Goal: Task Accomplishment & Management: Use online tool/utility

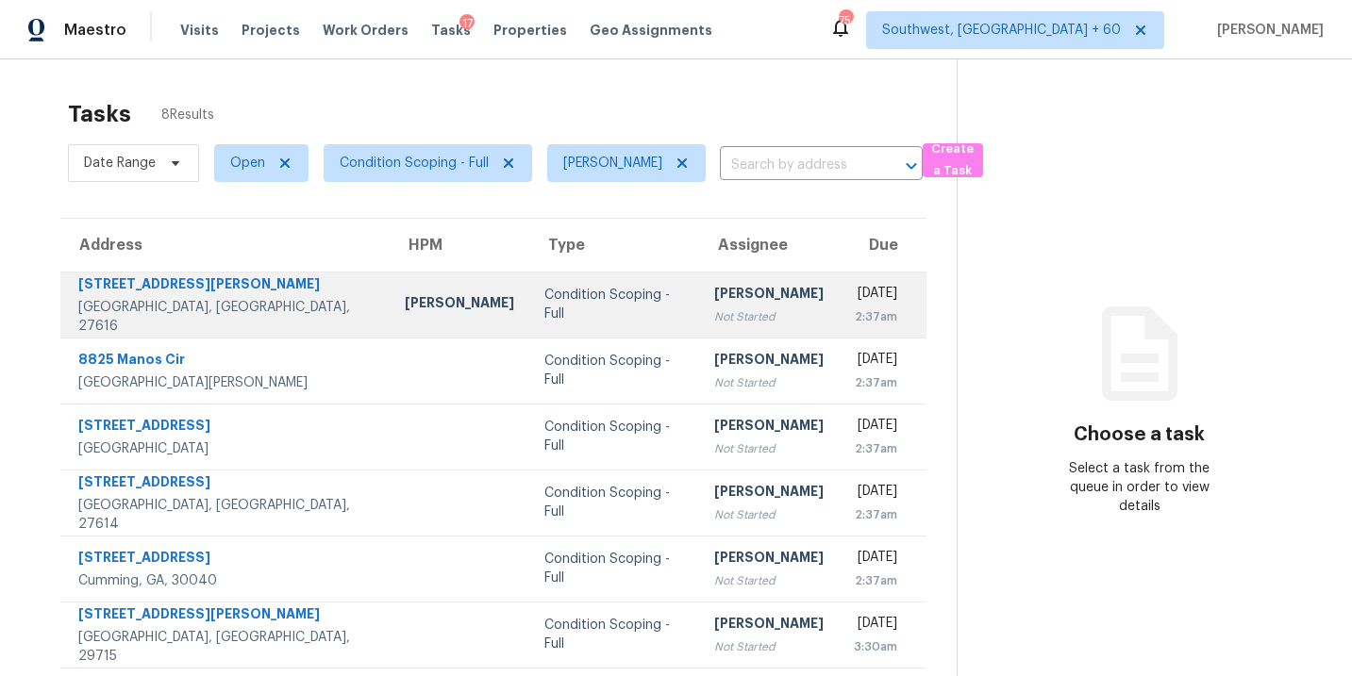
scroll to position [139, 0]
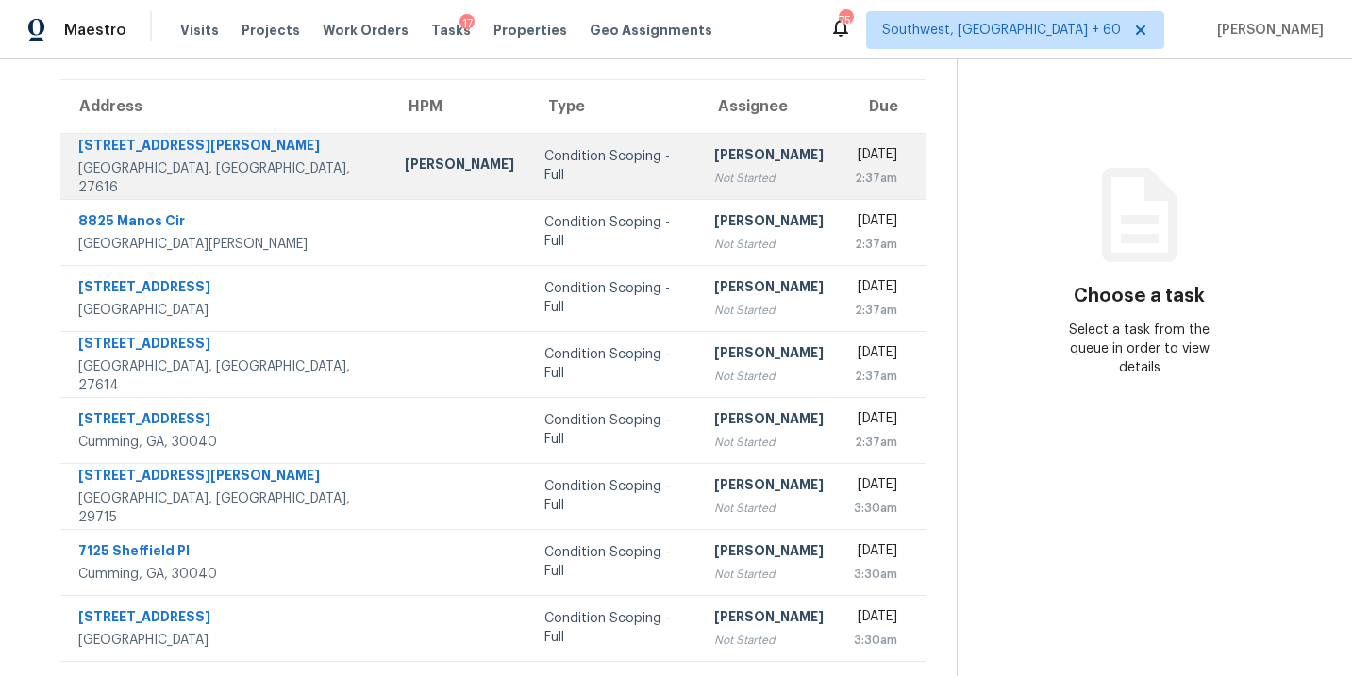
click at [714, 184] on div "Not Started" at bounding box center [768, 178] width 109 height 19
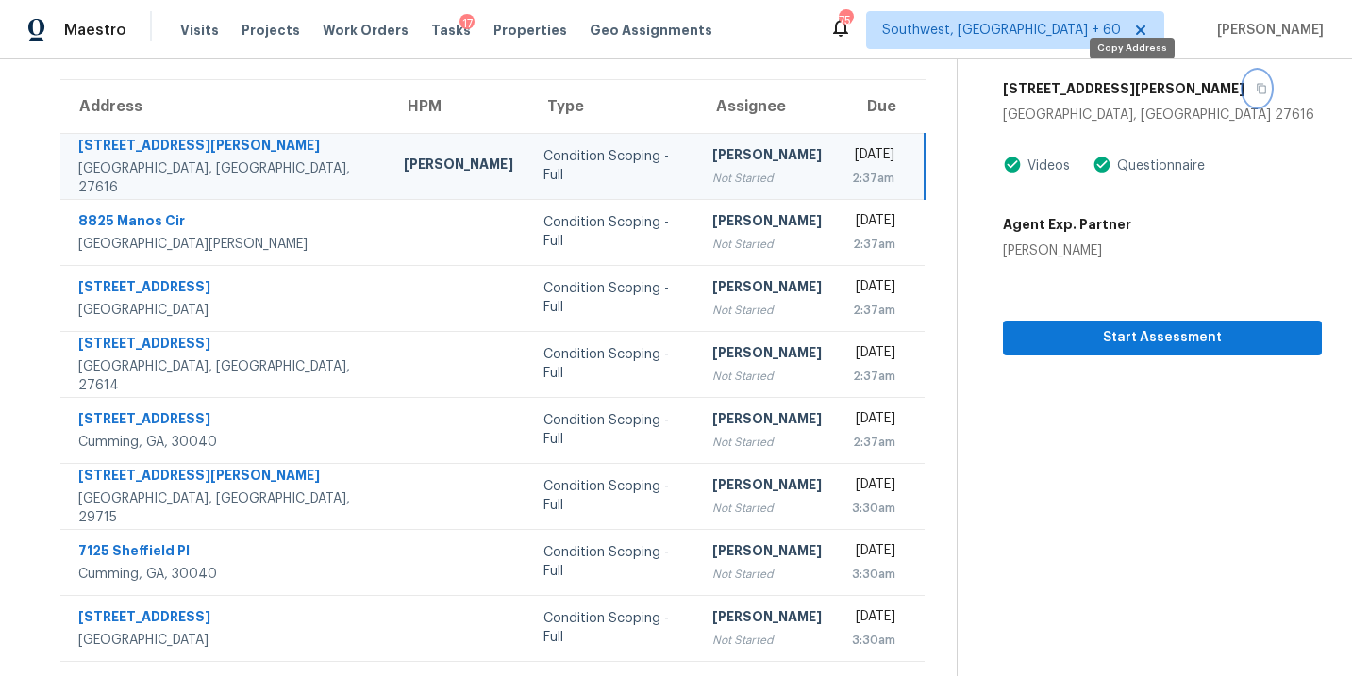
click at [1256, 88] on icon "button" at bounding box center [1261, 88] width 11 height 11
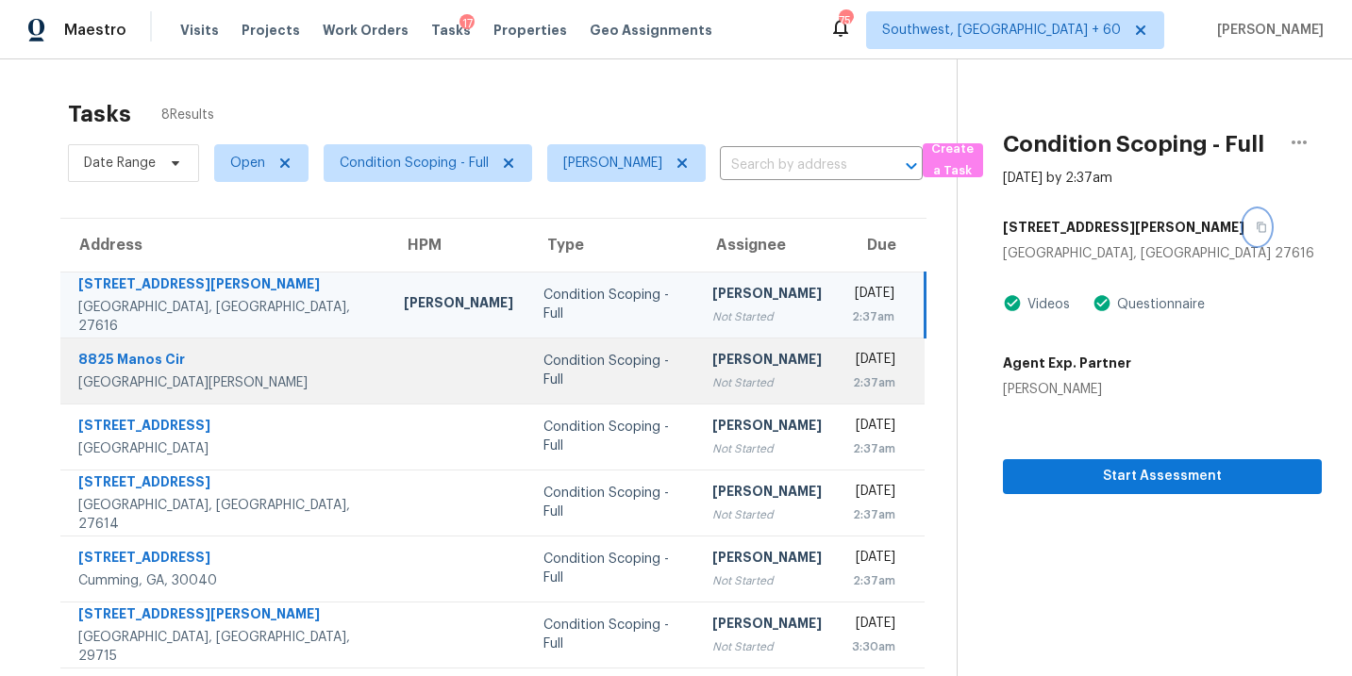
scroll to position [8, 0]
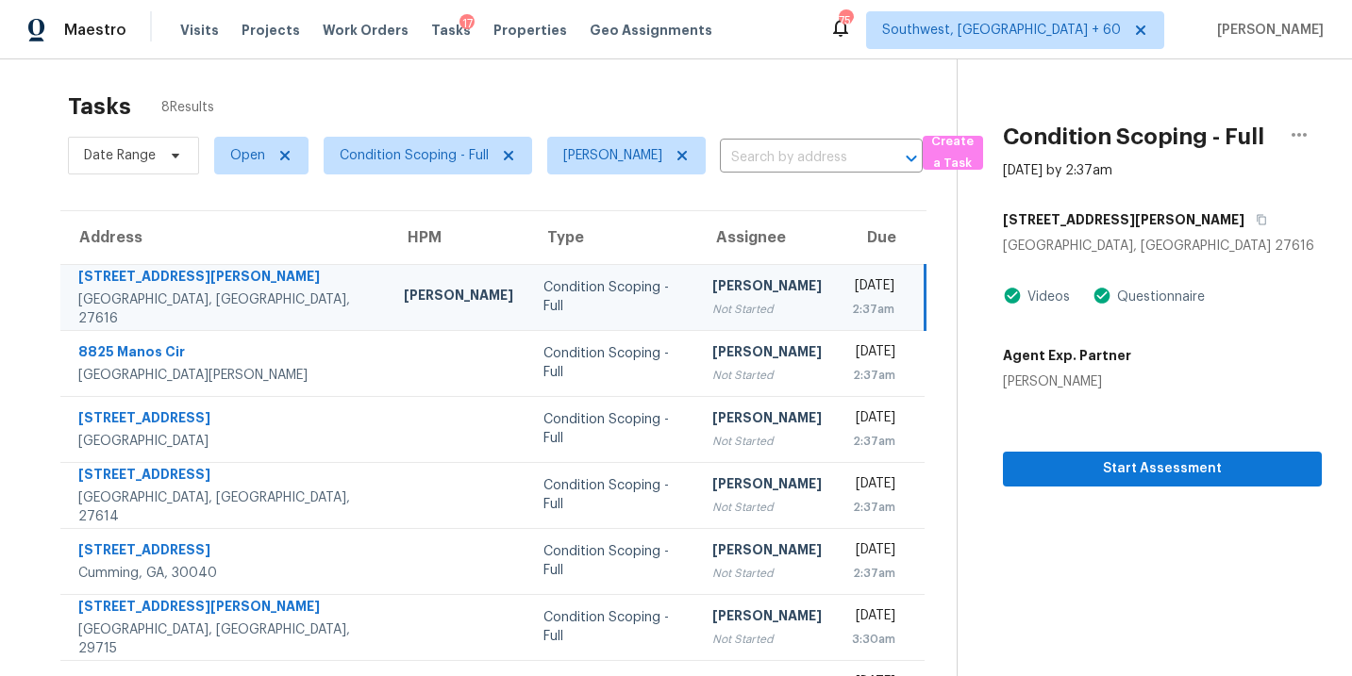
click at [712, 311] on div "Not Started" at bounding box center [766, 309] width 109 height 19
click at [712, 292] on div "[PERSON_NAME]" at bounding box center [766, 288] width 109 height 24
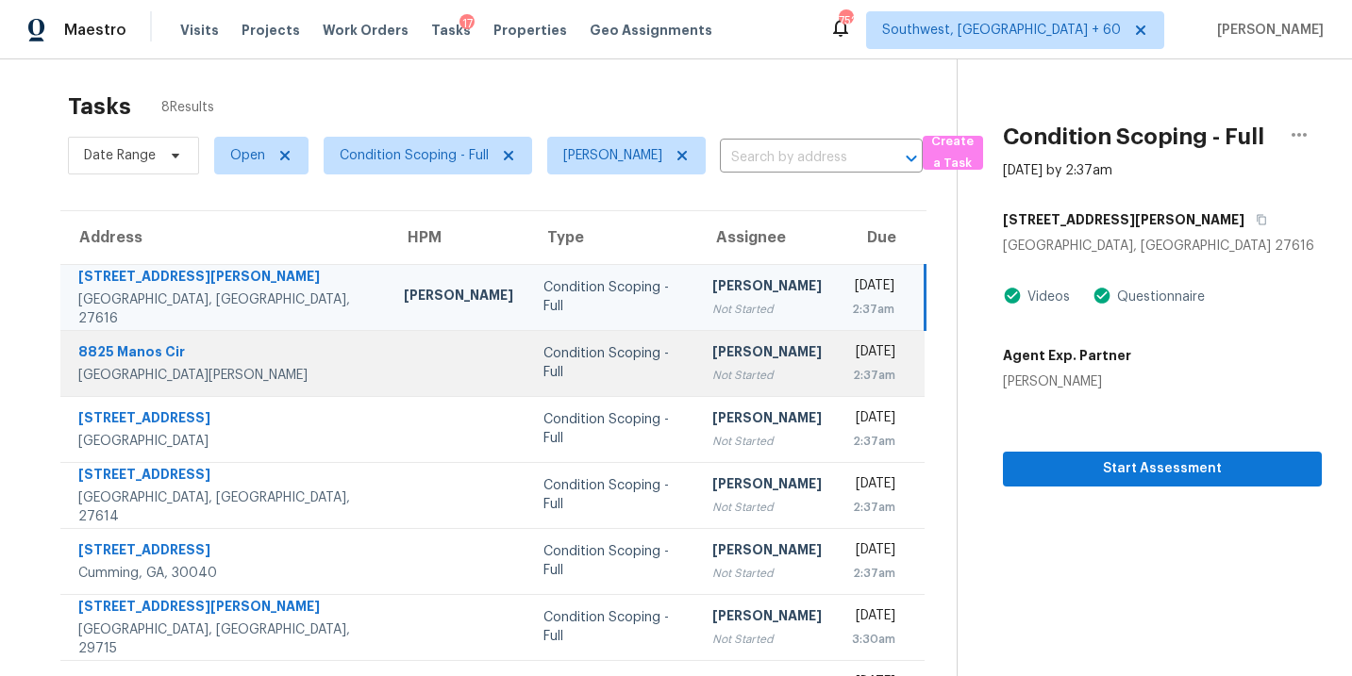
scroll to position [0, 0]
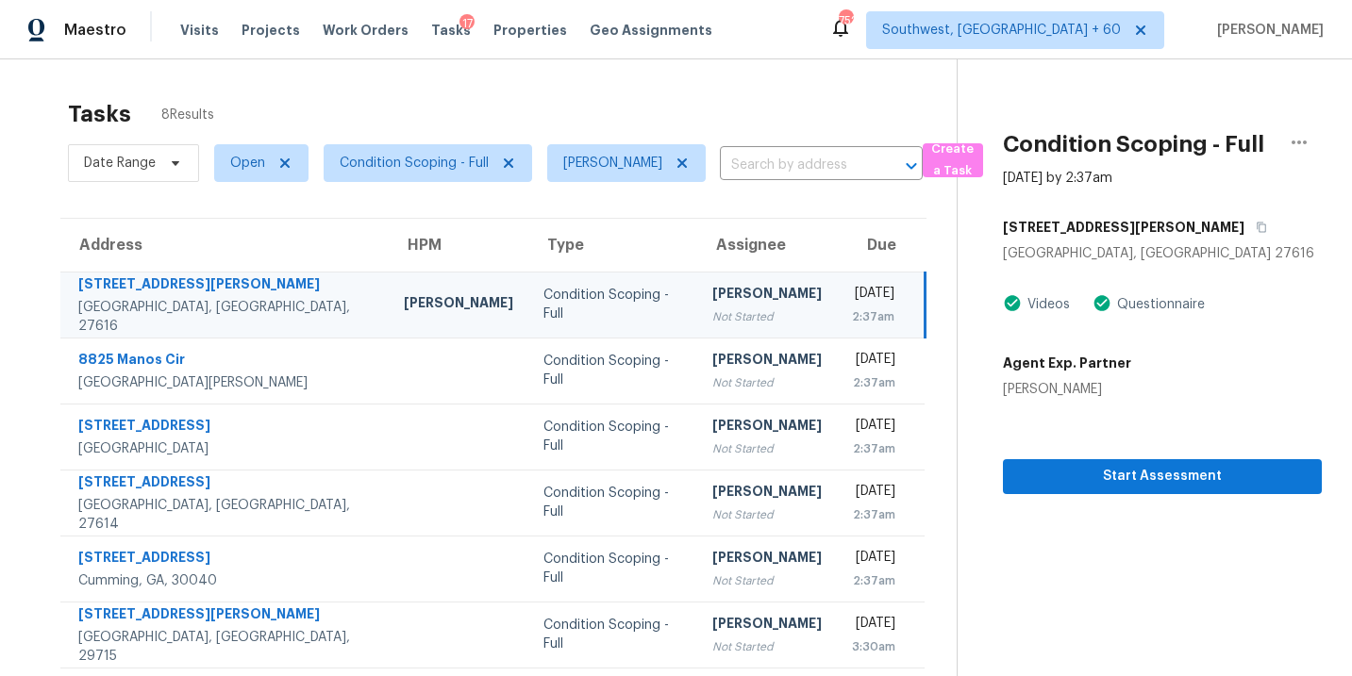
click at [852, 295] on div "Thu, Aug 14th 2025" at bounding box center [873, 296] width 42 height 24
click at [712, 314] on div "Not Started" at bounding box center [766, 317] width 109 height 19
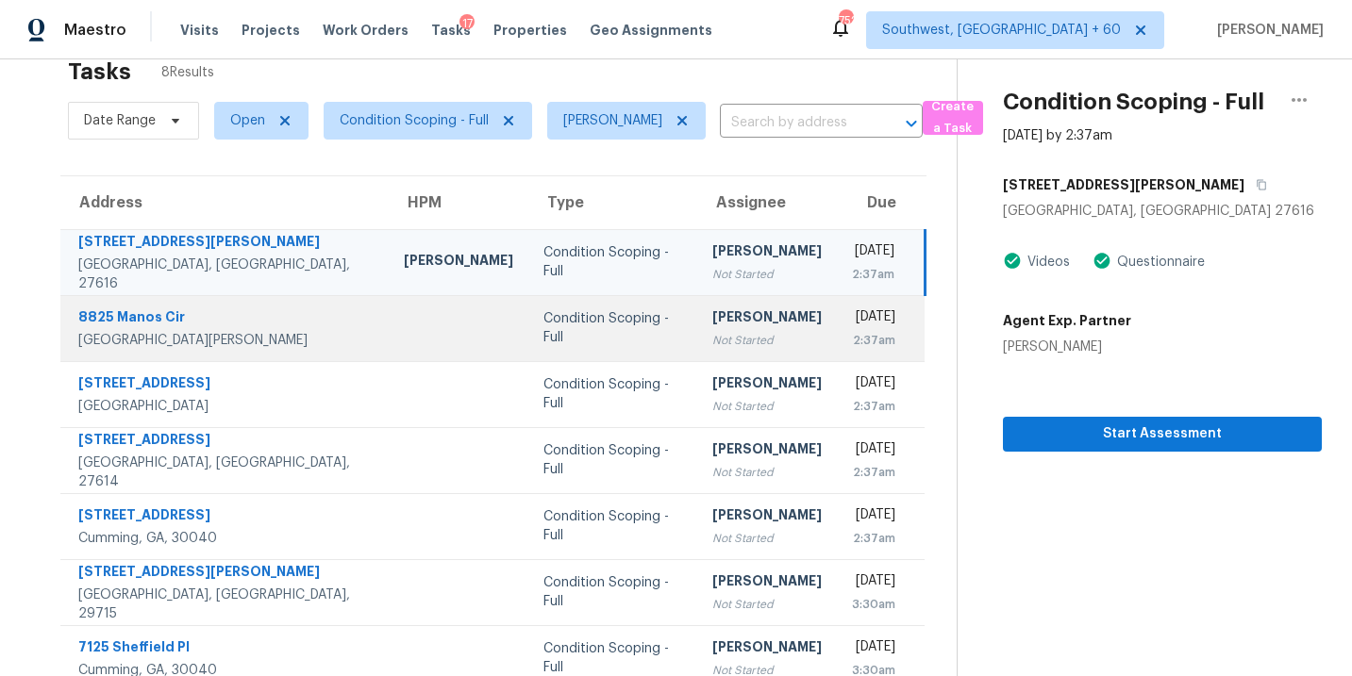
scroll to position [46, 0]
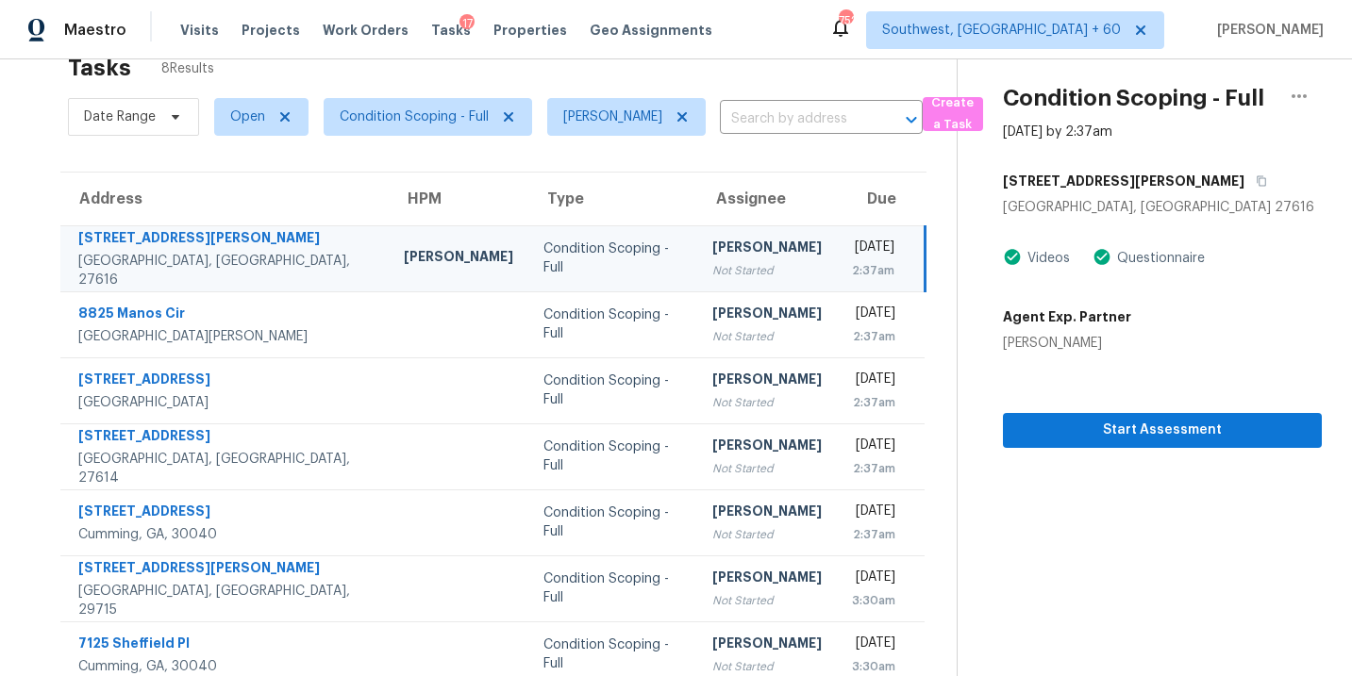
click at [712, 275] on div "Not Started" at bounding box center [766, 270] width 109 height 19
click at [716, 270] on div "Not Started" at bounding box center [766, 270] width 109 height 19
click at [697, 282] on td "Sakthivel Chandran Not Started" at bounding box center [767, 258] width 140 height 66
click at [1081, 417] on button "Start Assessment" at bounding box center [1162, 430] width 319 height 35
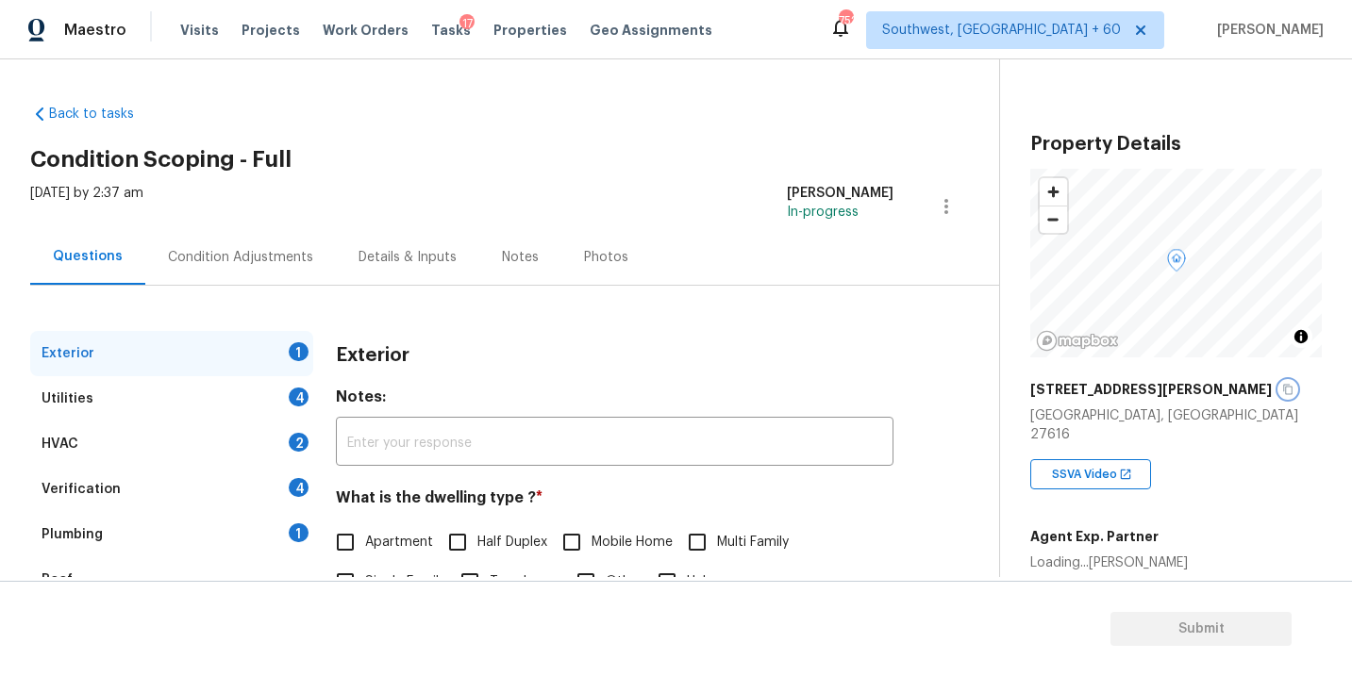
click at [1282, 391] on icon "button" at bounding box center [1287, 389] width 11 height 11
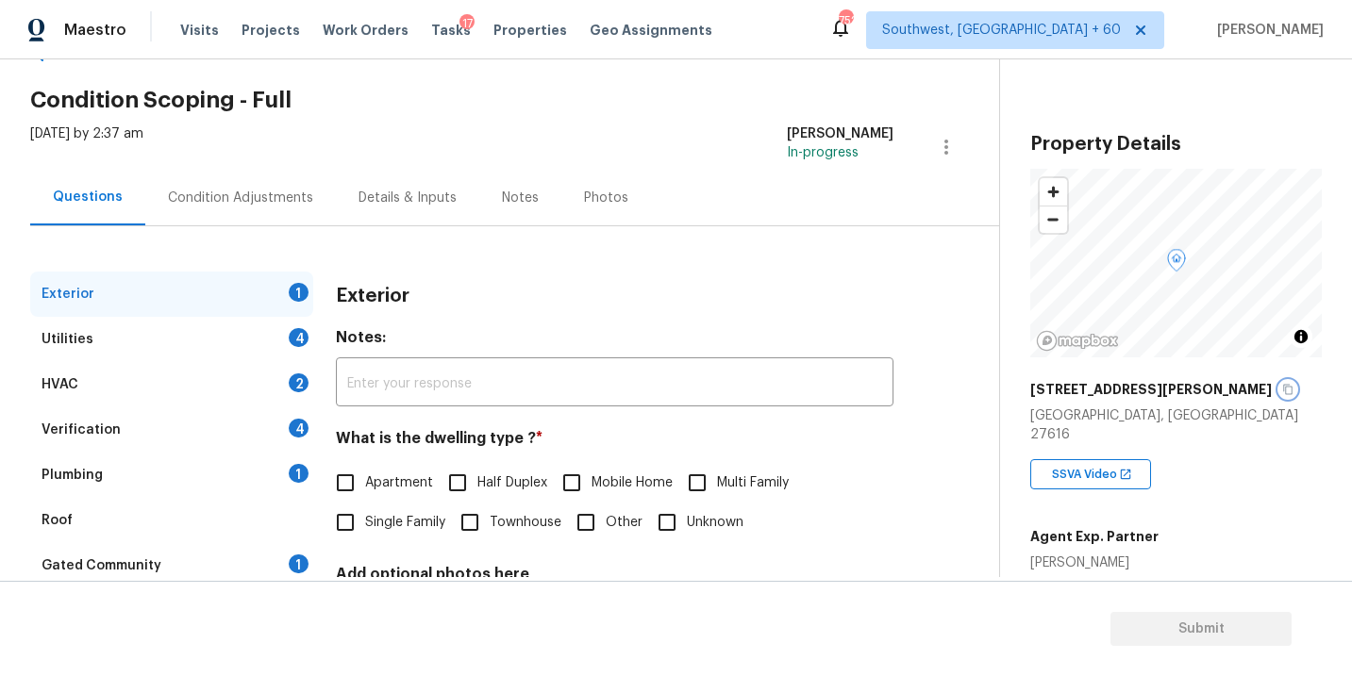
scroll to position [92, 0]
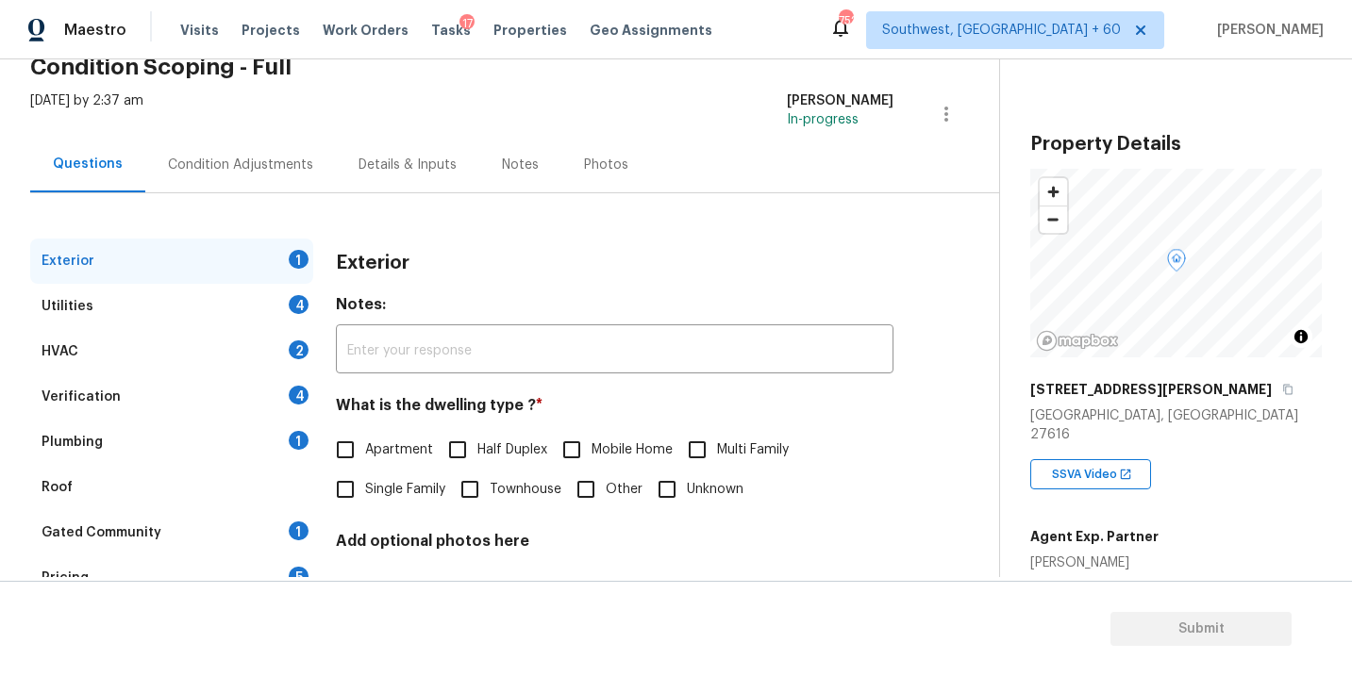
click at [376, 478] on label "Single Family" at bounding box center [385, 490] width 120 height 40
click at [365, 478] on input "Single Family" at bounding box center [345, 490] width 40 height 40
checkbox input "true"
click at [183, 304] on div "Utilities 4" at bounding box center [171, 306] width 283 height 45
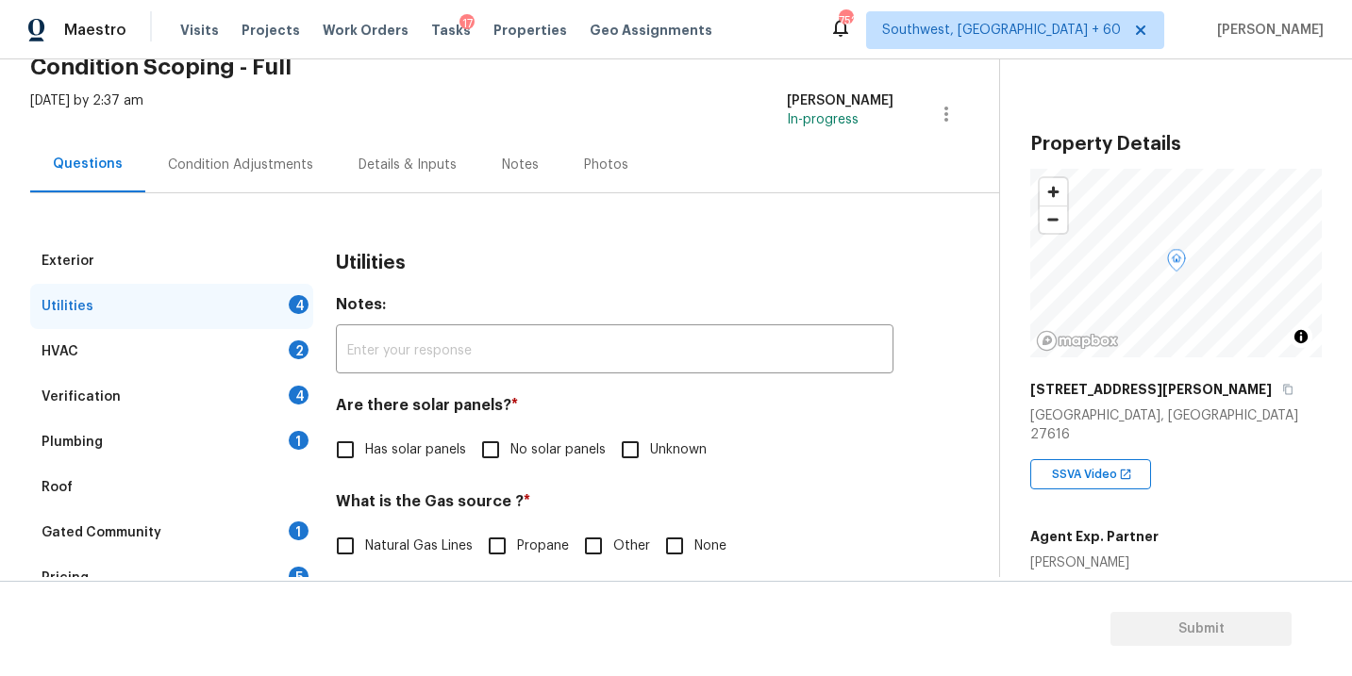
click at [494, 460] on input "No solar panels" at bounding box center [491, 450] width 40 height 40
checkbox input "true"
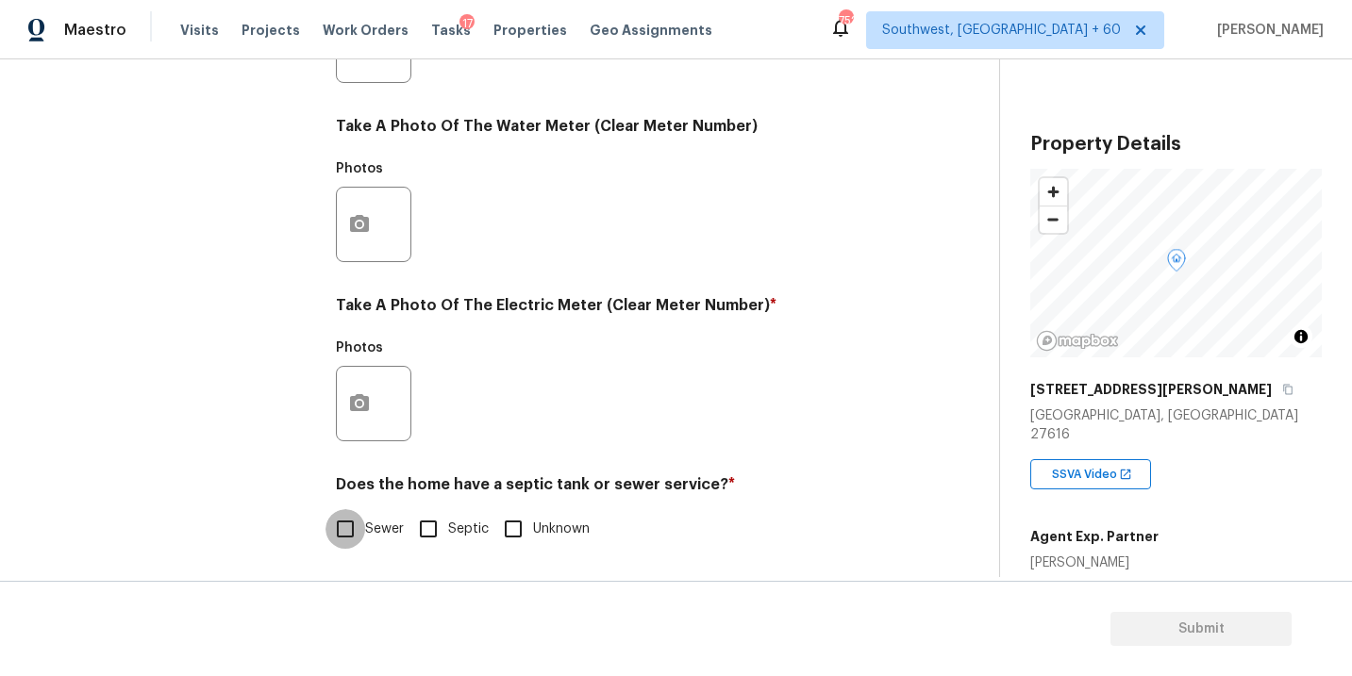
click at [349, 537] on input "Sewer" at bounding box center [345, 529] width 40 height 40
checkbox input "true"
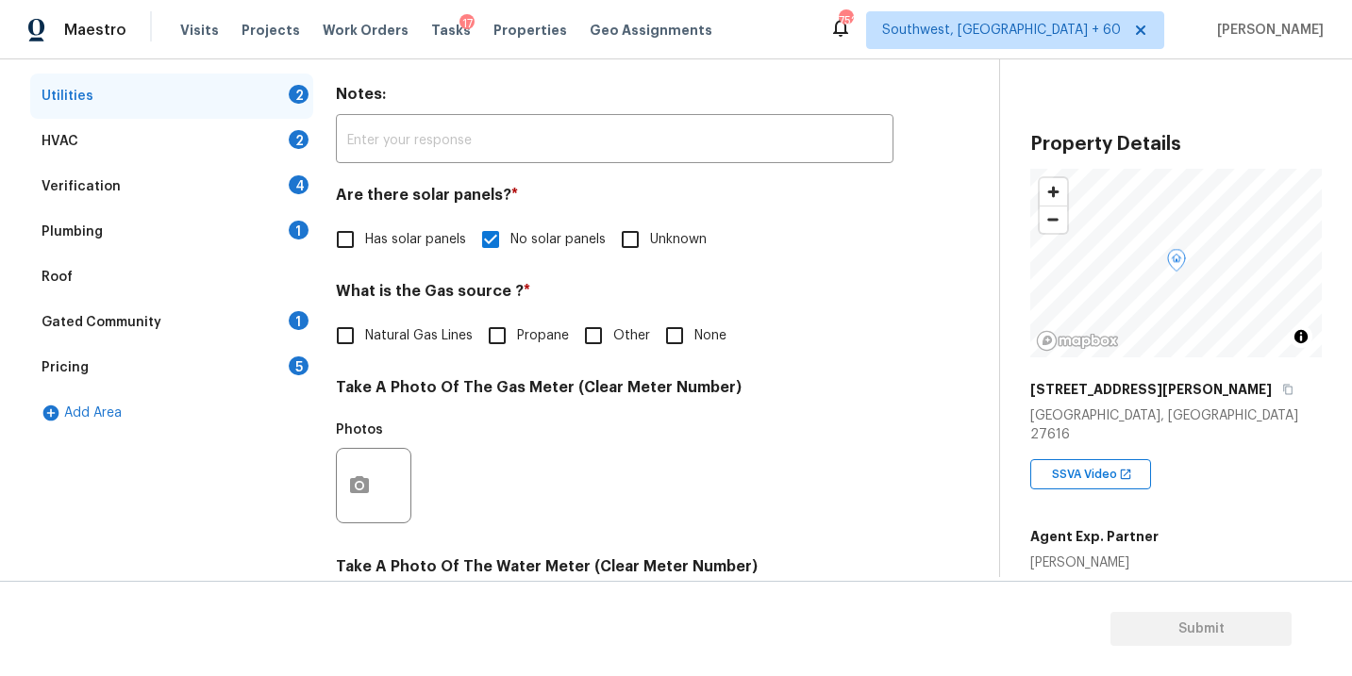
click at [180, 244] on div "Plumbing 1" at bounding box center [171, 231] width 283 height 45
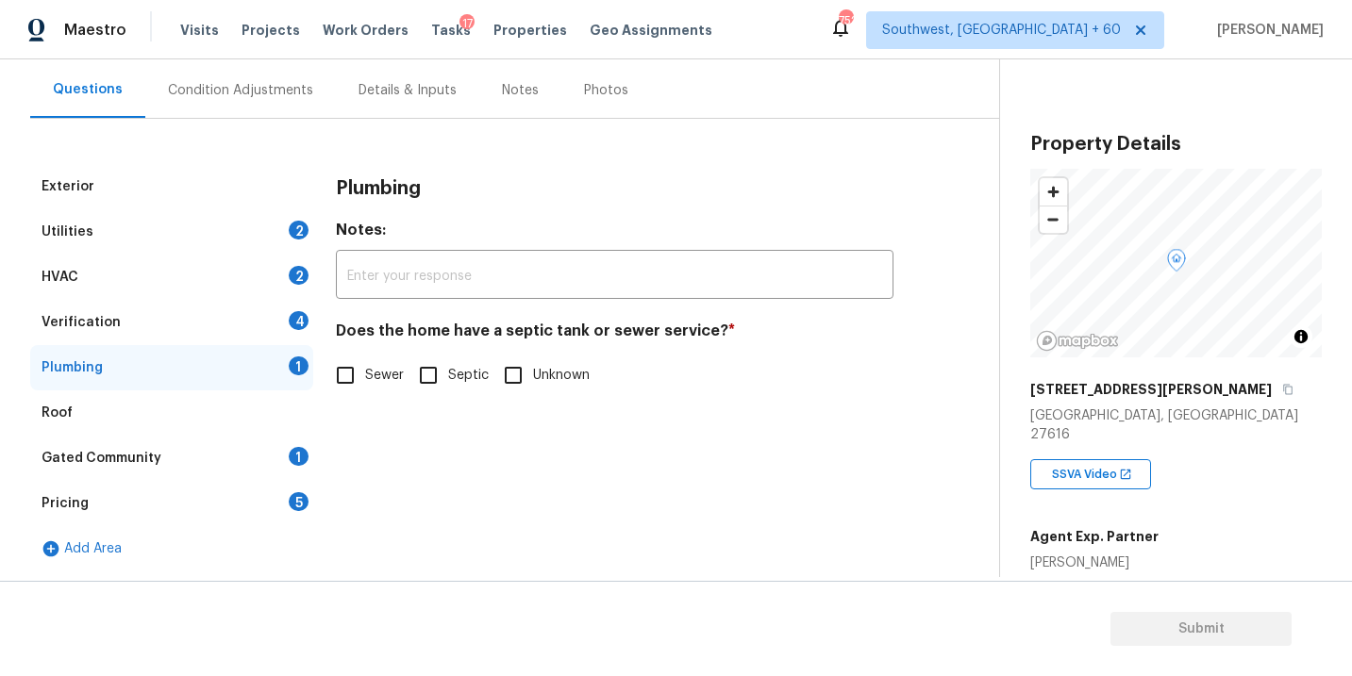
click at [342, 386] on input "Sewer" at bounding box center [345, 376] width 40 height 40
checkbox input "true"
click at [125, 465] on div "Gated Community" at bounding box center [102, 458] width 120 height 19
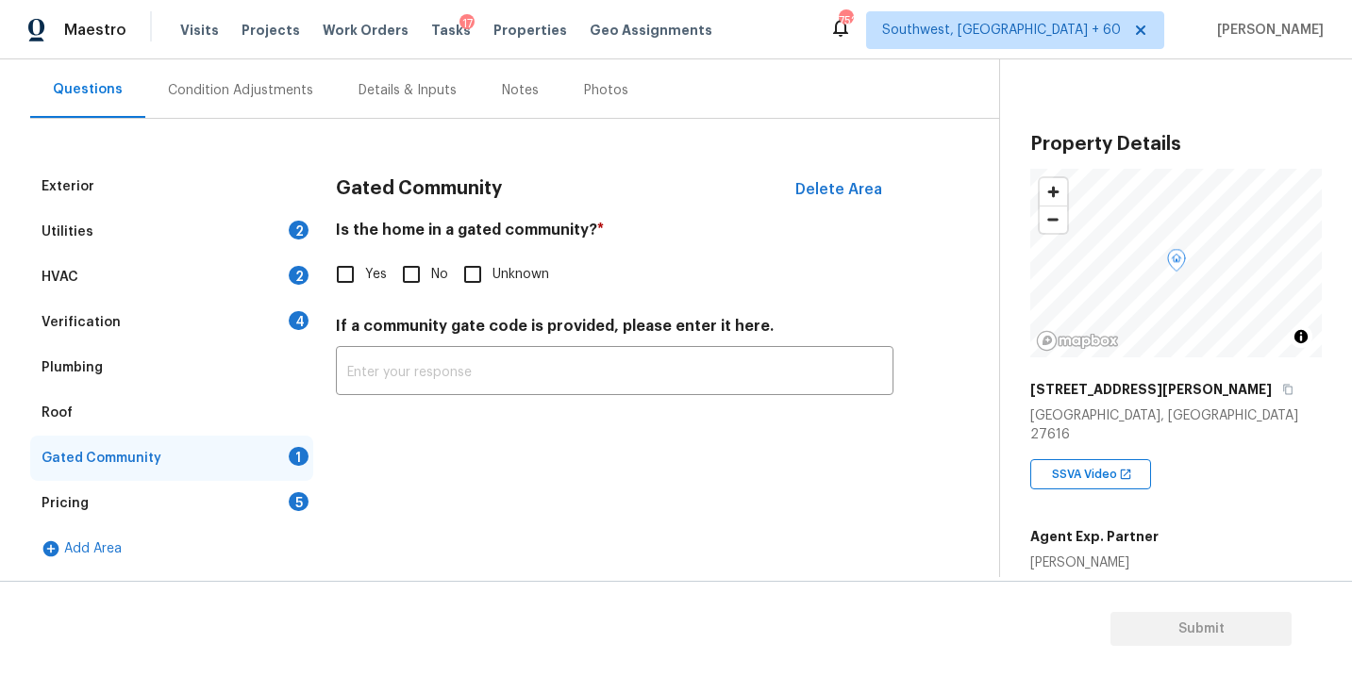
click at [423, 280] on input "No" at bounding box center [411, 275] width 40 height 40
checkbox input "true"
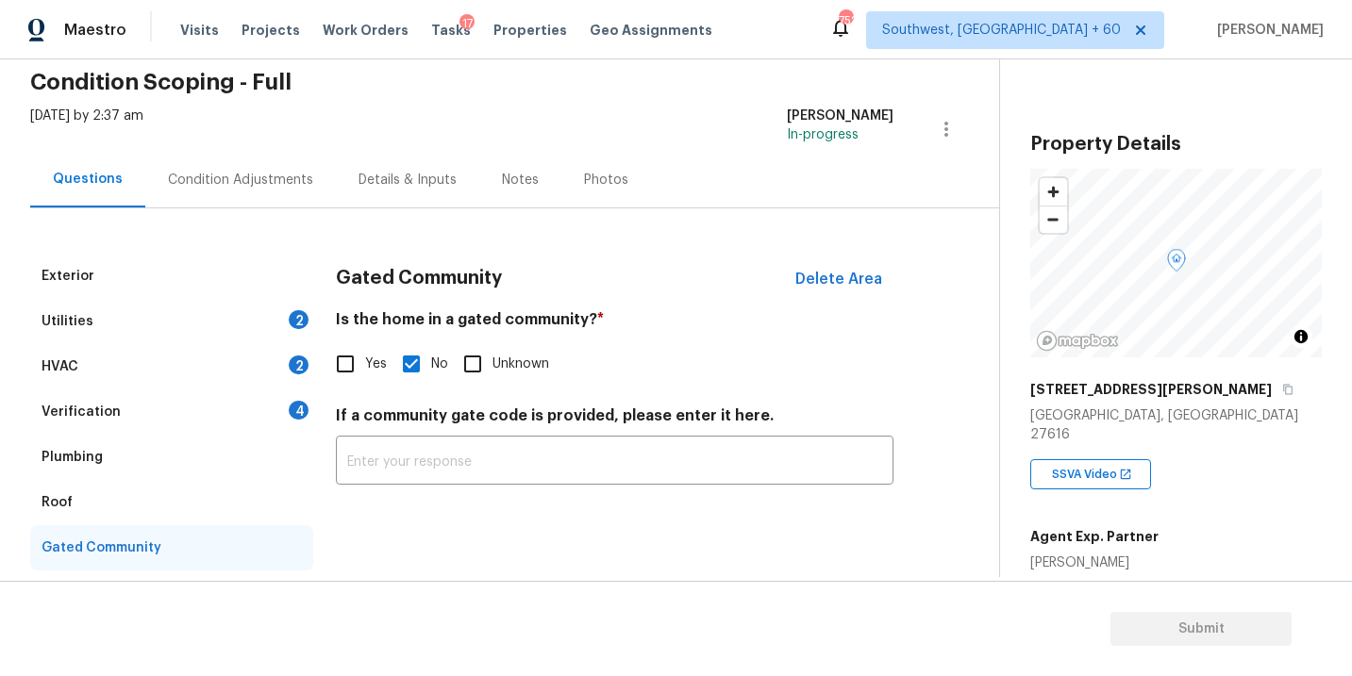
click at [285, 172] on div "Condition Adjustments" at bounding box center [240, 180] width 145 height 19
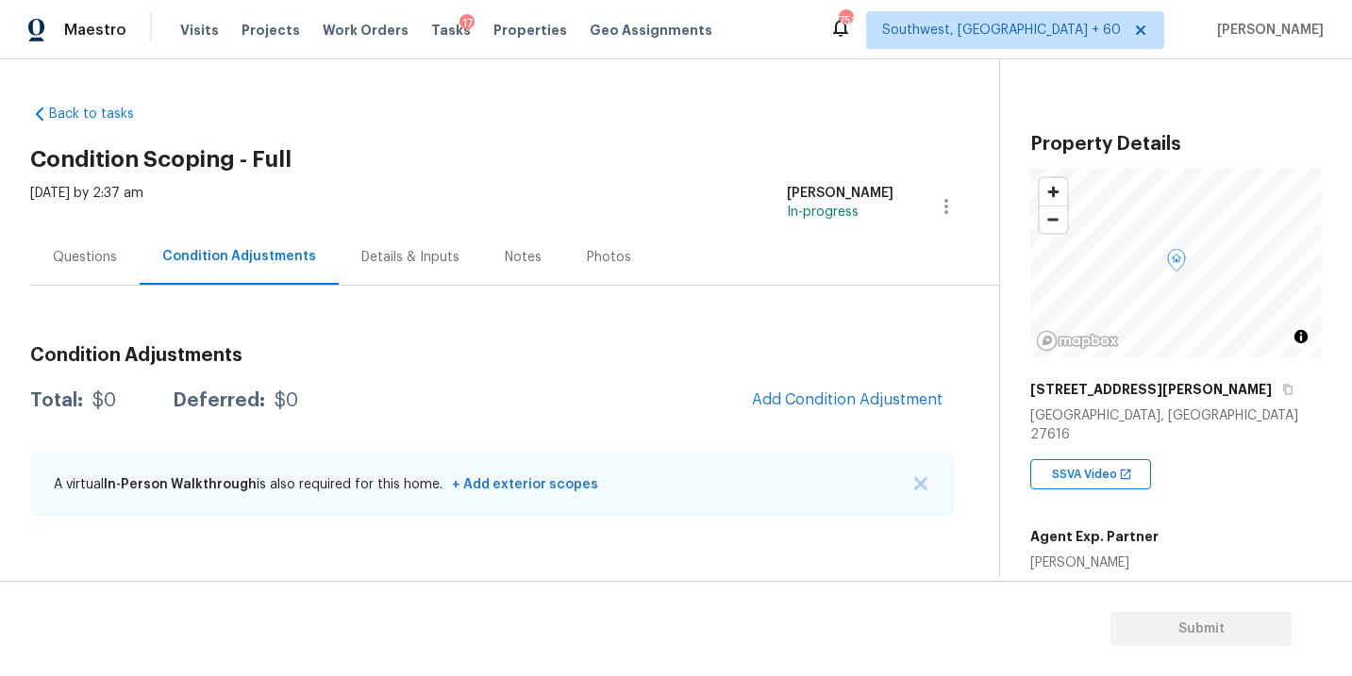
click at [137, 257] on div "Questions" at bounding box center [84, 257] width 109 height 56
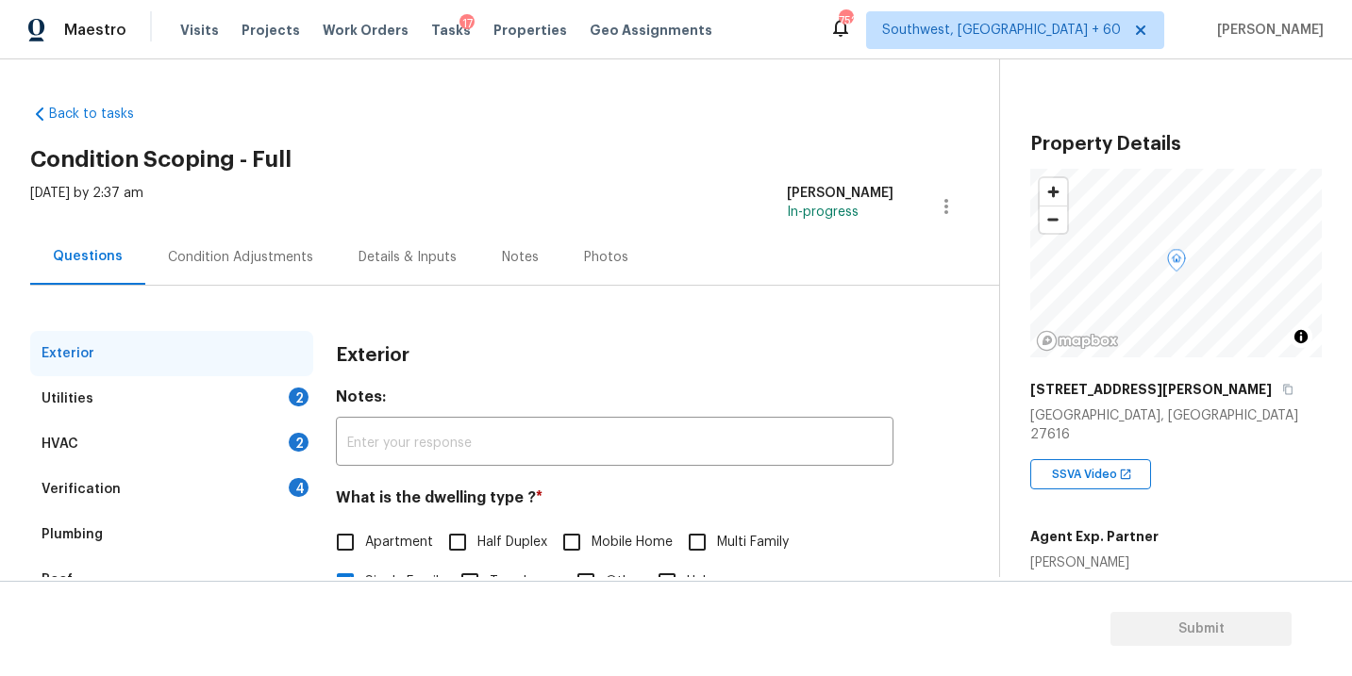
scroll to position [232, 0]
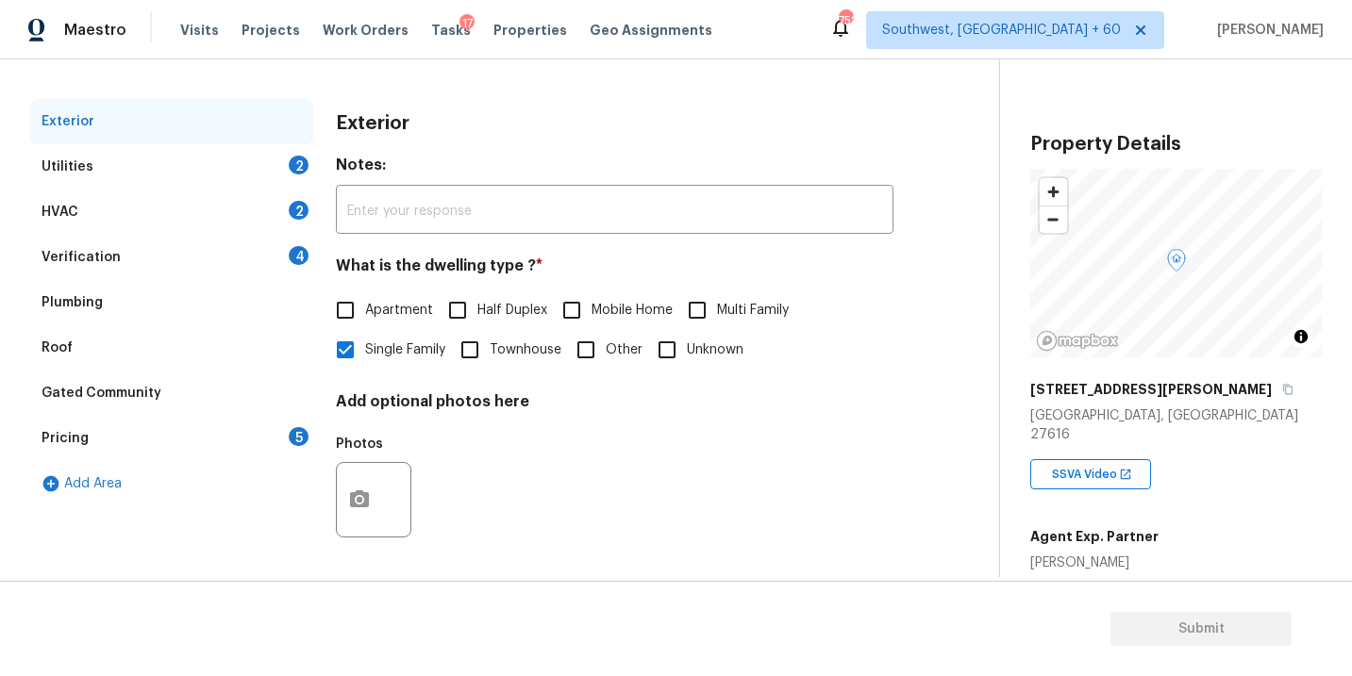
click at [131, 314] on div "Plumbing" at bounding box center [171, 302] width 283 height 45
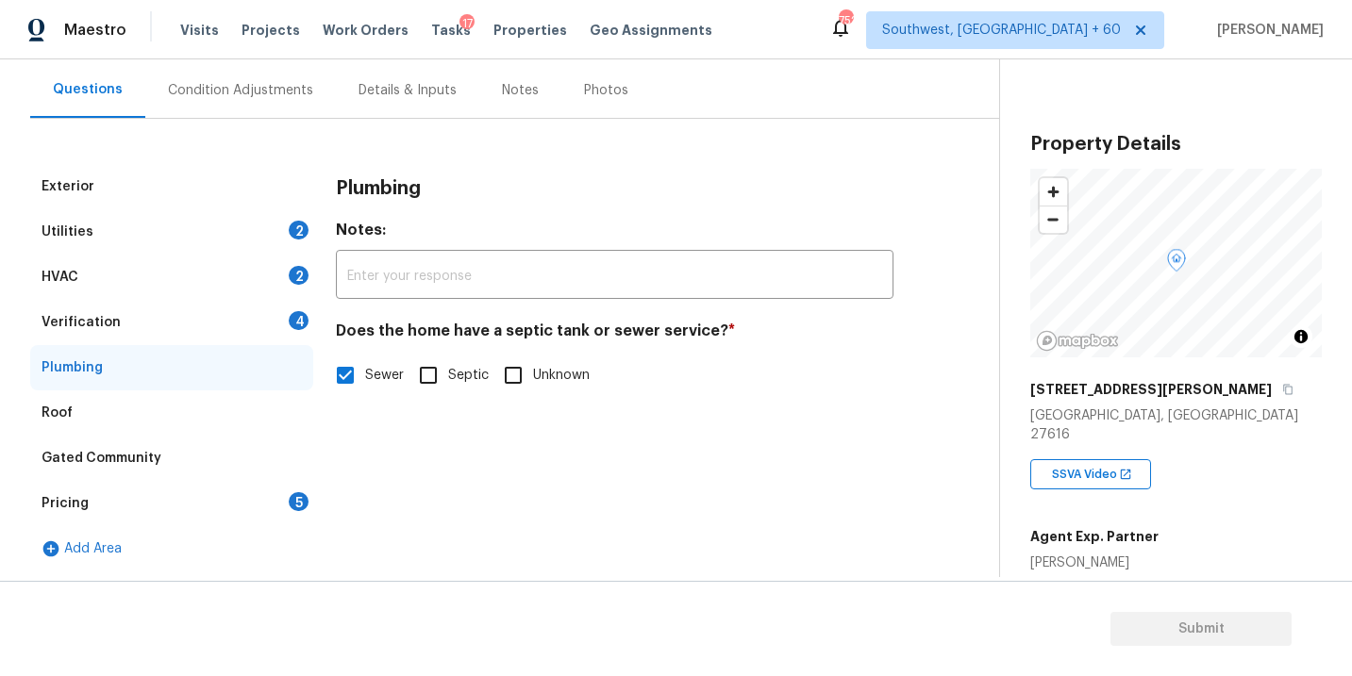
click at [150, 229] on div "Utilities 2" at bounding box center [171, 231] width 283 height 45
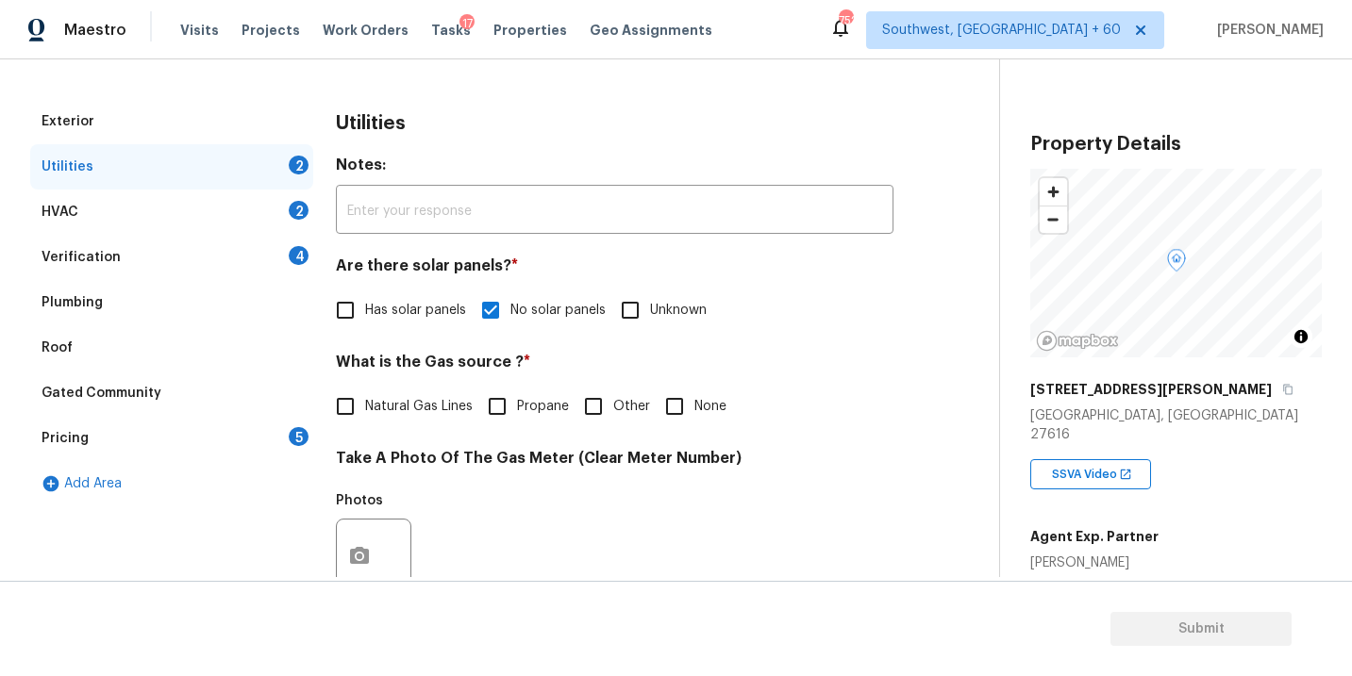
scroll to position [359, 0]
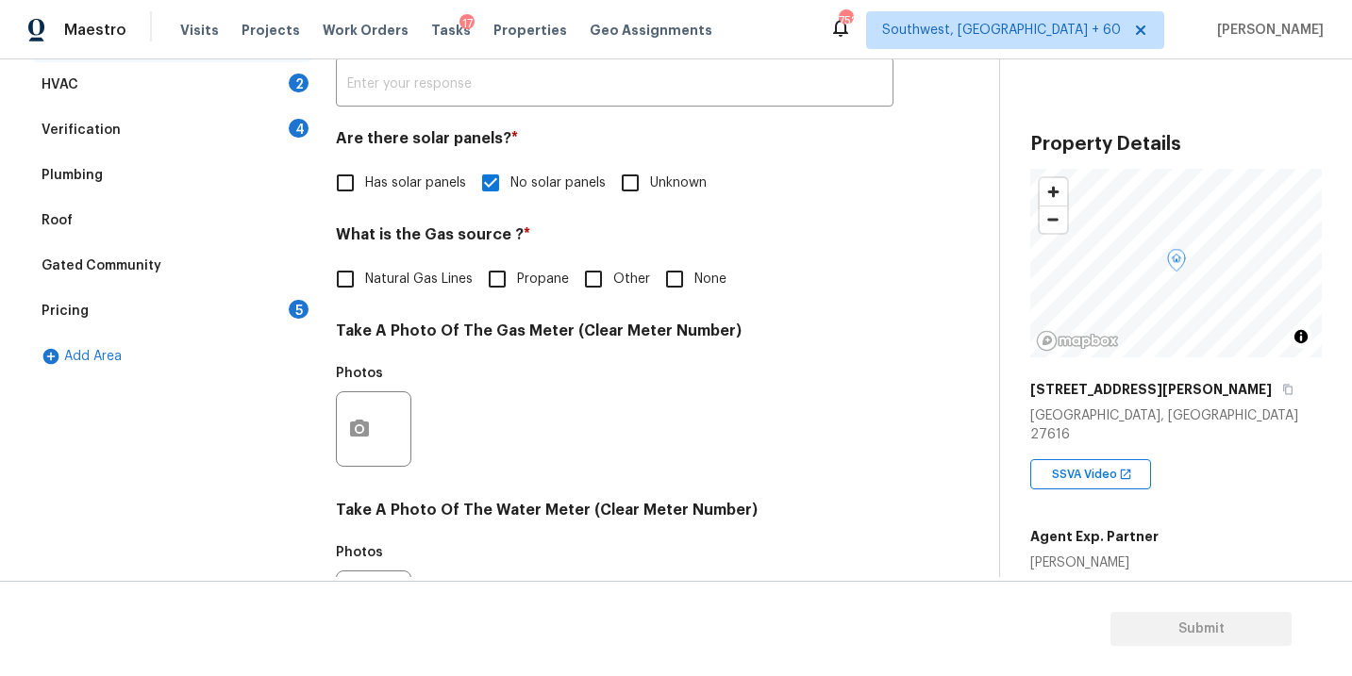
click at [186, 136] on div "Verification 4" at bounding box center [171, 130] width 283 height 45
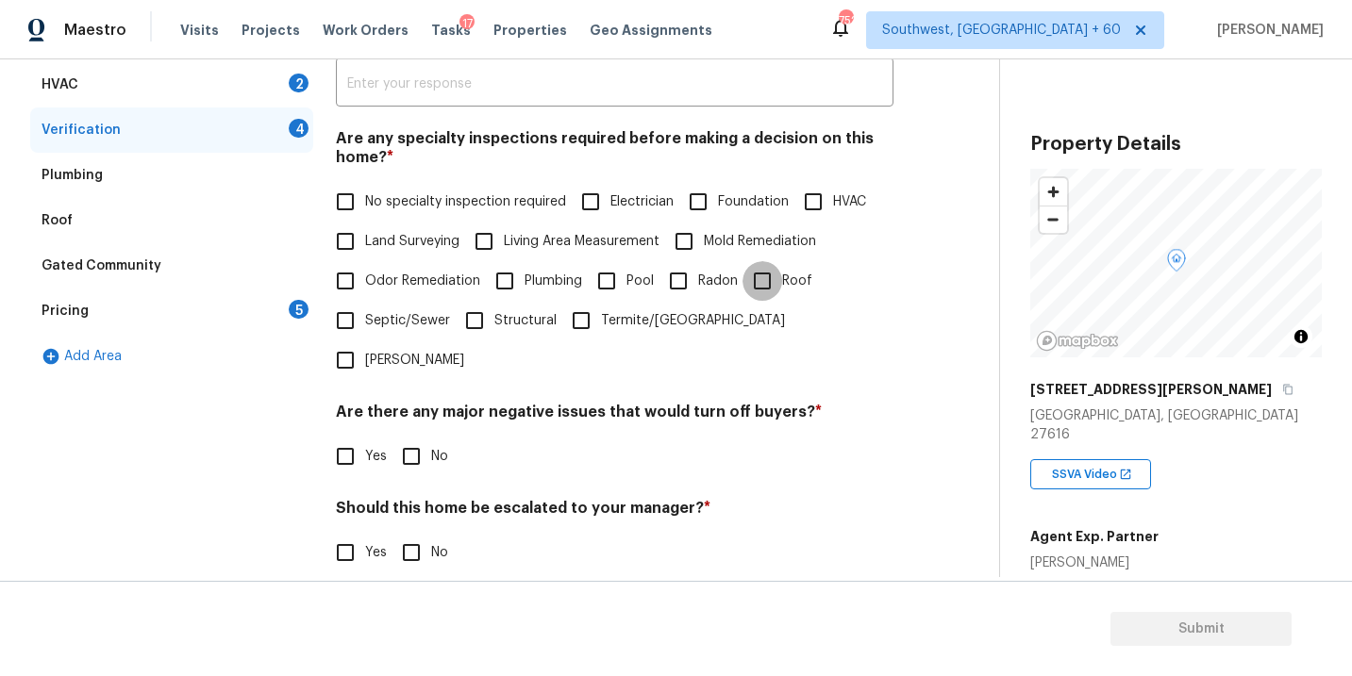
click at [775, 291] on input "Roof" at bounding box center [762, 281] width 40 height 40
checkbox input "true"
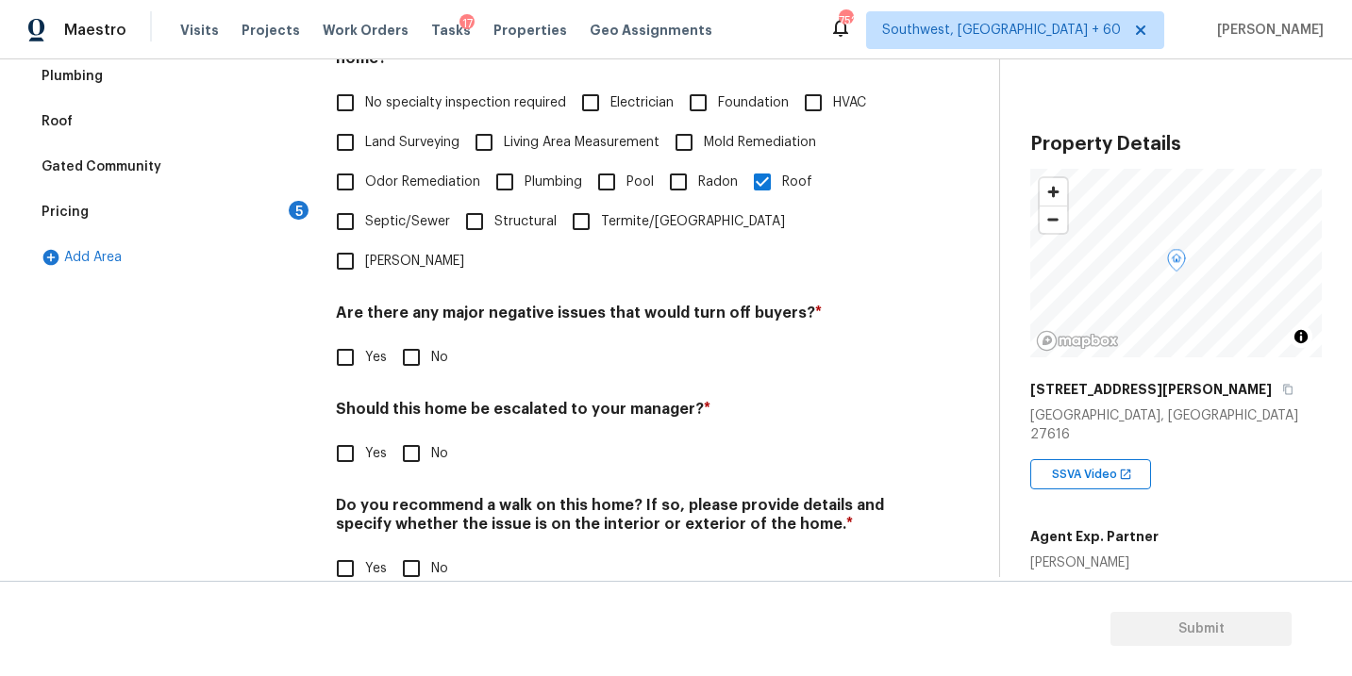
click at [423, 338] on input "No" at bounding box center [411, 358] width 40 height 40
checkbox input "true"
click at [423, 549] on input "No" at bounding box center [411, 569] width 40 height 40
checkbox input "true"
click at [365, 444] on span "Yes" at bounding box center [376, 454] width 22 height 20
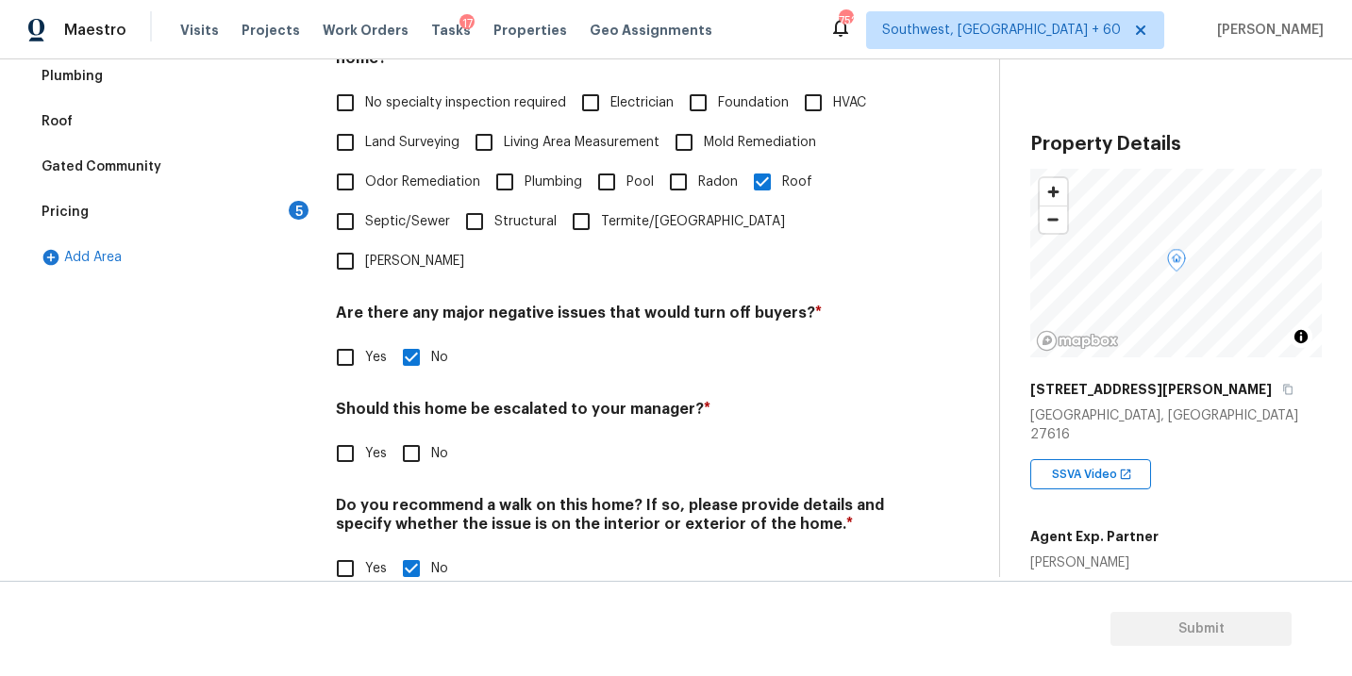
click at [365, 434] on input "Yes" at bounding box center [345, 454] width 40 height 40
checkbox input "true"
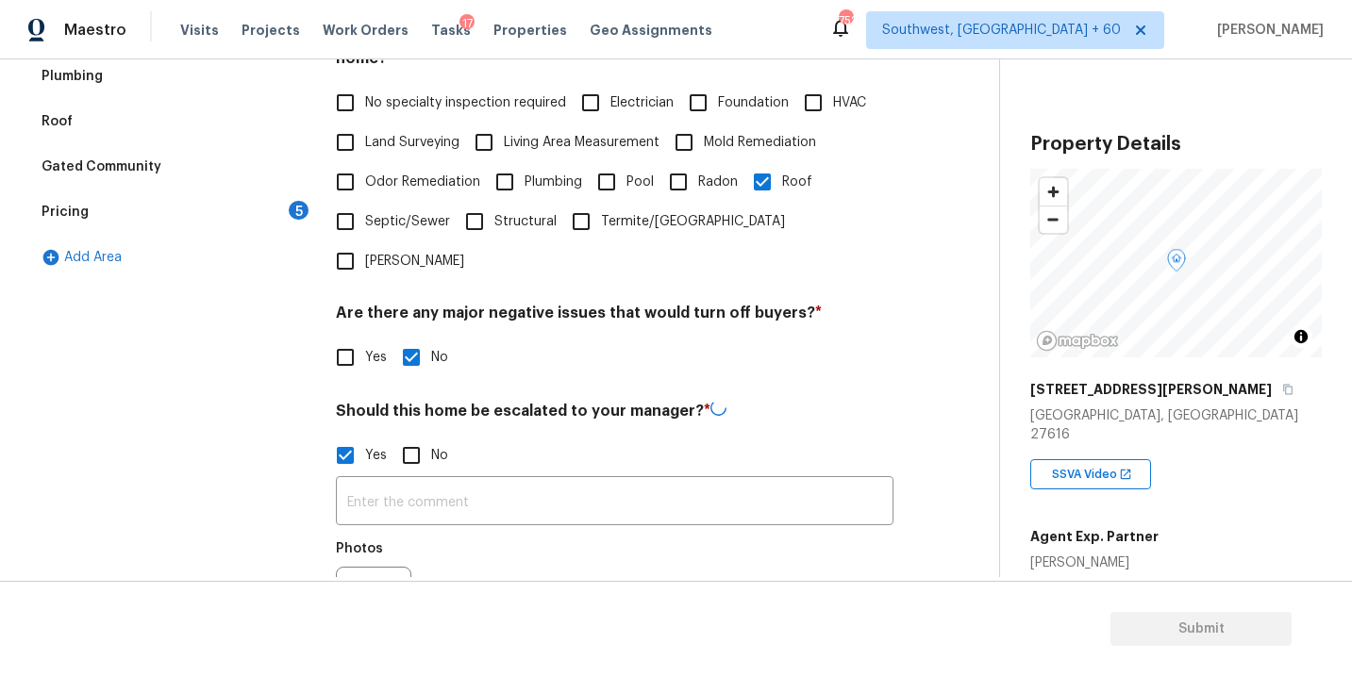
click at [484, 491] on div "​ Photos" at bounding box center [615, 564] width 558 height 178
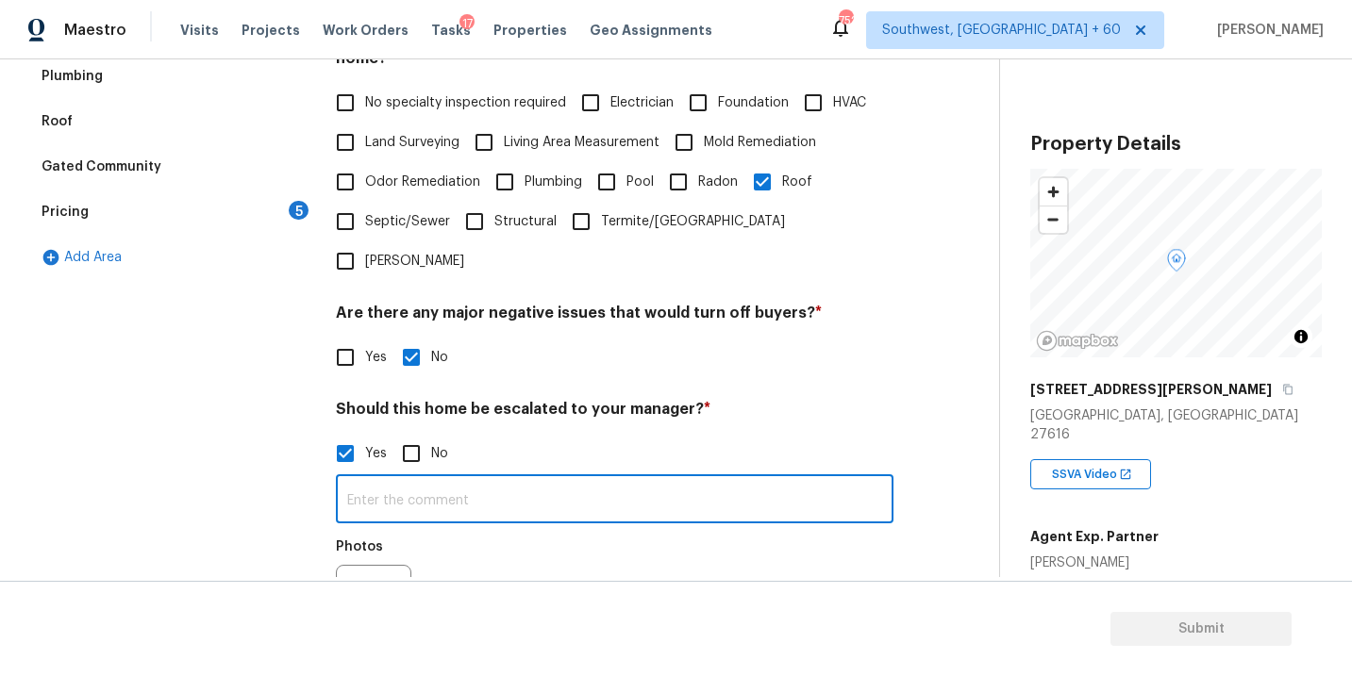
click at [507, 479] on input "text" at bounding box center [615, 501] width 558 height 44
click at [786, 400] on div "Should this home be escalated to your manager? * Yes No ALA Pilot, Roof needs r…" at bounding box center [615, 526] width 558 height 252
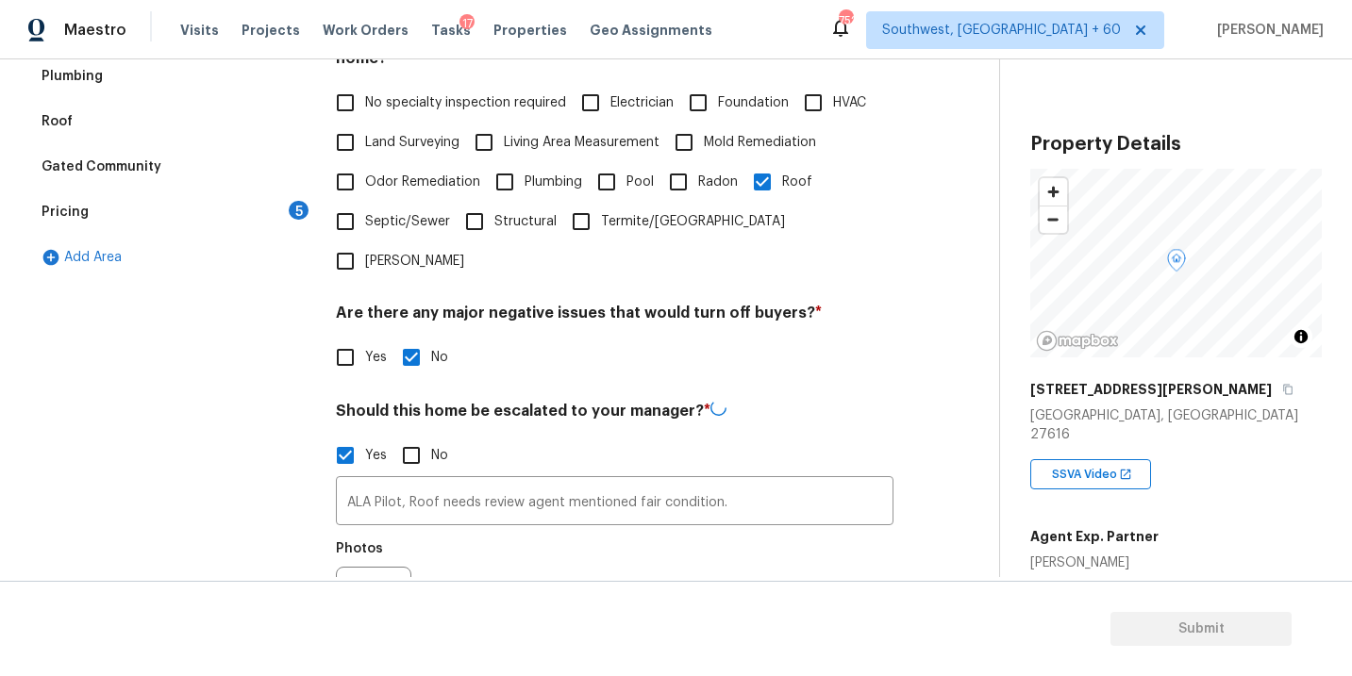
scroll to position [587, 0]
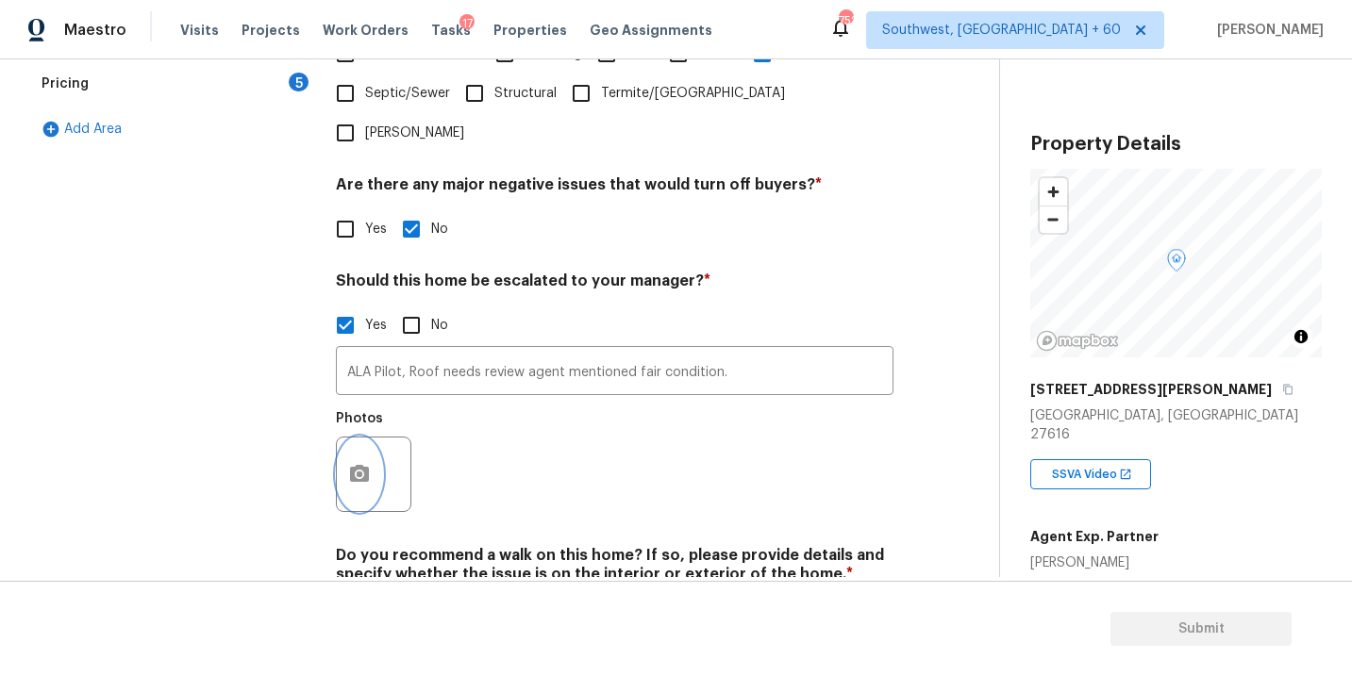
click at [345, 438] on button "button" at bounding box center [359, 475] width 45 height 74
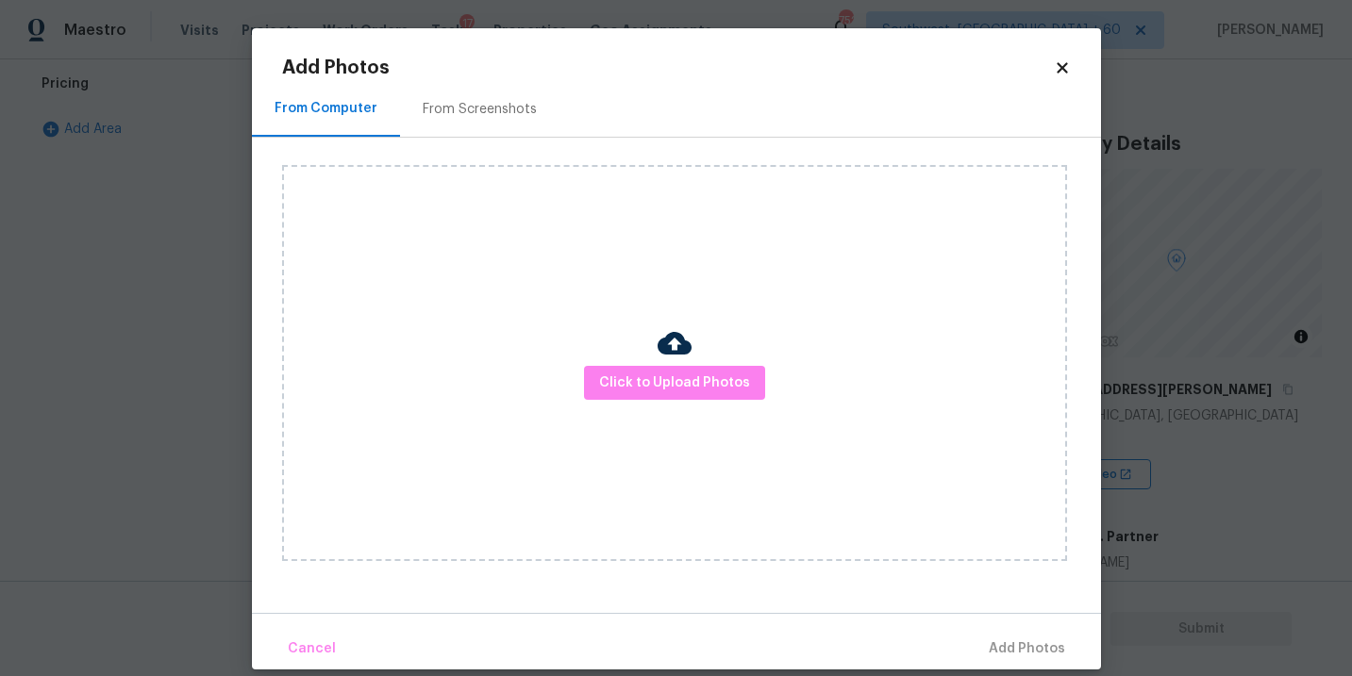
click at [568, 388] on div "Click to Upload Photos" at bounding box center [674, 363] width 785 height 396
click at [630, 383] on span "Click to Upload Photos" at bounding box center [674, 384] width 151 height 24
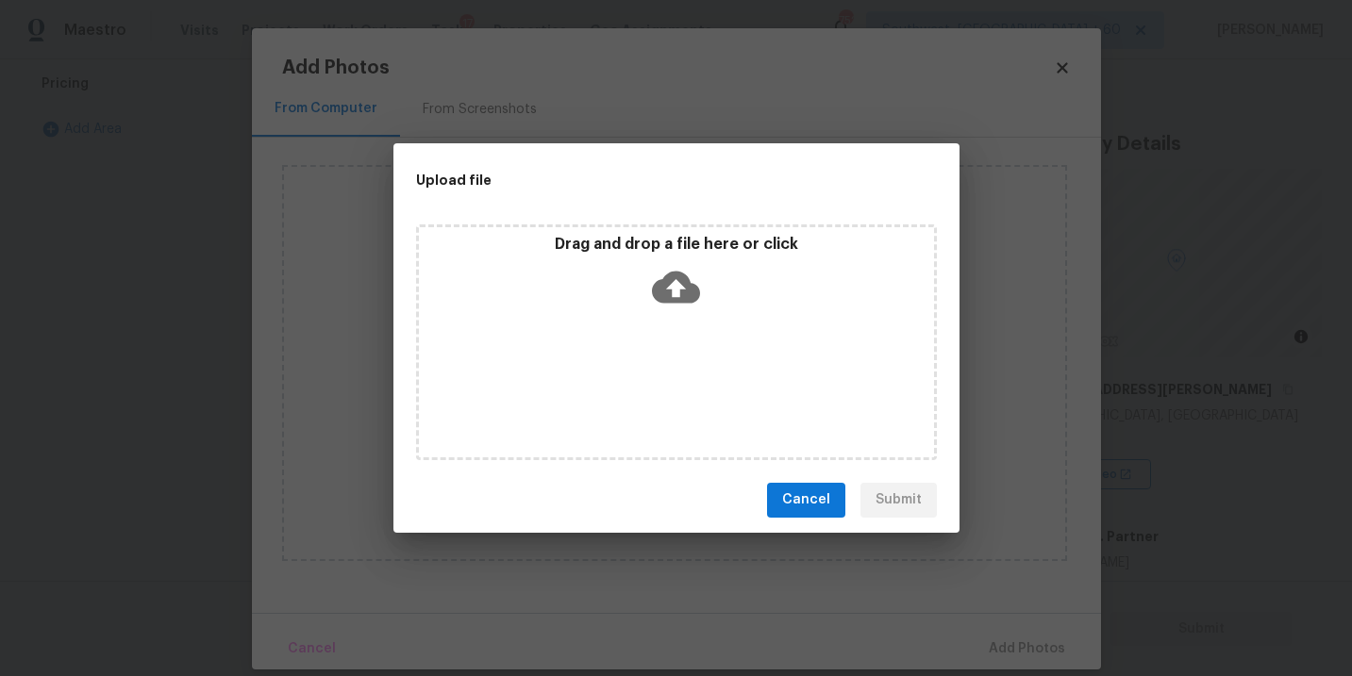
click at [670, 323] on div "Drag and drop a file here or click" at bounding box center [676, 343] width 521 height 236
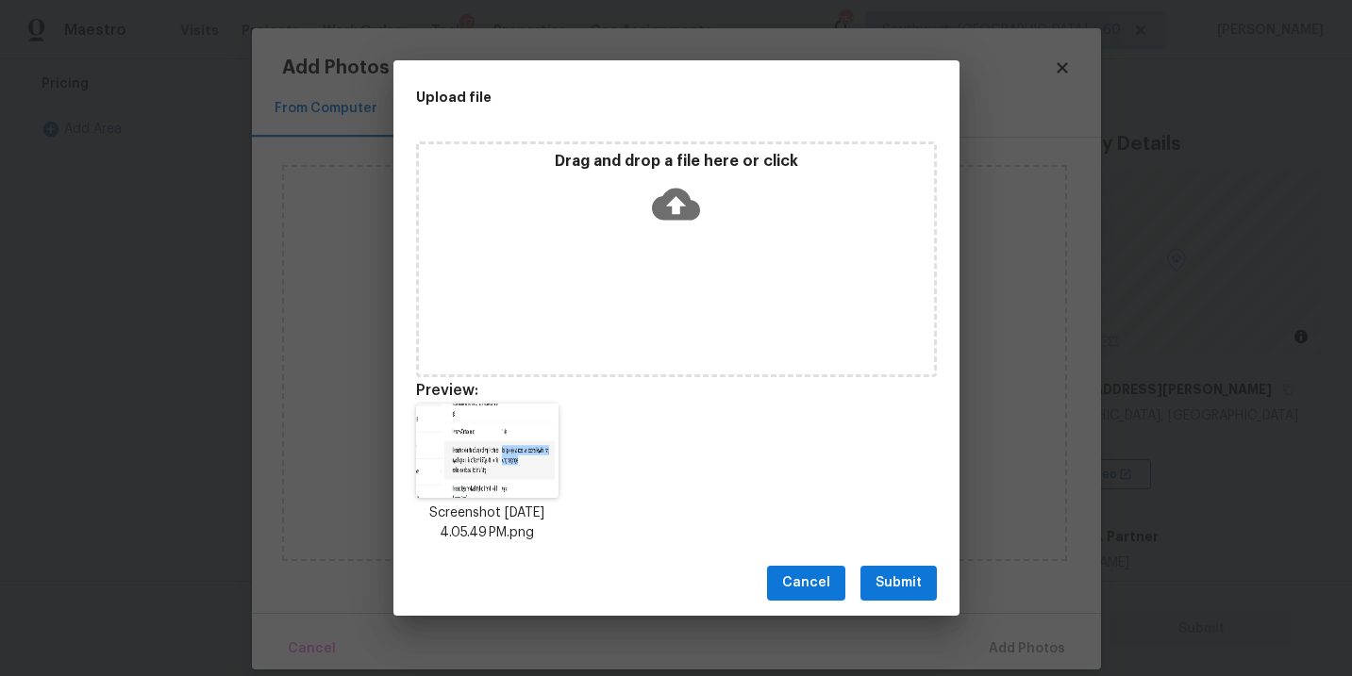
click at [888, 603] on div "Cancel Submit" at bounding box center [676, 583] width 566 height 65
click at [905, 584] on span "Submit" at bounding box center [898, 584] width 46 height 24
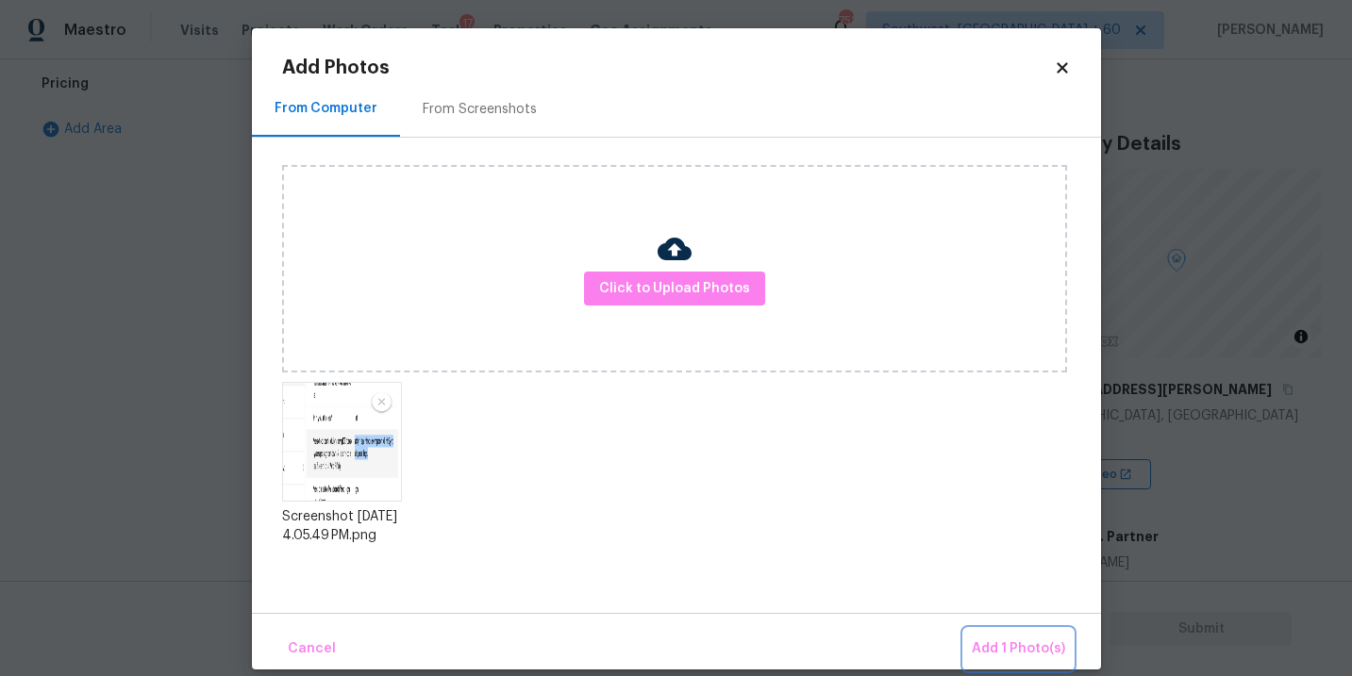
click at [1027, 641] on span "Add 1 Photo(s)" at bounding box center [1018, 650] width 93 height 24
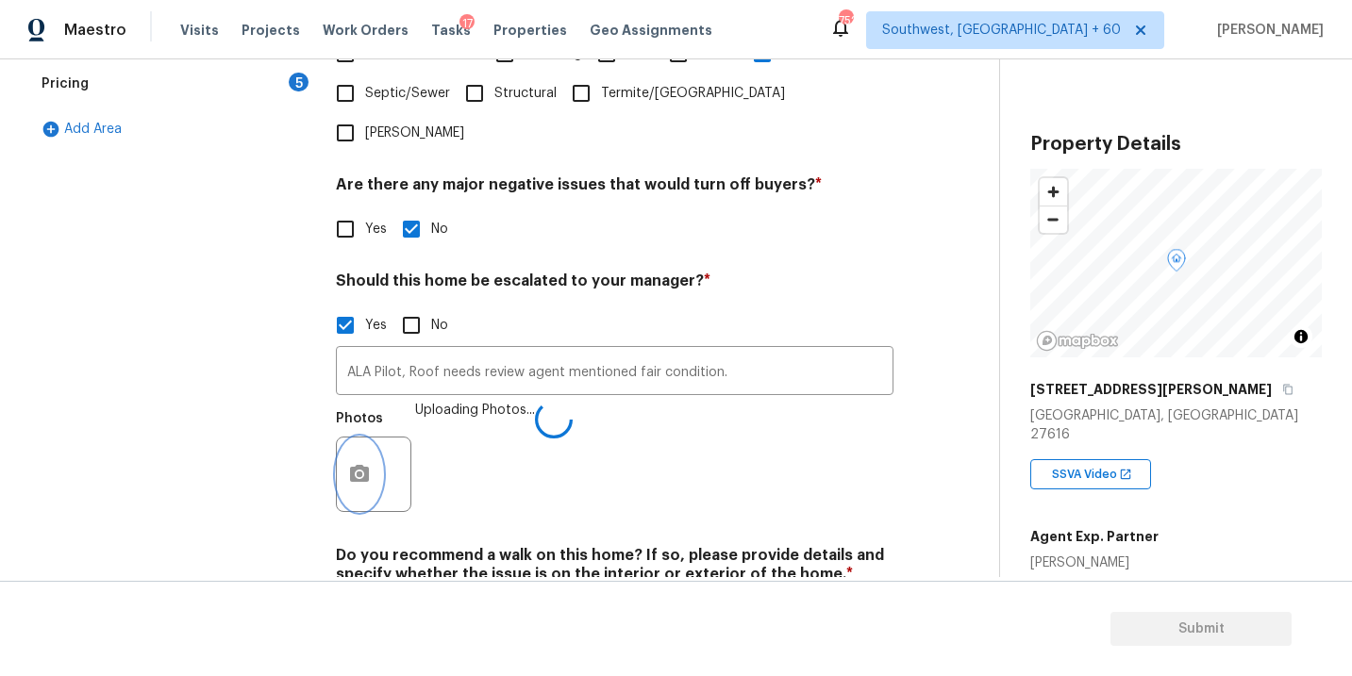
scroll to position [638, 0]
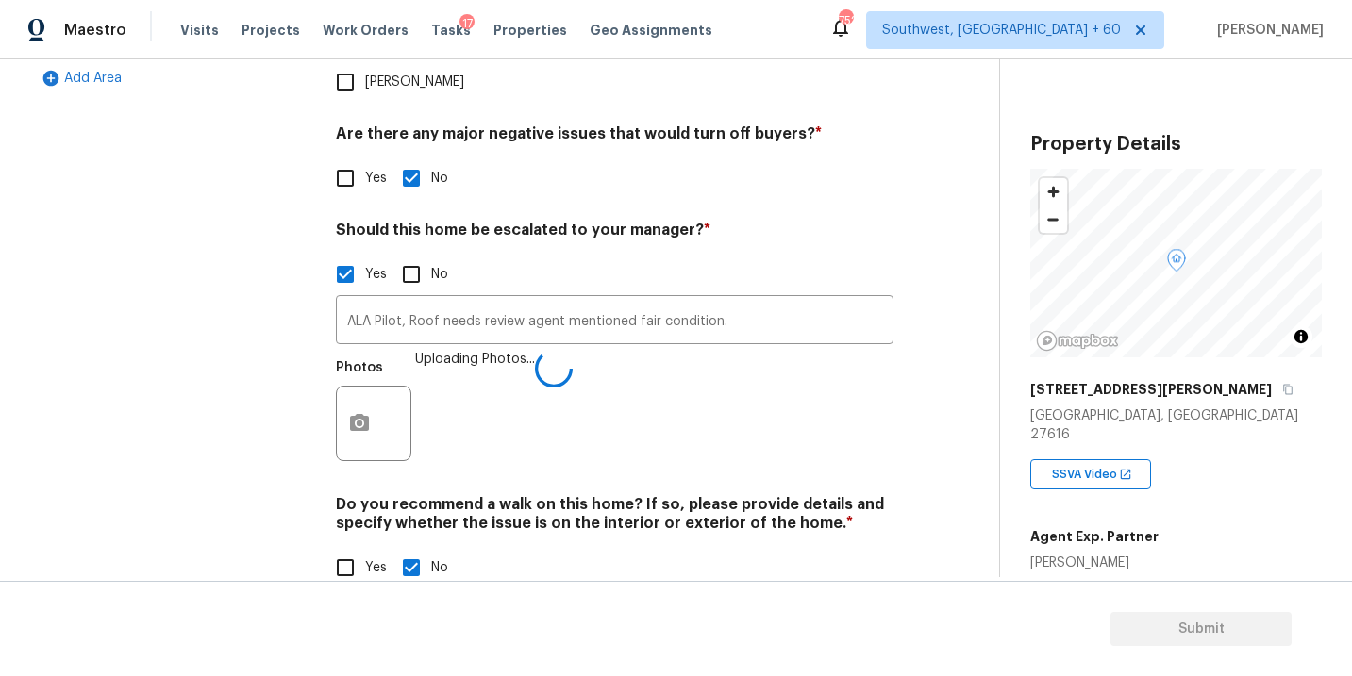
click at [821, 440] on div "Verification Notes: ​ Are any specialty inspections required before making a de…" at bounding box center [615, 151] width 558 height 917
click at [669, 350] on div "Photos Uploading Photos..." at bounding box center [615, 411] width 558 height 123
click at [737, 300] on input "ALA Pilot, Roof needs review agent mentioned fair condition." at bounding box center [615, 322] width 558 height 44
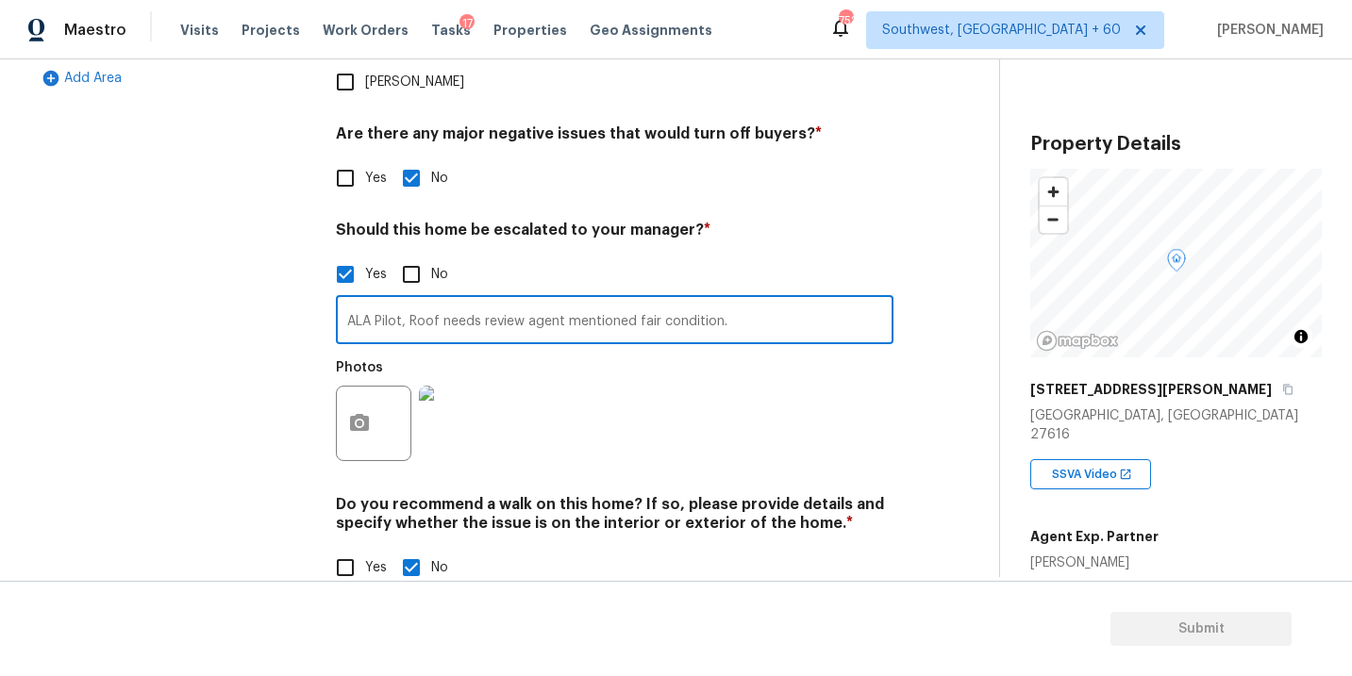
click at [743, 300] on input "ALA Pilot, Roof needs review agent mentioned fair condition." at bounding box center [615, 322] width 558 height 44
type input "ALA Pilot, Roof needs review agent mentioned fair condition in the admin"
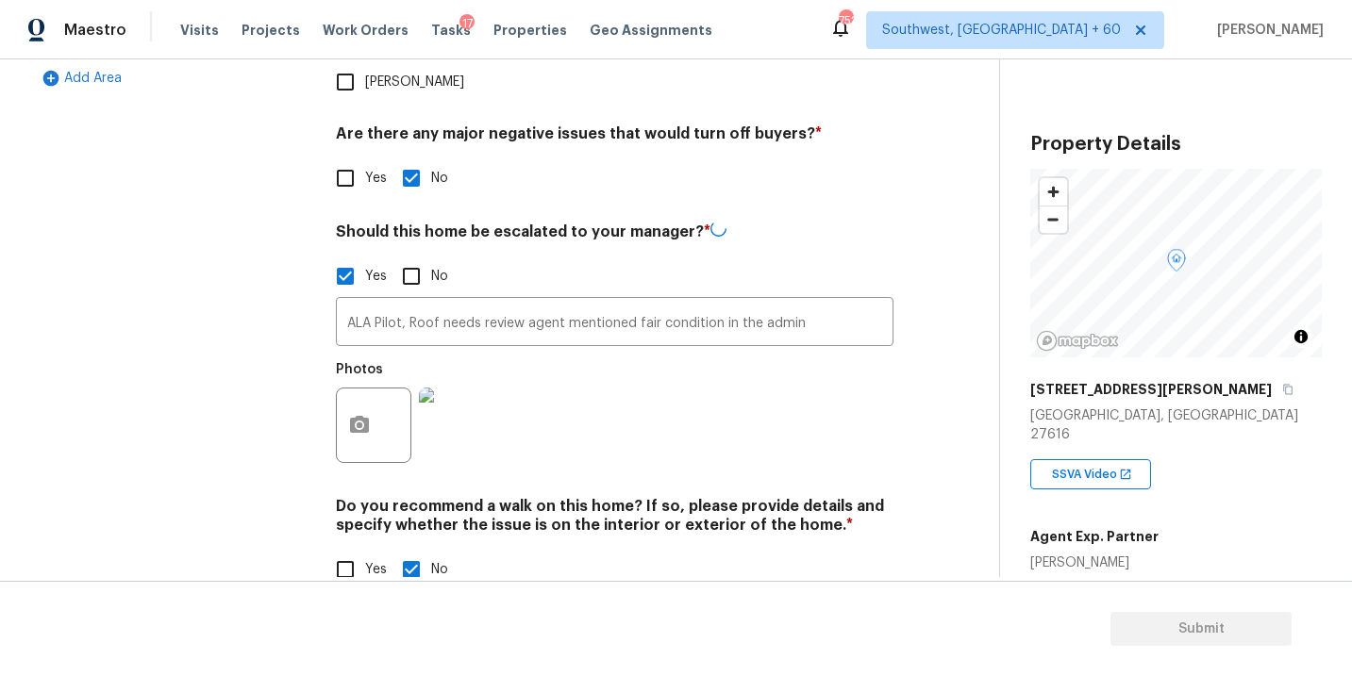
click at [745, 352] on div "Photos" at bounding box center [615, 413] width 558 height 123
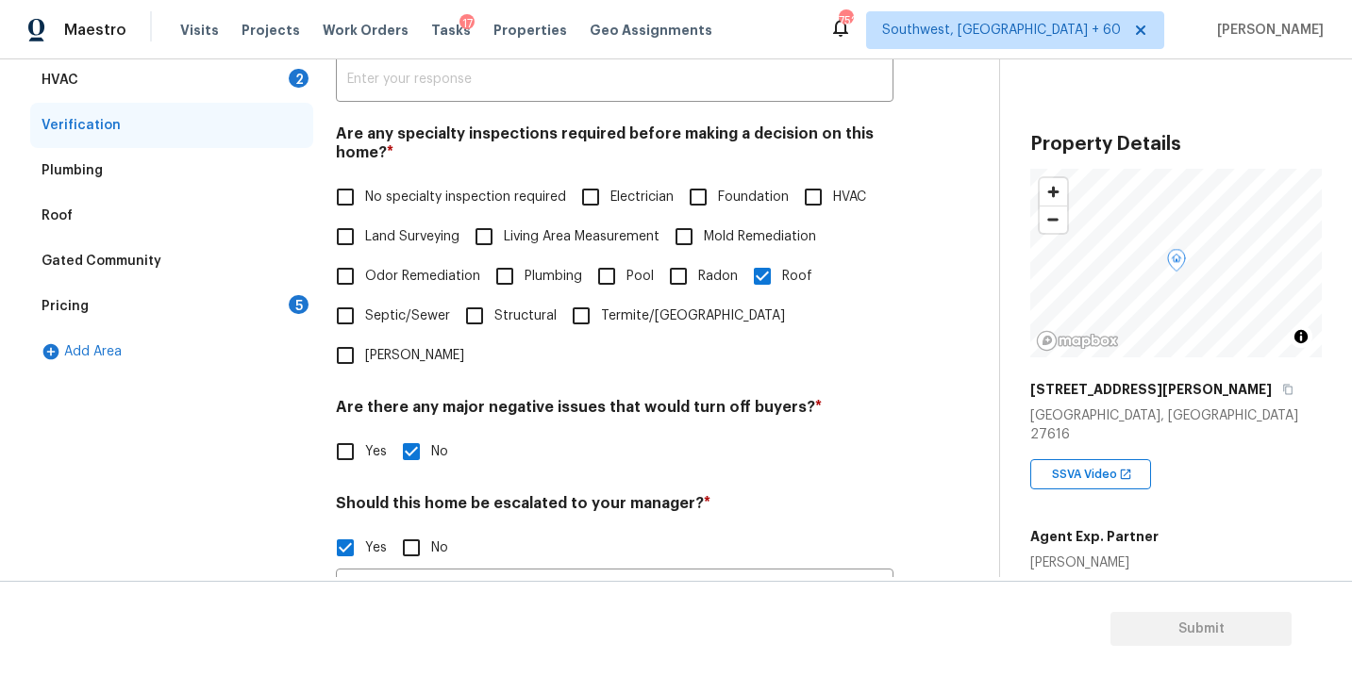
scroll to position [141, 0]
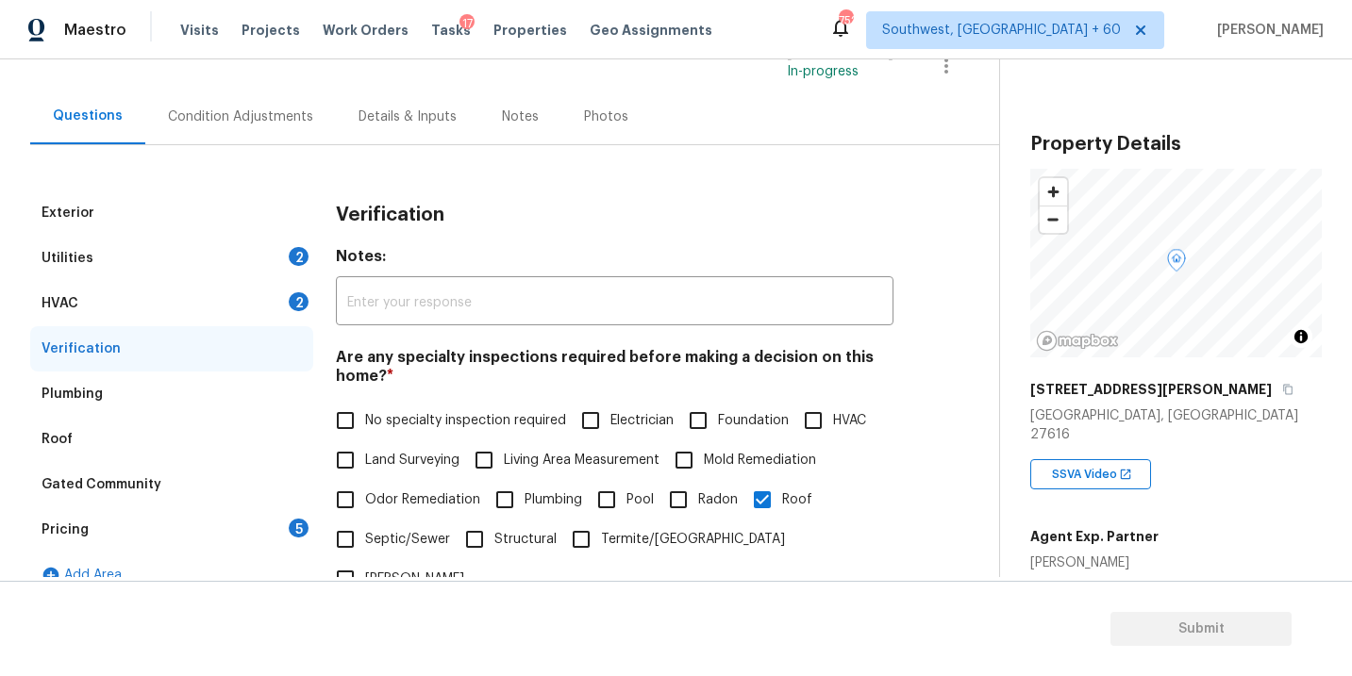
click at [213, 92] on div "Condition Adjustments" at bounding box center [240, 117] width 191 height 56
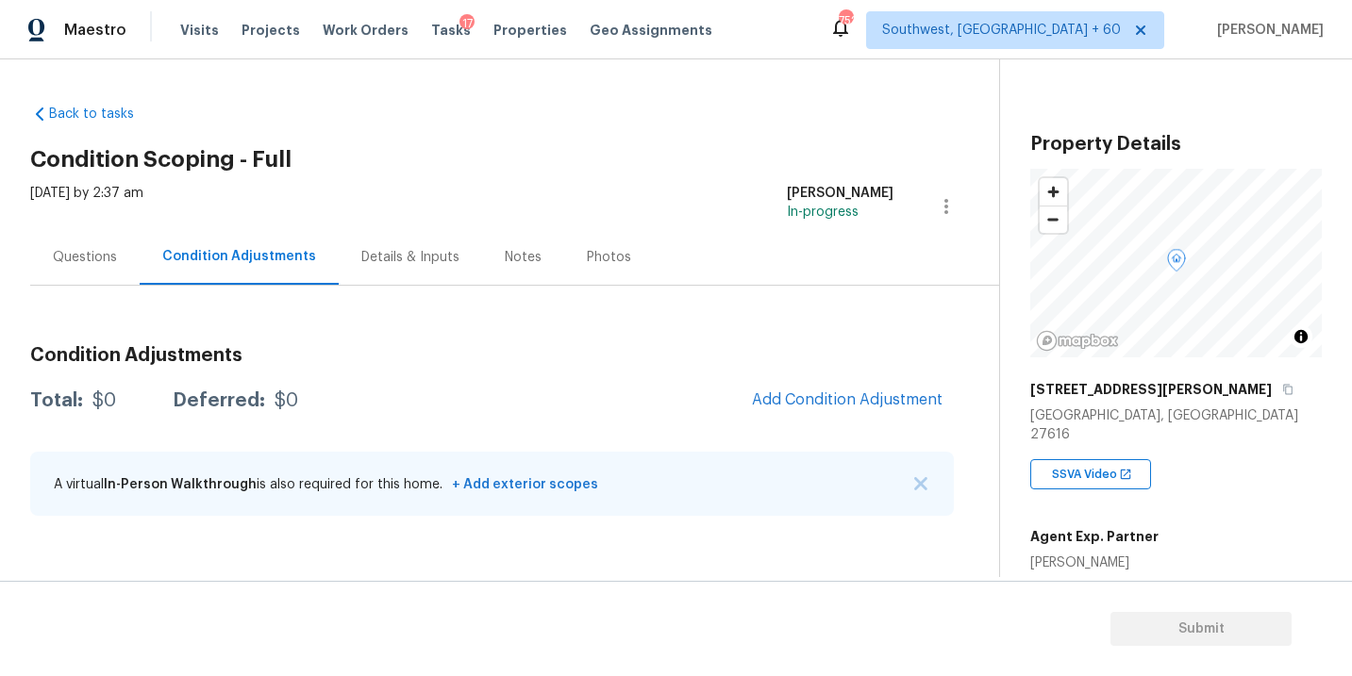
click at [690, 224] on div "Thu, Aug 14 2025 by 2:37 am Sakthivel Chandran In-progress" at bounding box center [514, 206] width 969 height 45
click at [696, 158] on h2 "Condition Scoping - Full" at bounding box center [514, 159] width 969 height 19
click at [576, 324] on div "Condition Adjustments Total: $0 Deferred: $0 Add Condition Adjustment A virtual…" at bounding box center [492, 409] width 924 height 247
click at [478, 206] on div "Thu, Aug 14 2025 by 2:37 am Sakthivel Chandran In-progress" at bounding box center [514, 206] width 969 height 45
click at [473, 200] on div "Thu, Aug 14 2025 by 2:37 am Sakthivel Chandran In-progress" at bounding box center [514, 206] width 969 height 45
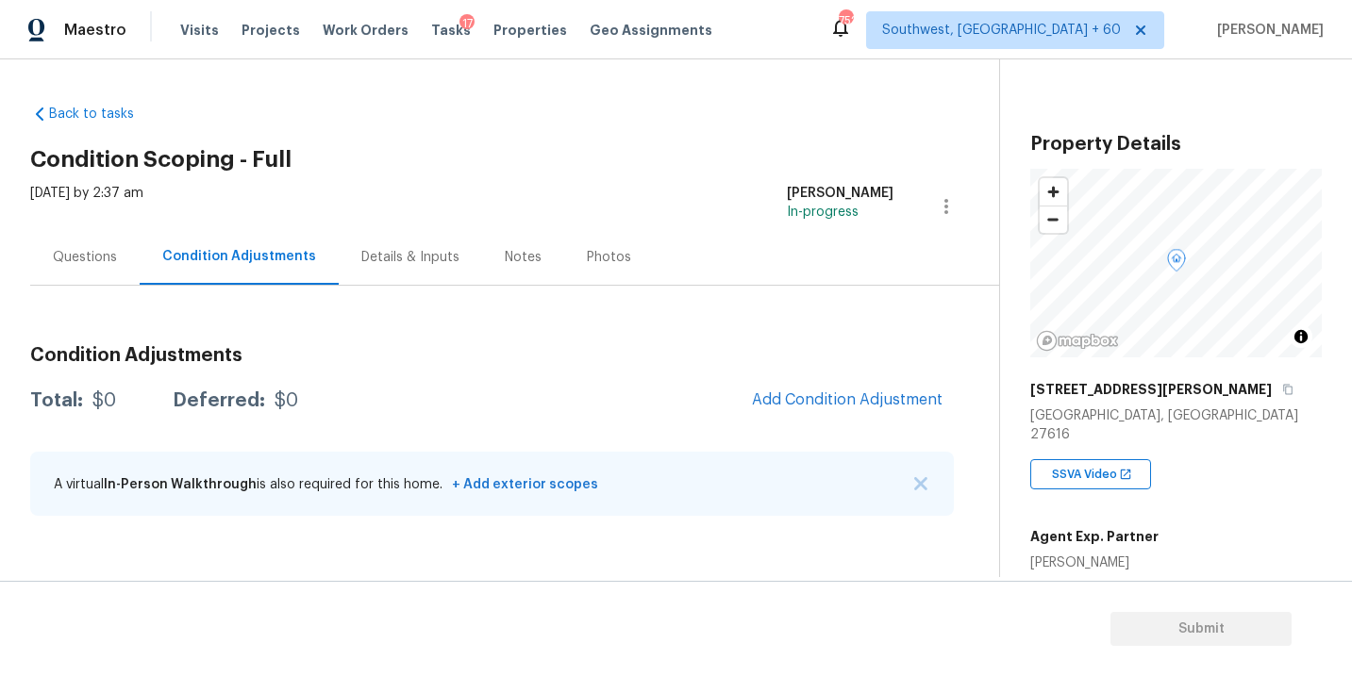
click at [473, 200] on div "Thu, Aug 14 2025 by 2:37 am Sakthivel Chandran In-progress" at bounding box center [514, 206] width 969 height 45
click at [109, 275] on div "Questions" at bounding box center [84, 257] width 109 height 56
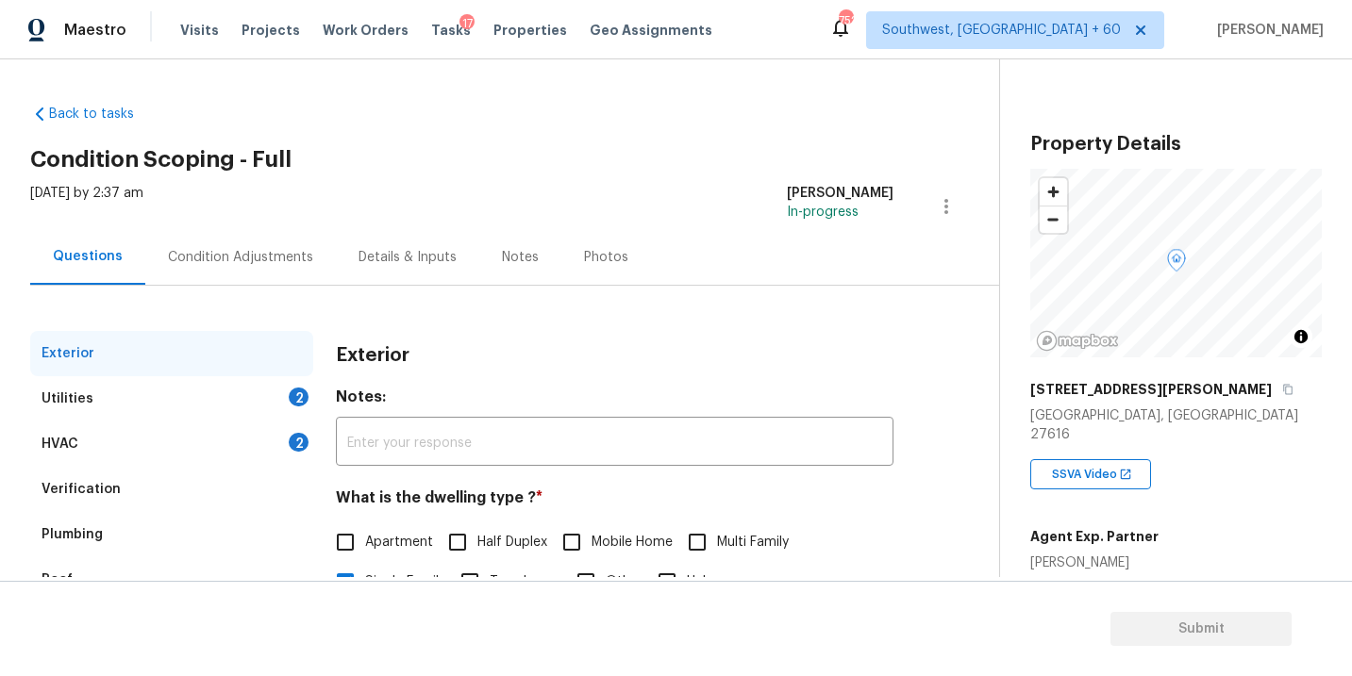
click at [234, 258] on div "Condition Adjustments" at bounding box center [240, 257] width 145 height 19
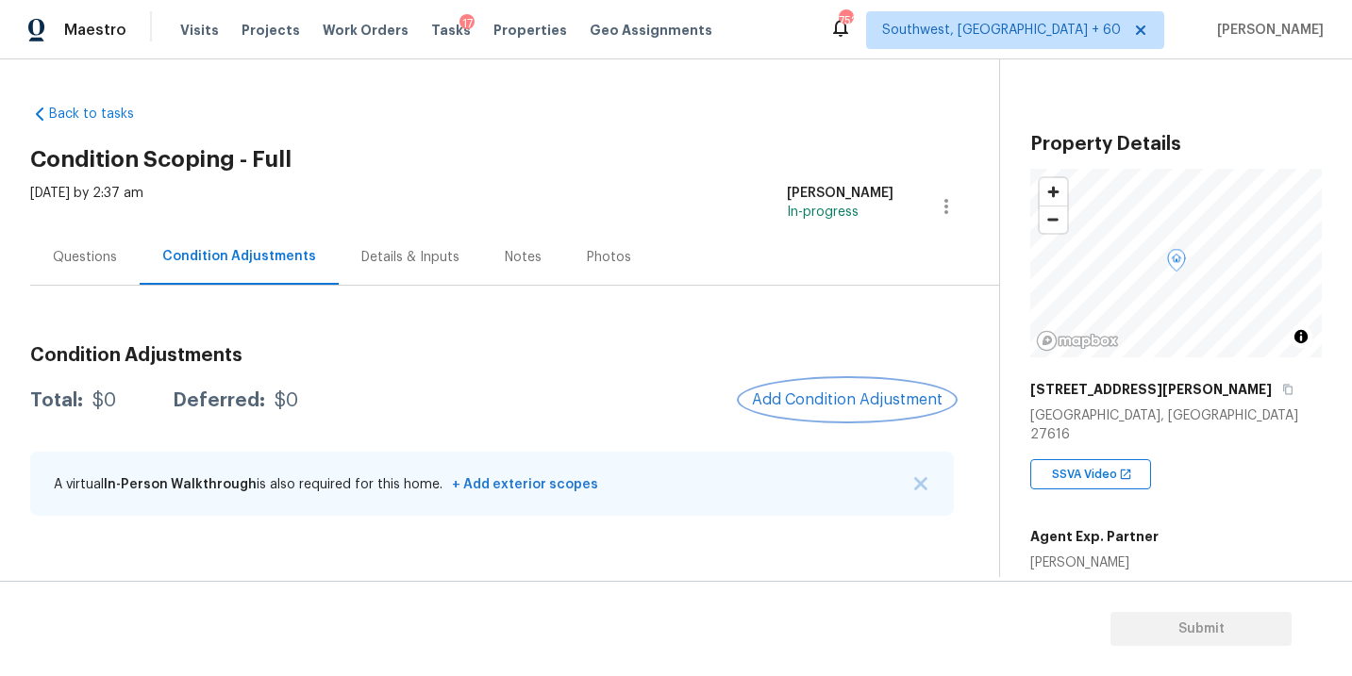
click at [856, 383] on button "Add Condition Adjustment" at bounding box center [847, 400] width 213 height 40
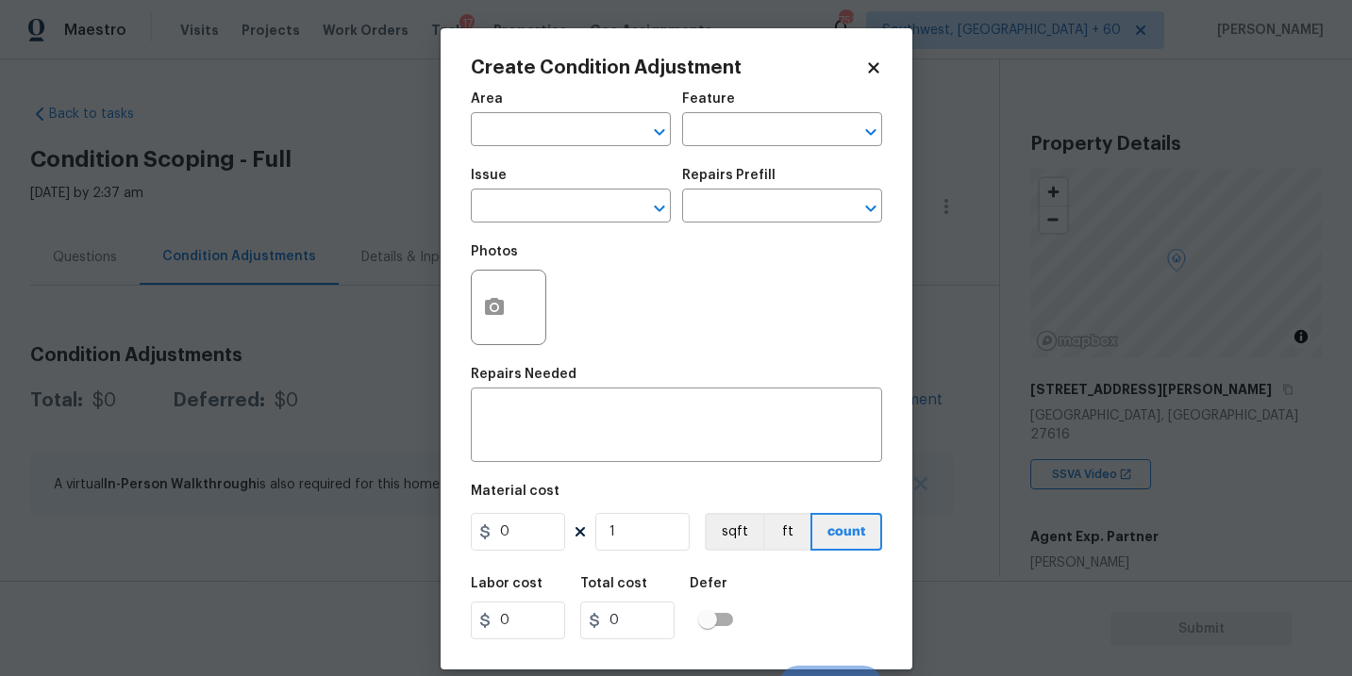
click at [524, 112] on div "Area" at bounding box center [571, 104] width 200 height 25
click at [492, 134] on input "text" at bounding box center [544, 131] width 147 height 29
click at [504, 209] on li "Interior Overall" at bounding box center [571, 205] width 200 height 31
type input "Interior Overall"
click at [691, 114] on div "Feature" at bounding box center [782, 104] width 200 height 25
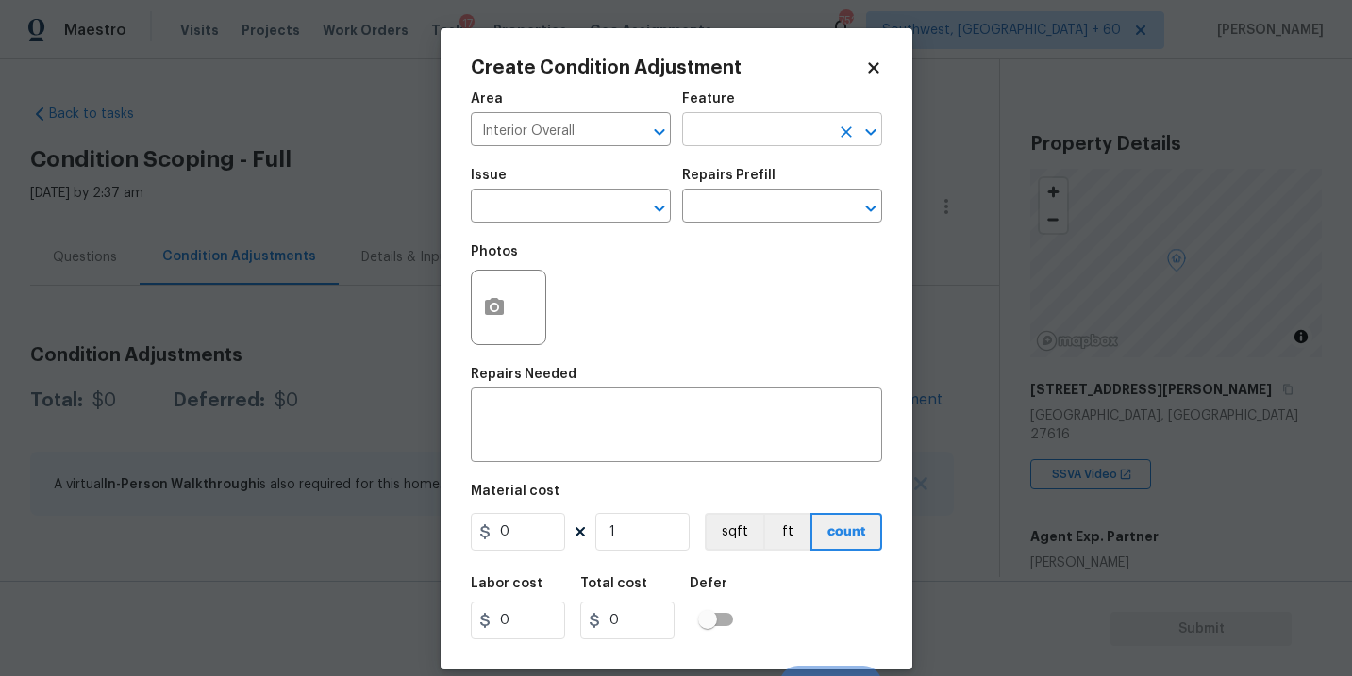
click at [715, 133] on input "text" at bounding box center [755, 131] width 147 height 29
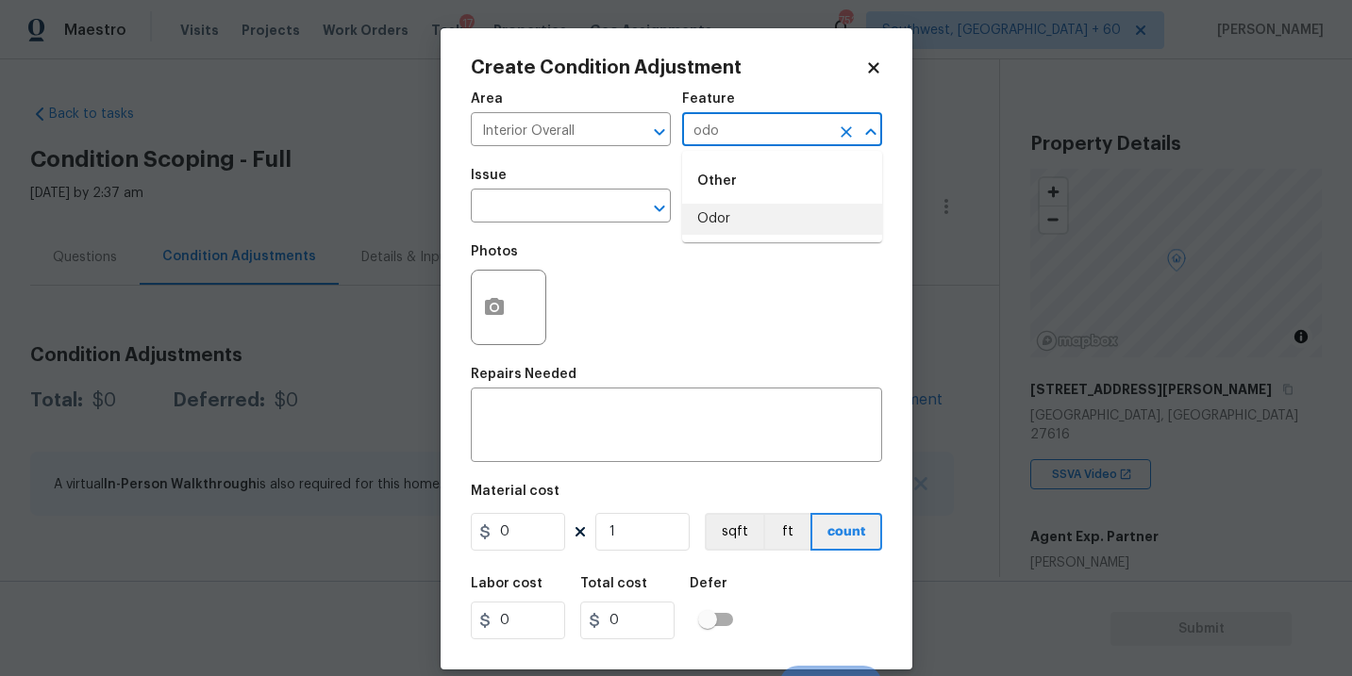
click at [720, 222] on li "Odor" at bounding box center [782, 219] width 200 height 31
type input "Odor"
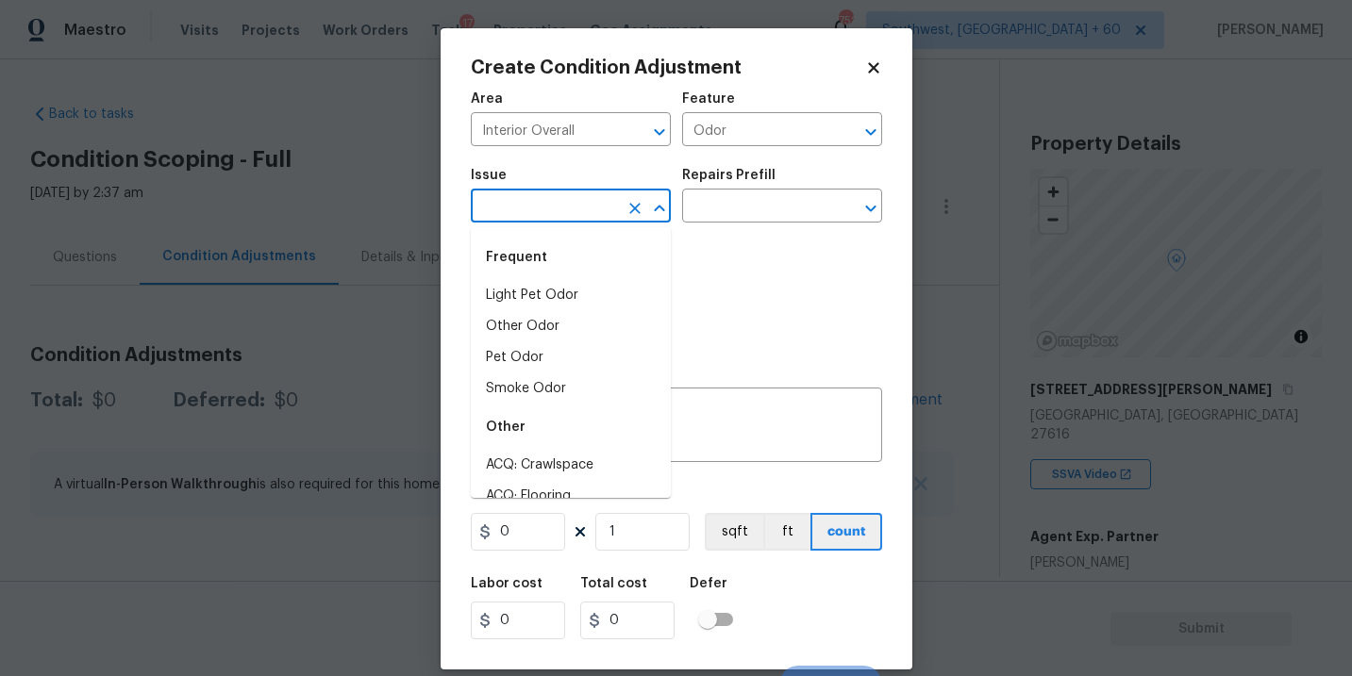
click at [599, 211] on input "text" at bounding box center [544, 207] width 147 height 29
click at [570, 313] on li "Other Odor" at bounding box center [571, 326] width 200 height 31
type input "Other Odor"
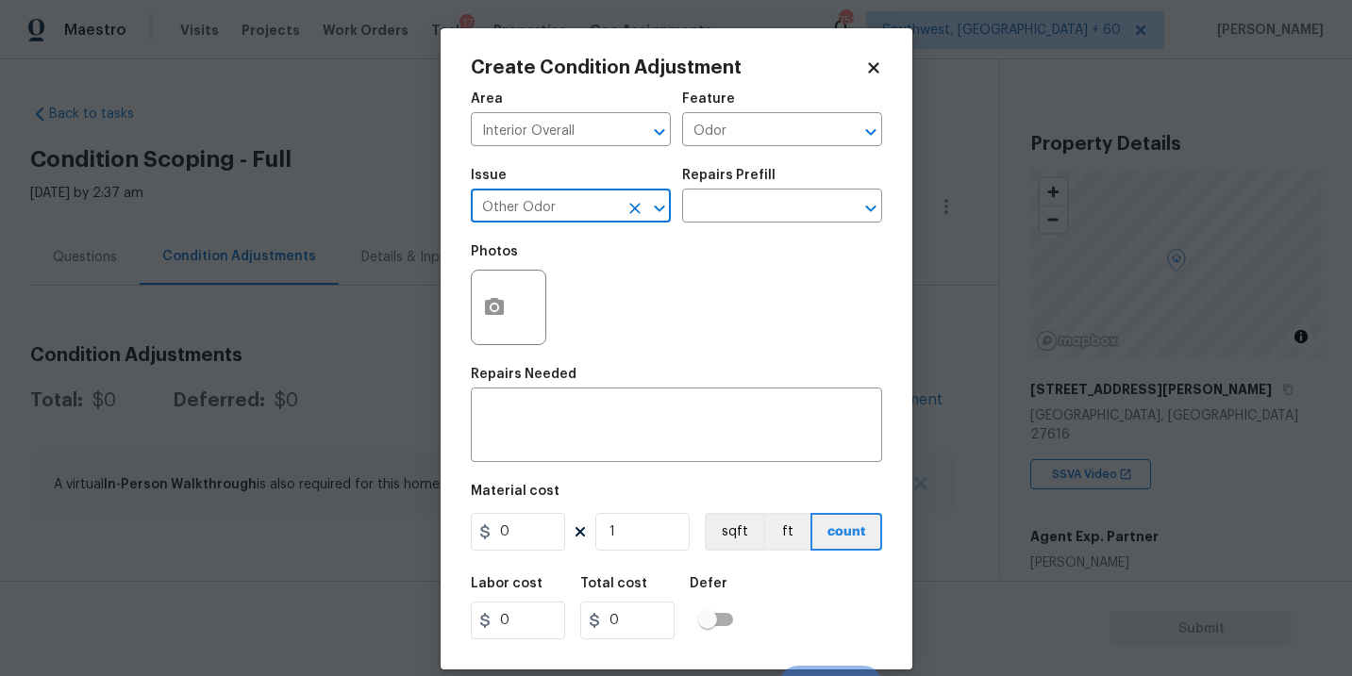
click at [631, 209] on icon "Clear" at bounding box center [634, 208] width 19 height 19
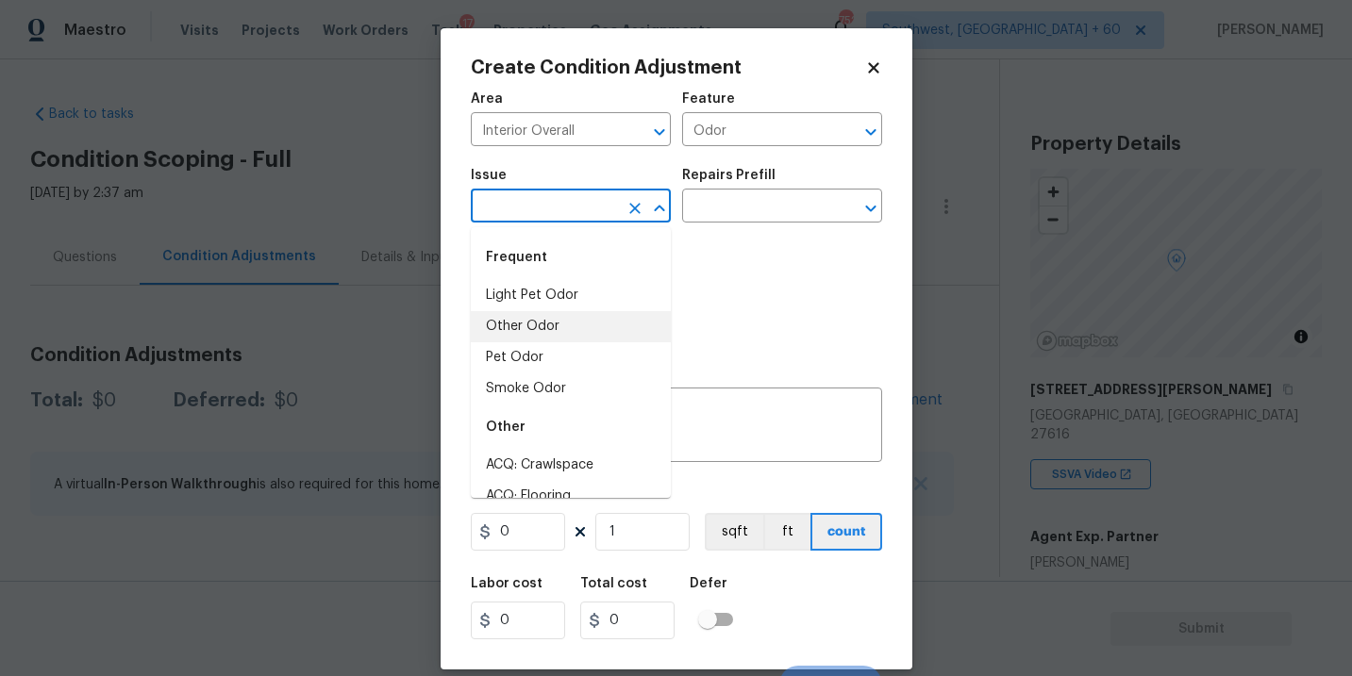
click at [599, 211] on input "text" at bounding box center [544, 207] width 147 height 29
click at [584, 303] on li "Light Pet Odor" at bounding box center [571, 295] width 200 height 31
type input "Light Pet Odor"
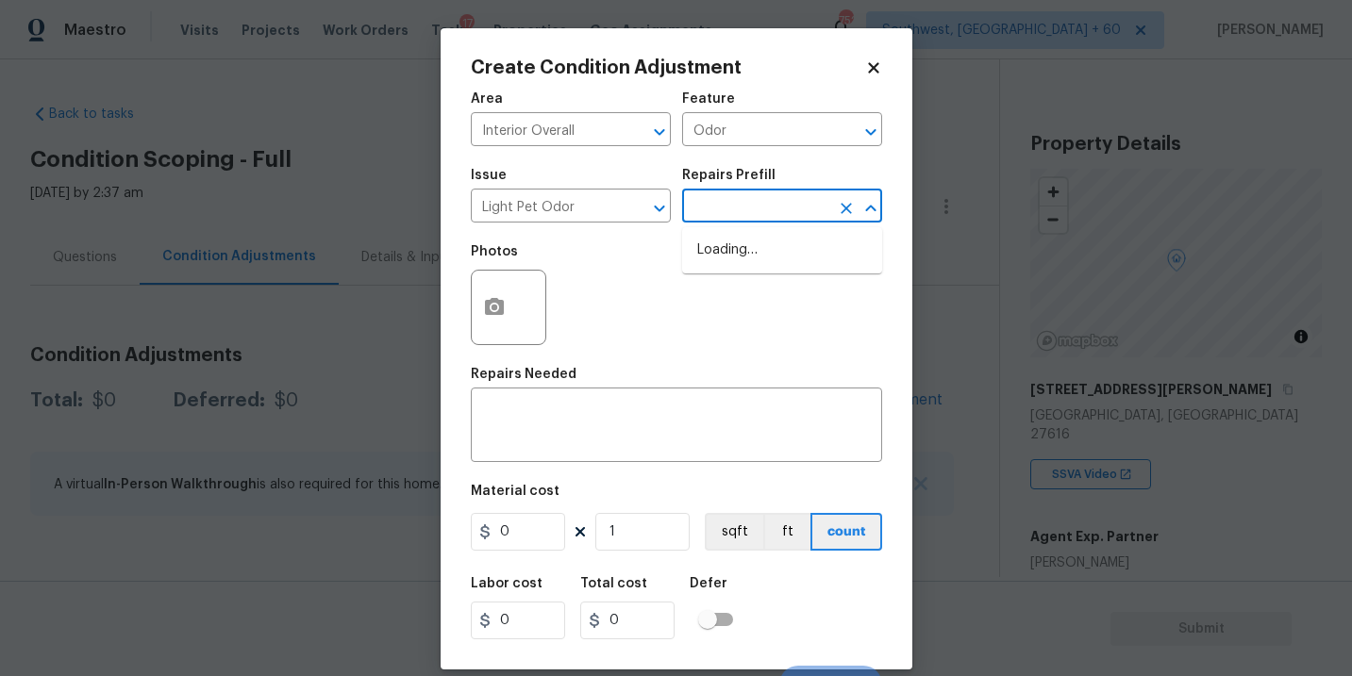
click at [772, 199] on input "text" at bounding box center [755, 207] width 147 height 29
click at [756, 254] on li "Acquisition Scope: 1-2 pets present $575.00" at bounding box center [782, 260] width 200 height 51
type textarea "Acquisition Scope: 1-2 pets present"
type input "575"
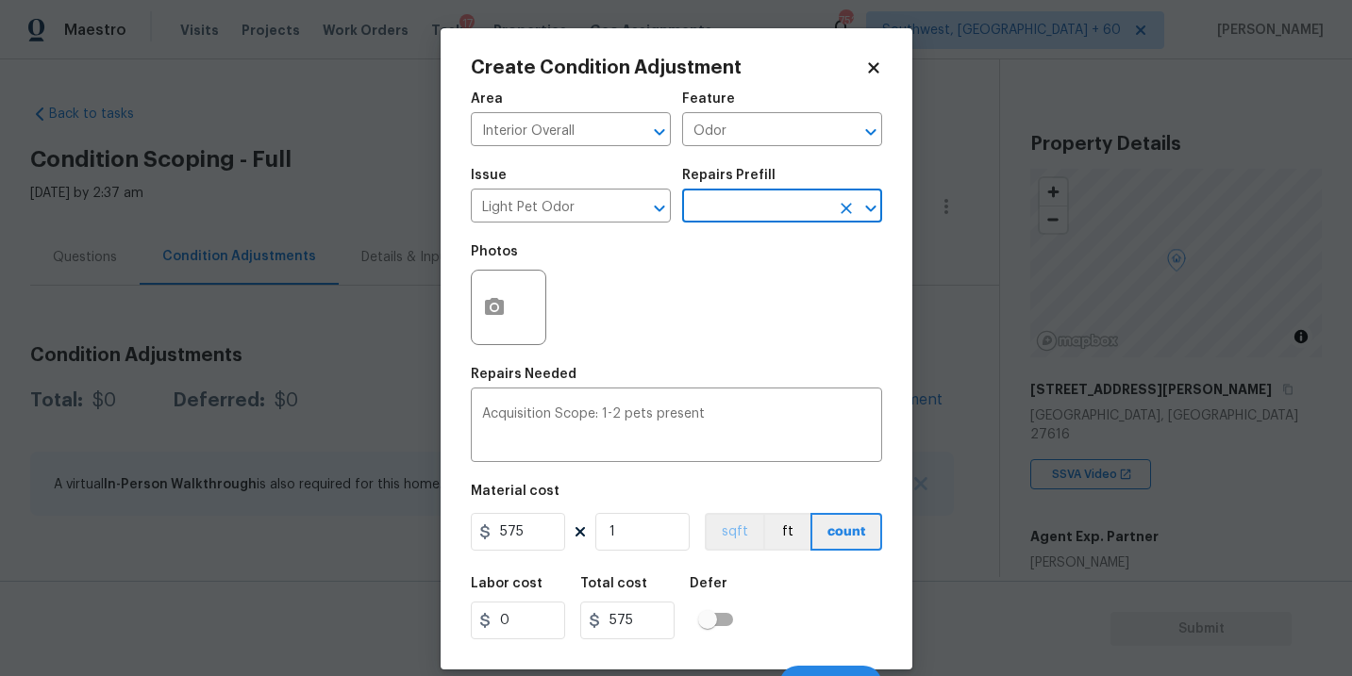
scroll to position [28, 0]
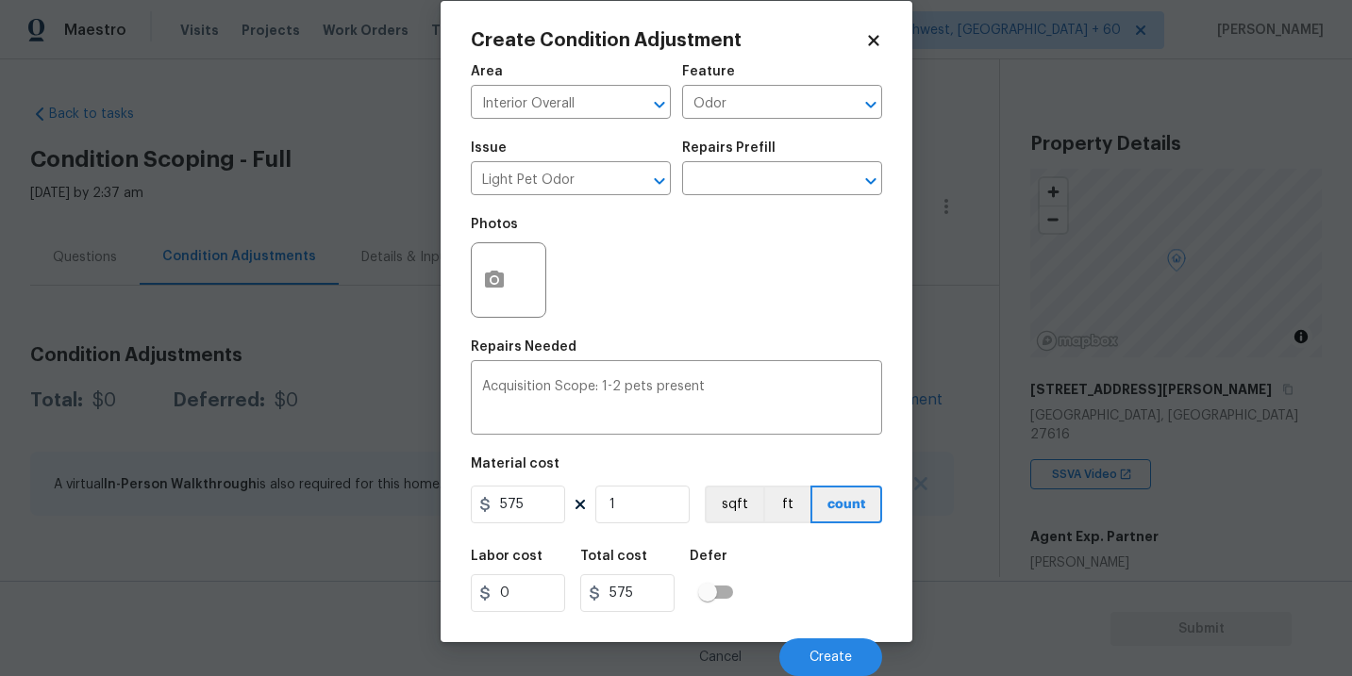
click at [801, 637] on div "Cancel Create" at bounding box center [676, 650] width 411 height 53
click at [826, 650] on button "Create" at bounding box center [830, 658] width 103 height 38
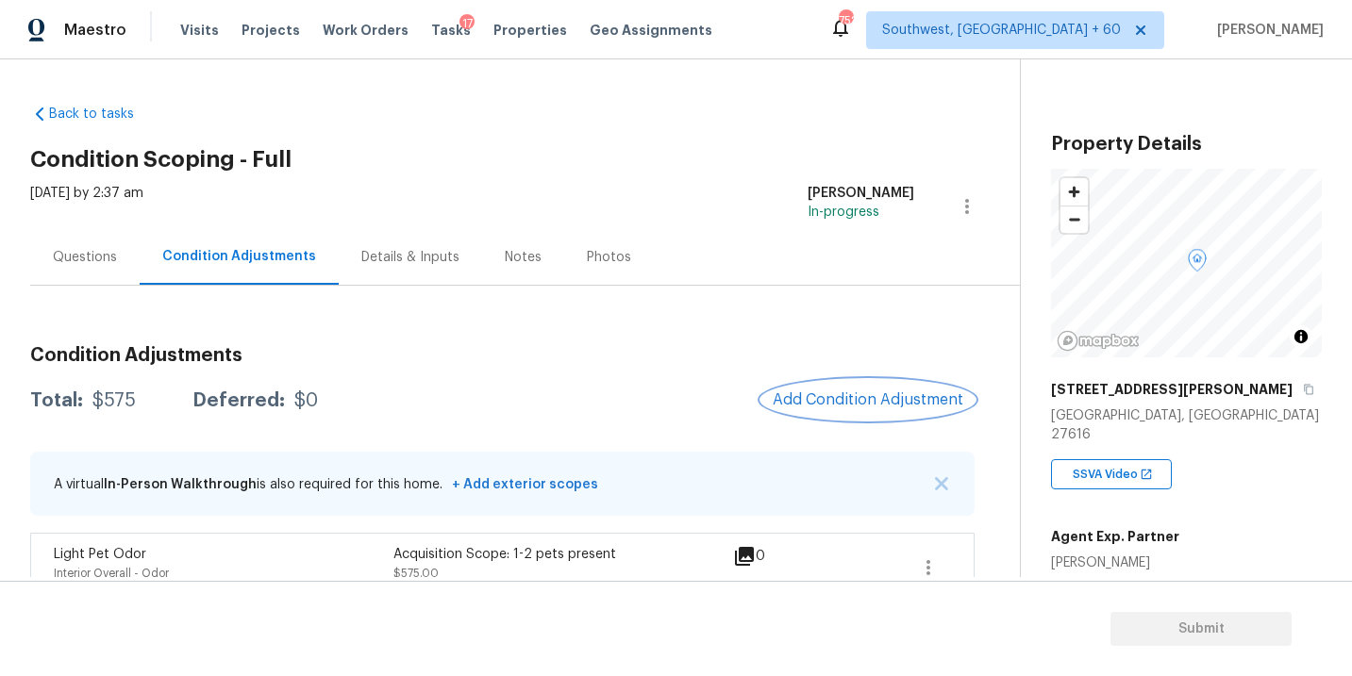
scroll to position [31, 0]
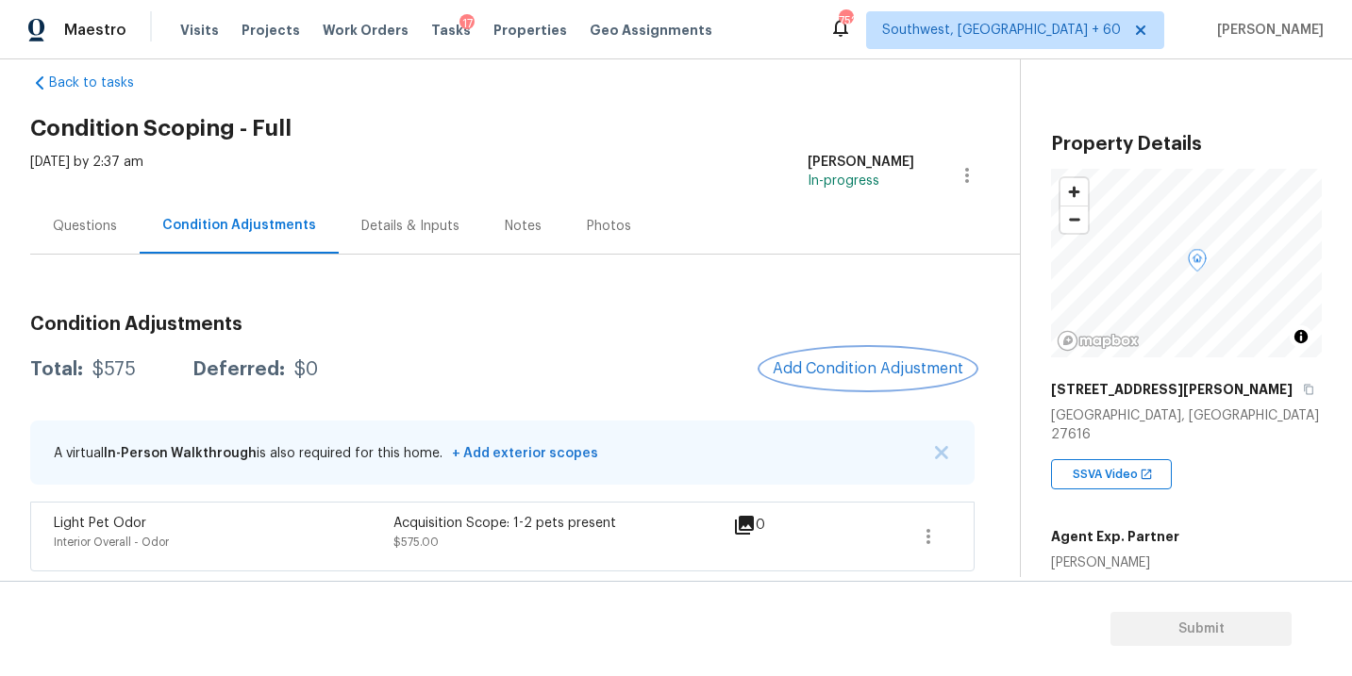
click at [850, 384] on button "Add Condition Adjustment" at bounding box center [867, 369] width 213 height 40
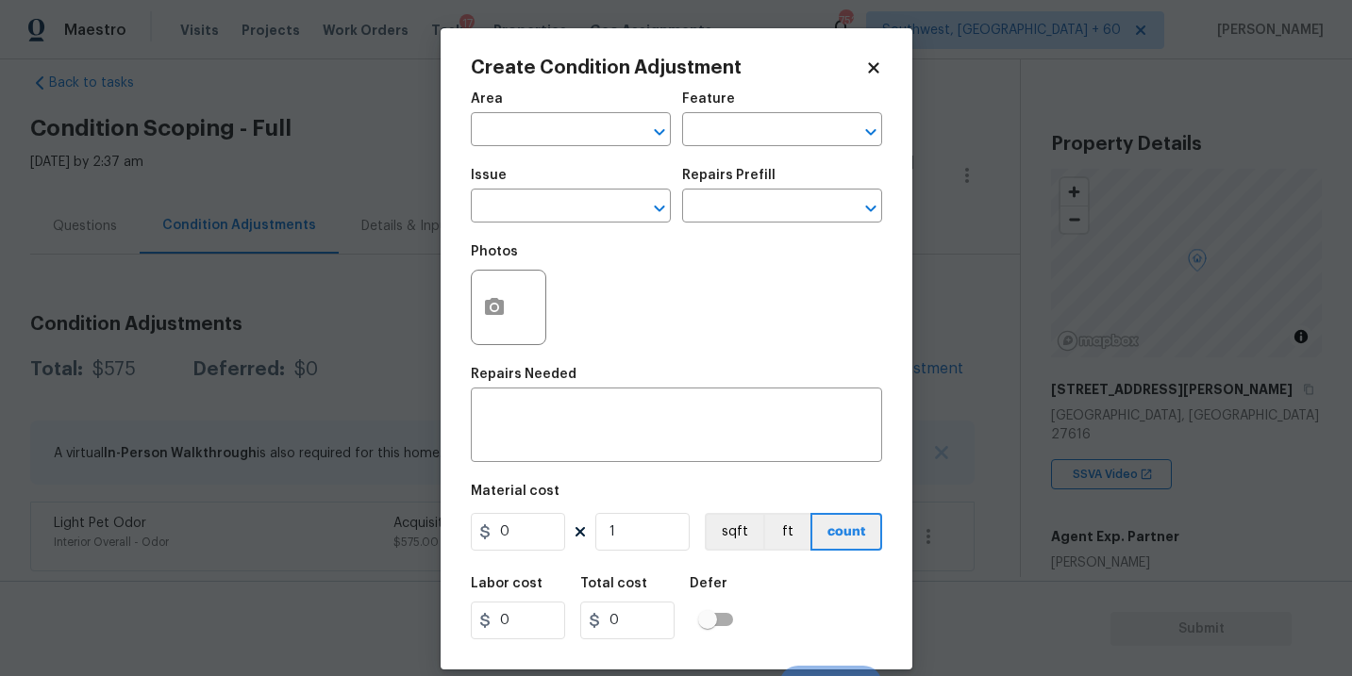
click at [524, 114] on div "Area" at bounding box center [571, 104] width 200 height 25
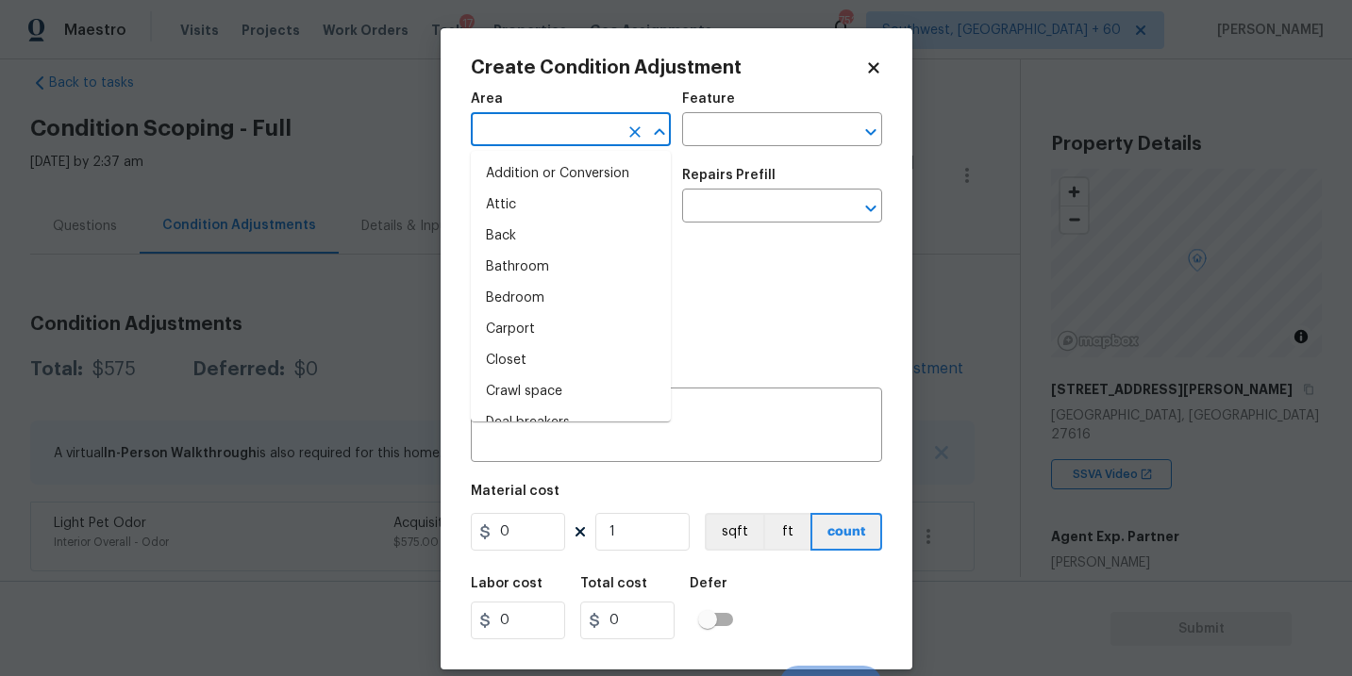
click at [524, 125] on input "text" at bounding box center [544, 131] width 147 height 29
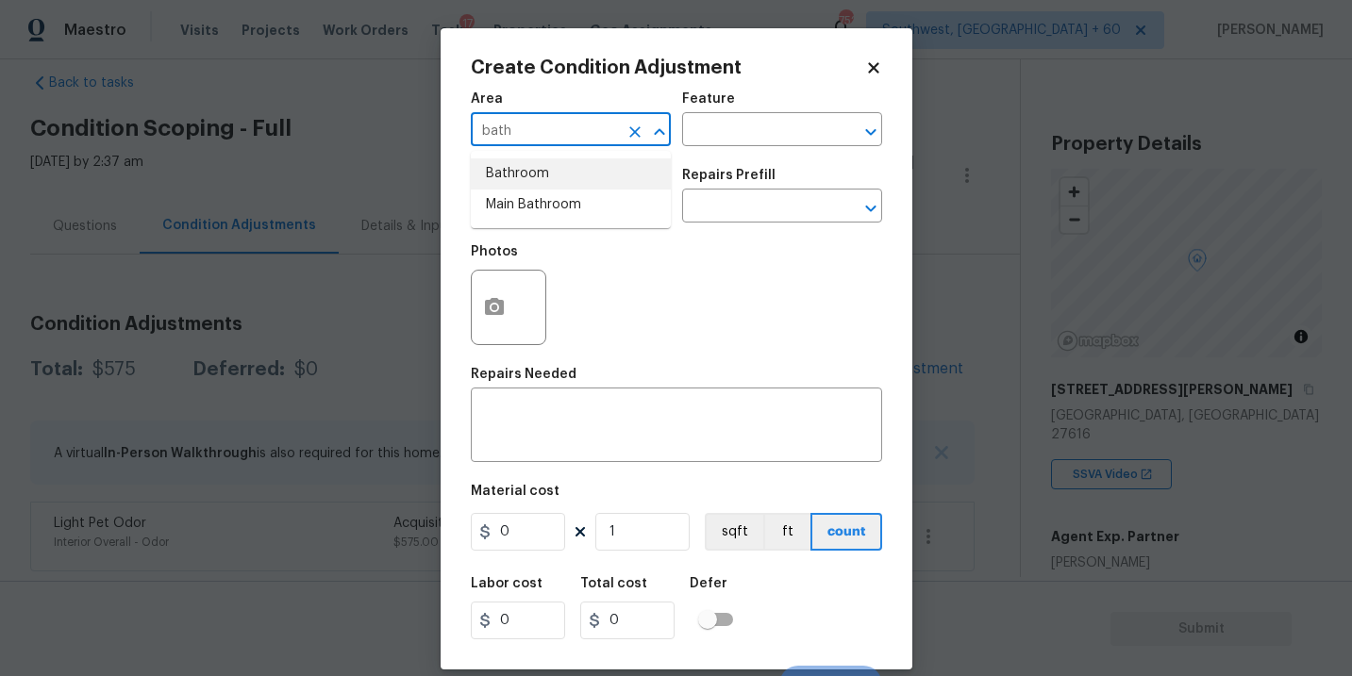
click at [532, 173] on li "Bathroom" at bounding box center [571, 173] width 200 height 31
type input "Bathroom"
click at [753, 102] on div "Feature" at bounding box center [782, 104] width 200 height 25
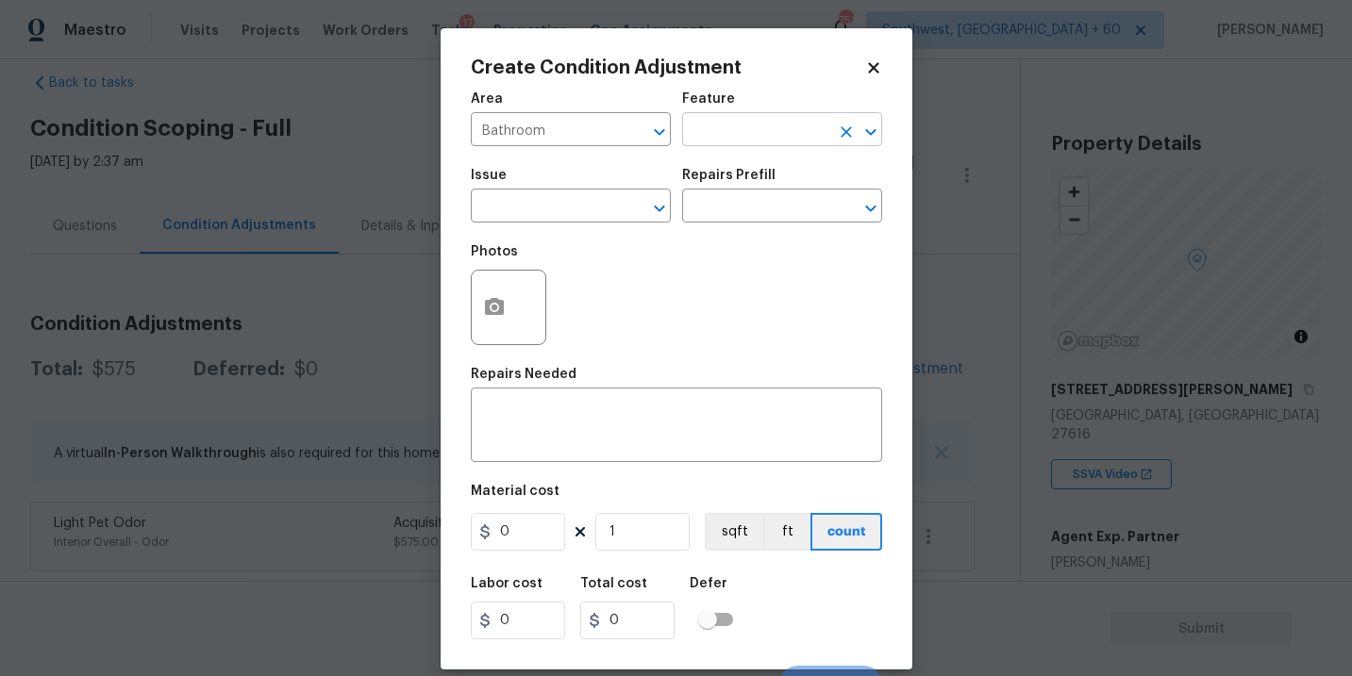
click at [731, 142] on input "text" at bounding box center [755, 131] width 147 height 29
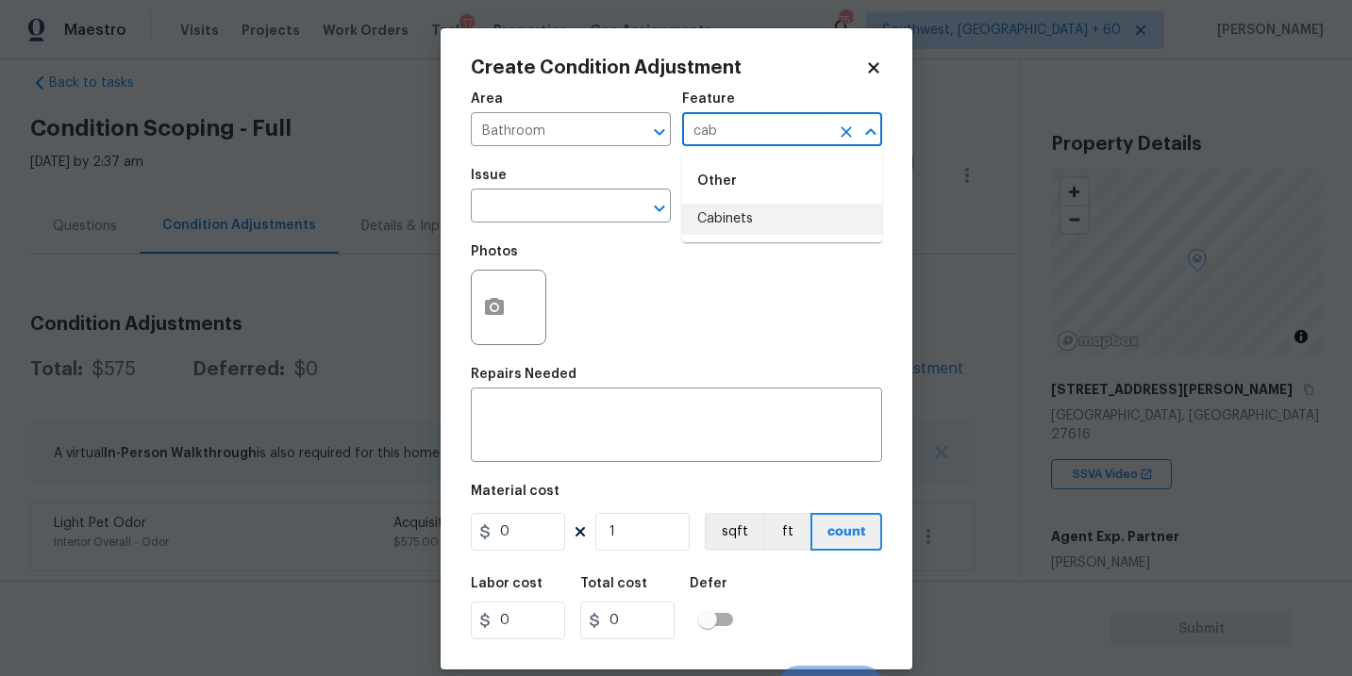
click at [749, 220] on li "Cabinets" at bounding box center [782, 219] width 200 height 31
type input "Cabinets"
click at [511, 213] on input "text" at bounding box center [544, 207] width 147 height 29
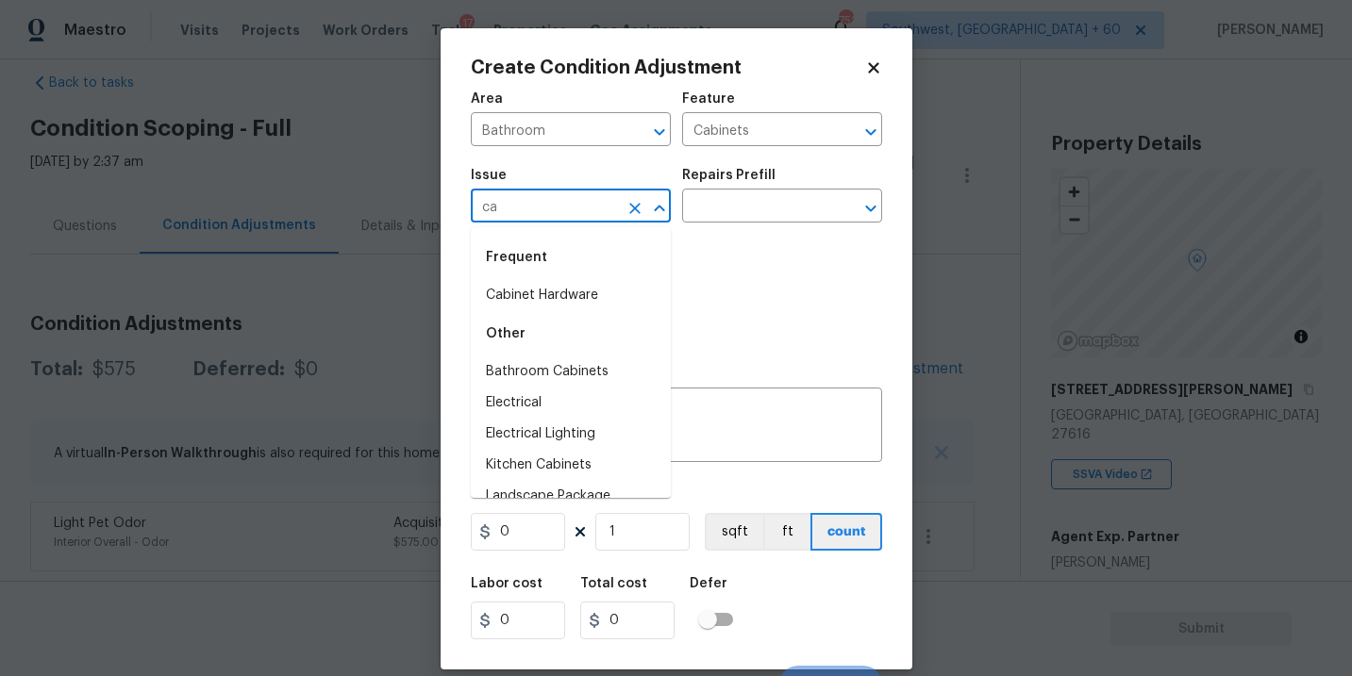
type input "c"
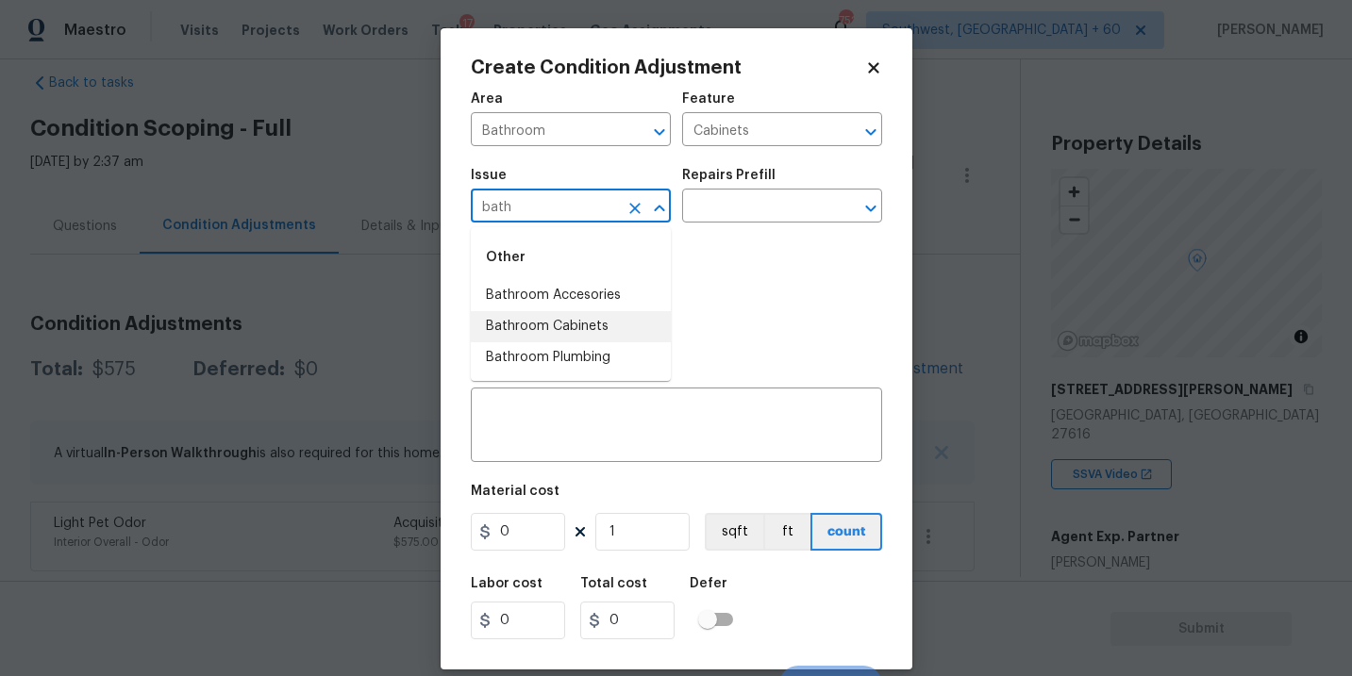
click at [567, 316] on li "Bathroom Cabinets" at bounding box center [571, 326] width 200 height 31
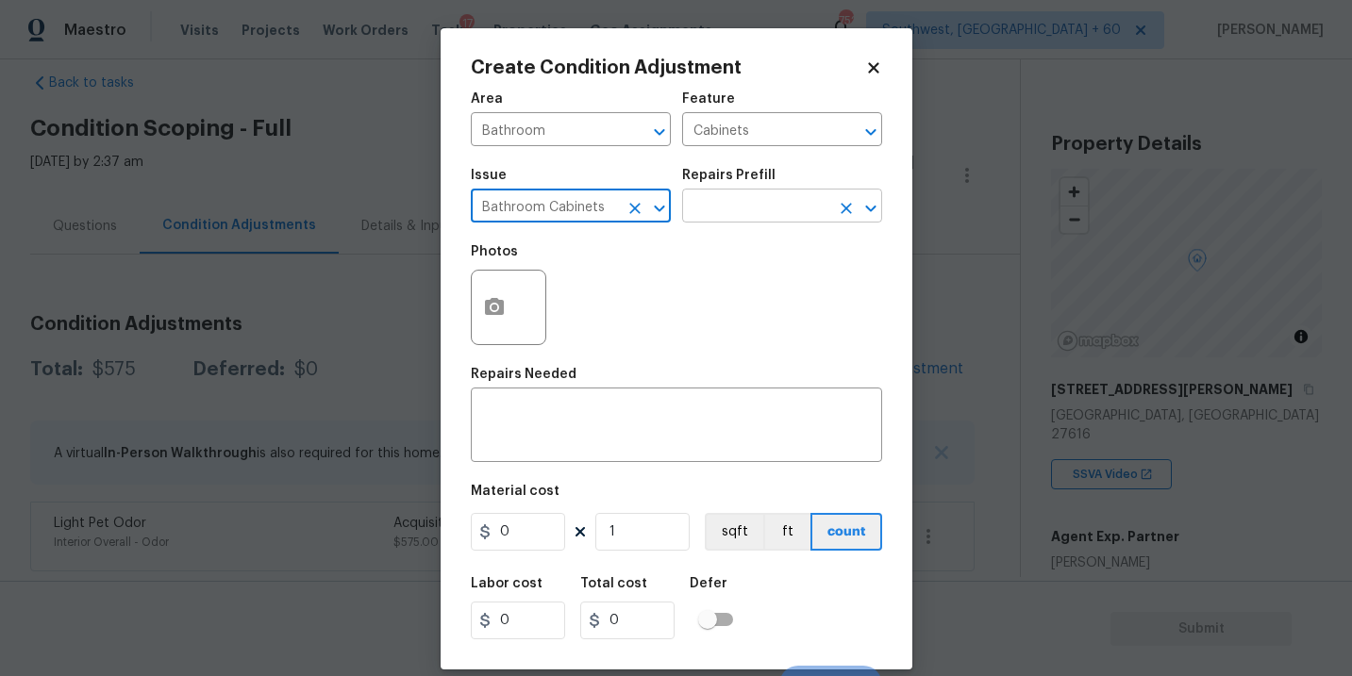
type input "Bathroom Cabinets"
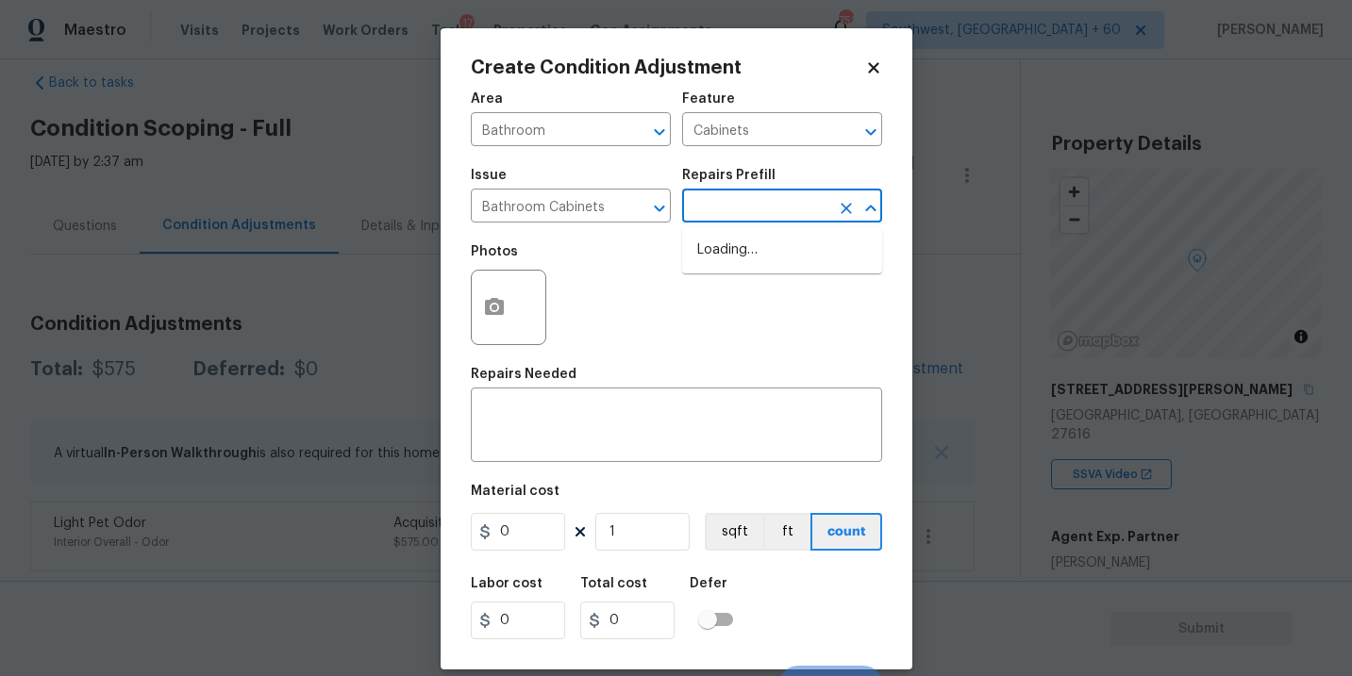
click at [699, 222] on input "text" at bounding box center [755, 207] width 147 height 29
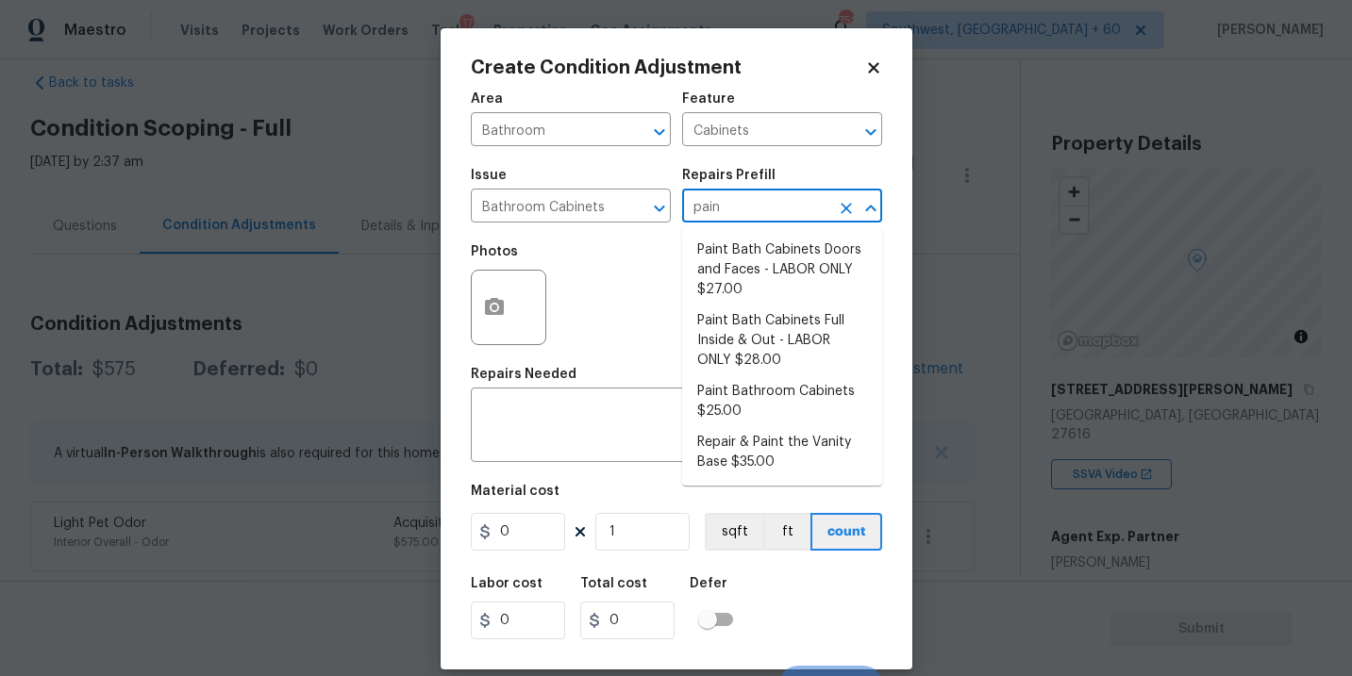
type input "paint"
click at [745, 386] on li "Paint Bathroom Cabinets $25.00" at bounding box center [782, 401] width 200 height 51
type textarea "Prep, sand, mask and apply 2 coats of paint to the bathroom cabinet doors, inte…"
type input "25"
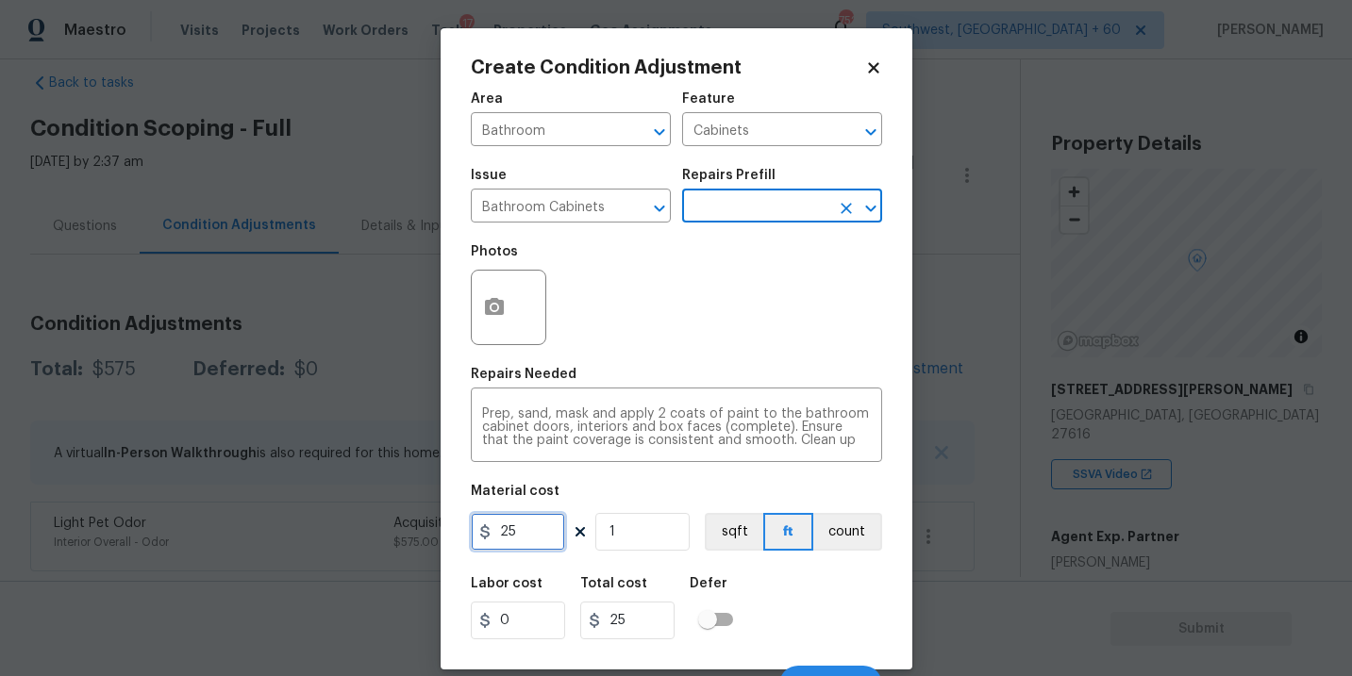
drag, startPoint x: 536, startPoint y: 531, endPoint x: 308, endPoint y: 518, distance: 227.7
click at [308, 518] on div "Create Condition Adjustment Area Bathroom ​ Feature Cabinets ​ Issue Bathroom C…" at bounding box center [676, 338] width 1352 height 676
type input "1000"
click at [816, 573] on div "Labor cost 0 Total cost 1000 Defer" at bounding box center [676, 608] width 411 height 85
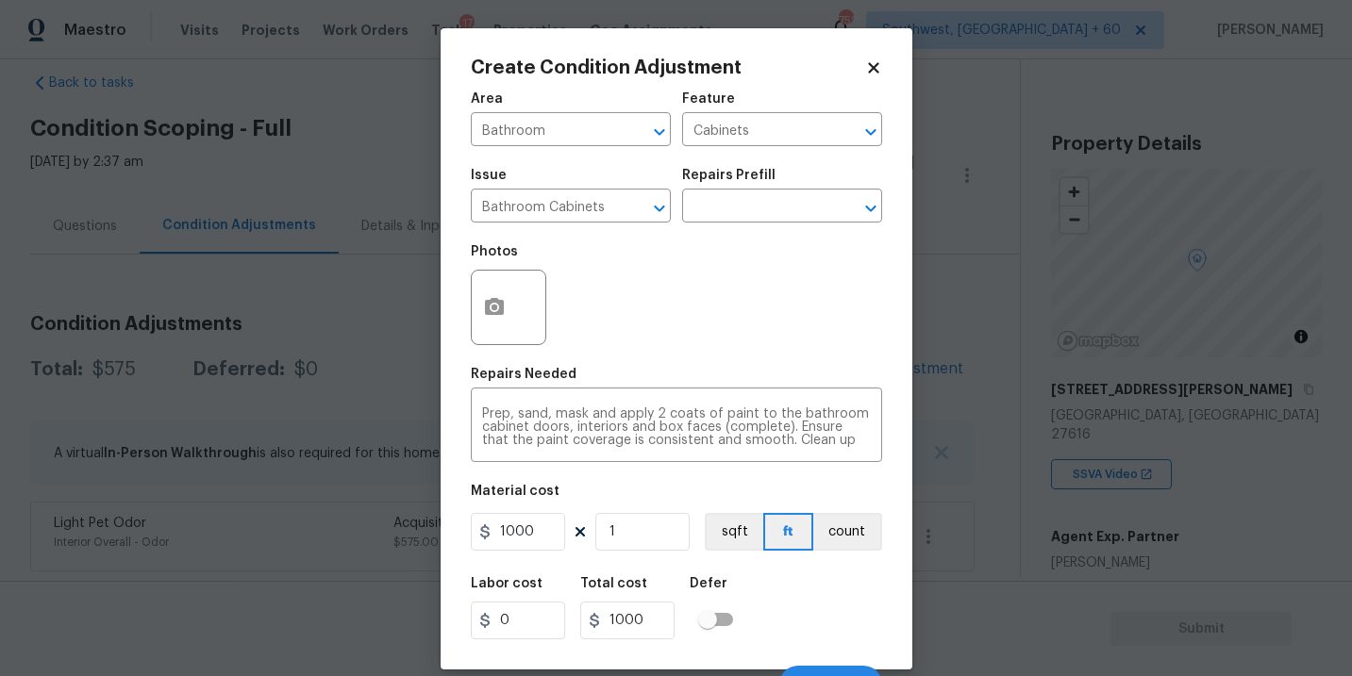
scroll to position [28, 0]
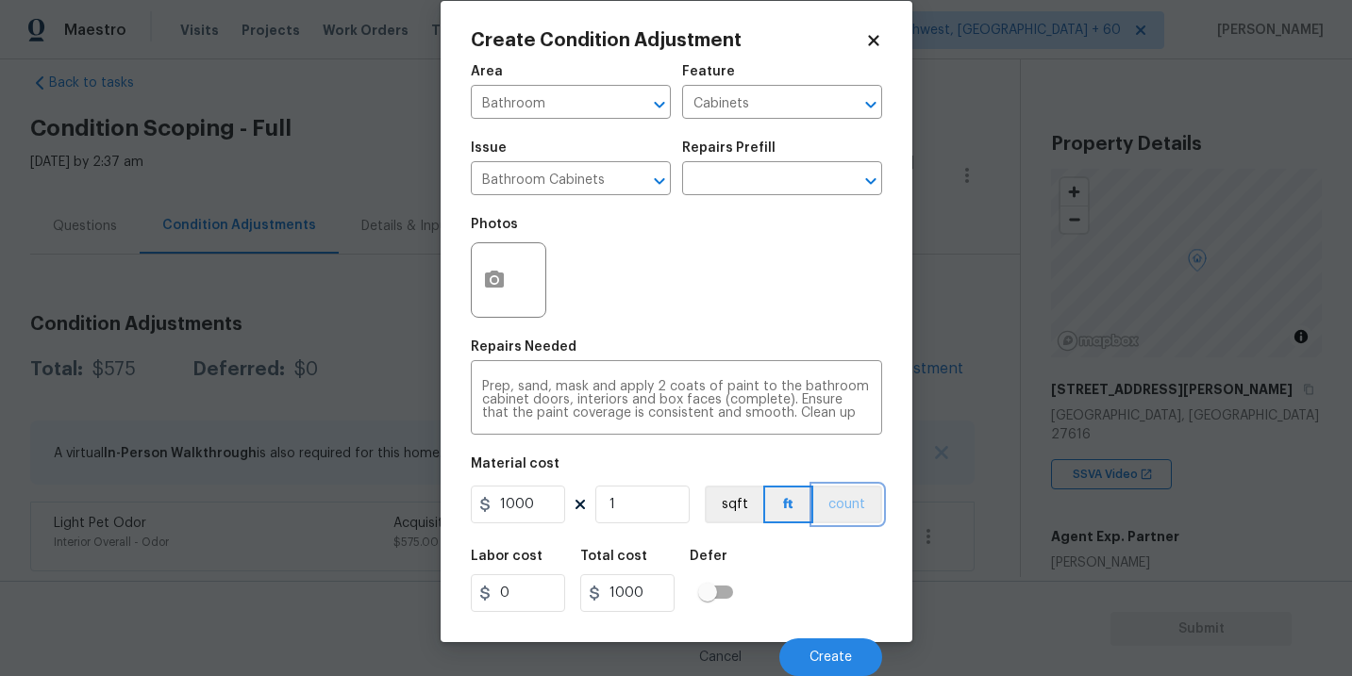
click at [841, 498] on button "count" at bounding box center [847, 505] width 69 height 38
click at [488, 292] on button "button" at bounding box center [494, 280] width 45 height 74
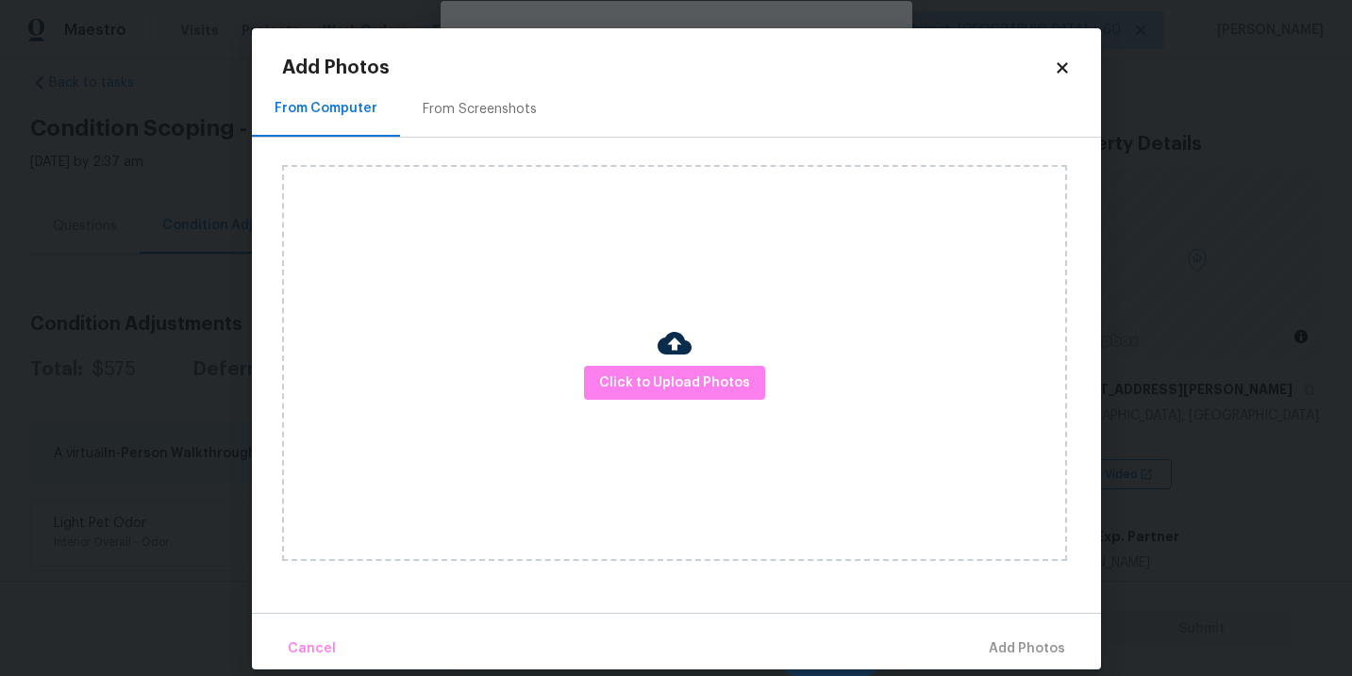
click at [608, 322] on div "Click to Upload Photos" at bounding box center [674, 363] width 785 height 396
click at [632, 357] on div "Click to Upload Photos" at bounding box center [674, 363] width 785 height 396
click at [663, 378] on span "Click to Upload Photos" at bounding box center [674, 384] width 151 height 24
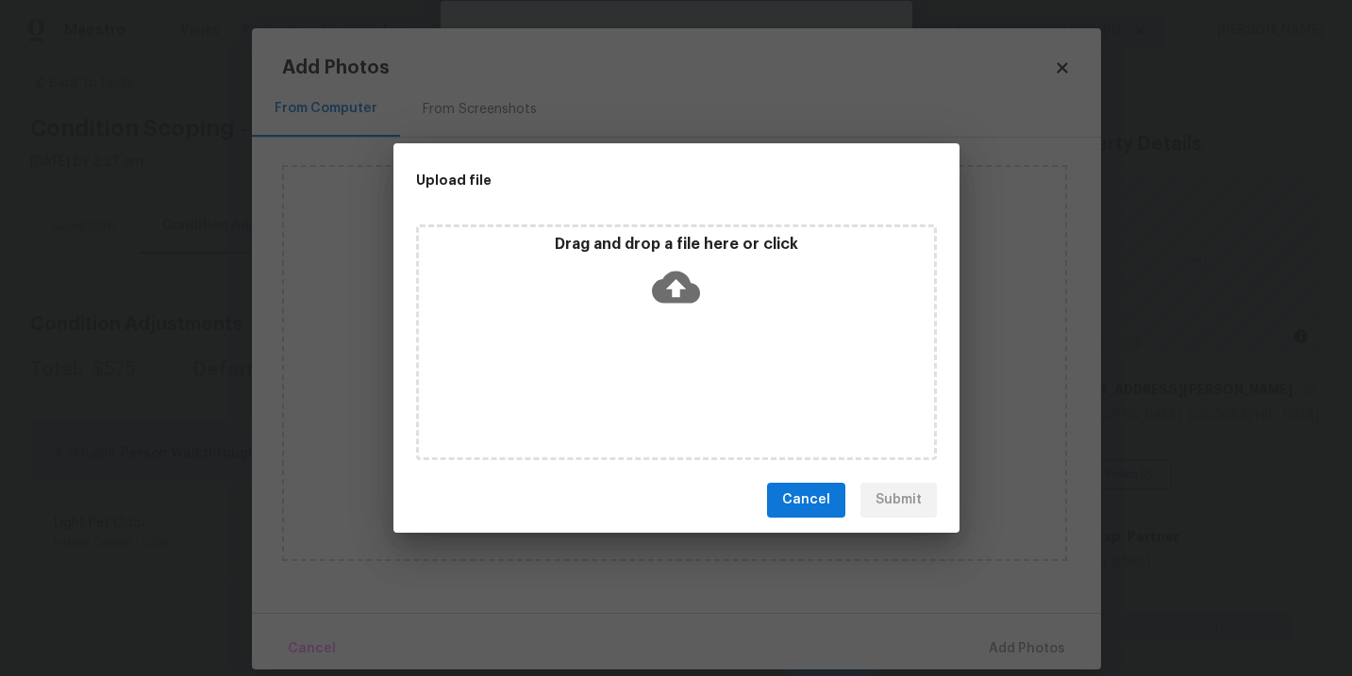
click at [662, 268] on icon at bounding box center [676, 287] width 48 height 48
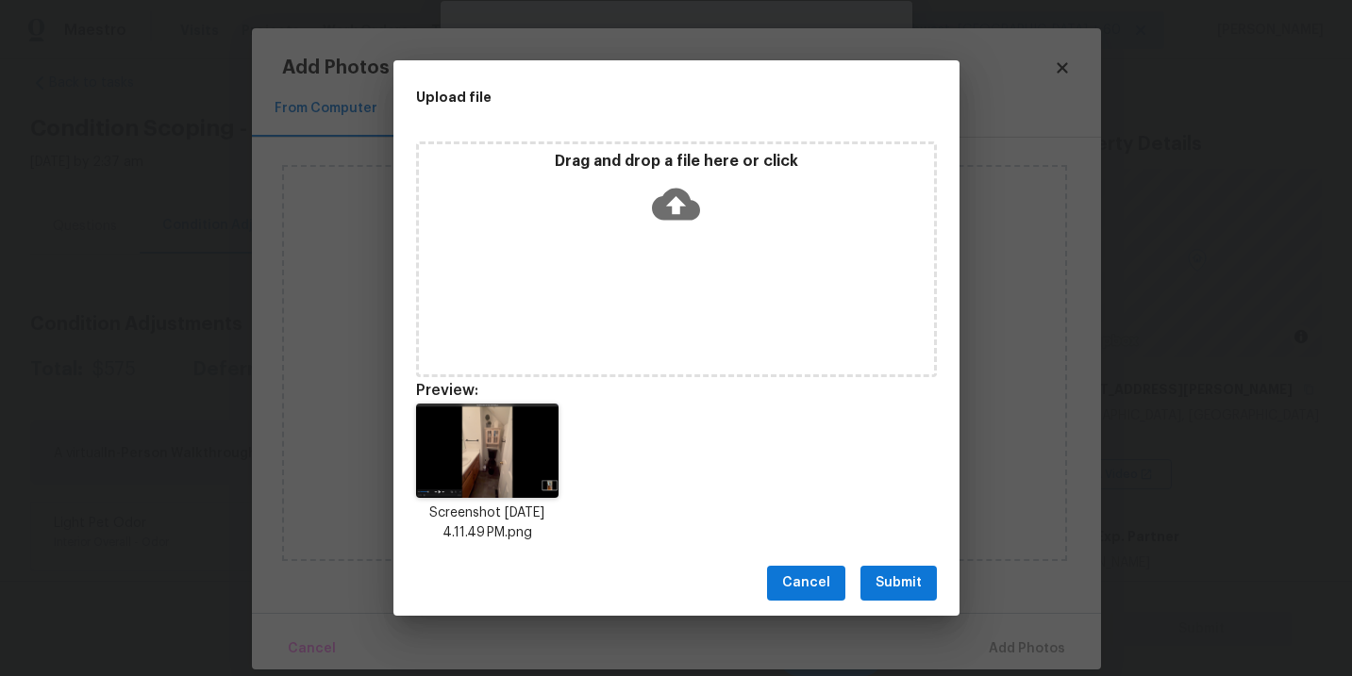
click at [876, 586] on span "Submit" at bounding box center [898, 584] width 46 height 24
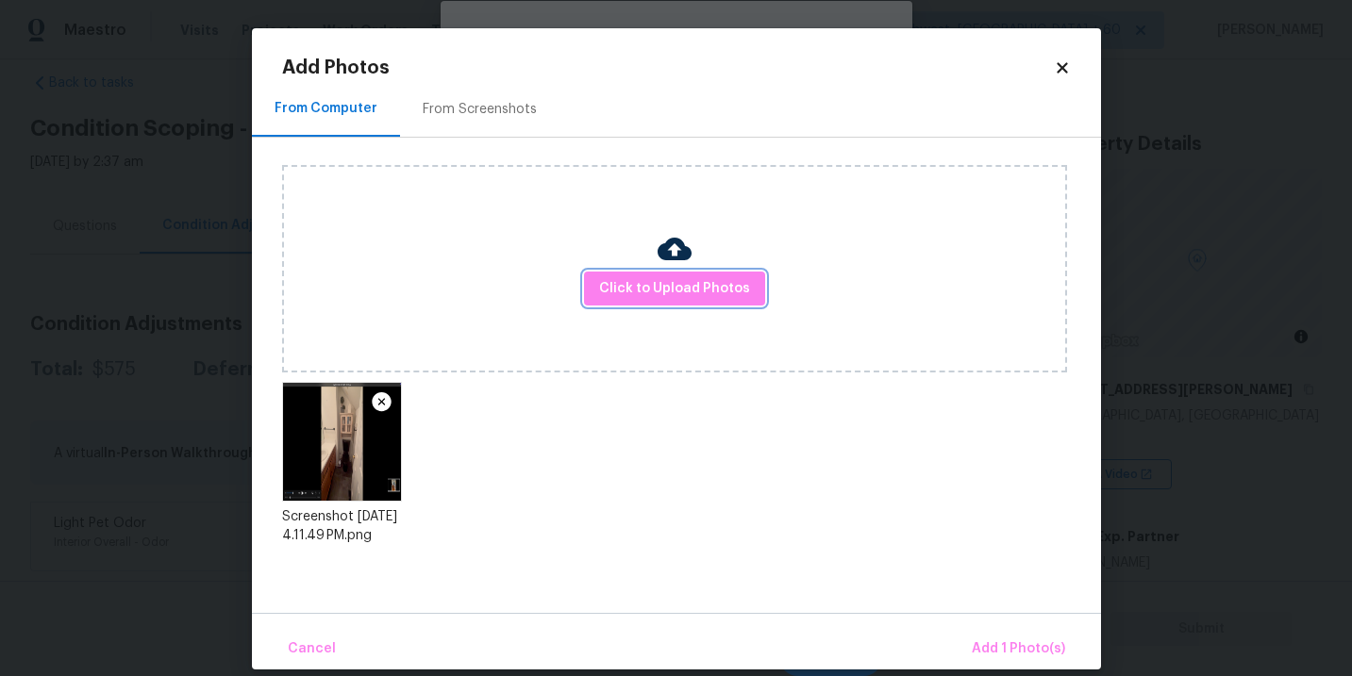
scroll to position [22, 0]
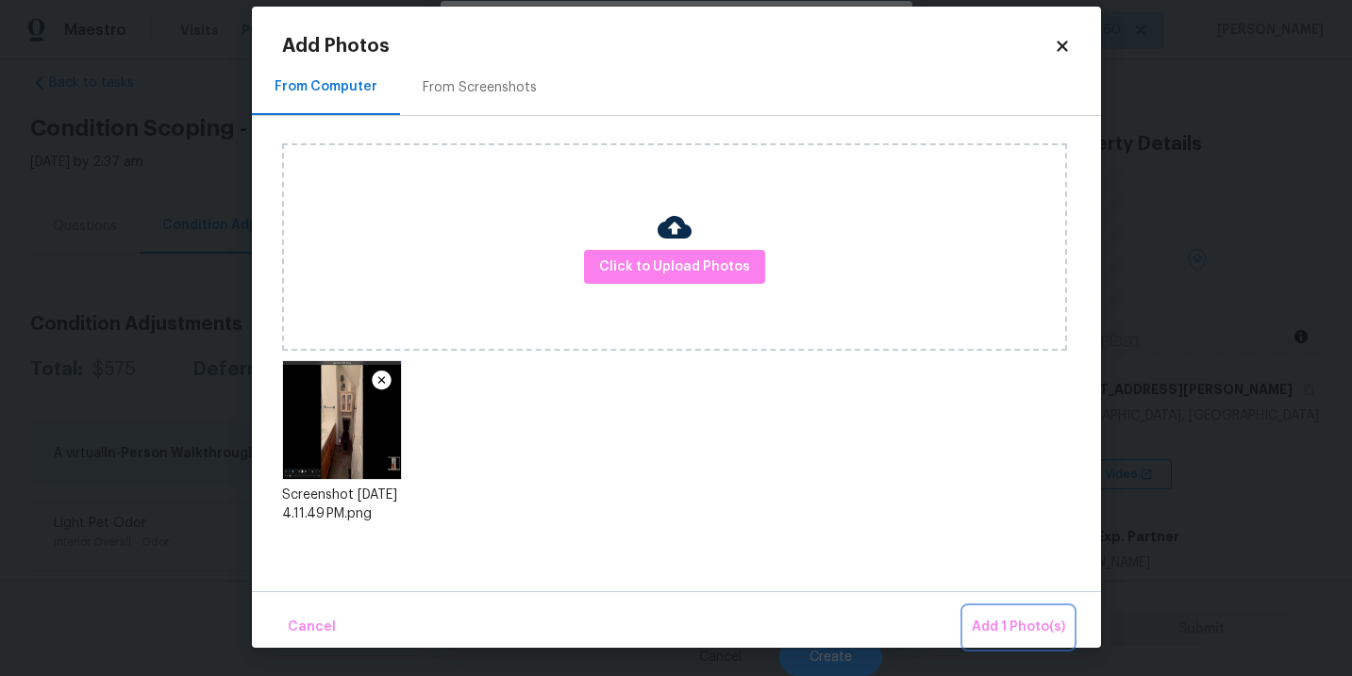
click at [1013, 627] on span "Add 1 Photo(s)" at bounding box center [1018, 628] width 93 height 24
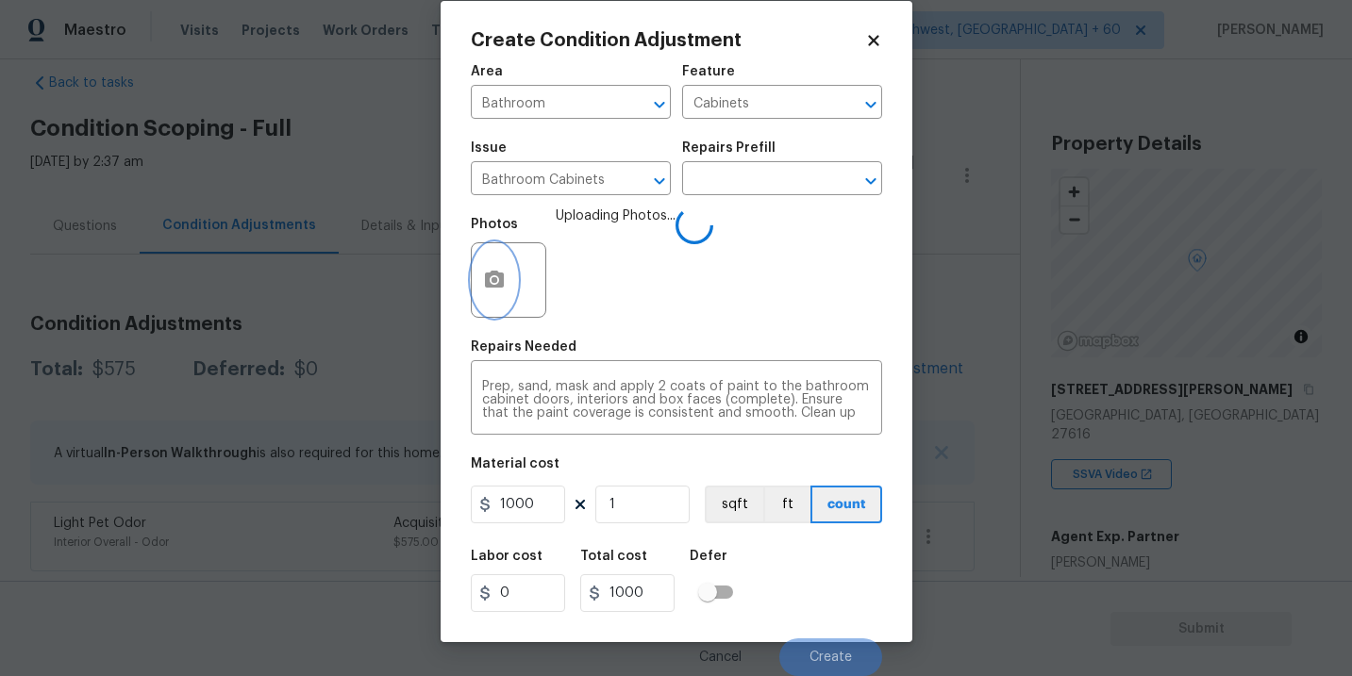
scroll to position [0, 0]
click at [821, 541] on div "Labor cost 0 Total cost 1000 Defer" at bounding box center [676, 581] width 411 height 85
click at [824, 546] on div "Labor cost 0 Total cost 1000 Defer" at bounding box center [676, 581] width 411 height 85
click at [833, 593] on div "Labor cost 0 Total cost 1000 Defer" at bounding box center [676, 581] width 411 height 85
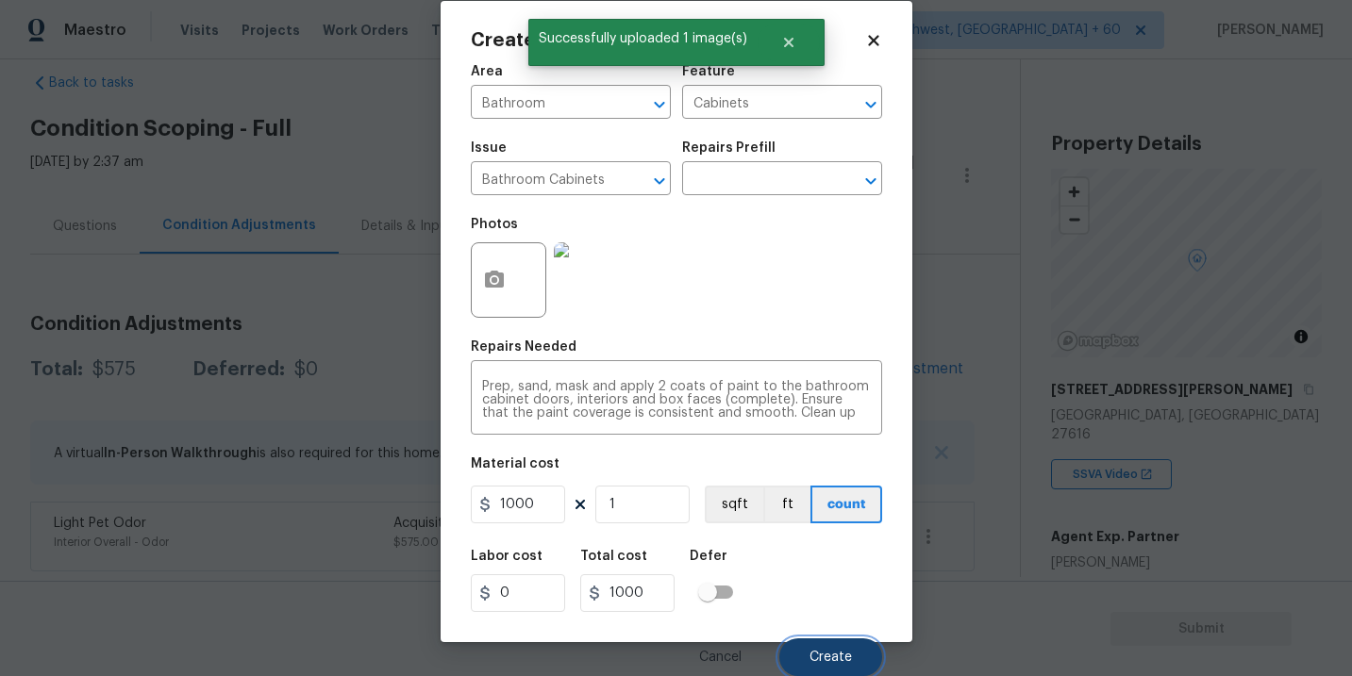
click at [833, 641] on button "Create" at bounding box center [830, 658] width 103 height 38
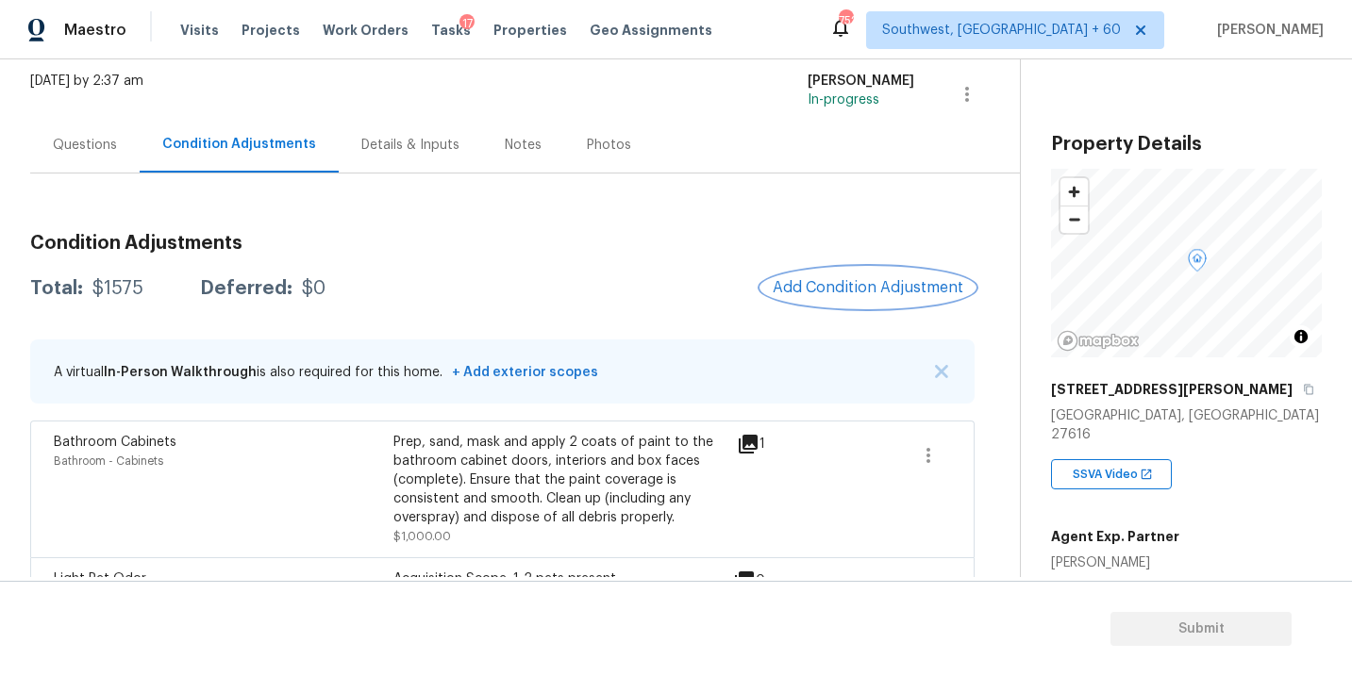
scroll to position [93, 0]
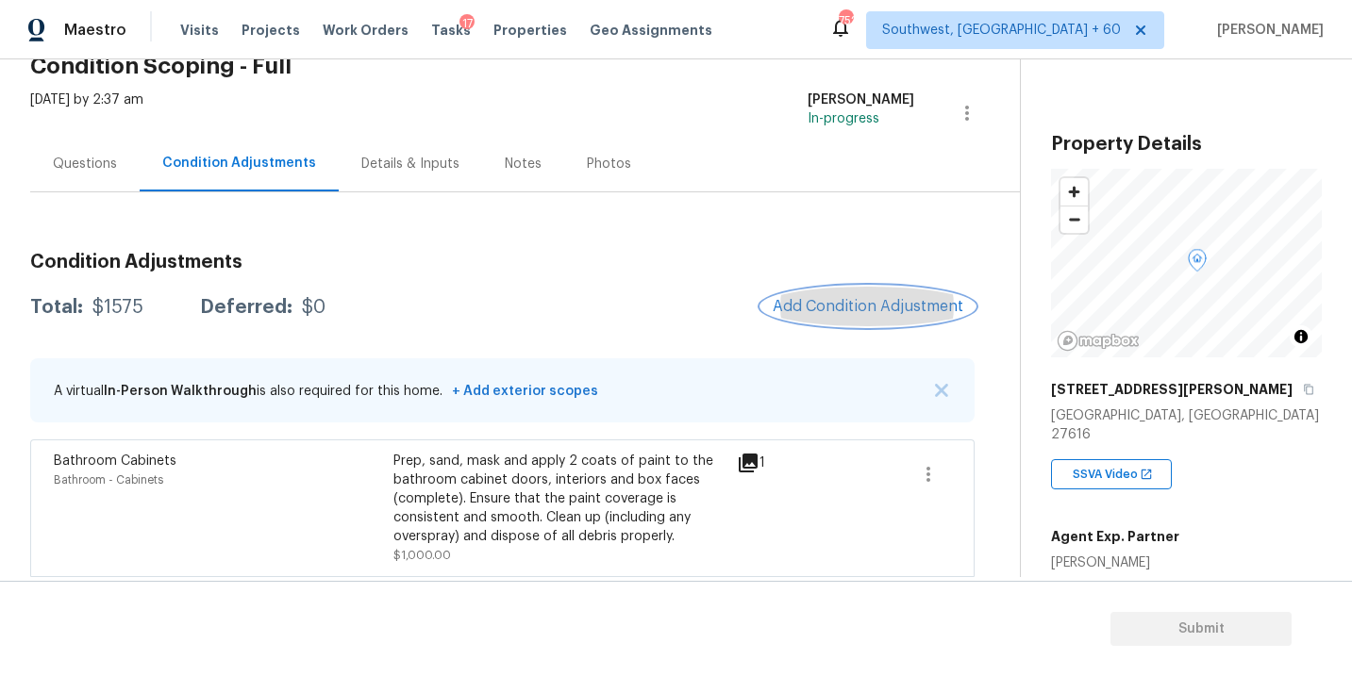
click at [834, 307] on span "Add Condition Adjustment" at bounding box center [868, 306] width 191 height 17
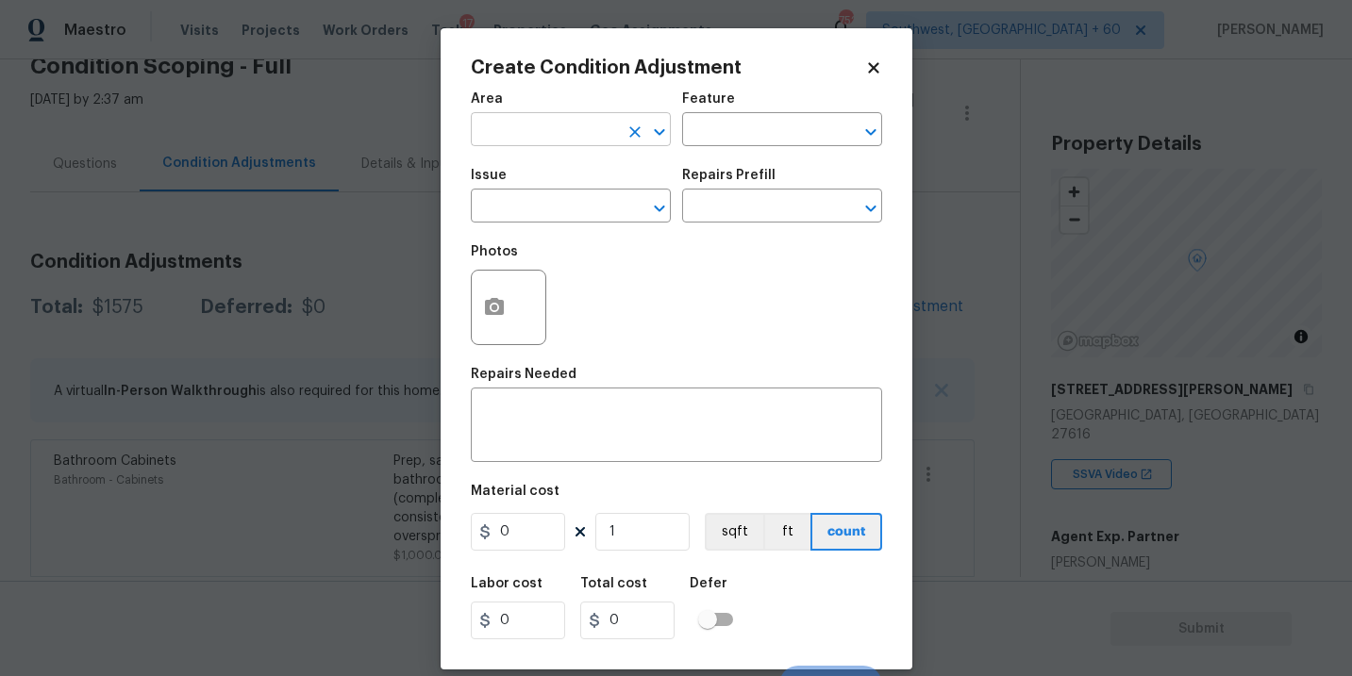
click at [542, 142] on input "text" at bounding box center [544, 131] width 147 height 29
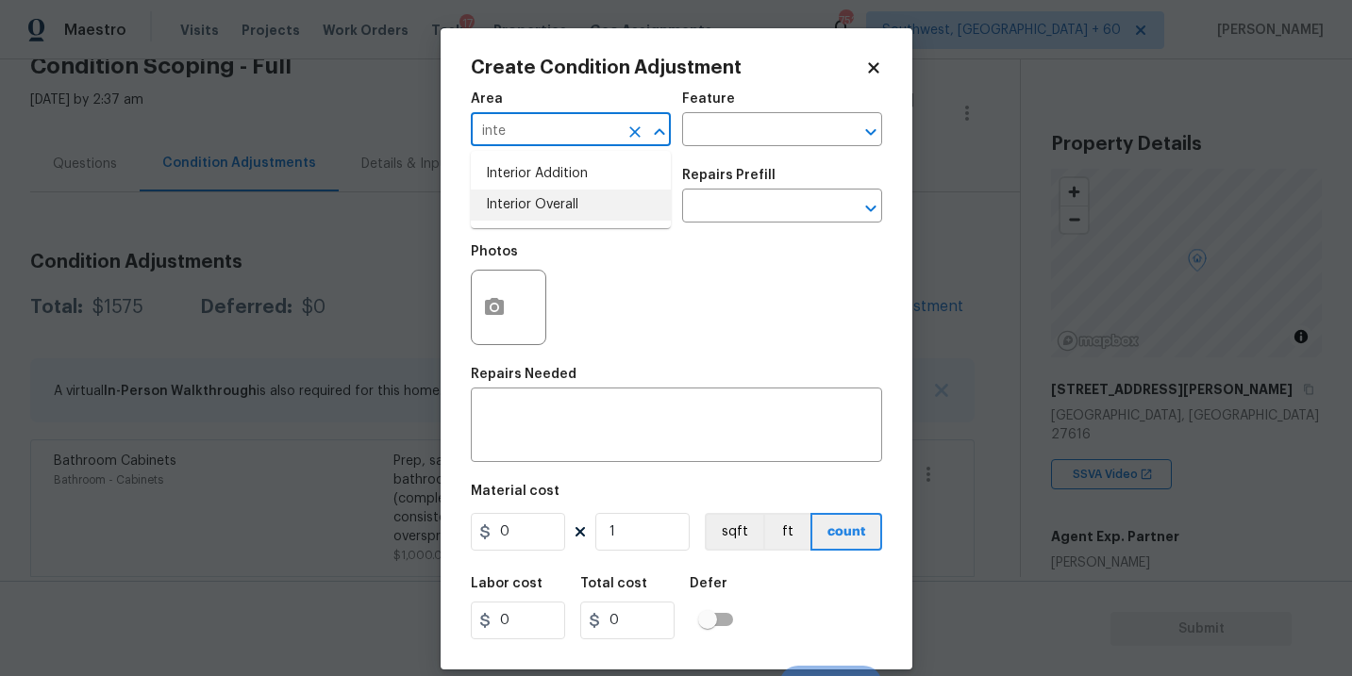
click at [544, 213] on li "Interior Overall" at bounding box center [571, 205] width 200 height 31
type input "Interior Overall"
click at [544, 213] on input "text" at bounding box center [544, 207] width 147 height 29
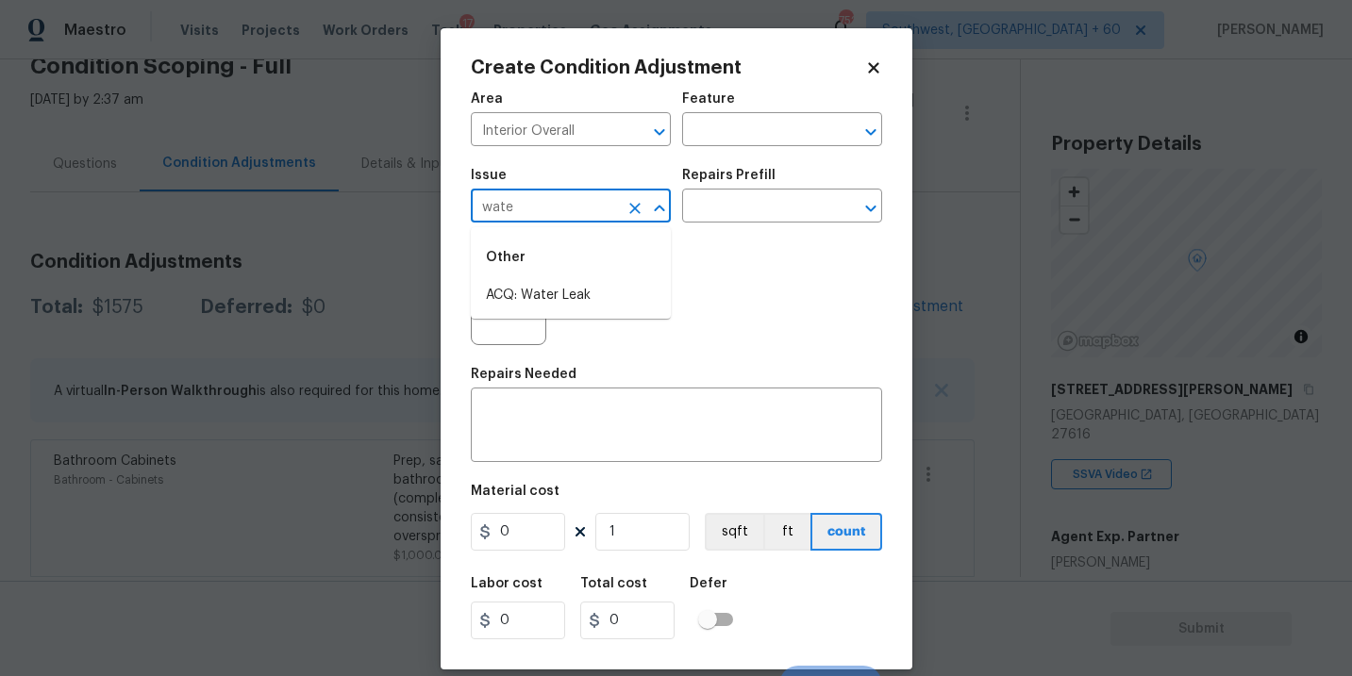
click at [550, 299] on li "ACQ: Water Leak" at bounding box center [571, 295] width 200 height 31
type input "ACQ: Water Leak"
click at [722, 203] on input "text" at bounding box center [755, 207] width 147 height 29
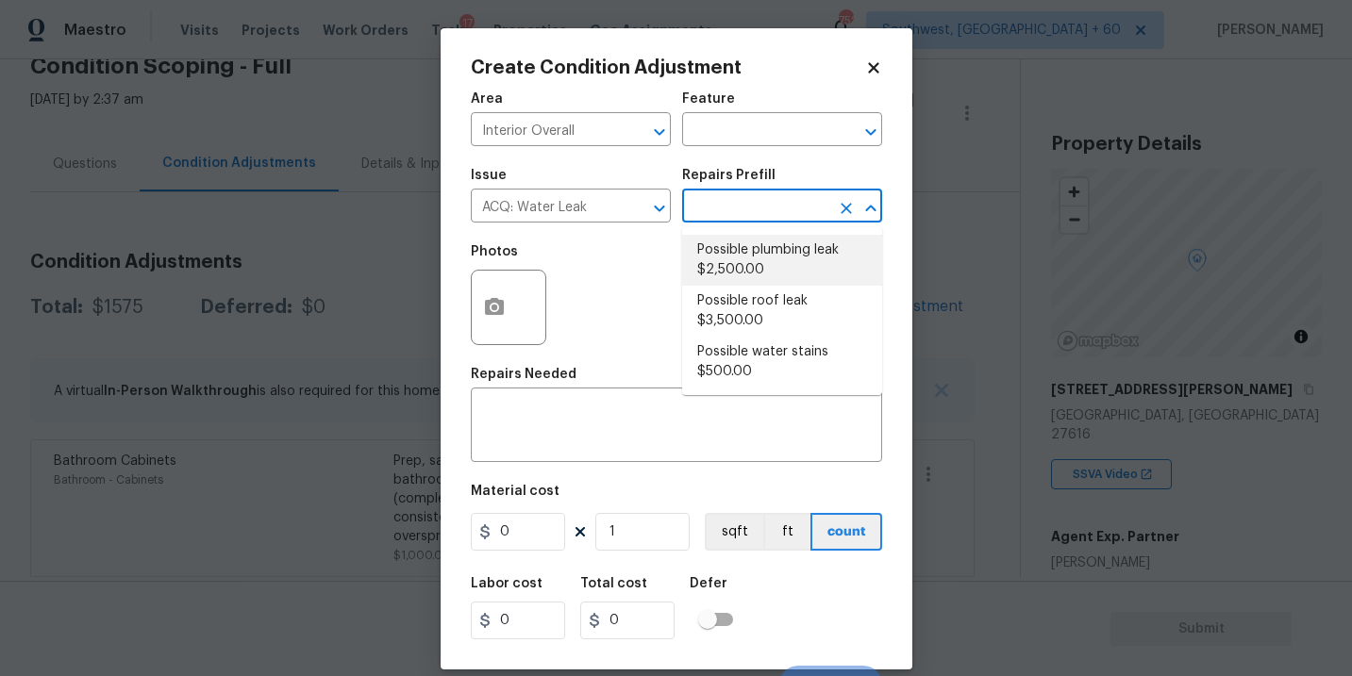
click at [739, 255] on li "Possible plumbing leak $2,500.00" at bounding box center [782, 260] width 200 height 51
type input "Acquisition"
type textarea "Acquisition Scope: Possible plumbing leak"
type input "2500"
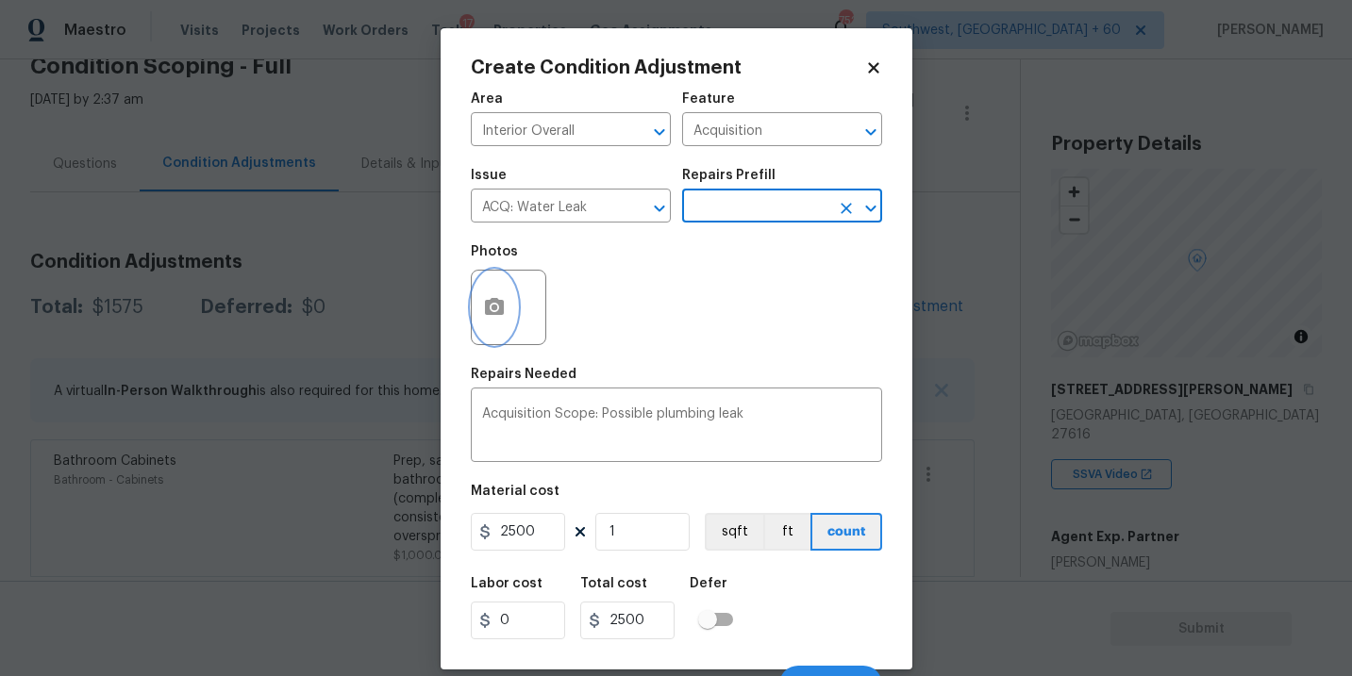
click at [497, 311] on icon "button" at bounding box center [494, 306] width 19 height 17
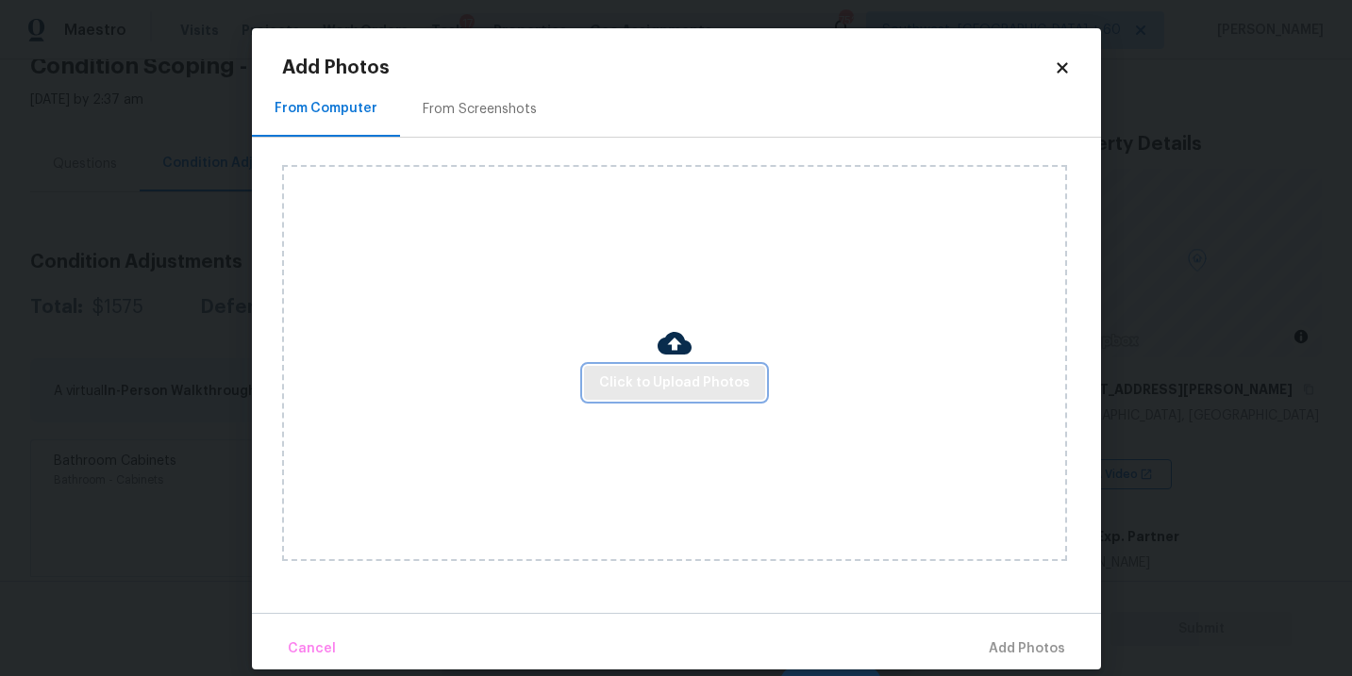
click at [671, 374] on span "Click to Upload Photos" at bounding box center [674, 384] width 151 height 24
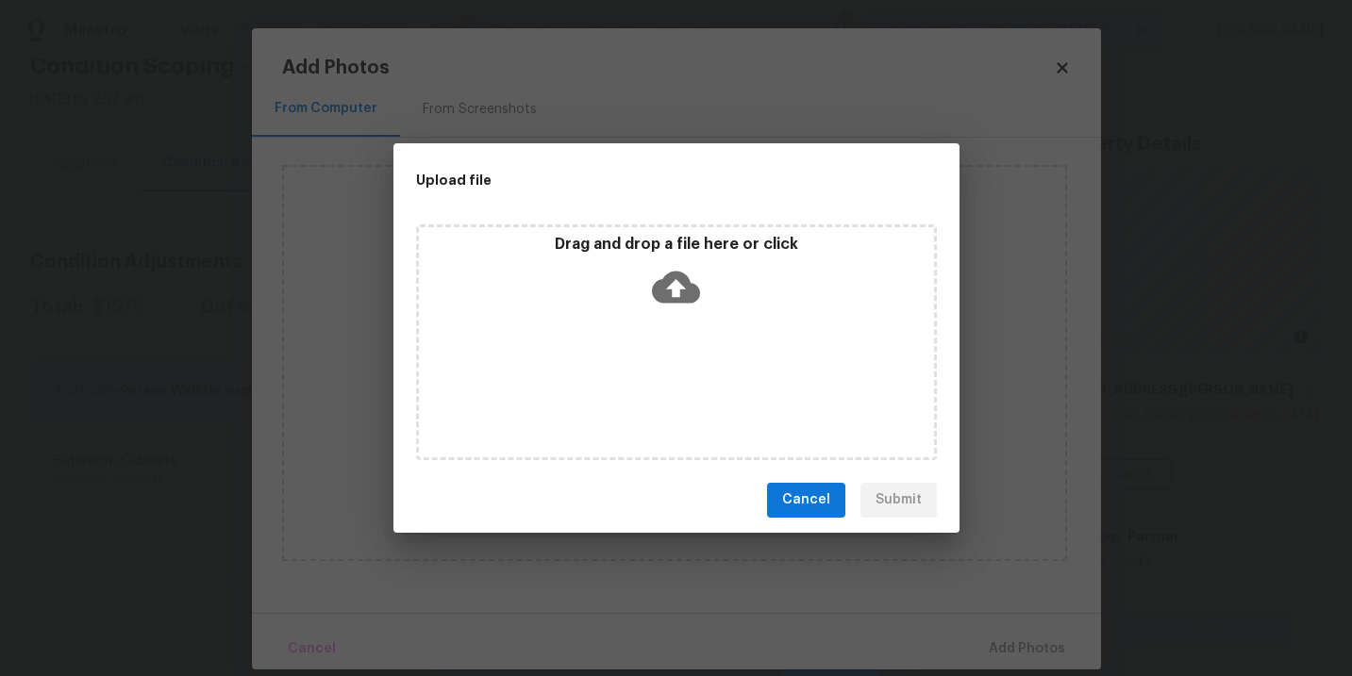
click at [667, 291] on icon at bounding box center [676, 287] width 48 height 32
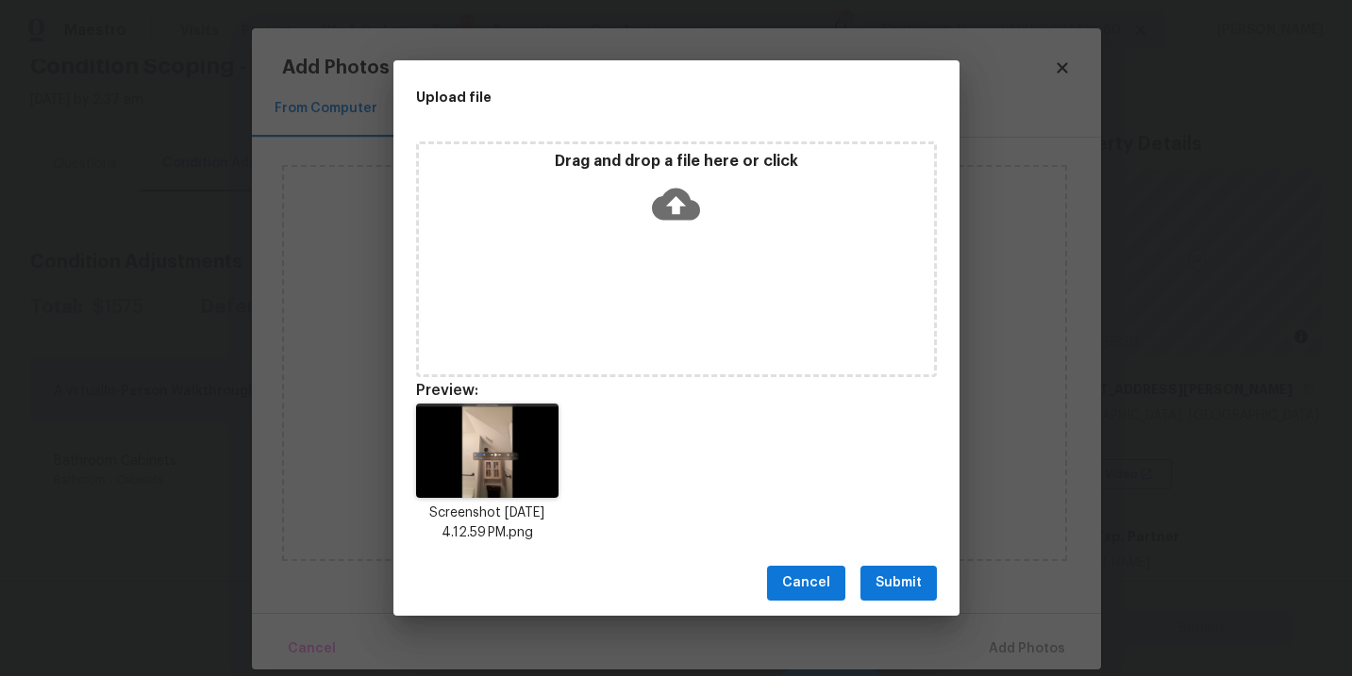
click at [897, 589] on span "Submit" at bounding box center [898, 584] width 46 height 24
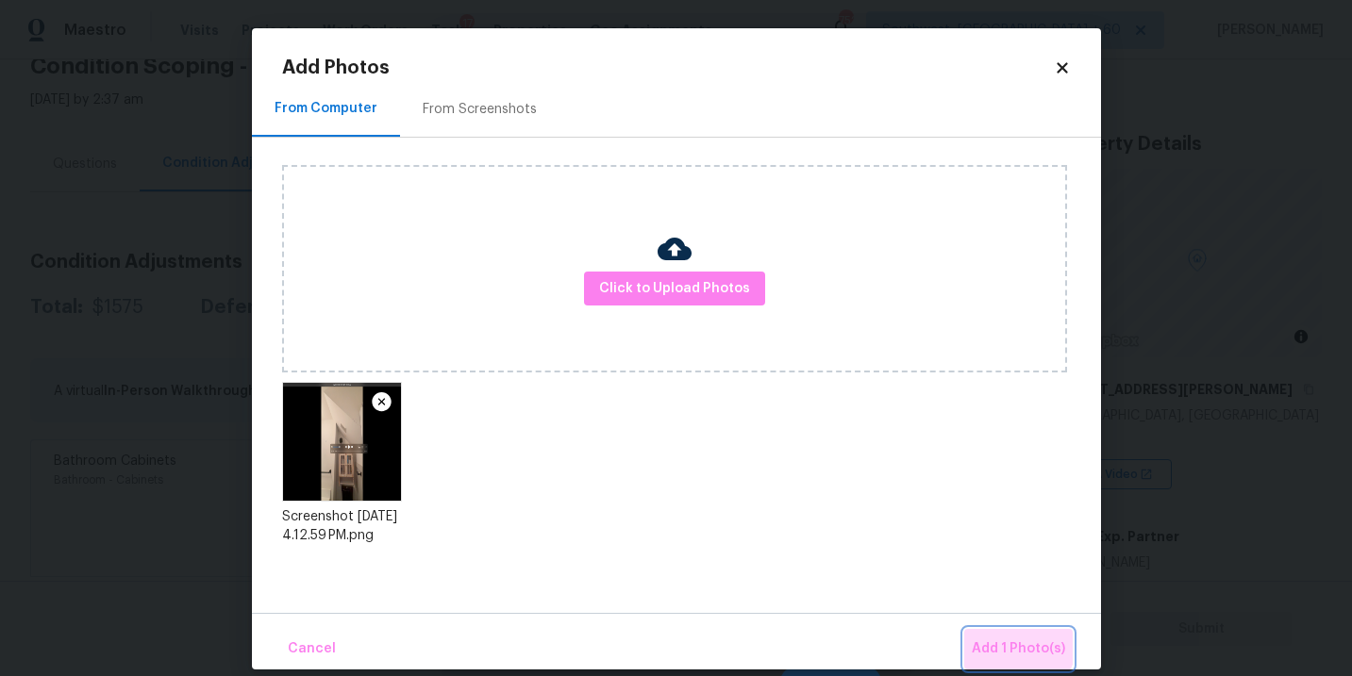
click at [1002, 633] on button "Add 1 Photo(s)" at bounding box center [1018, 649] width 108 height 41
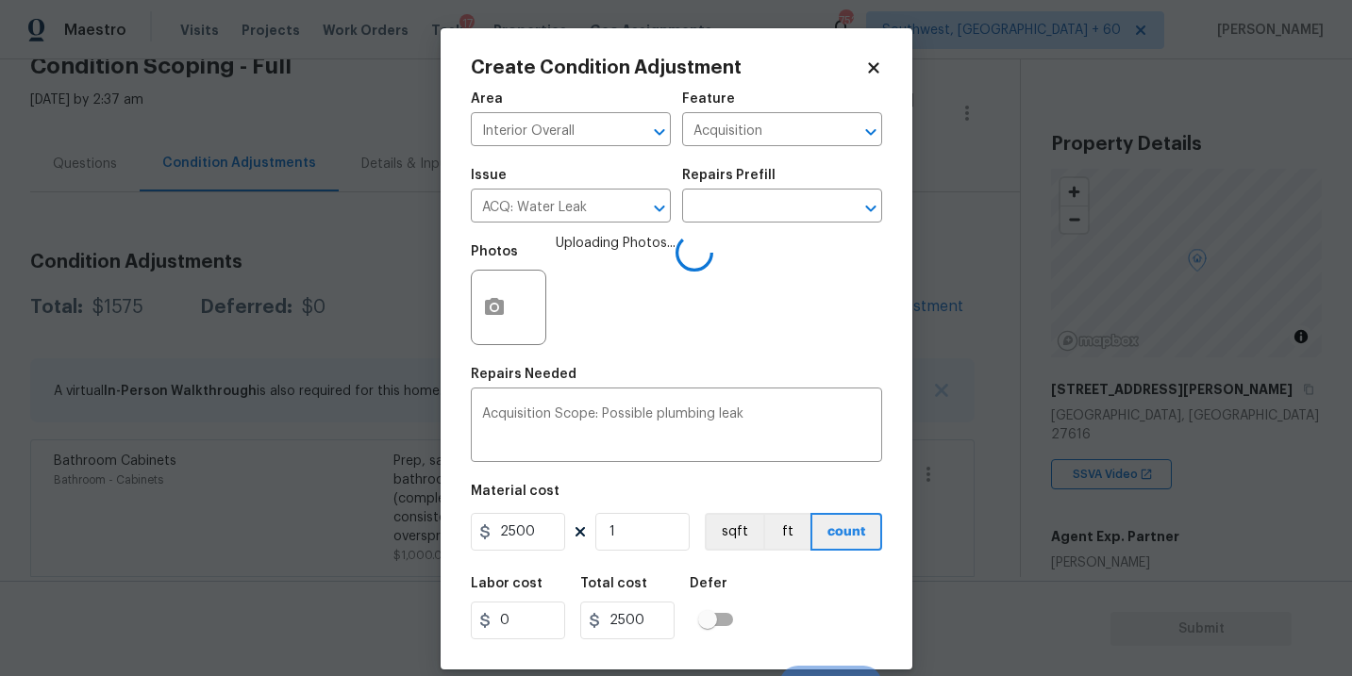
click at [774, 600] on div "Labor cost 0 Total cost 2500 Defer" at bounding box center [676, 608] width 411 height 85
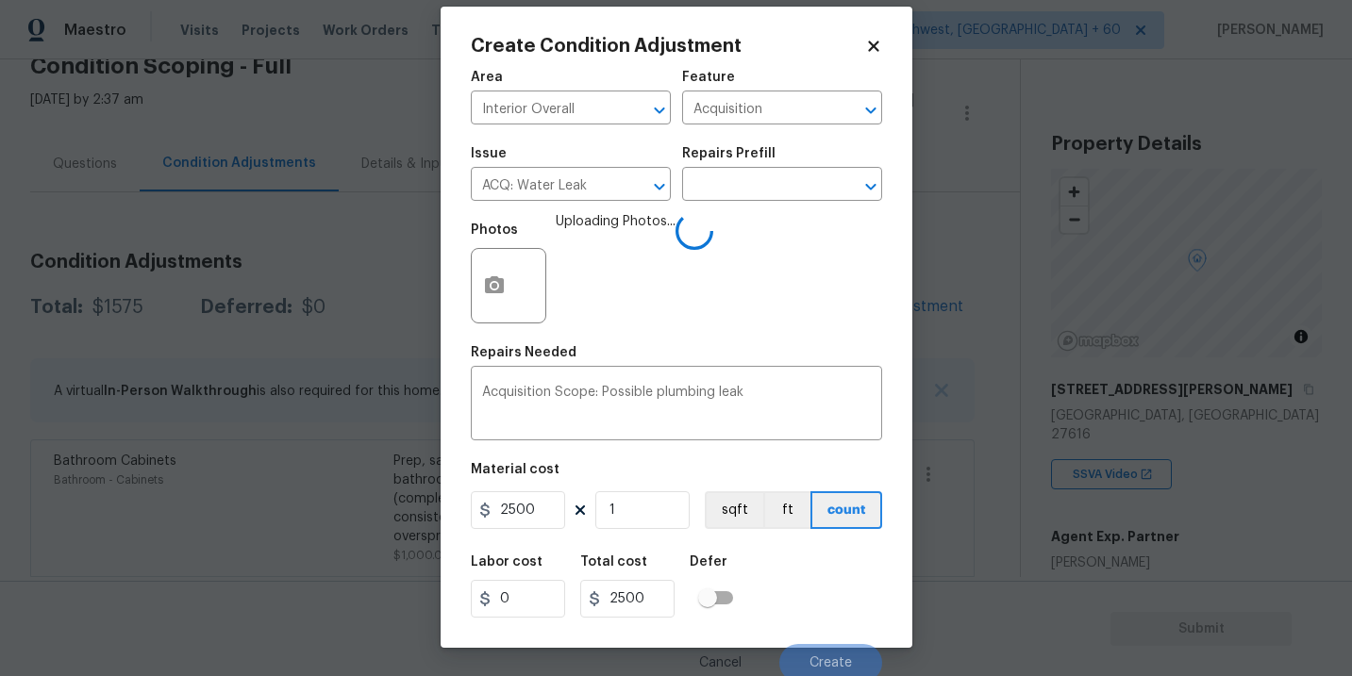
scroll to position [28, 0]
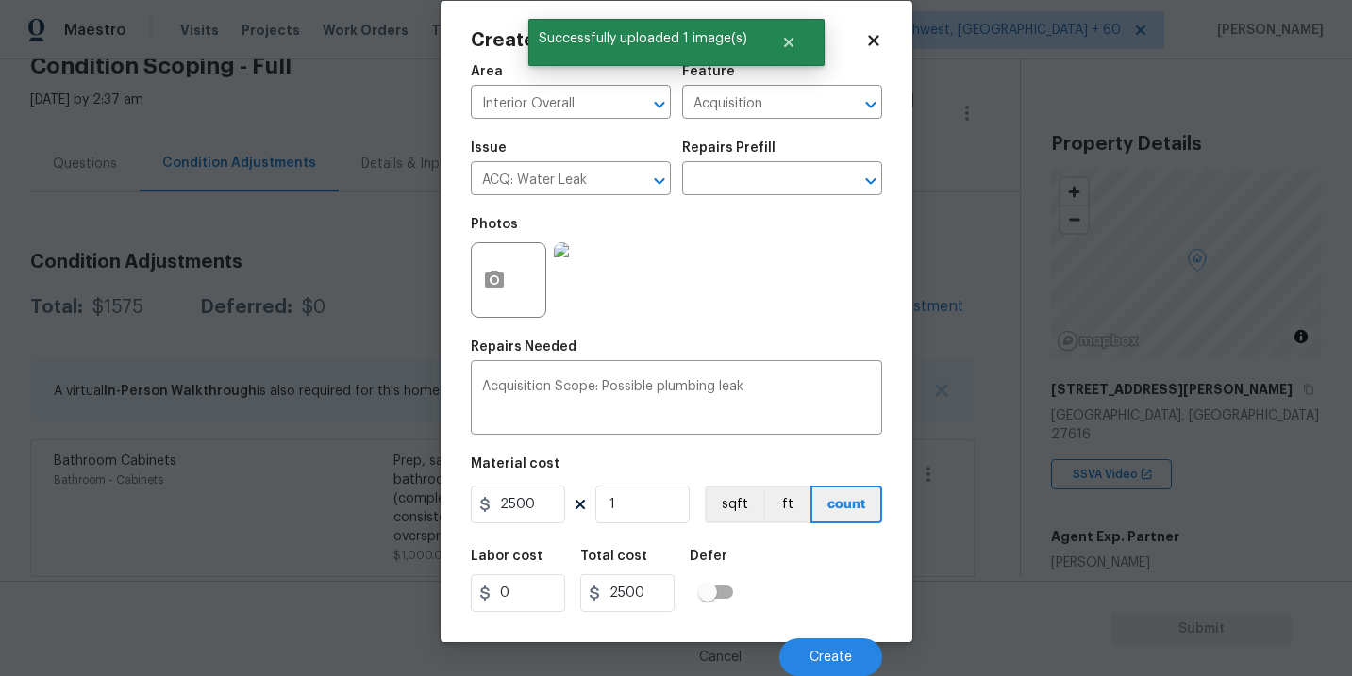
click at [796, 601] on div "Labor cost 0 Total cost 2500 Defer" at bounding box center [676, 581] width 411 height 85
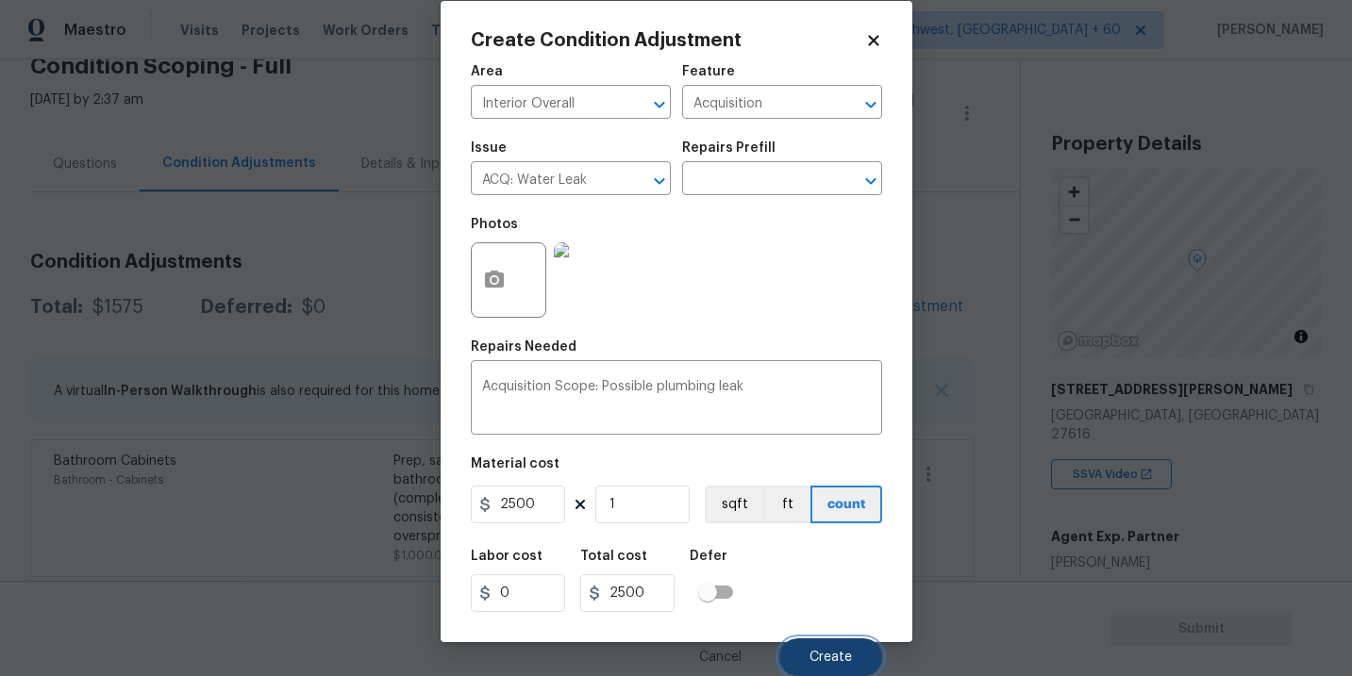
click at [819, 648] on button "Create" at bounding box center [830, 658] width 103 height 38
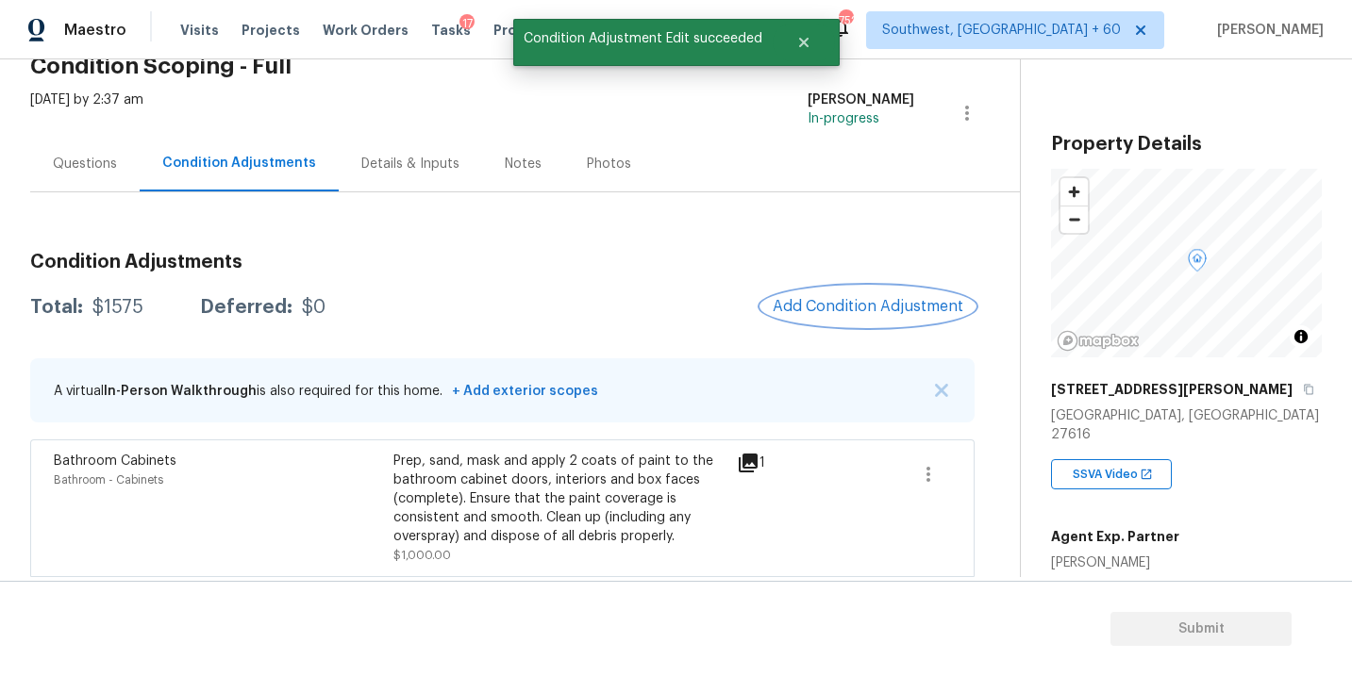
scroll to position [0, 0]
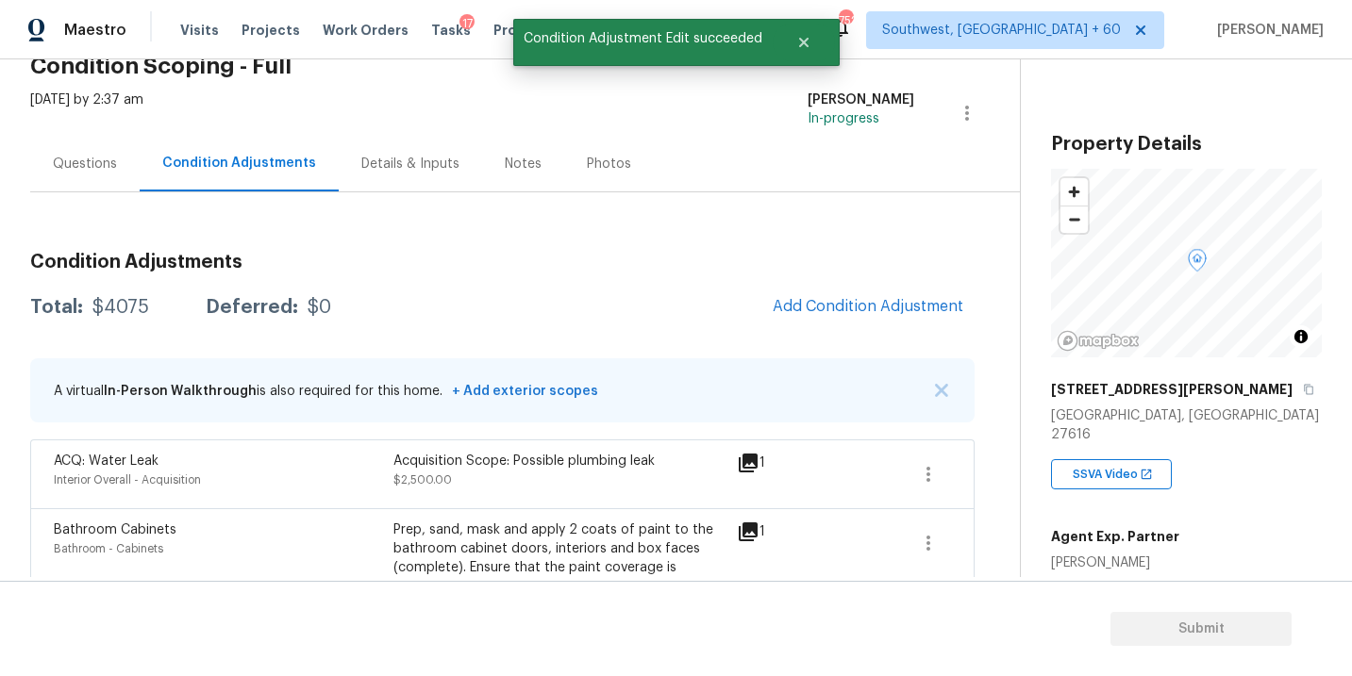
click at [99, 164] on div "Questions" at bounding box center [85, 164] width 64 height 19
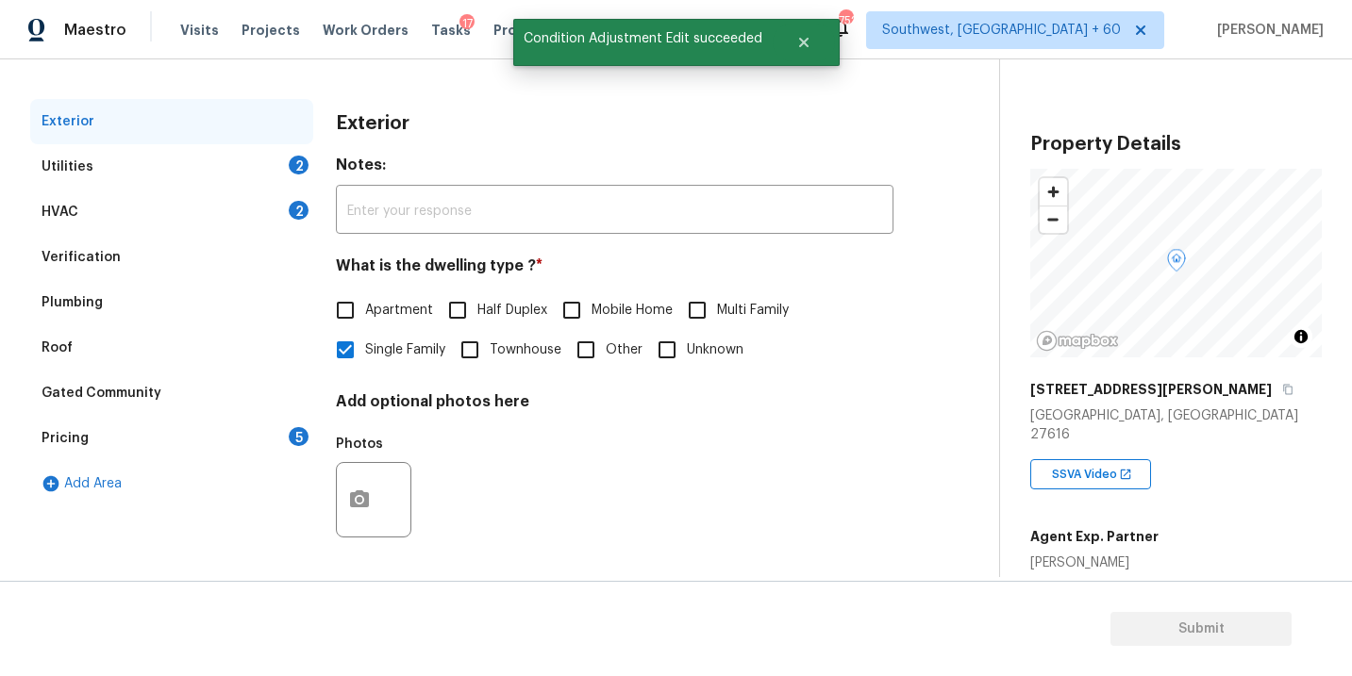
click at [121, 257] on div "Verification" at bounding box center [171, 257] width 283 height 45
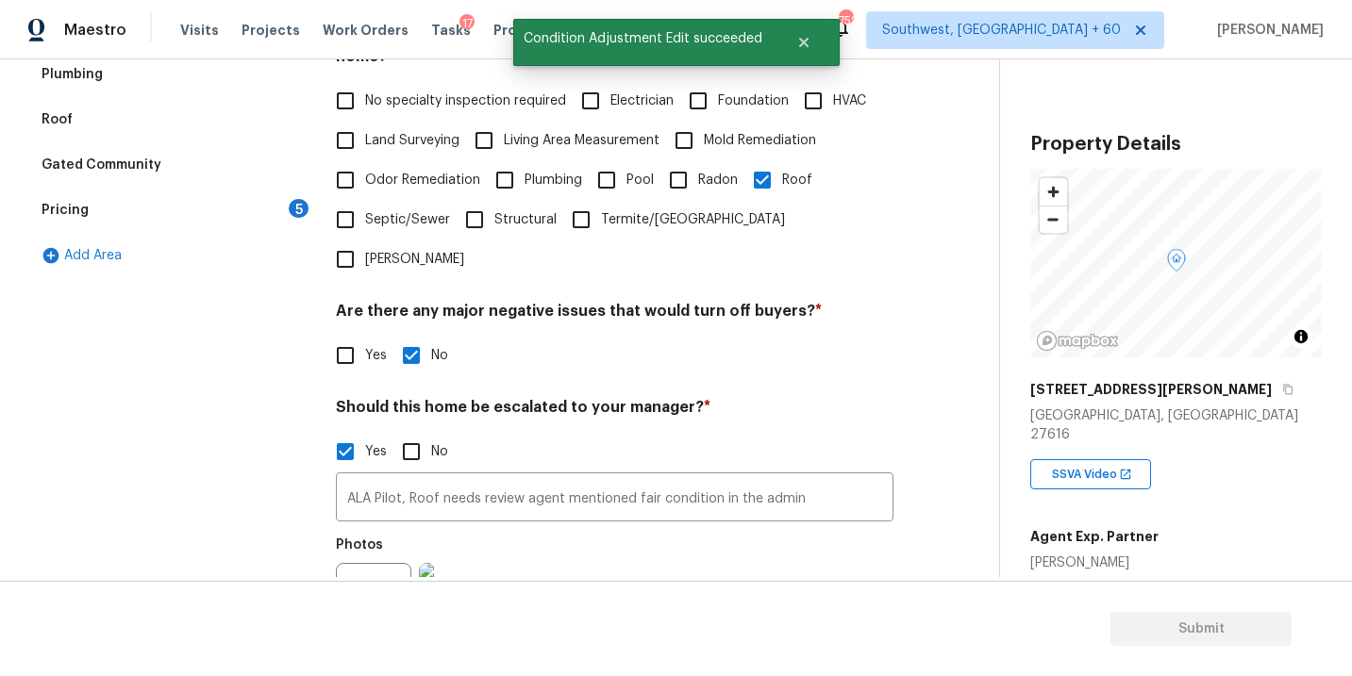
scroll to position [638, 0]
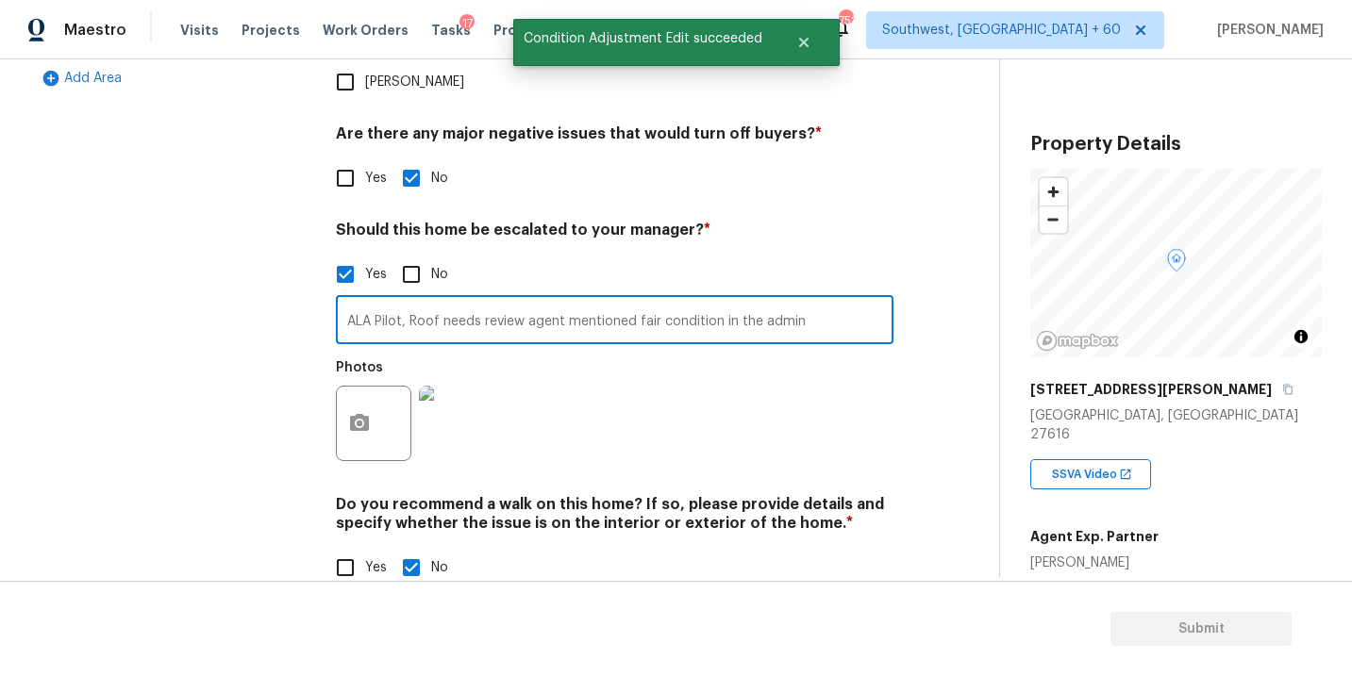
click at [827, 300] on input "ALA Pilot, Roof needs review agent mentioned fair condition in the admin" at bounding box center [615, 322] width 558 height 44
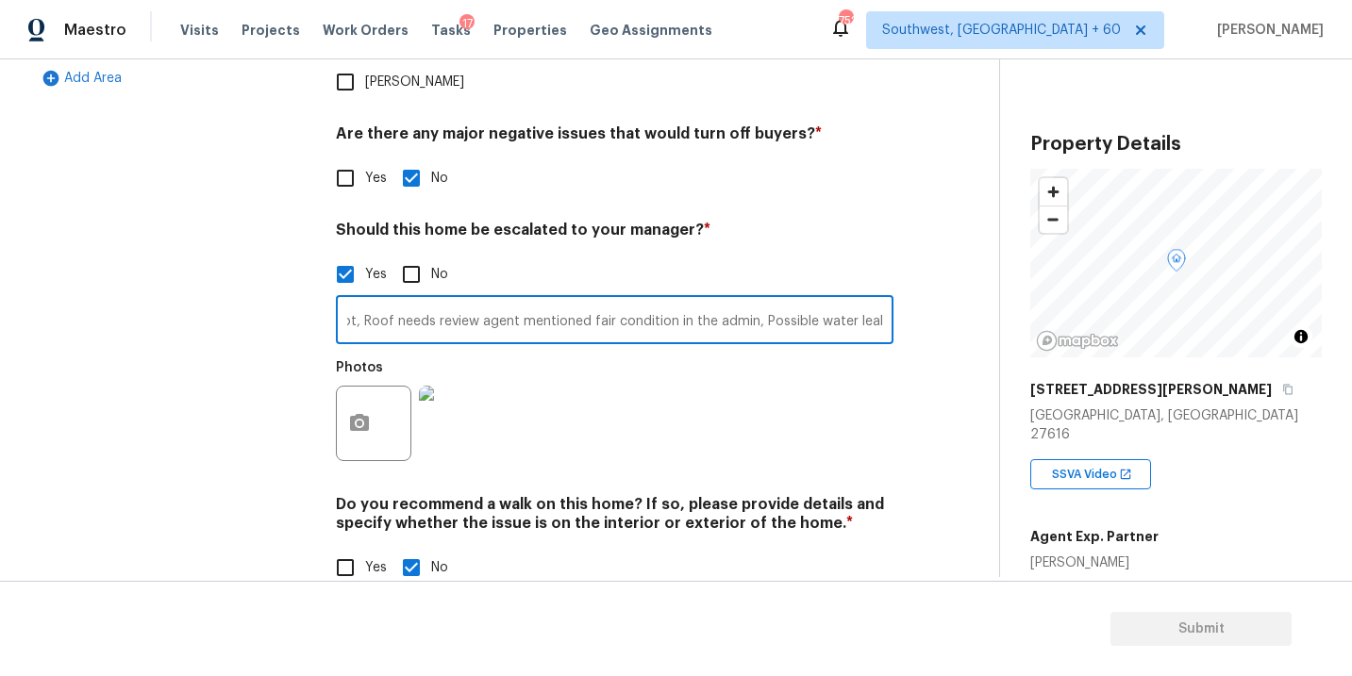
scroll to position [0, 58]
click at [361, 412] on icon "button" at bounding box center [359, 423] width 23 height 23
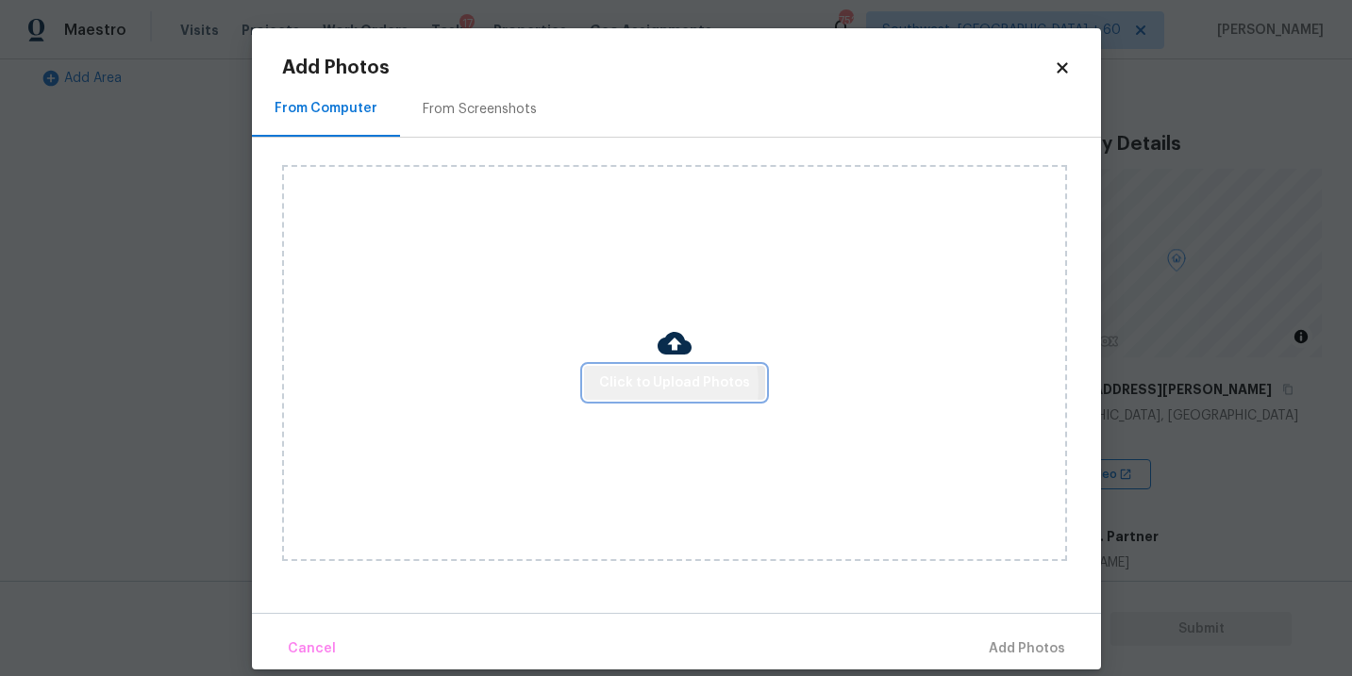
click at [625, 387] on span "Click to Upload Photos" at bounding box center [674, 384] width 151 height 24
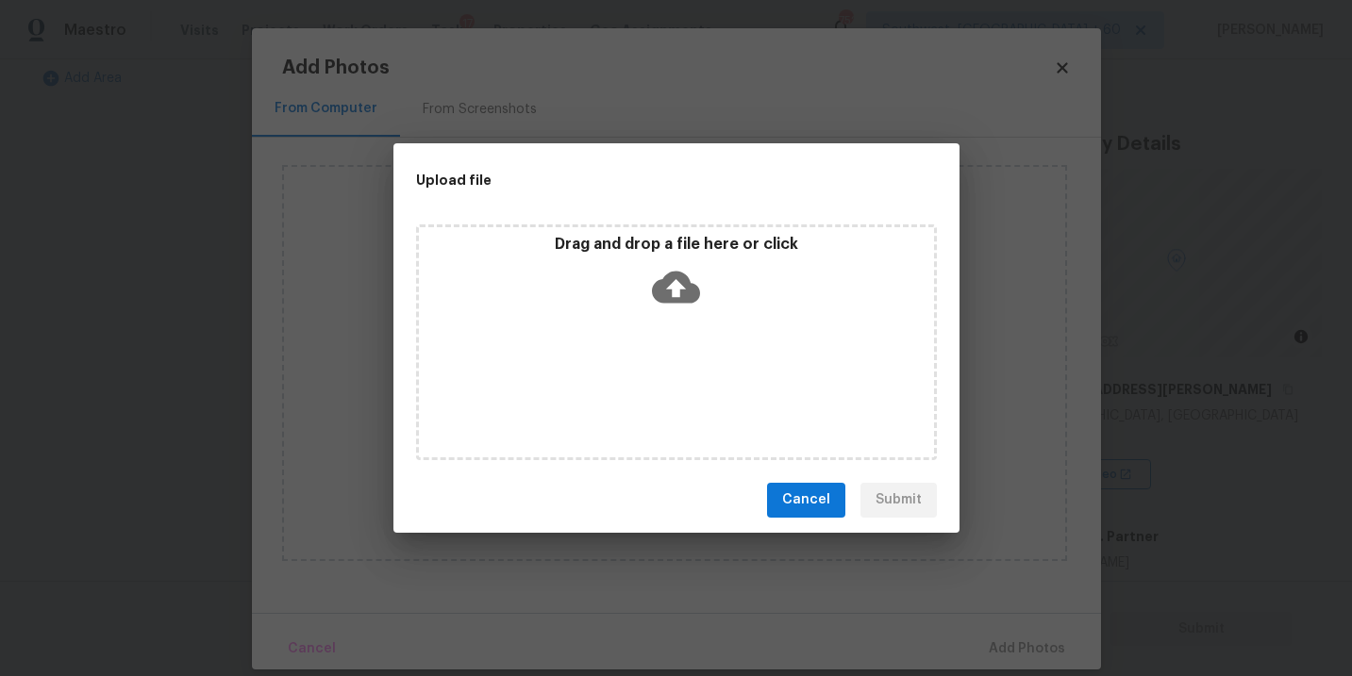
click at [663, 326] on div "Drag and drop a file here or click" at bounding box center [676, 343] width 521 height 236
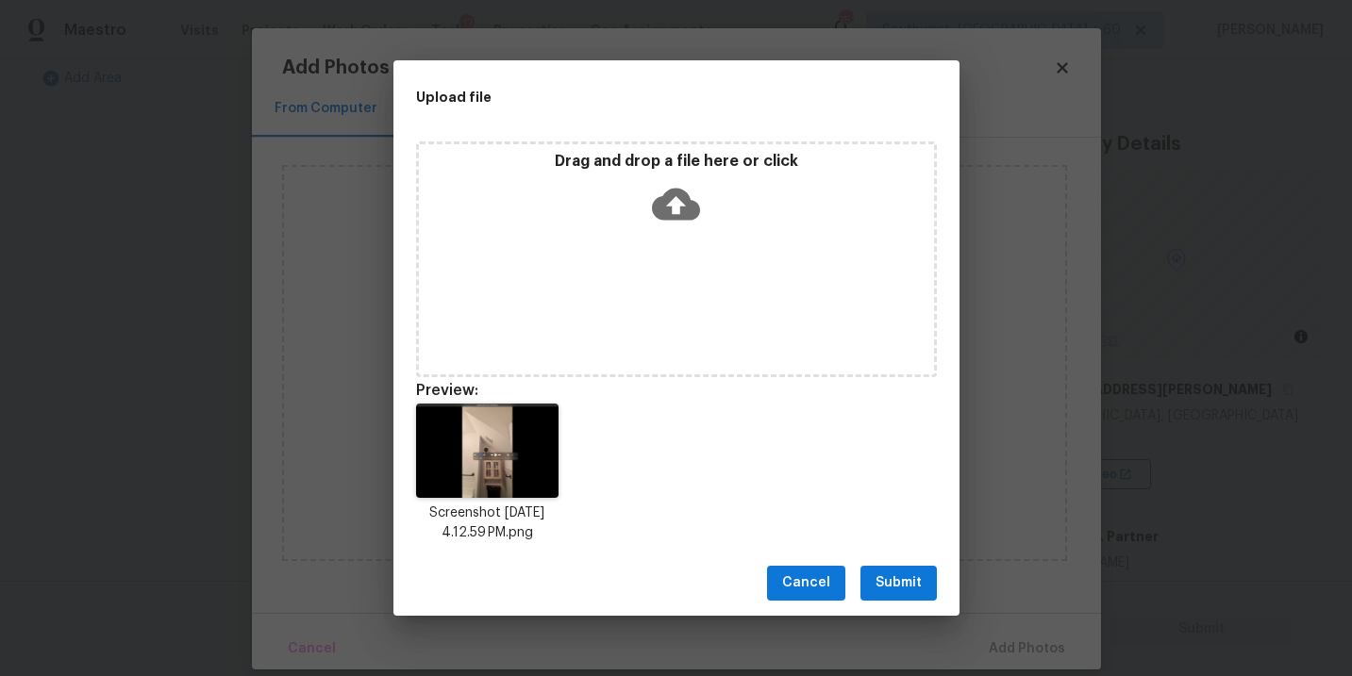
click at [908, 579] on span "Submit" at bounding box center [898, 584] width 46 height 24
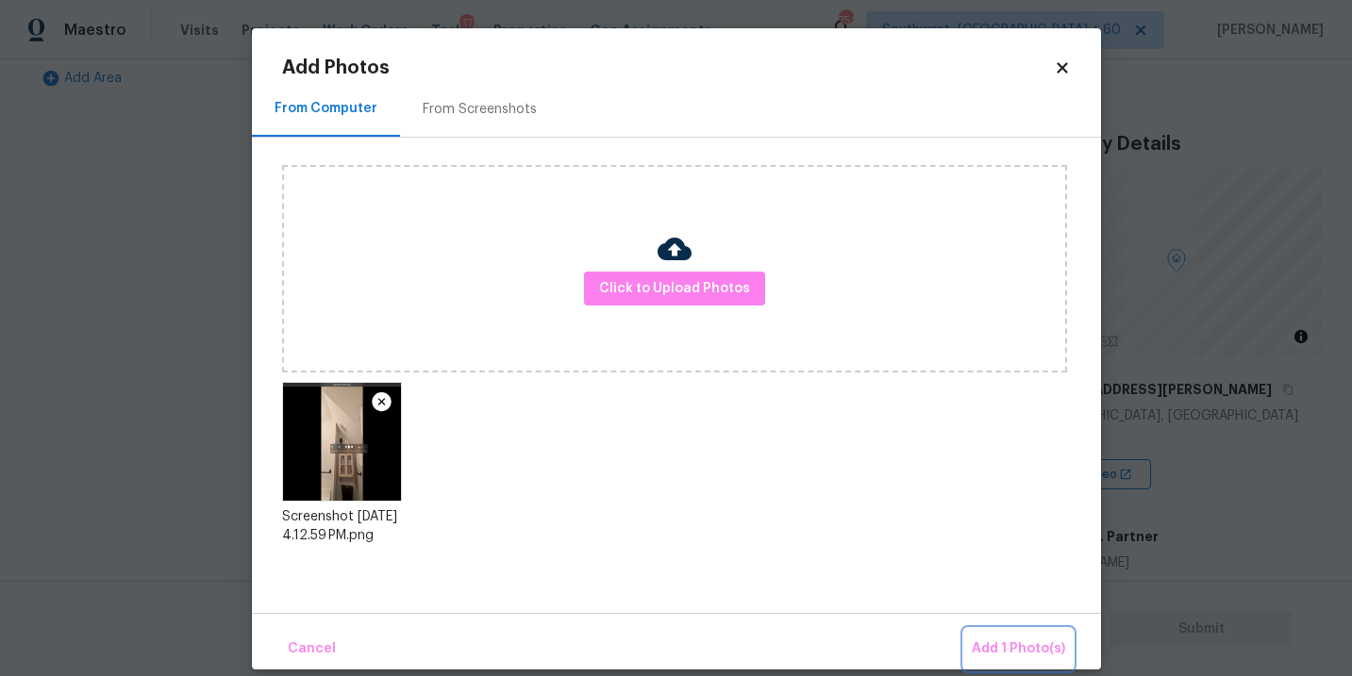
click at [1002, 638] on span "Add 1 Photo(s)" at bounding box center [1018, 650] width 93 height 24
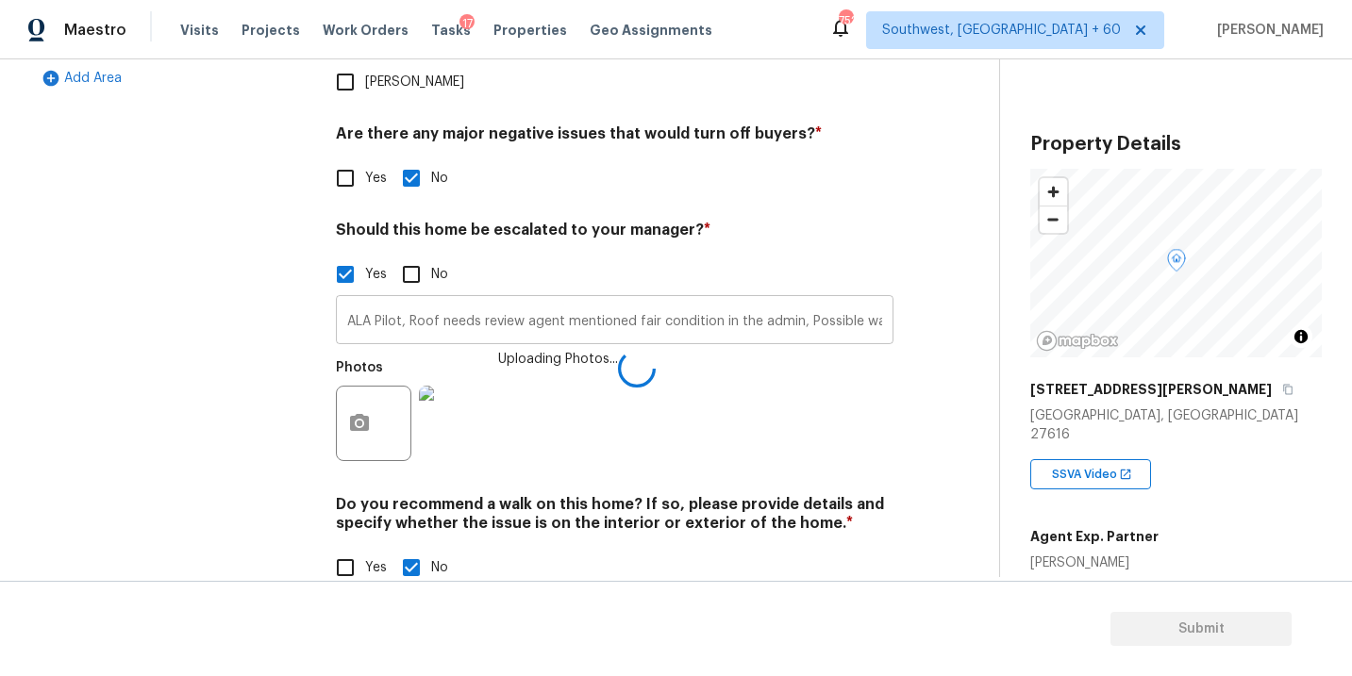
click at [842, 300] on input "ALA Pilot, Roof needs review agent mentioned fair condition in the admin, Possi…" at bounding box center [615, 322] width 558 height 44
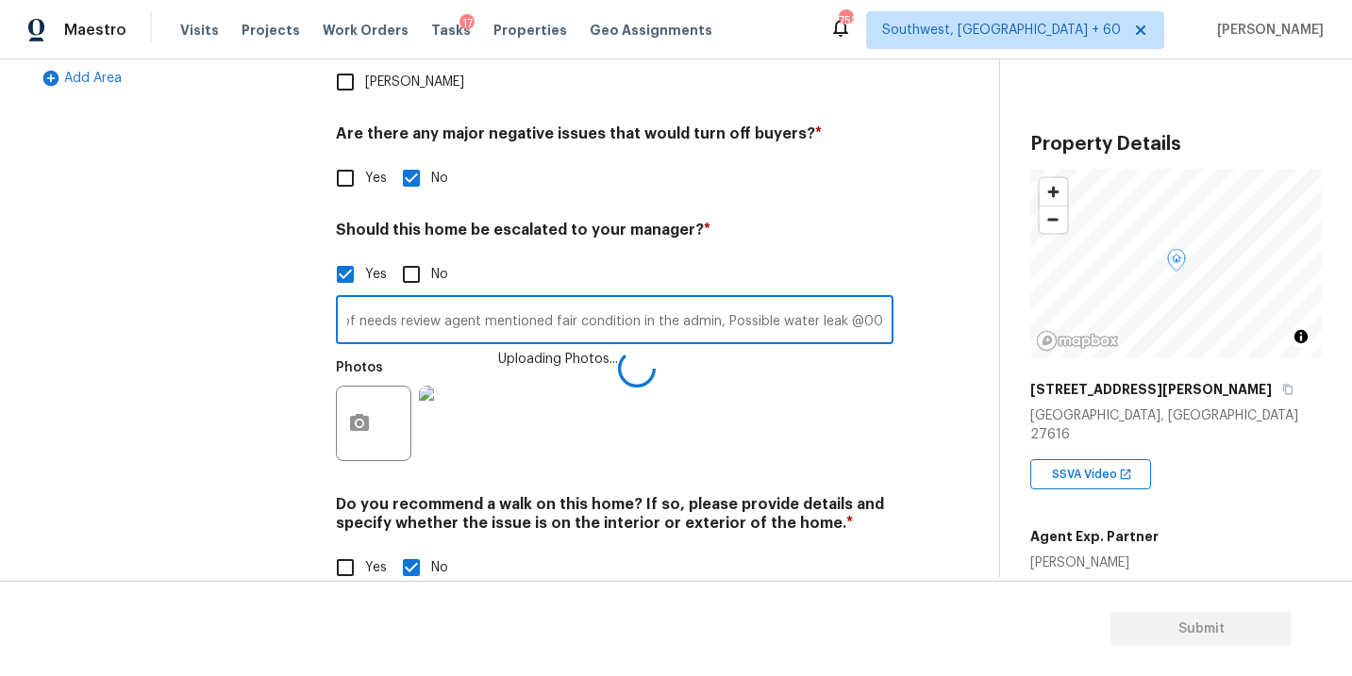
scroll to position [0, 92]
click at [949, 475] on div "Exterior Utilities 2 HVAC 2 Verification Plumbing Roof Gated Community Pricing …" at bounding box center [492, 151] width 924 height 917
click at [832, 300] on input "ALA Pilot, Roof needs review agent mentioned fair condition in the admin, Possi…" at bounding box center [615, 322] width 558 height 44
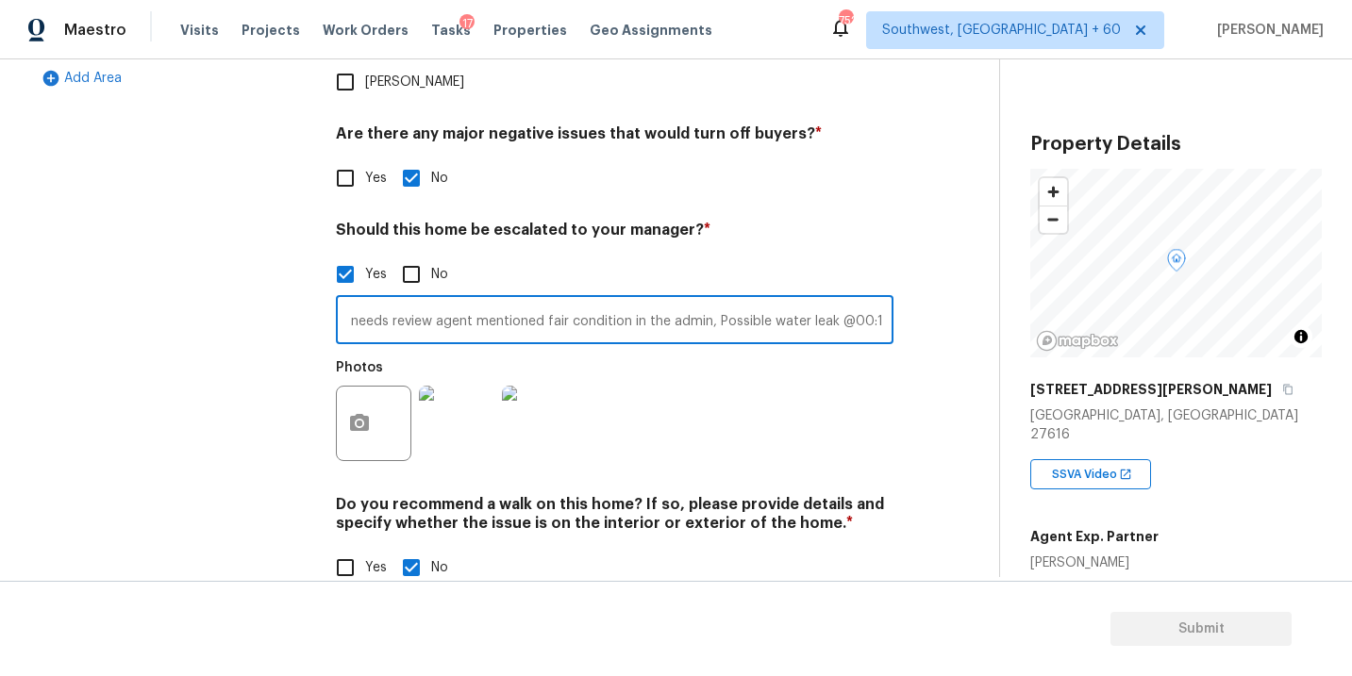
type input "ALA Pilot, Roof needs review agent mentioned fair condition in the admin, Possi…"
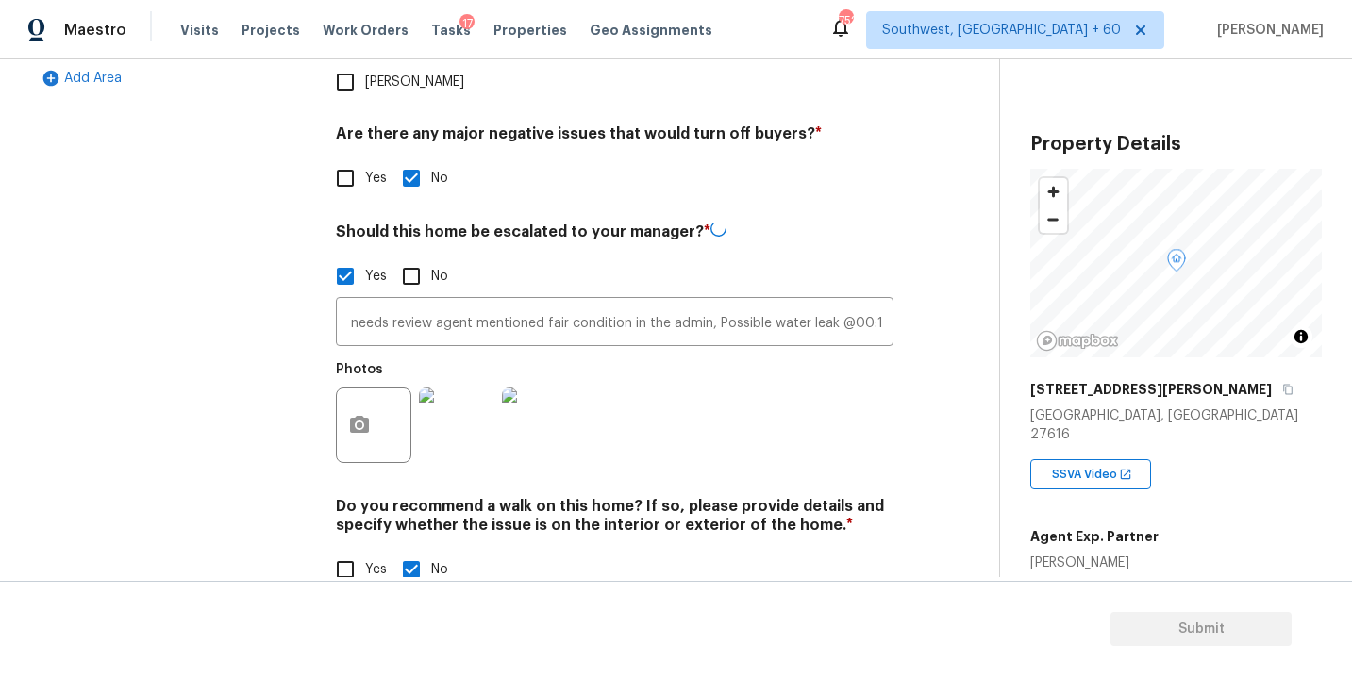
click at [882, 370] on div "Photos" at bounding box center [615, 413] width 558 height 123
click at [354, 412] on icon "button" at bounding box center [359, 423] width 23 height 23
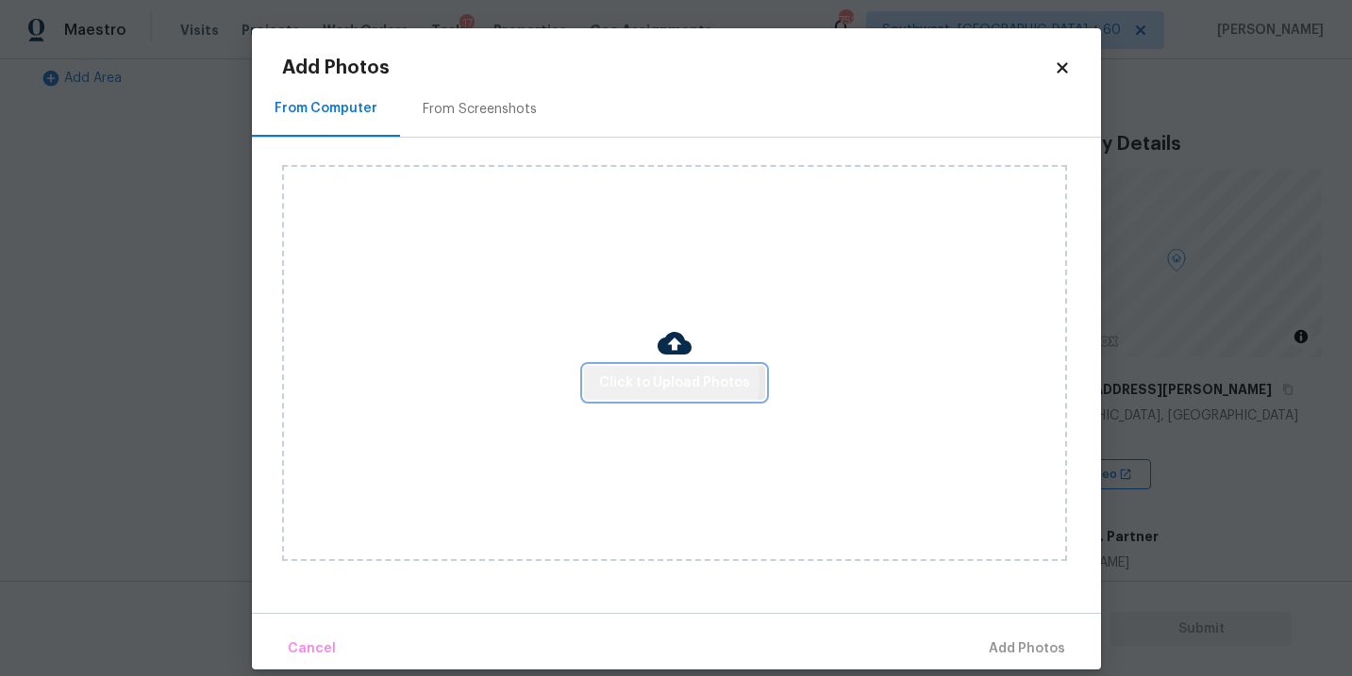
click at [664, 380] on span "Click to Upload Photos" at bounding box center [674, 384] width 151 height 24
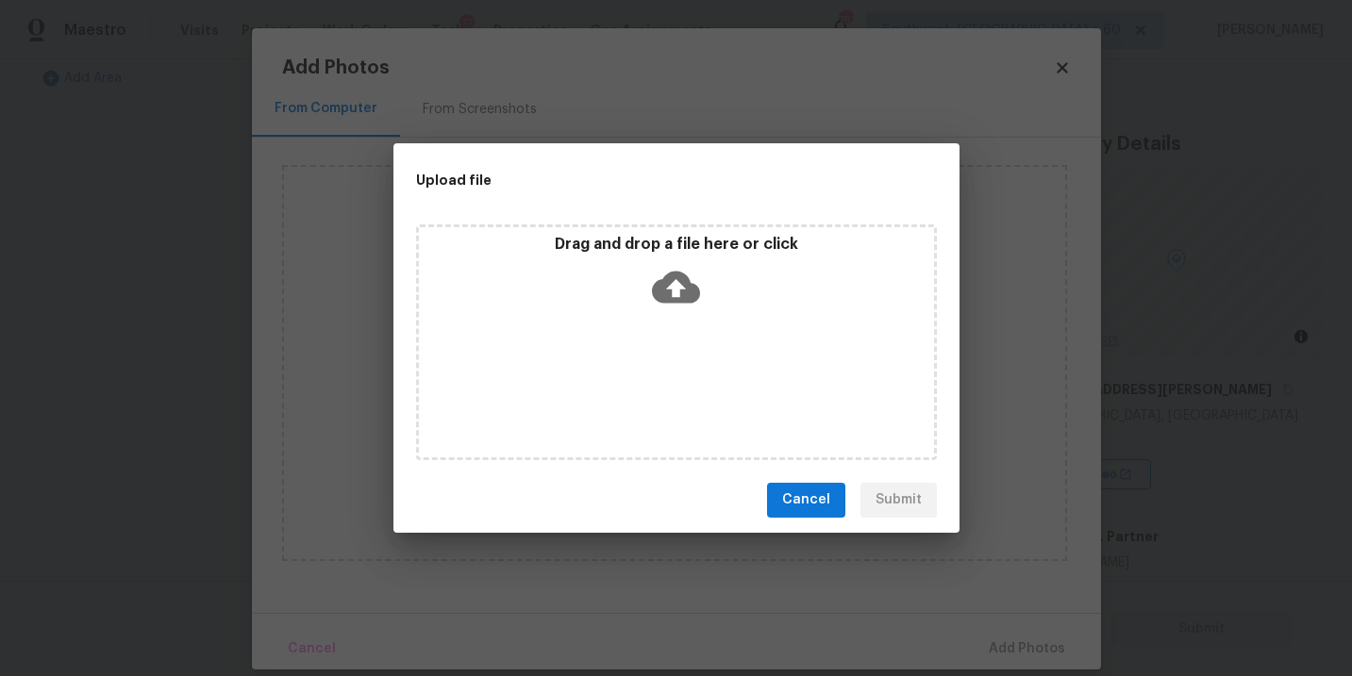
click at [669, 275] on icon at bounding box center [676, 287] width 48 height 32
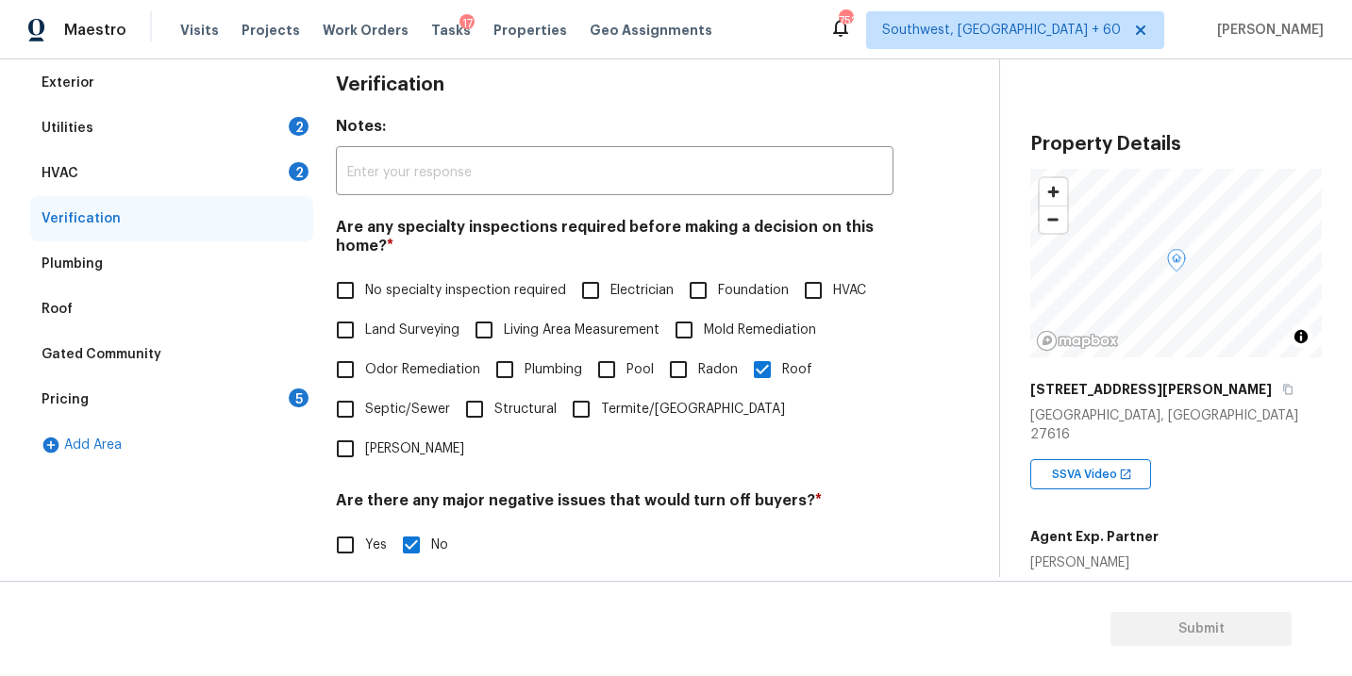
scroll to position [638, 0]
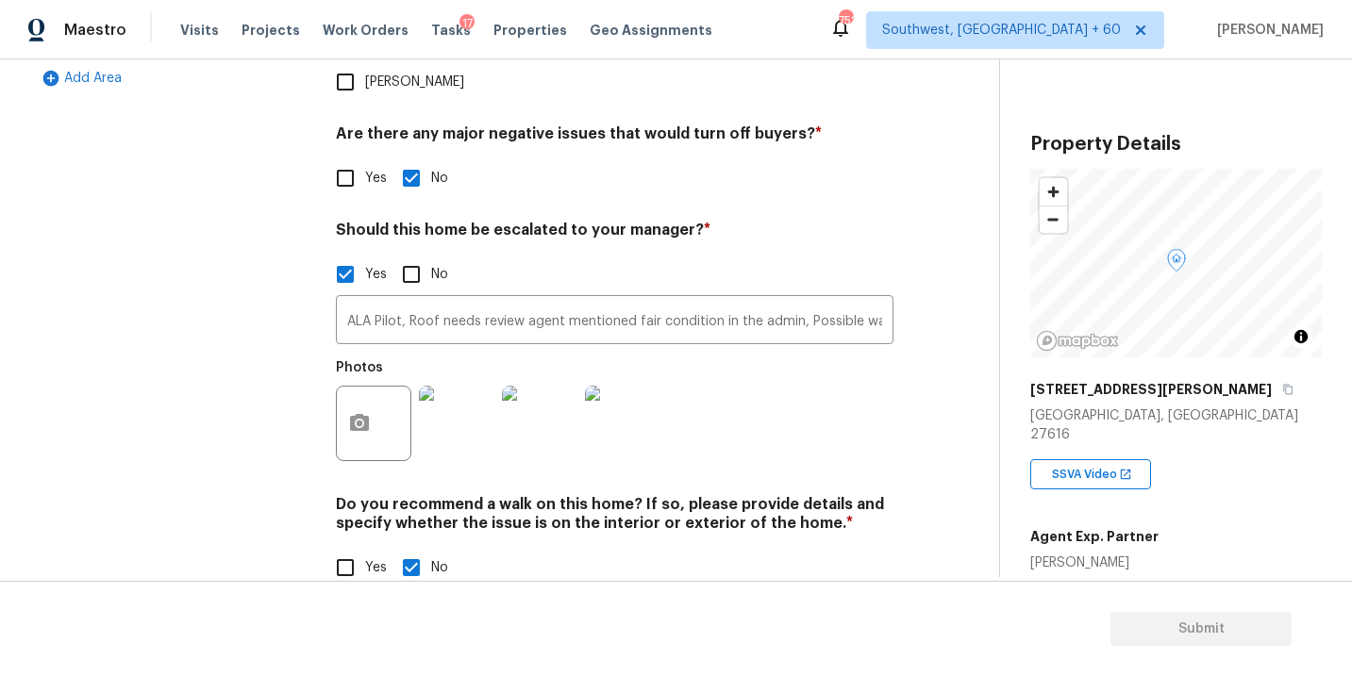
click at [873, 397] on div "Photos" at bounding box center [615, 411] width 558 height 123
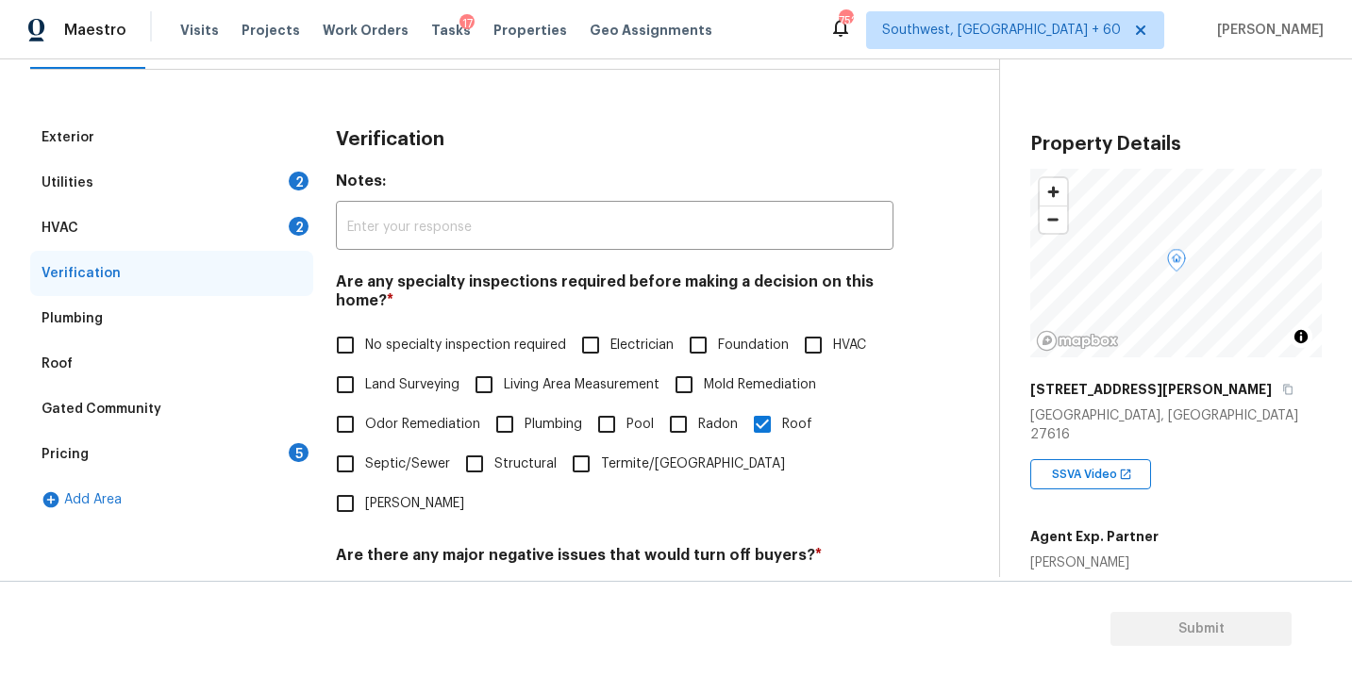
scroll to position [0, 0]
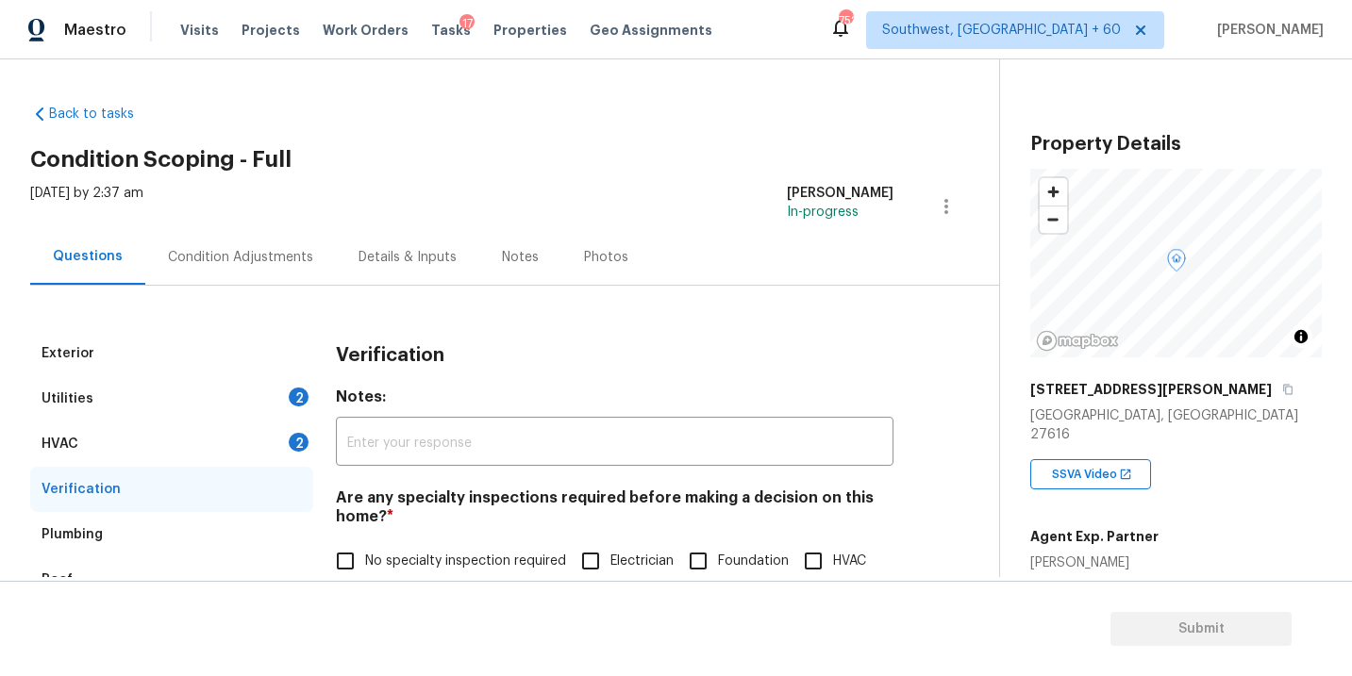
click at [281, 253] on div "Condition Adjustments" at bounding box center [240, 257] width 145 height 19
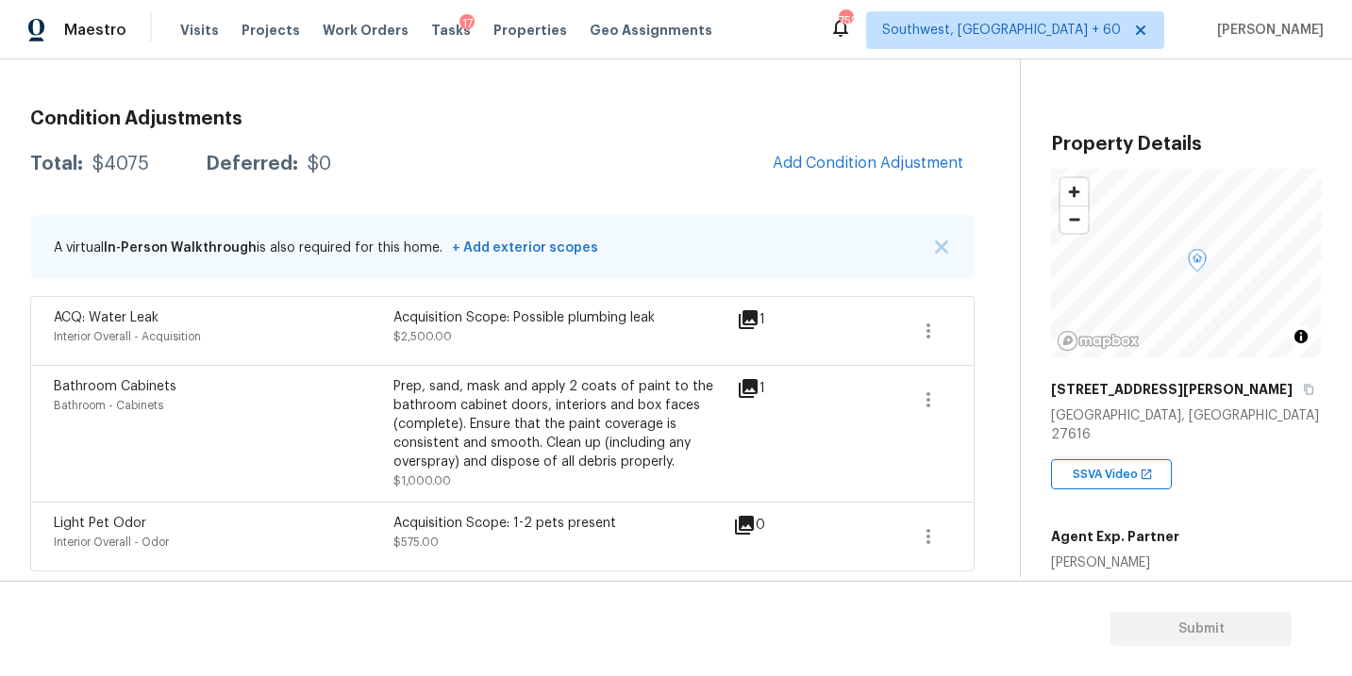
scroll to position [164, 0]
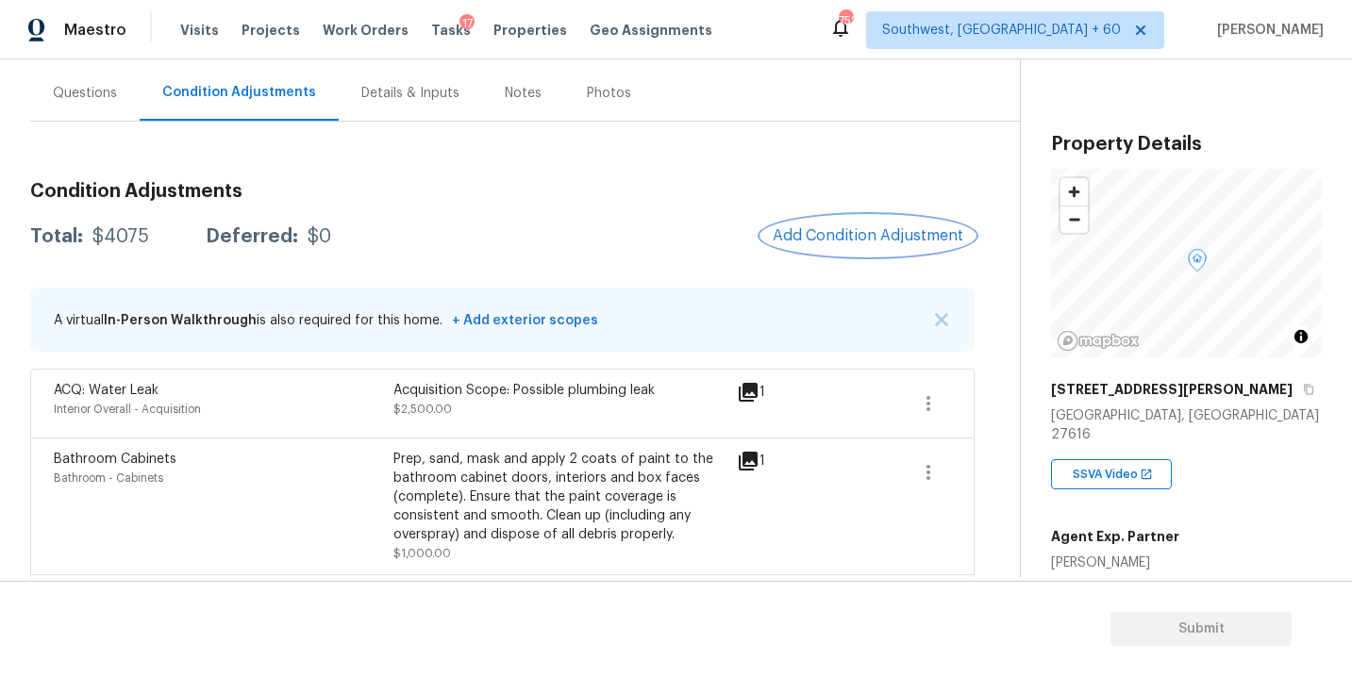
click at [889, 238] on span "Add Condition Adjustment" at bounding box center [868, 235] width 191 height 17
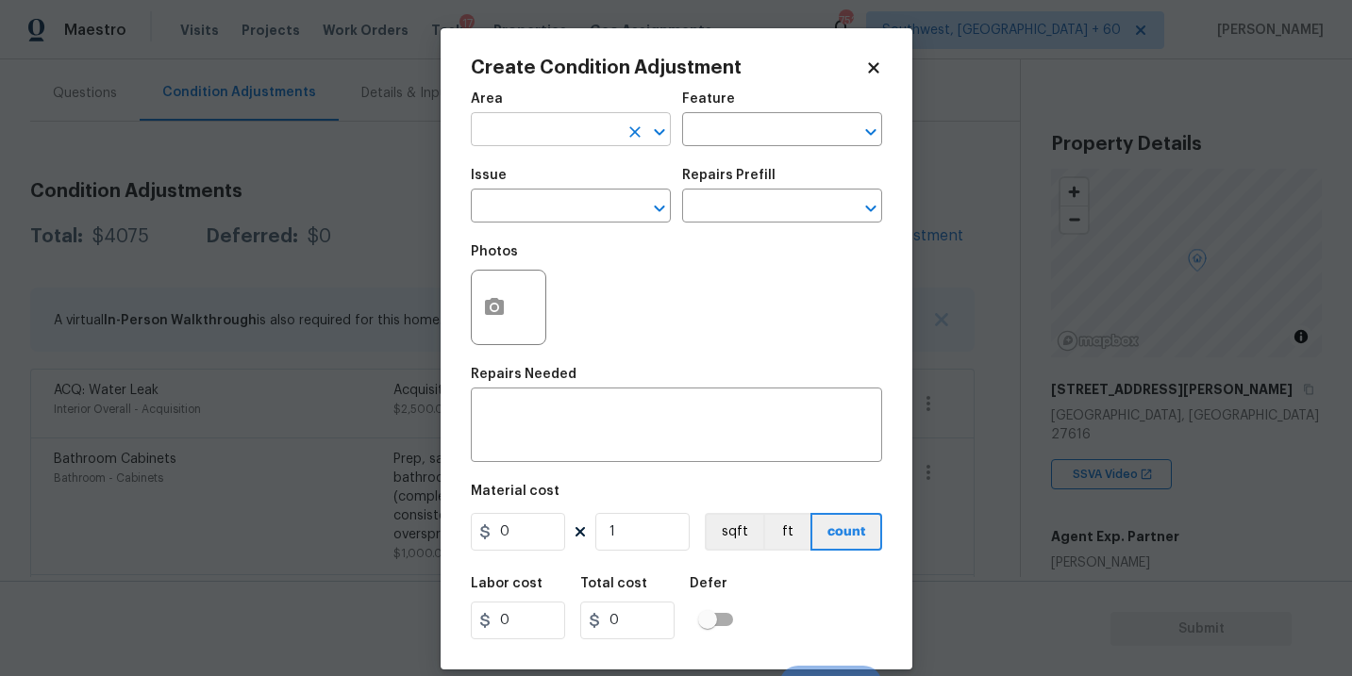
click at [591, 129] on input "text" at bounding box center [544, 131] width 147 height 29
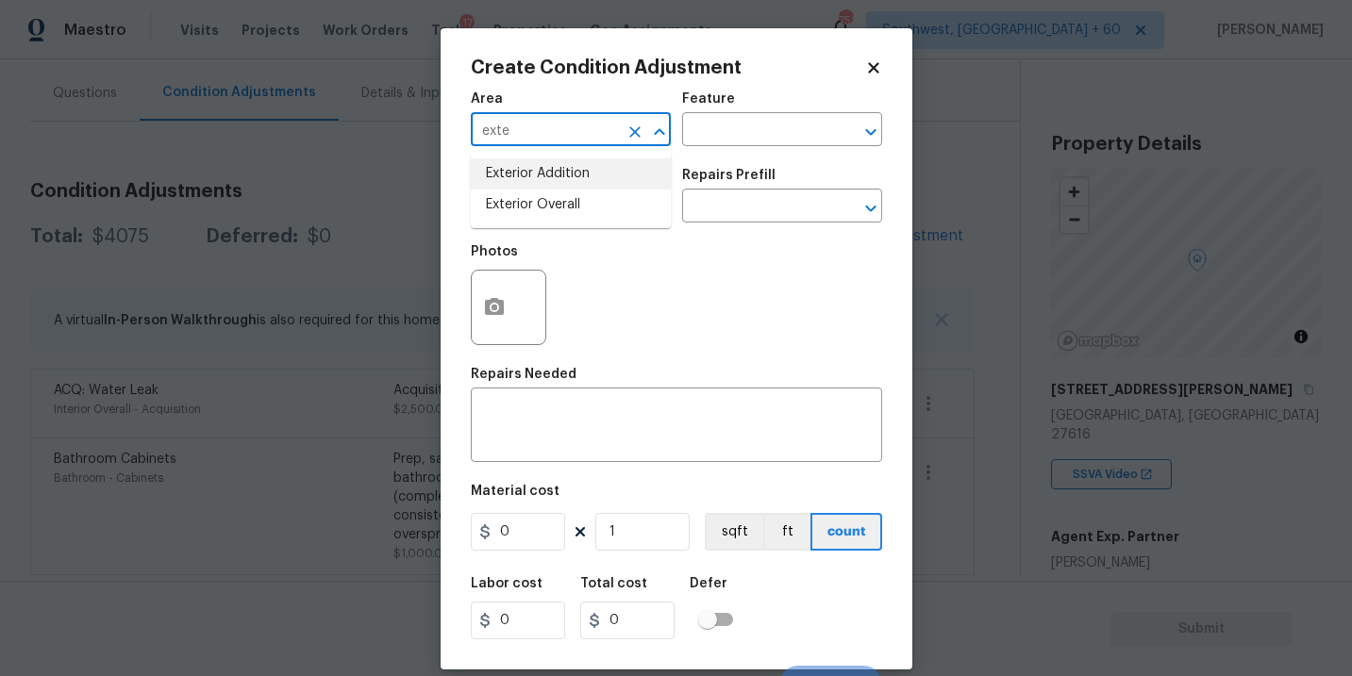
click at [609, 181] on li "Exterior Addition" at bounding box center [571, 173] width 200 height 31
type input "Exterior Addition"
click at [641, 128] on icon "Clear" at bounding box center [634, 132] width 19 height 19
click at [574, 208] on li "Exterior Overall" at bounding box center [571, 205] width 200 height 31
type input "Exterior Overall"
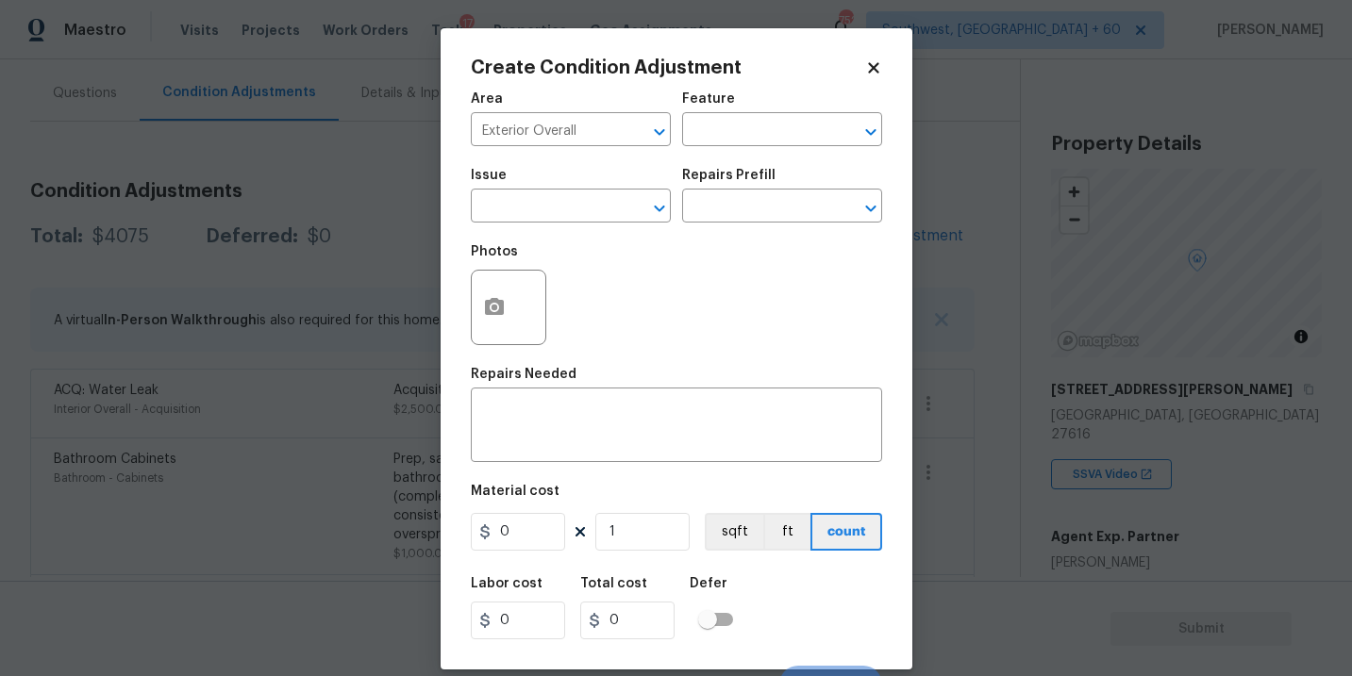
click at [741, 158] on div "Issue ​ Repairs Prefill ​" at bounding box center [676, 196] width 411 height 76
click at [763, 127] on input "text" at bounding box center [755, 131] width 147 height 29
click at [754, 208] on li "Deck" at bounding box center [782, 219] width 200 height 31
drag, startPoint x: 609, startPoint y: 208, endPoint x: 597, endPoint y: 208, distance: 12.3
click at [597, 208] on div "​" at bounding box center [571, 207] width 200 height 29
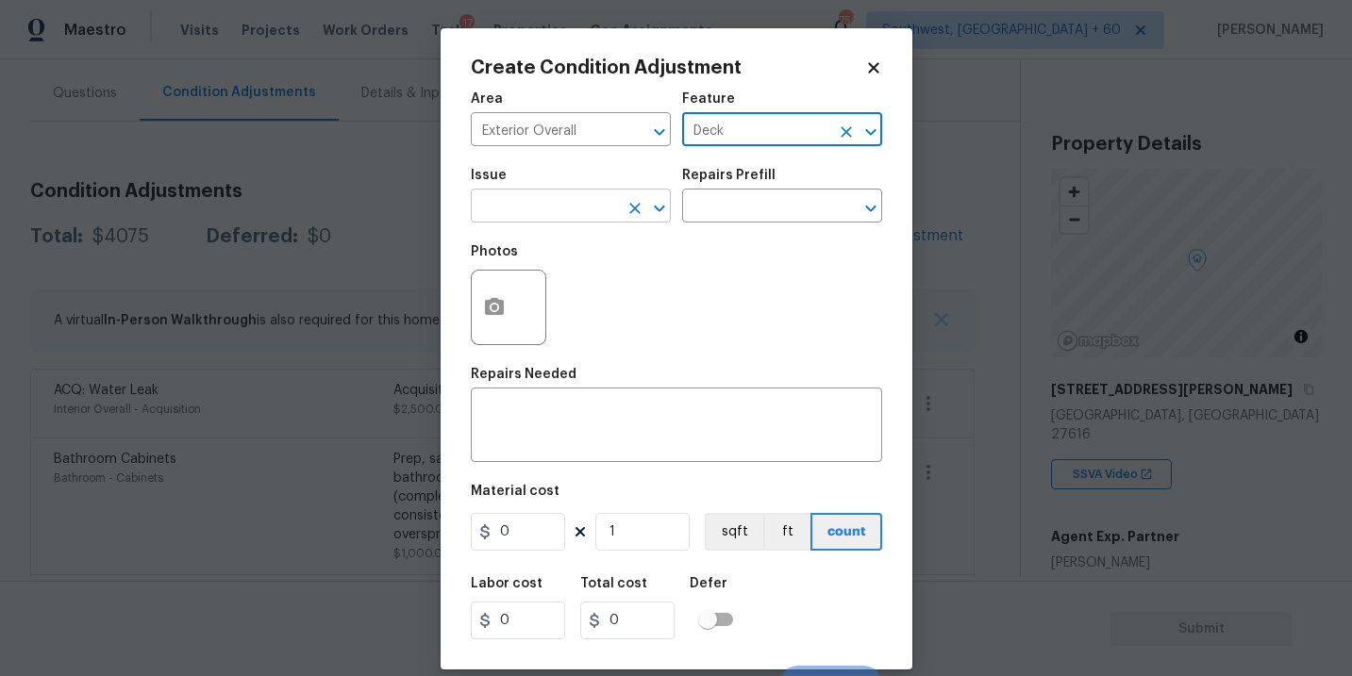
type input "Deck"
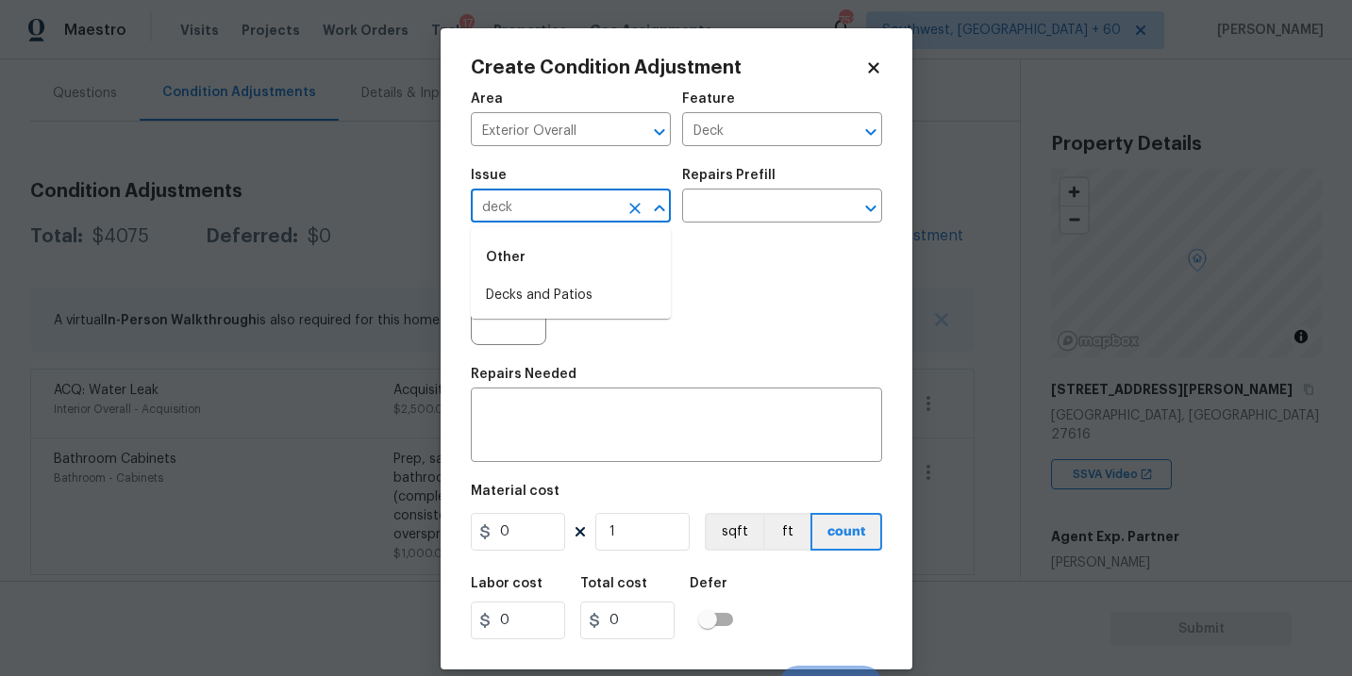
click at [583, 288] on li "Decks and Patios" at bounding box center [571, 295] width 200 height 31
type input "Decks and Patios"
click at [543, 427] on textarea at bounding box center [676, 428] width 389 height 40
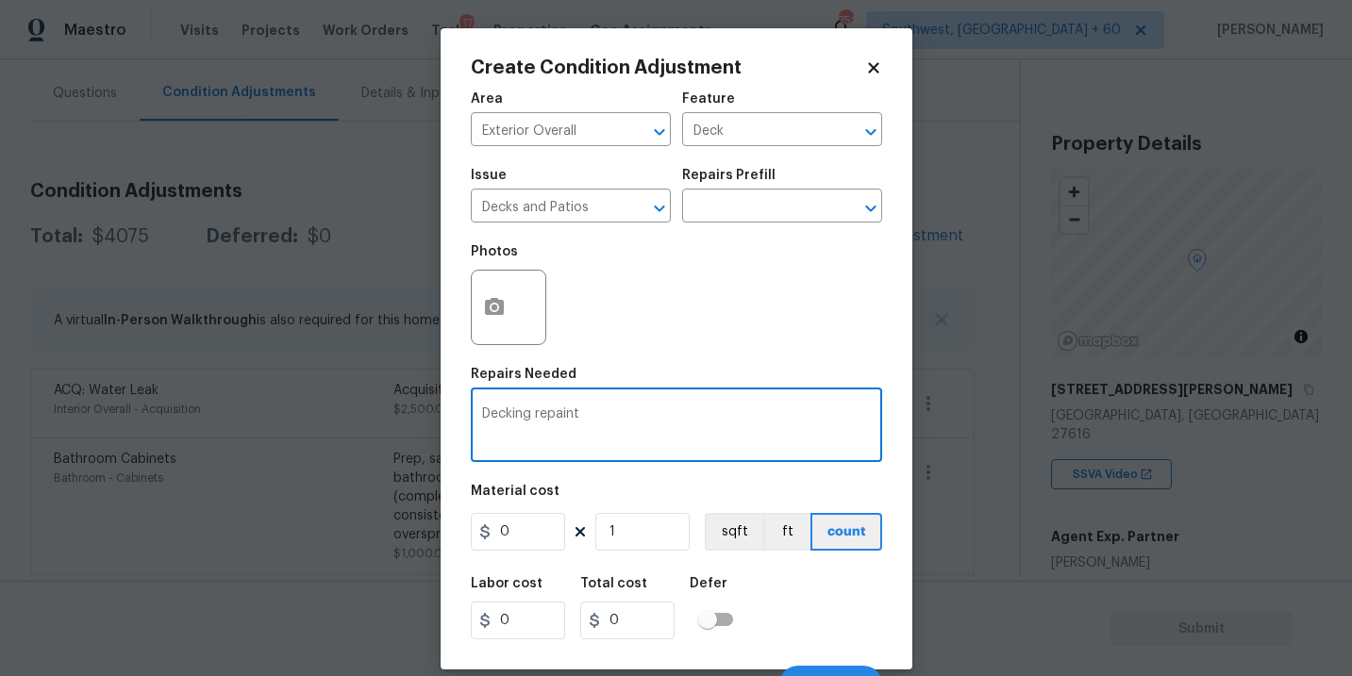
type textarea "Decking repaint"
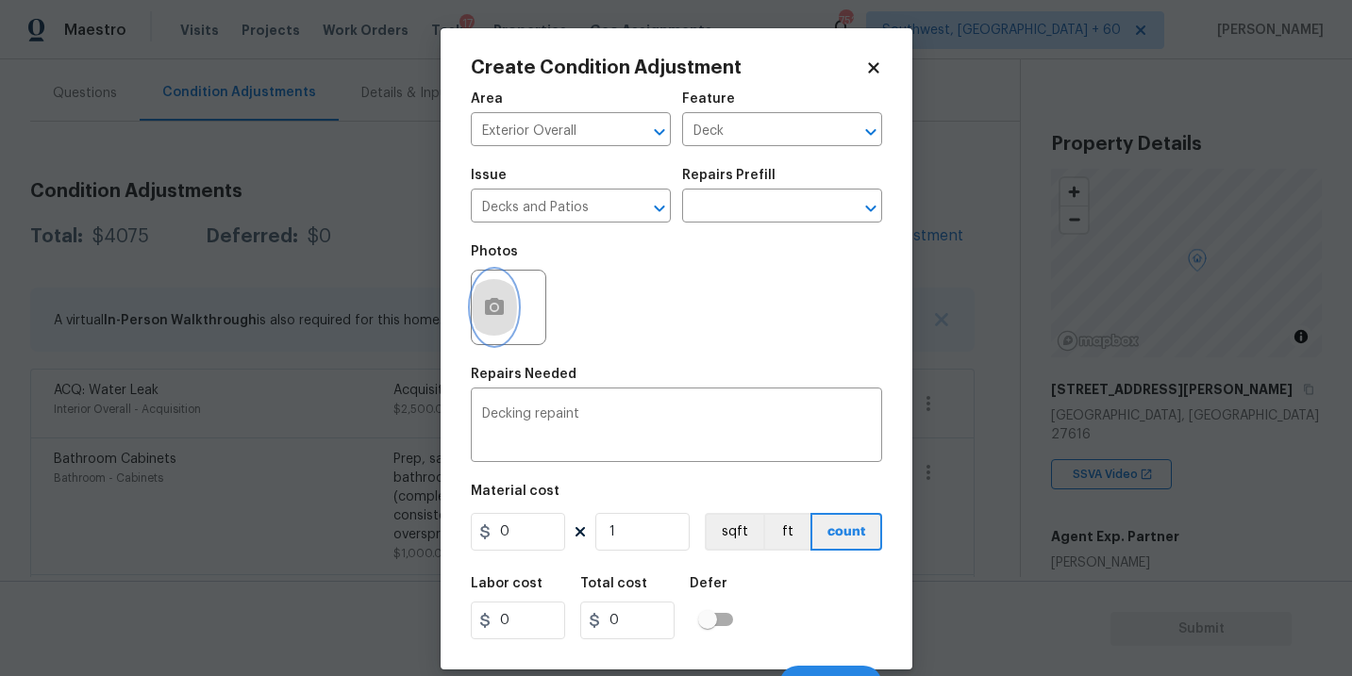
click at [493, 321] on button "button" at bounding box center [494, 308] width 45 height 74
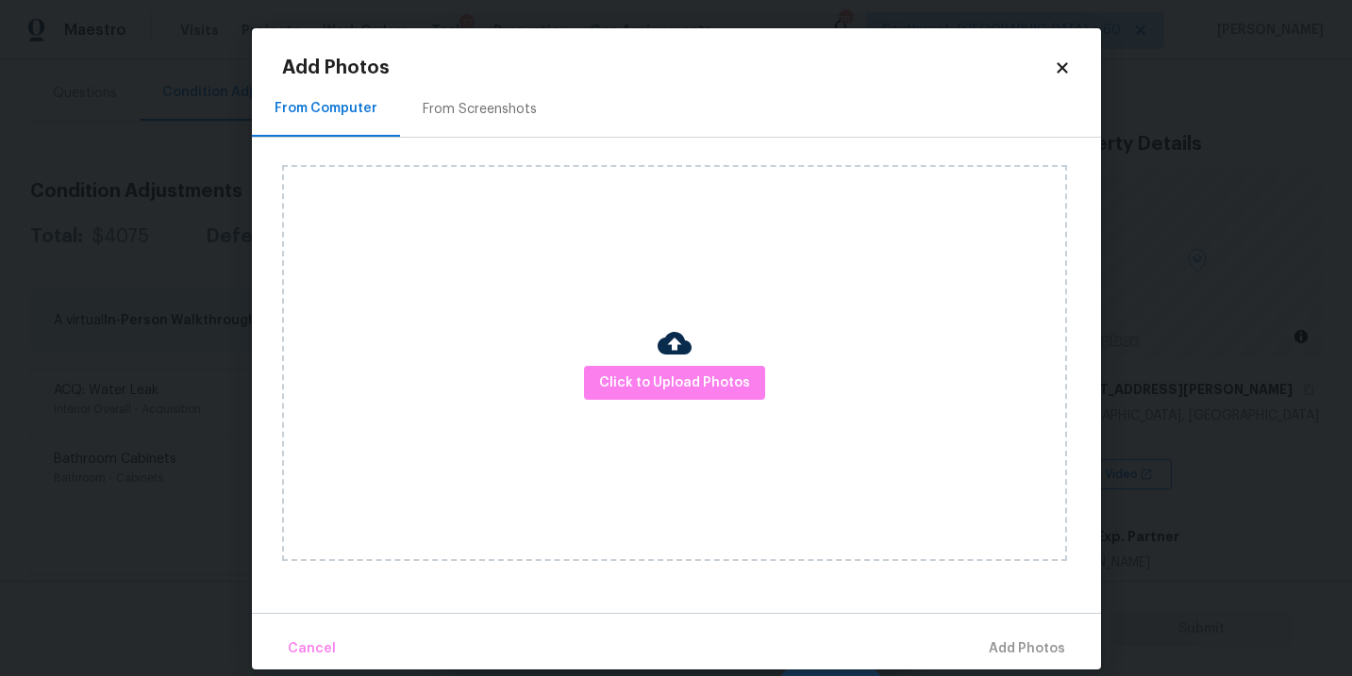
click at [614, 364] on div "Click to Upload Photos" at bounding box center [674, 363] width 785 height 396
click at [687, 377] on span "Click to Upload Photos" at bounding box center [674, 384] width 151 height 24
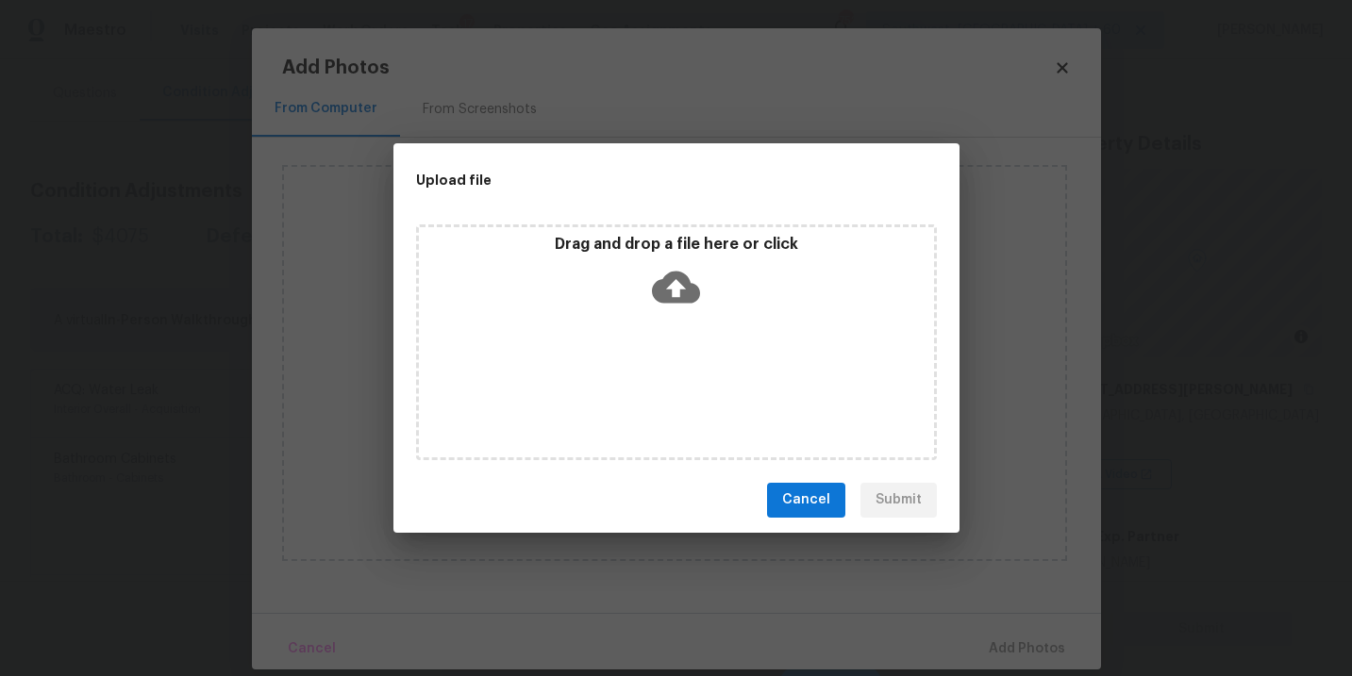
click at [687, 291] on icon at bounding box center [676, 287] width 48 height 32
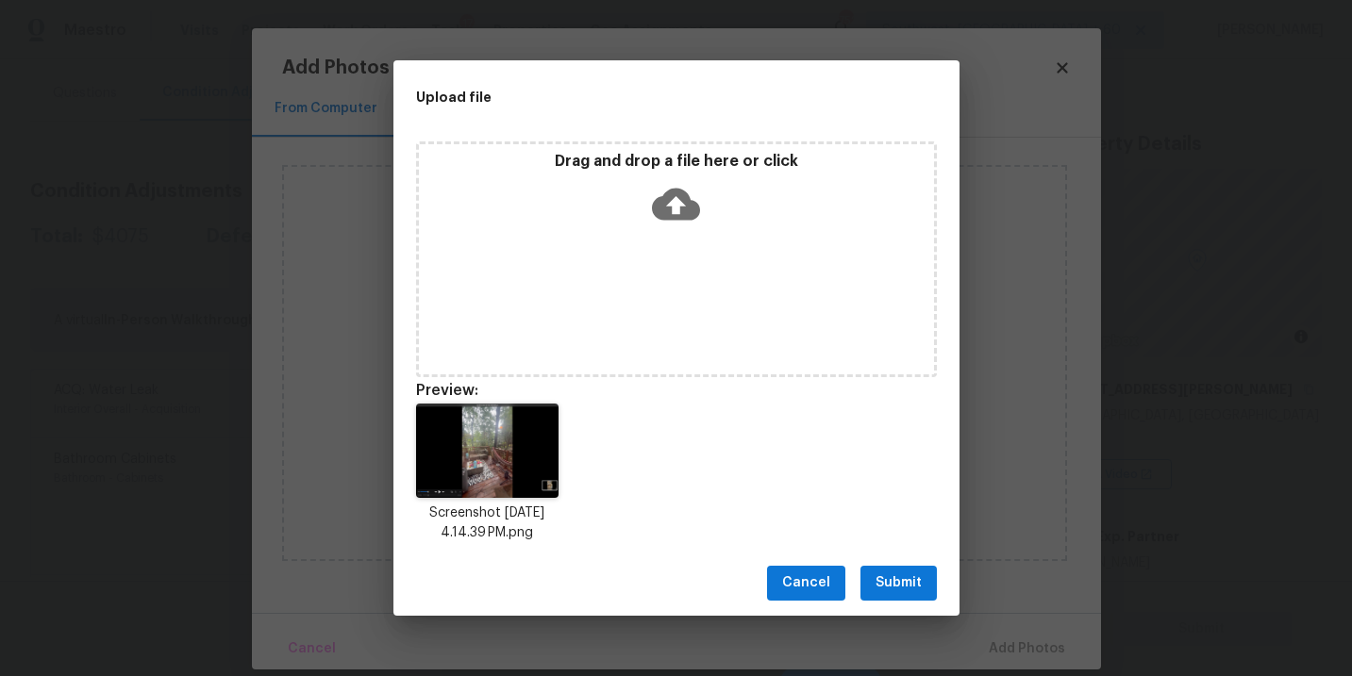
click at [900, 584] on span "Submit" at bounding box center [898, 584] width 46 height 24
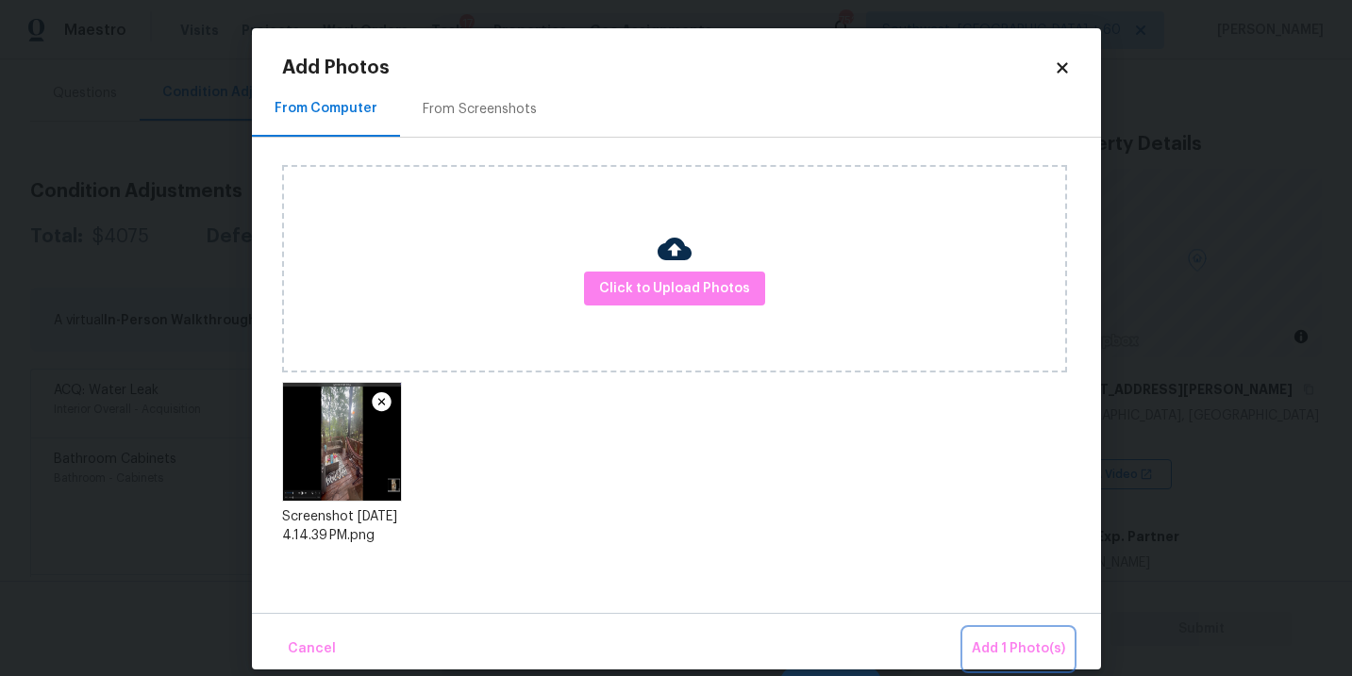
click at [990, 637] on button "Add 1 Photo(s)" at bounding box center [1018, 649] width 108 height 41
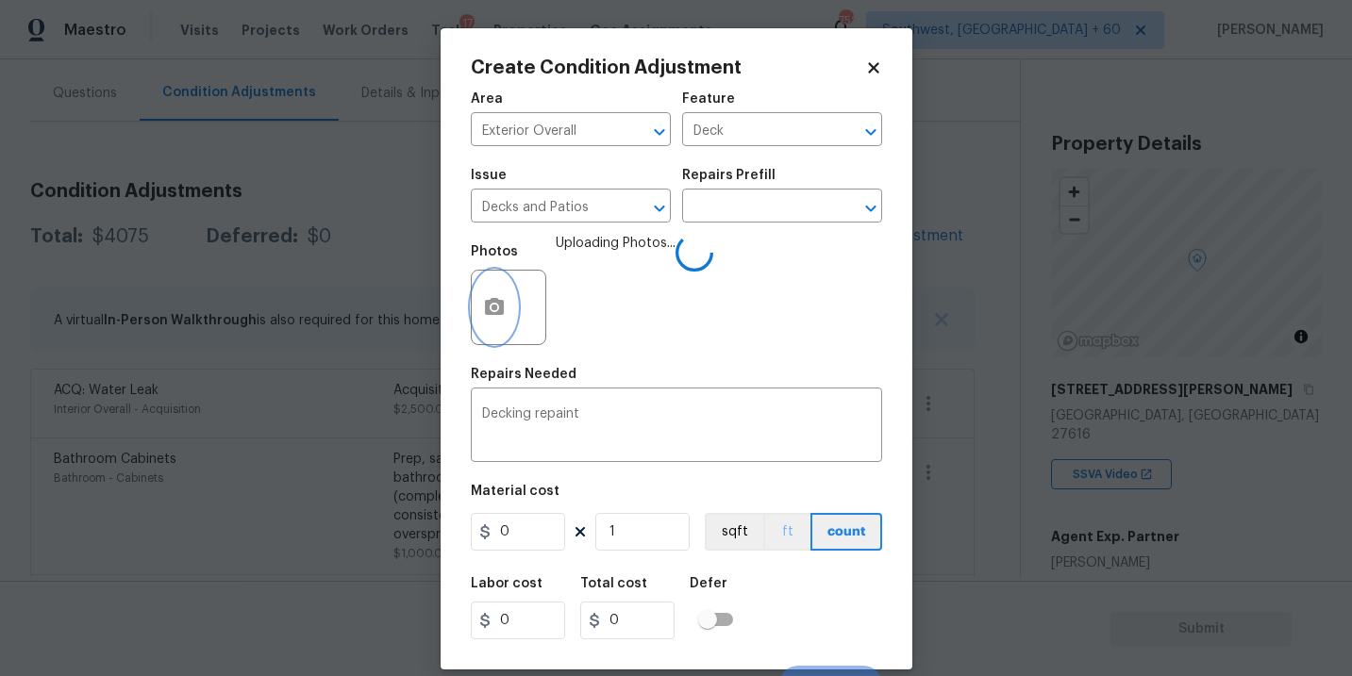
scroll to position [28, 0]
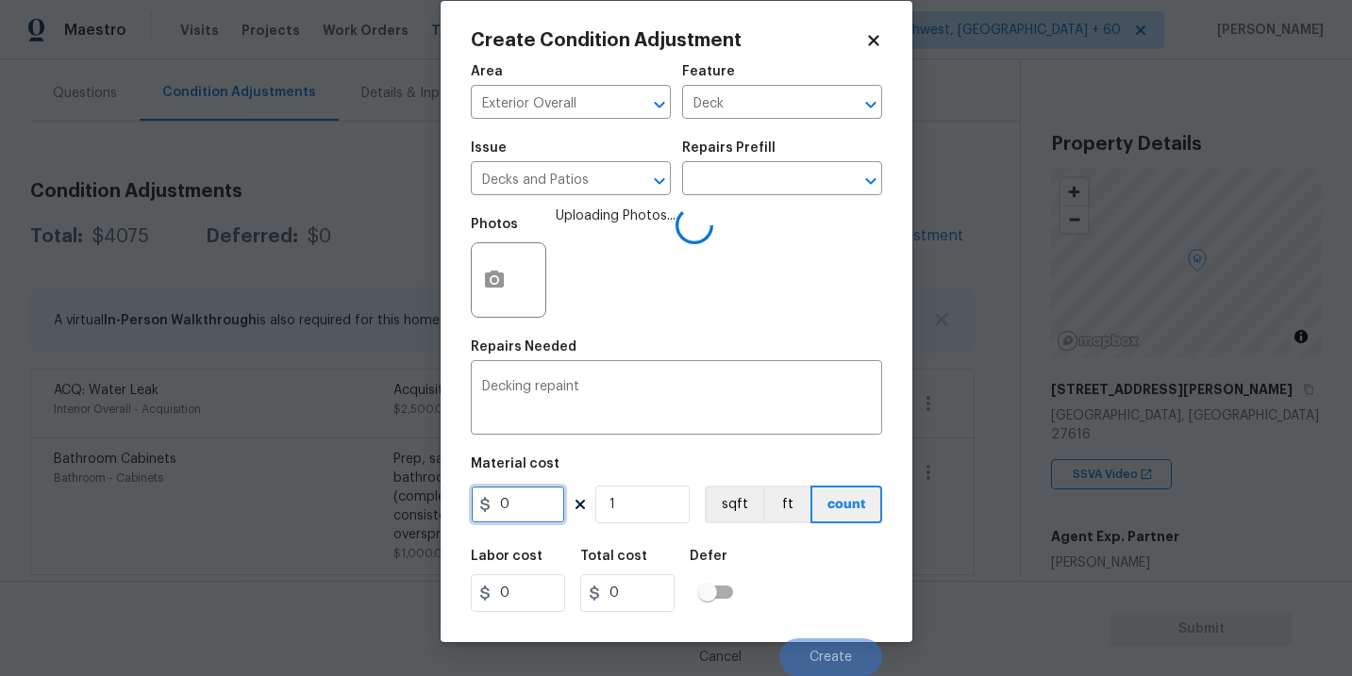
drag, startPoint x: 524, startPoint y: 504, endPoint x: 404, endPoint y: 495, distance: 120.1
click at [404, 495] on div "Create Condition Adjustment Area Exterior Overall ​ Feature Deck ​ Issue Decks …" at bounding box center [676, 338] width 1352 height 676
type input "800"
click at [766, 522] on button "ft" at bounding box center [786, 505] width 47 height 38
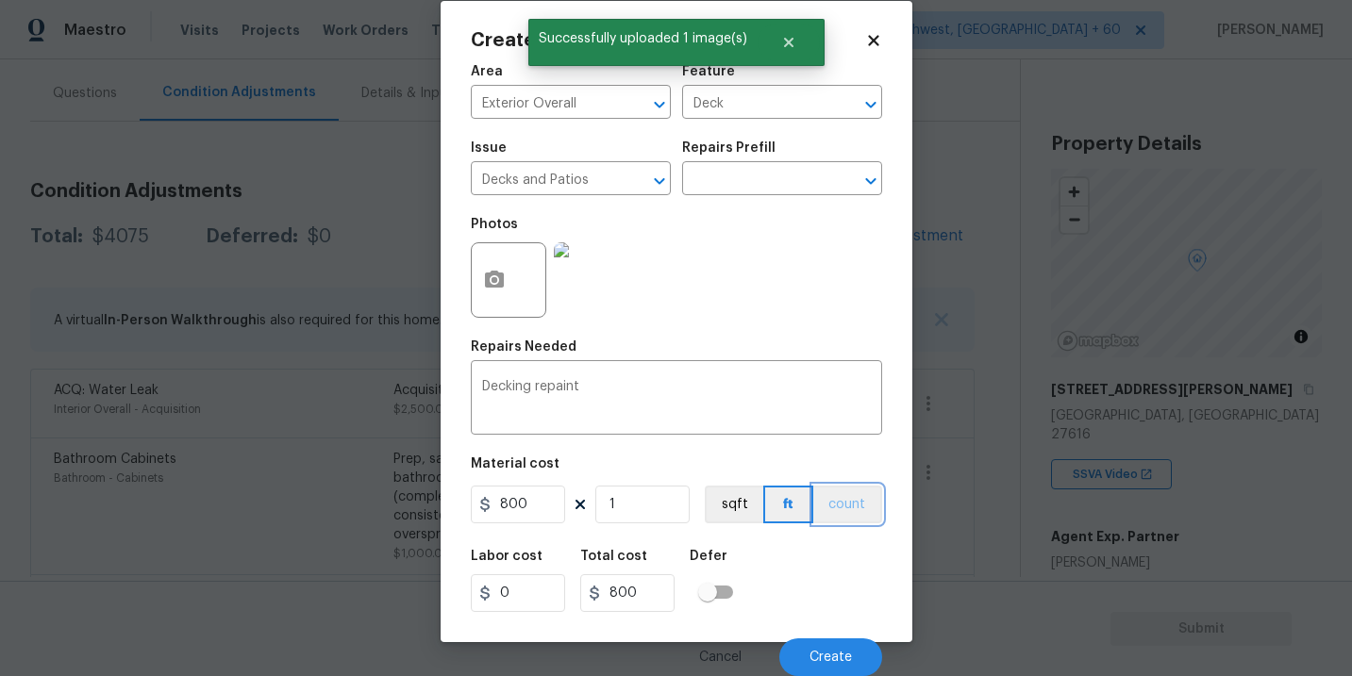
click at [851, 517] on button "count" at bounding box center [847, 505] width 69 height 38
click at [838, 558] on div "Labor cost 0 Total cost 800 Defer" at bounding box center [676, 581] width 411 height 85
click at [828, 641] on button "Create" at bounding box center [830, 658] width 103 height 38
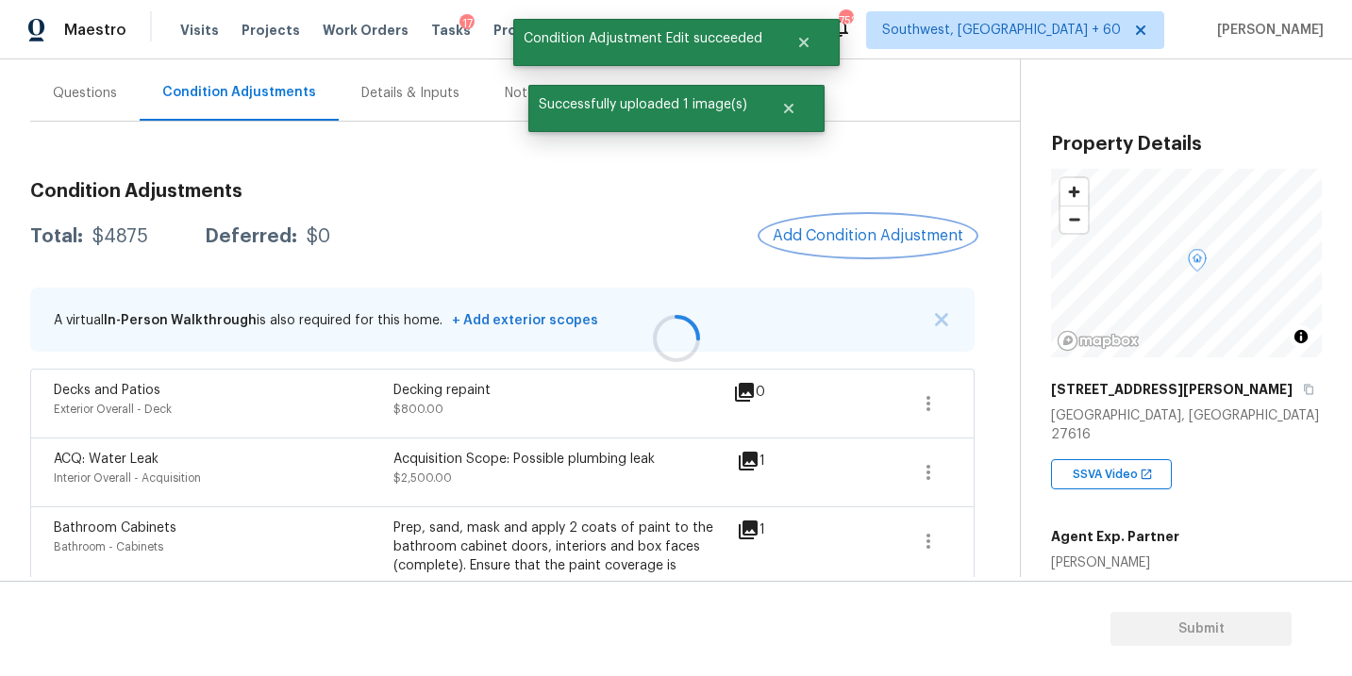
scroll to position [0, 0]
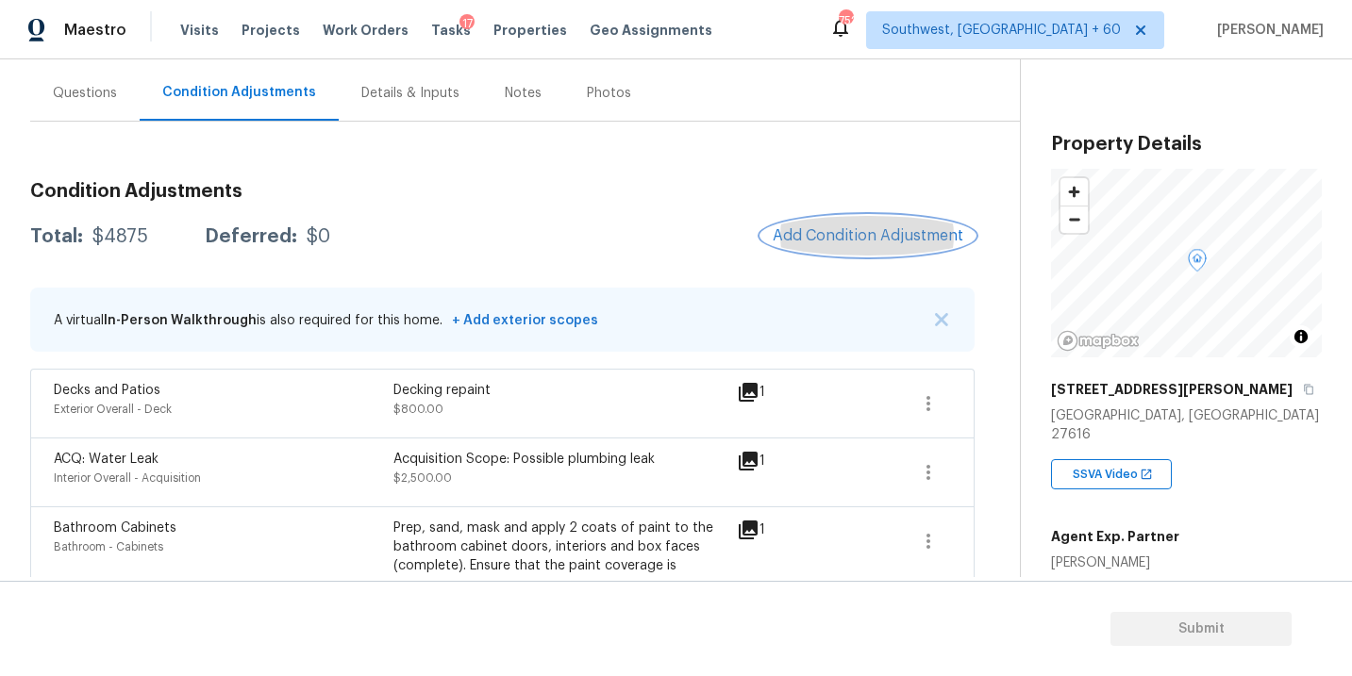
click at [804, 248] on button "Add Condition Adjustment" at bounding box center [867, 236] width 213 height 40
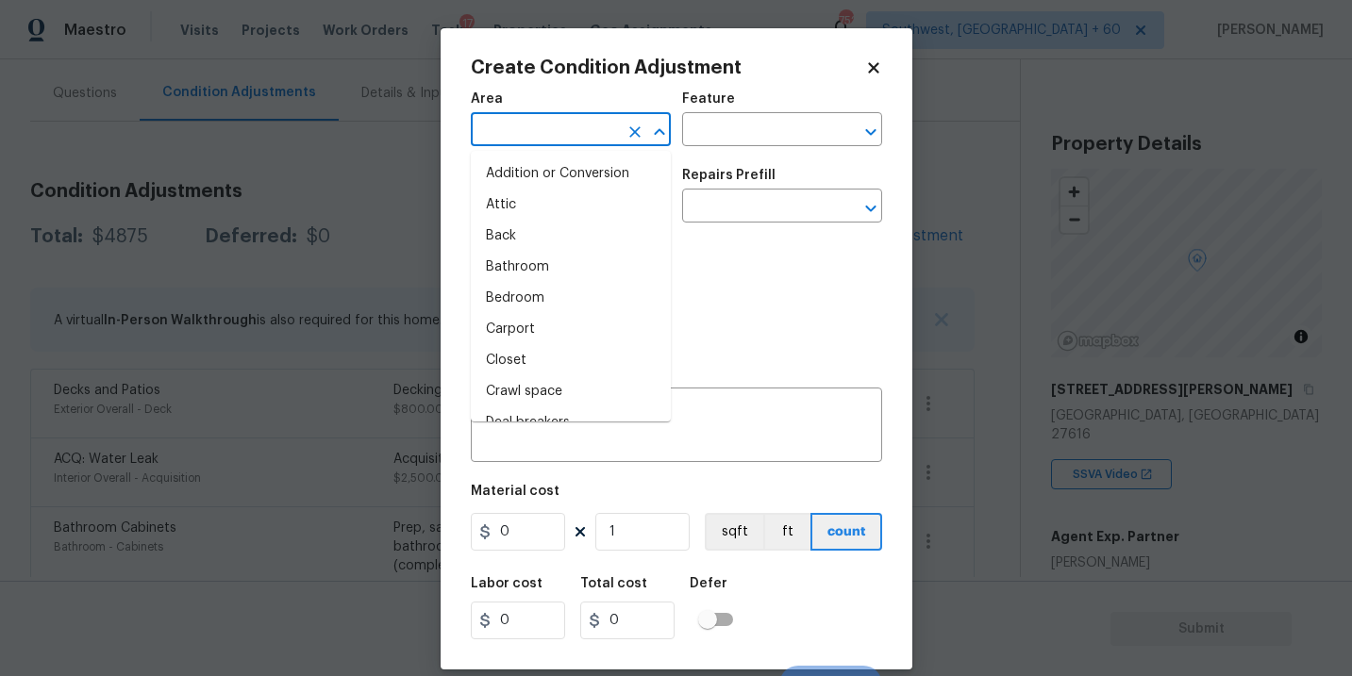
click at [519, 140] on input "text" at bounding box center [544, 131] width 147 height 29
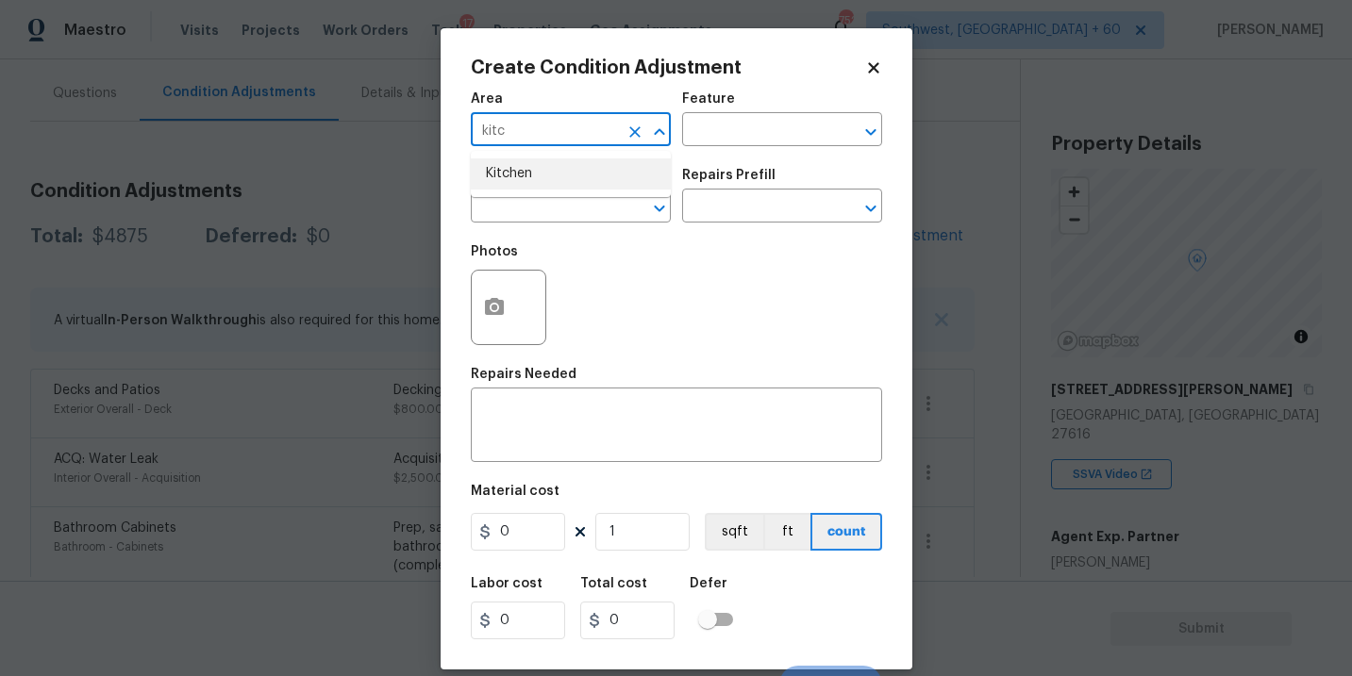
click at [554, 178] on li "Kitchen" at bounding box center [571, 173] width 200 height 31
type input "Kitchen"
click at [749, 134] on input "text" at bounding box center [755, 131] width 147 height 29
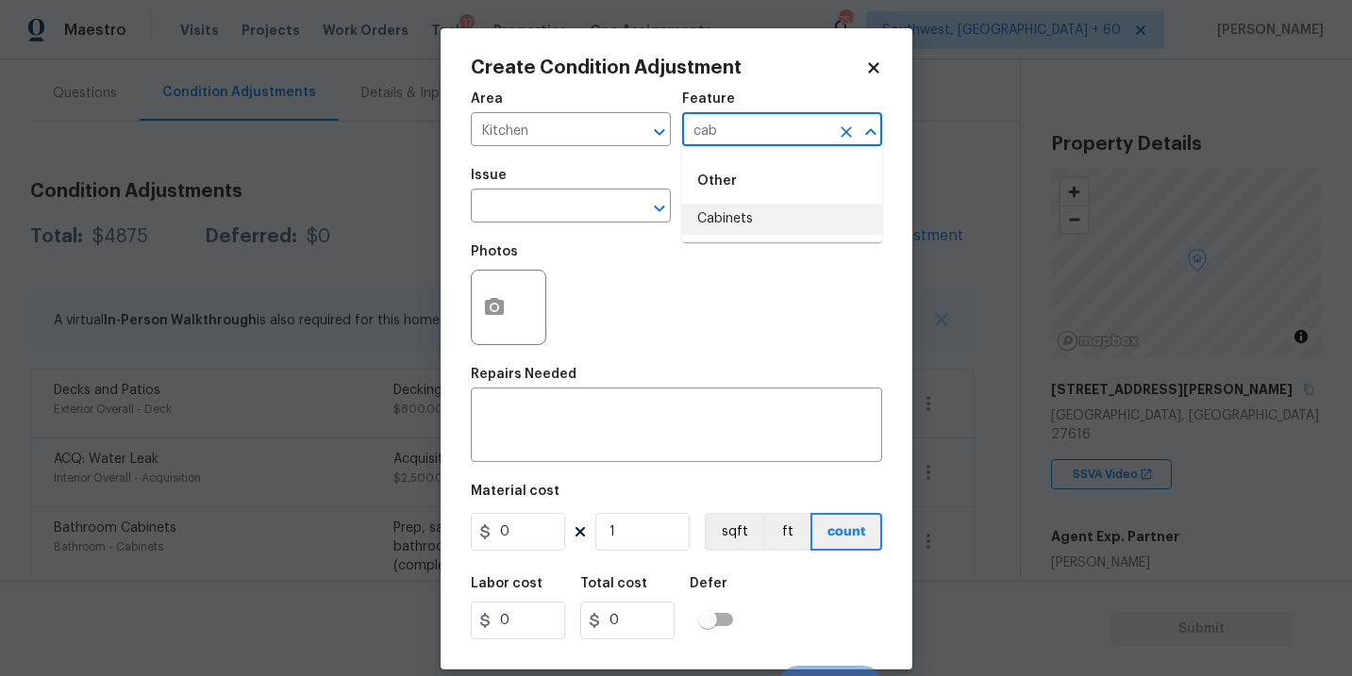
click at [746, 220] on li "Cabinets" at bounding box center [782, 219] width 200 height 31
type input "Cabinets"
click at [556, 189] on div "Issue" at bounding box center [571, 181] width 200 height 25
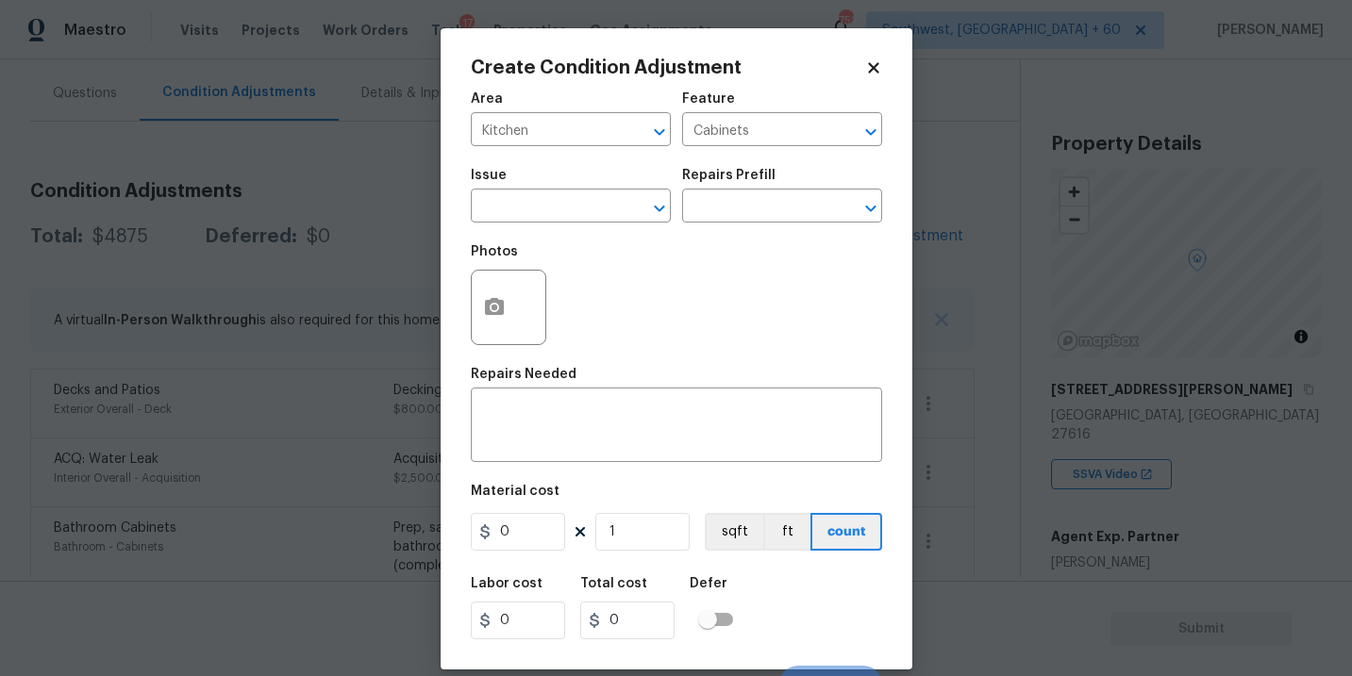
click at [545, 192] on div "Issue" at bounding box center [571, 181] width 200 height 25
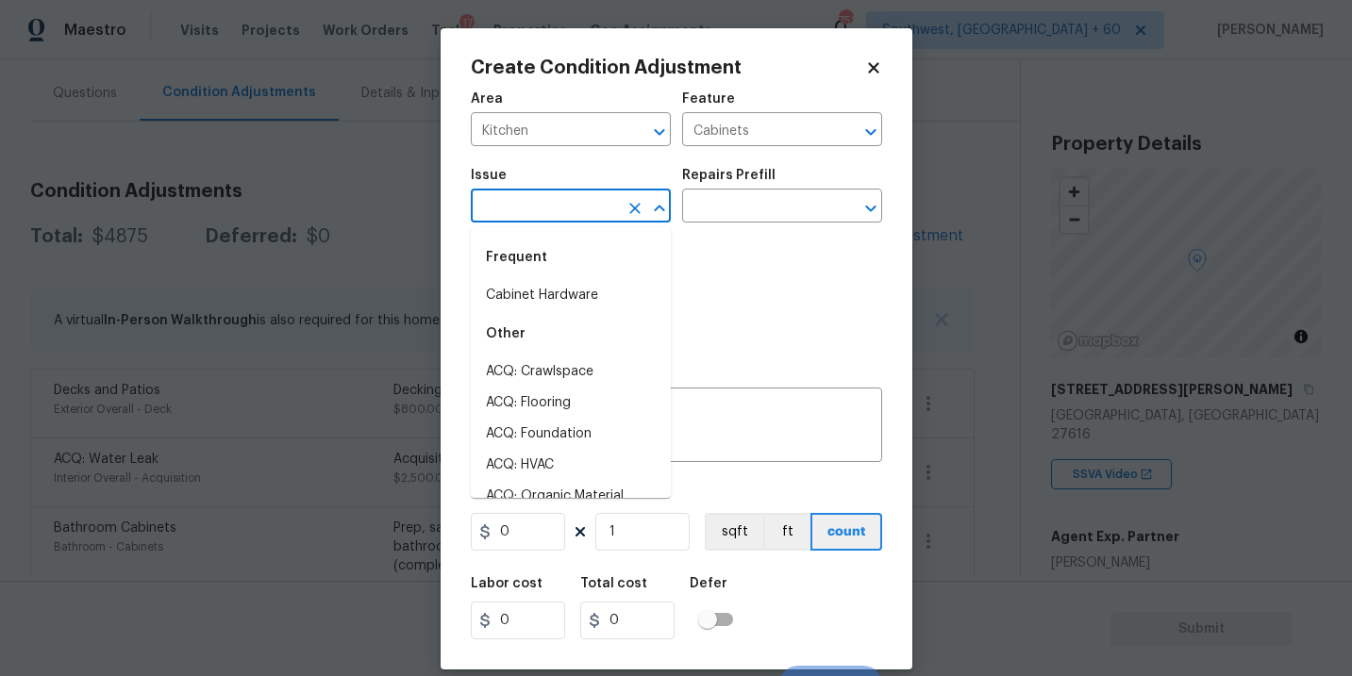
click at [514, 214] on input "text" at bounding box center [544, 207] width 147 height 29
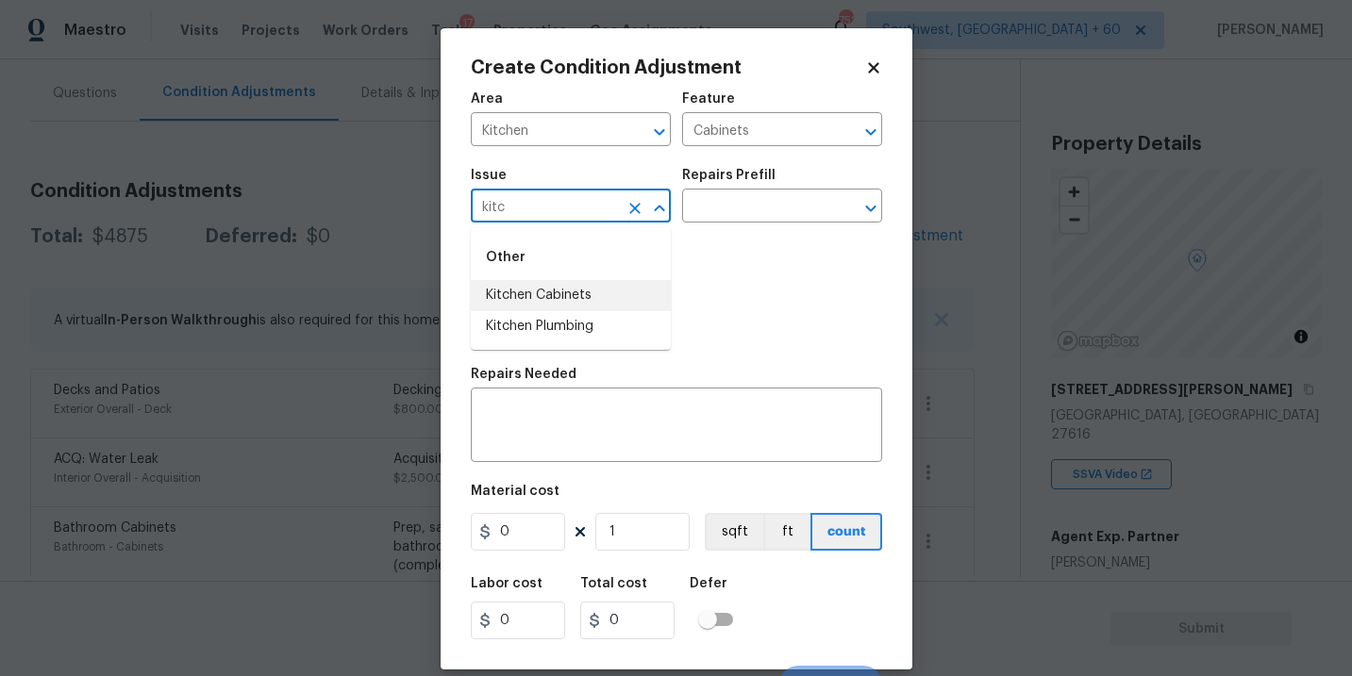
click at [543, 293] on li "Kitchen Cabinets" at bounding box center [571, 295] width 200 height 31
type input "Kitchen Cabinets"
click at [721, 184] on div "Repairs Prefill" at bounding box center [782, 181] width 200 height 25
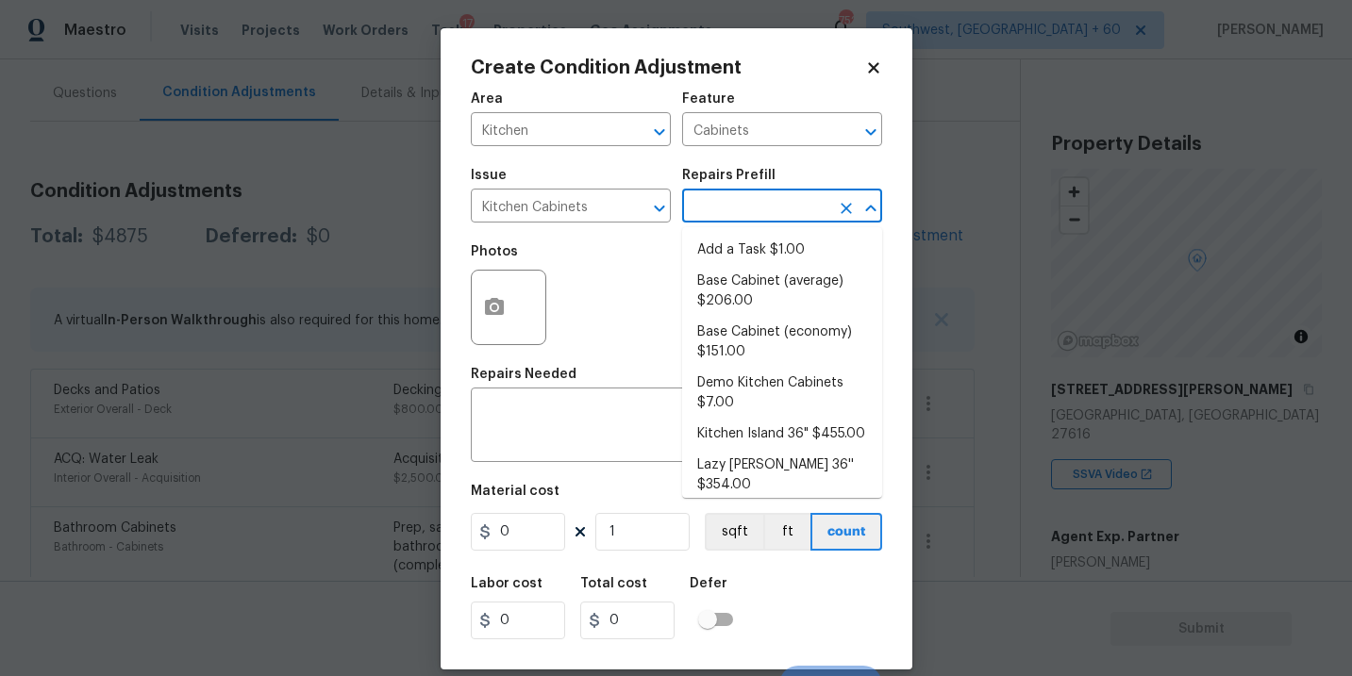
click at [721, 199] on input "text" at bounding box center [755, 207] width 147 height 29
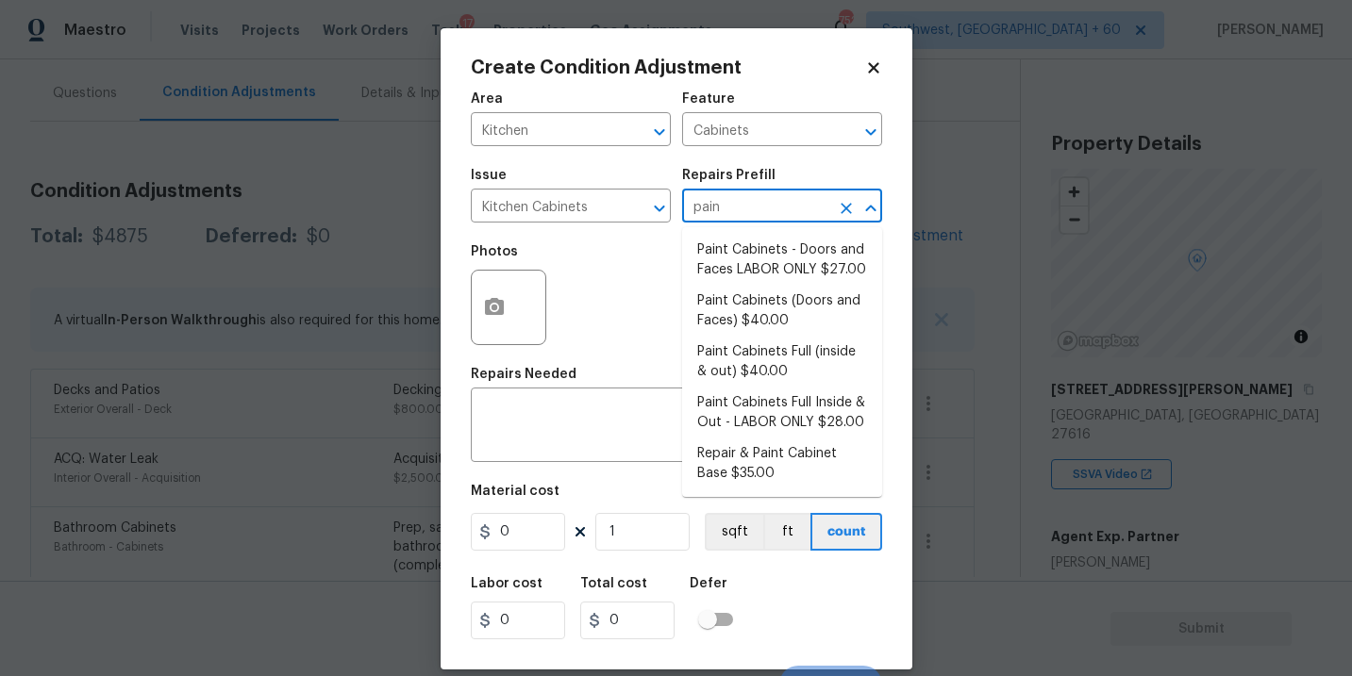
type input "paint"
click at [752, 372] on li "Paint Cabinets Full (inside & out) $40.00" at bounding box center [782, 362] width 200 height 51
type textarea "Prep, sand, mask and apply 2 coats of paint to the kitchen cabinet doors, inter…"
type input "40"
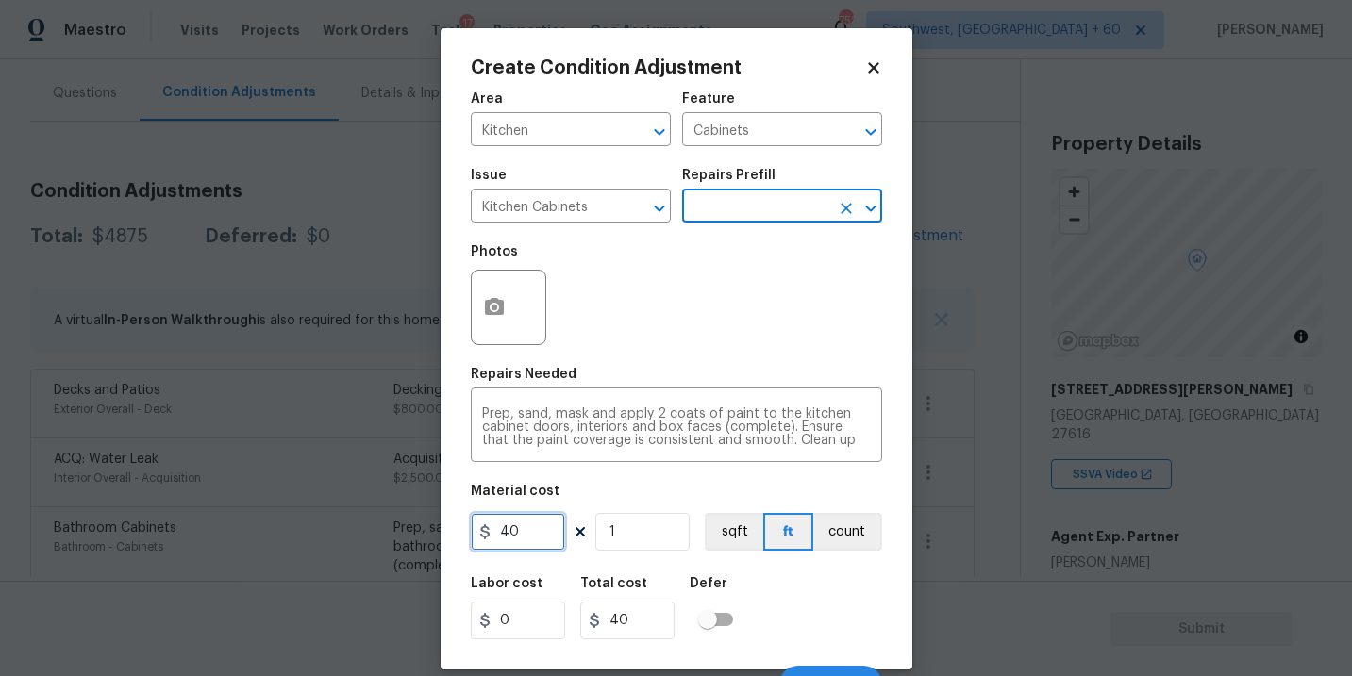
drag, startPoint x: 537, startPoint y: 533, endPoint x: 365, endPoint y: 533, distance: 171.7
click at [365, 533] on div "Create Condition Adjustment Area Kitchen ​ Feature Cabinets ​ Issue Kitchen Cab…" at bounding box center [676, 338] width 1352 height 676
type input "1200"
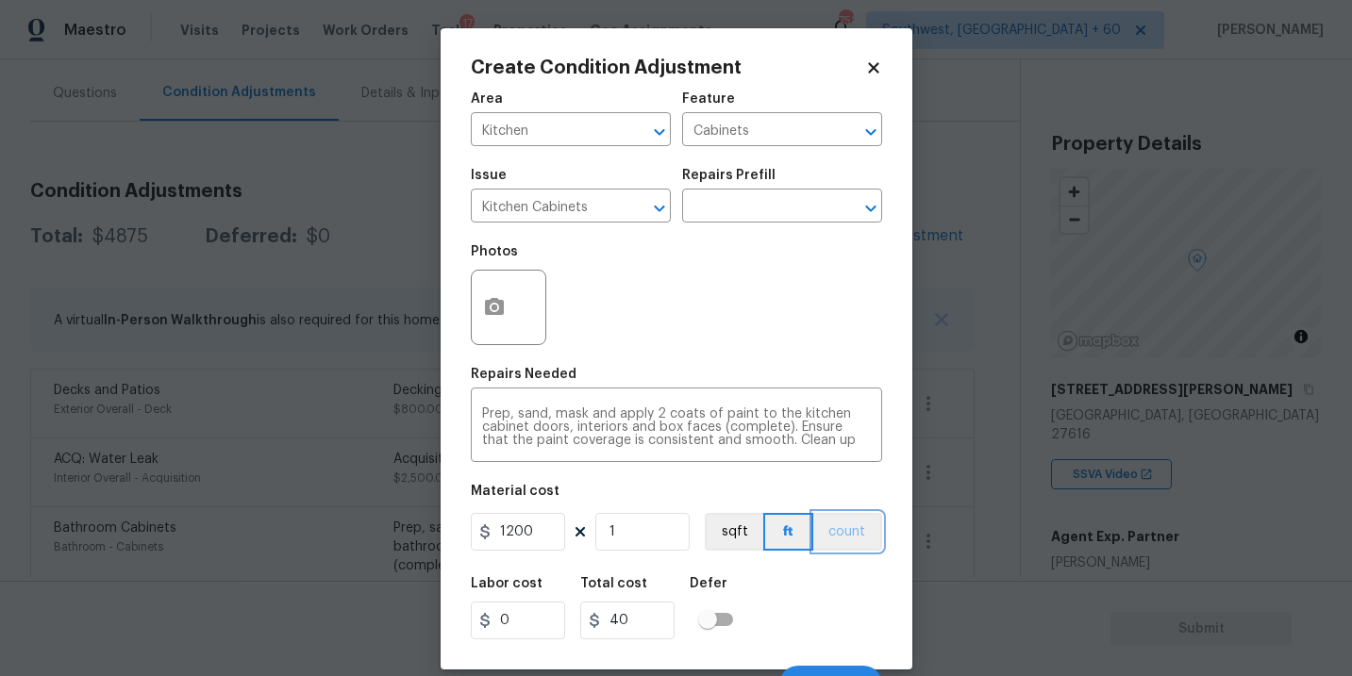
type input "1200"
click at [875, 528] on button "count" at bounding box center [847, 532] width 69 height 38
click at [523, 325] on div at bounding box center [508, 307] width 75 height 75
click at [514, 321] on div at bounding box center [508, 307] width 75 height 75
click at [634, 379] on div "Repairs Needed" at bounding box center [676, 380] width 411 height 25
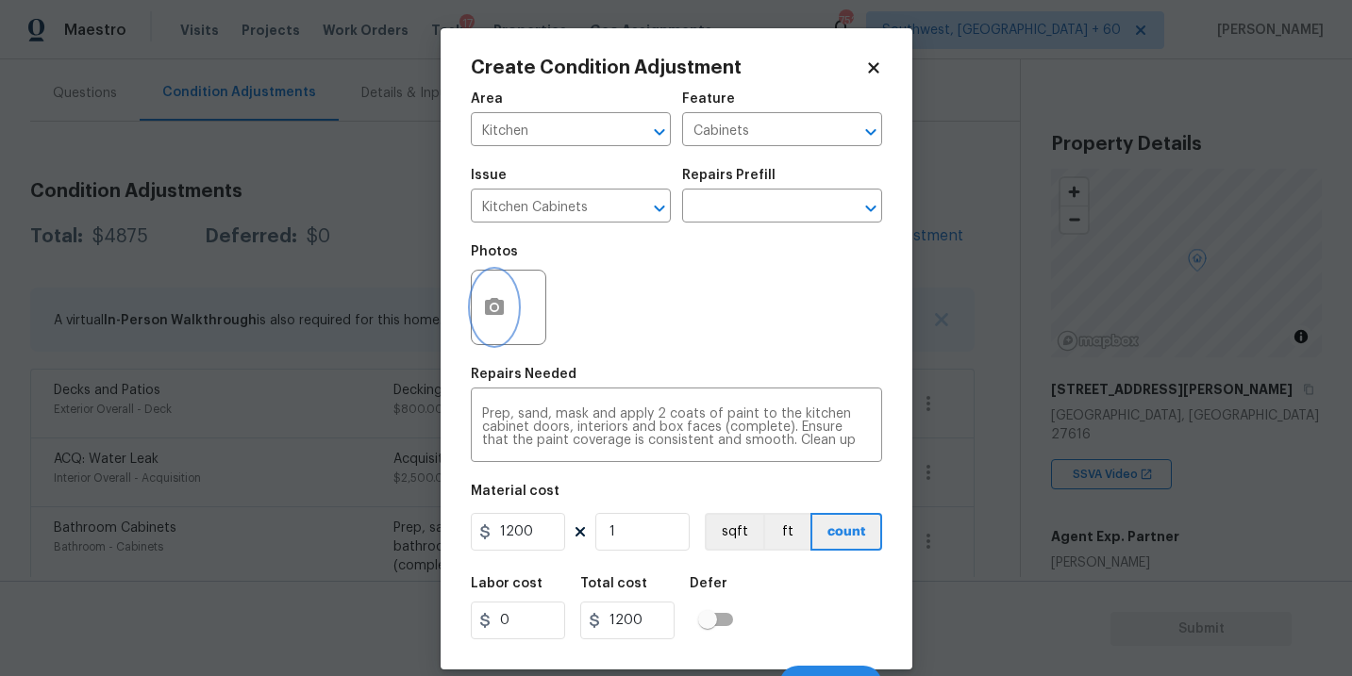
click at [483, 319] on icon "button" at bounding box center [494, 307] width 23 height 23
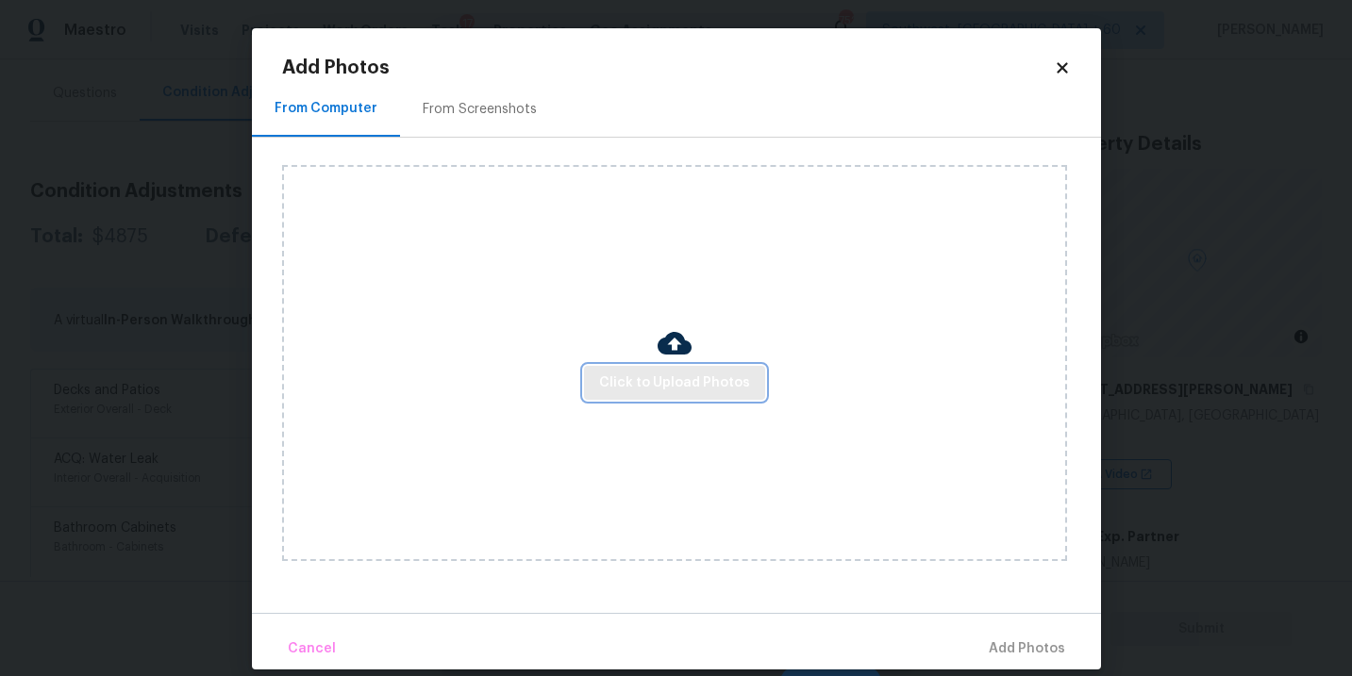
click at [677, 389] on span "Click to Upload Photos" at bounding box center [674, 384] width 151 height 24
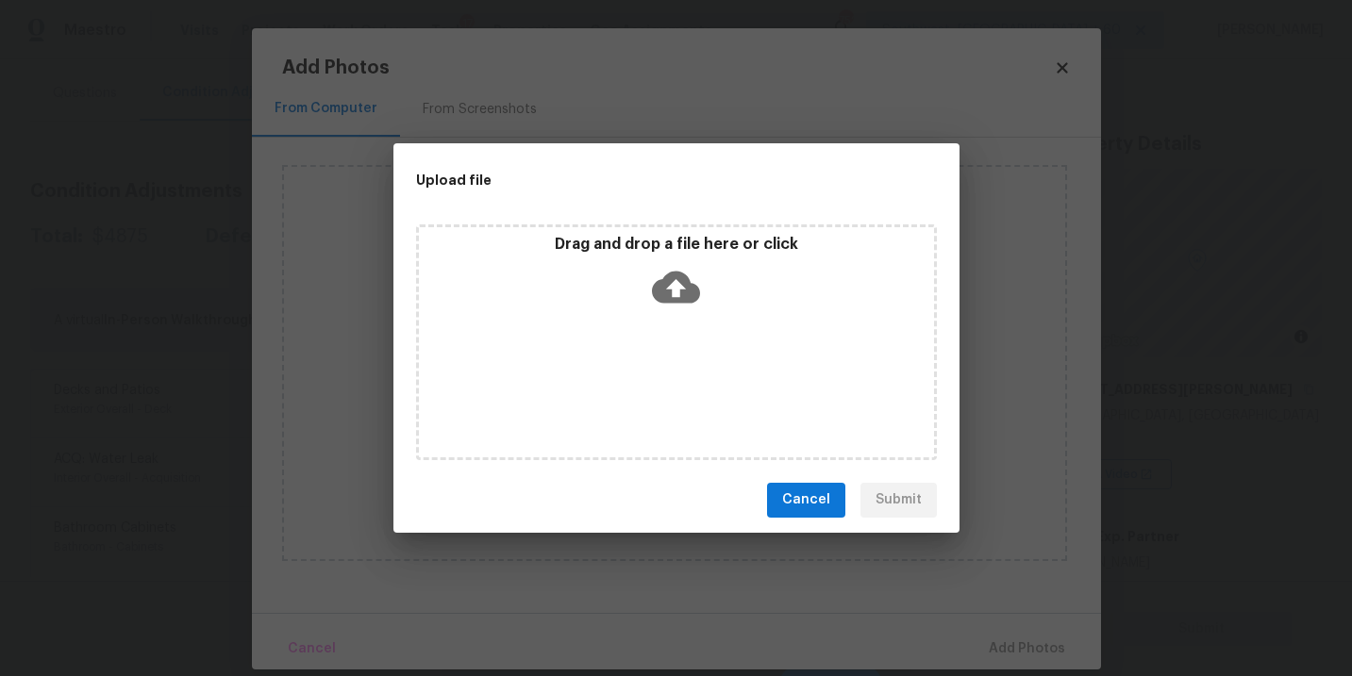
click at [682, 323] on div "Drag and drop a file here or click" at bounding box center [676, 343] width 521 height 236
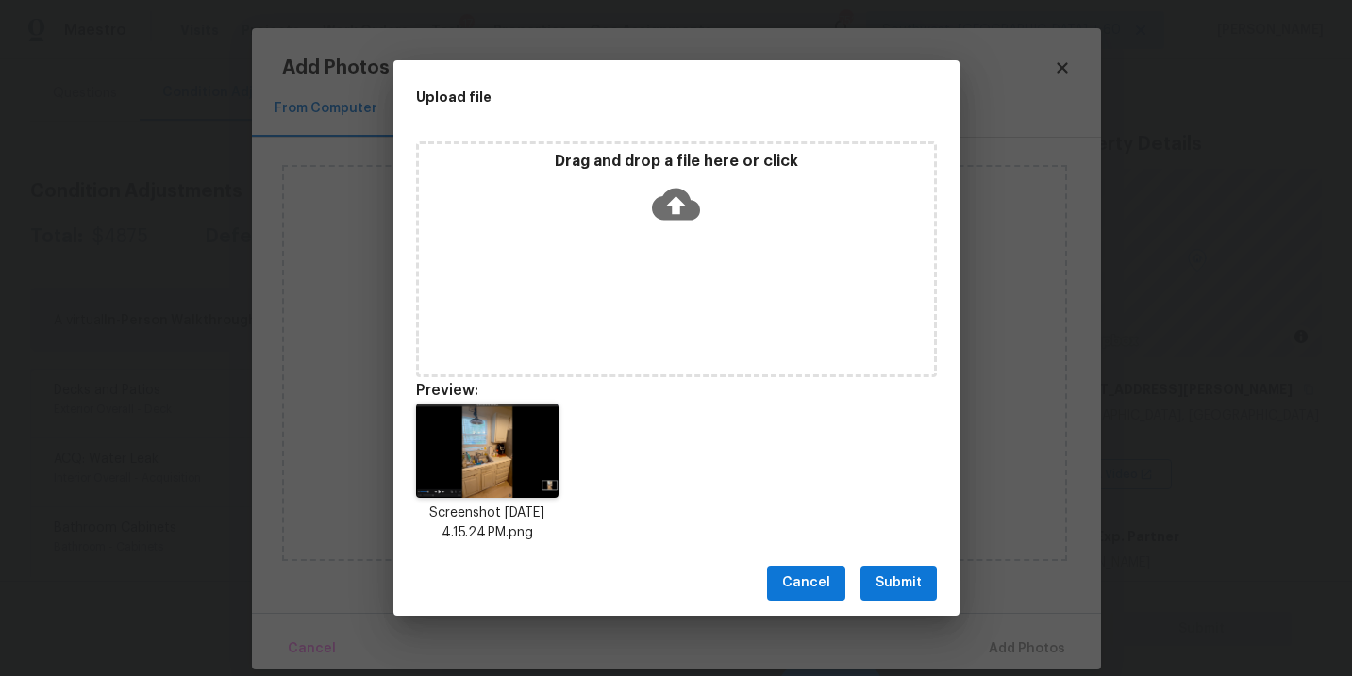
click at [887, 583] on span "Submit" at bounding box center [898, 584] width 46 height 24
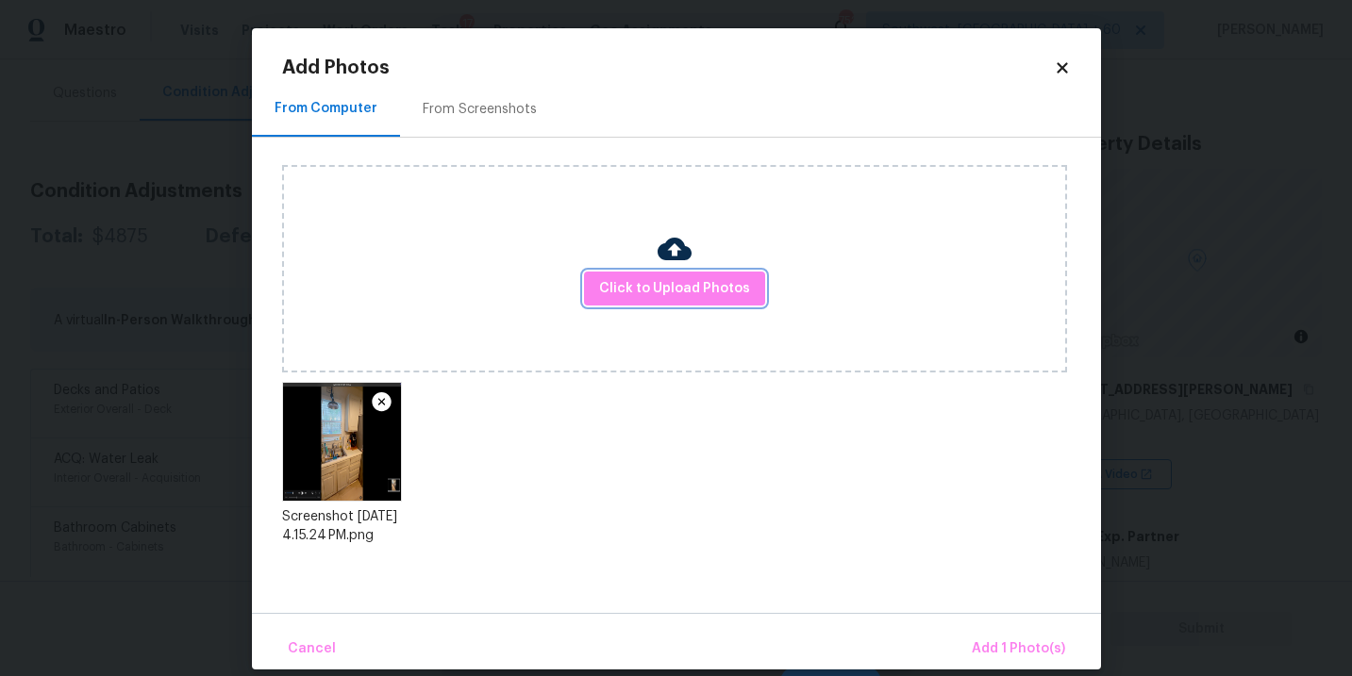
scroll to position [22, 0]
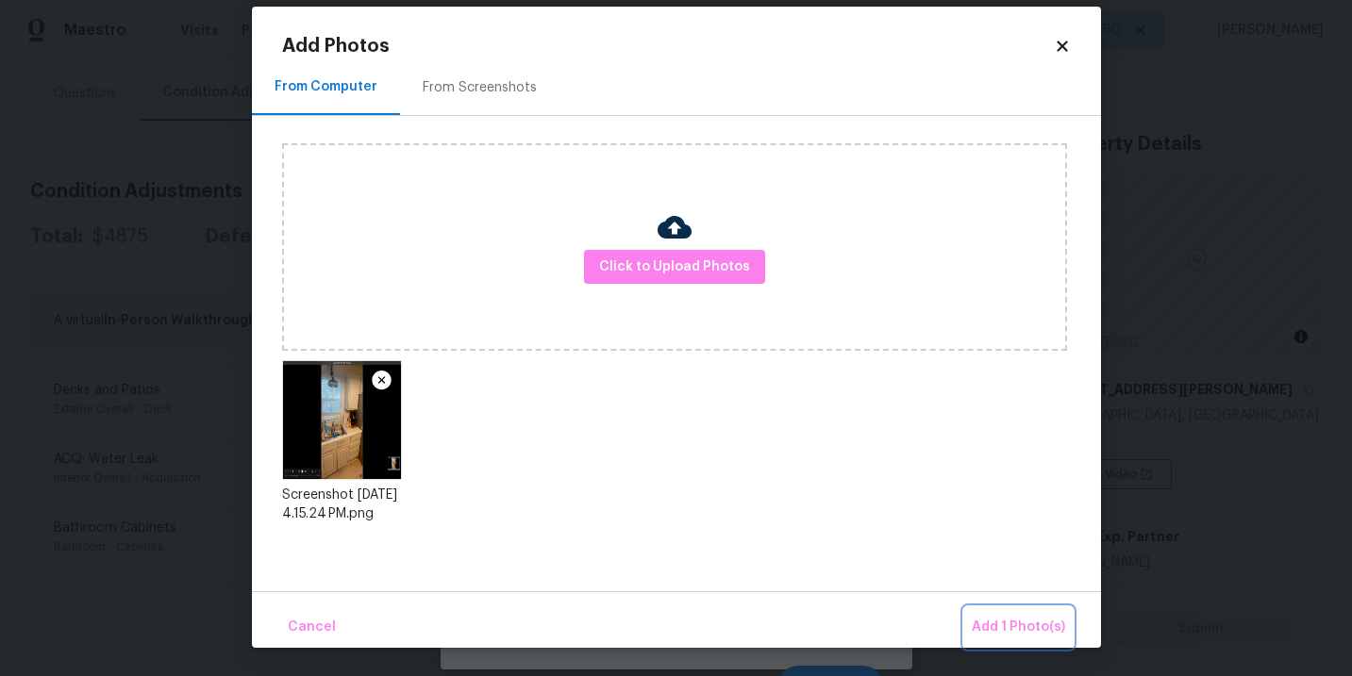
click at [994, 622] on span "Add 1 Photo(s)" at bounding box center [1018, 628] width 93 height 24
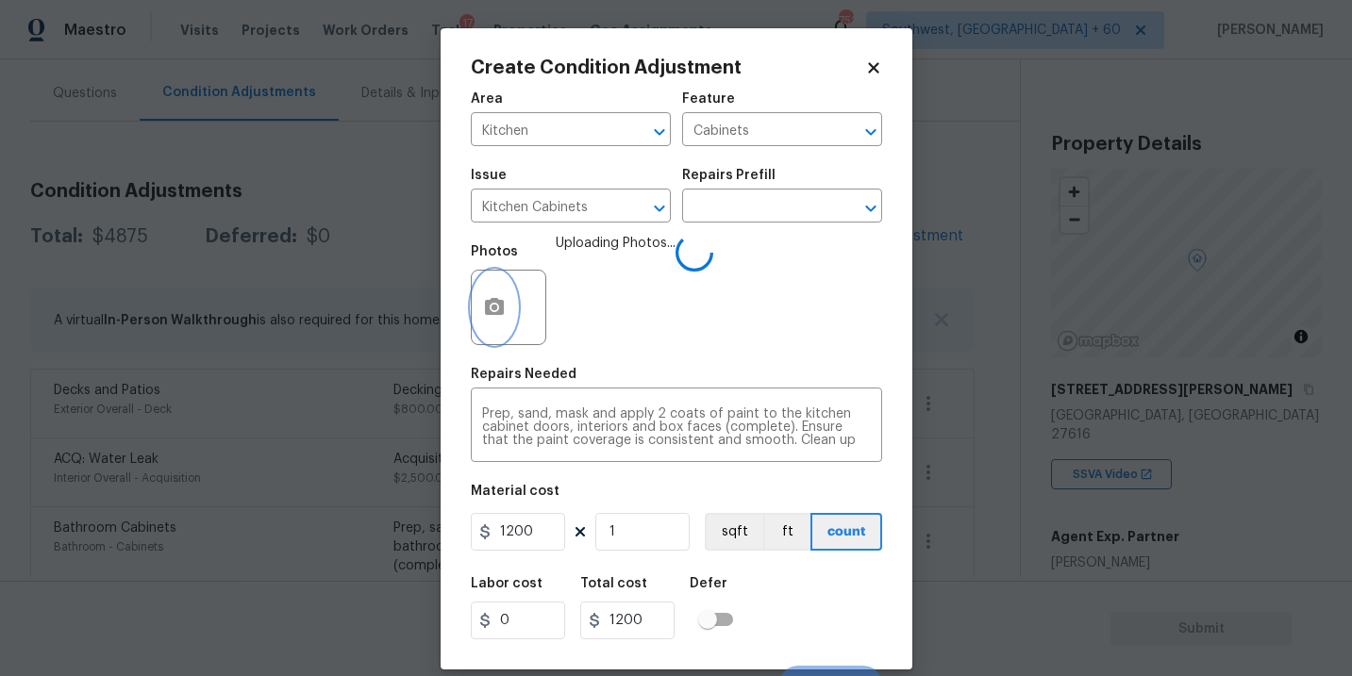
scroll to position [28, 0]
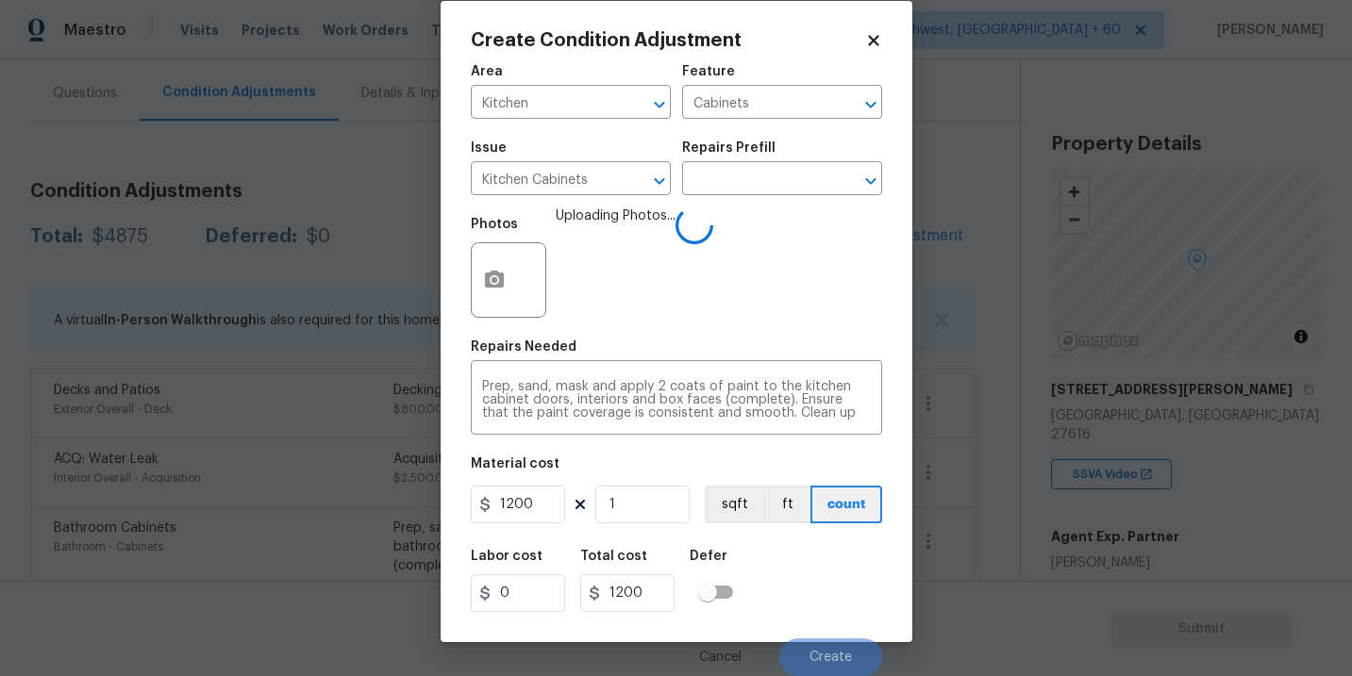
click at [823, 557] on div "Labor cost 0 Total cost 1200 Defer" at bounding box center [676, 581] width 411 height 85
click at [826, 557] on div "Labor cost 0 Total cost 1200 Defer" at bounding box center [676, 581] width 411 height 85
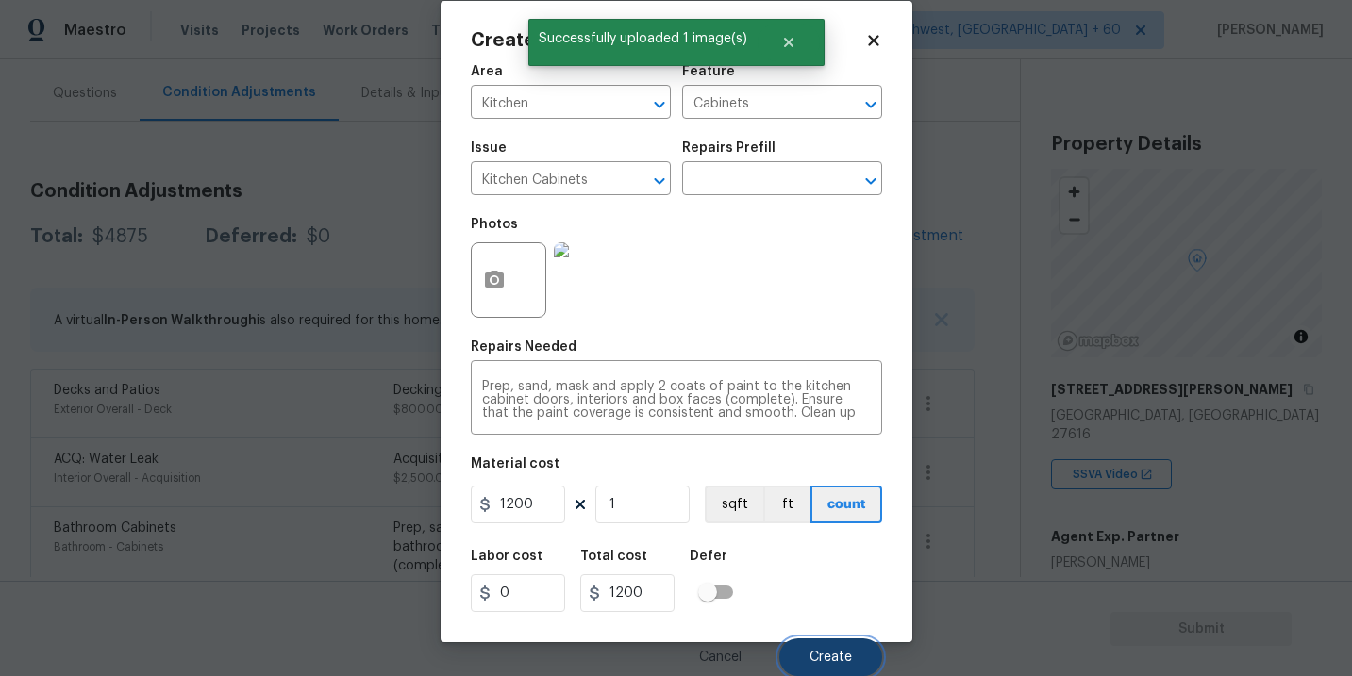
click at [839, 641] on button "Create" at bounding box center [830, 658] width 103 height 38
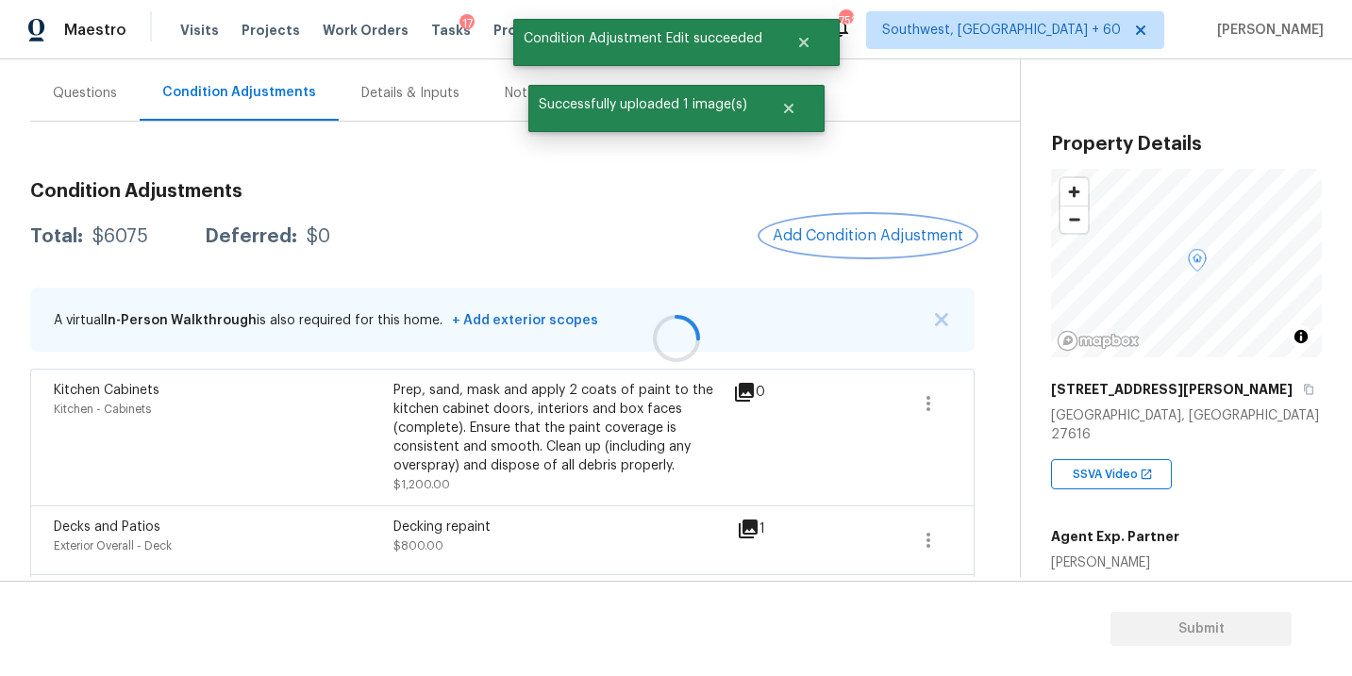
scroll to position [0, 0]
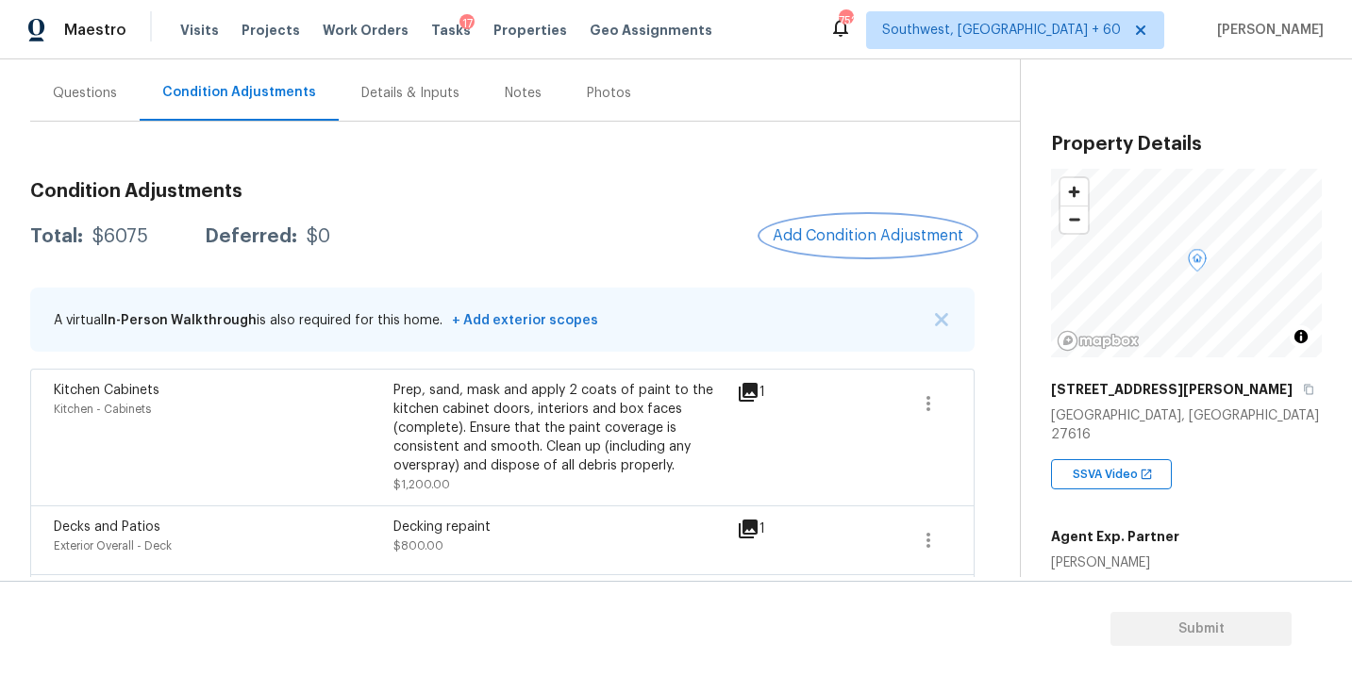
click at [853, 242] on span "Add Condition Adjustment" at bounding box center [868, 235] width 191 height 17
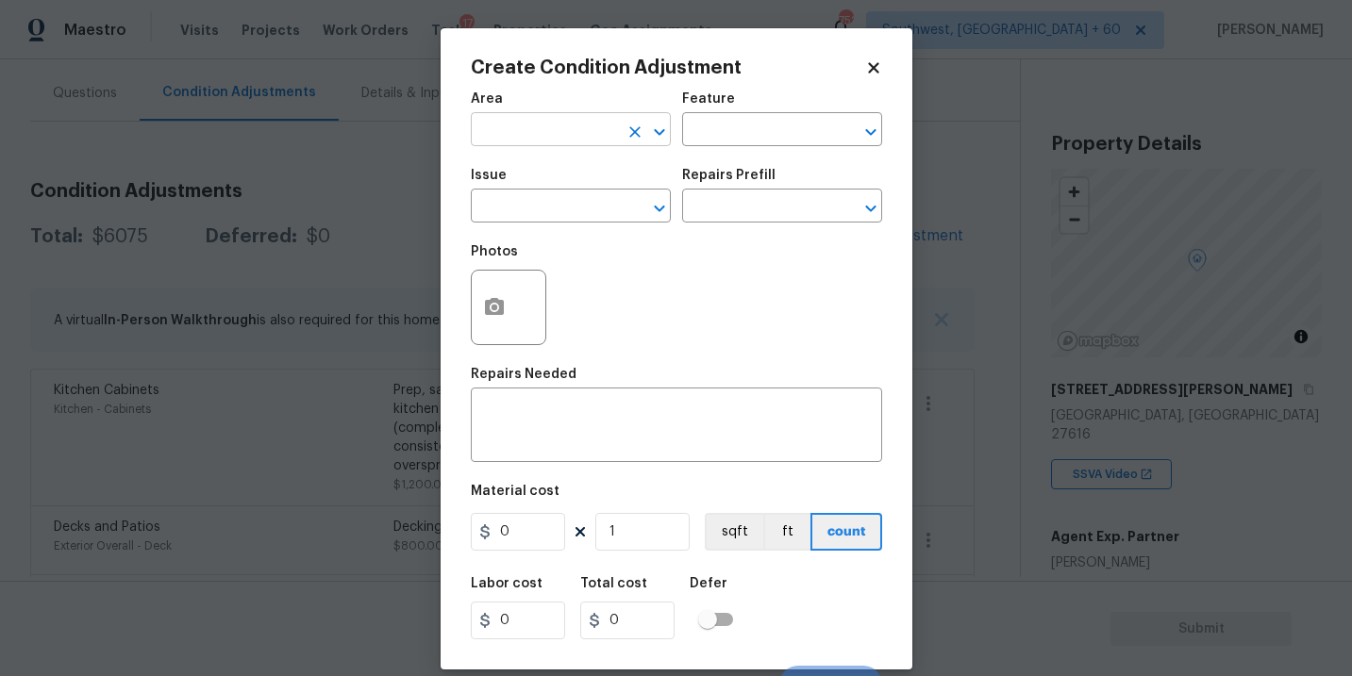
click at [590, 140] on input "text" at bounding box center [544, 131] width 147 height 29
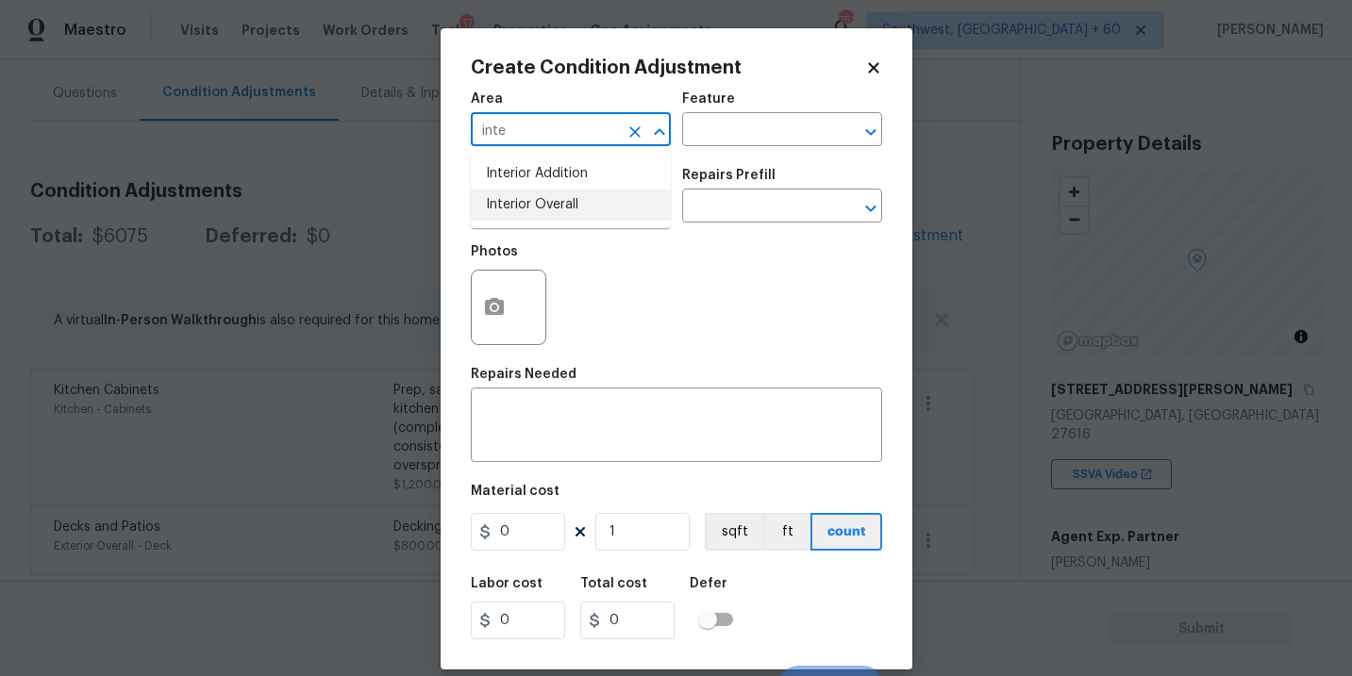
click at [586, 208] on li "Interior Overall" at bounding box center [571, 205] width 200 height 31
type input "Interior Overall"
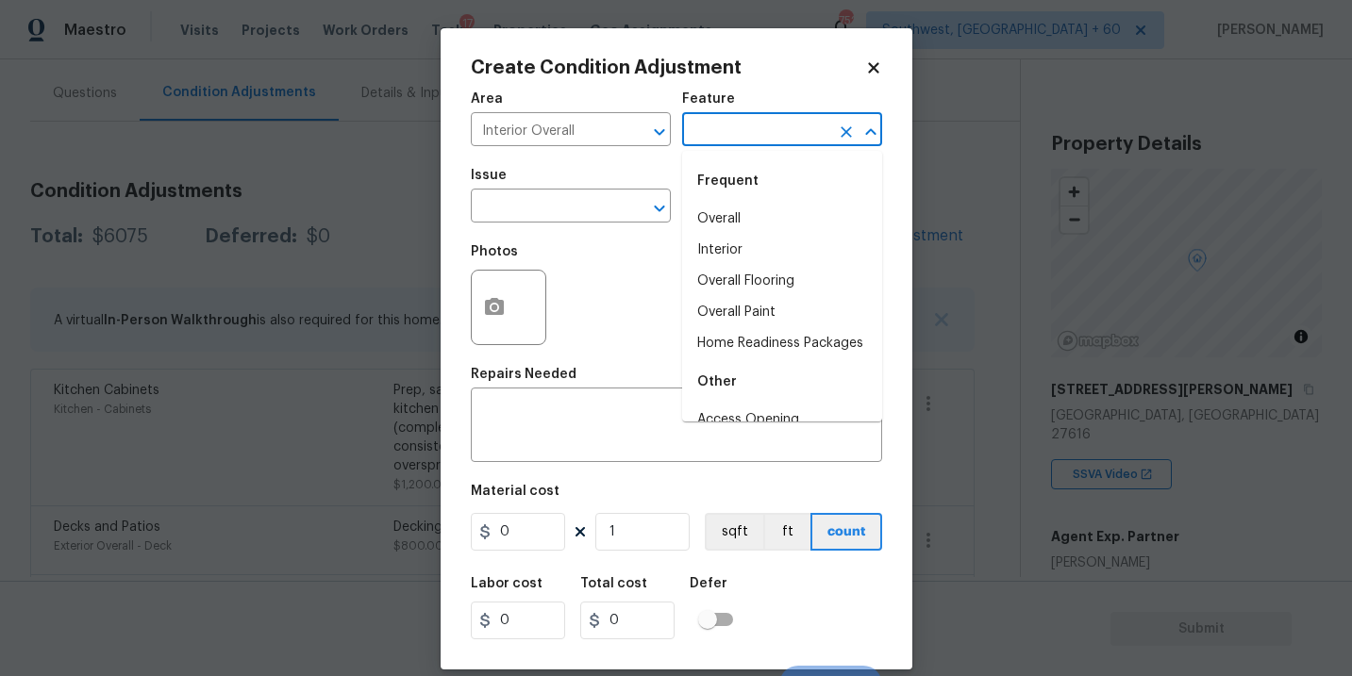
click at [704, 144] on input "text" at bounding box center [755, 131] width 147 height 29
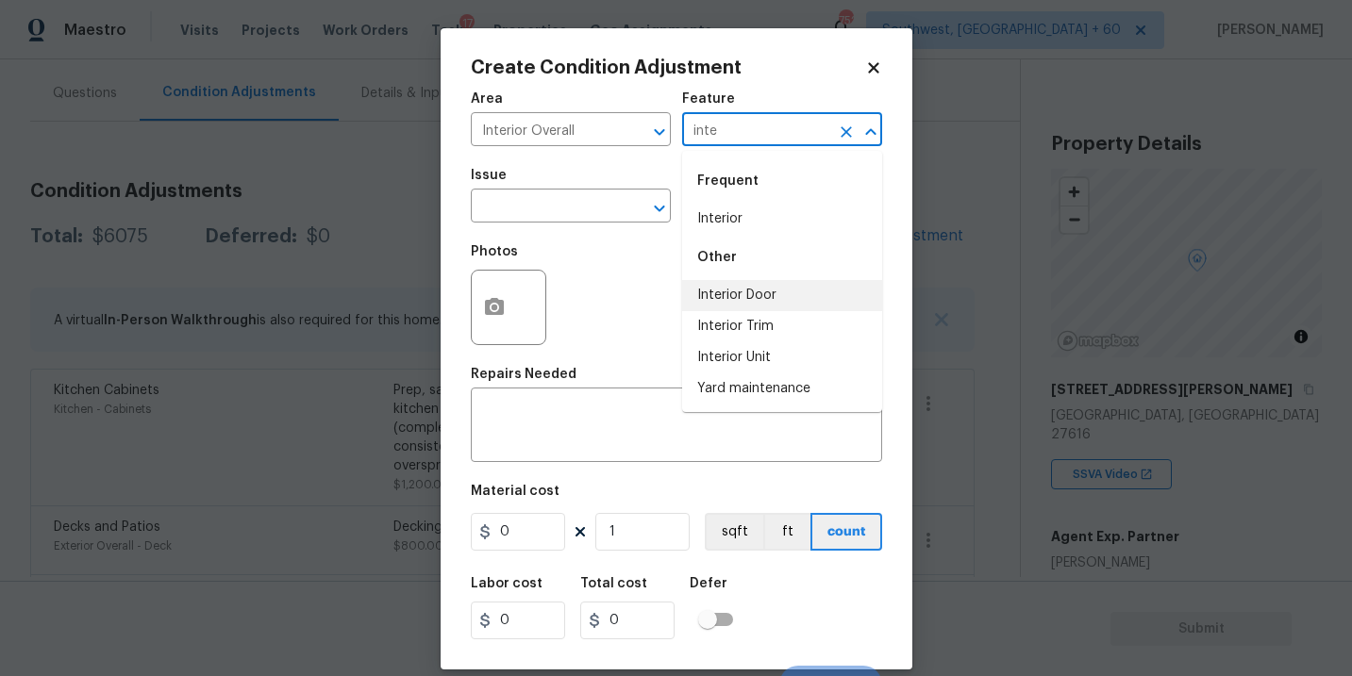
click at [710, 288] on li "Interior Door" at bounding box center [782, 295] width 200 height 31
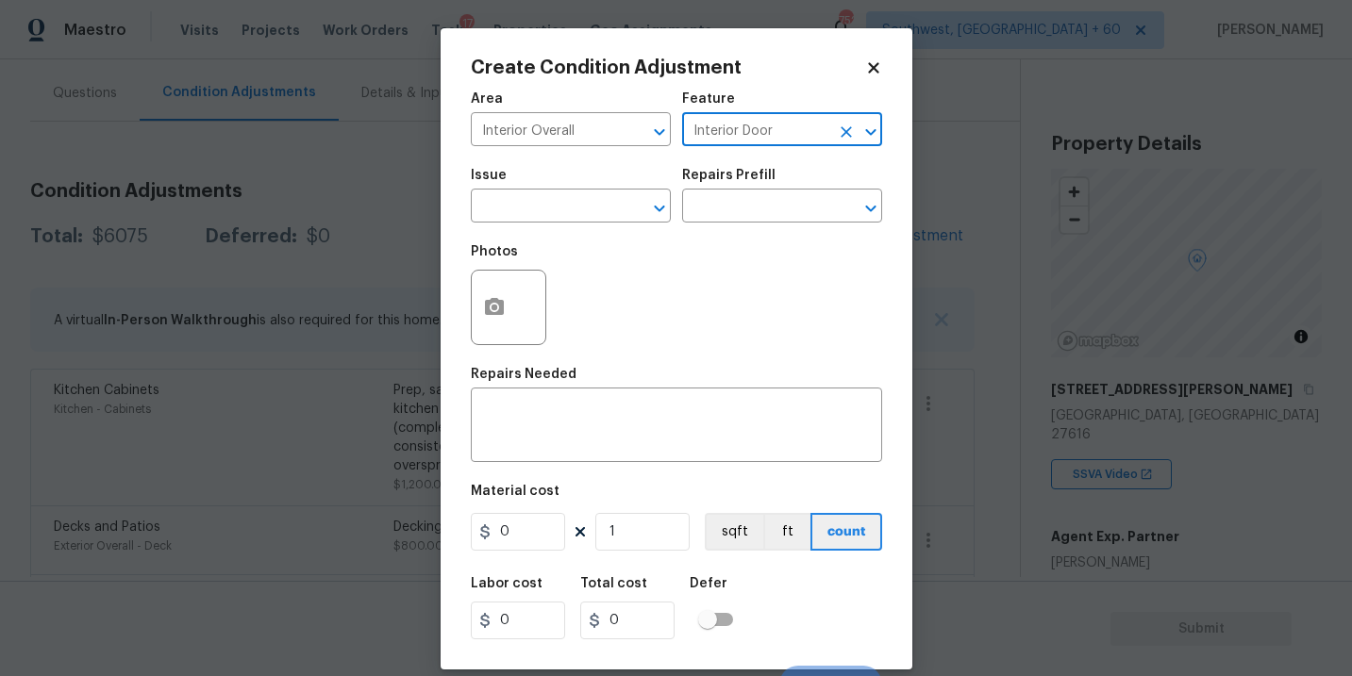
type input "Interior Door"
click at [581, 225] on span "Issue ​" at bounding box center [571, 196] width 200 height 76
click at [525, 208] on input "text" at bounding box center [544, 207] width 147 height 29
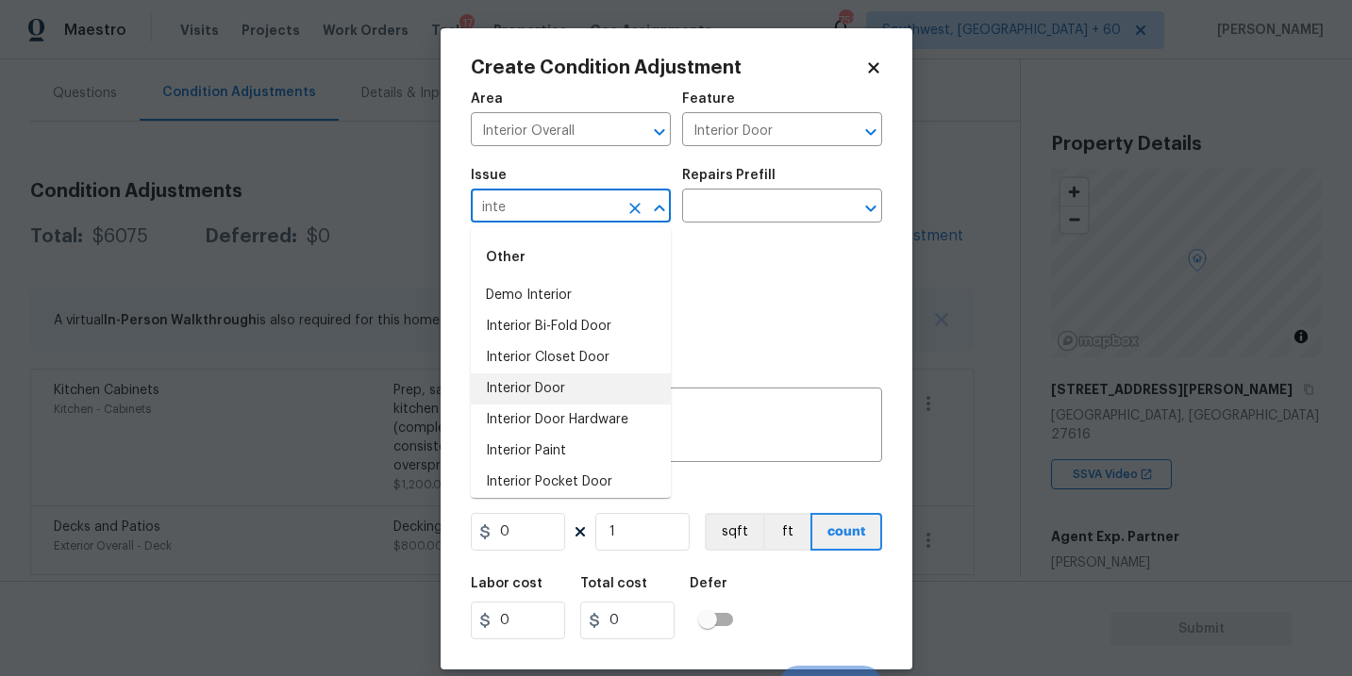
click at [554, 390] on li "Interior Door" at bounding box center [571, 389] width 200 height 31
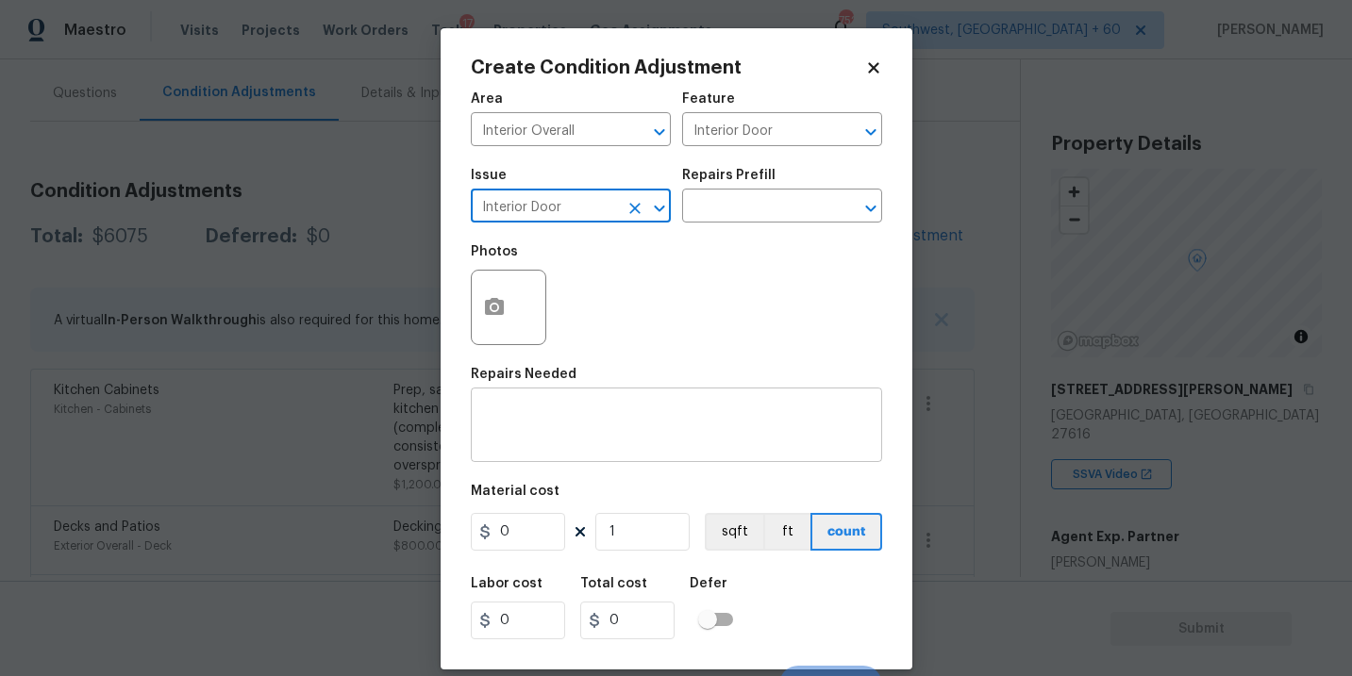
type input "Interior Door"
click at [553, 400] on div "x ​" at bounding box center [676, 427] width 411 height 70
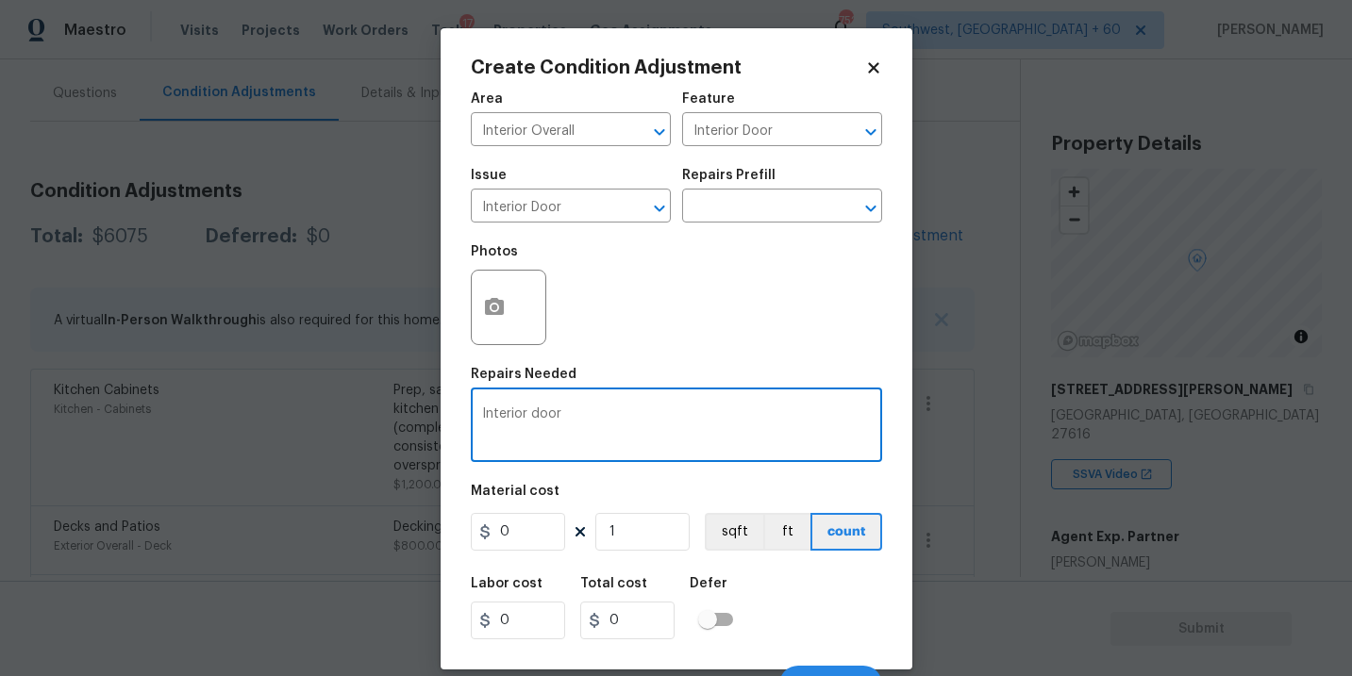
click at [482, 417] on textarea "Interior door" at bounding box center [676, 428] width 389 height 40
click at [669, 417] on textarea "Install Interior door" at bounding box center [676, 428] width 389 height 40
type textarea "Install Interior door"
drag, startPoint x: 504, startPoint y: 542, endPoint x: 402, endPoint y: 540, distance: 101.9
click at [402, 540] on div "Create Condition Adjustment Area Interior Overall ​ Feature Interior Door ​ Iss…" at bounding box center [676, 338] width 1352 height 676
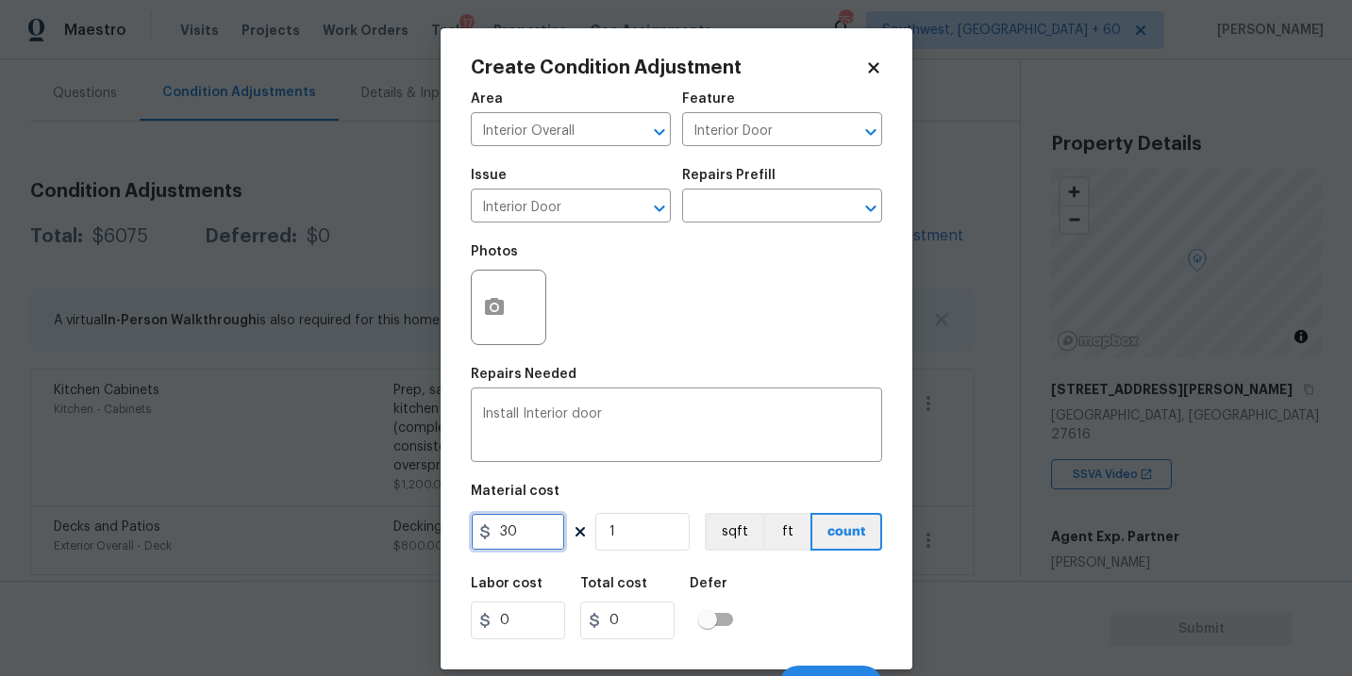
type input "30"
click at [514, 296] on button "button" at bounding box center [494, 308] width 45 height 74
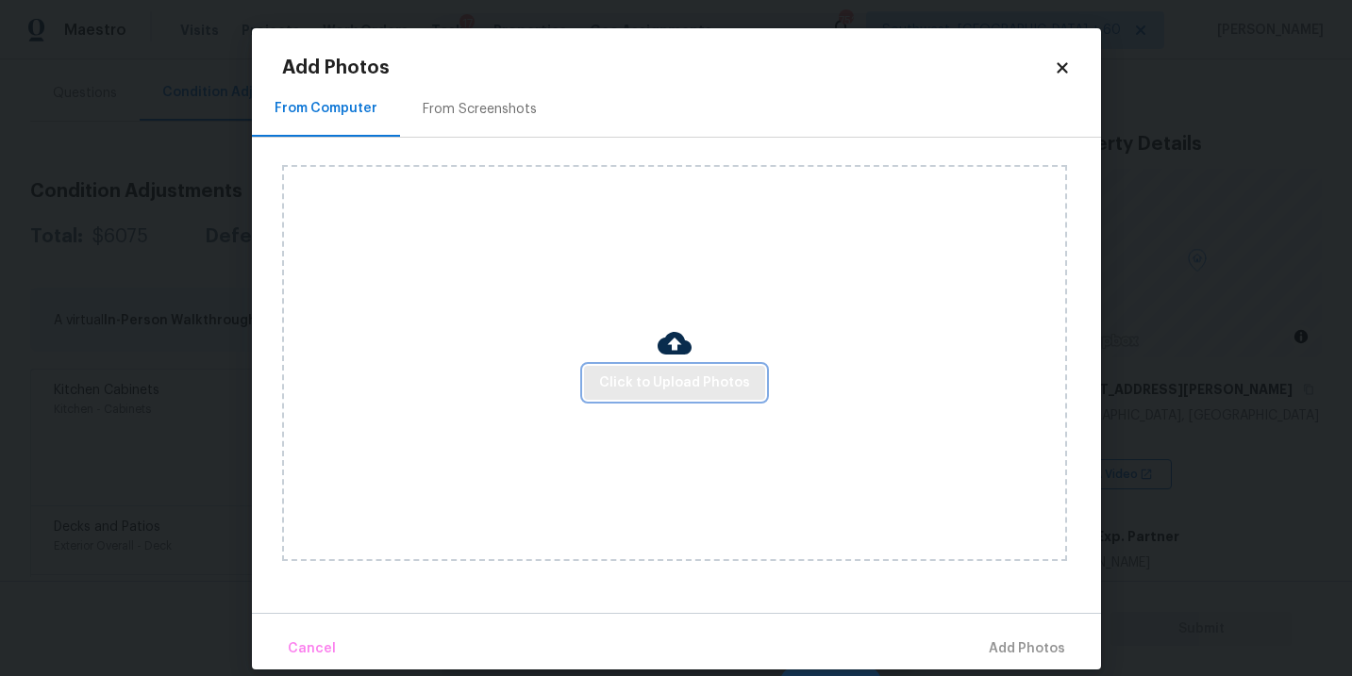
click at [710, 396] on button "Click to Upload Photos" at bounding box center [674, 383] width 181 height 35
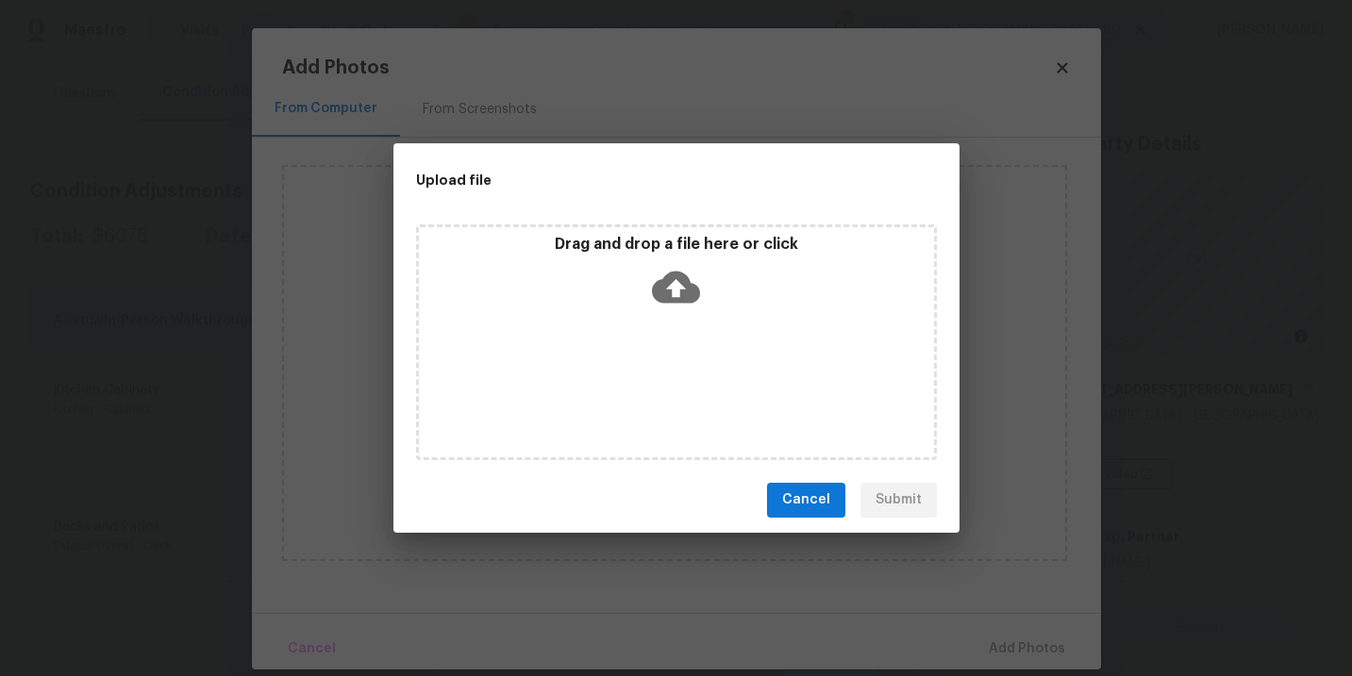
click at [704, 295] on div "Drag and drop a file here or click" at bounding box center [676, 275] width 515 height 81
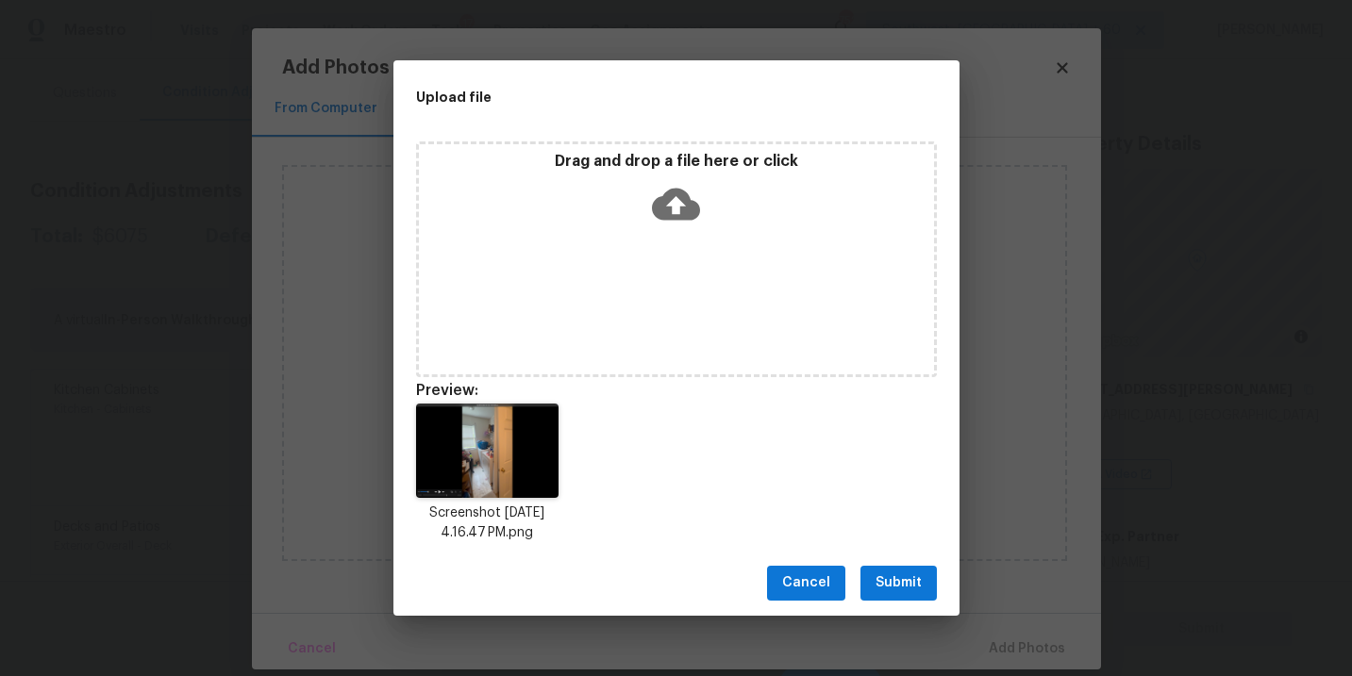
click at [895, 587] on span "Submit" at bounding box center [898, 584] width 46 height 24
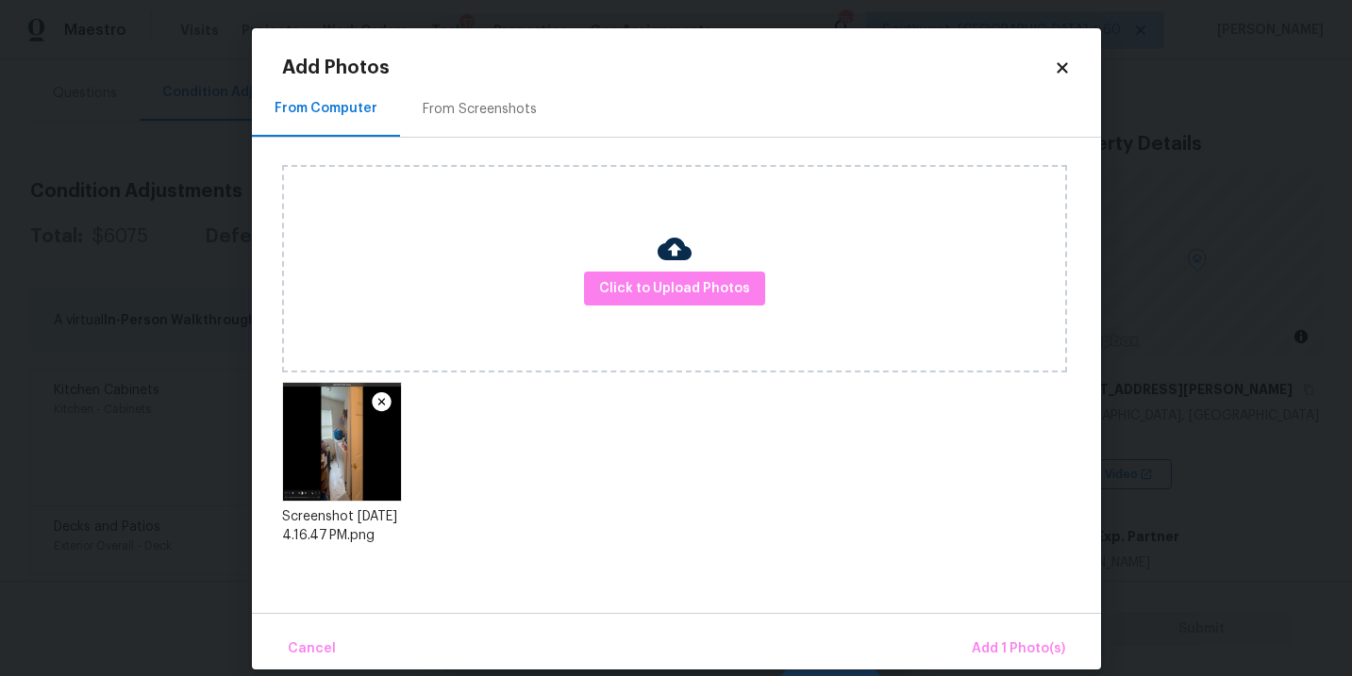
click at [982, 625] on div "Cancel Add 1 Photo(s)" at bounding box center [676, 641] width 849 height 57
click at [983, 633] on button "Add 1 Photo(s)" at bounding box center [1018, 649] width 108 height 41
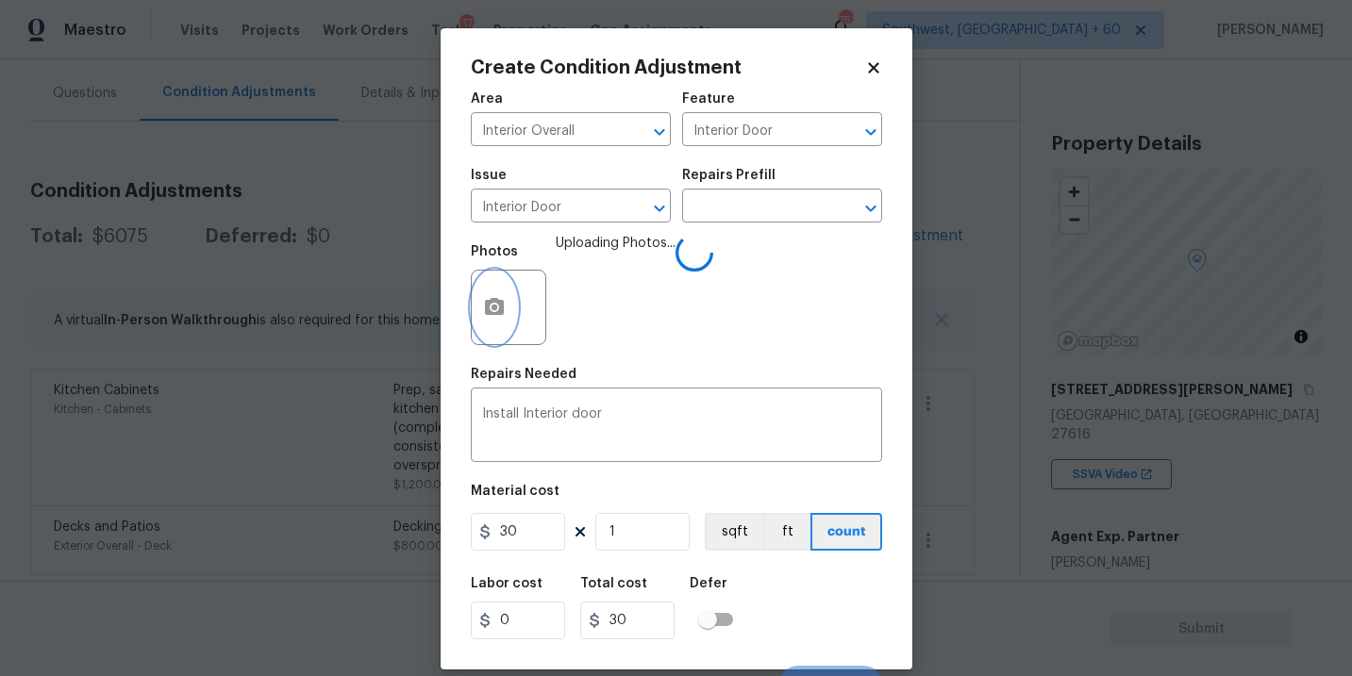
scroll to position [28, 0]
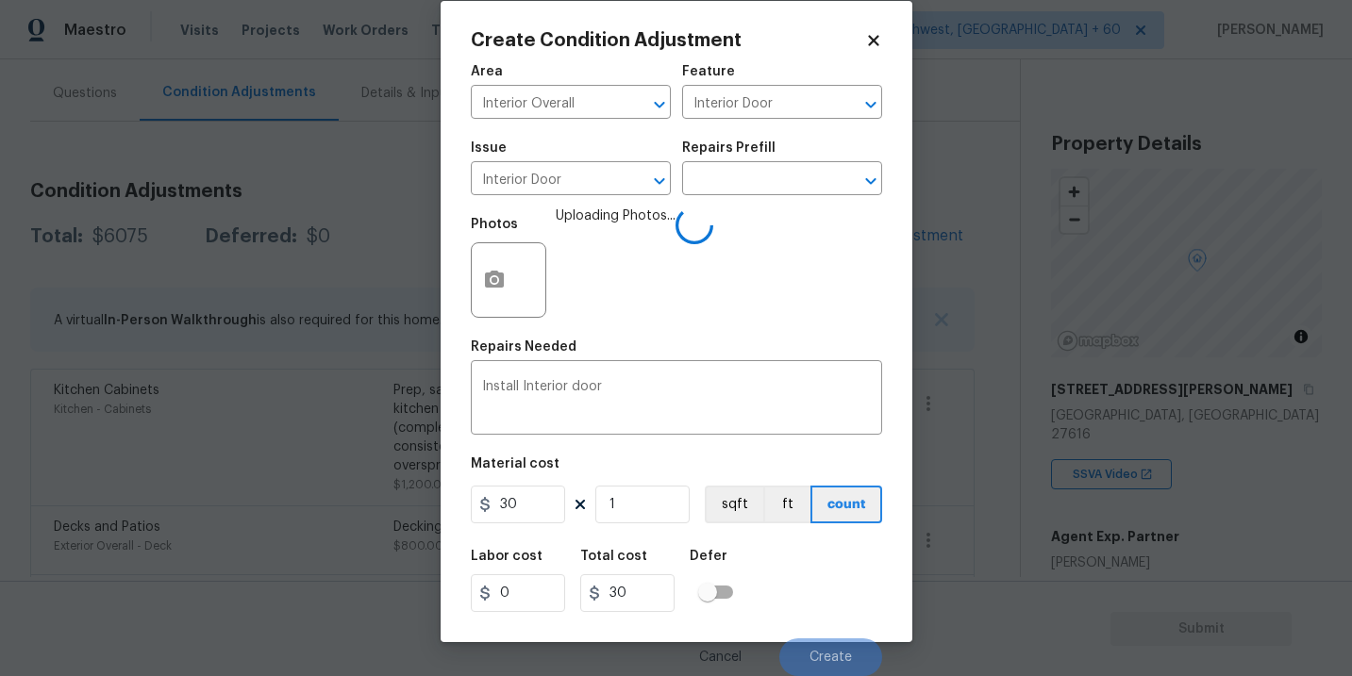
click at [785, 563] on div "Labor cost 0 Total cost 30 Defer" at bounding box center [676, 581] width 411 height 85
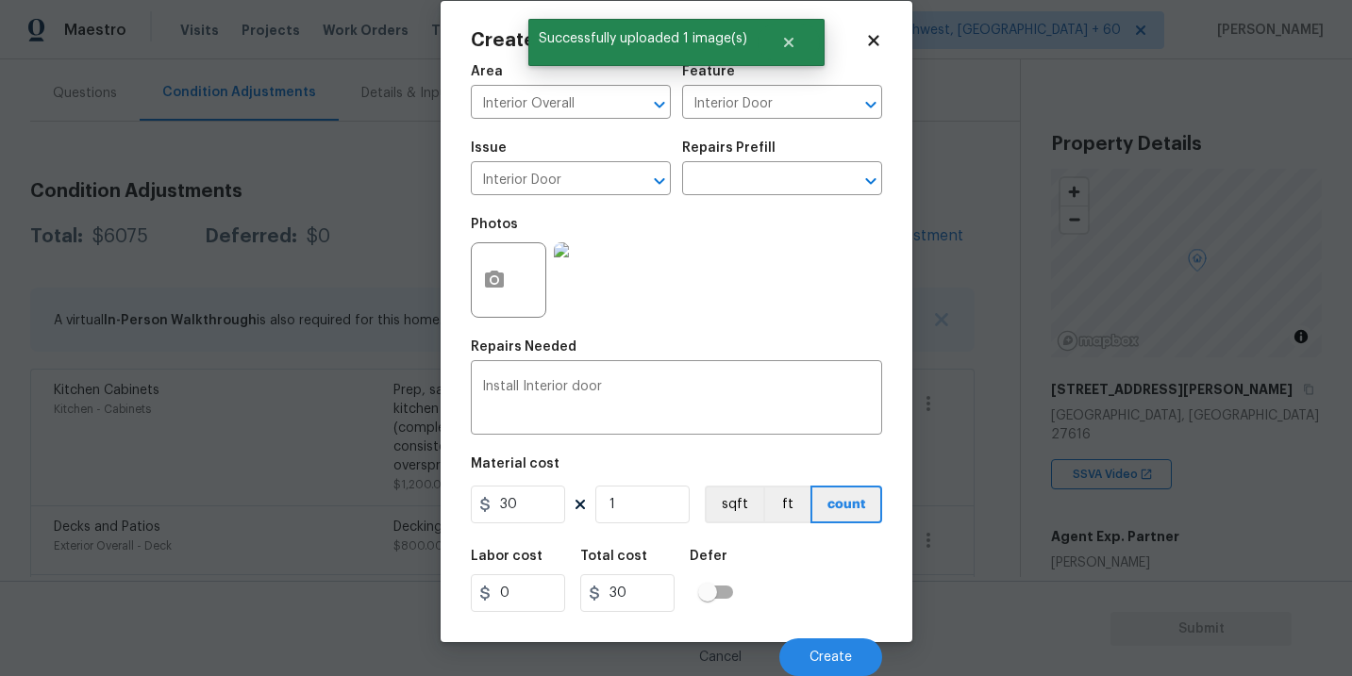
click at [806, 575] on div "Labor cost 0 Total cost 30 Defer" at bounding box center [676, 581] width 411 height 85
click at [828, 652] on span "Create" at bounding box center [830, 658] width 42 height 14
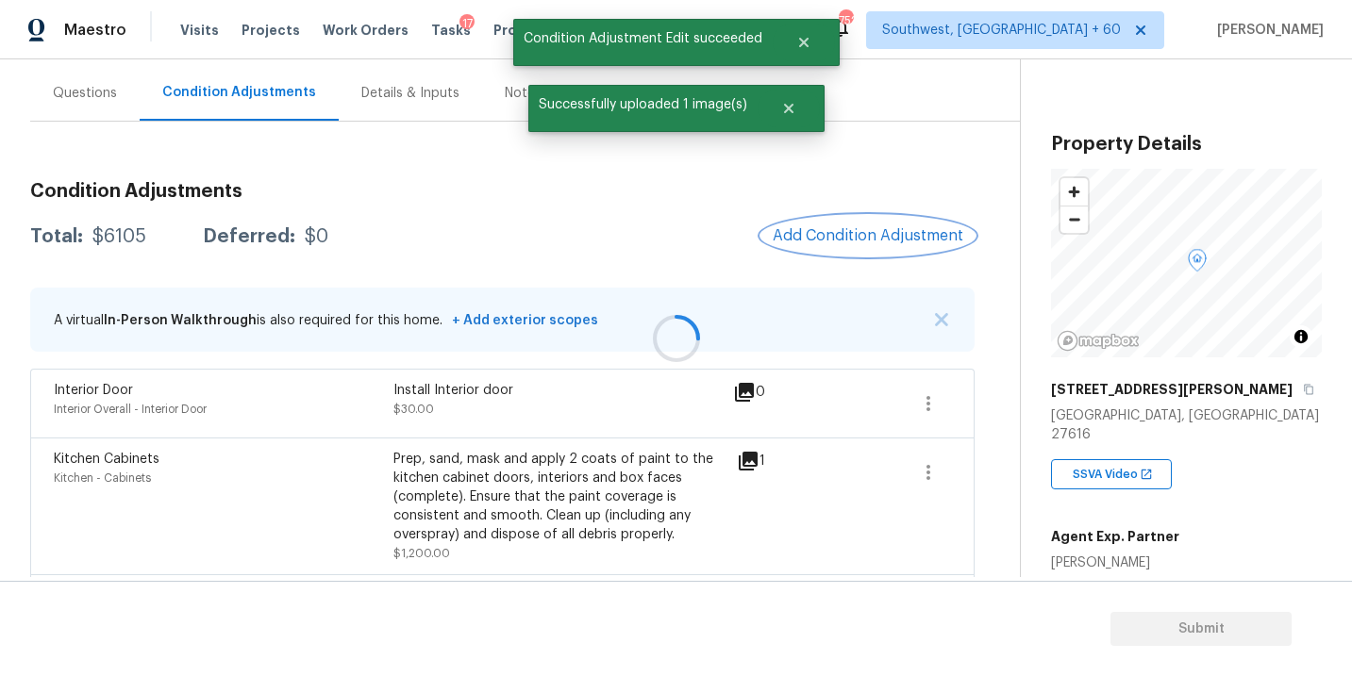
scroll to position [0, 0]
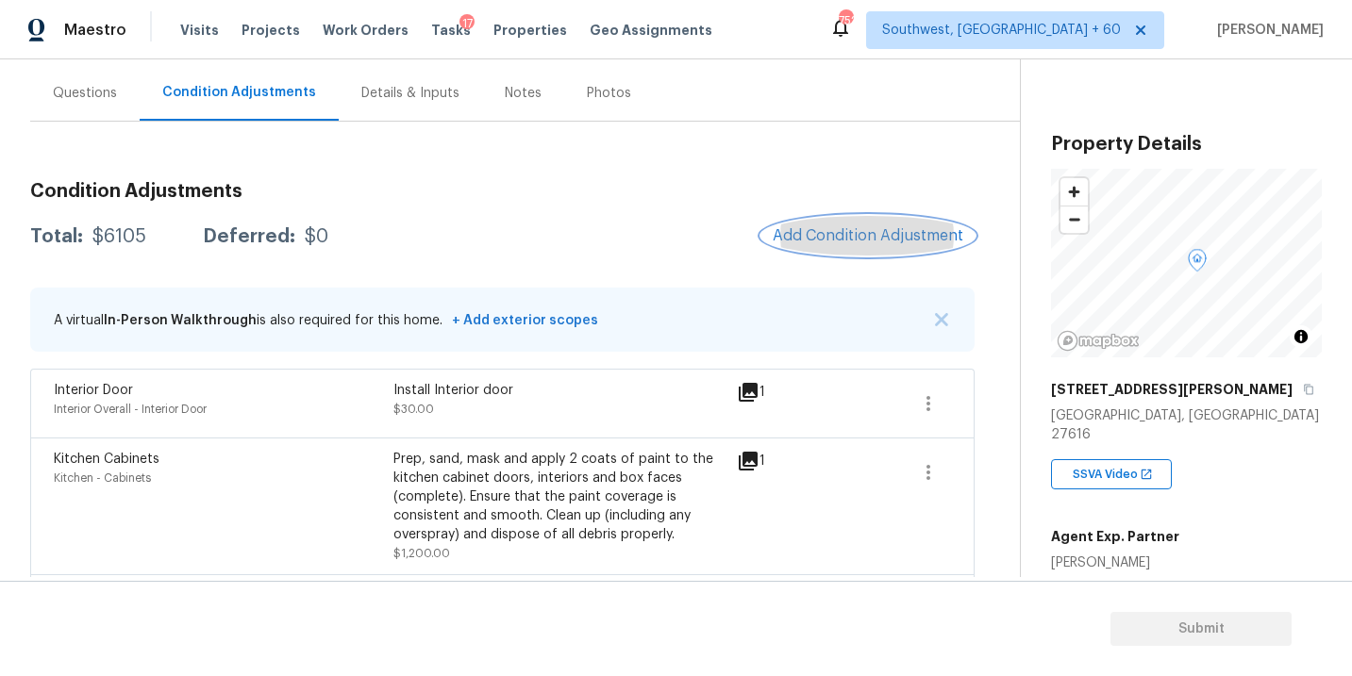
click at [862, 250] on button "Add Condition Adjustment" at bounding box center [867, 236] width 213 height 40
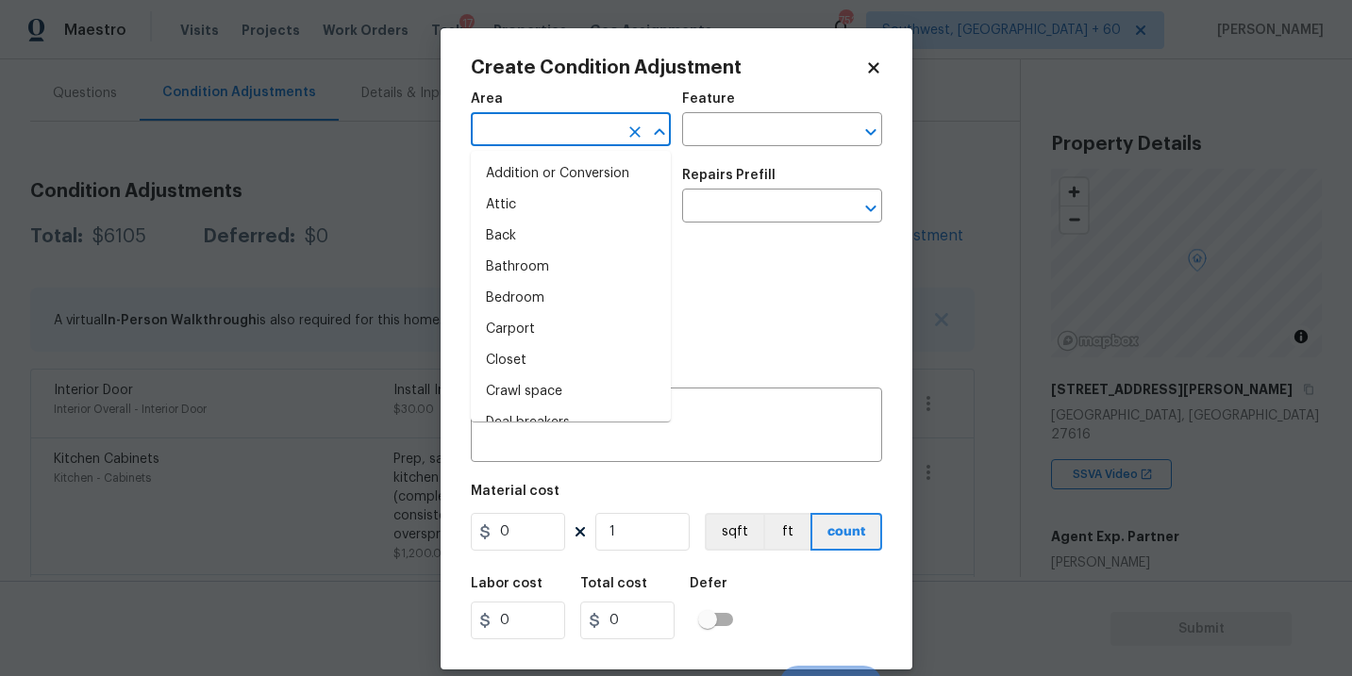
click at [538, 138] on input "text" at bounding box center [544, 131] width 147 height 29
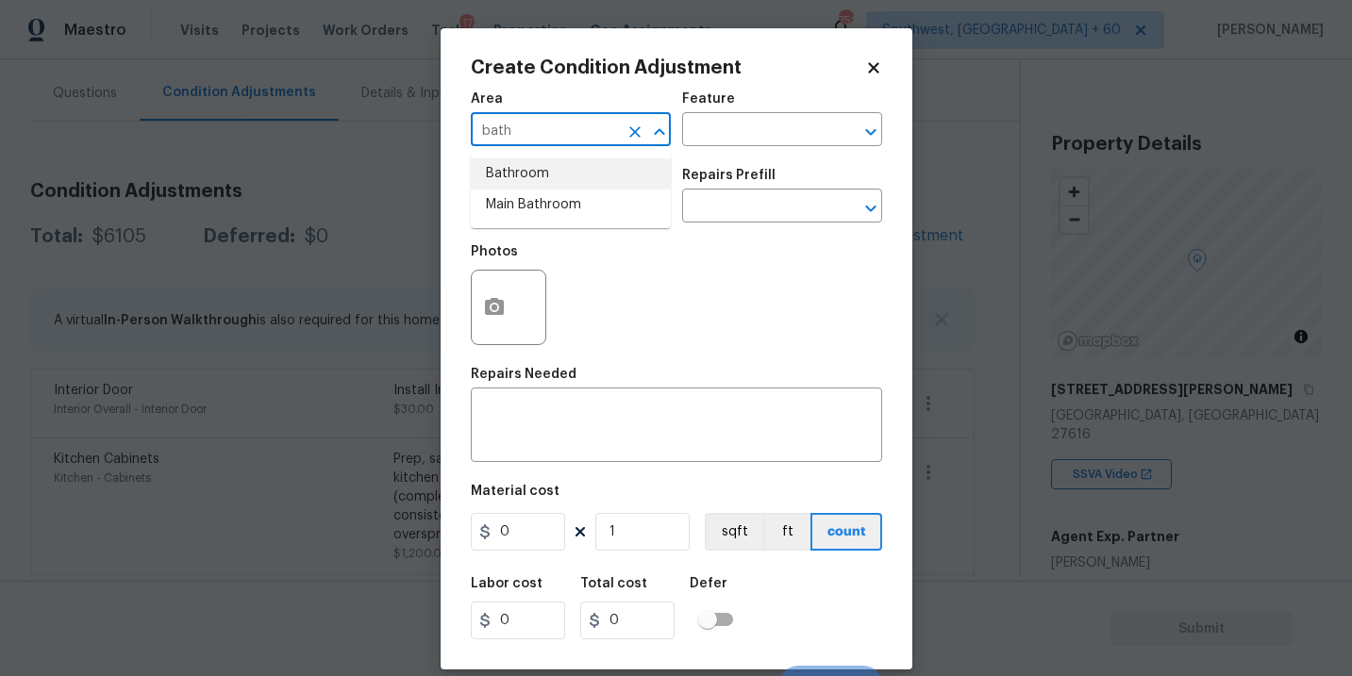
click at [538, 169] on li "Bathroom" at bounding box center [571, 173] width 200 height 31
type input "Bathroom"
click at [697, 138] on input "text" at bounding box center [755, 131] width 147 height 29
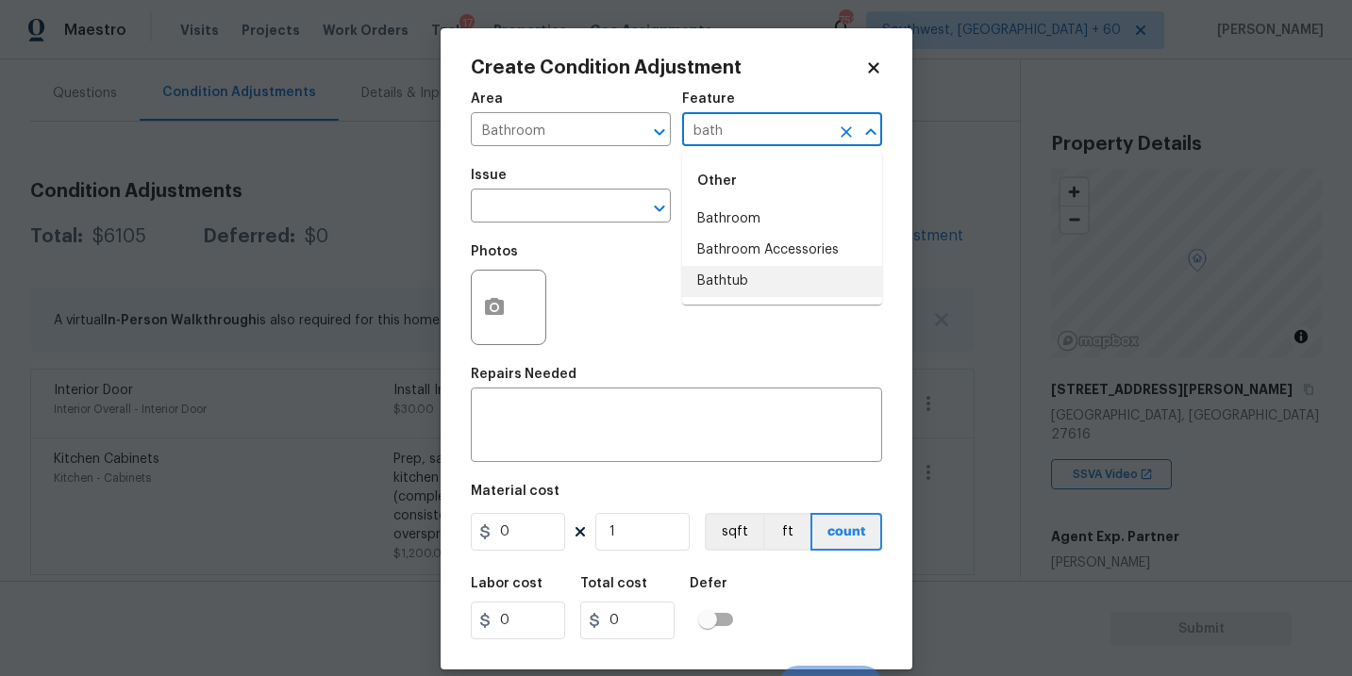
click at [715, 279] on li "Bathtub" at bounding box center [782, 281] width 200 height 31
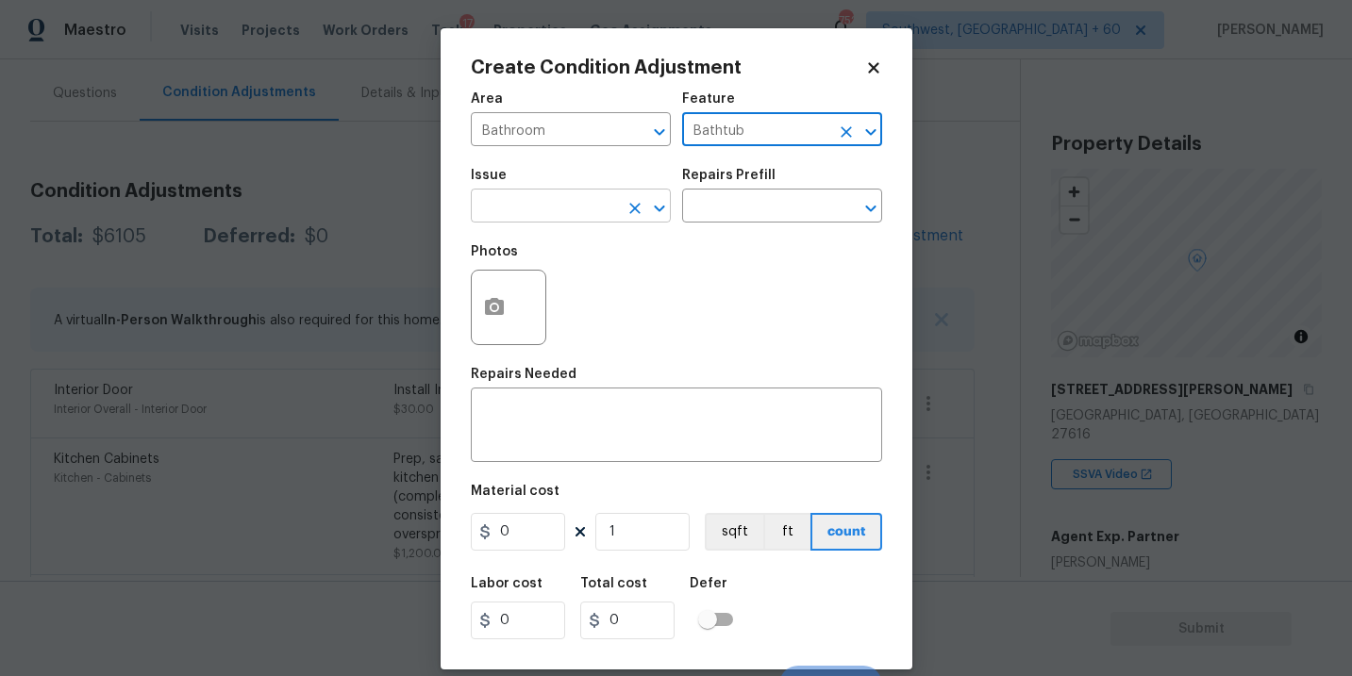
type input "Bathtub"
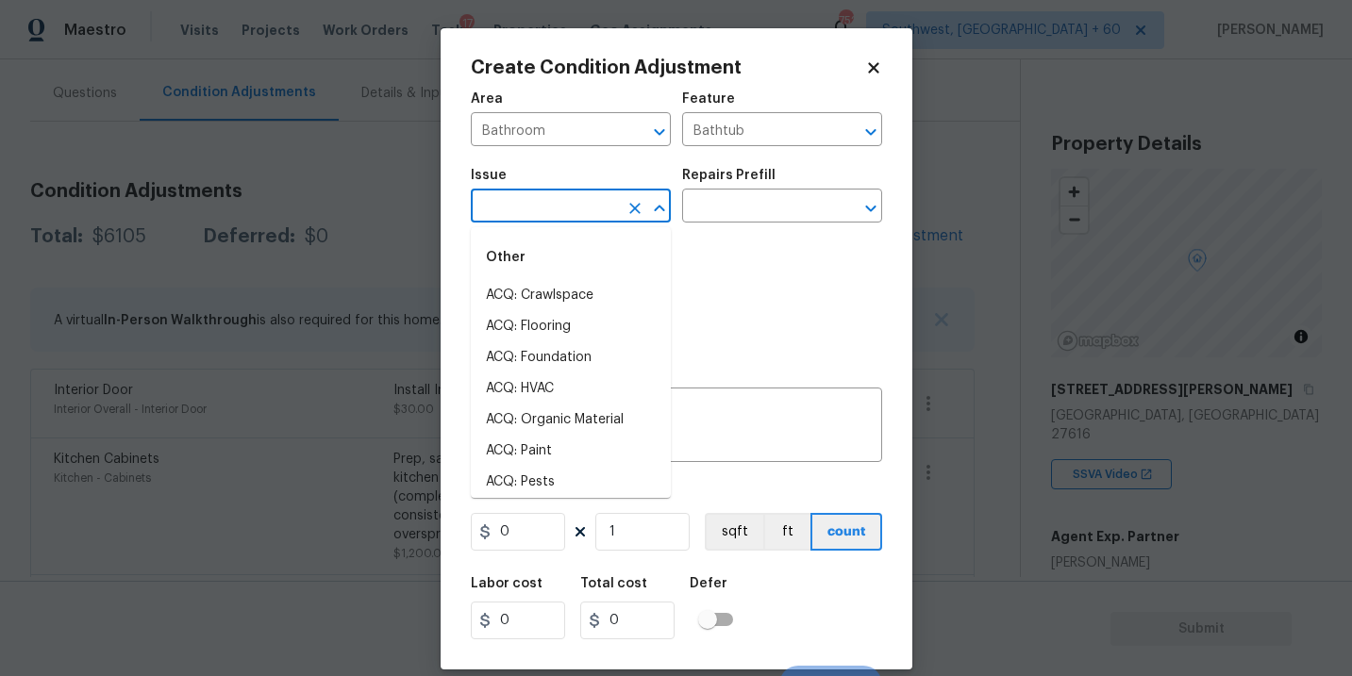
click at [553, 215] on input "text" at bounding box center [544, 207] width 147 height 29
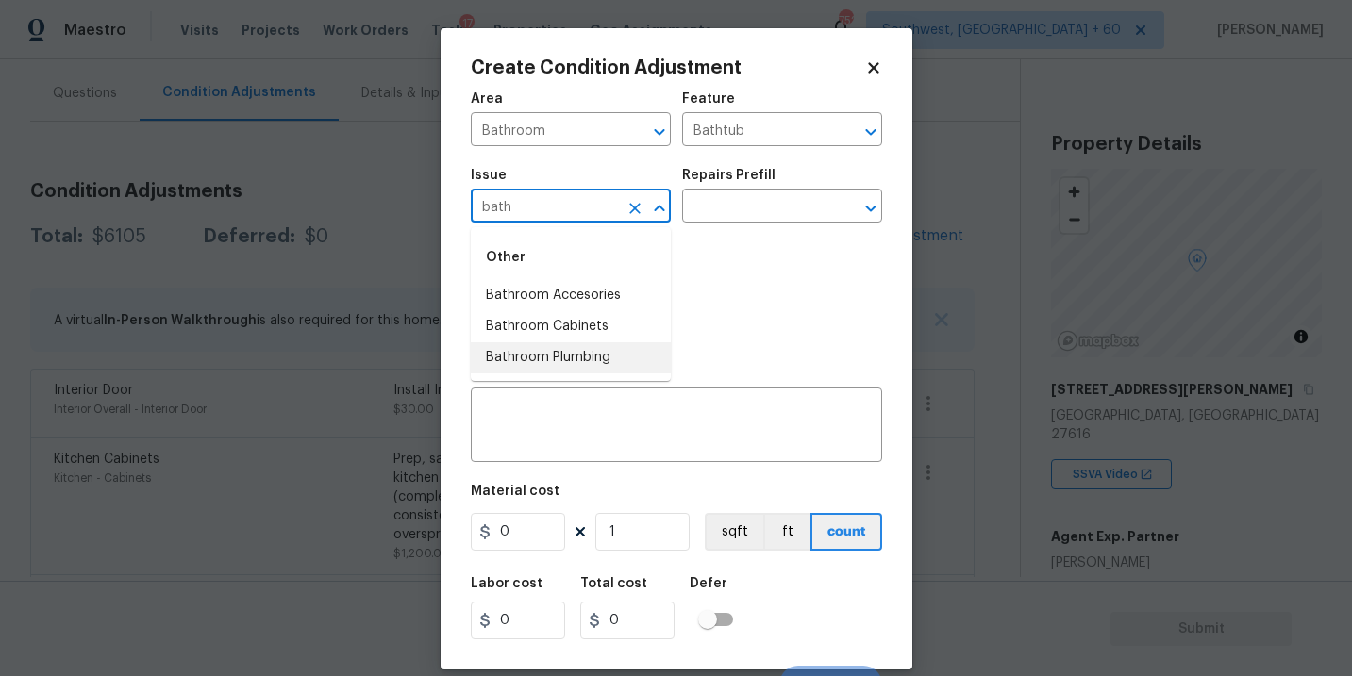
click at [562, 350] on li "Bathroom Plumbing" at bounding box center [571, 357] width 200 height 31
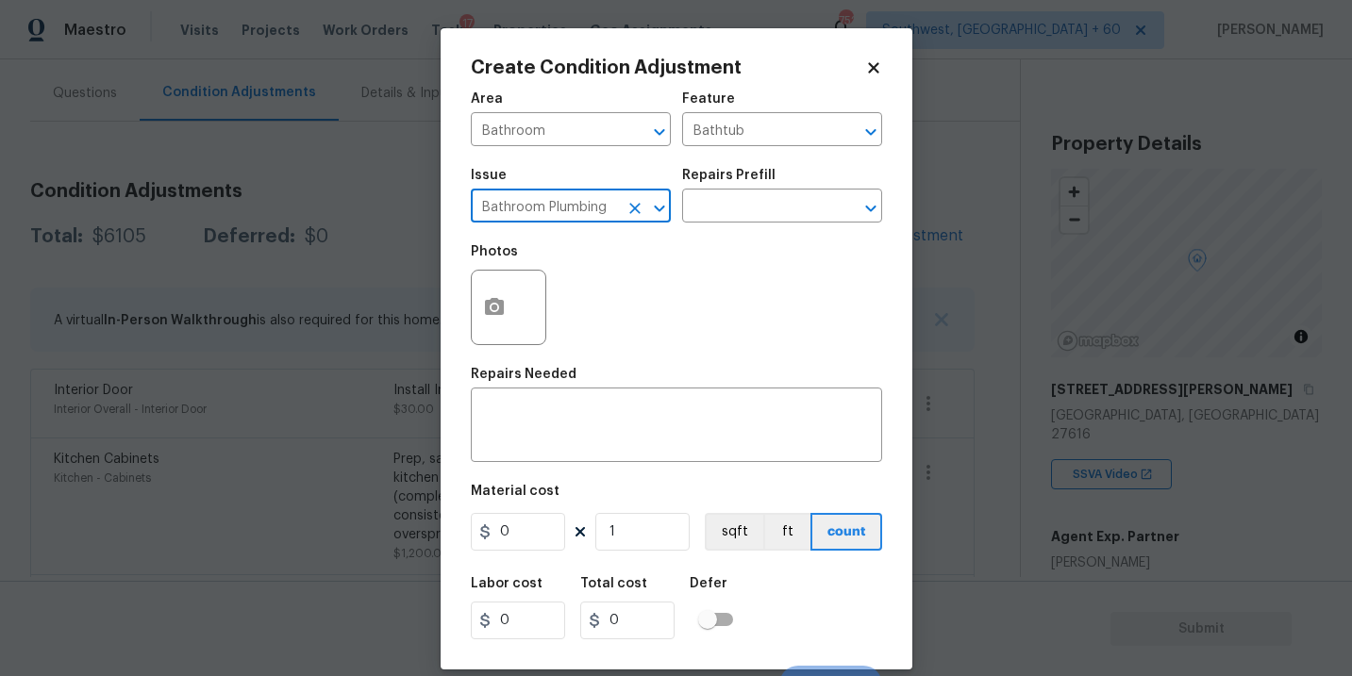
type input "Bathroom Plumbing"
click at [705, 260] on div "Photos" at bounding box center [676, 295] width 411 height 123
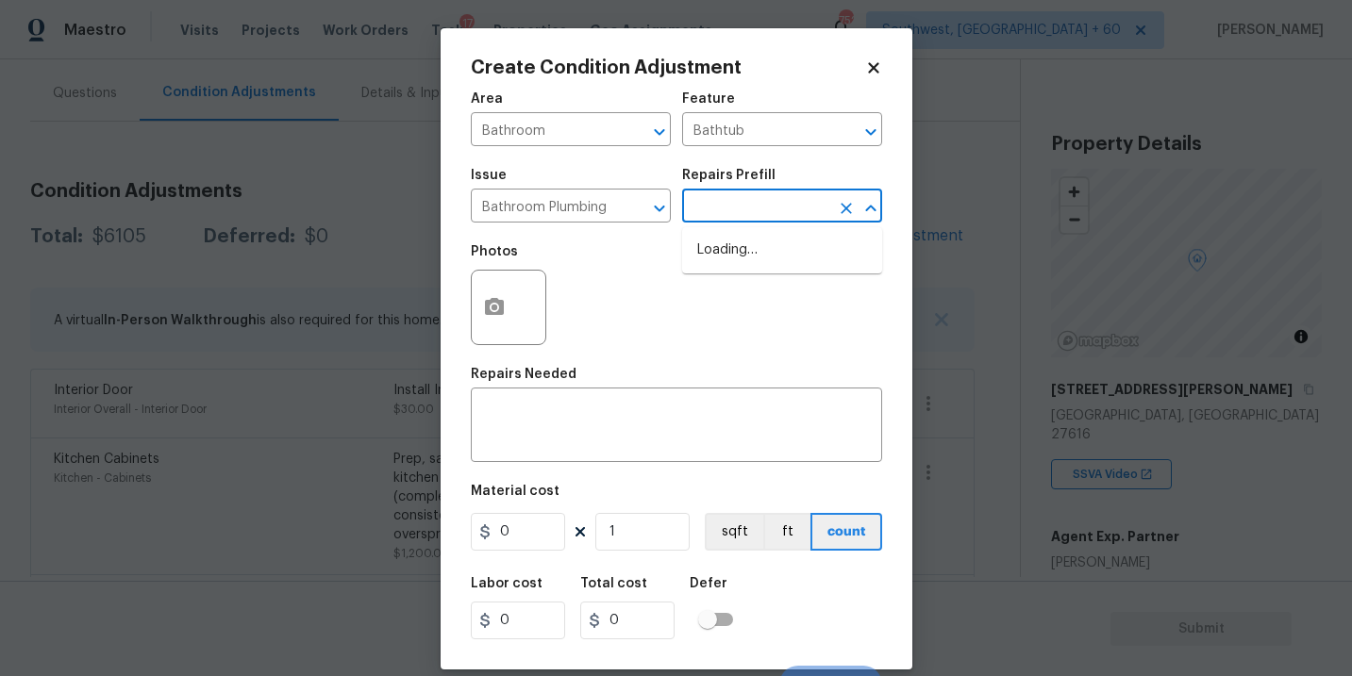
click at [749, 211] on input "text" at bounding box center [755, 207] width 147 height 29
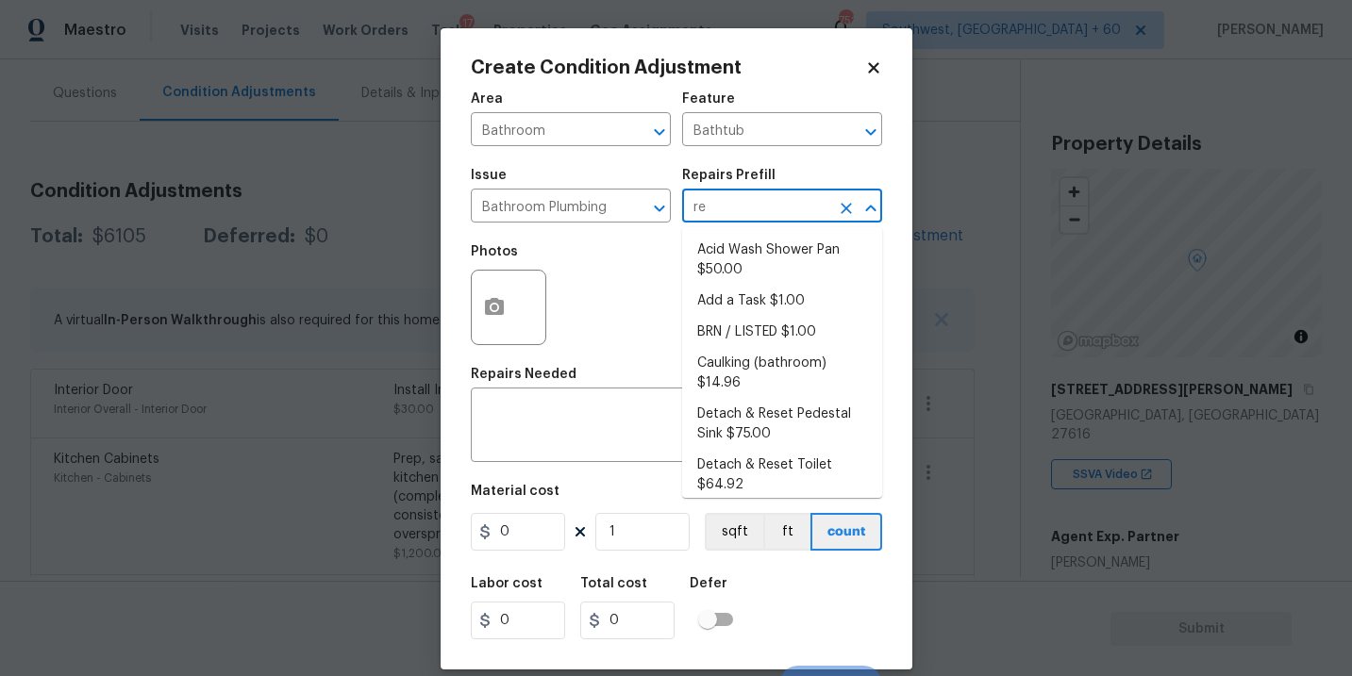
type input "ref"
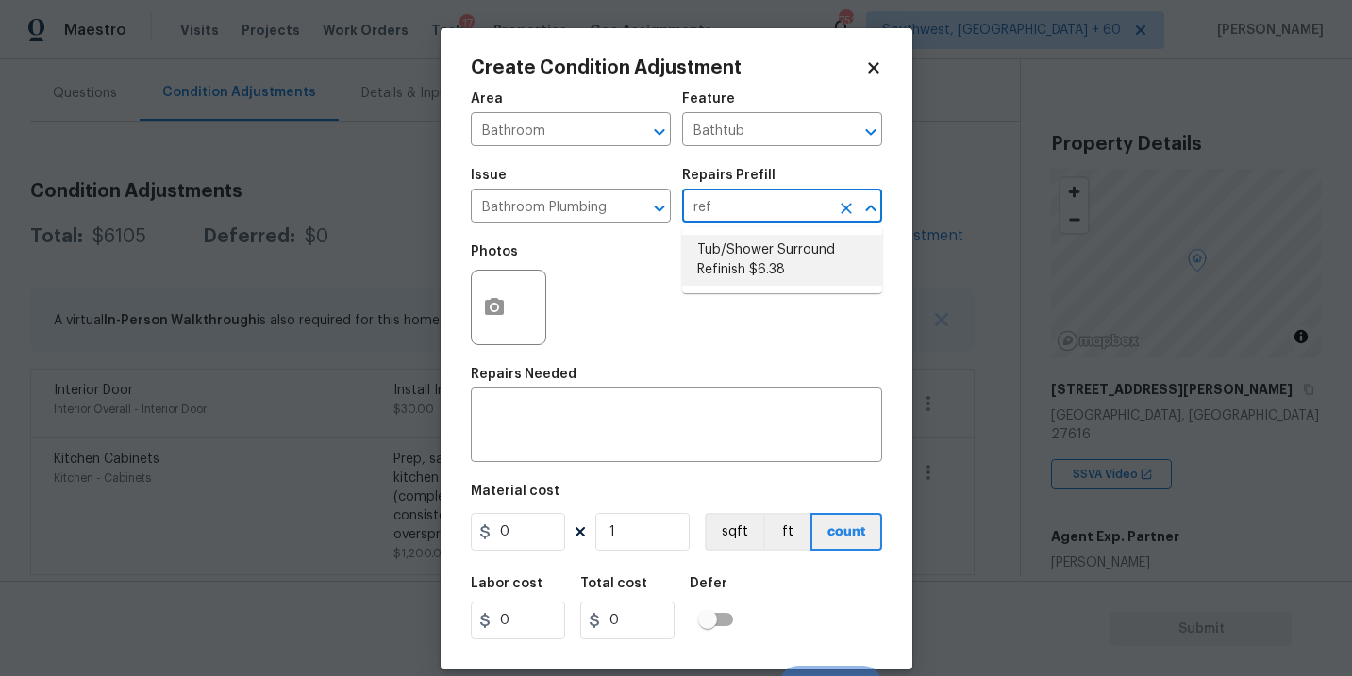
click at [743, 241] on li "Tub/Shower Surround Refinish $6.38" at bounding box center [782, 260] width 200 height 51
type input "Plumbing"
type textarea "Prep, mask, clean and refinish the tub/shower tile surround both all sides ensu…"
type input "6.38"
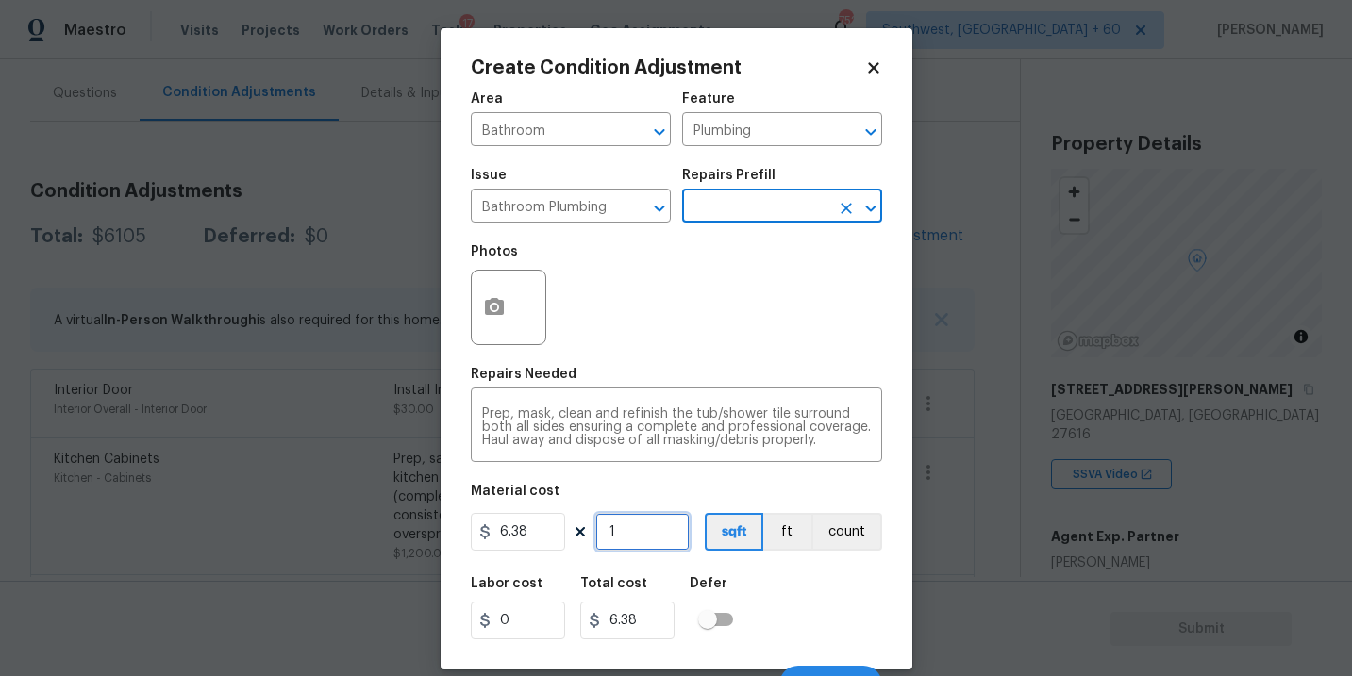
click at [634, 536] on input "1" at bounding box center [642, 532] width 94 height 38
type input "0"
type input "5"
type input "31.9"
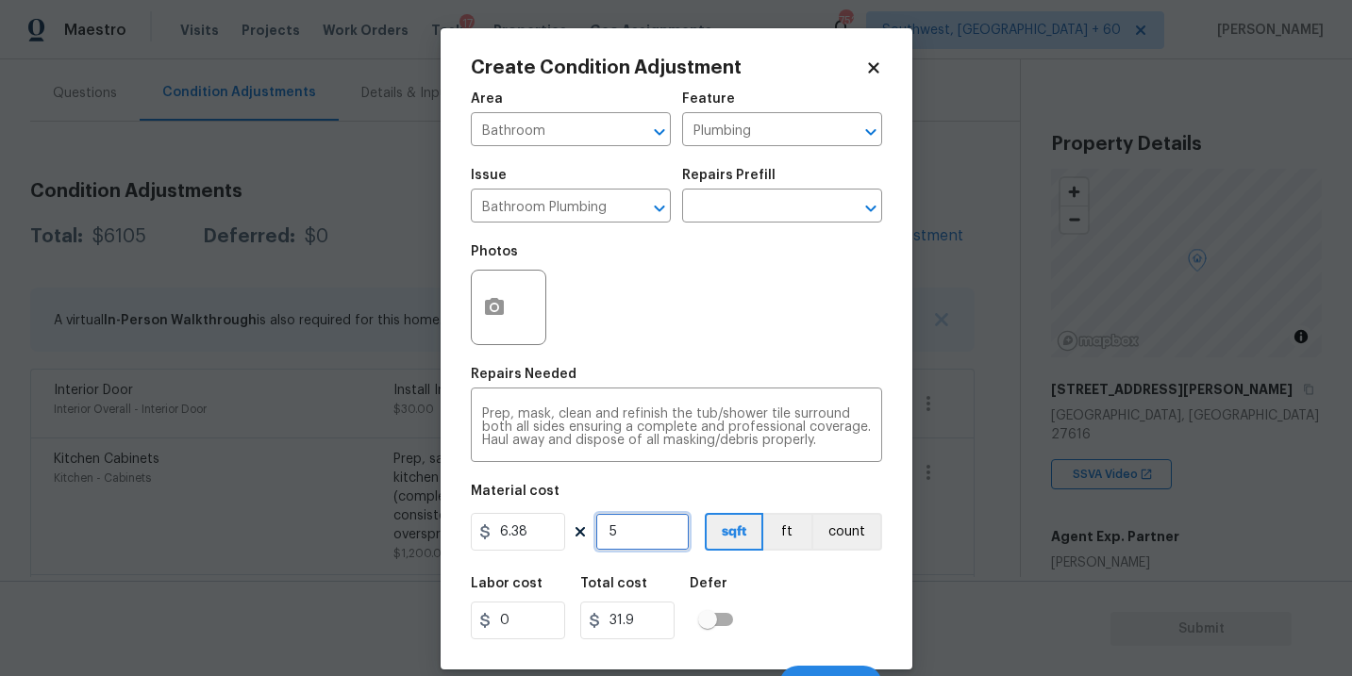
type input "56"
type input "357.28"
type input "56"
click at [491, 315] on icon "button" at bounding box center [494, 306] width 19 height 17
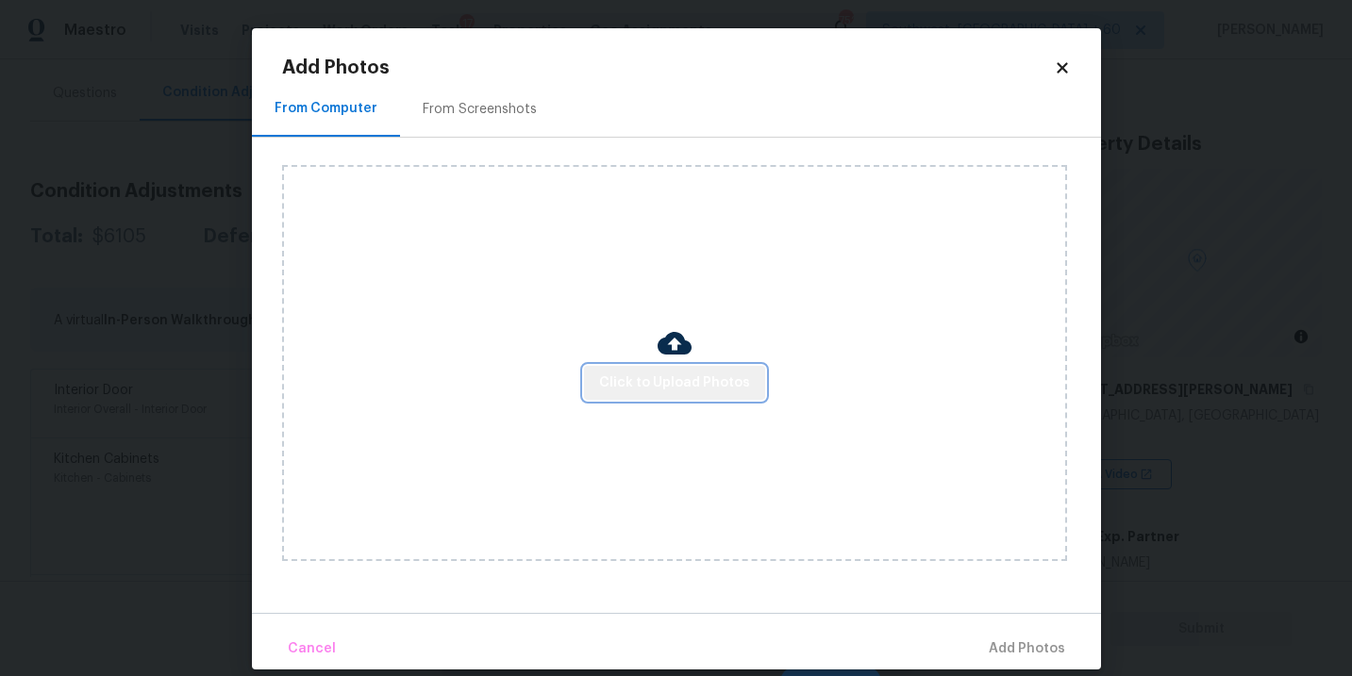
click at [702, 386] on span "Click to Upload Photos" at bounding box center [674, 384] width 151 height 24
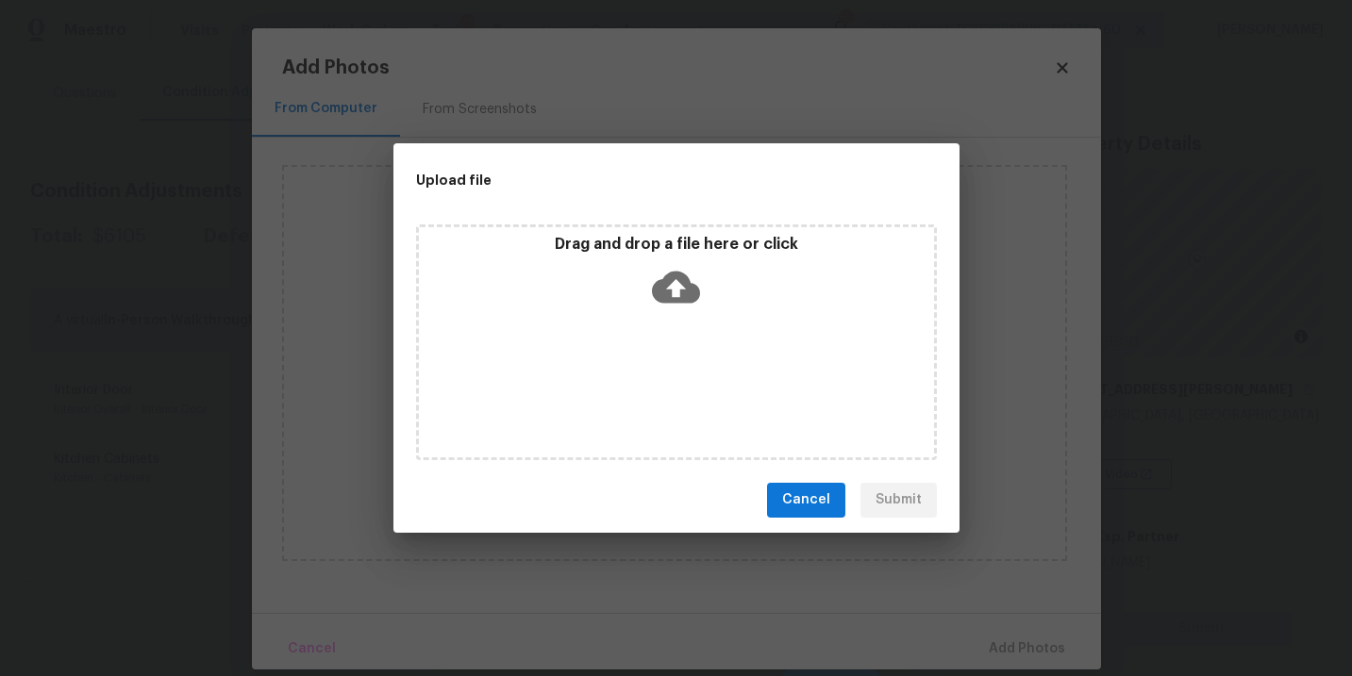
click at [680, 308] on icon at bounding box center [676, 287] width 48 height 48
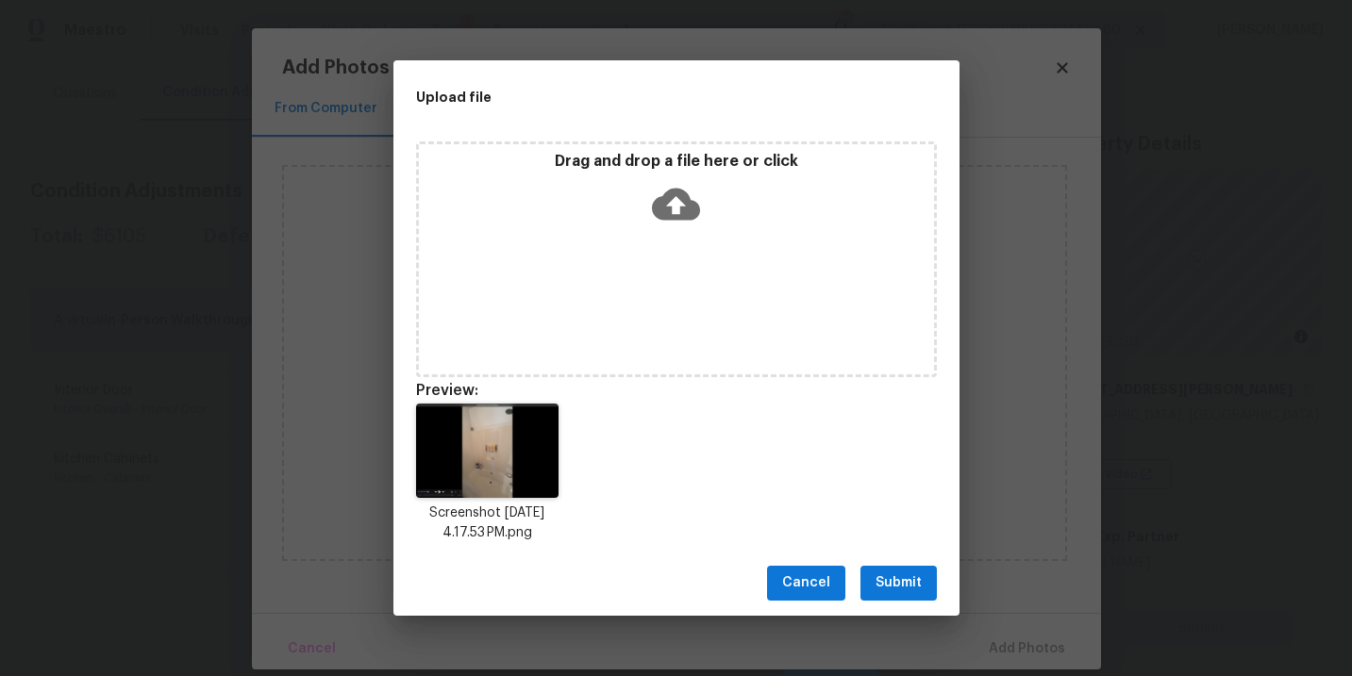
click at [861, 605] on div "Cancel Submit" at bounding box center [676, 583] width 566 height 65
click at [886, 591] on span "Submit" at bounding box center [898, 584] width 46 height 24
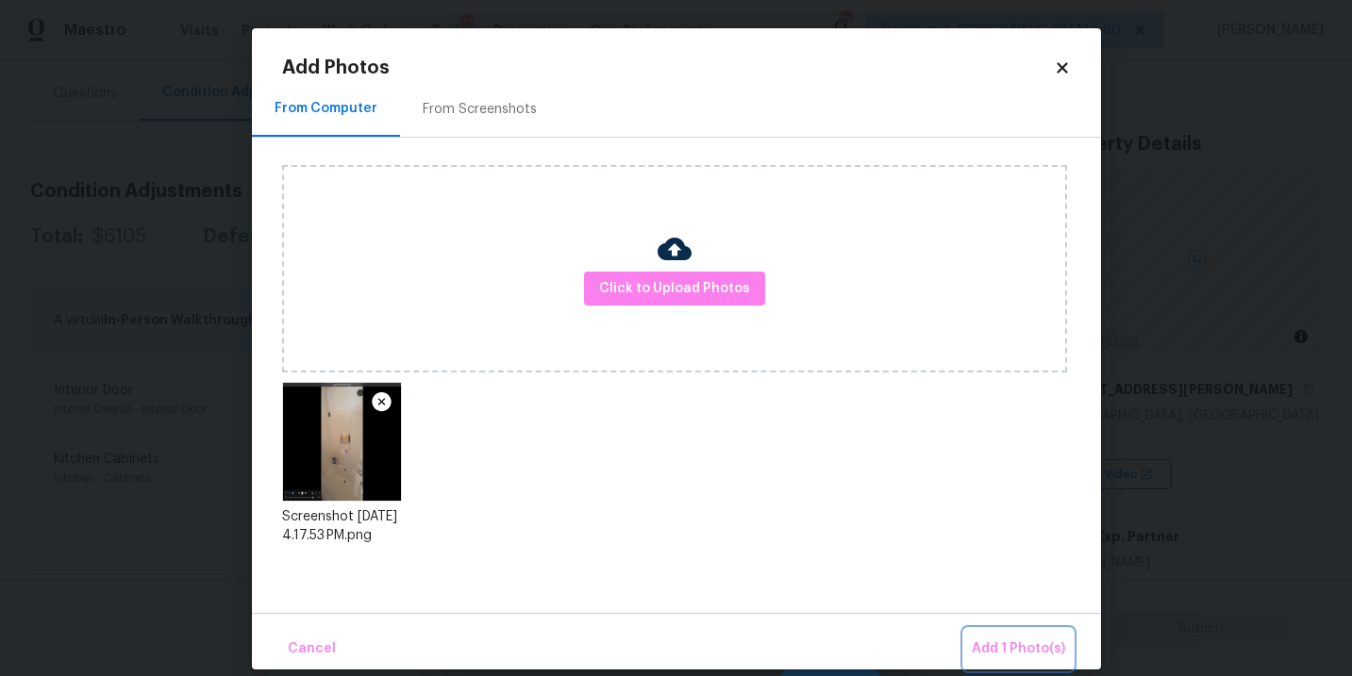
click at [994, 647] on span "Add 1 Photo(s)" at bounding box center [1018, 650] width 93 height 24
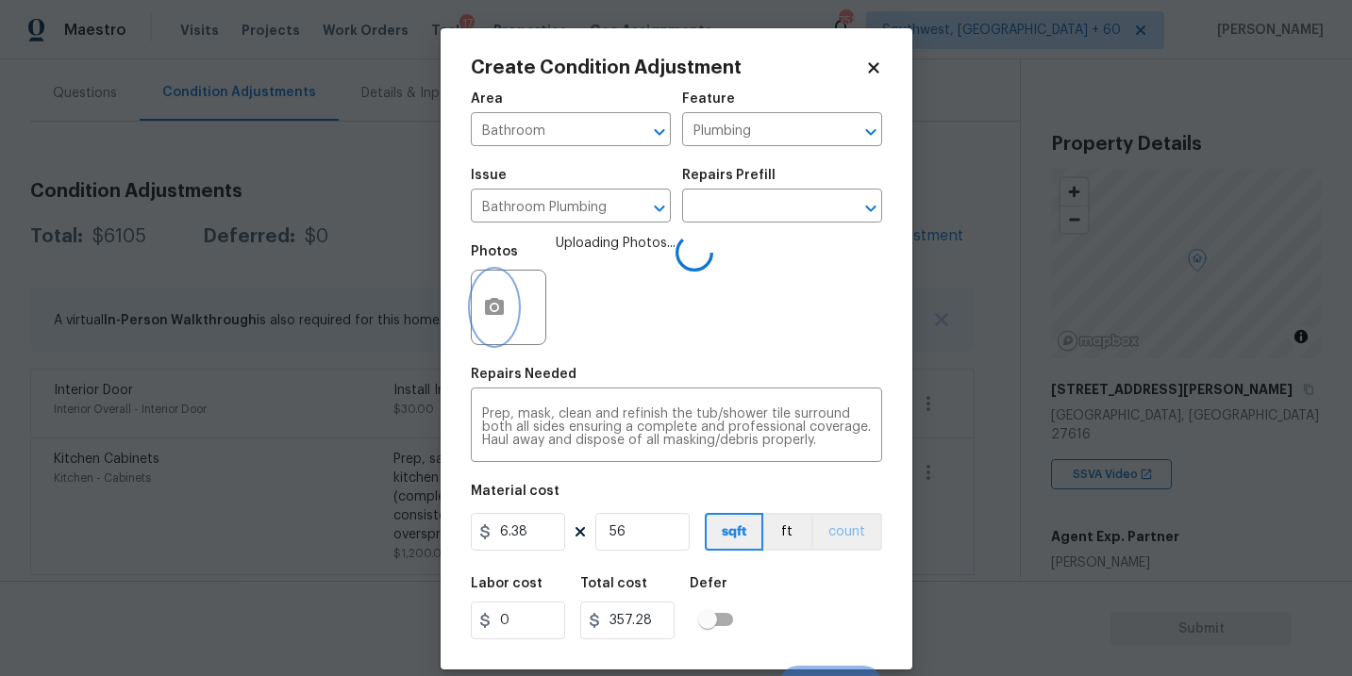
scroll to position [28, 0]
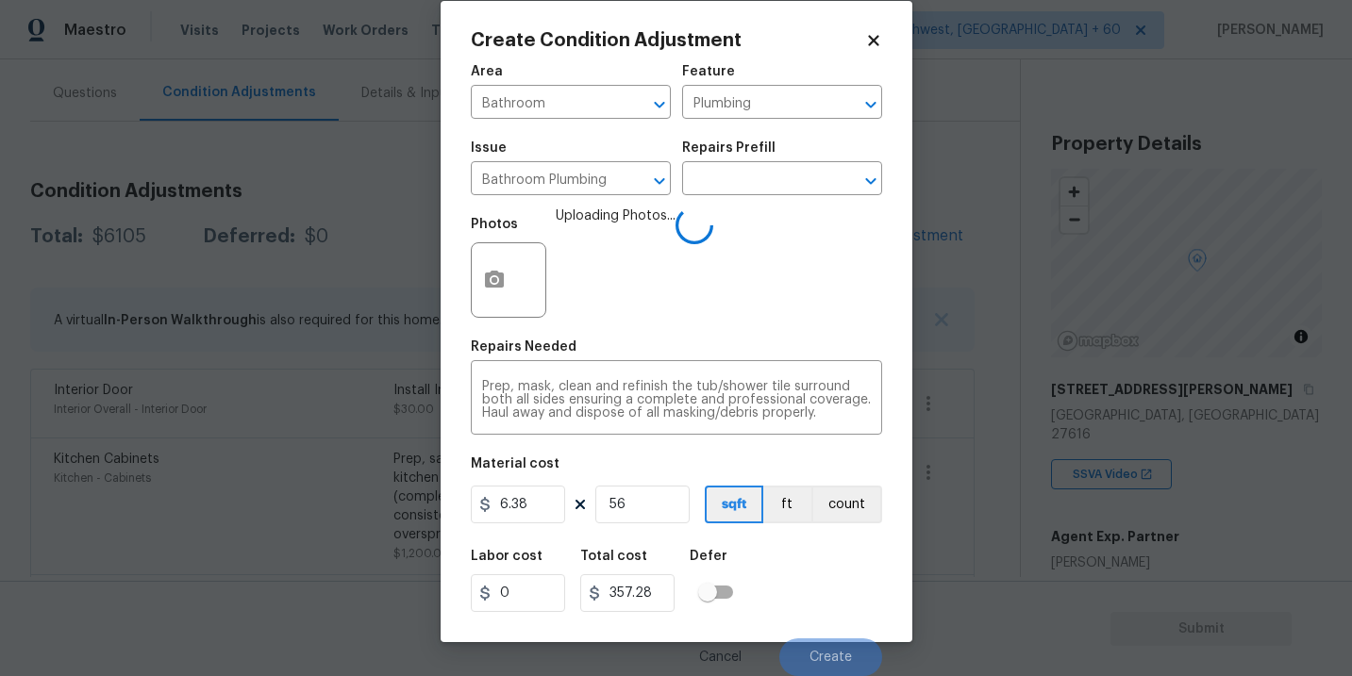
click at [835, 555] on div "Labor cost 0 Total cost 357.28 Defer" at bounding box center [676, 581] width 411 height 85
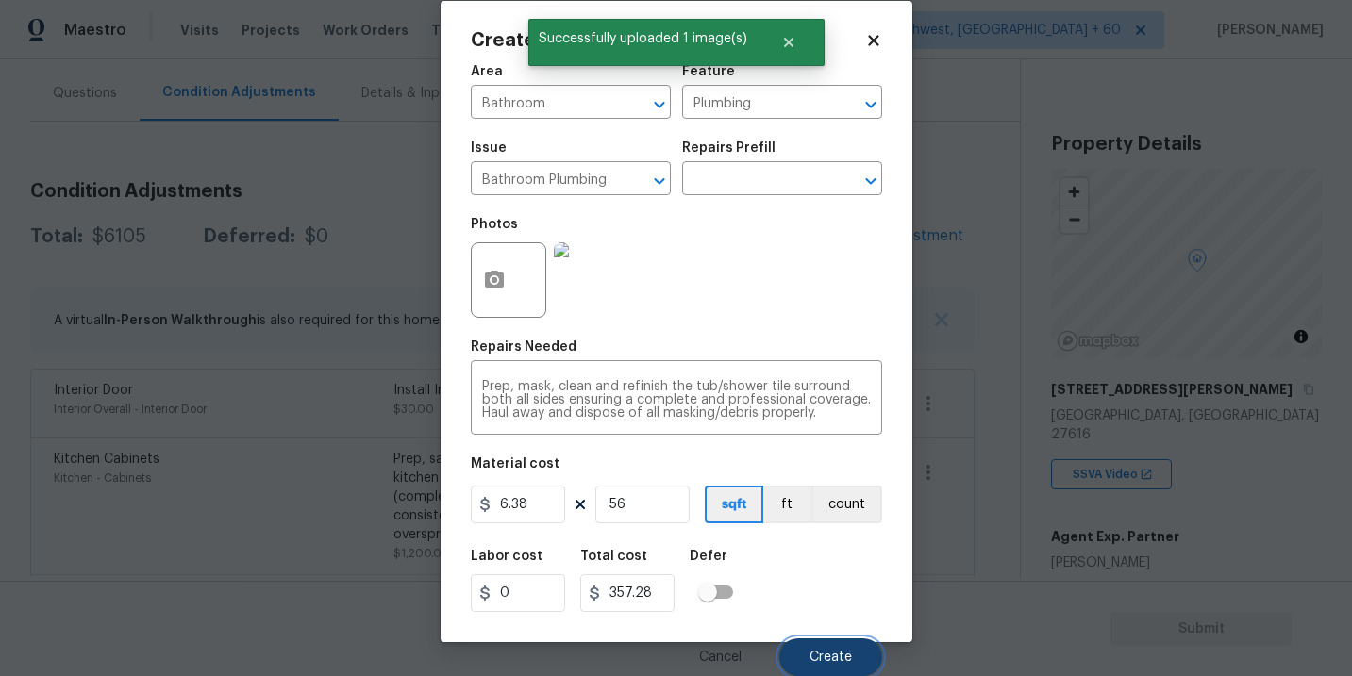
click at [818, 657] on span "Create" at bounding box center [830, 658] width 42 height 14
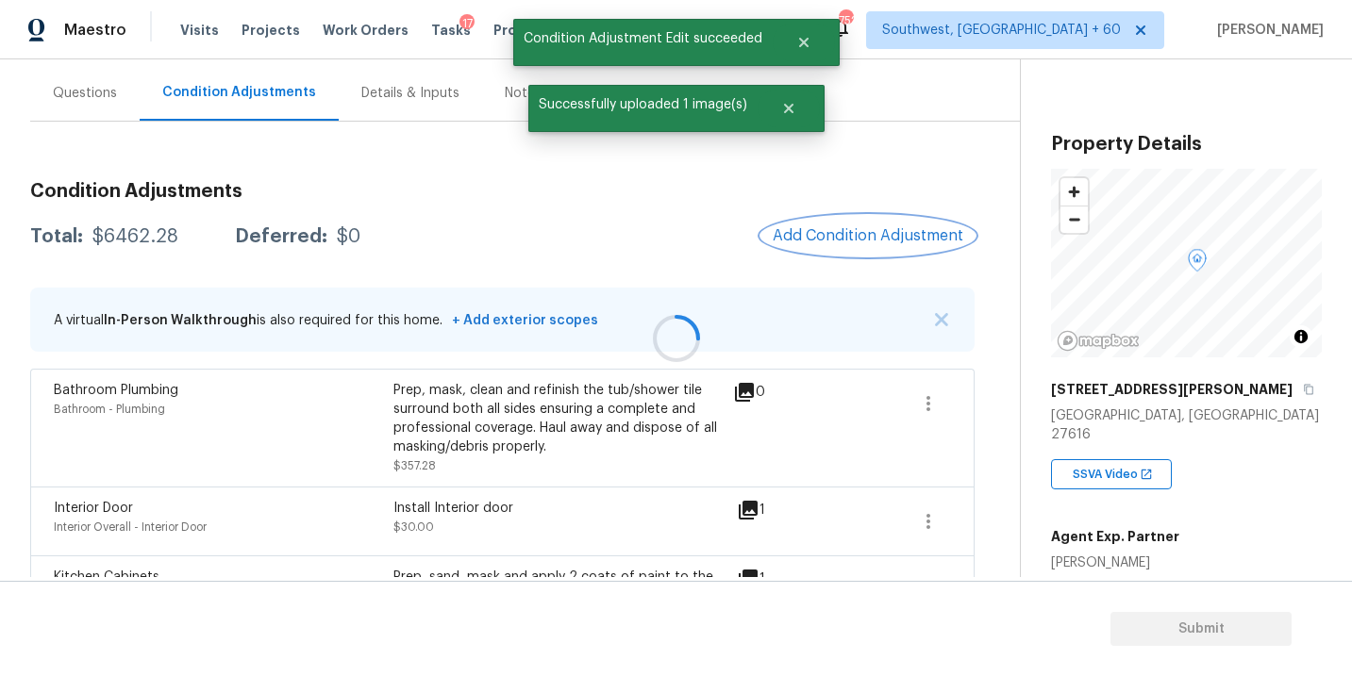
scroll to position [0, 0]
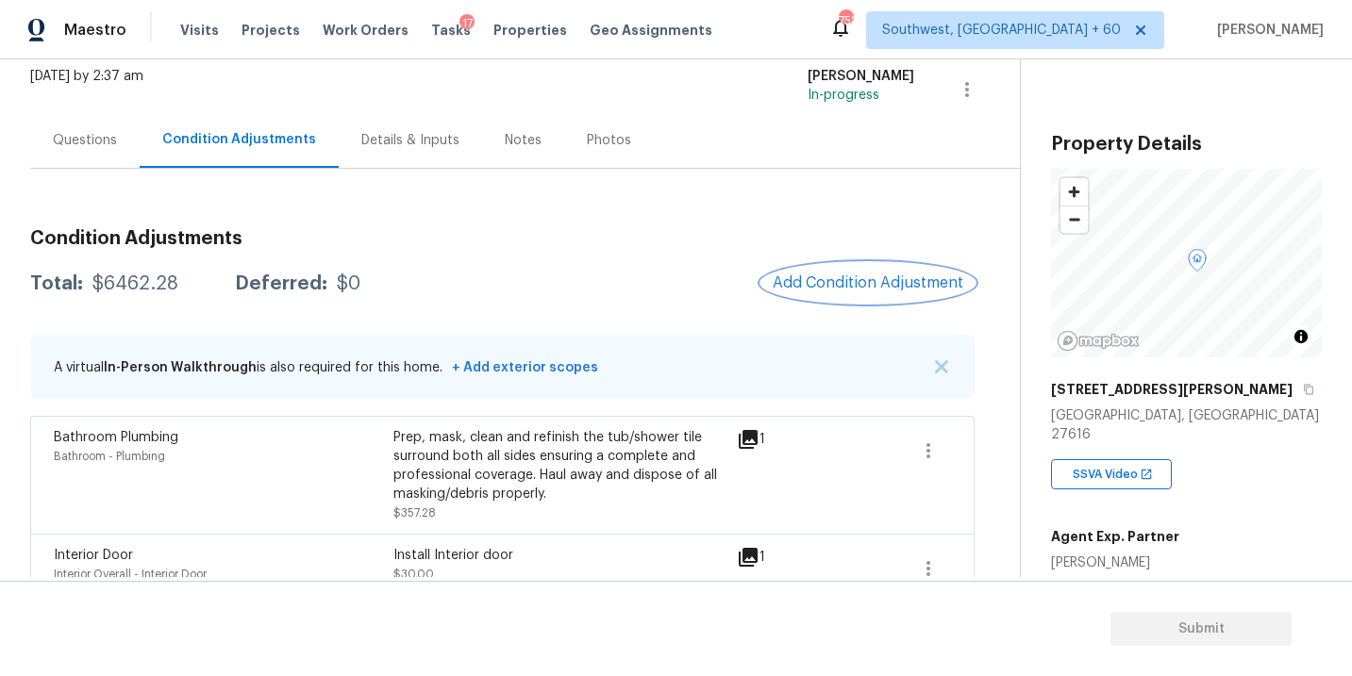
scroll to position [17, 0]
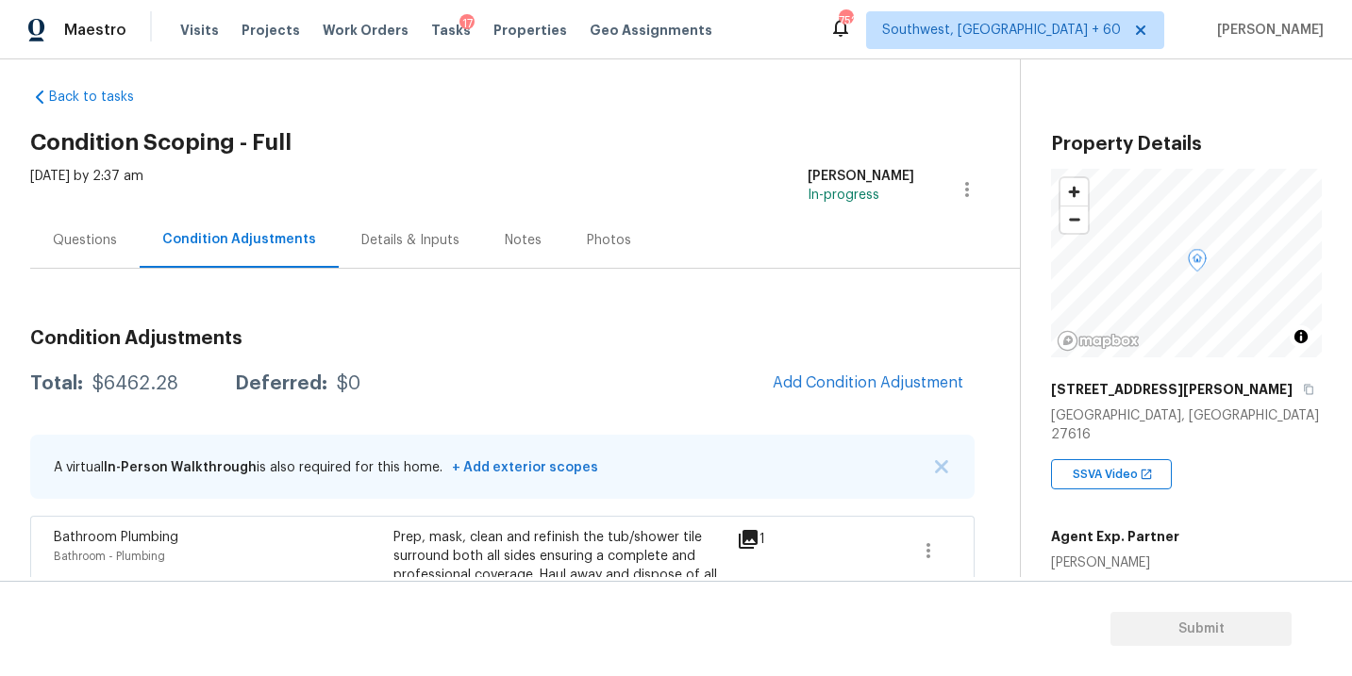
click at [85, 235] on div "Questions" at bounding box center [85, 240] width 64 height 19
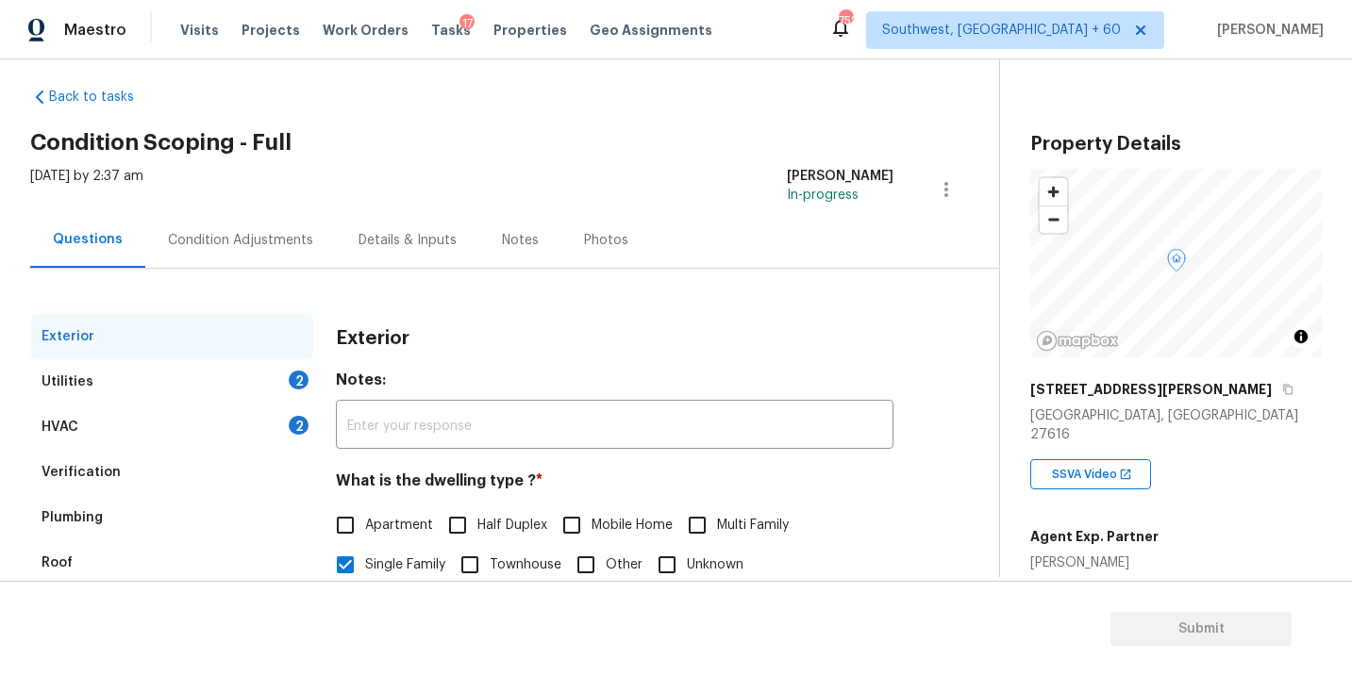
click at [251, 248] on div "Condition Adjustments" at bounding box center [240, 240] width 145 height 19
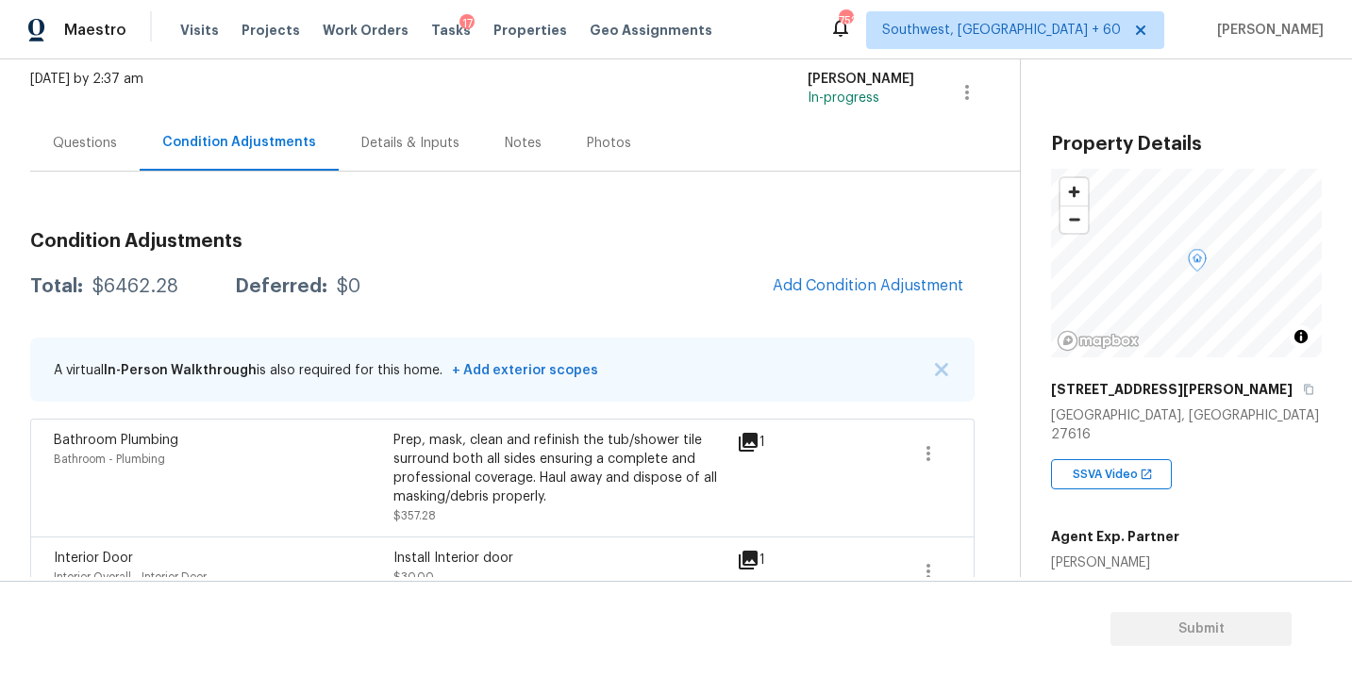
scroll to position [99, 0]
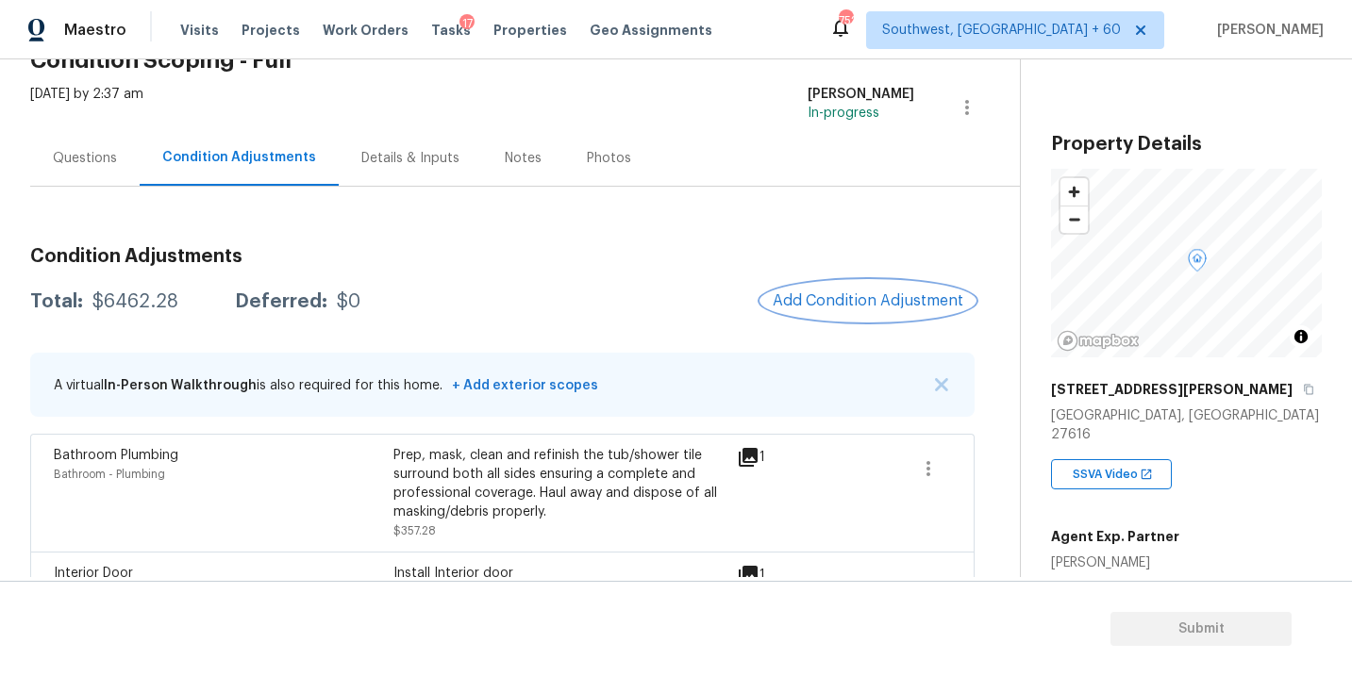
click at [840, 295] on span "Add Condition Adjustment" at bounding box center [868, 300] width 191 height 17
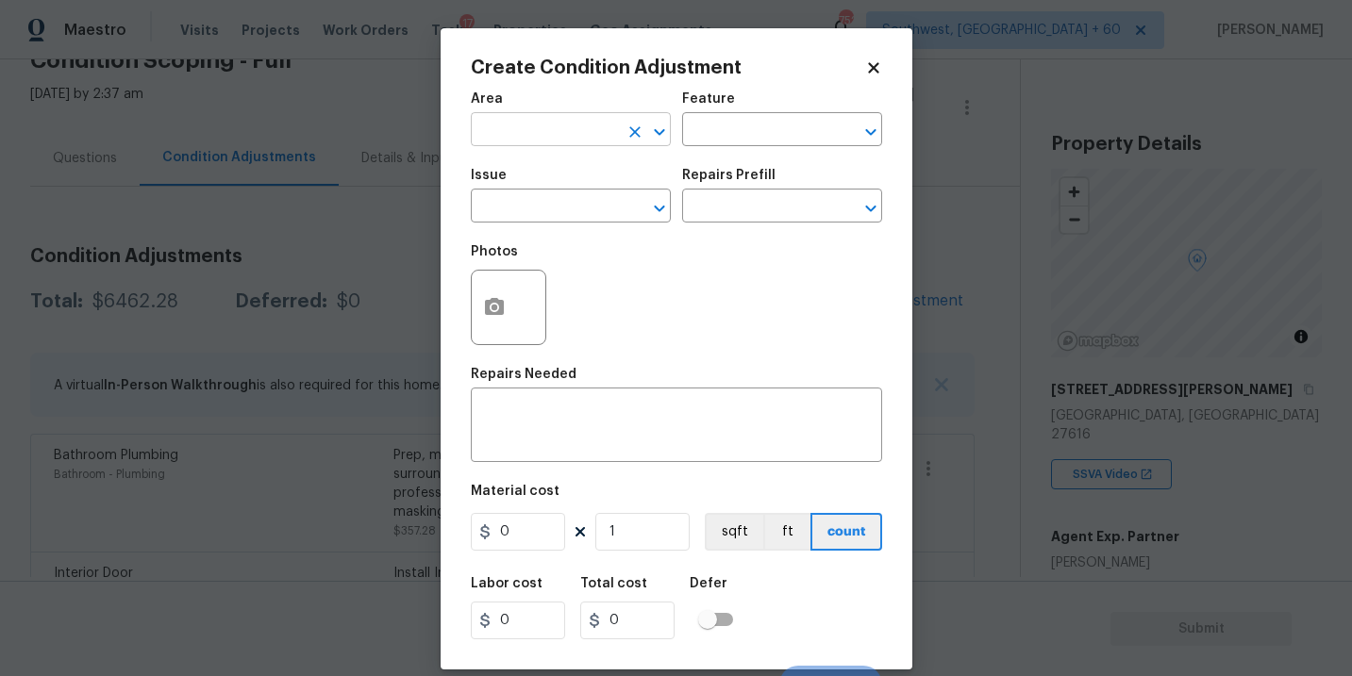
click at [536, 136] on input "text" at bounding box center [544, 131] width 147 height 29
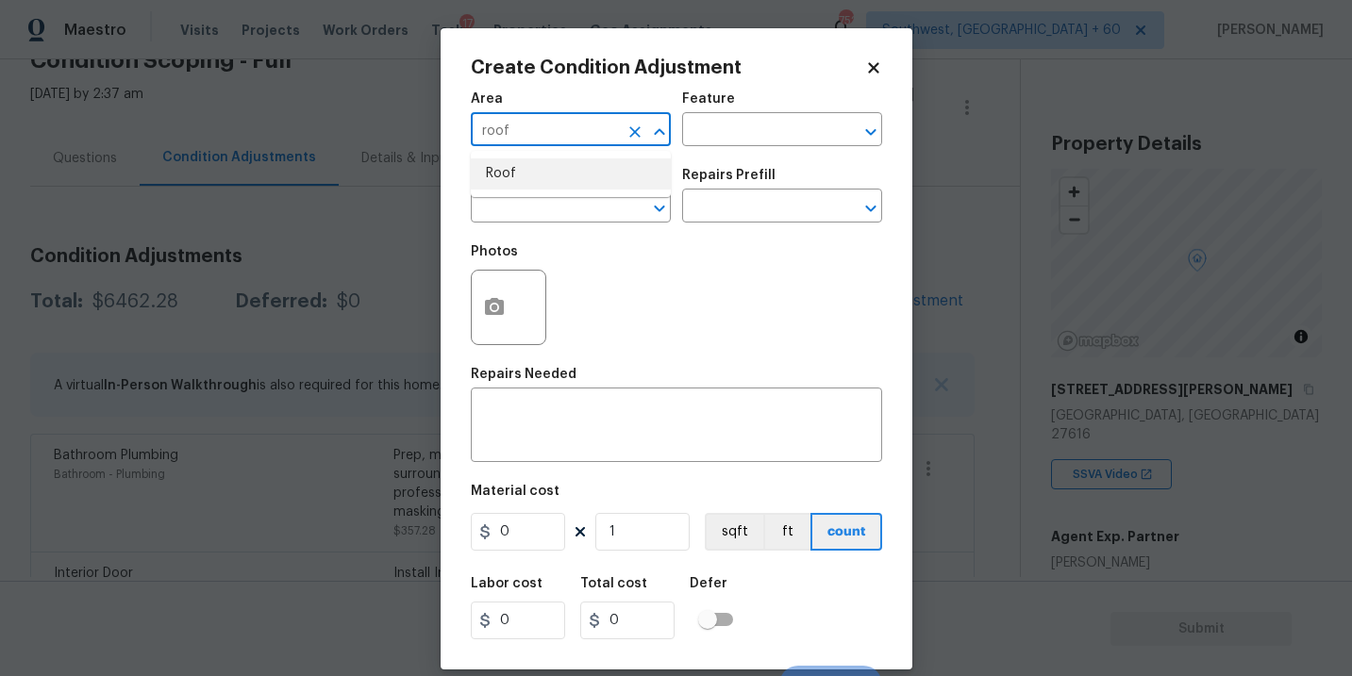
click at [543, 170] on li "Roof" at bounding box center [571, 173] width 200 height 31
type input "Roof"
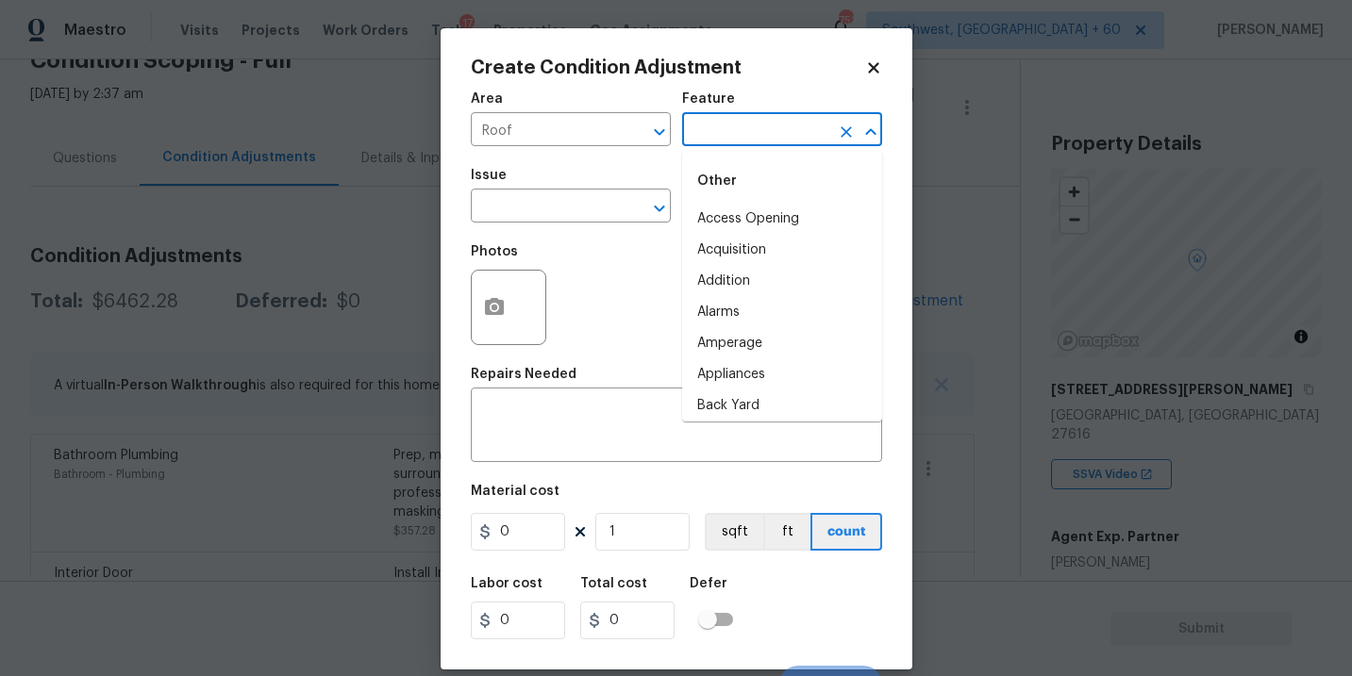
click at [748, 122] on input "text" at bounding box center [755, 131] width 147 height 29
click at [740, 241] on li "Roof" at bounding box center [782, 250] width 200 height 31
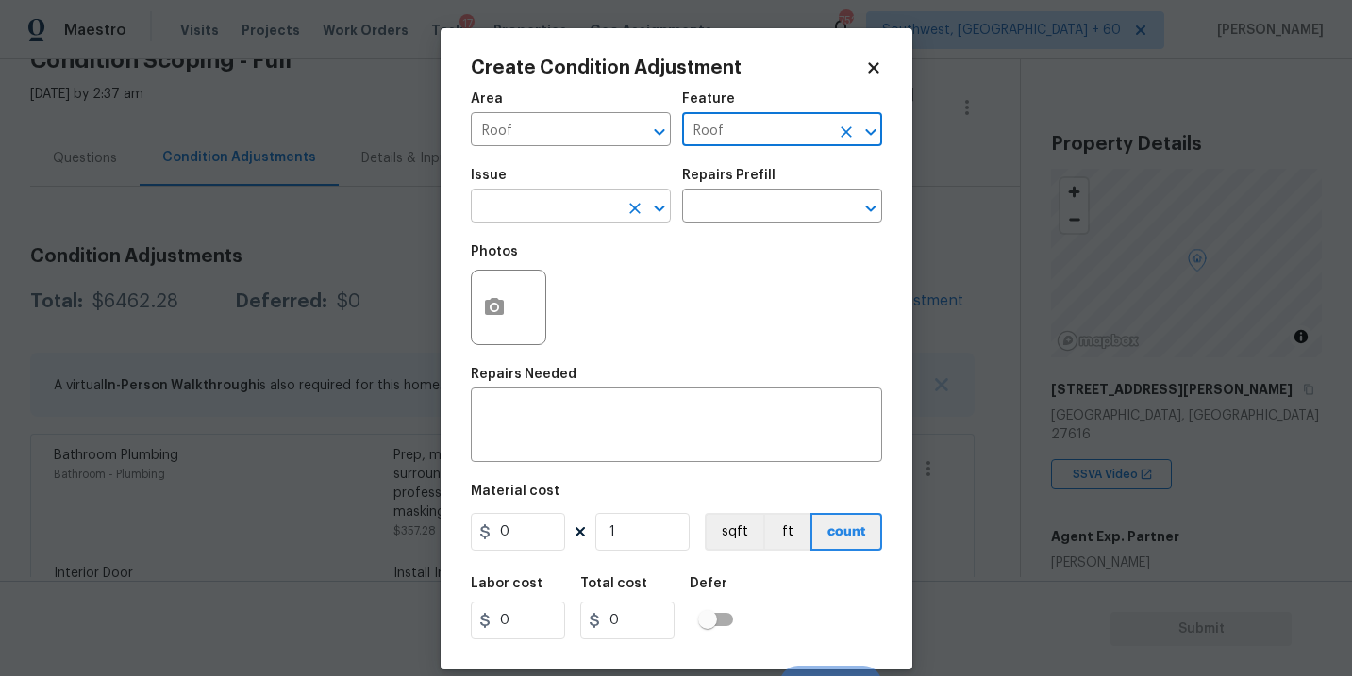
type input "Roof"
click at [604, 208] on input "text" at bounding box center [544, 207] width 147 height 29
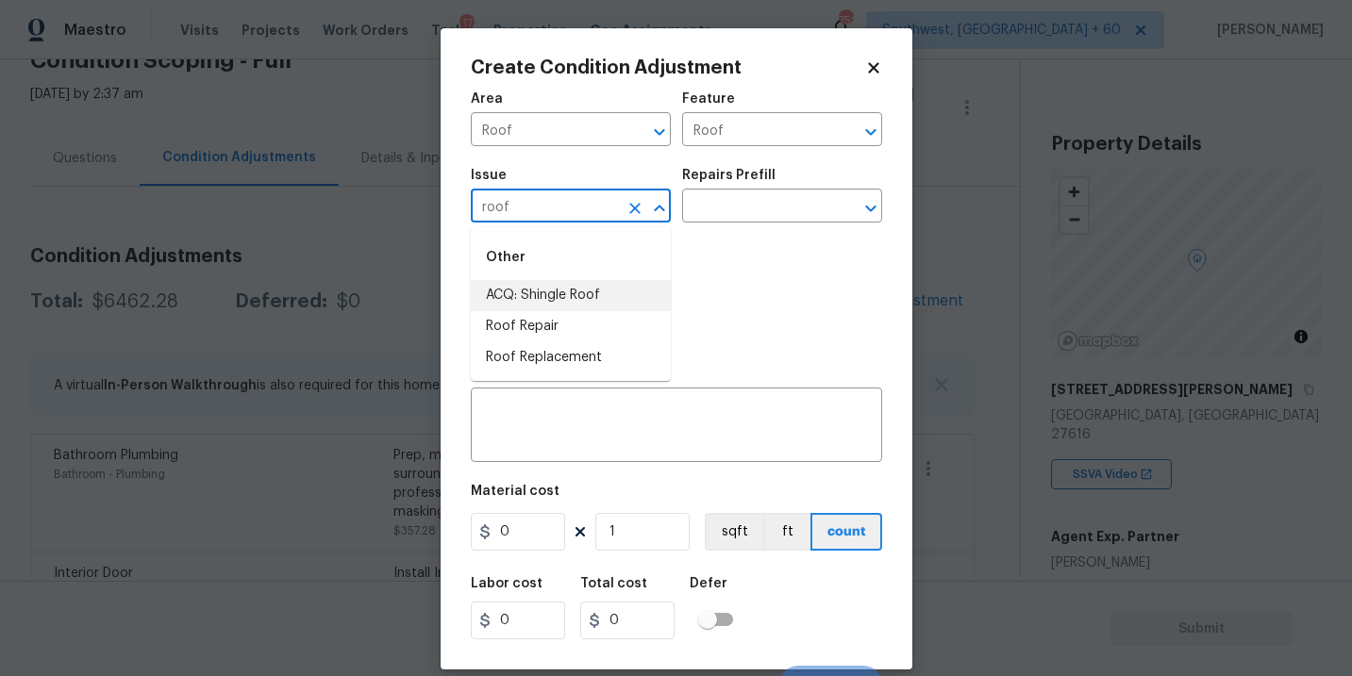
click at [587, 287] on li "ACQ: Shingle Roof" at bounding box center [571, 295] width 200 height 31
type input "ACQ: Shingle Roof"
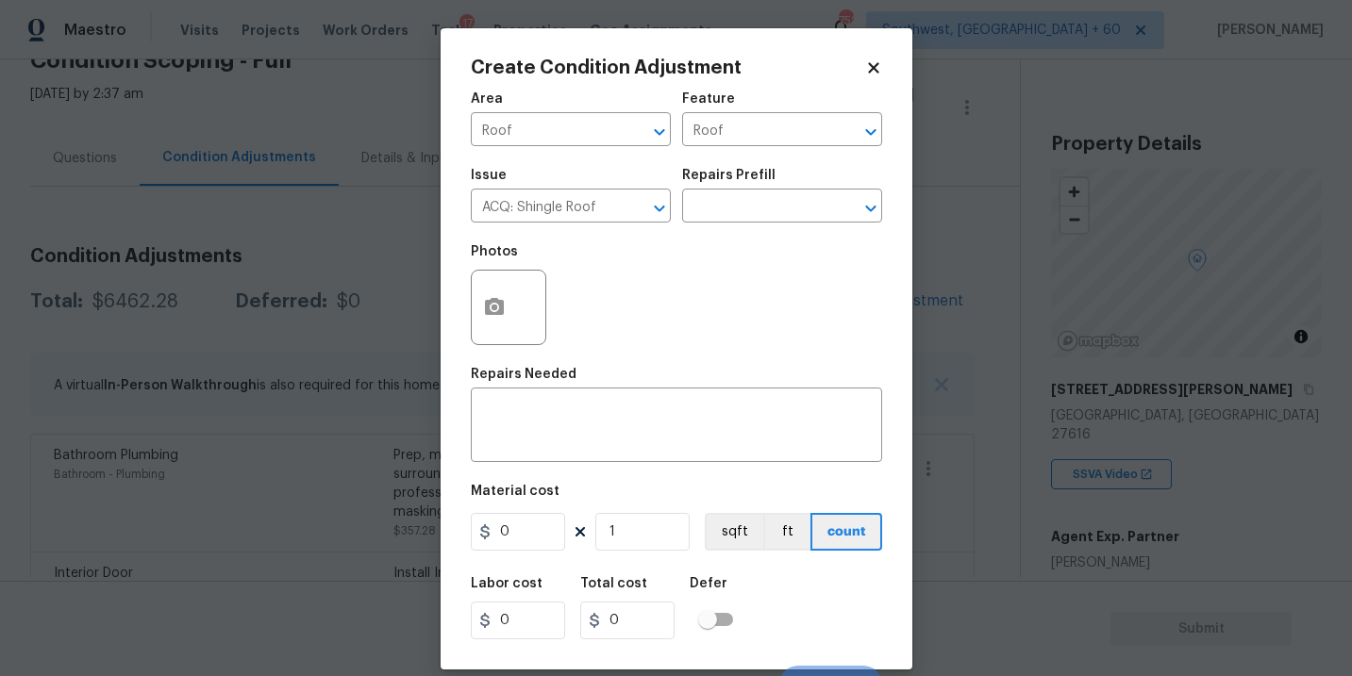
click at [730, 225] on div "Issue ACQ: Shingle Roof ​ Repairs Prefill ​" at bounding box center [676, 196] width 411 height 76
click at [751, 212] on input "text" at bounding box center [755, 207] width 147 height 29
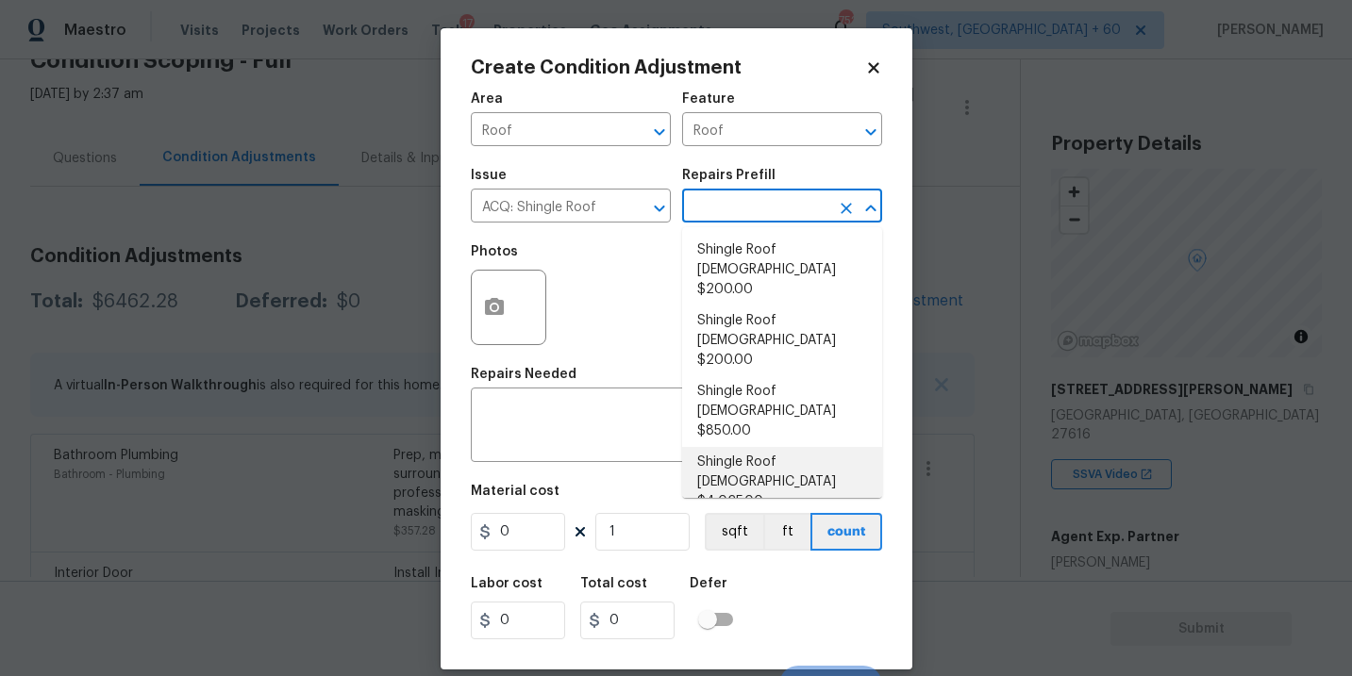
click at [782, 447] on li "Shingle Roof 21+ Years Old $4,025.00" at bounding box center [782, 482] width 200 height 71
type input "Acquisition"
type textarea "Acquisition Scope: Shingle Roof 21+ years in age or replacement required."
type input "4025"
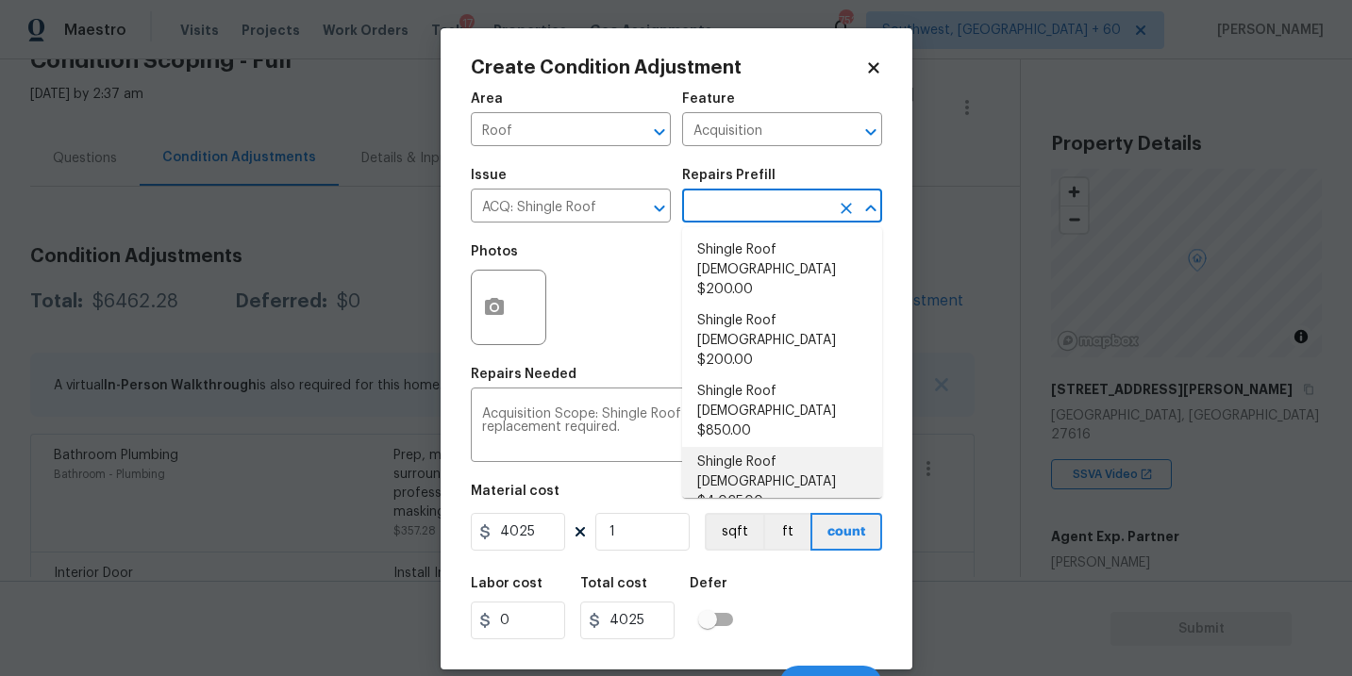
click at [604, 337] on div "Photos" at bounding box center [676, 295] width 411 height 123
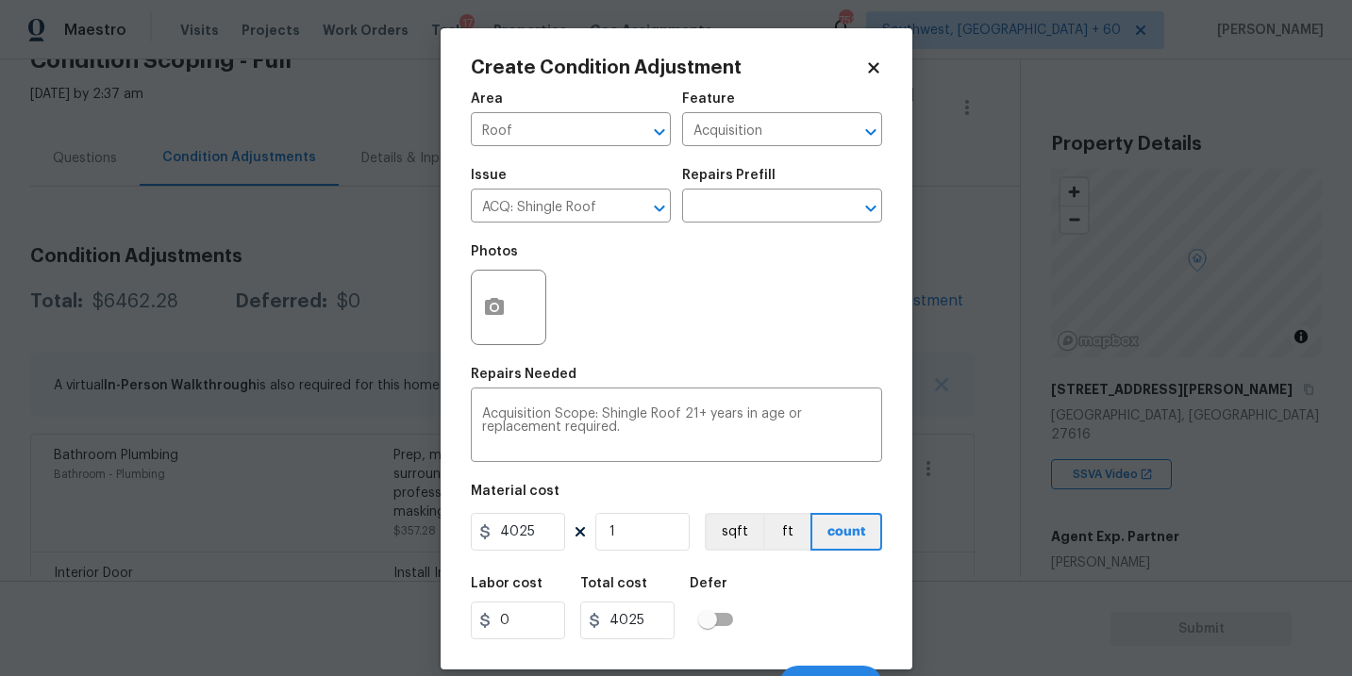
scroll to position [28, 0]
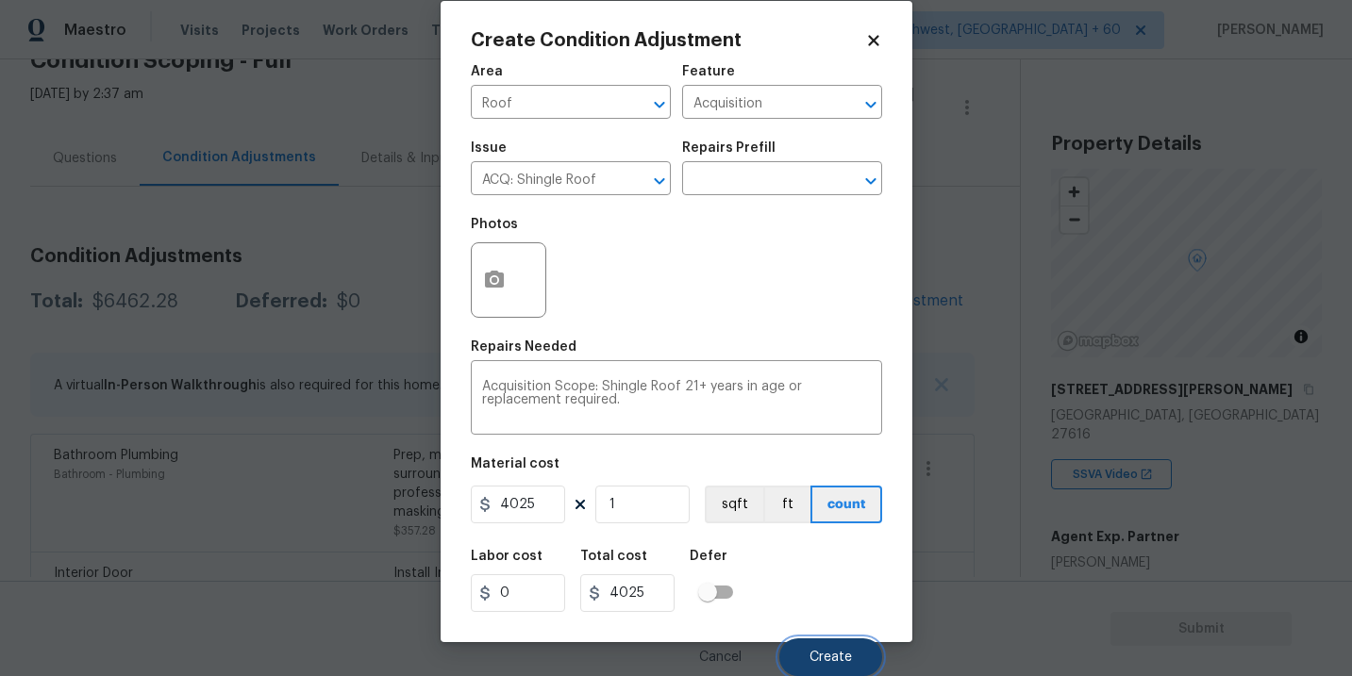
click at [818, 655] on span "Create" at bounding box center [830, 658] width 42 height 14
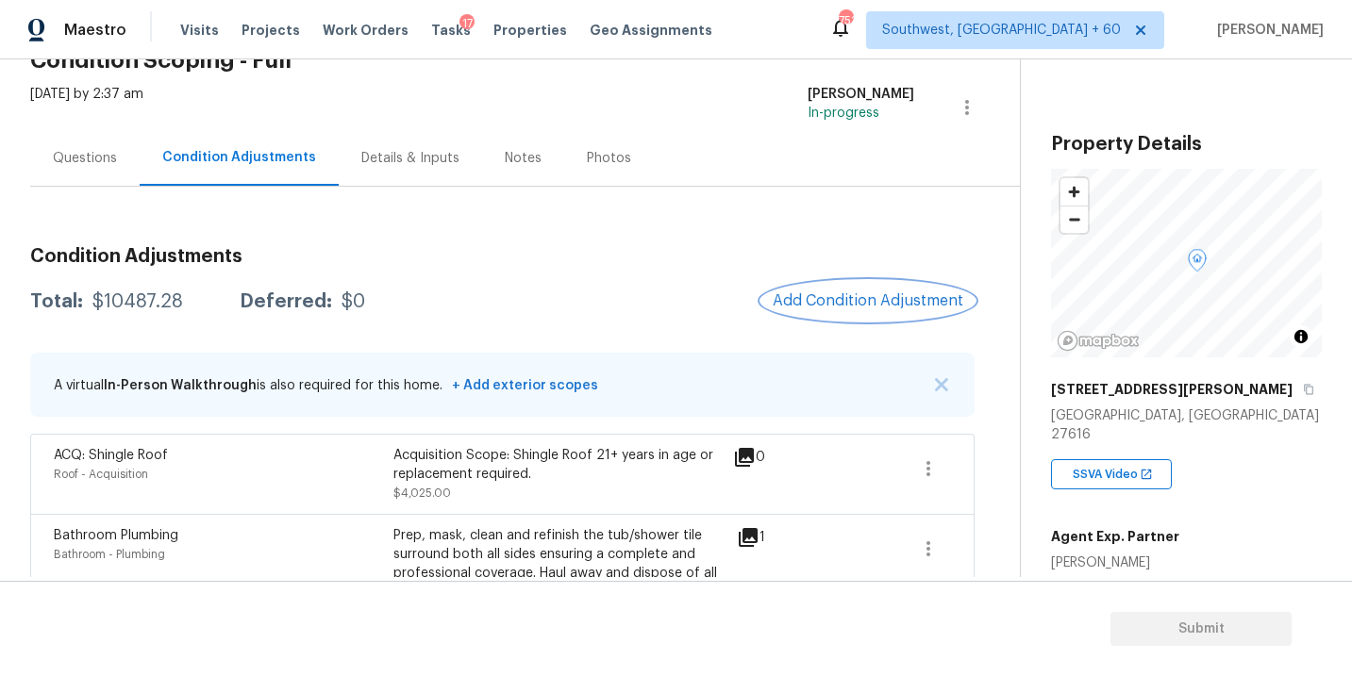
scroll to position [178, 0]
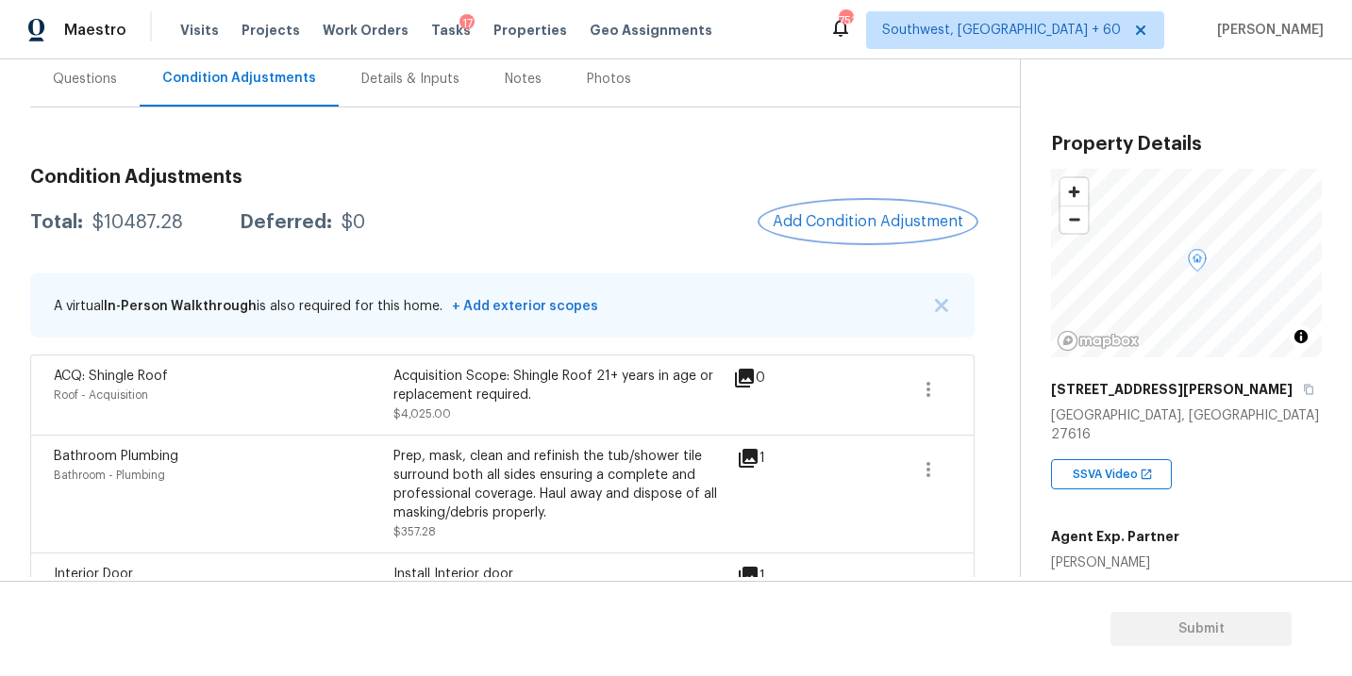
click at [853, 224] on span "Add Condition Adjustment" at bounding box center [868, 221] width 191 height 17
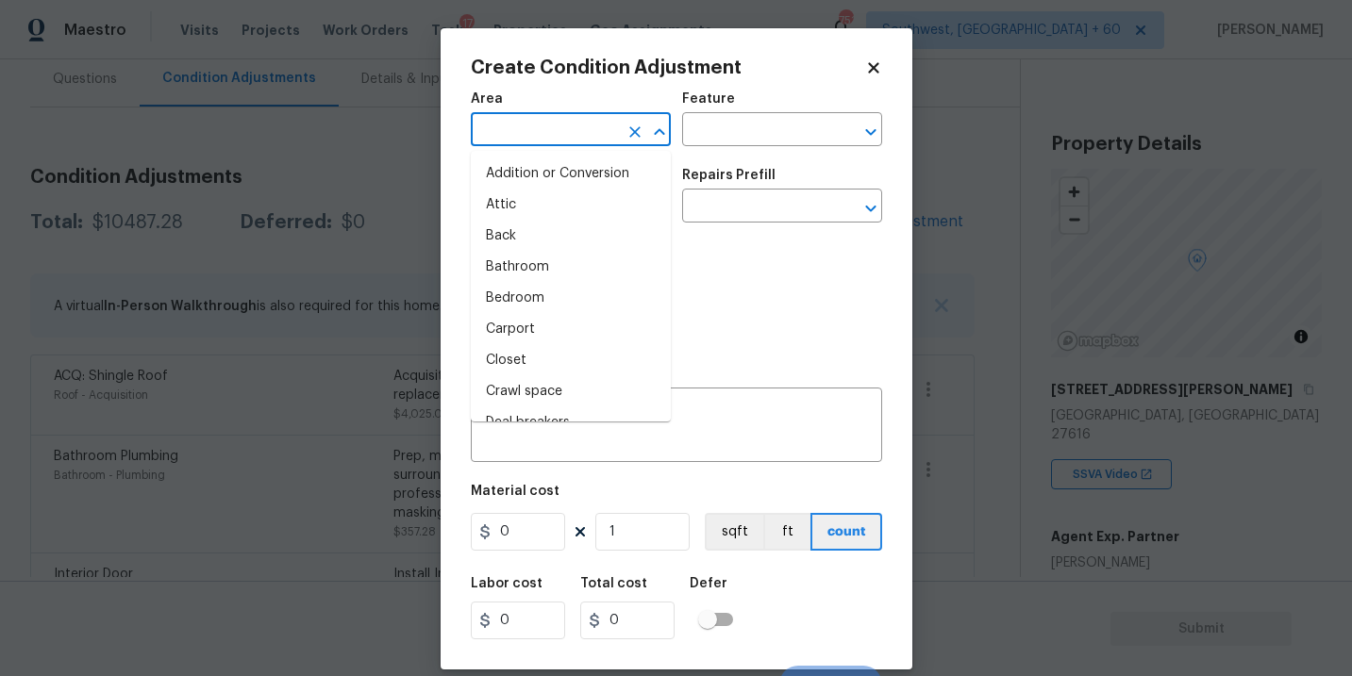
click at [592, 139] on input "text" at bounding box center [544, 131] width 147 height 29
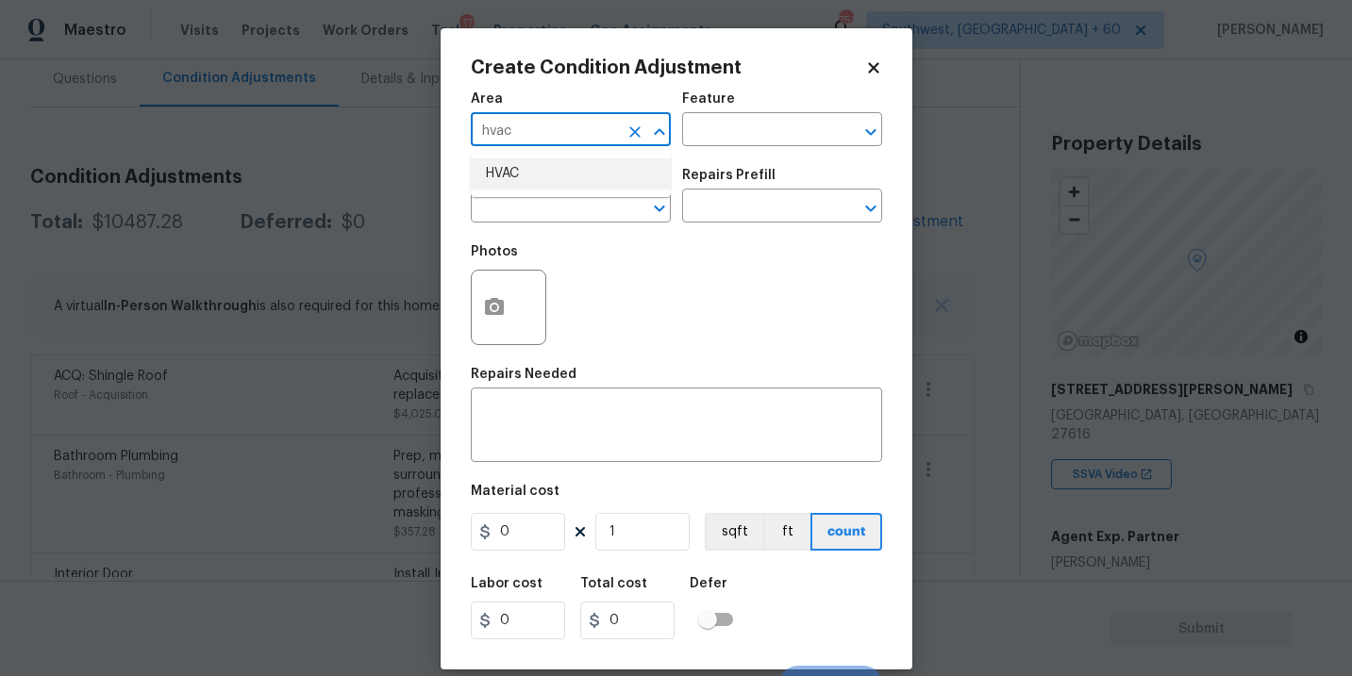
click at [595, 175] on li "HVAC" at bounding box center [571, 173] width 200 height 31
type input "HVAC"
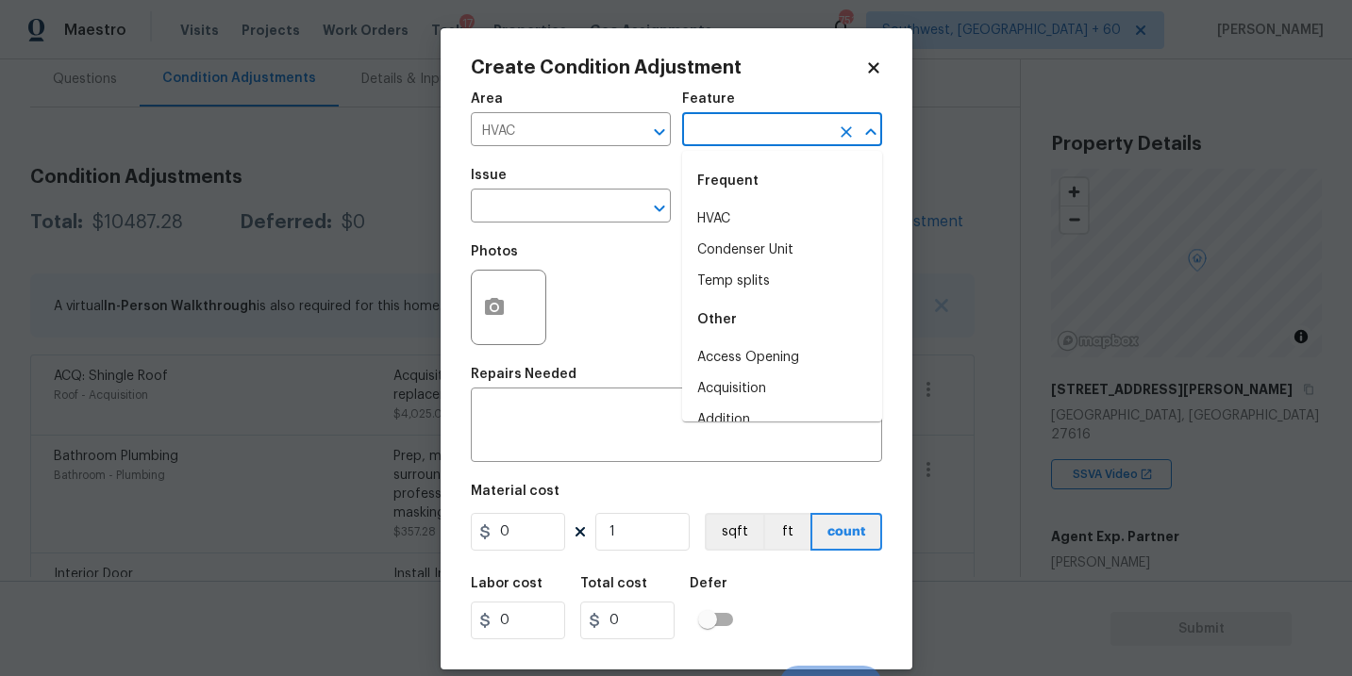
click at [729, 135] on input "text" at bounding box center [755, 131] width 147 height 29
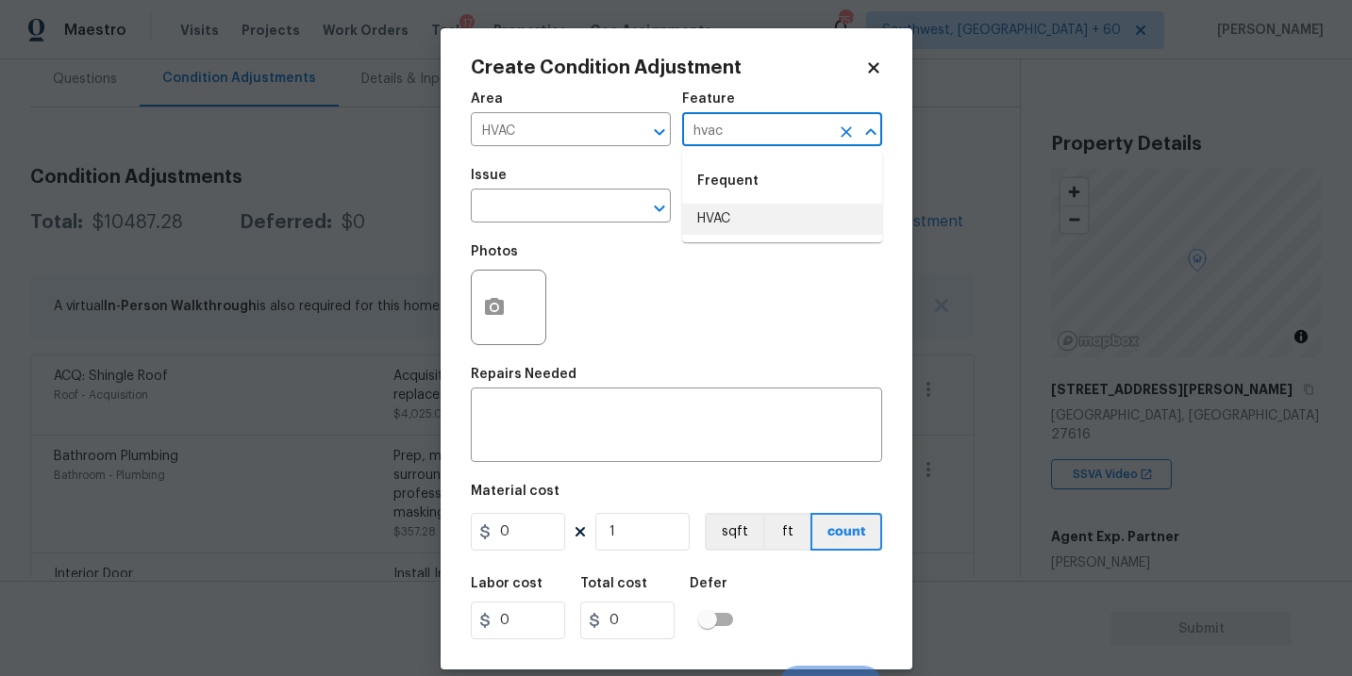
click at [735, 208] on li "HVAC" at bounding box center [782, 219] width 200 height 31
type input "HVAC"
click at [558, 207] on input "text" at bounding box center [544, 207] width 147 height 29
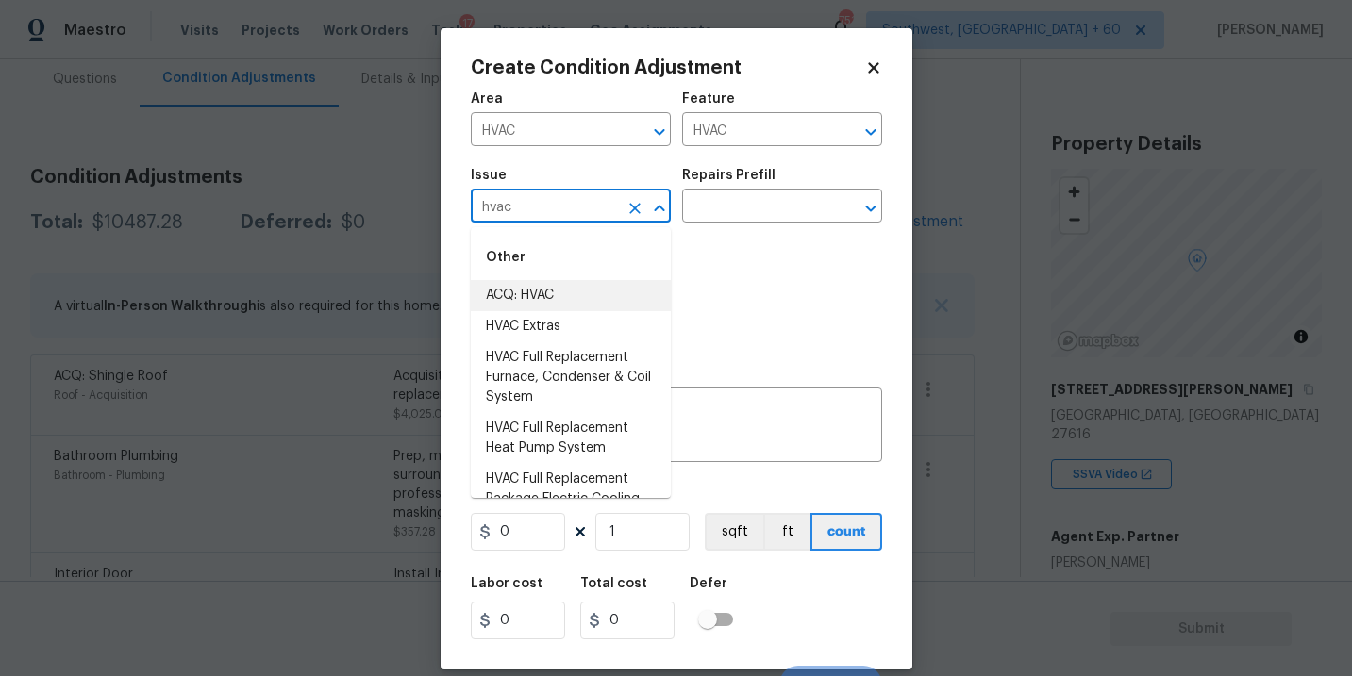
click at [547, 294] on li "ACQ: HVAC" at bounding box center [571, 295] width 200 height 31
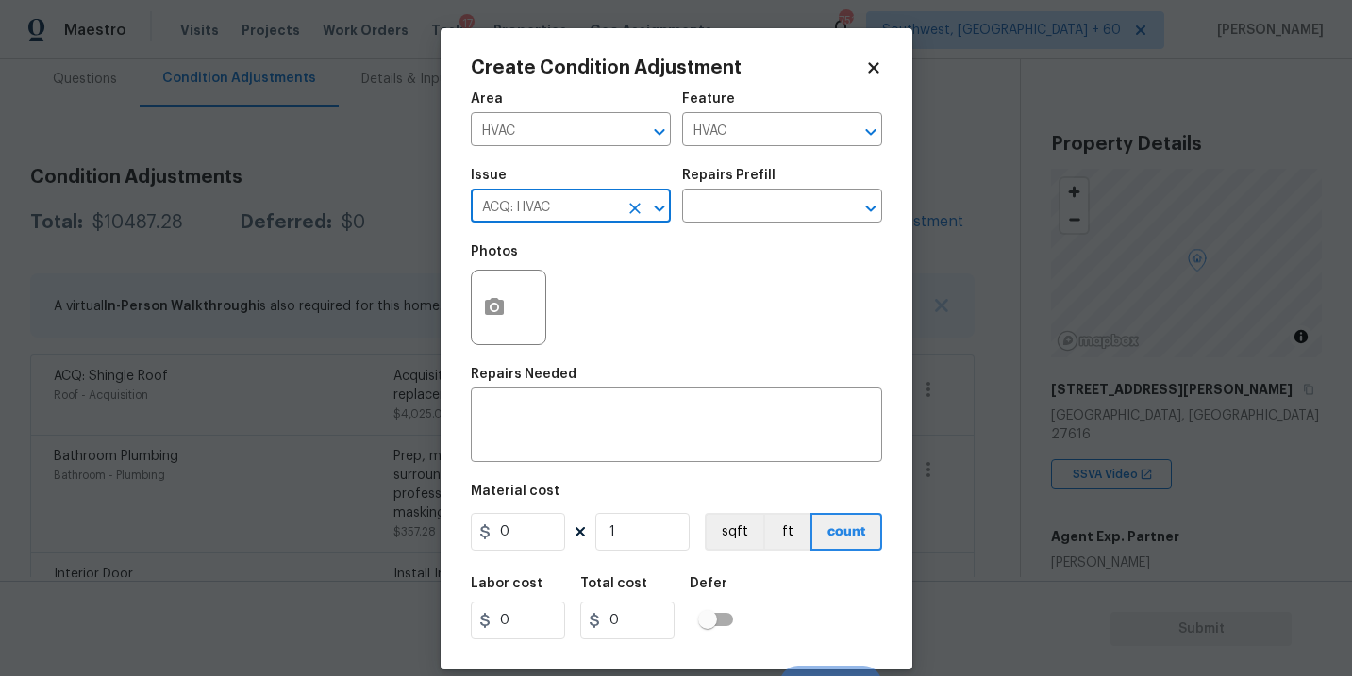
type input "ACQ: HVAC"
click at [713, 238] on div "Photos" at bounding box center [676, 295] width 411 height 123
click at [734, 224] on div "Issue ACQ: HVAC ​ Repairs Prefill ​" at bounding box center [676, 196] width 411 height 76
click at [775, 204] on input "text" at bounding box center [755, 207] width 147 height 29
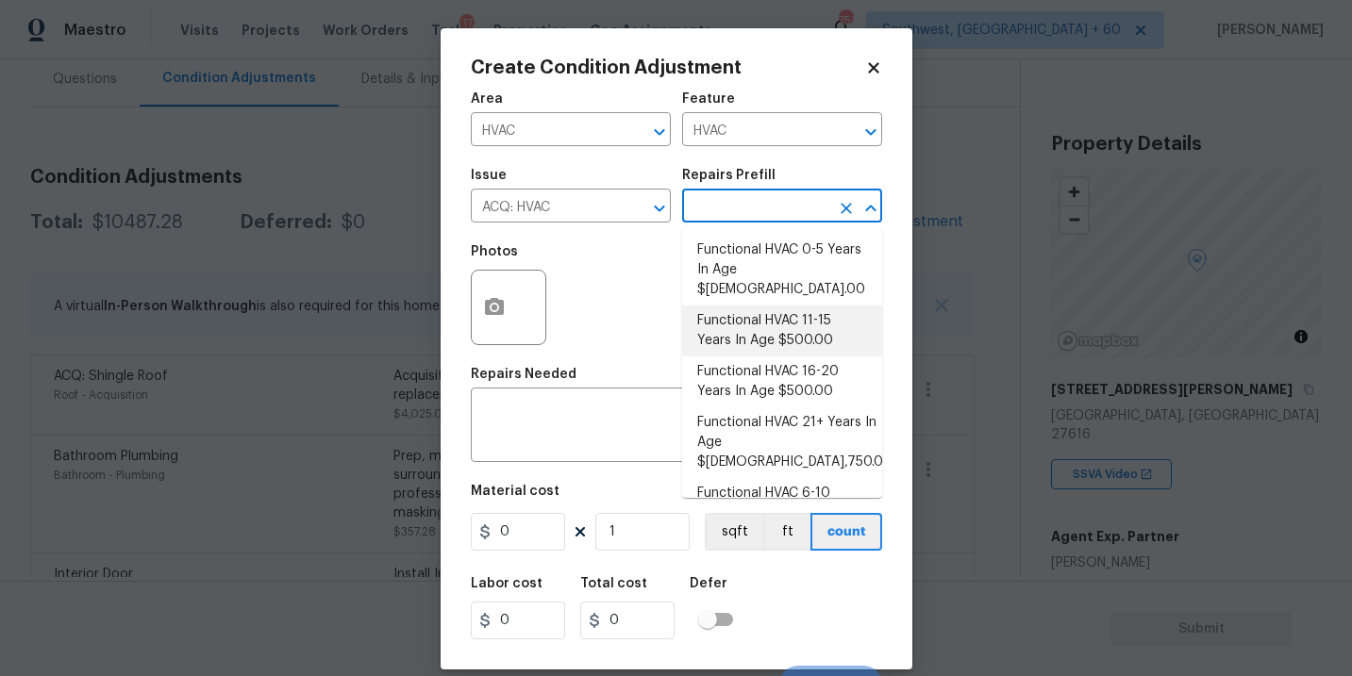
click at [796, 314] on li "Functional HVAC 11-15 Years In Age $500.00" at bounding box center [782, 331] width 200 height 51
type input "Acquisition"
type textarea "Acquisition Scope: Functional HVAC 11-15"
type input "500"
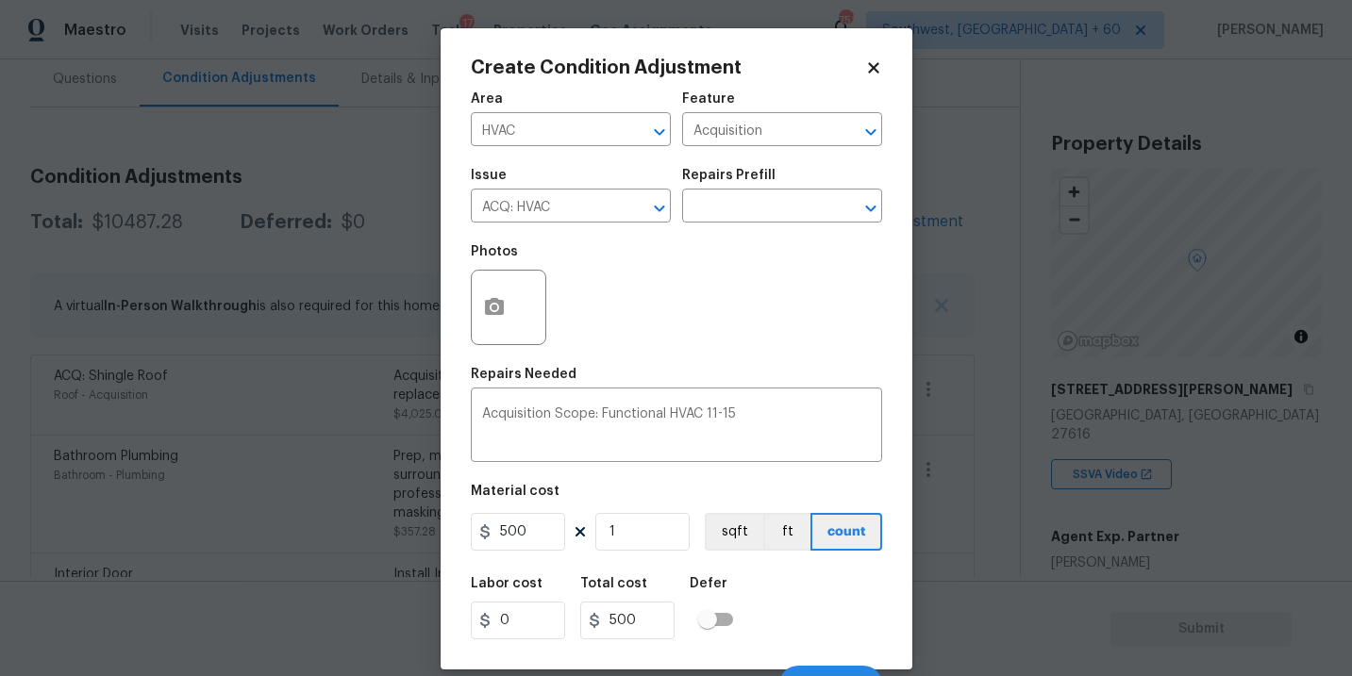
click at [777, 592] on div "Labor cost 0 Total cost 500 Defer" at bounding box center [676, 608] width 411 height 85
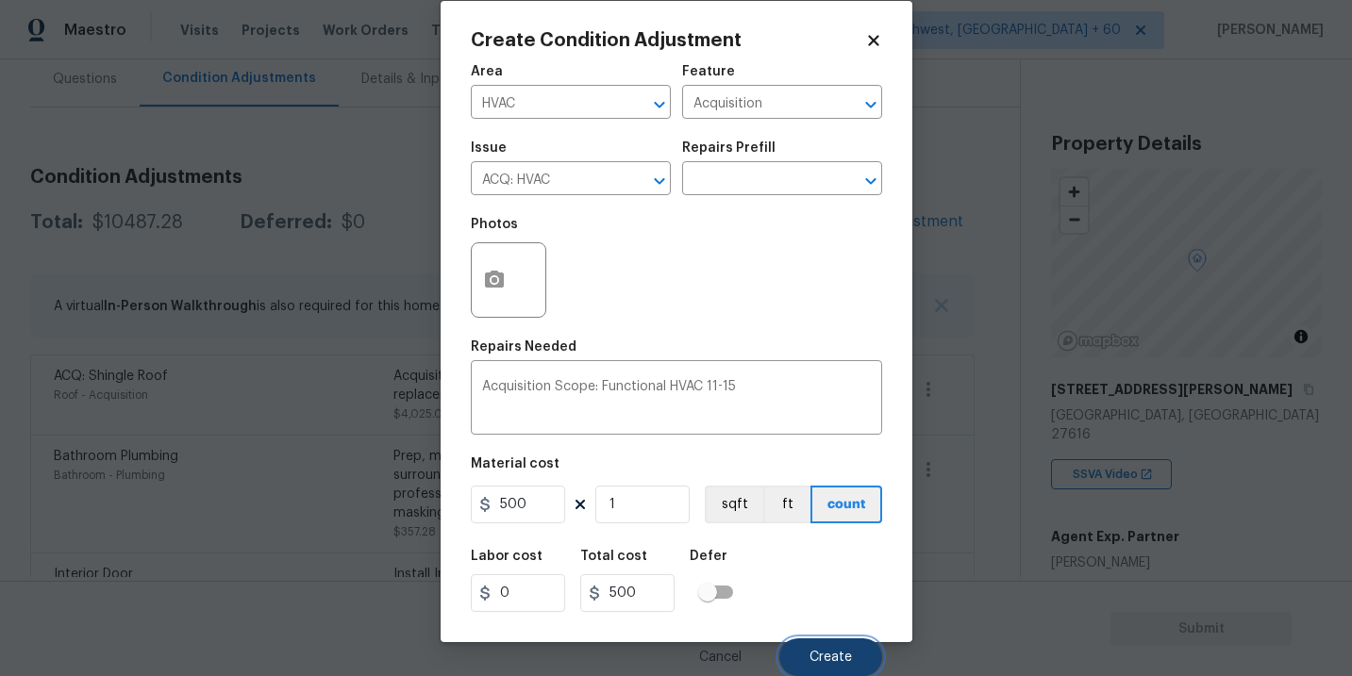
click at [835, 669] on button "Create" at bounding box center [830, 658] width 103 height 38
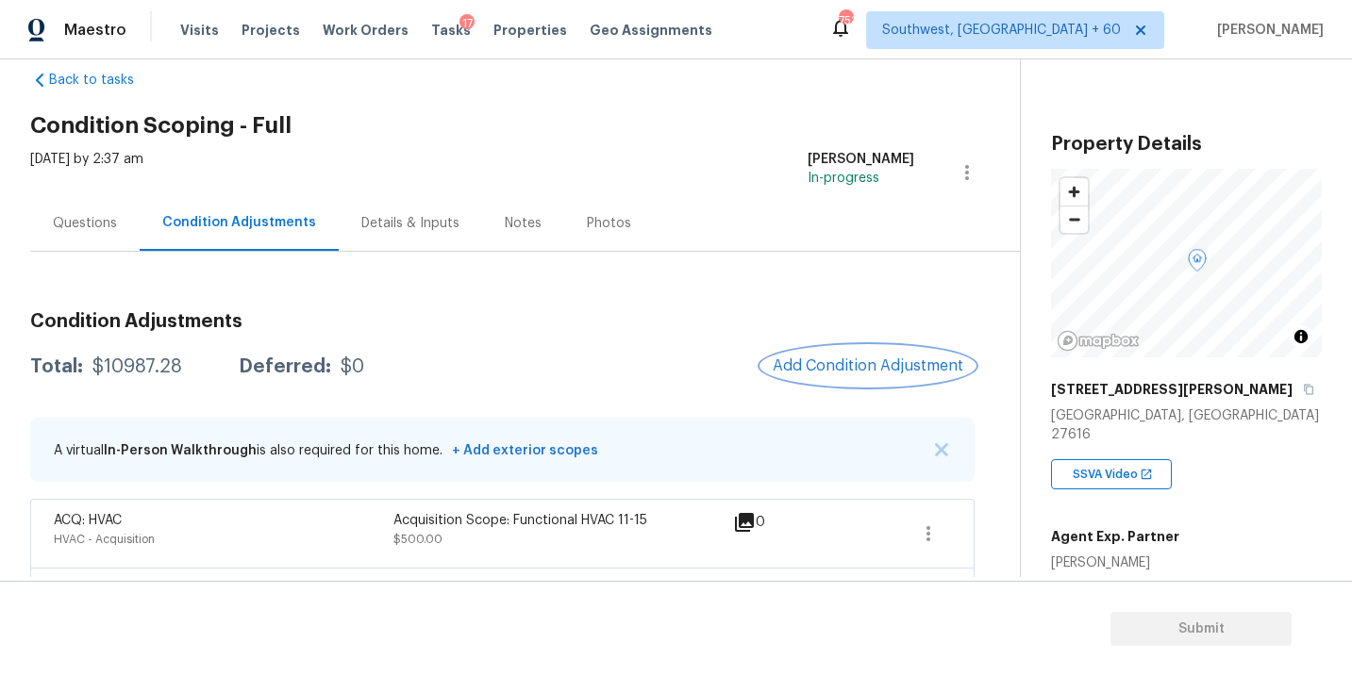
scroll to position [70, 0]
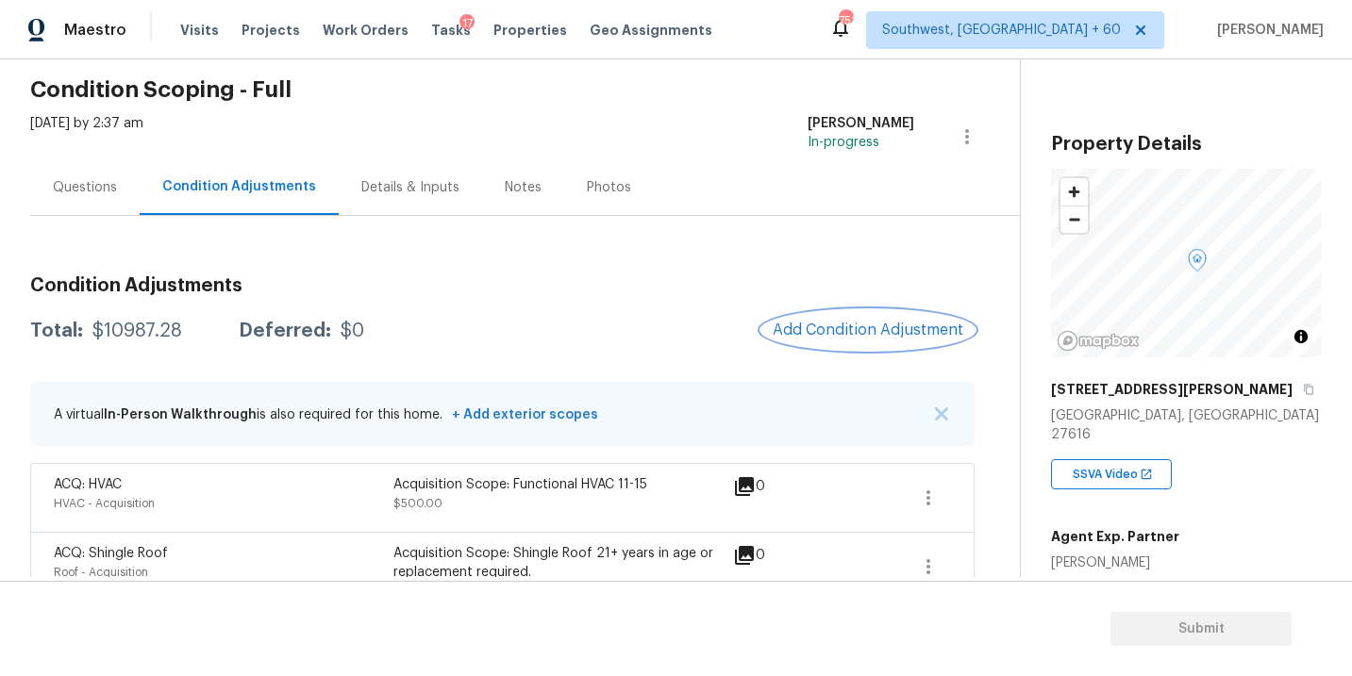
click at [884, 349] on button "Add Condition Adjustment" at bounding box center [867, 330] width 213 height 40
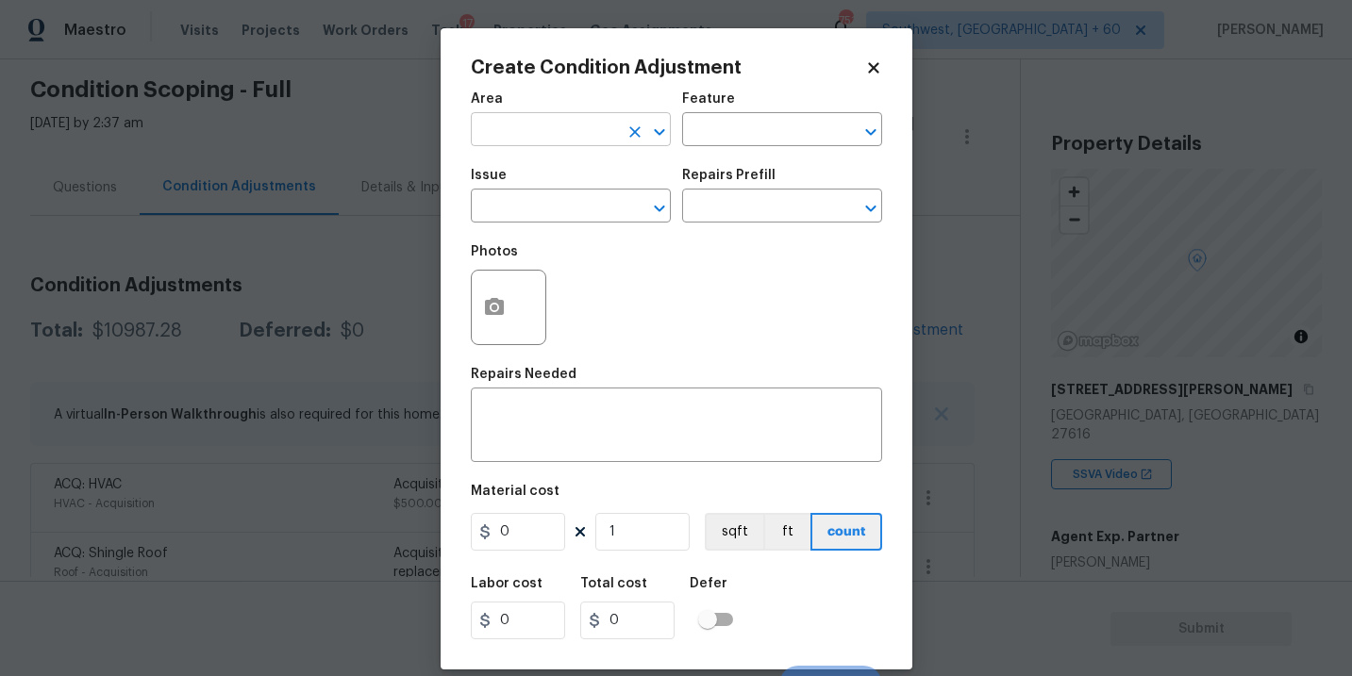
click at [564, 137] on input "text" at bounding box center [544, 131] width 147 height 29
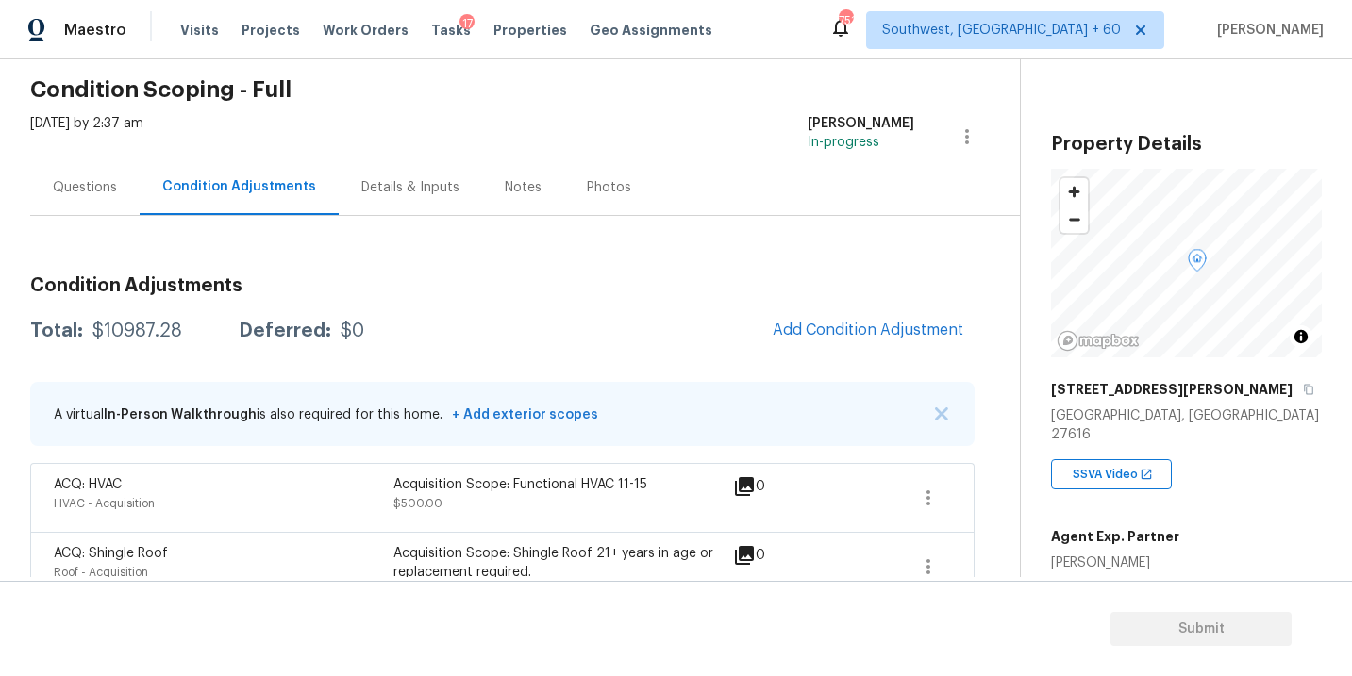
click at [1013, 319] on body "Maestro Visits Projects Work Orders Tasks 17 Properties Geo Assignments 751 Sou…" at bounding box center [676, 338] width 1352 height 676
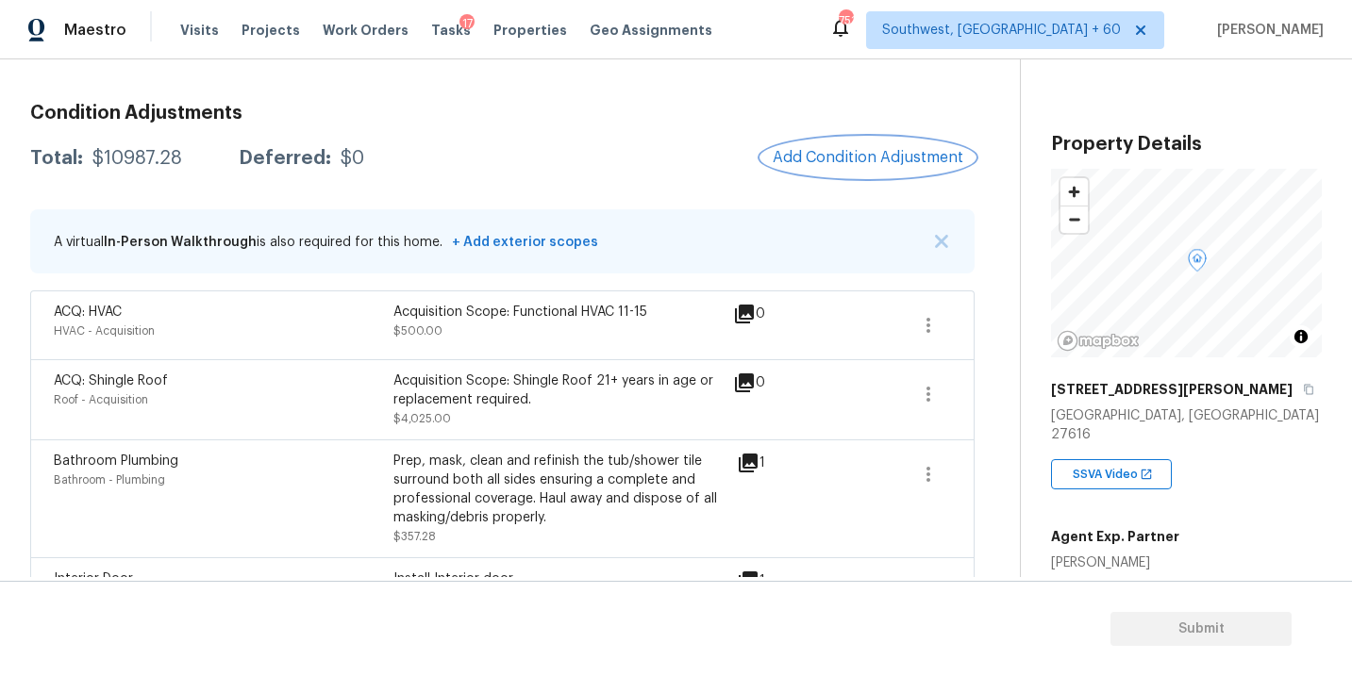
scroll to position [243, 0]
click at [853, 155] on span "Add Condition Adjustment" at bounding box center [868, 156] width 191 height 17
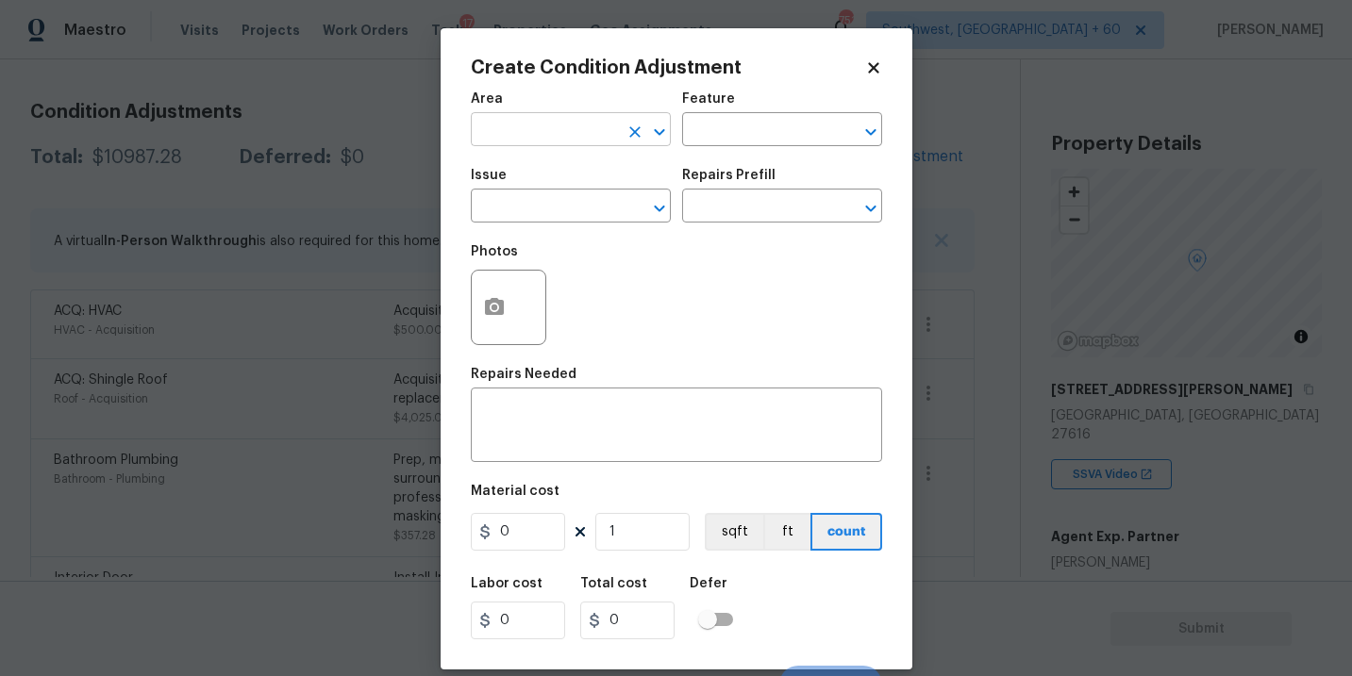
click at [617, 137] on div "​" at bounding box center [571, 131] width 200 height 29
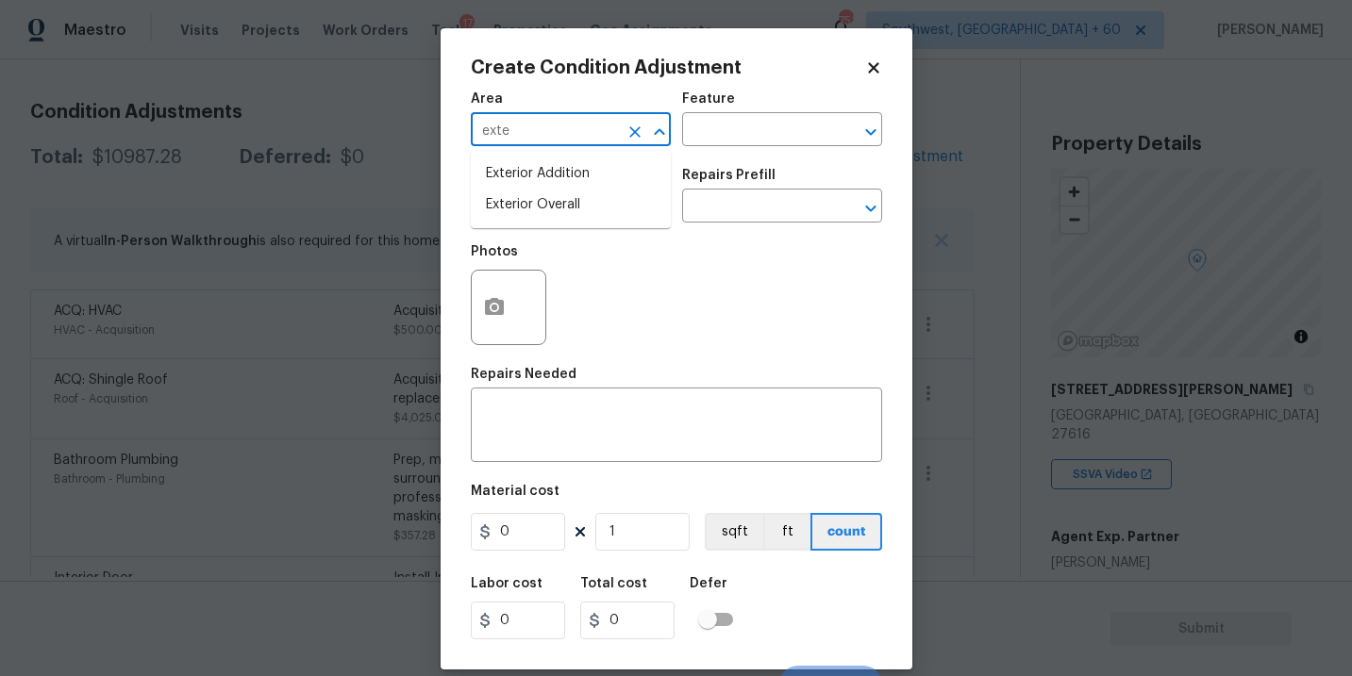
click at [573, 208] on li "Exterior Overall" at bounding box center [571, 205] width 200 height 31
type input "Exterior Overall"
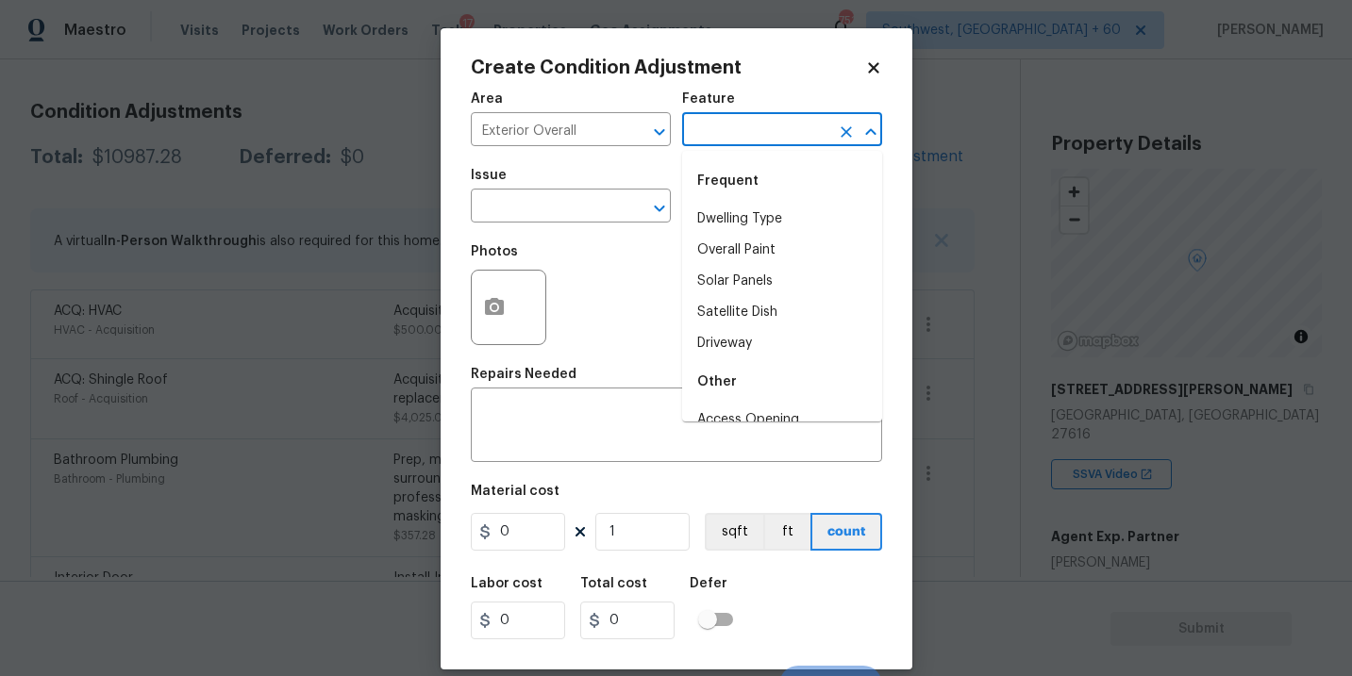
click at [754, 132] on input "text" at bounding box center [755, 131] width 147 height 29
click at [740, 279] on li "Exterior Paint" at bounding box center [782, 281] width 200 height 31
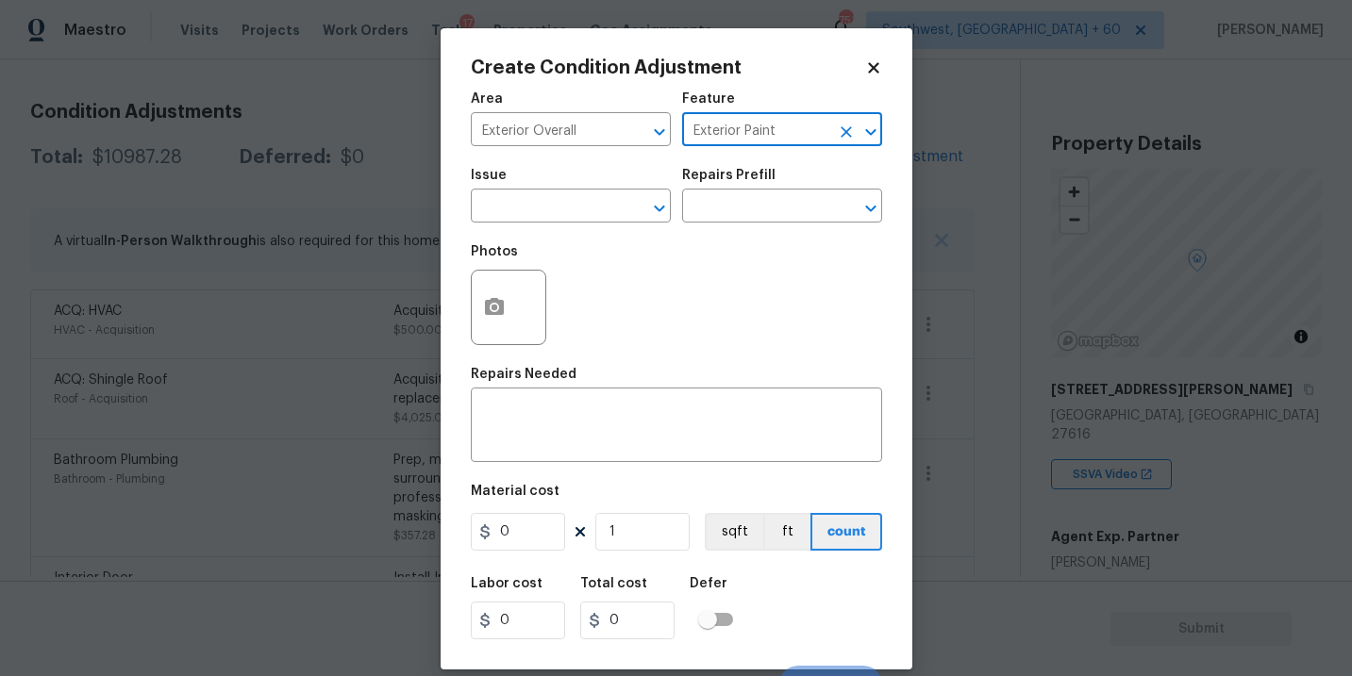
type input "Exterior Paint"
click at [587, 233] on span "Issue ​" at bounding box center [571, 196] width 200 height 76
click at [575, 221] on input "text" at bounding box center [544, 207] width 147 height 29
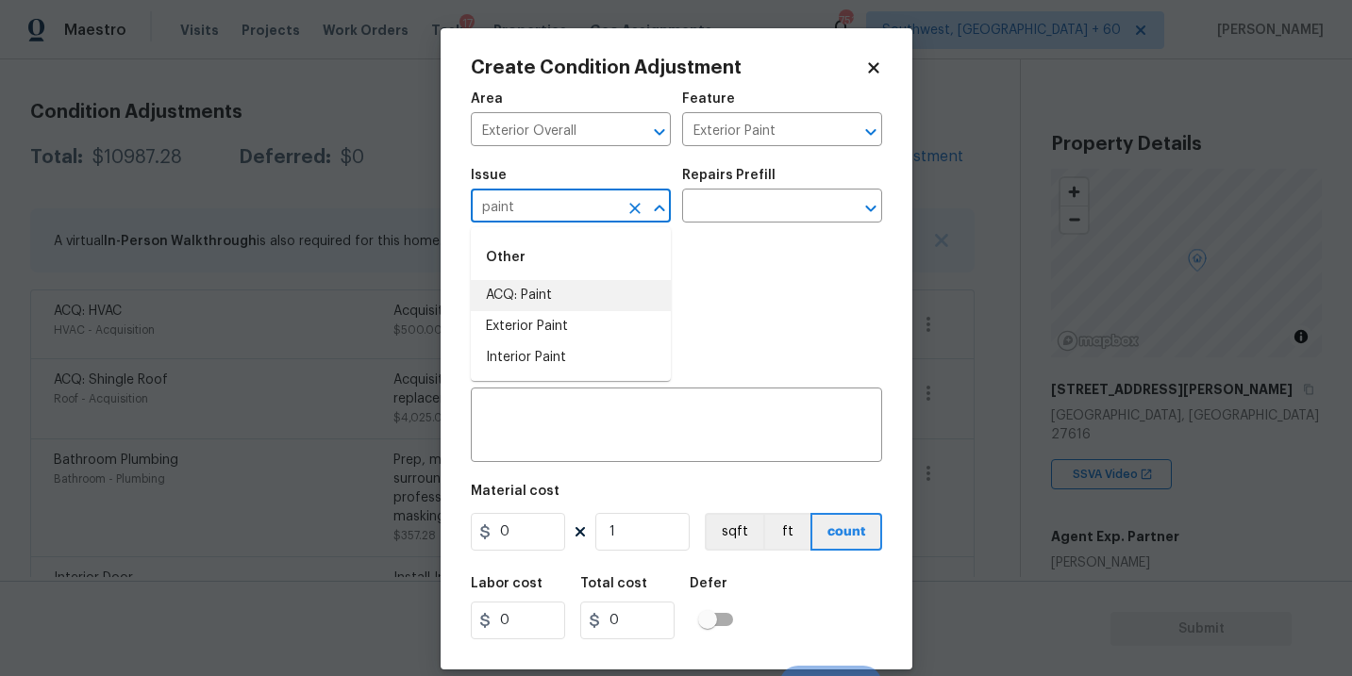
click at [567, 283] on li "ACQ: Paint" at bounding box center [571, 295] width 200 height 31
type input "ACQ: Paint"
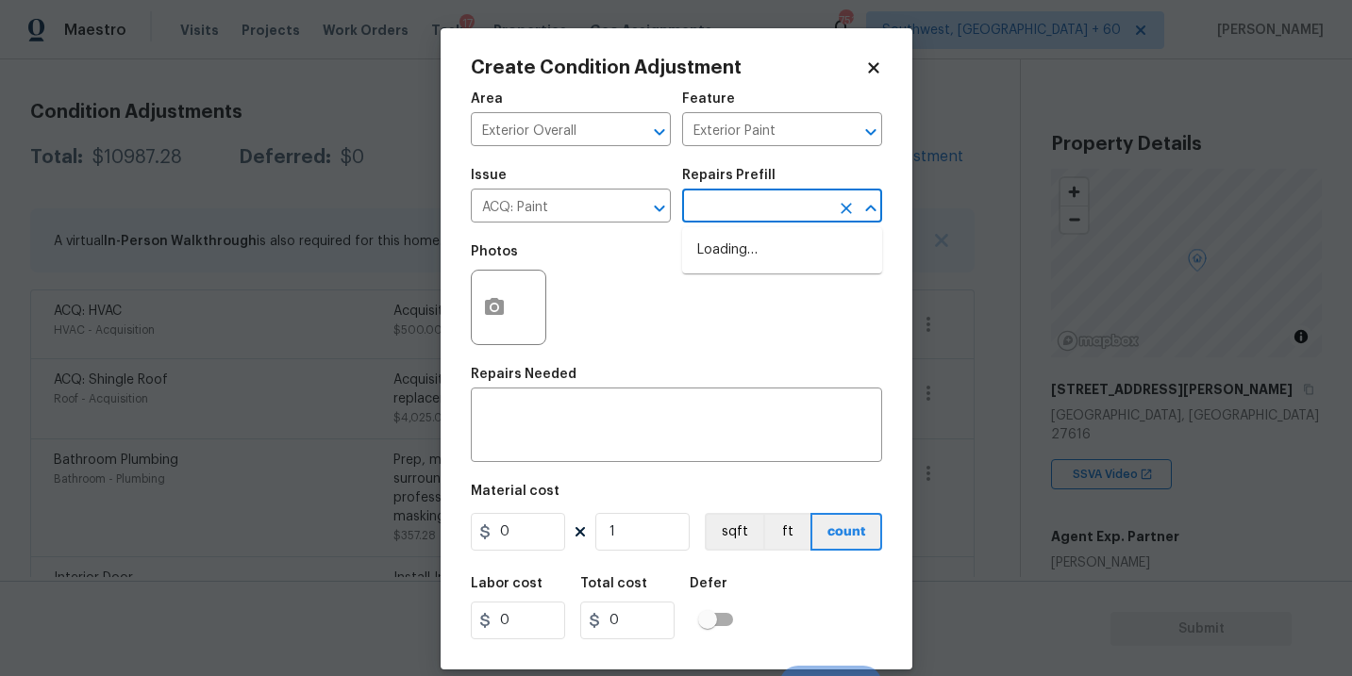
click at [726, 199] on input "text" at bounding box center [755, 207] width 147 height 29
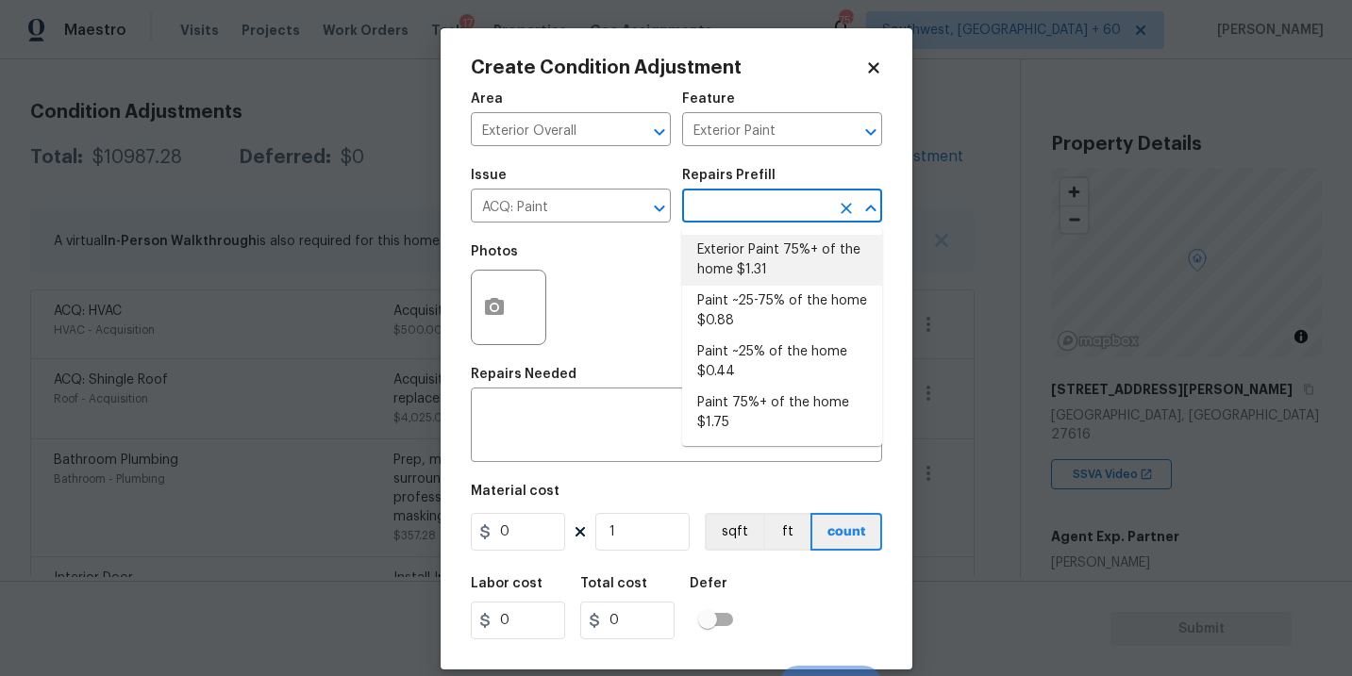
click at [758, 268] on li "Exterior Paint 75%+ of the home $1.31" at bounding box center [782, 260] width 200 height 51
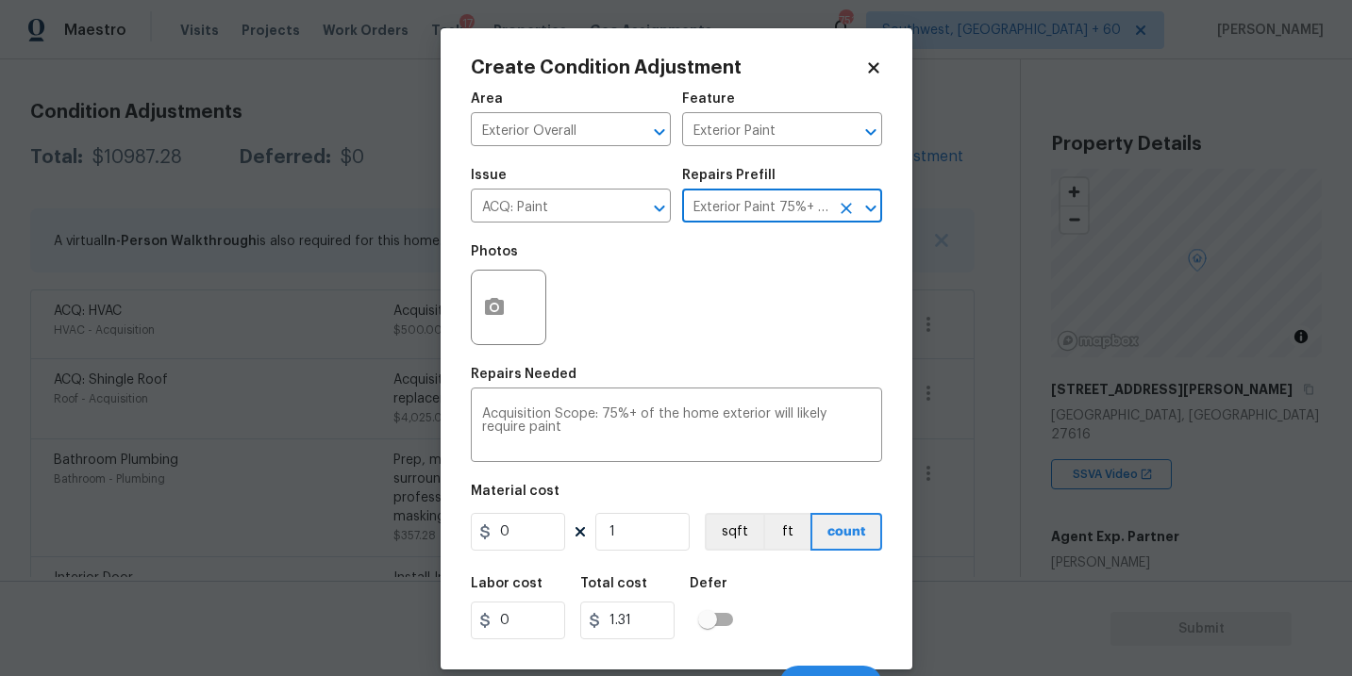
type input "Acquisition"
type textarea "Acquisition Scope: 75%+ of the home exterior will likely require paint"
type input "1.31"
click at [488, 321] on button "button" at bounding box center [494, 308] width 45 height 74
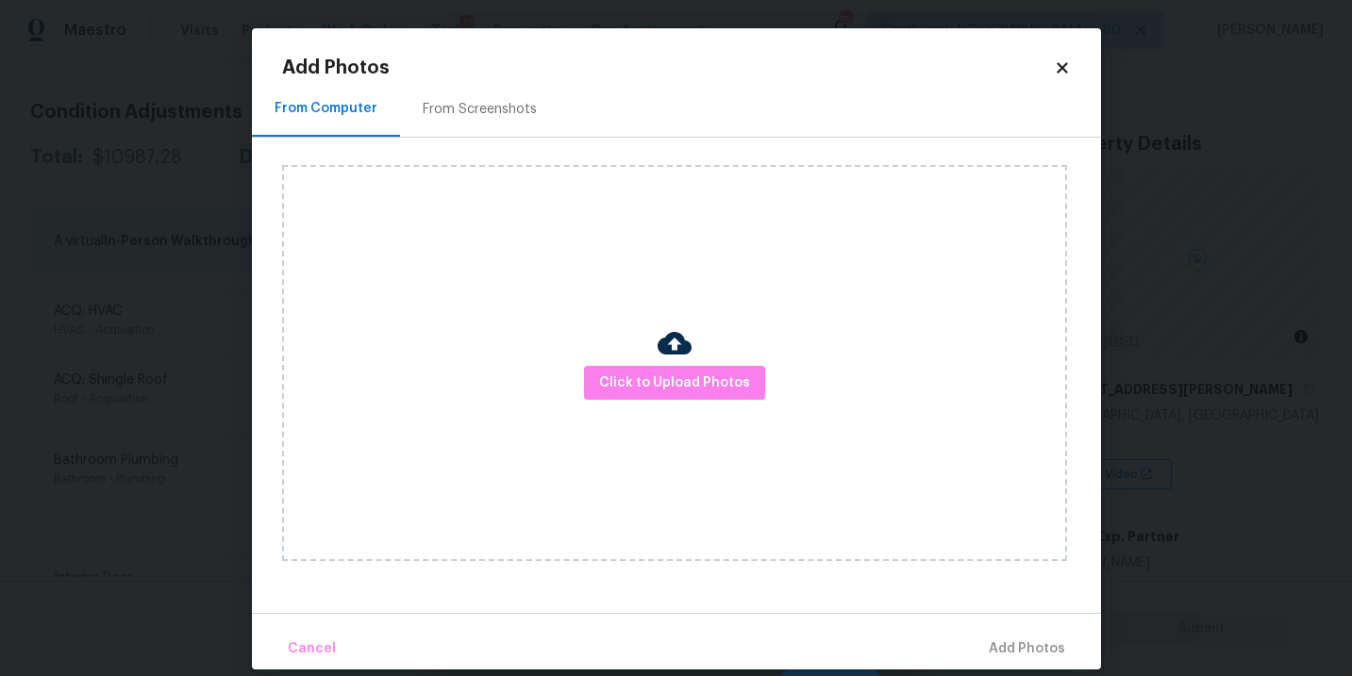
click at [636, 361] on div "Click to Upload Photos" at bounding box center [674, 363] width 785 height 396
click at [688, 402] on div "Click to Upload Photos" at bounding box center [674, 363] width 785 height 396
click at [686, 389] on span "Click to Upload Photos" at bounding box center [674, 384] width 151 height 24
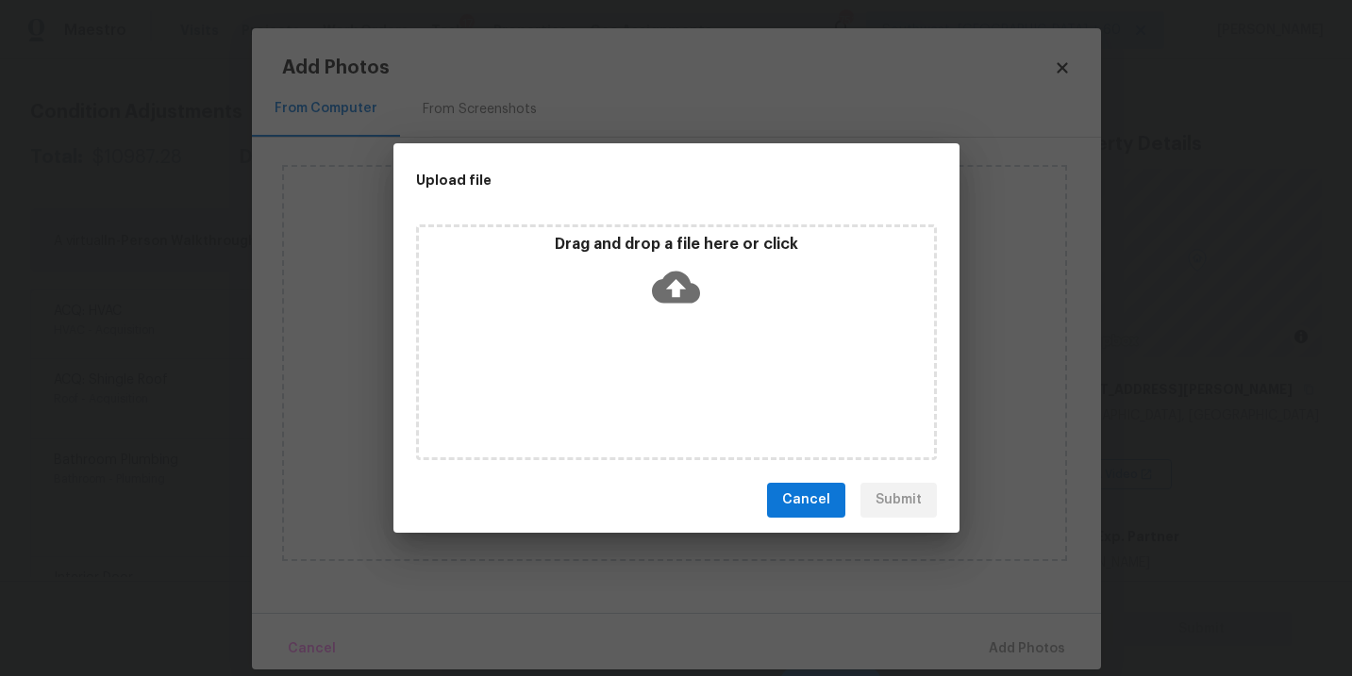
click at [686, 303] on icon at bounding box center [676, 287] width 48 height 48
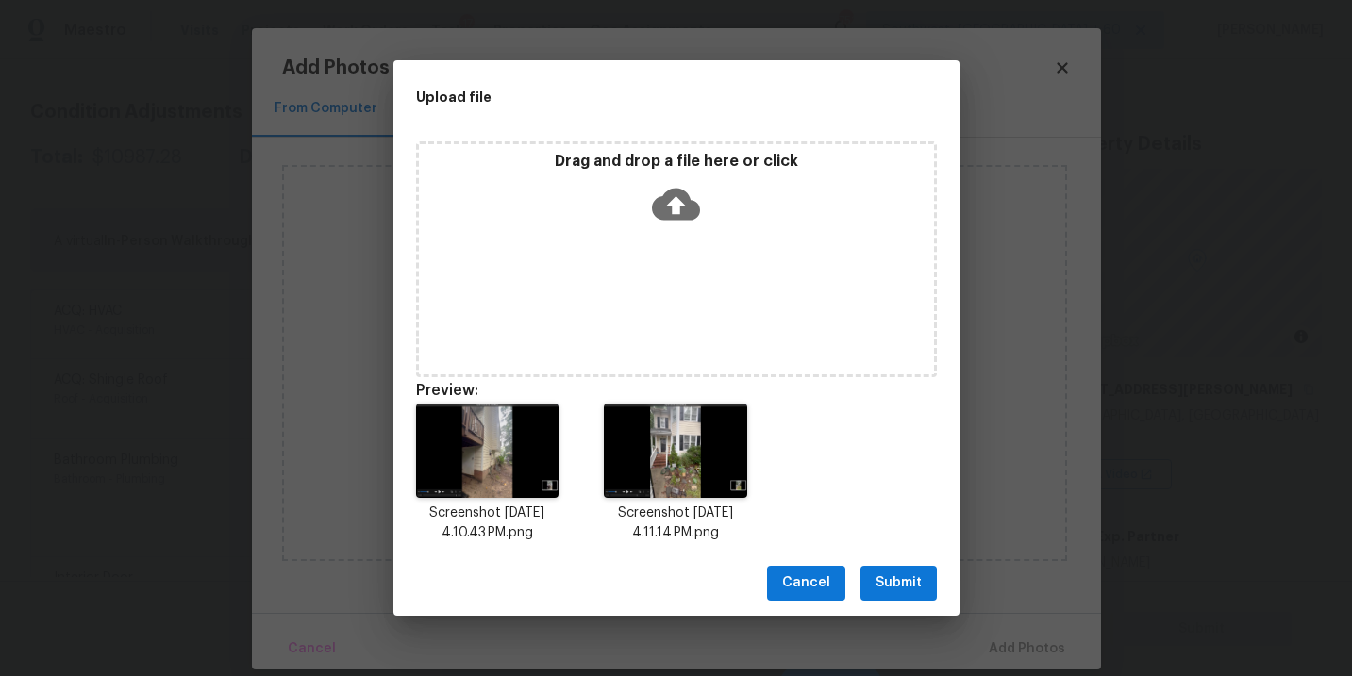
click at [891, 591] on span "Submit" at bounding box center [898, 584] width 46 height 24
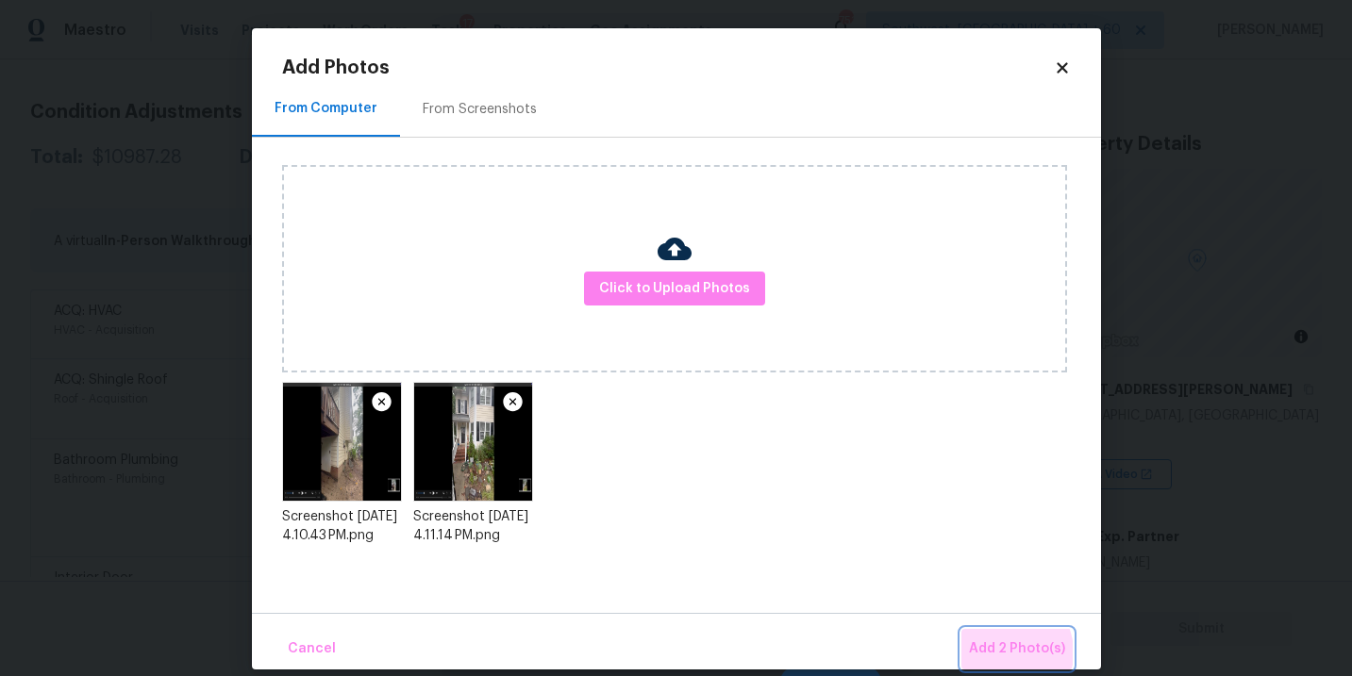
click at [1010, 653] on span "Add 2 Photo(s)" at bounding box center [1017, 650] width 96 height 24
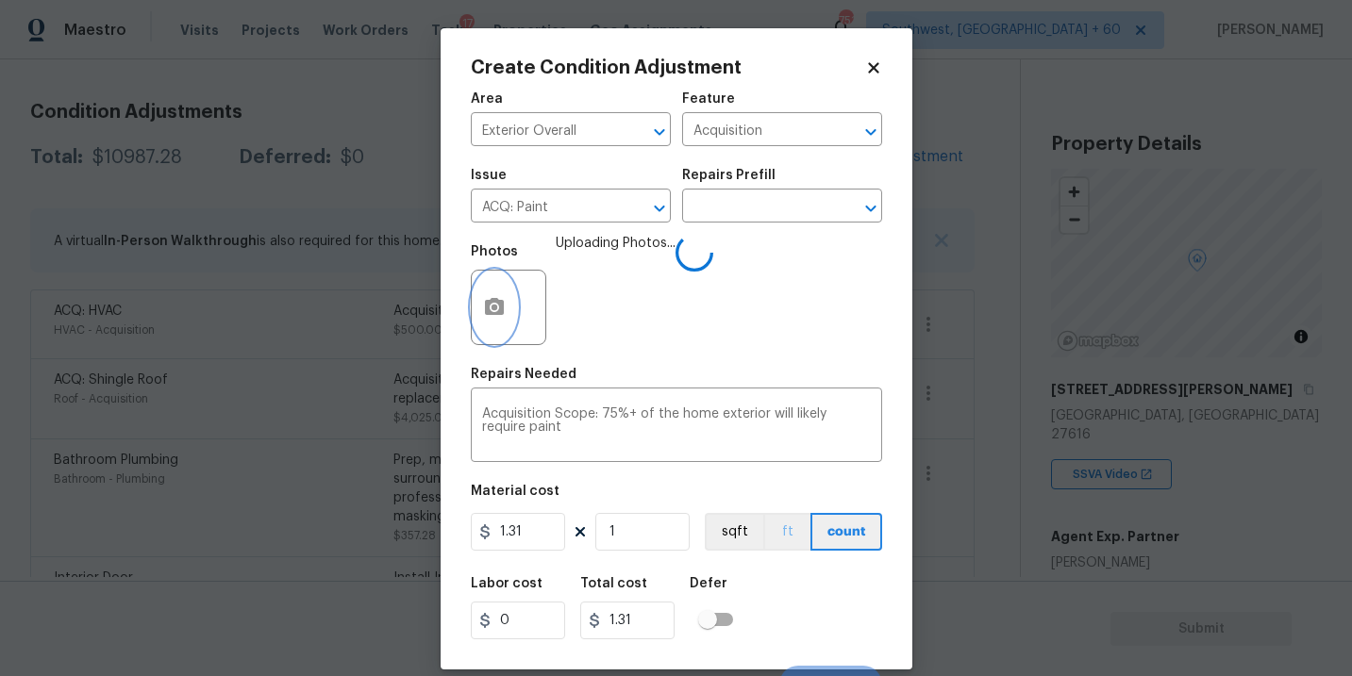
scroll to position [28, 0]
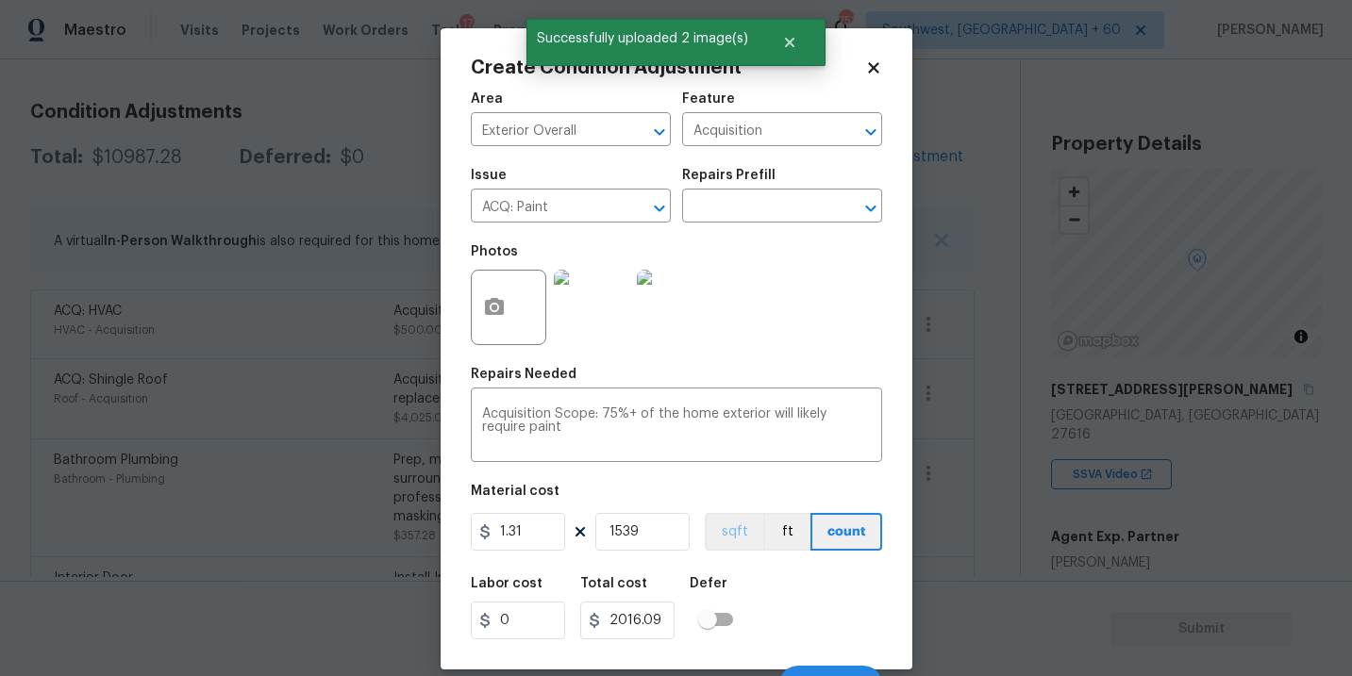
scroll to position [28, 0]
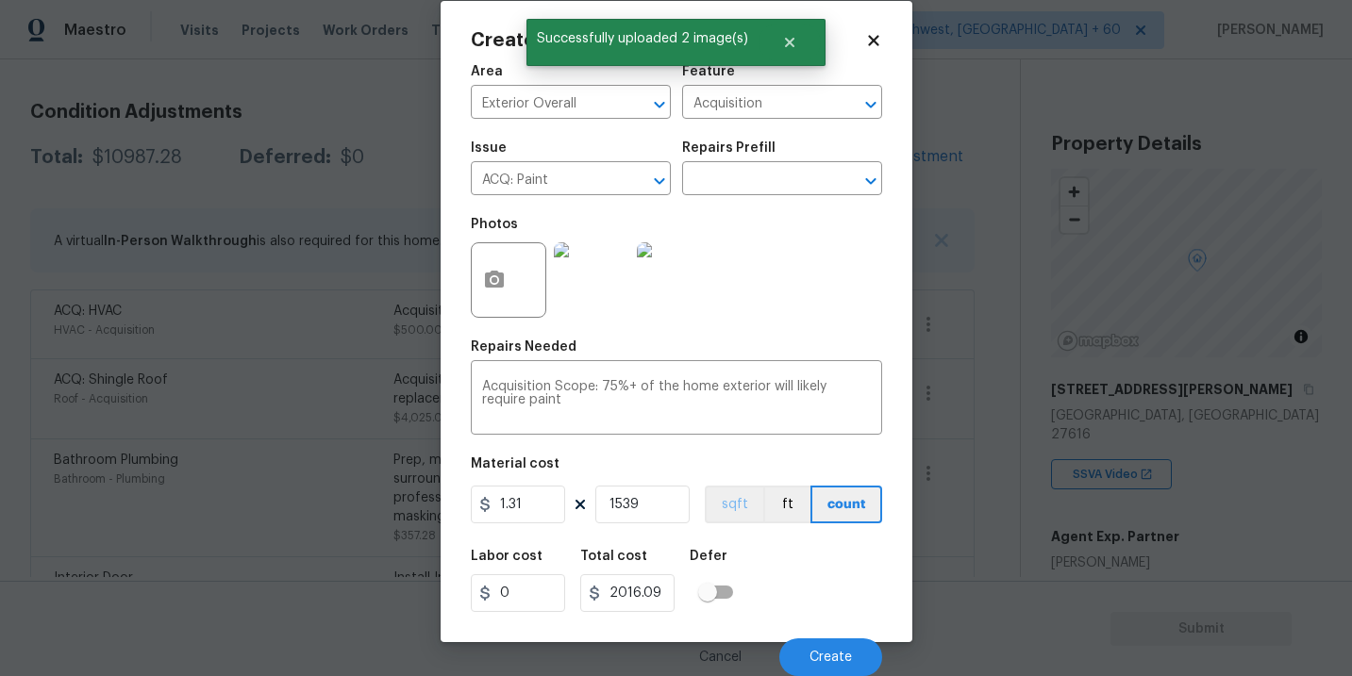
type input "1539"
click at [739, 510] on button "sqft" at bounding box center [734, 505] width 58 height 38
click at [777, 560] on div "Labor cost 0 Total cost 2016.09 Defer" at bounding box center [676, 581] width 411 height 85
click at [829, 666] on button "Create" at bounding box center [830, 658] width 103 height 38
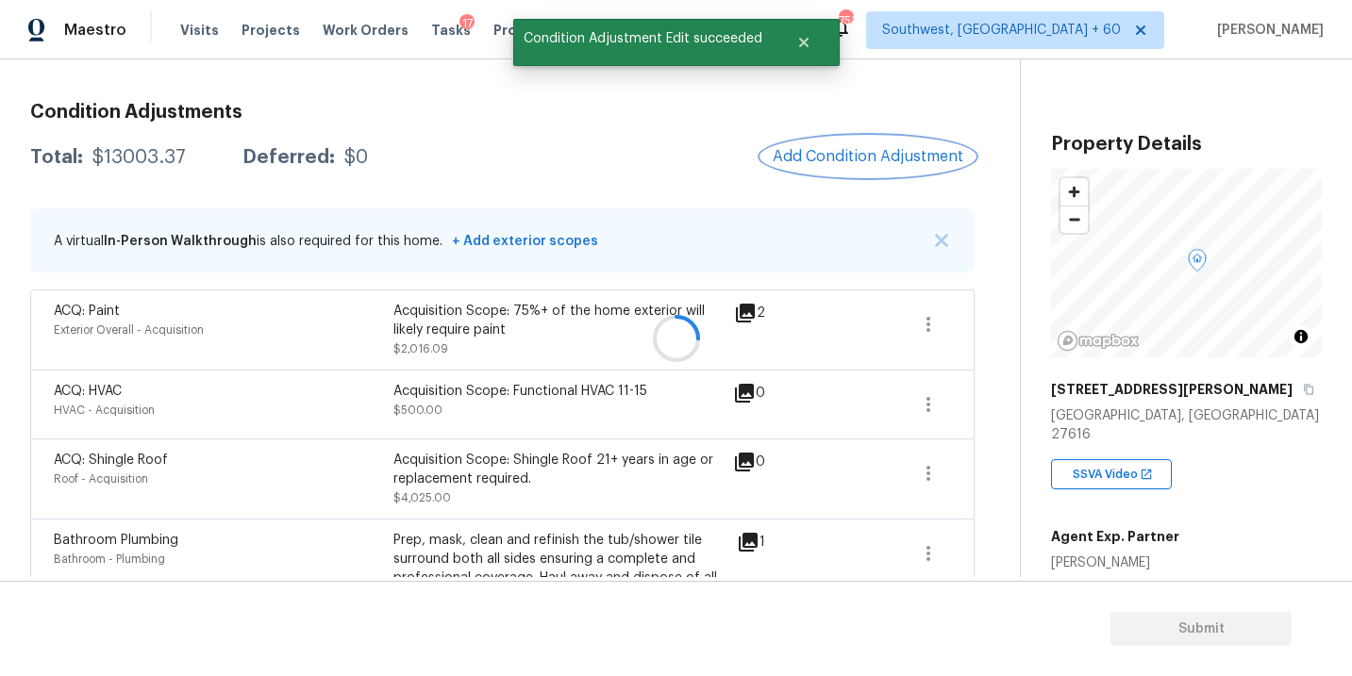
scroll to position [0, 0]
click at [936, 323] on icon "button" at bounding box center [928, 324] width 23 height 23
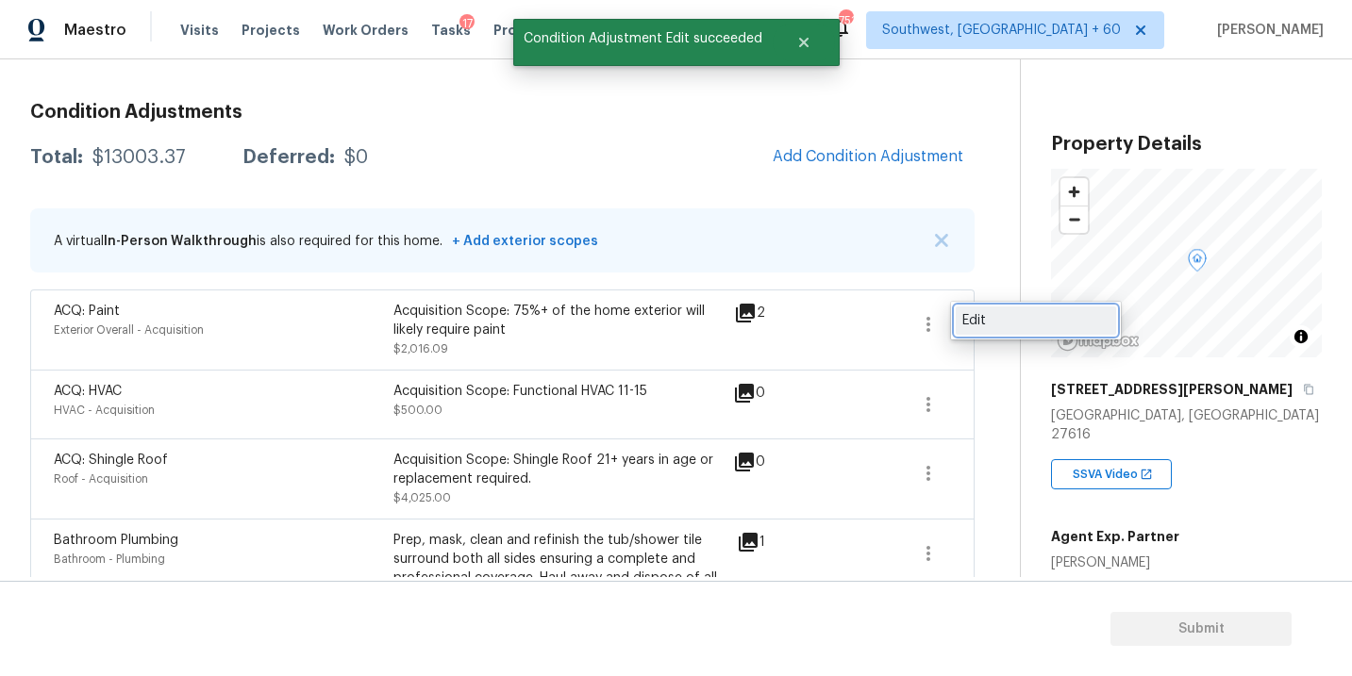
click at [968, 320] on div "Edit" at bounding box center [1035, 320] width 147 height 19
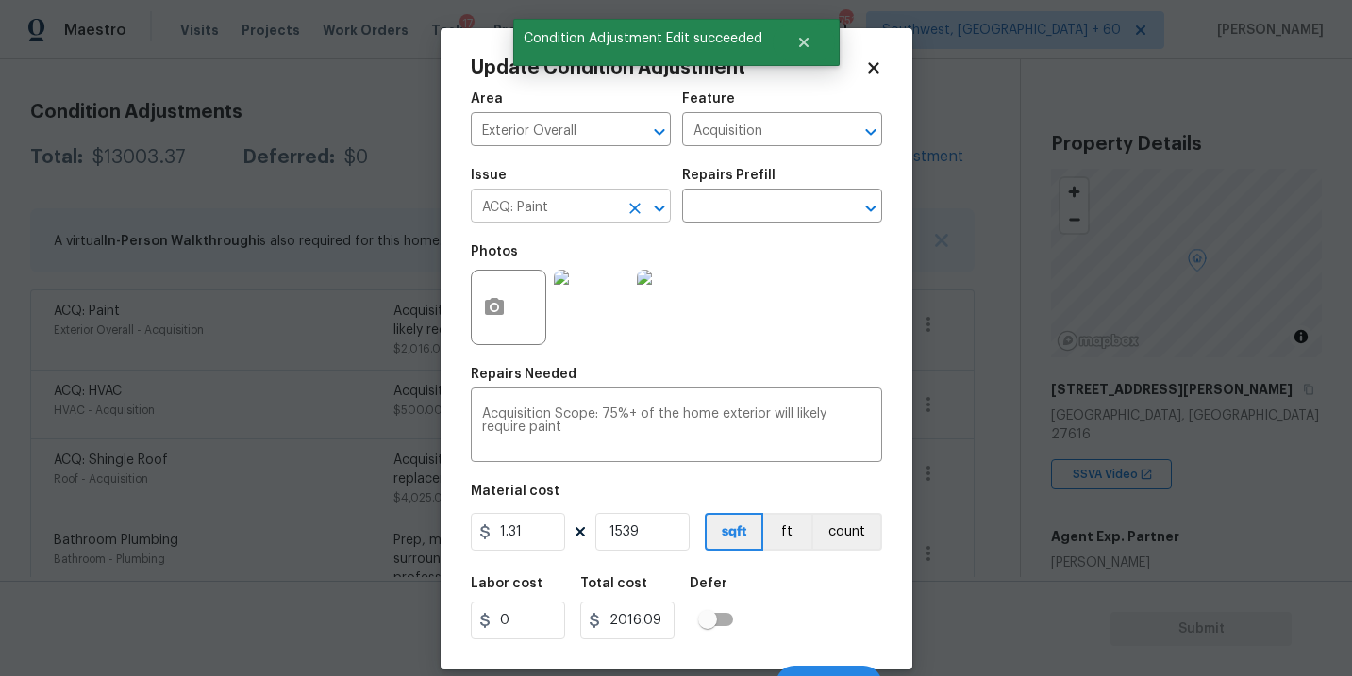
click at [631, 201] on icon "Clear" at bounding box center [634, 208] width 19 height 19
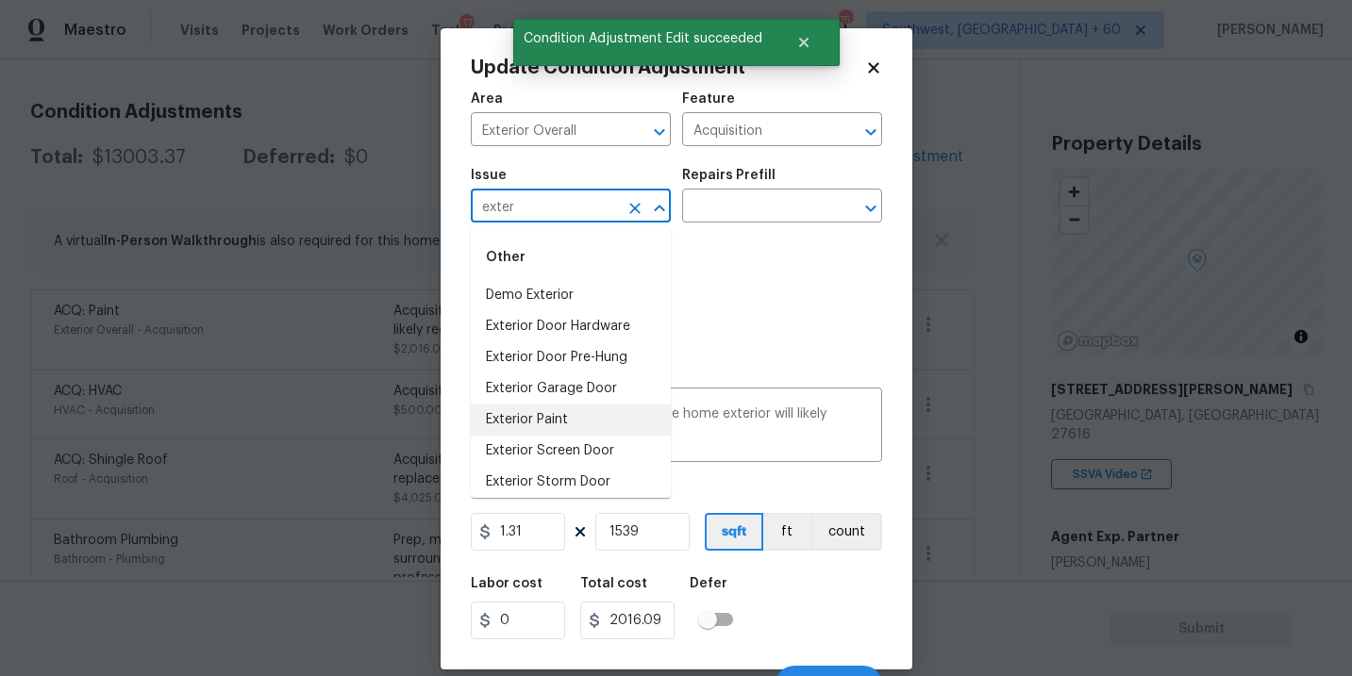
click at [553, 432] on li "Exterior Paint" at bounding box center [571, 420] width 200 height 31
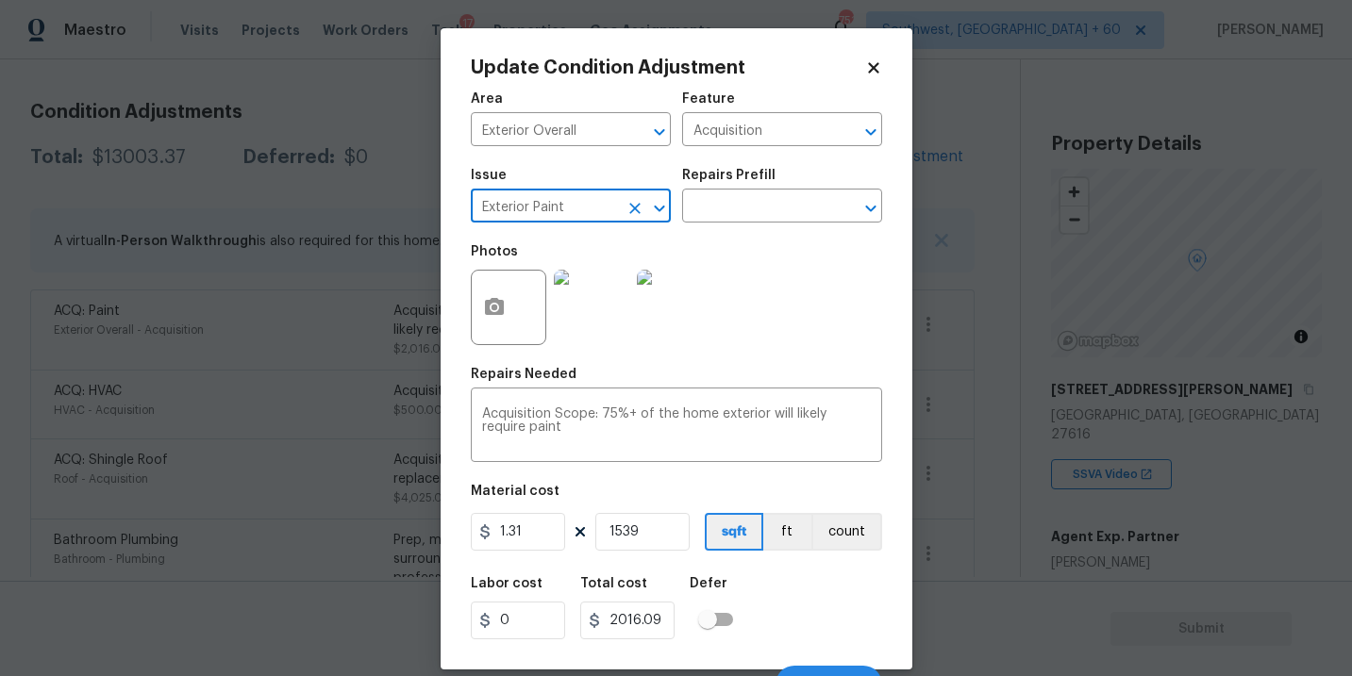
type input "Exterior Paint"
click at [832, 623] on div "Labor cost 0 Total cost 2016.09 Defer" at bounding box center [676, 608] width 411 height 85
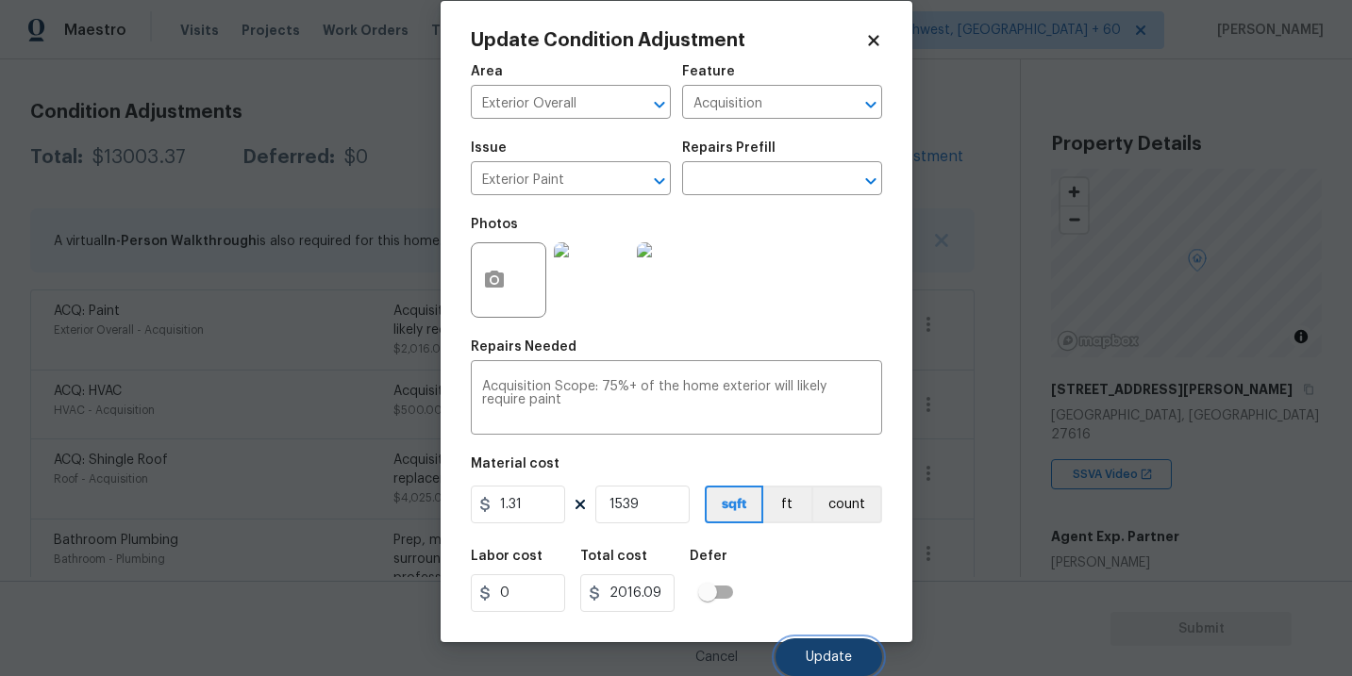
click at [824, 641] on button "Update" at bounding box center [828, 658] width 107 height 38
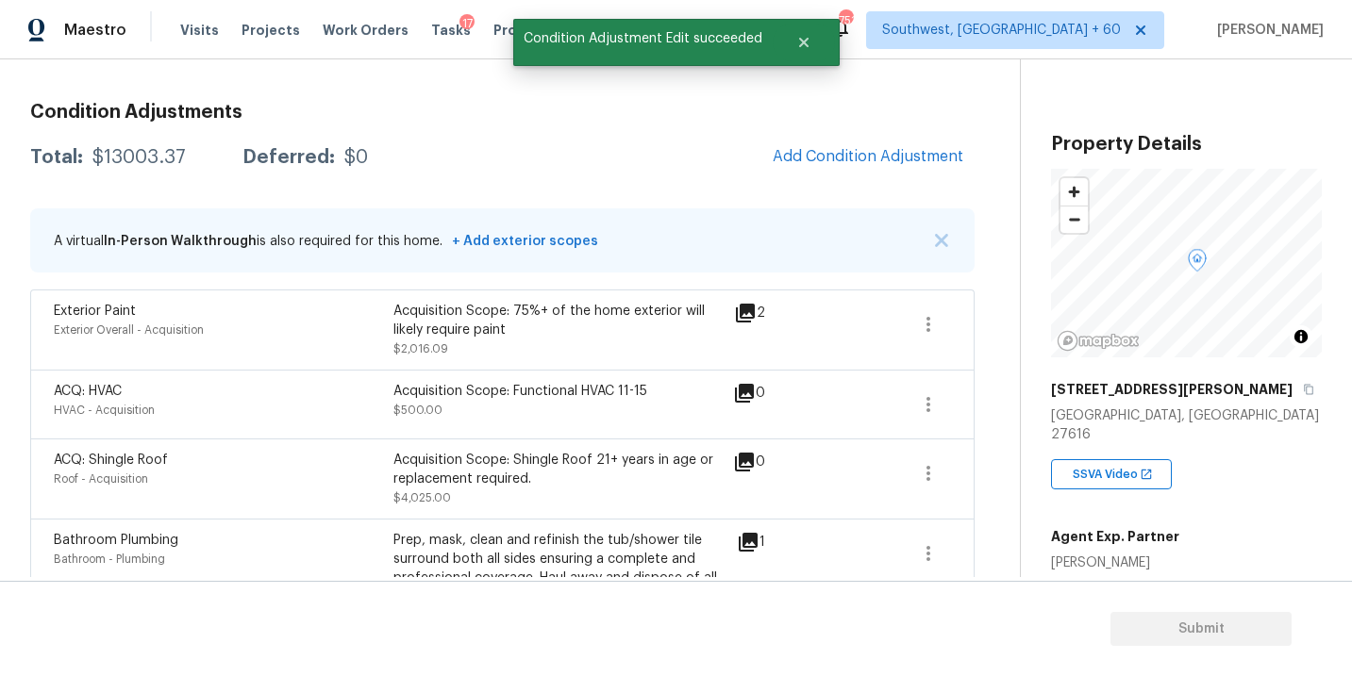
scroll to position [191, 0]
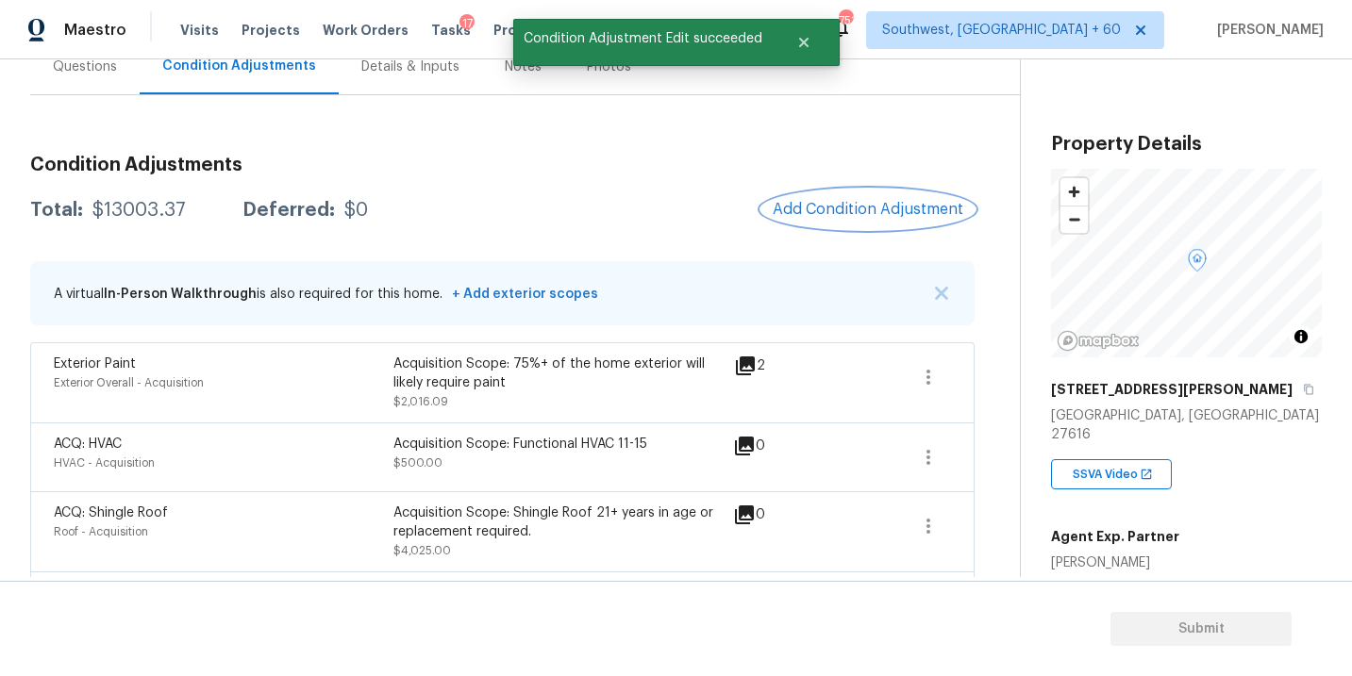
click at [883, 212] on span "Add Condition Adjustment" at bounding box center [868, 209] width 191 height 17
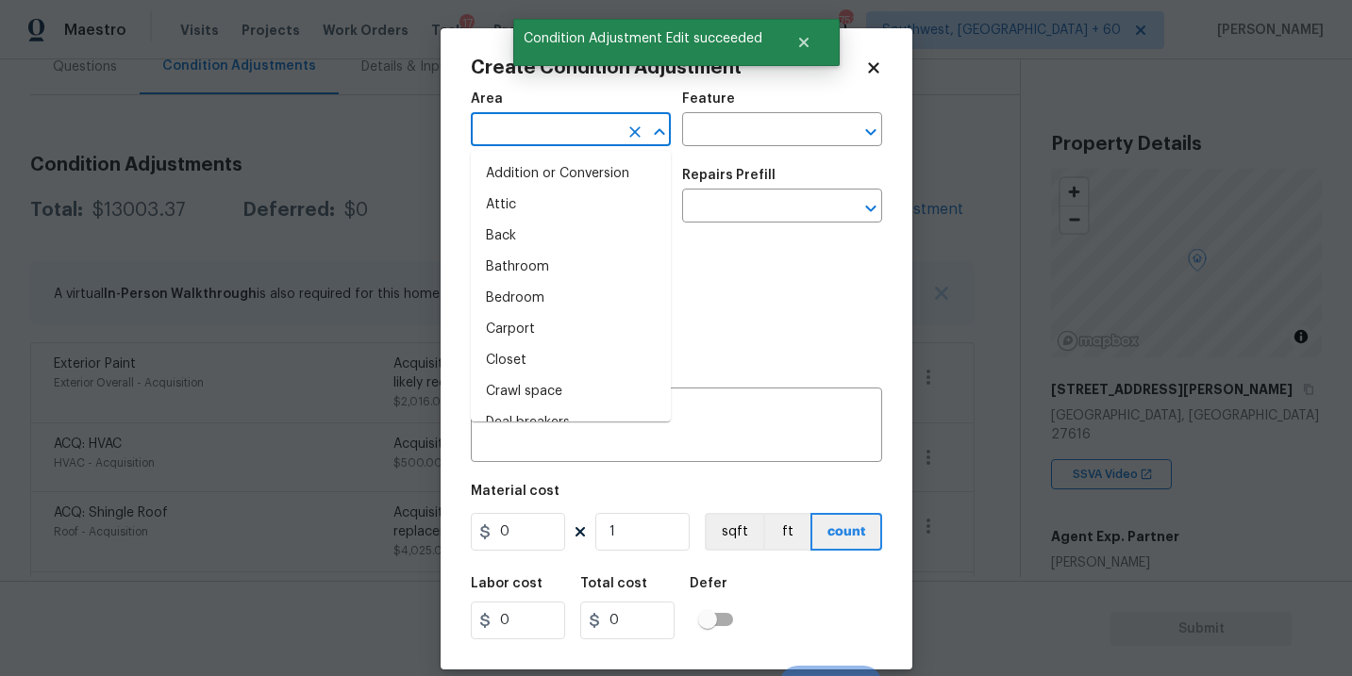
click at [551, 141] on input "text" at bounding box center [544, 131] width 147 height 29
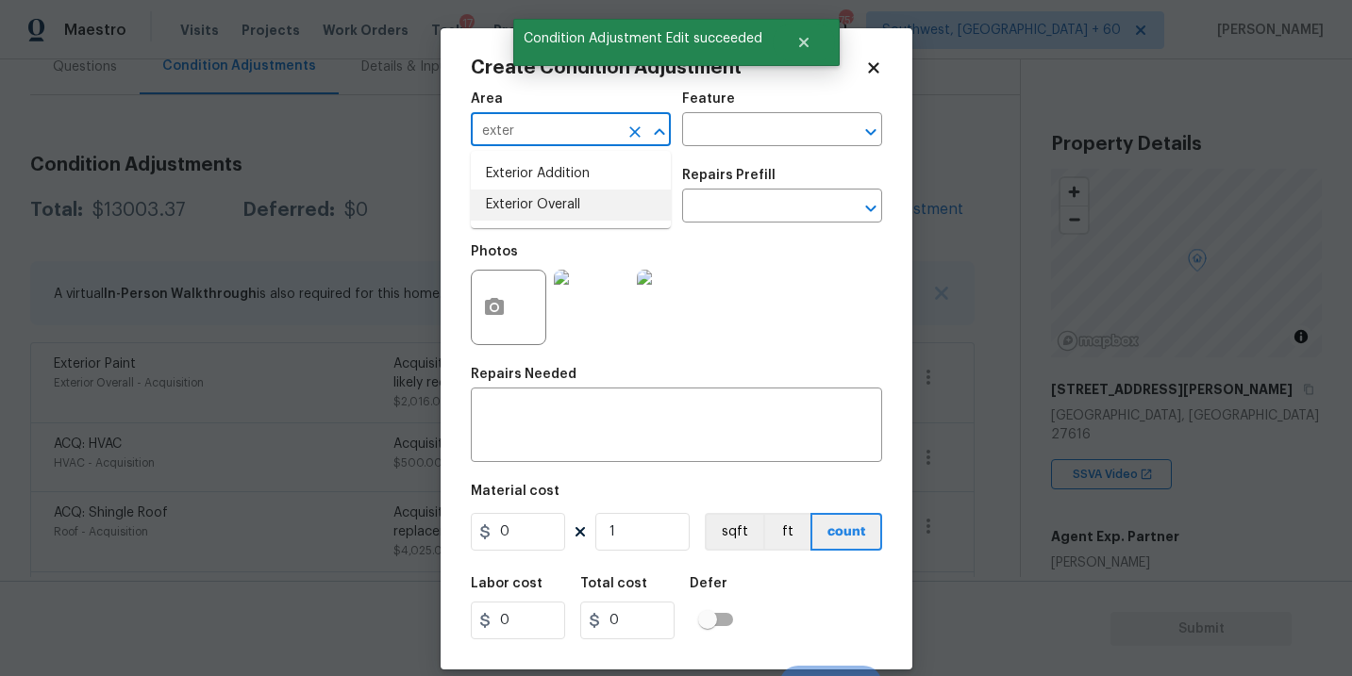
click at [565, 207] on li "Exterior Overall" at bounding box center [571, 205] width 200 height 31
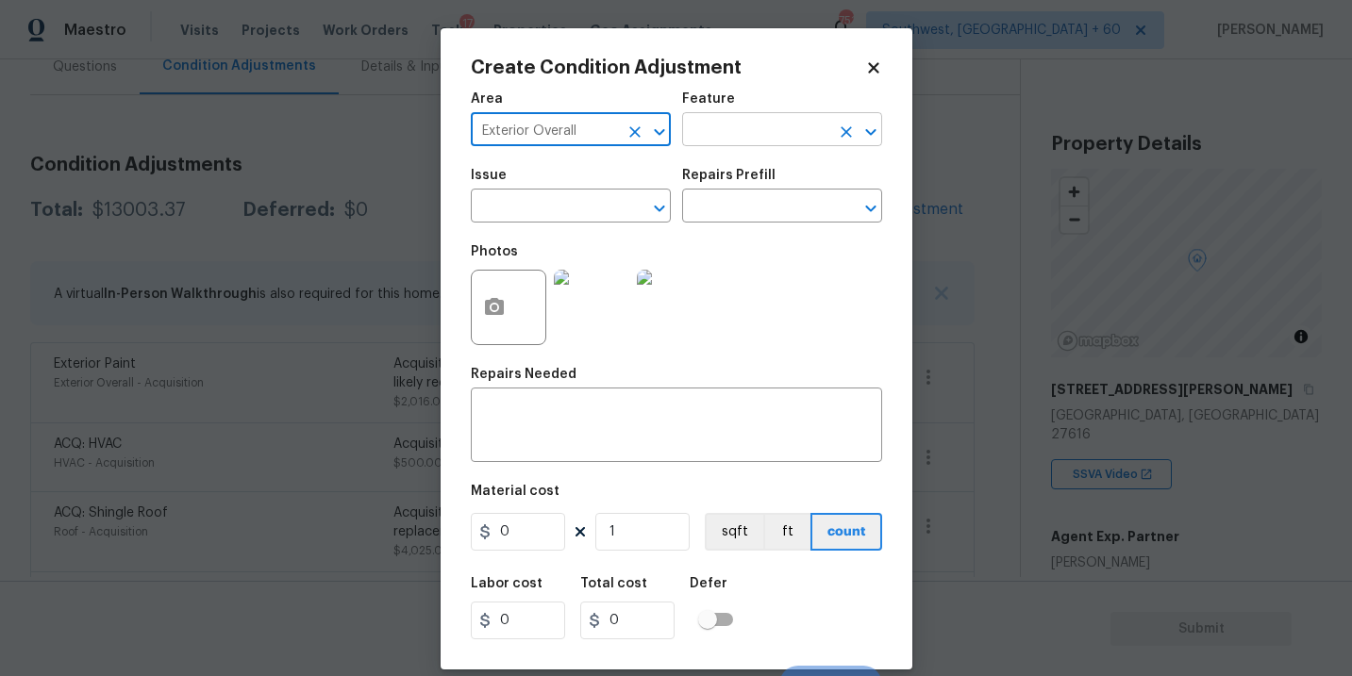
type input "Exterior Overall"
click at [767, 138] on input "text" at bounding box center [755, 131] width 147 height 29
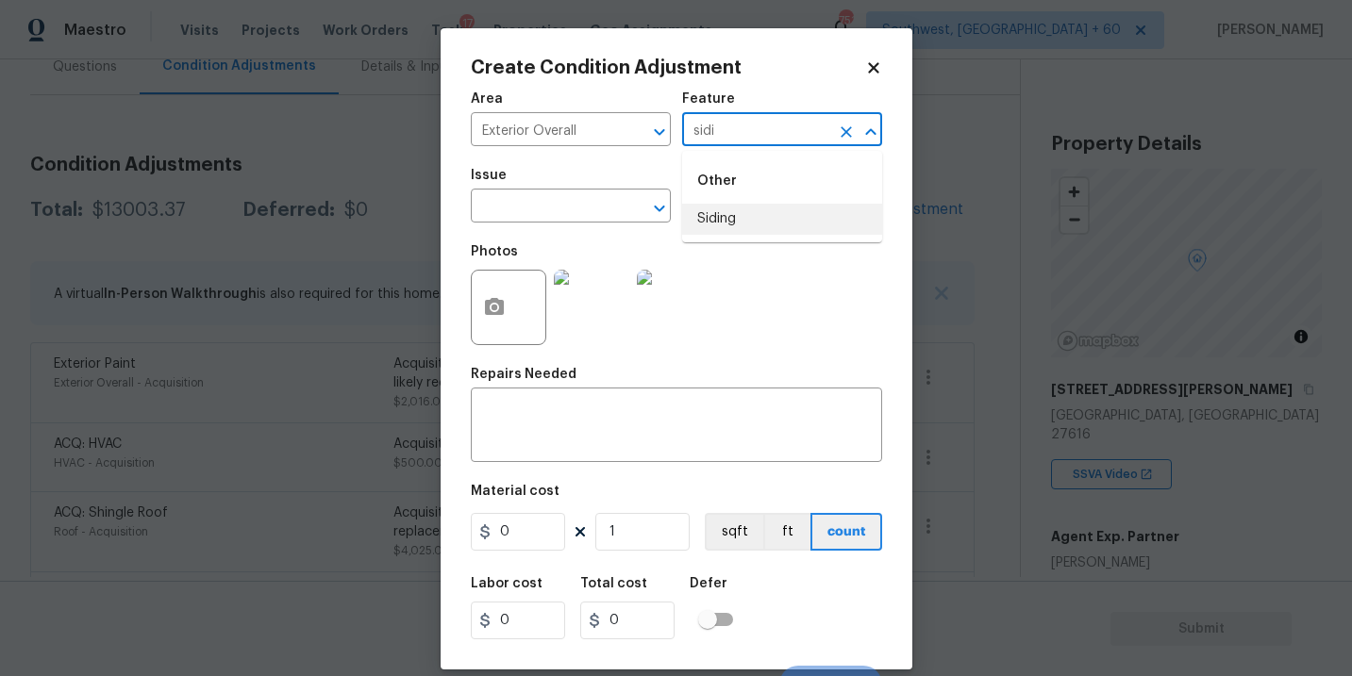
click at [772, 215] on li "Siding" at bounding box center [782, 219] width 200 height 31
type input "Siding"
click at [588, 196] on input "text" at bounding box center [544, 207] width 147 height 29
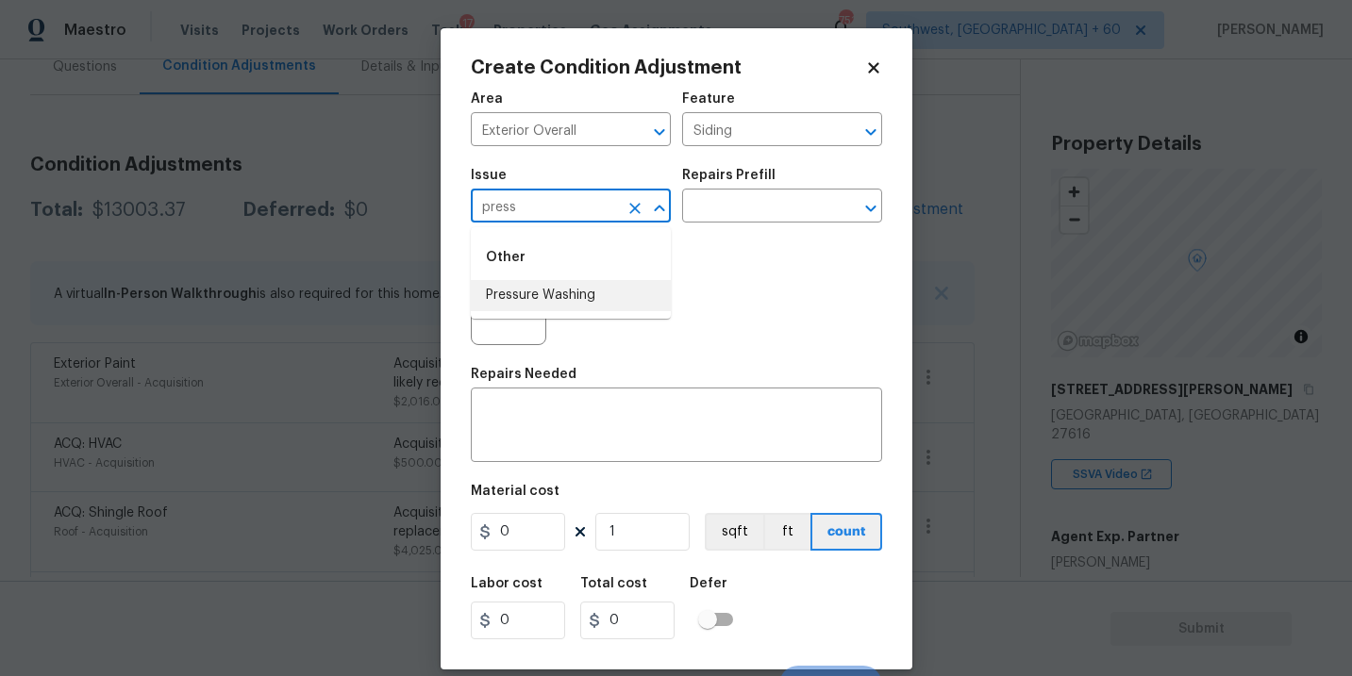
click at [549, 301] on li "Pressure Washing" at bounding box center [571, 295] width 200 height 31
type input "Pressure Washing"
click at [750, 222] on input "text" at bounding box center [755, 207] width 147 height 29
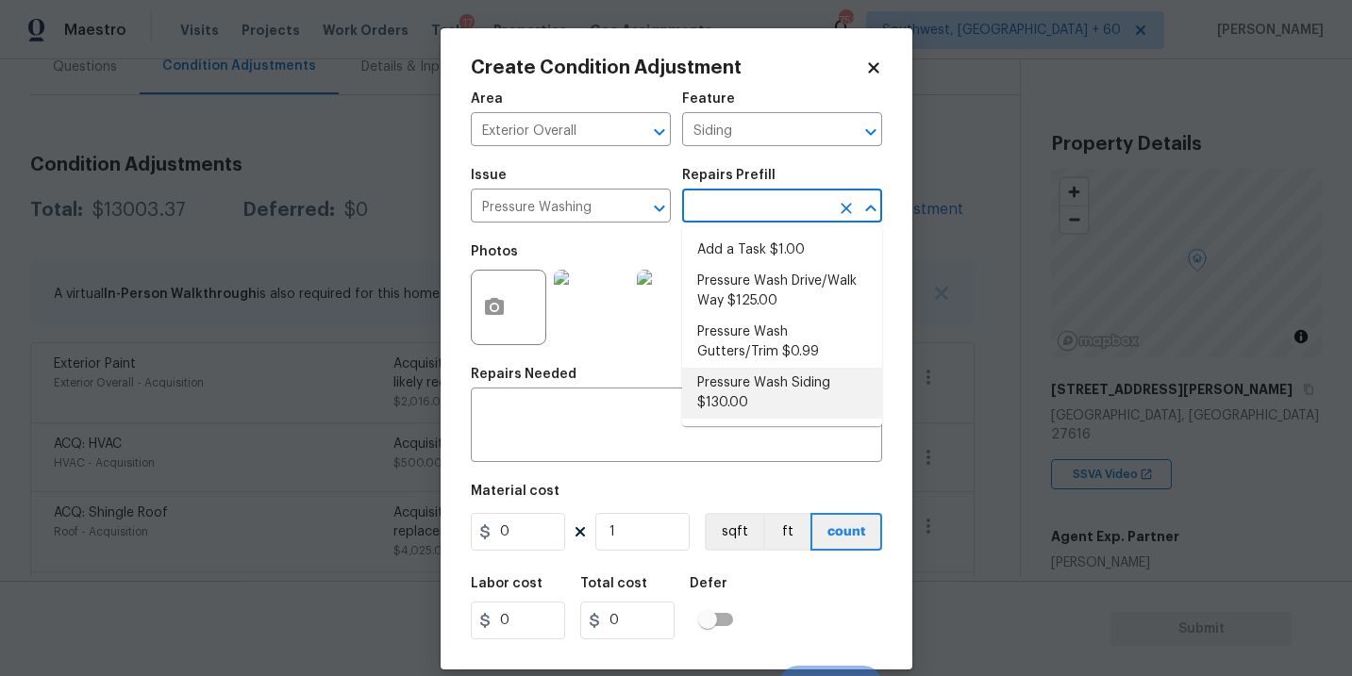
click at [748, 391] on li "Pressure Wash Siding $130.00" at bounding box center [782, 393] width 200 height 51
type textarea "Protect areas as needed for pressure washing. Pressure wash the siding on the h…"
type input "130"
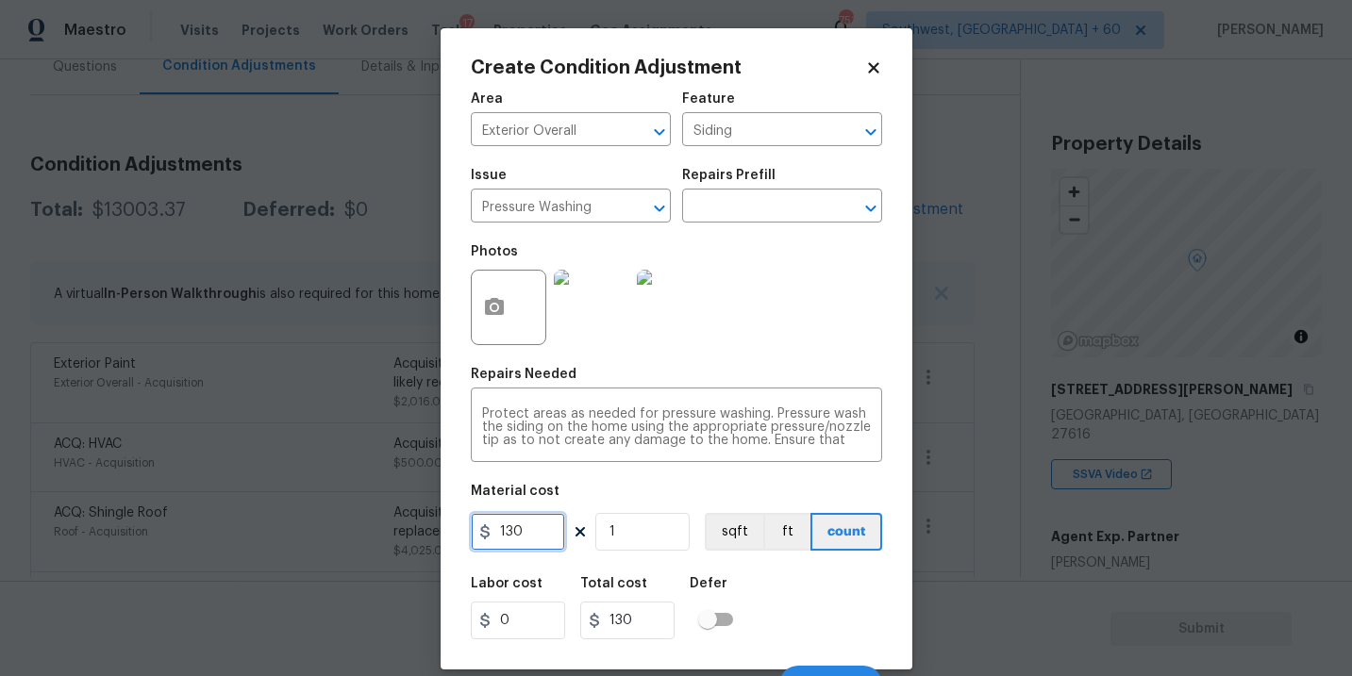
drag, startPoint x: 538, startPoint y: 537, endPoint x: 349, endPoint y: 525, distance: 189.1
click at [349, 525] on div "Create Condition Adjustment Area Exterior Overall ​ Feature Siding ​ Issue Pres…" at bounding box center [676, 338] width 1352 height 676
type input "200"
click at [821, 584] on div "Labor cost 0 Total cost 200 Defer" at bounding box center [676, 608] width 411 height 85
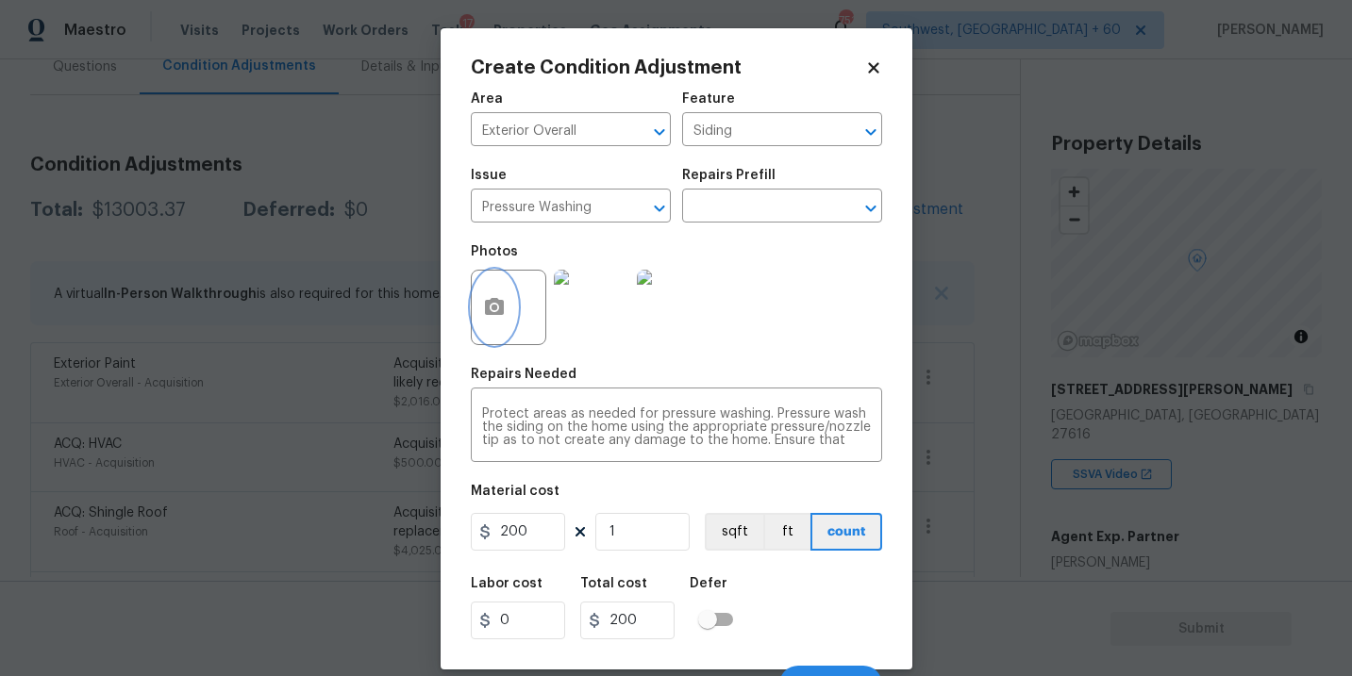
click at [502, 324] on button "button" at bounding box center [494, 308] width 45 height 74
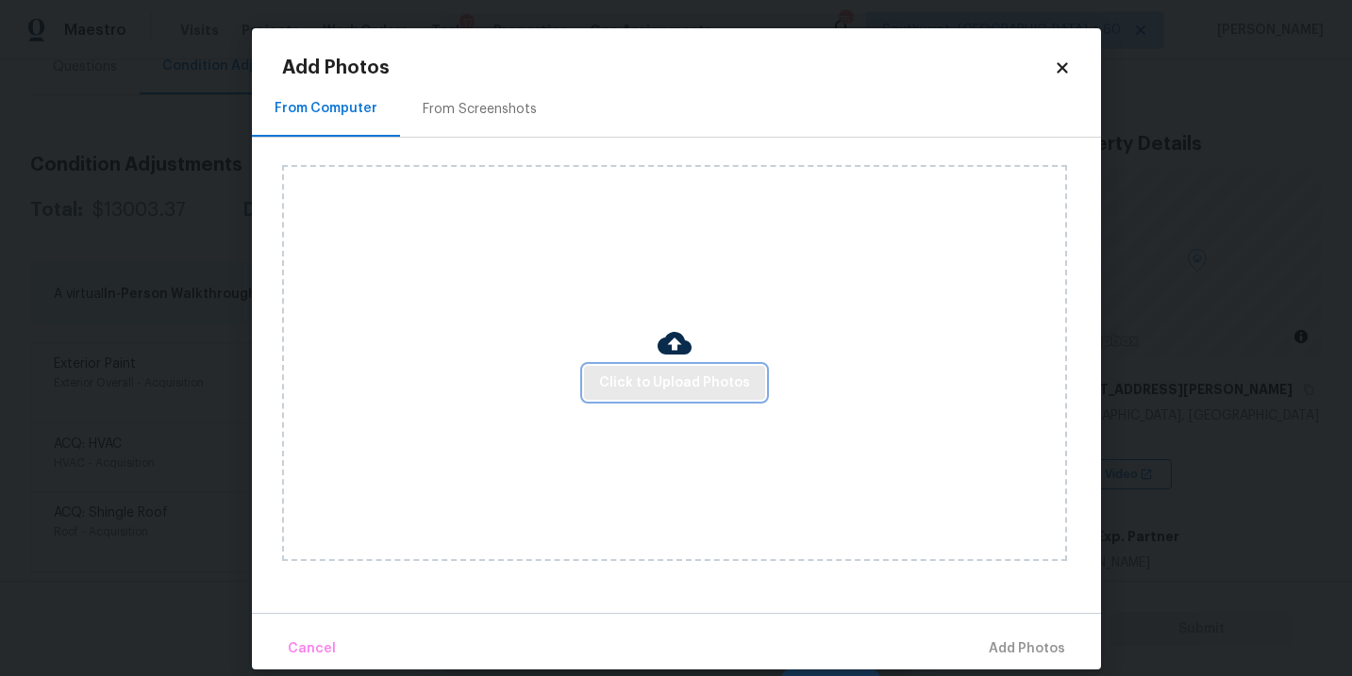
click at [644, 375] on span "Click to Upload Photos" at bounding box center [674, 384] width 151 height 24
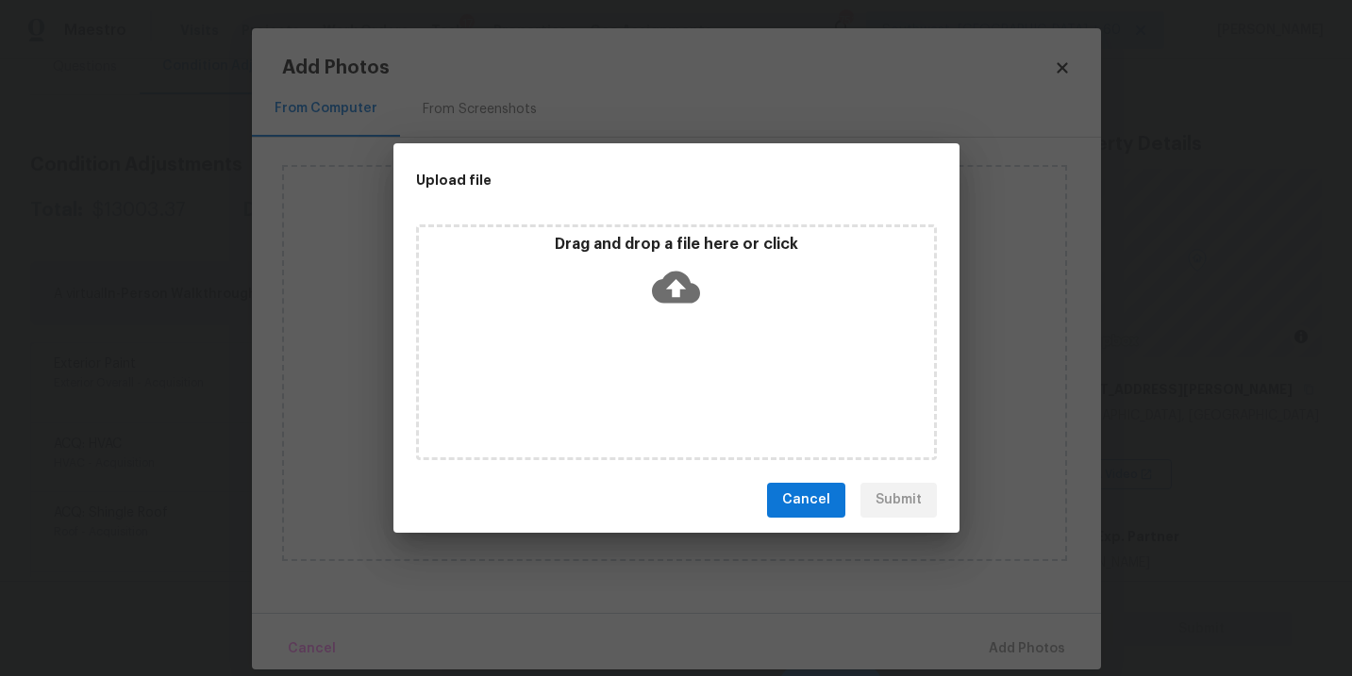
click at [673, 301] on icon at bounding box center [676, 287] width 48 height 48
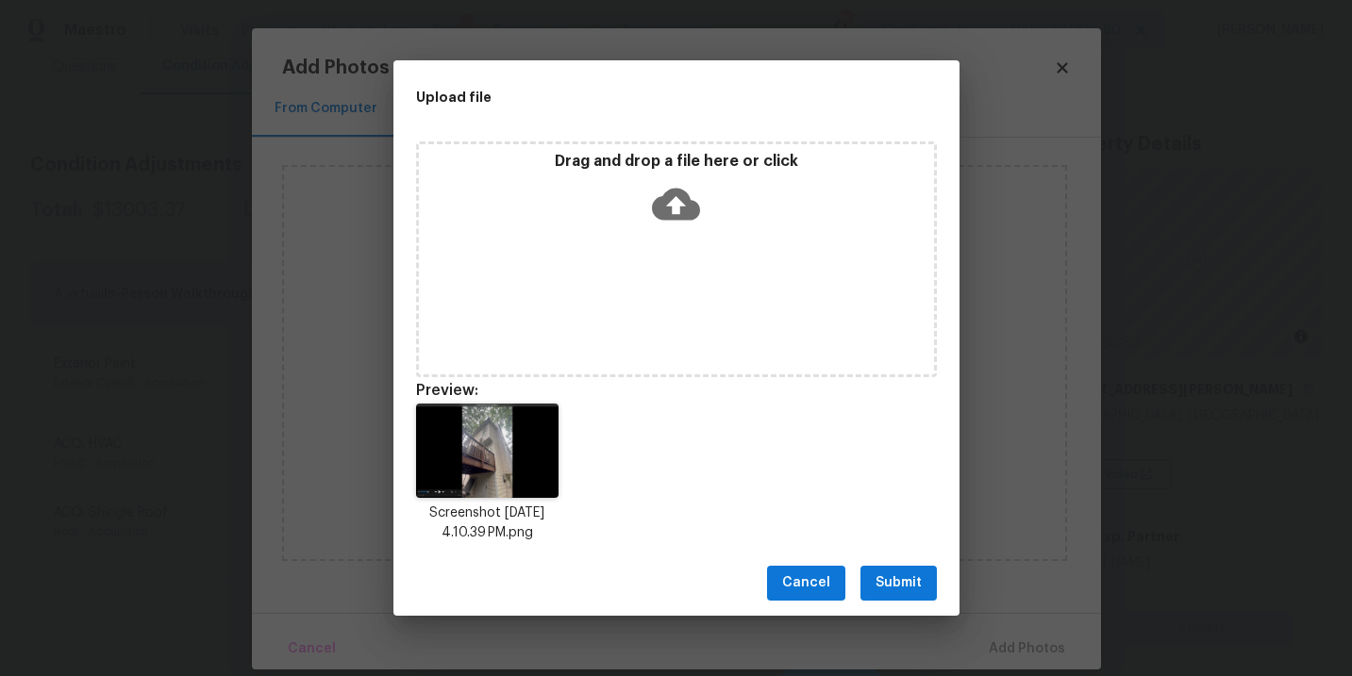
click at [906, 590] on span "Submit" at bounding box center [898, 584] width 46 height 24
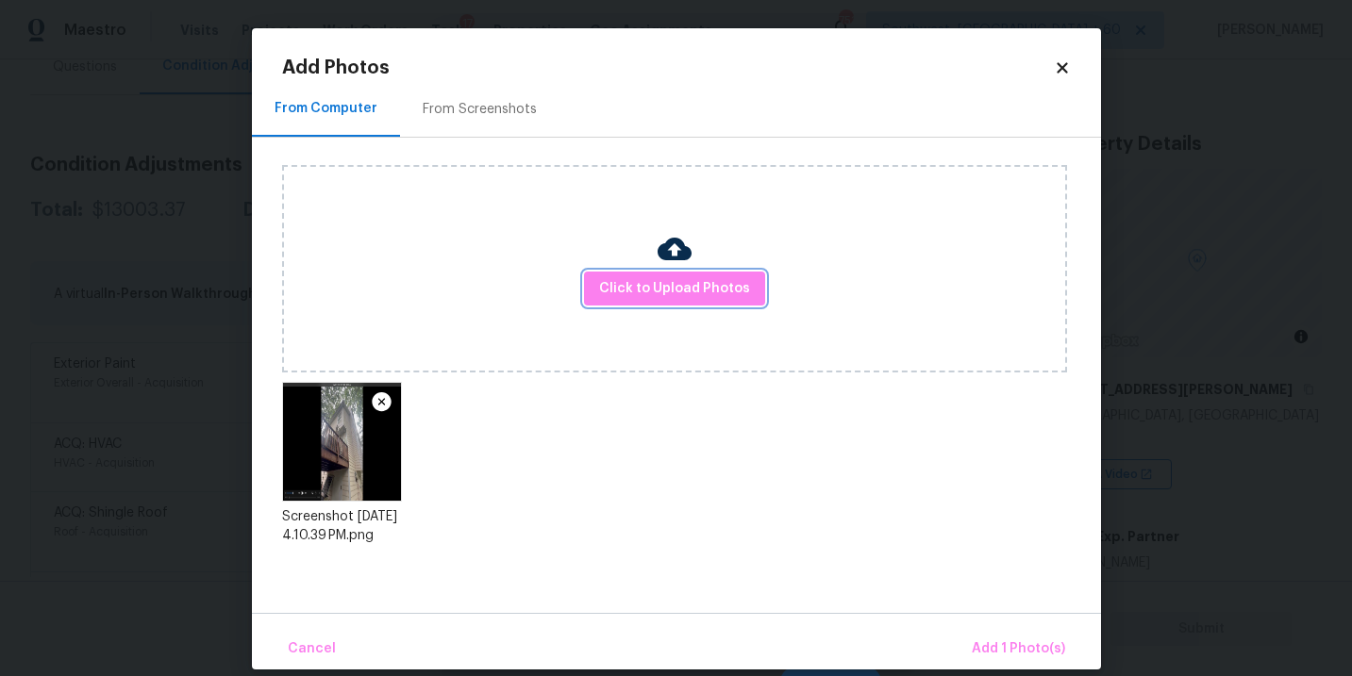
scroll to position [22, 0]
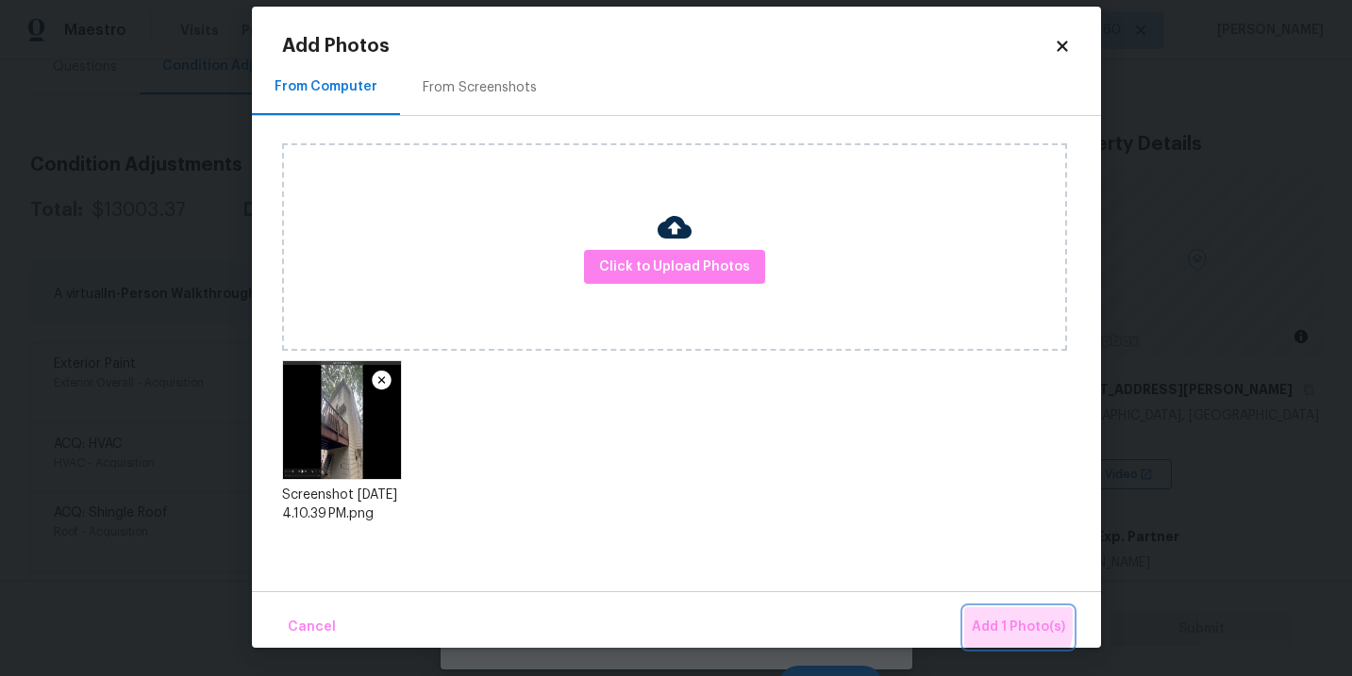
click at [978, 621] on span "Add 1 Photo(s)" at bounding box center [1018, 628] width 93 height 24
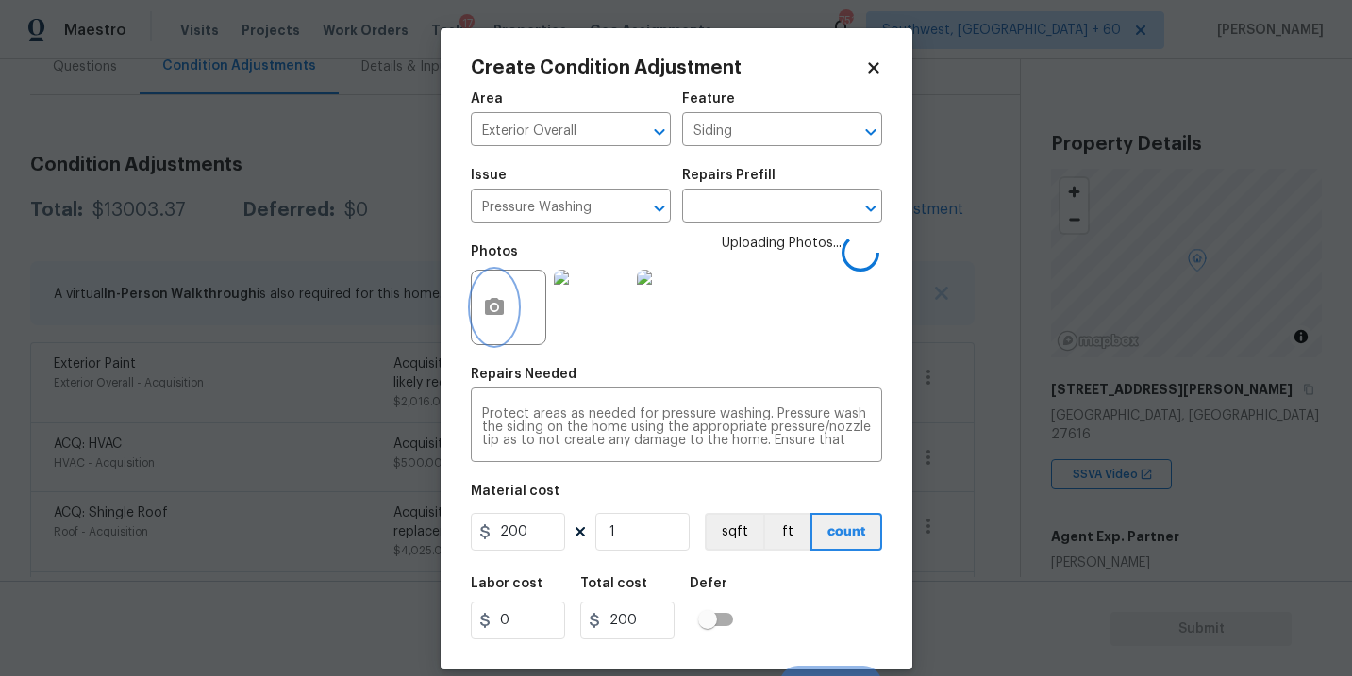
scroll to position [28, 0]
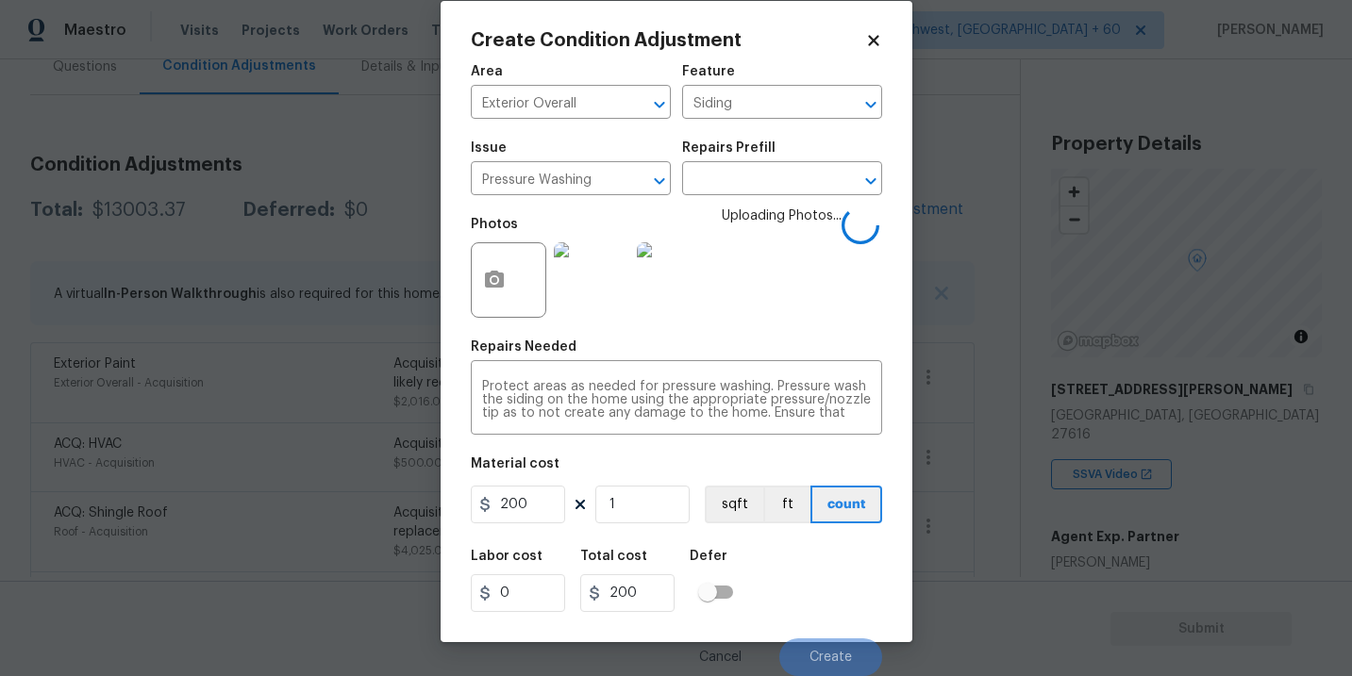
click at [814, 561] on div "Labor cost 0 Total cost 200 Defer" at bounding box center [676, 581] width 411 height 85
click at [829, 651] on span "Create" at bounding box center [830, 658] width 42 height 14
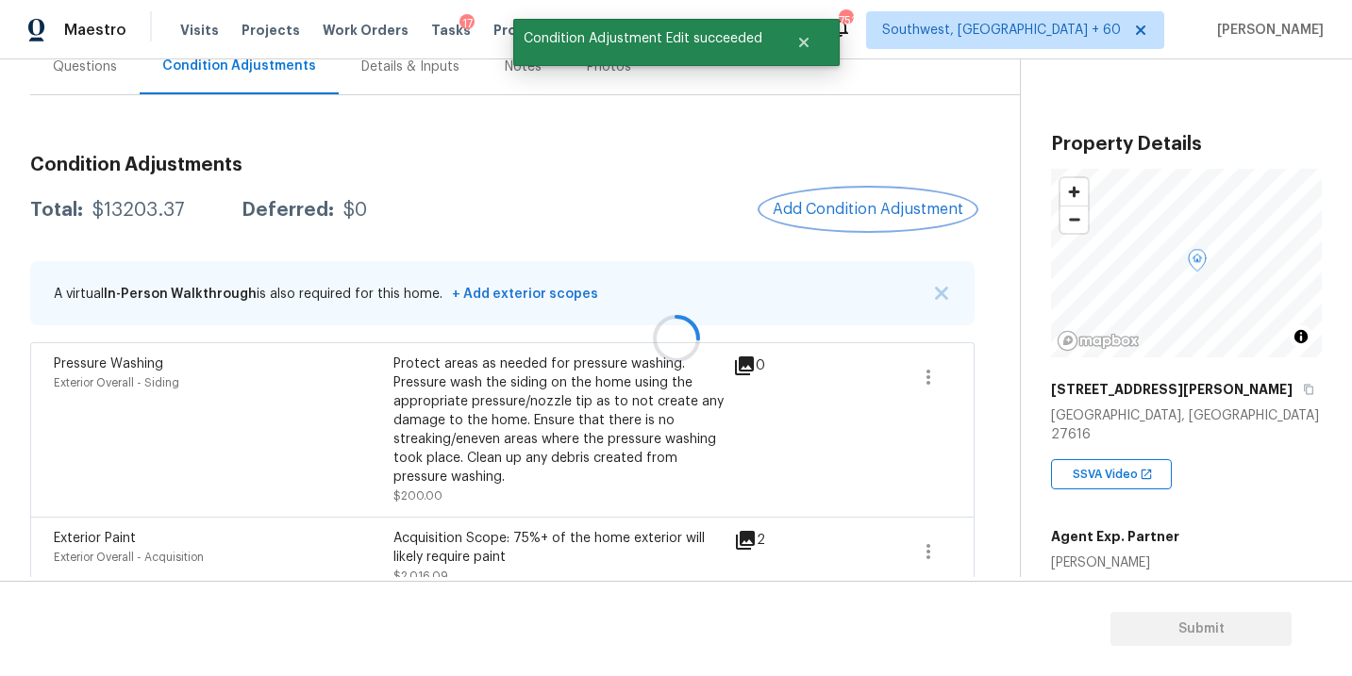
scroll to position [0, 0]
click at [878, 211] on span "Add Condition Adjustment" at bounding box center [868, 209] width 191 height 17
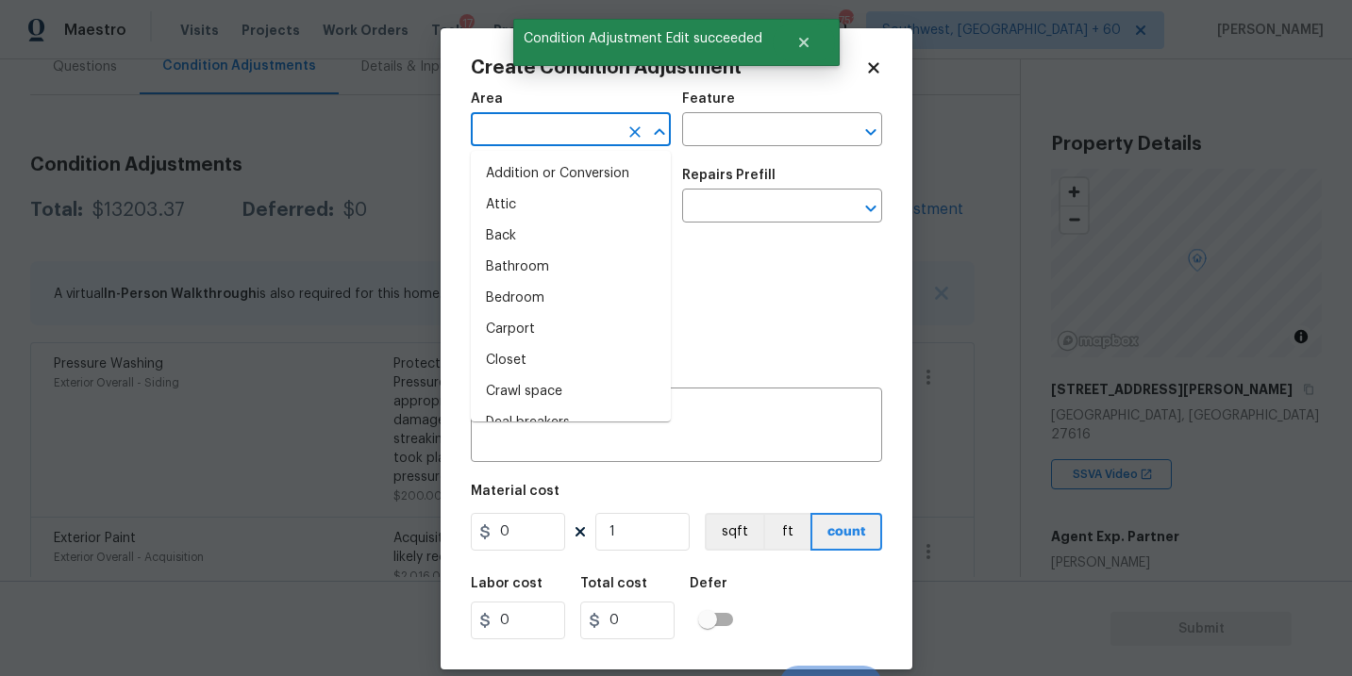
click at [536, 129] on input "text" at bounding box center [544, 131] width 147 height 29
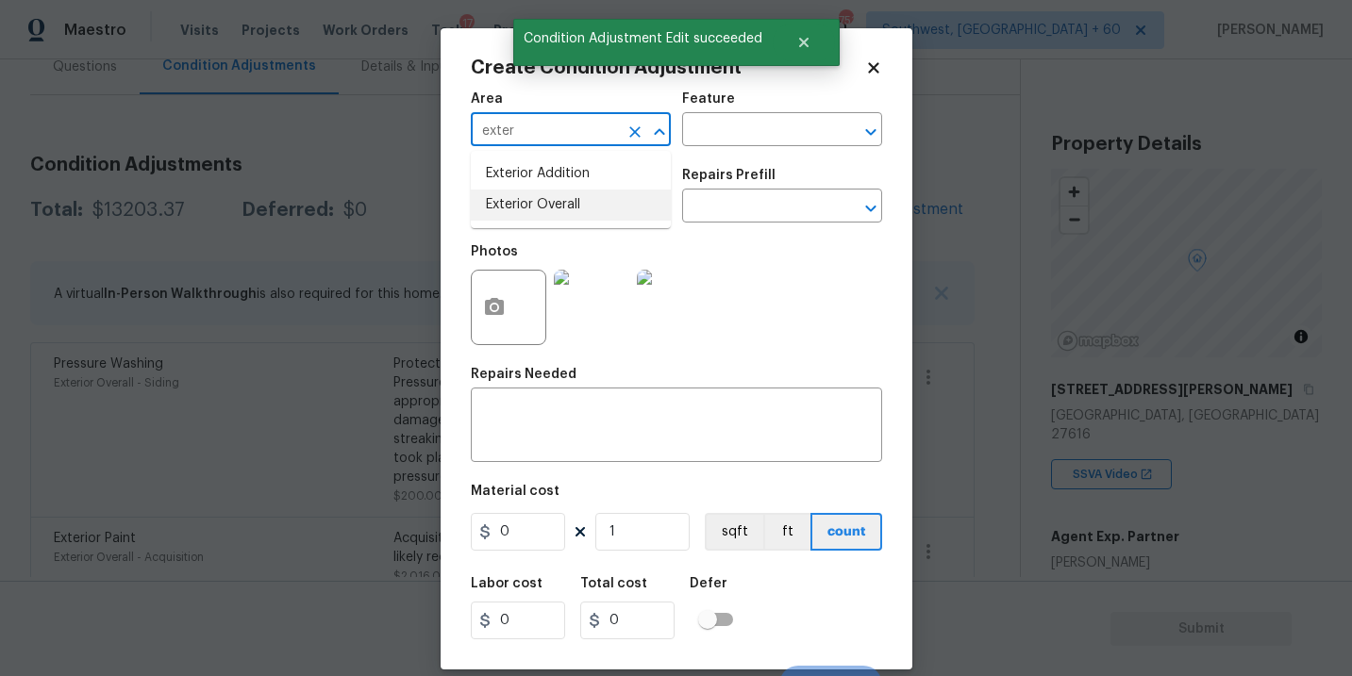
click at [553, 214] on li "Exterior Overall" at bounding box center [571, 205] width 200 height 31
type input "Exterior Overall"
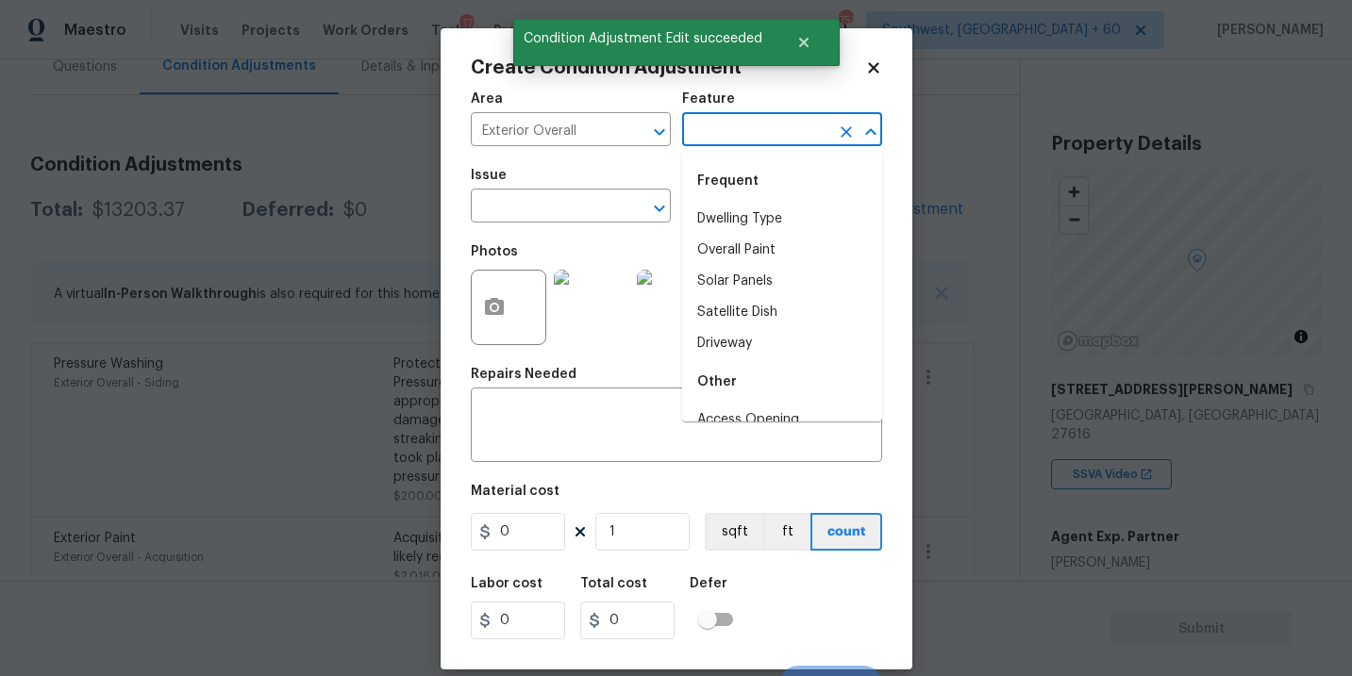
click at [768, 126] on input "text" at bounding box center [755, 131] width 147 height 29
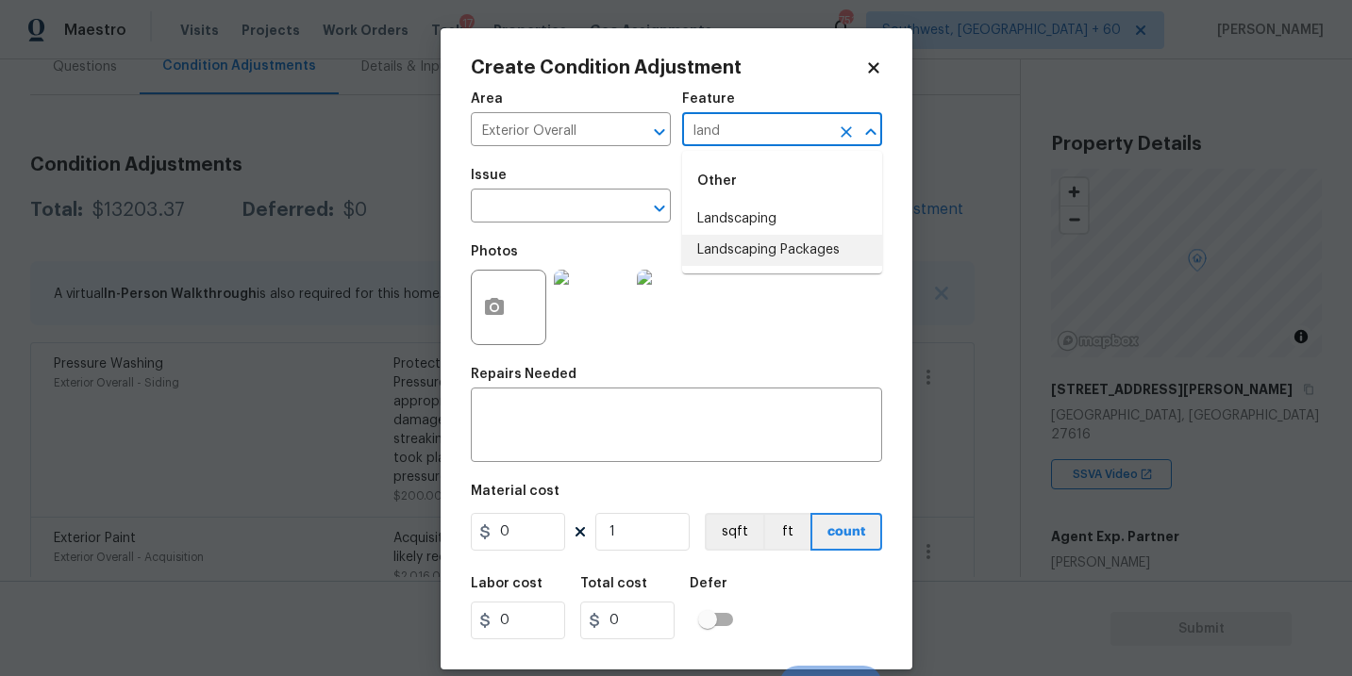
click at [758, 255] on li "Landscaping Packages" at bounding box center [782, 250] width 200 height 31
type input "Landscaping Packages"
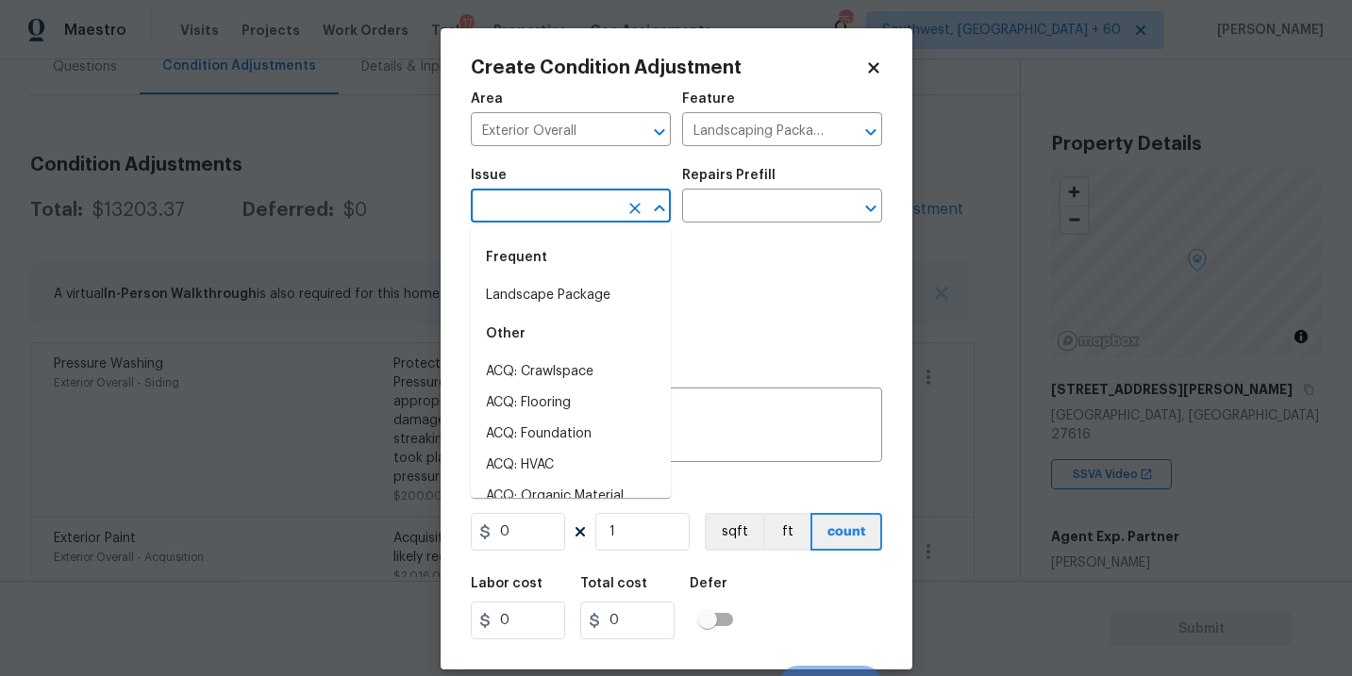
click at [556, 197] on input "text" at bounding box center [544, 207] width 147 height 29
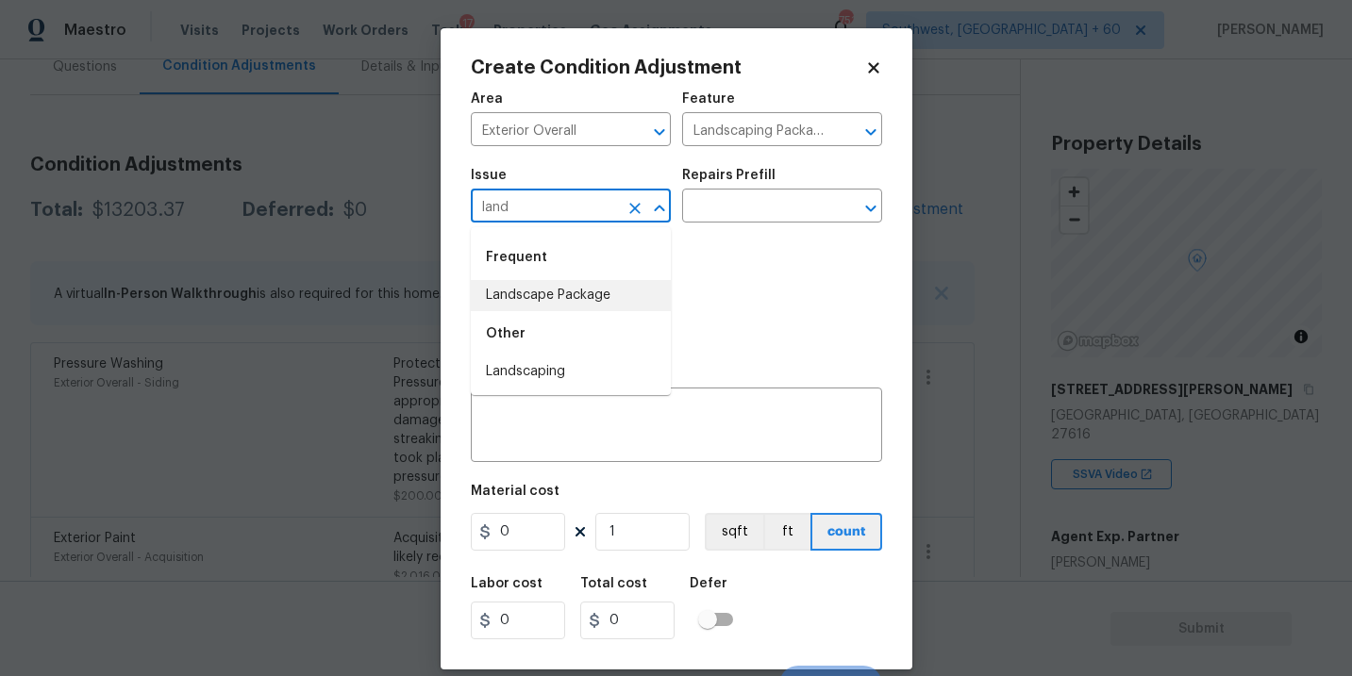
click at [555, 300] on li "Landscape Package" at bounding box center [571, 295] width 200 height 31
type input "Landscape Package"
click at [731, 218] on input "text" at bounding box center [755, 207] width 147 height 29
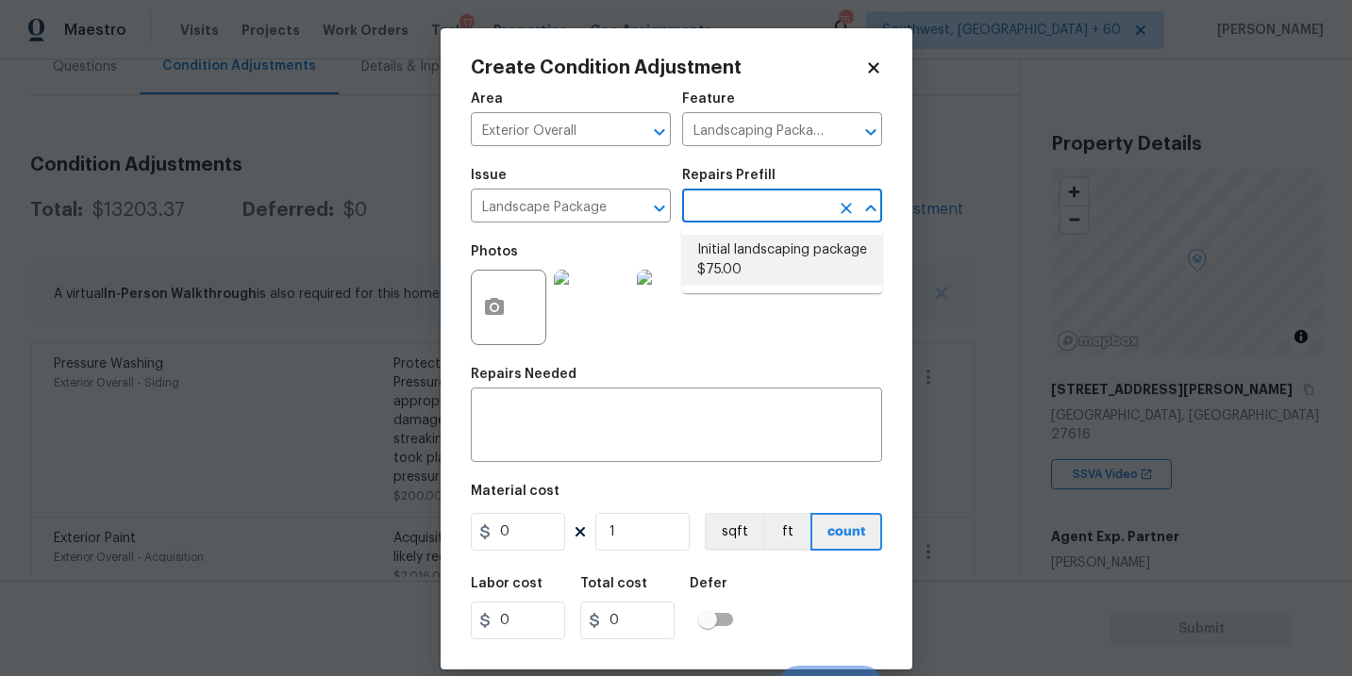
click at [755, 276] on li "Initial landscaping package $75.00" at bounding box center [782, 260] width 200 height 51
type input "Home Readiness Packages"
type textarea "Mowing of grass up to 6" in height. Mow, edge along driveways & sidewalks, trim…"
type input "75"
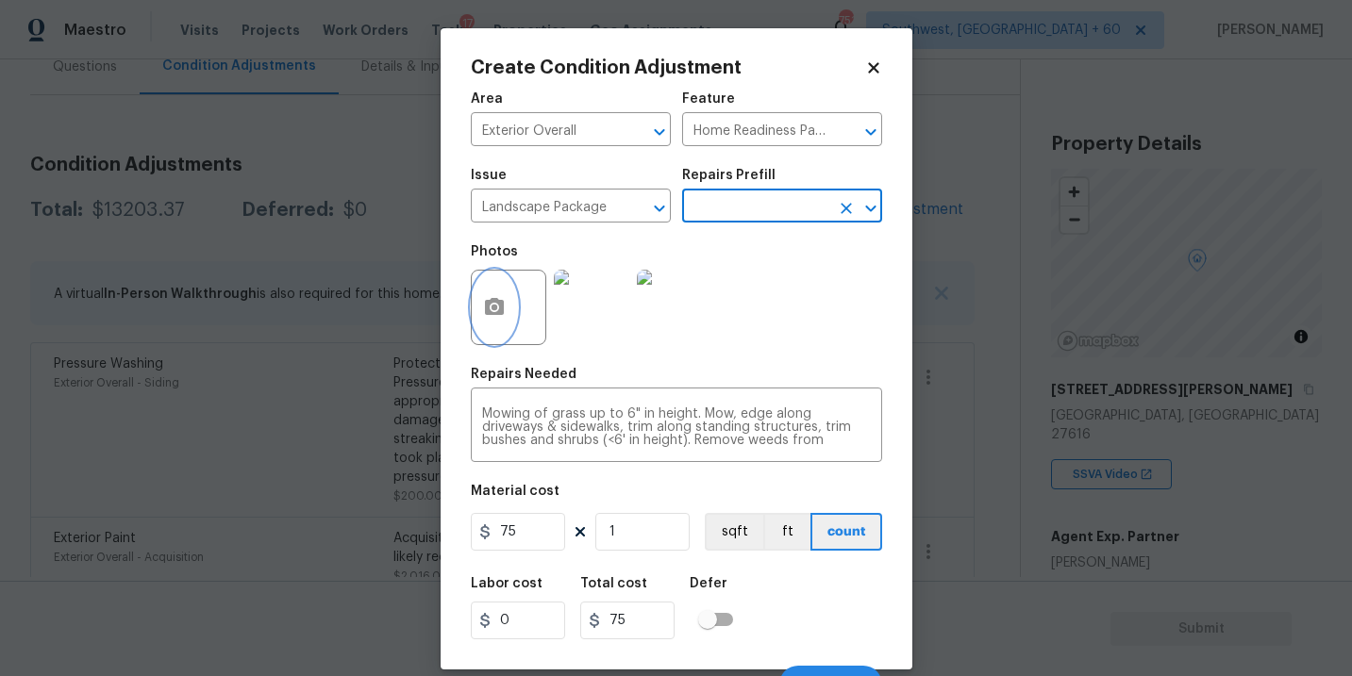
click at [508, 318] on button "button" at bounding box center [494, 308] width 45 height 74
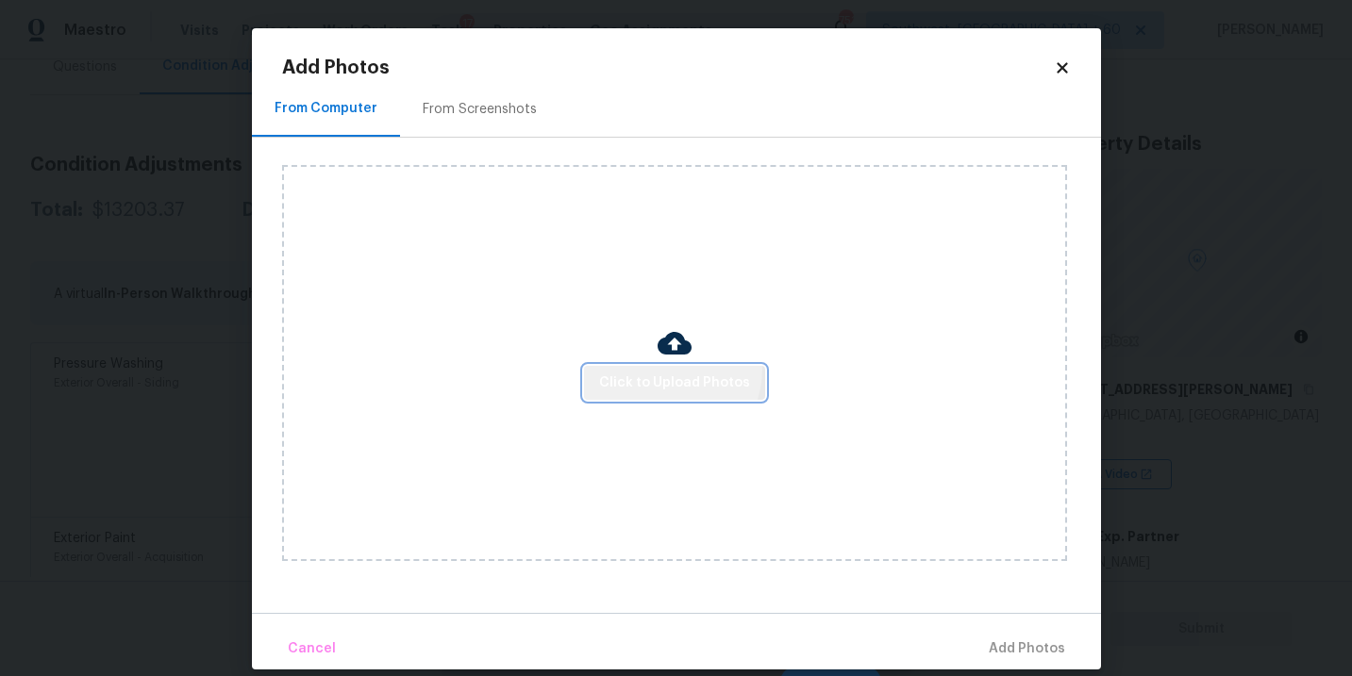
click at [663, 369] on button "Click to Upload Photos" at bounding box center [674, 383] width 181 height 35
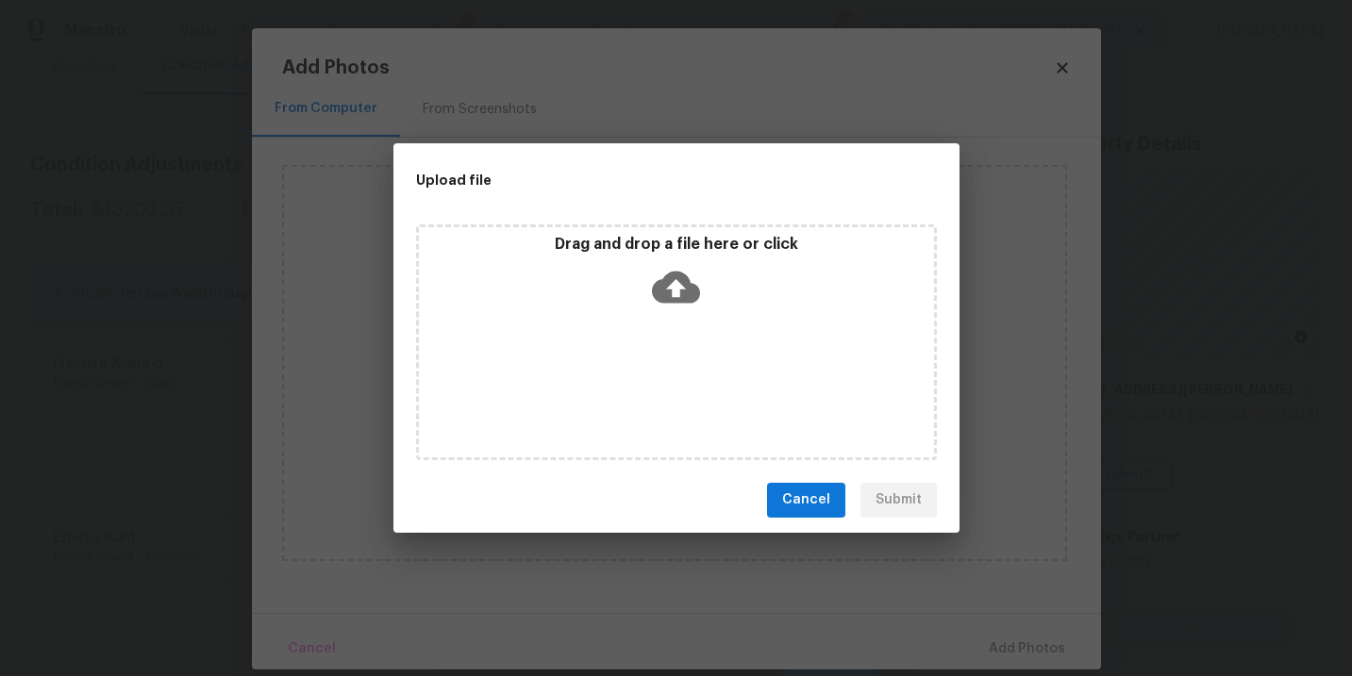
click at [665, 325] on div "Drag and drop a file here or click" at bounding box center [676, 343] width 521 height 236
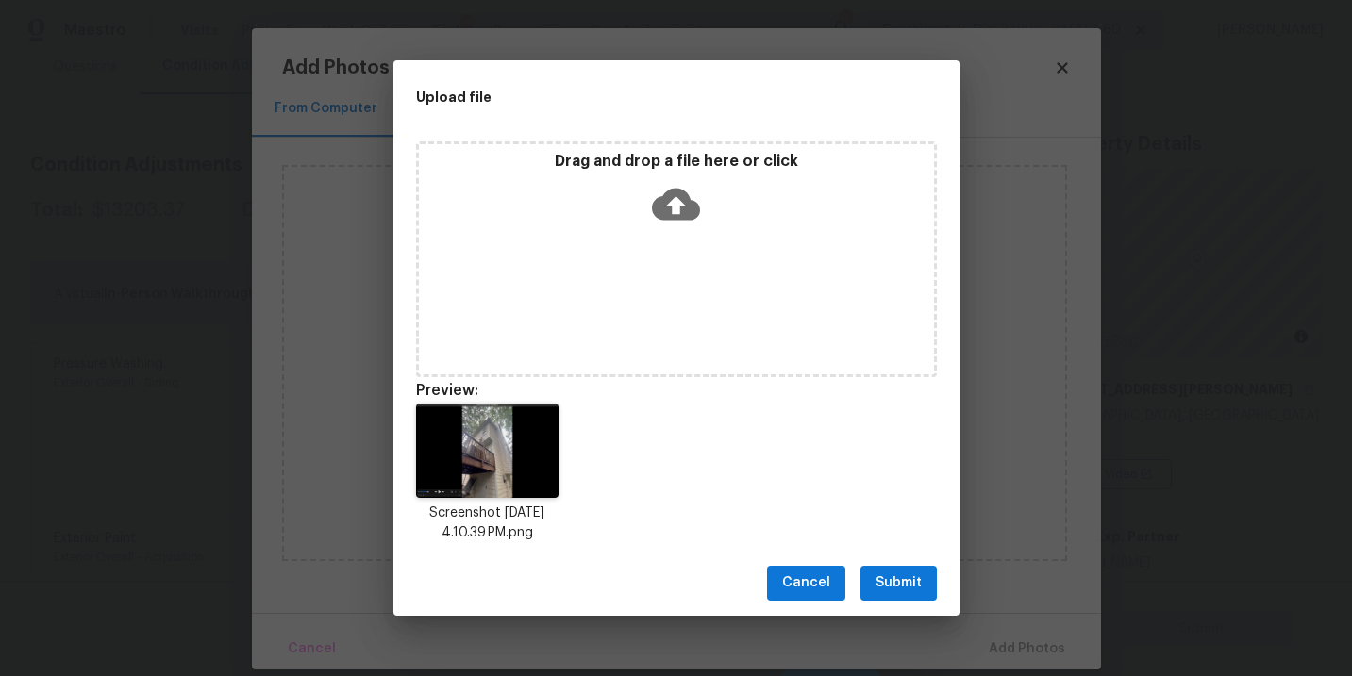
click at [911, 580] on span "Submit" at bounding box center [898, 584] width 46 height 24
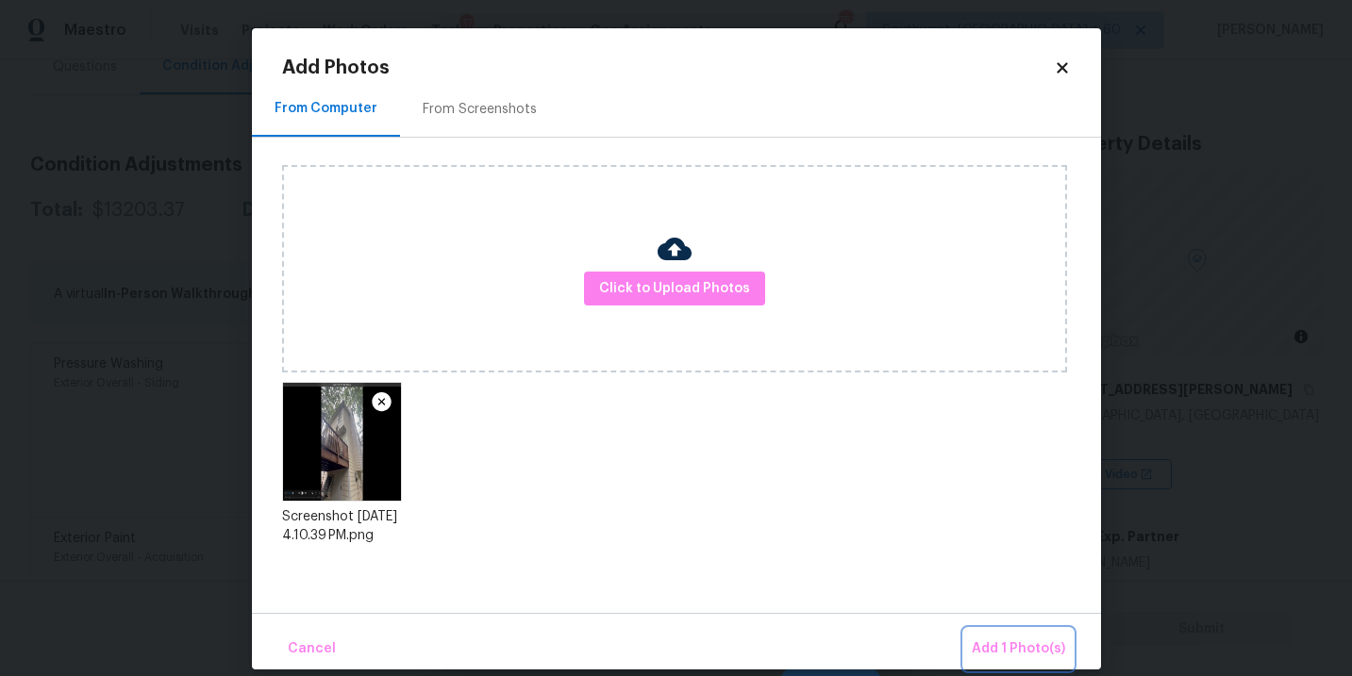
click at [991, 657] on span "Add 1 Photo(s)" at bounding box center [1018, 650] width 93 height 24
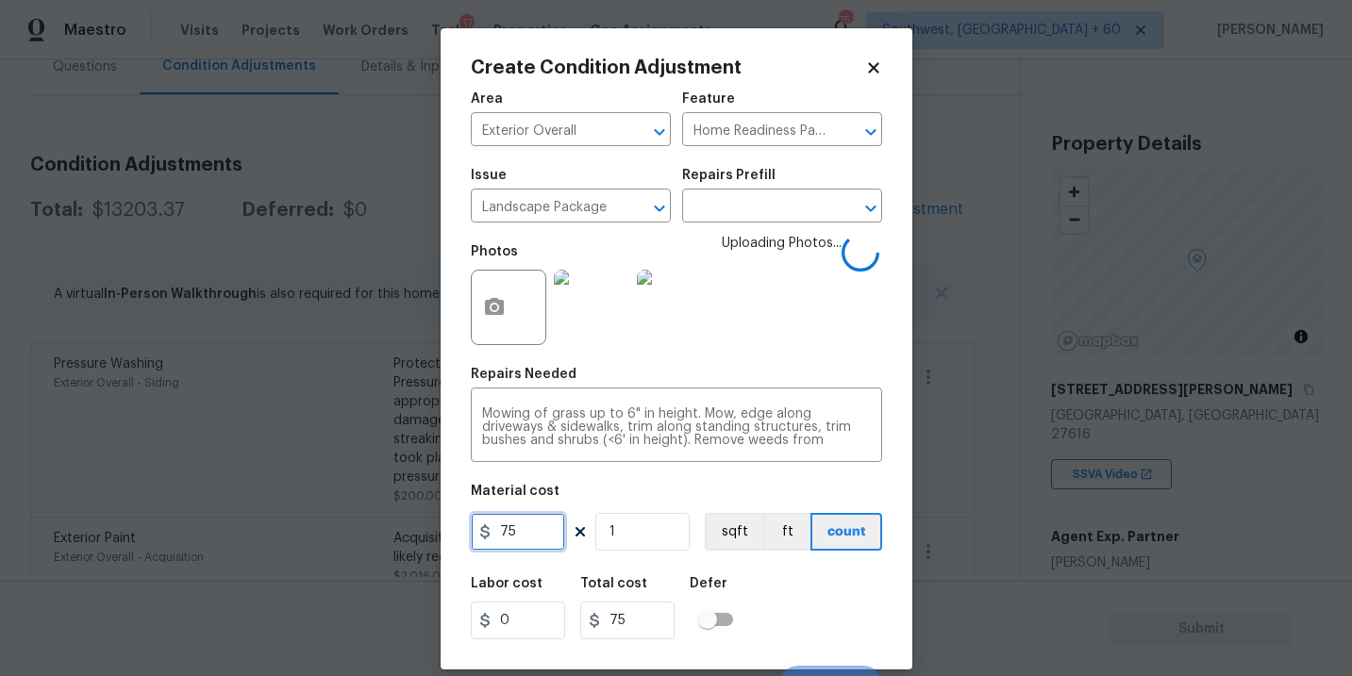
click at [531, 537] on input "75" at bounding box center [518, 532] width 94 height 38
type input "750"
click at [778, 598] on div "Labor cost 0 Total cost 750 Defer" at bounding box center [676, 608] width 411 height 85
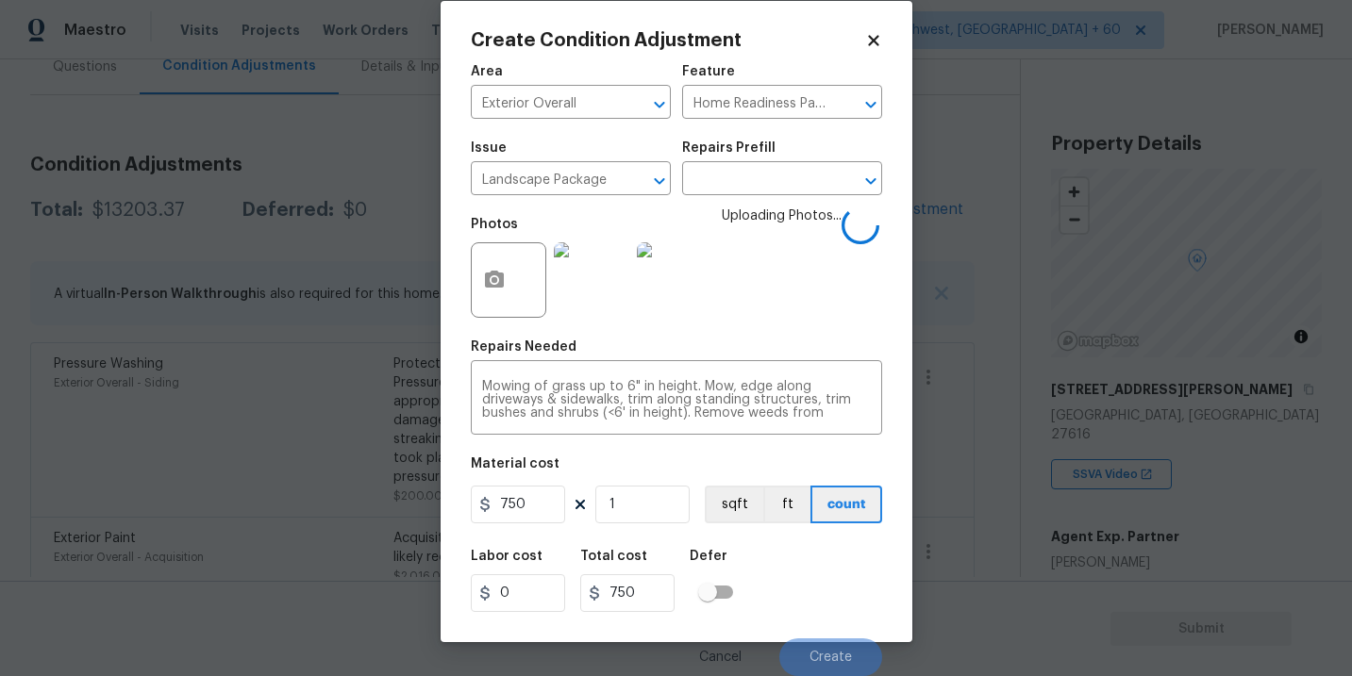
click at [813, 602] on div "Labor cost 0 Total cost 750 Defer" at bounding box center [676, 581] width 411 height 85
click at [813, 605] on div "Labor cost 0 Total cost 750 Defer" at bounding box center [676, 581] width 411 height 85
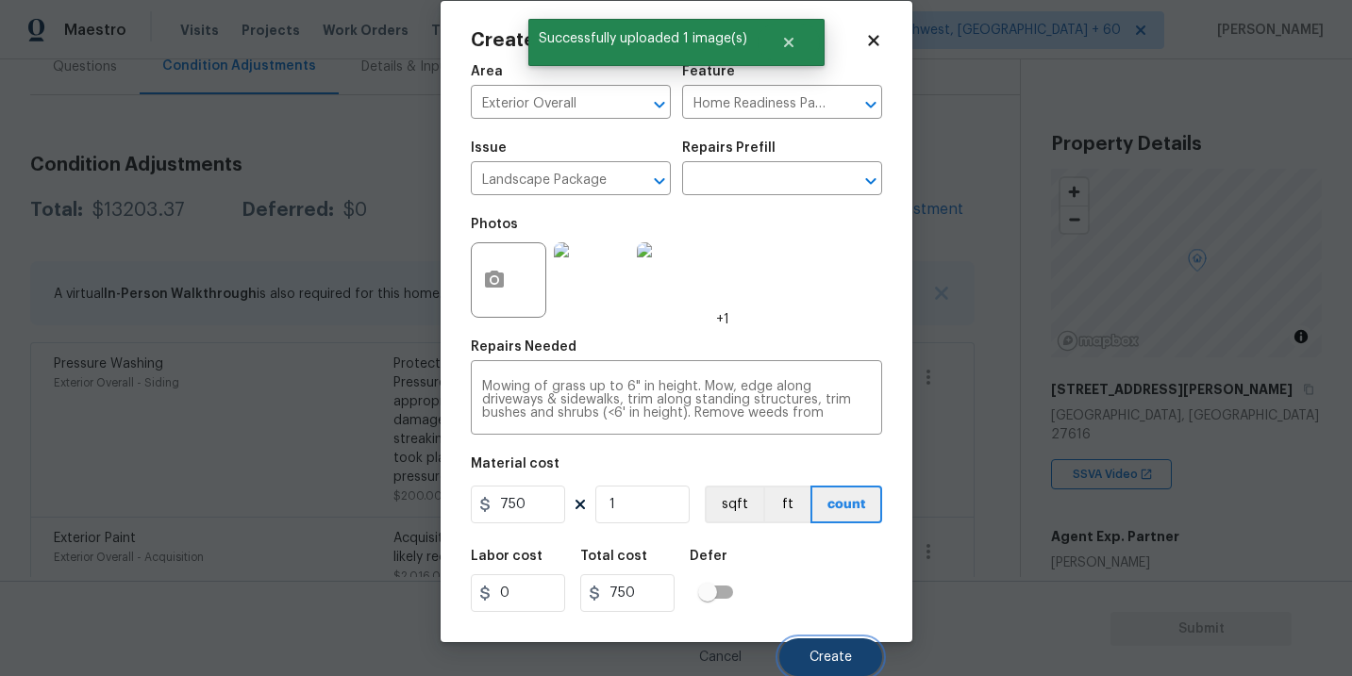
click at [817, 640] on button "Create" at bounding box center [830, 658] width 103 height 38
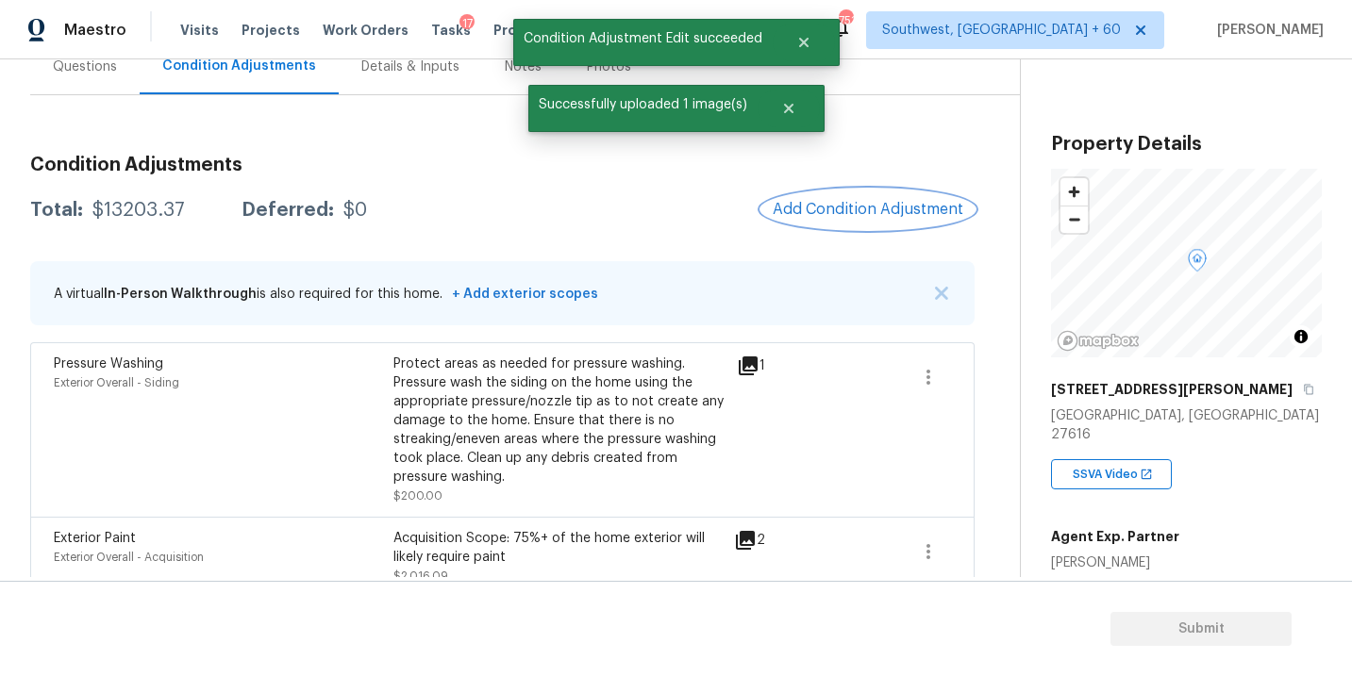
scroll to position [0, 0]
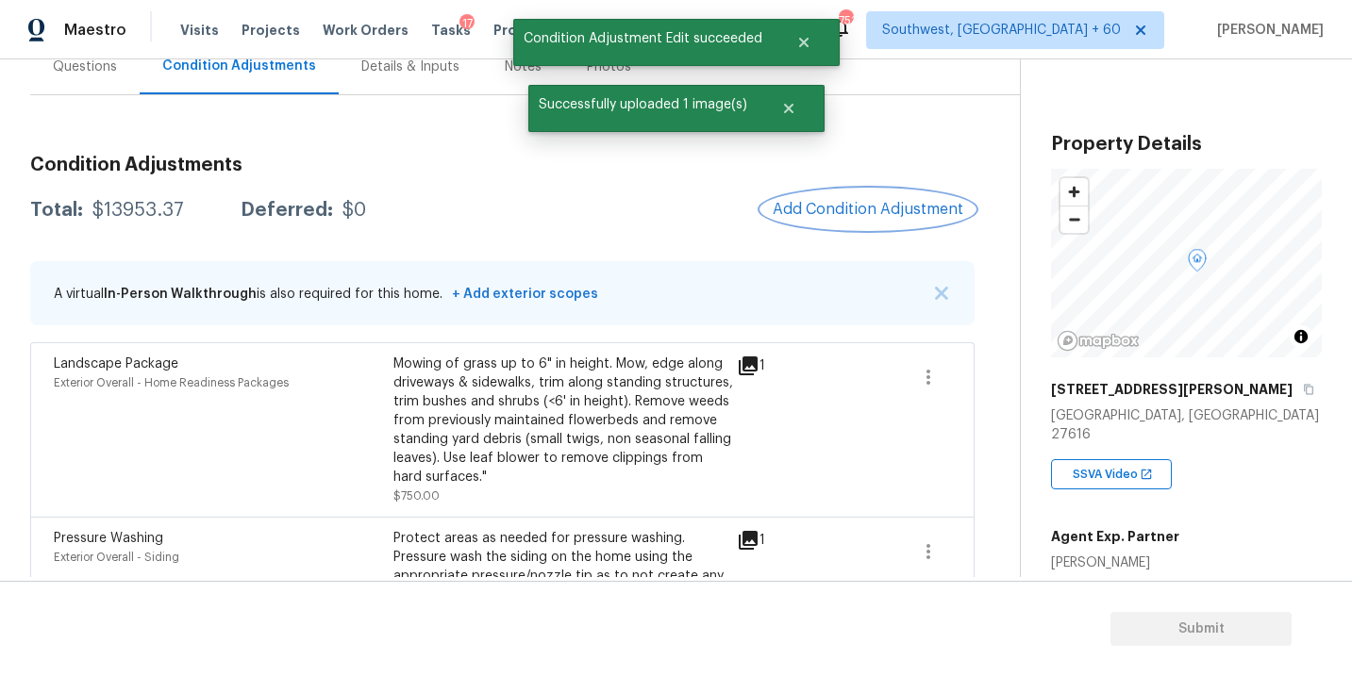
click at [843, 207] on span "Add Condition Adjustment" at bounding box center [868, 209] width 191 height 17
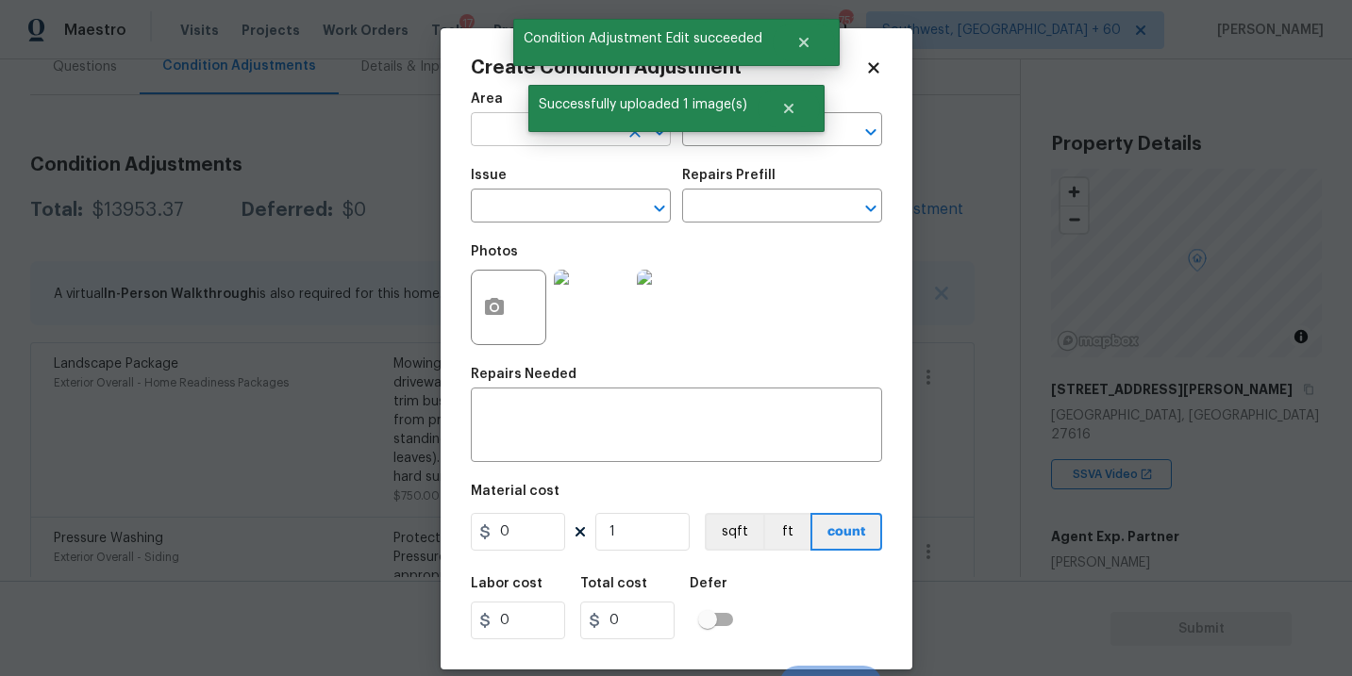
click at [513, 131] on input "text" at bounding box center [544, 131] width 147 height 29
click at [543, 203] on li "Exterior Overall" at bounding box center [571, 205] width 200 height 31
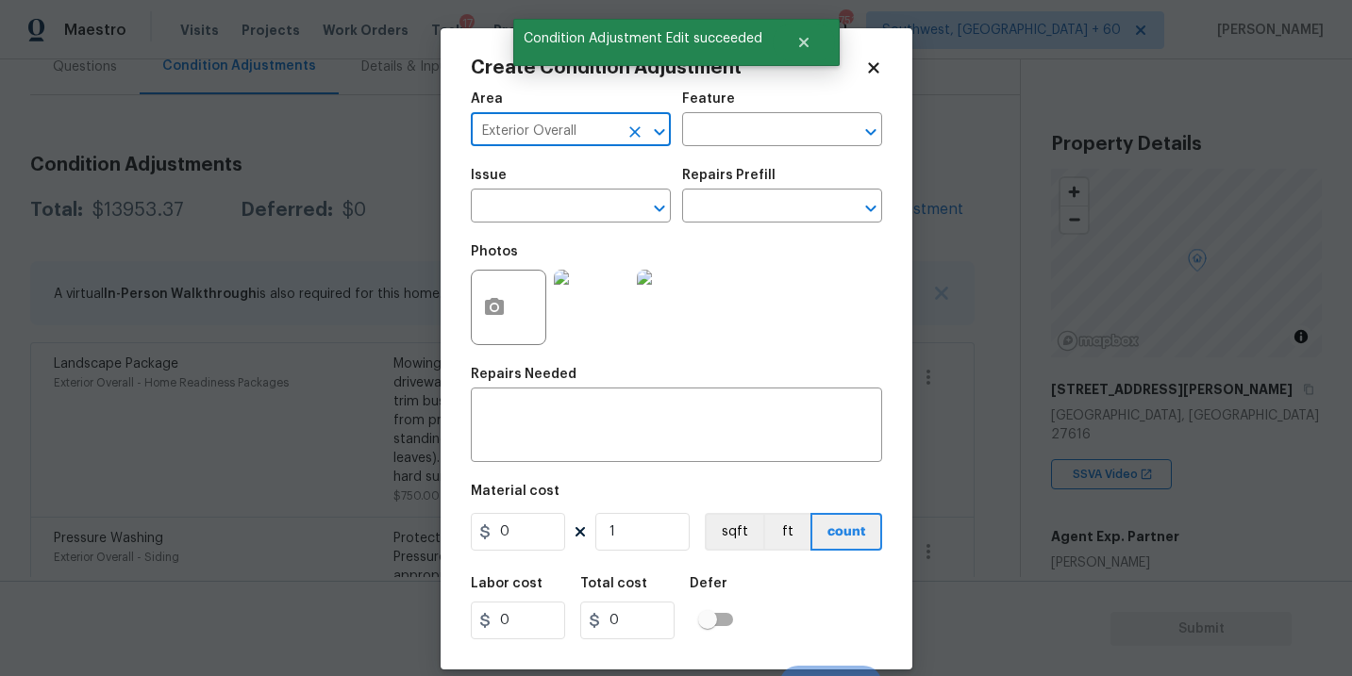
type input "Exterior Overall"
click at [543, 203] on input "text" at bounding box center [544, 207] width 147 height 29
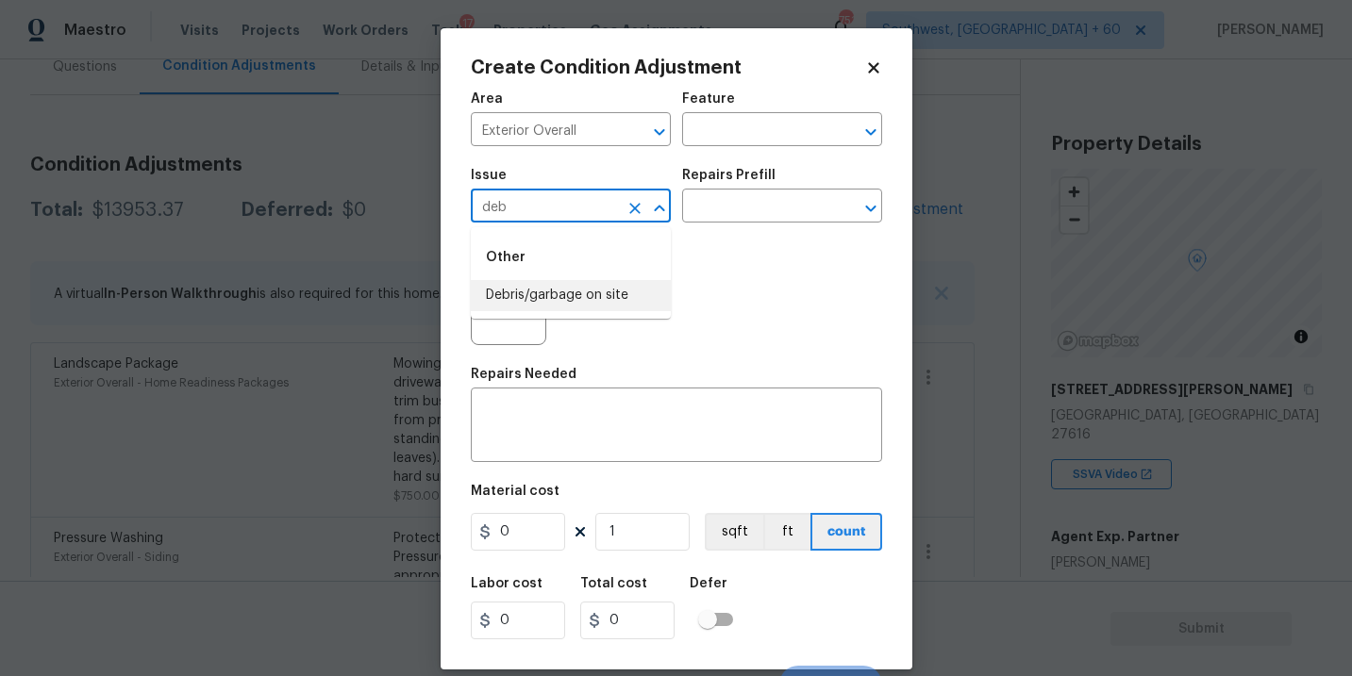
click at [572, 293] on li "Debris/garbage on site" at bounding box center [571, 295] width 200 height 31
type input "Debris/garbage on site"
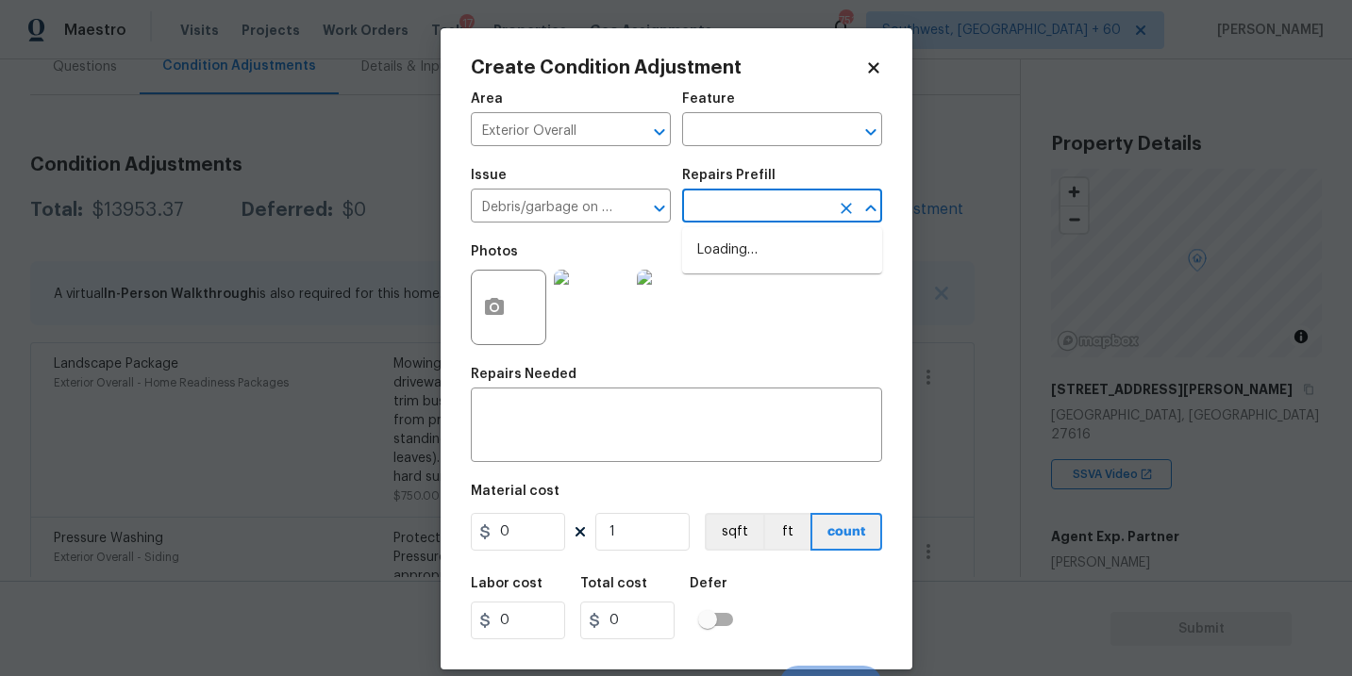
click at [740, 213] on input "text" at bounding box center [755, 207] width 147 height 29
click at [744, 265] on li "Remove debris/garbage $100.00" at bounding box center [782, 260] width 200 height 51
type textarea "Remove, haul off, and properly dispose of any debris left by seller to offsite …"
type input "100"
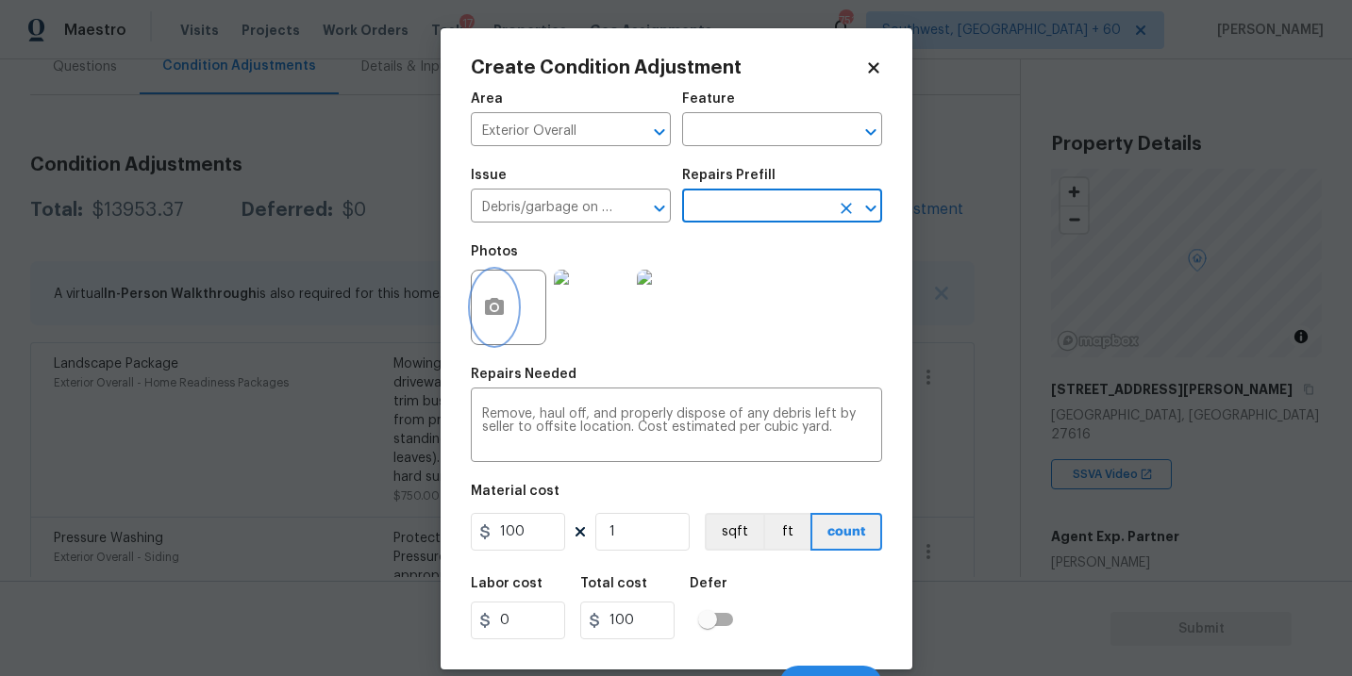
click at [499, 325] on button "button" at bounding box center [494, 308] width 45 height 74
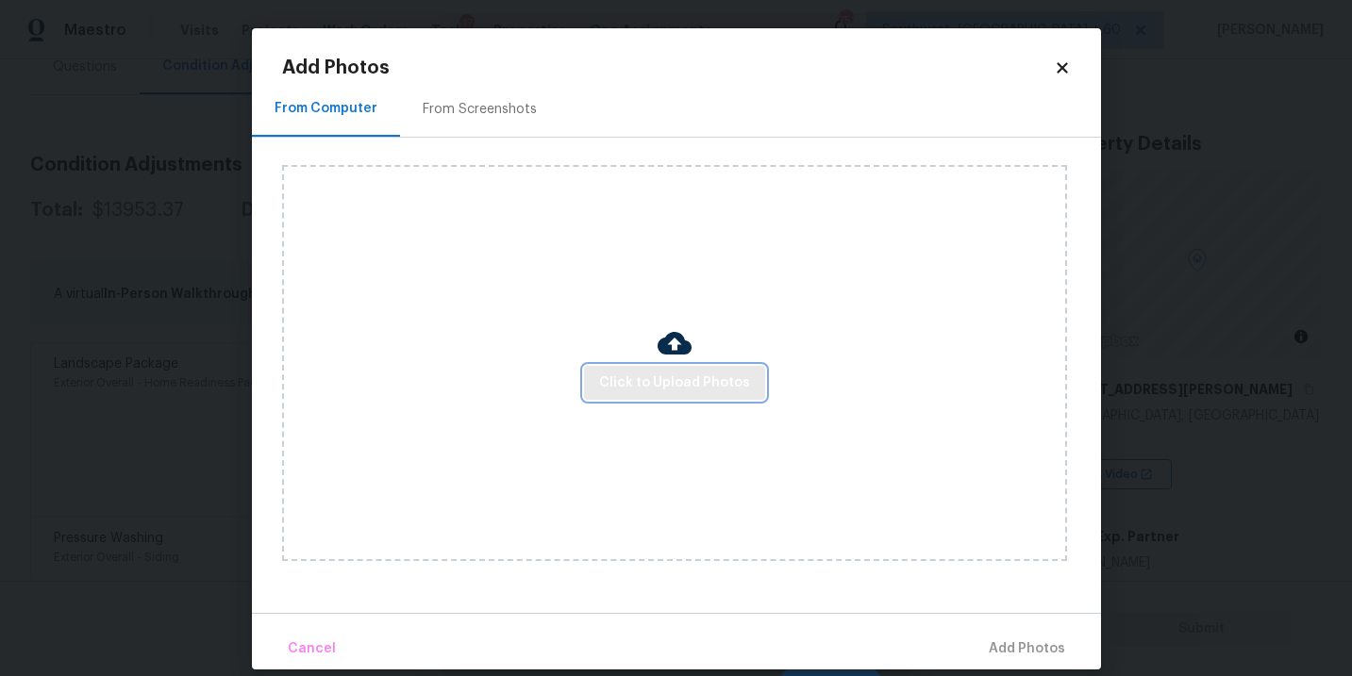
click at [658, 375] on span "Click to Upload Photos" at bounding box center [674, 384] width 151 height 24
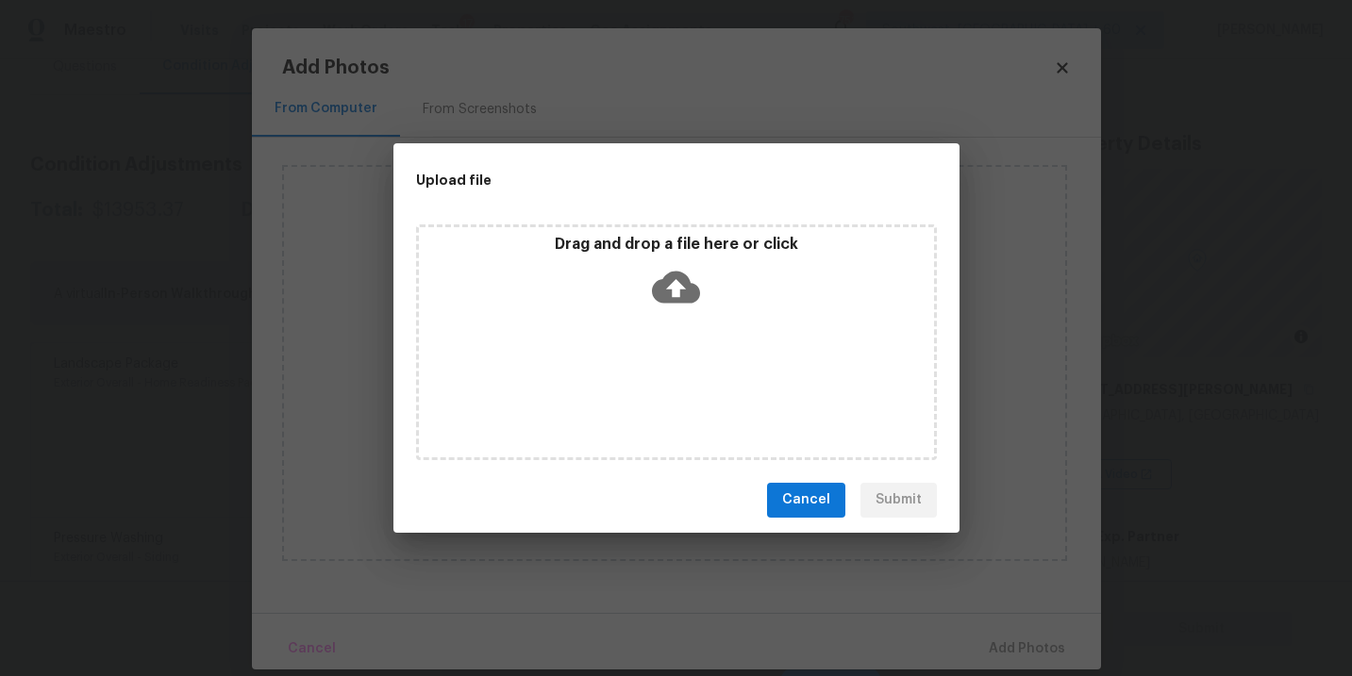
click at [665, 306] on icon at bounding box center [676, 287] width 48 height 48
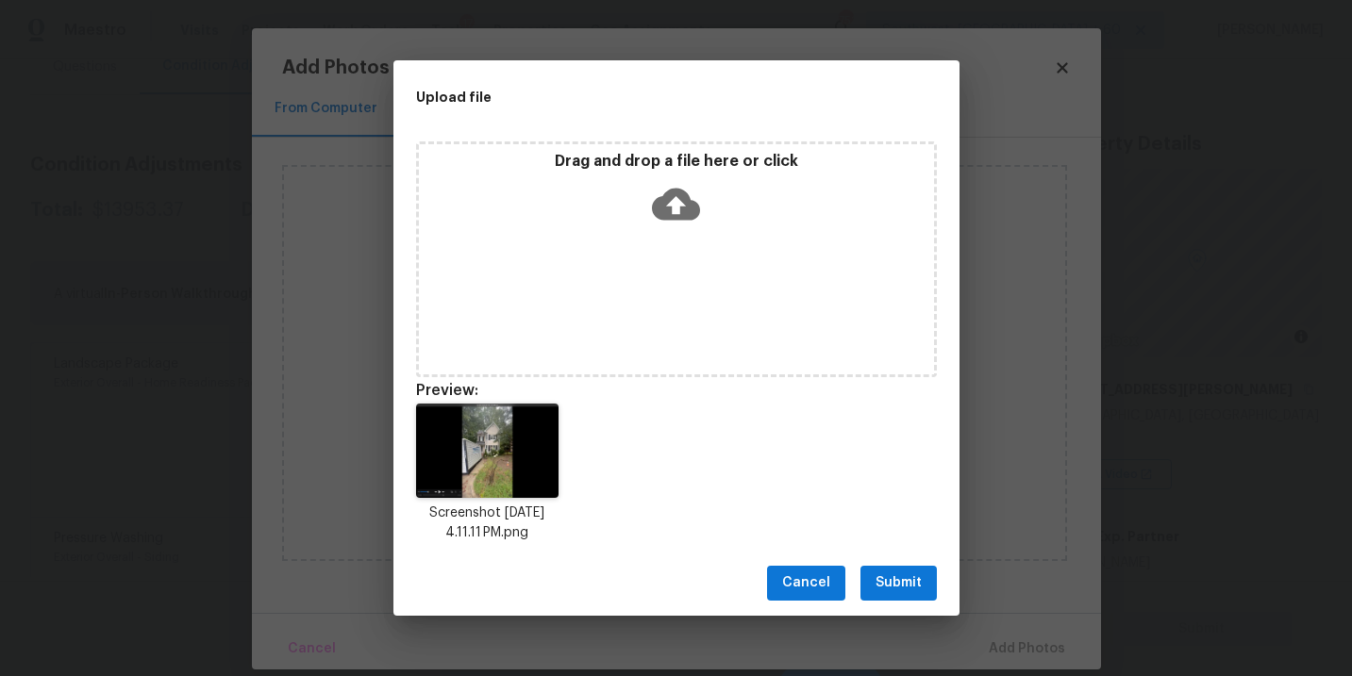
click at [679, 201] on icon at bounding box center [676, 204] width 48 height 48
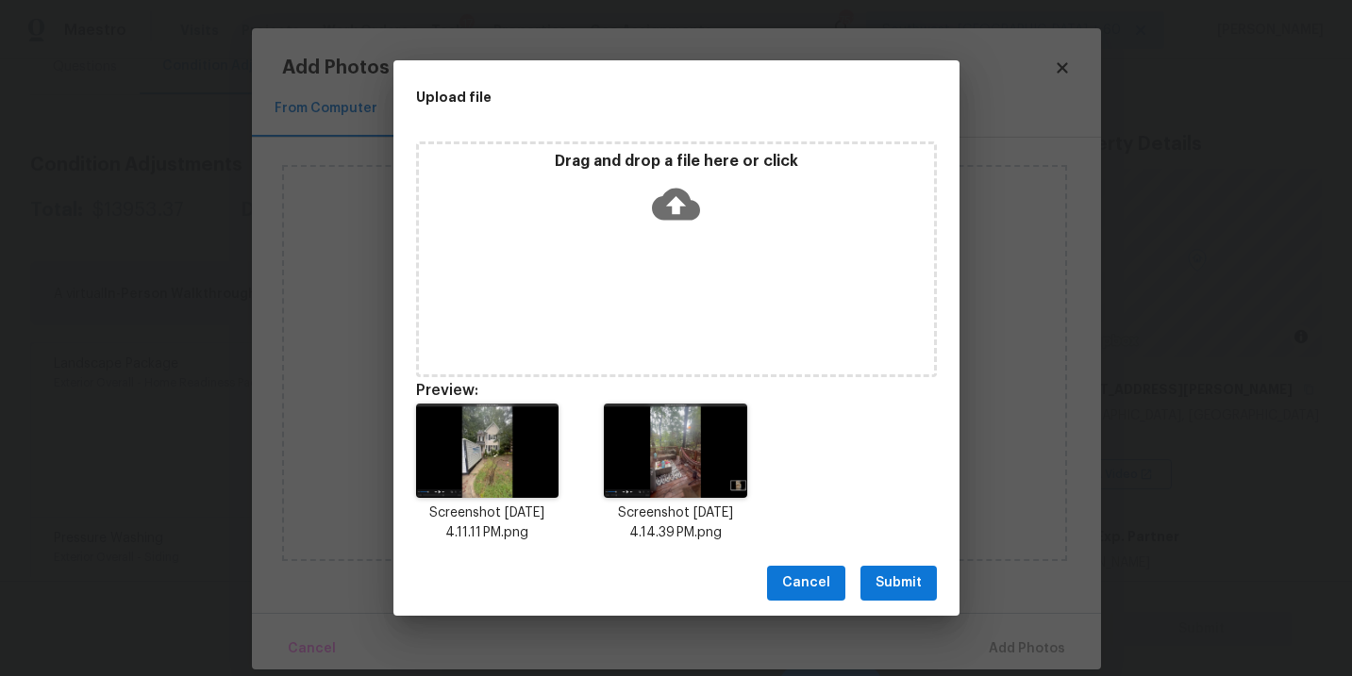
click at [898, 612] on div "Cancel Submit" at bounding box center [676, 583] width 566 height 65
click at [899, 602] on div "Cancel Submit" at bounding box center [676, 583] width 566 height 65
click at [896, 585] on span "Submit" at bounding box center [898, 584] width 46 height 24
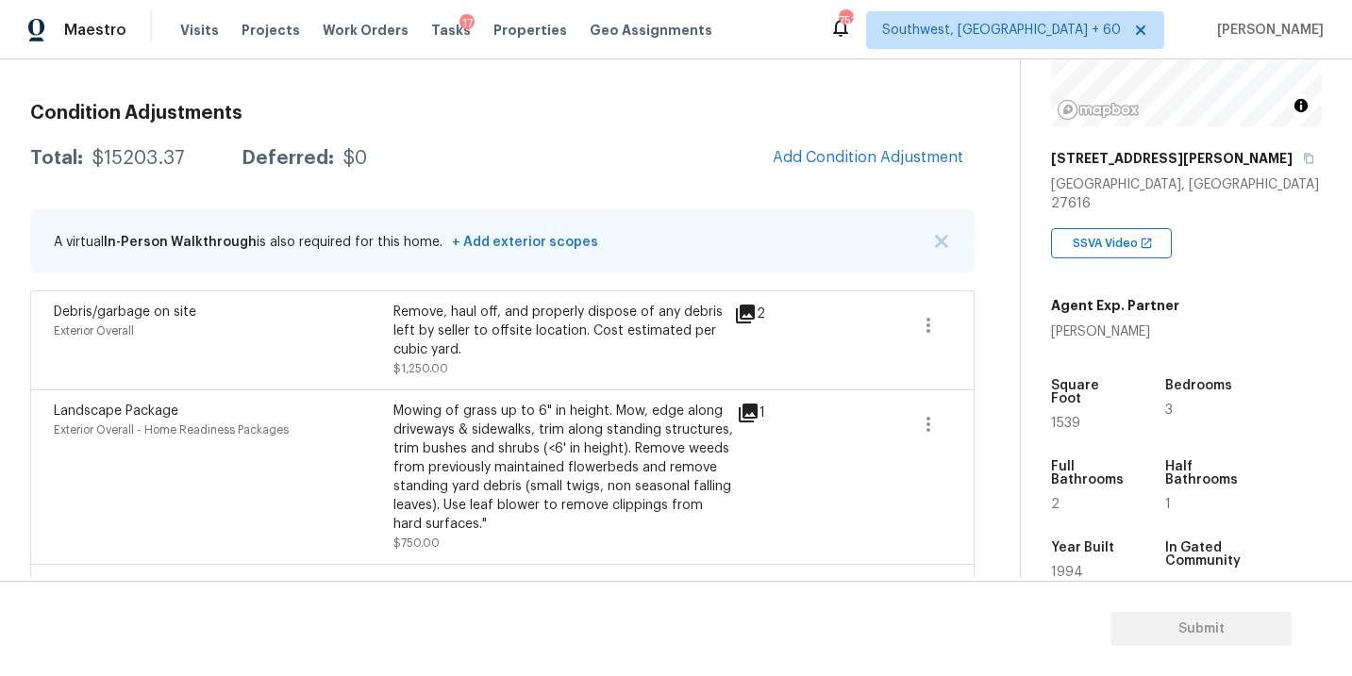
scroll to position [202, 0]
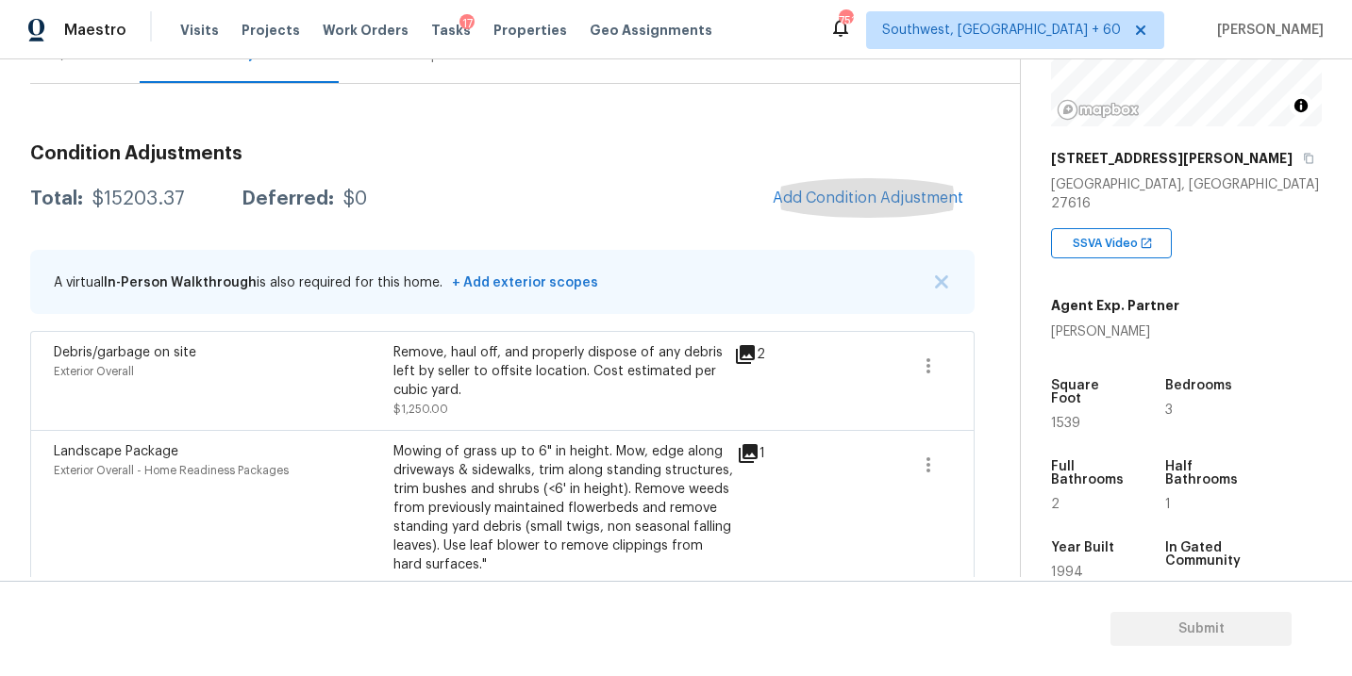
click at [882, 211] on button "Add Condition Adjustment" at bounding box center [867, 198] width 213 height 40
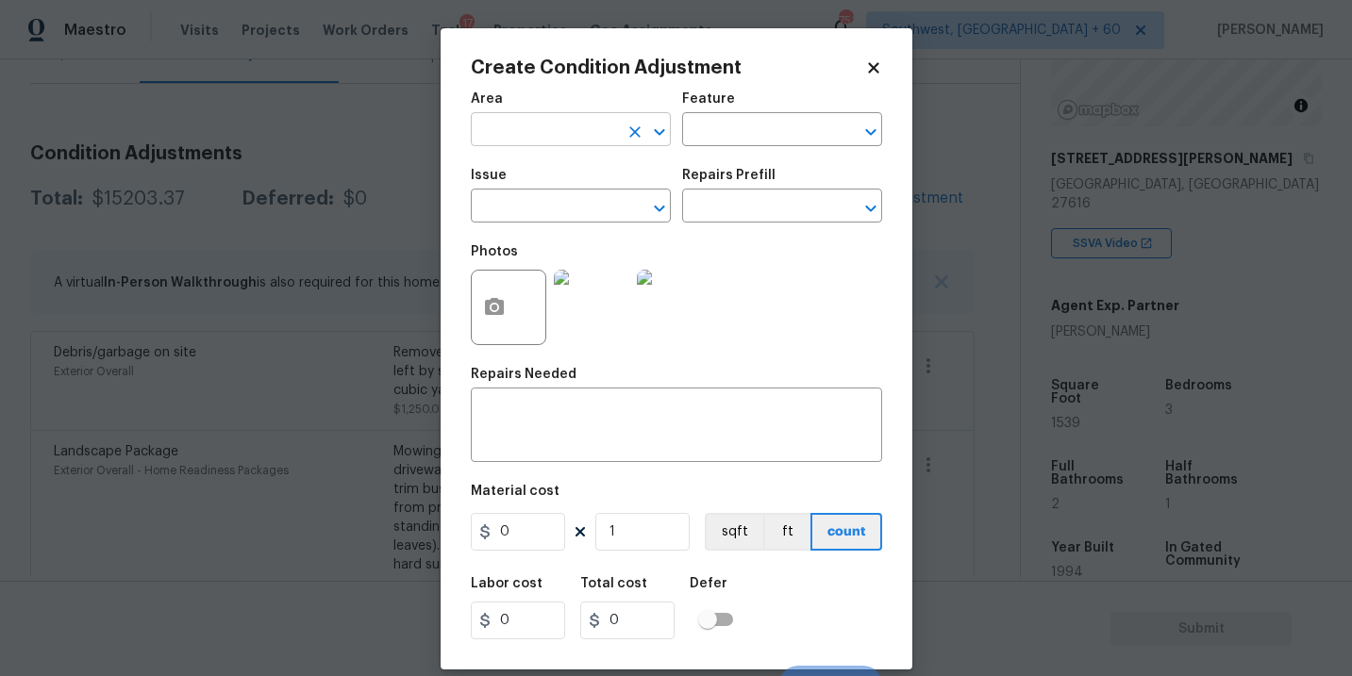
click at [571, 145] on input "text" at bounding box center [544, 131] width 147 height 29
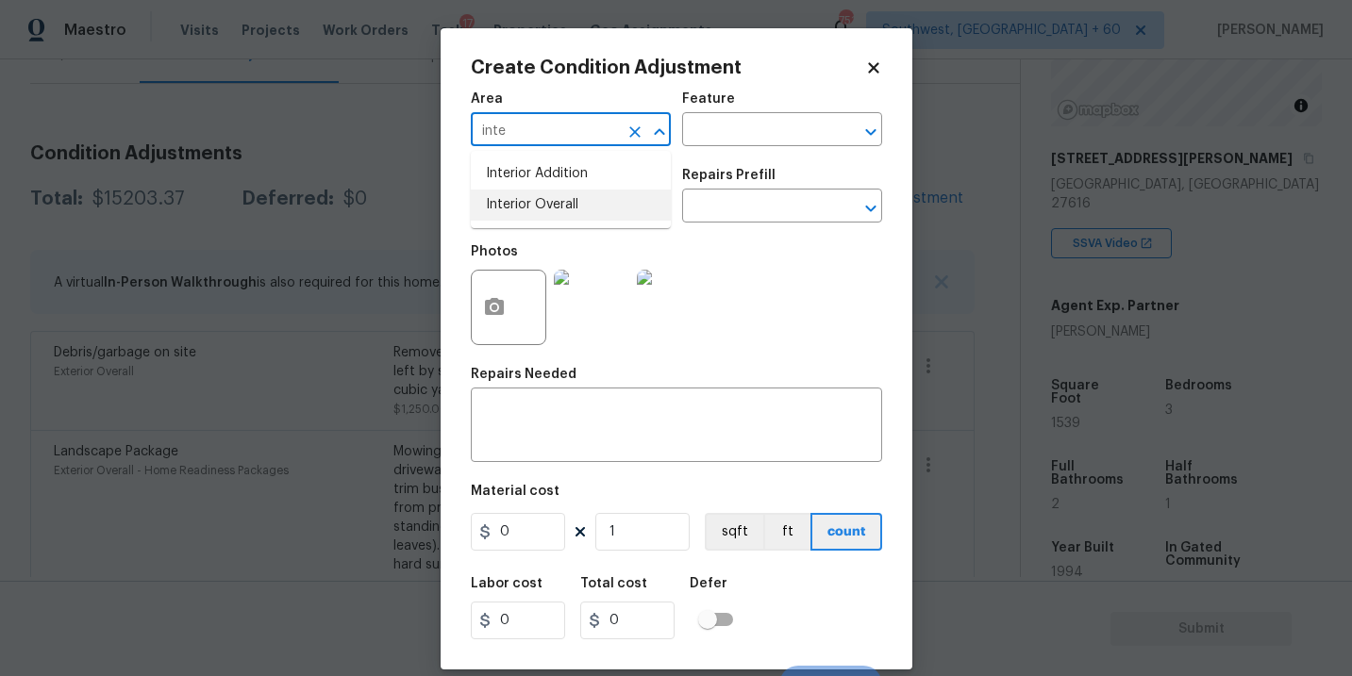
click at [601, 203] on li "Interior Overall" at bounding box center [571, 205] width 200 height 31
type input "Interior Overall"
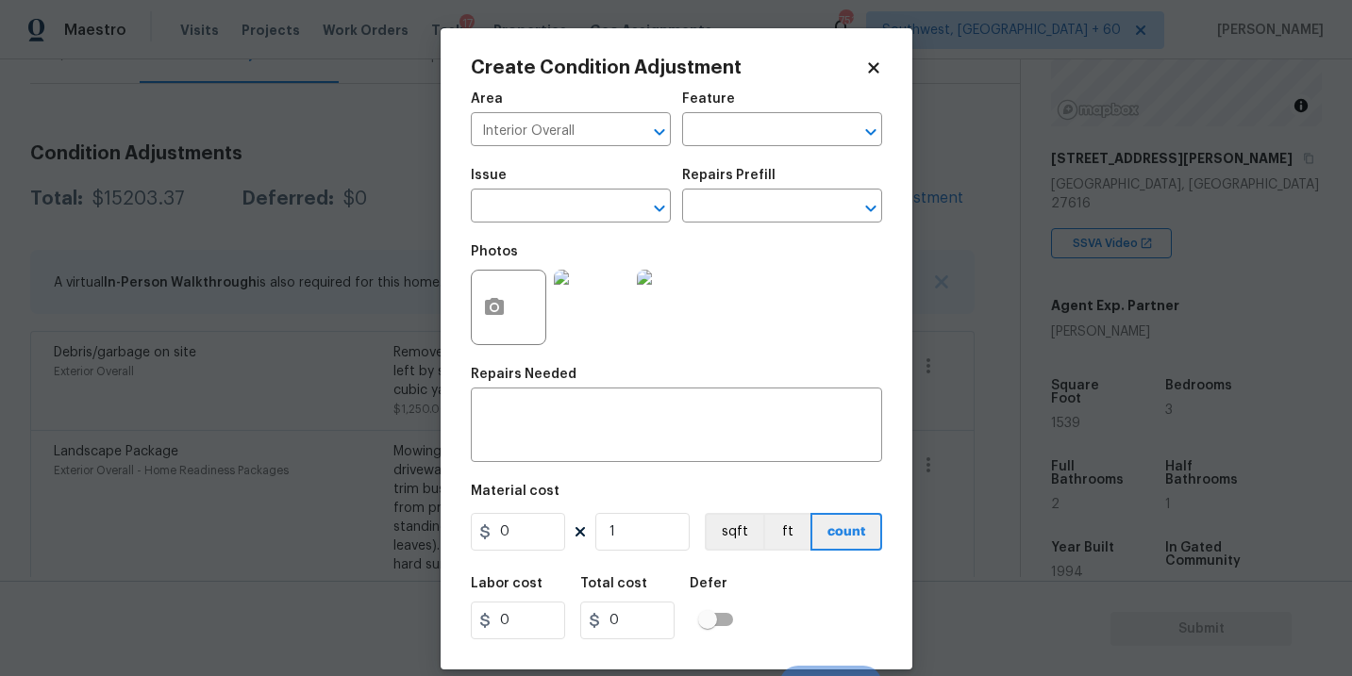
click at [704, 155] on div "Area Interior Overall ​ Feature ​" at bounding box center [676, 119] width 411 height 76
click at [751, 123] on input "text" at bounding box center [755, 131] width 147 height 29
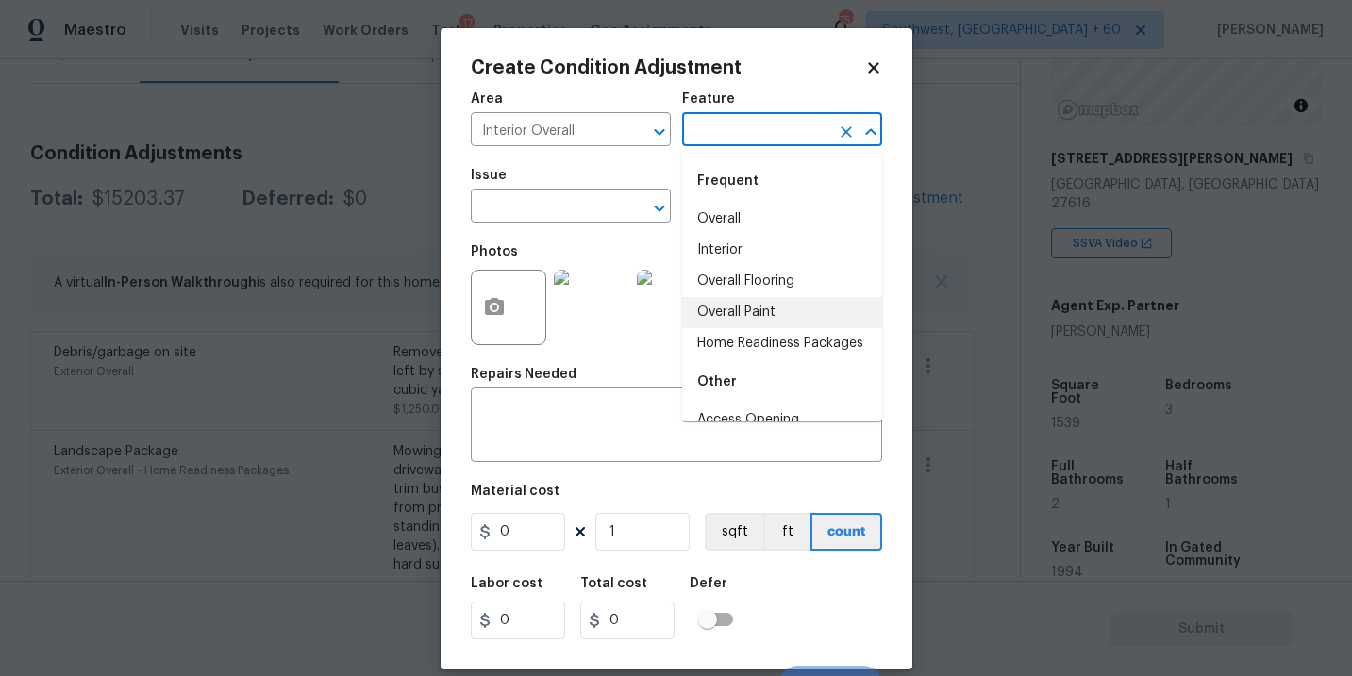
click at [759, 308] on li "Overall Paint" at bounding box center [782, 312] width 200 height 31
type input "Overall Paint"
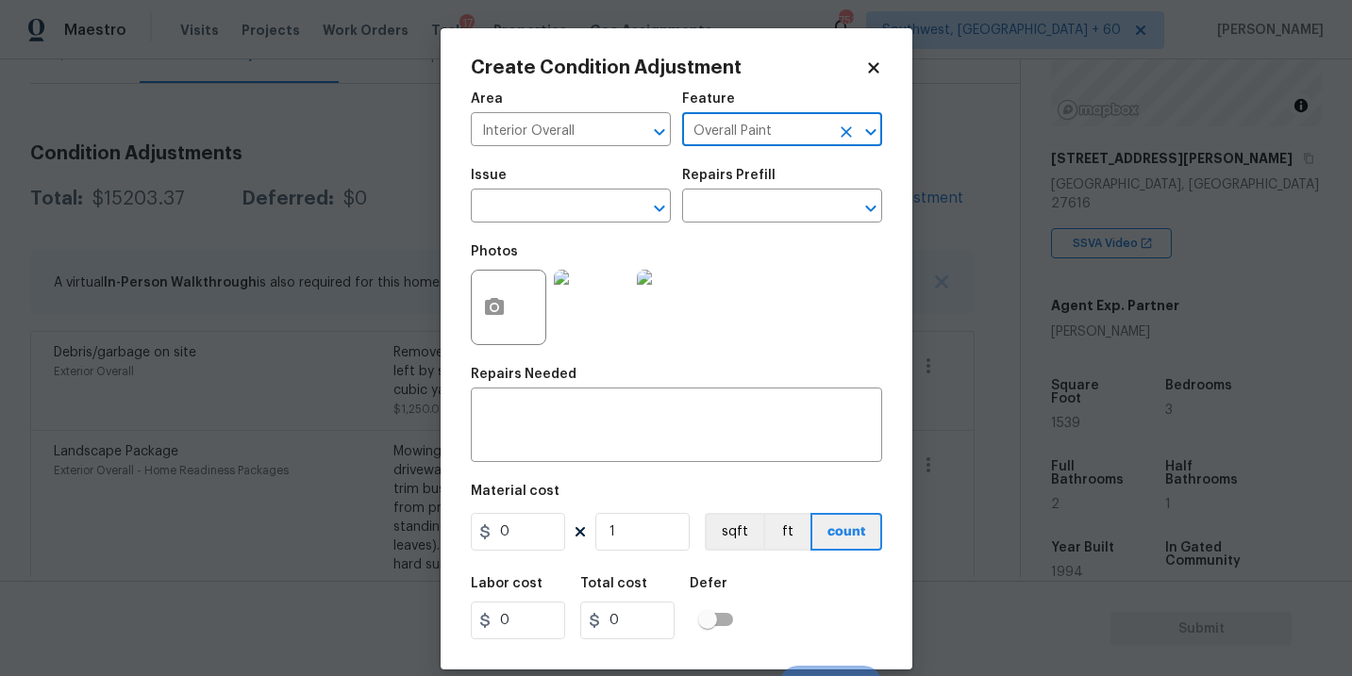
click at [625, 250] on div "Photos" at bounding box center [593, 295] width 245 height 123
click at [603, 229] on span "Issue ​" at bounding box center [571, 196] width 200 height 76
click at [581, 212] on input "text" at bounding box center [544, 207] width 147 height 29
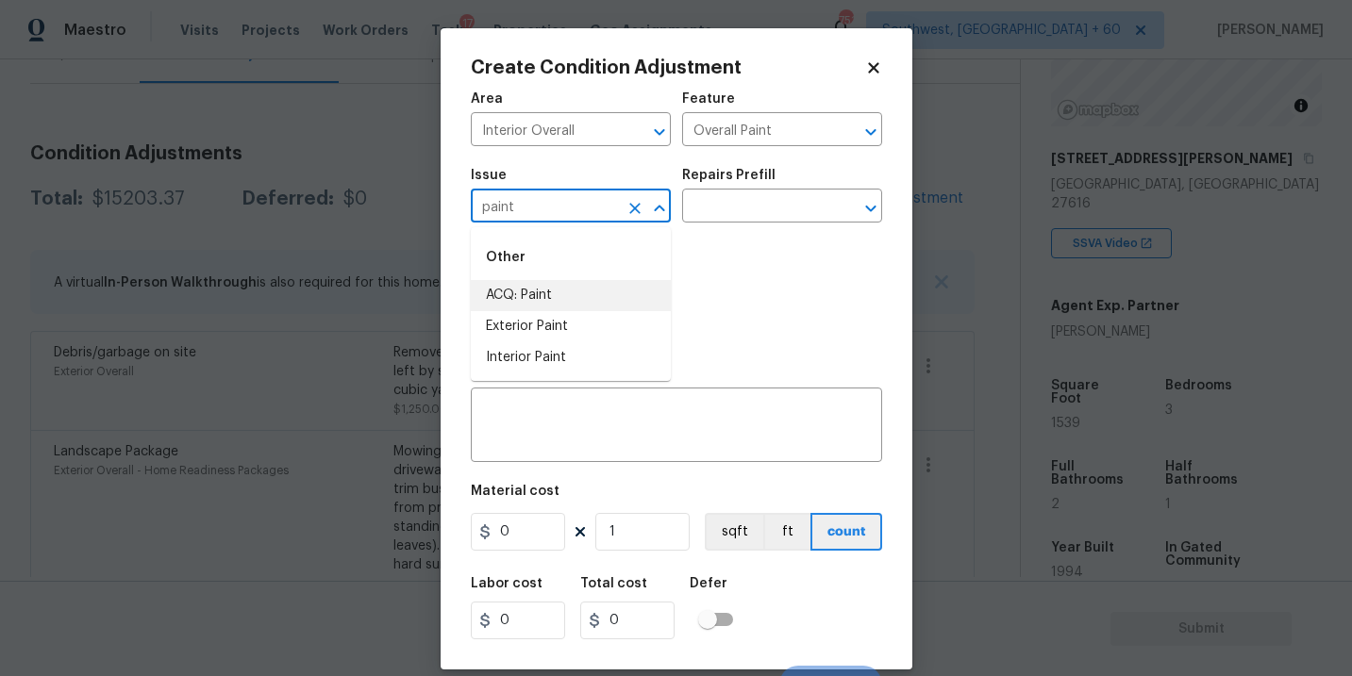
click at [593, 336] on li "Exterior Paint" at bounding box center [571, 326] width 200 height 31
type input "Exterior Paint"
click at [637, 216] on icon "Clear" at bounding box center [634, 208] width 19 height 19
click at [569, 273] on div "Other" at bounding box center [571, 257] width 200 height 45
click at [565, 285] on li "ACQ: Paint" at bounding box center [571, 295] width 200 height 31
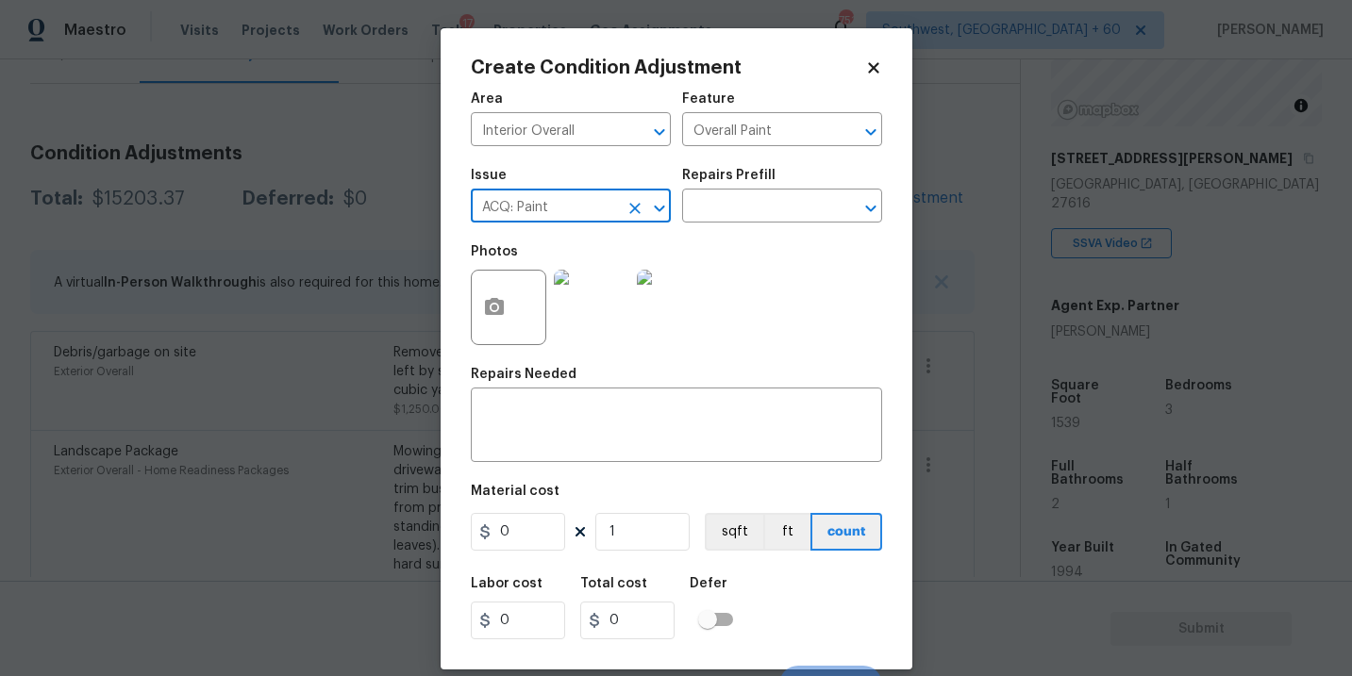
type input "ACQ: Paint"
click at [770, 298] on div "Photos" at bounding box center [676, 295] width 411 height 123
click at [775, 216] on input "text" at bounding box center [755, 207] width 147 height 29
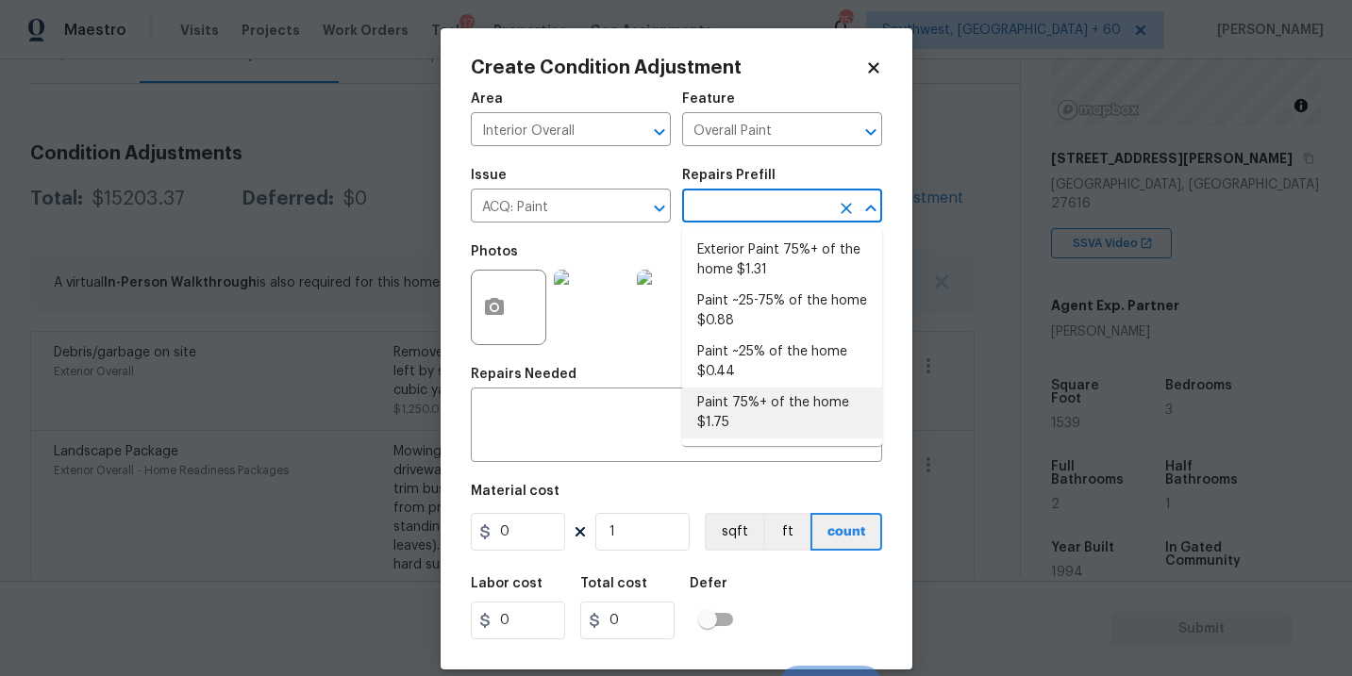
click at [766, 417] on li "Paint 75%+ of the home $1.75" at bounding box center [782, 413] width 200 height 51
type input "Acquisition"
type textarea "Acquisition Scope: 75%+ of the home will likely require interior paint"
type input "1.75"
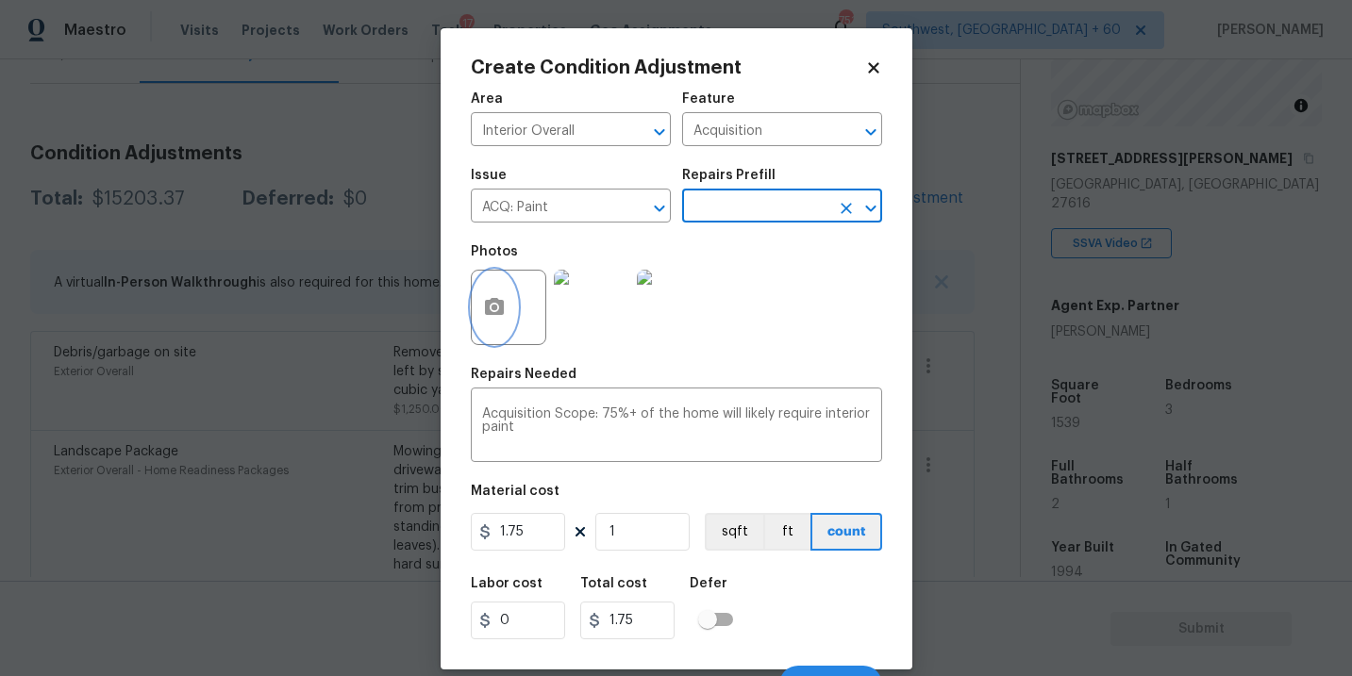
click at [498, 324] on button "button" at bounding box center [494, 308] width 45 height 74
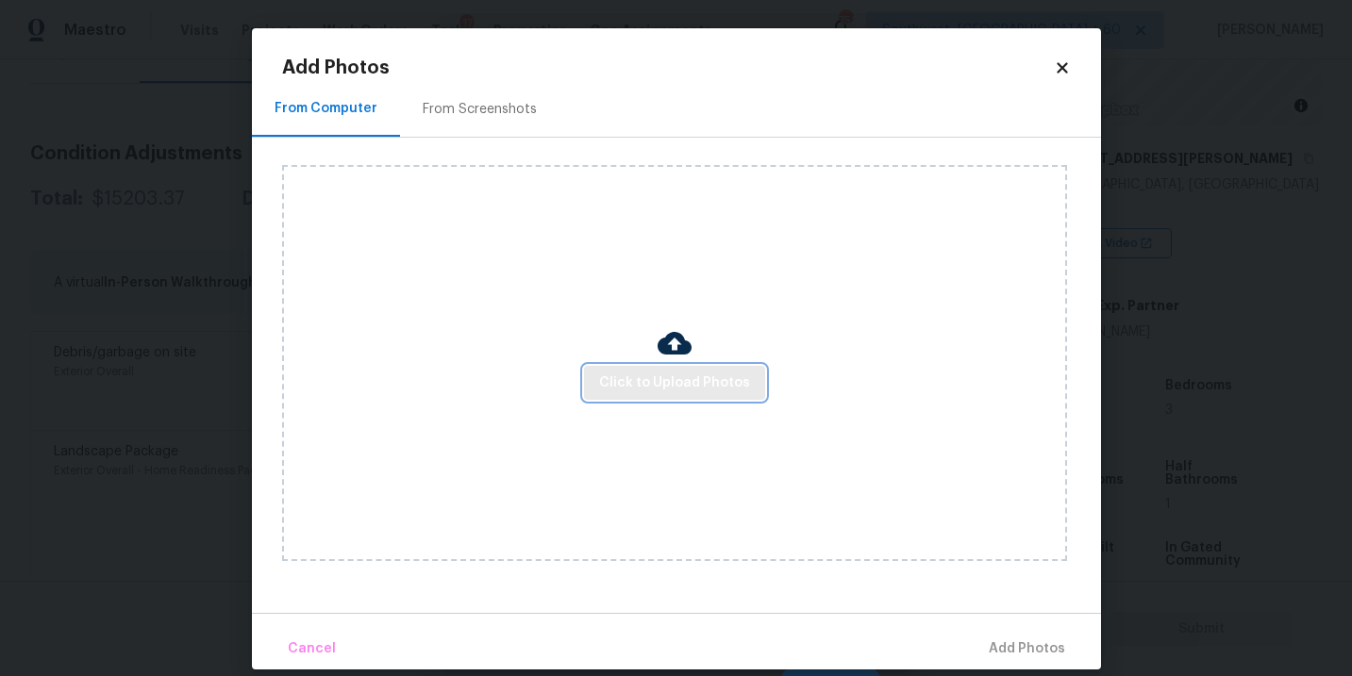
click at [621, 382] on span "Click to Upload Photos" at bounding box center [674, 384] width 151 height 24
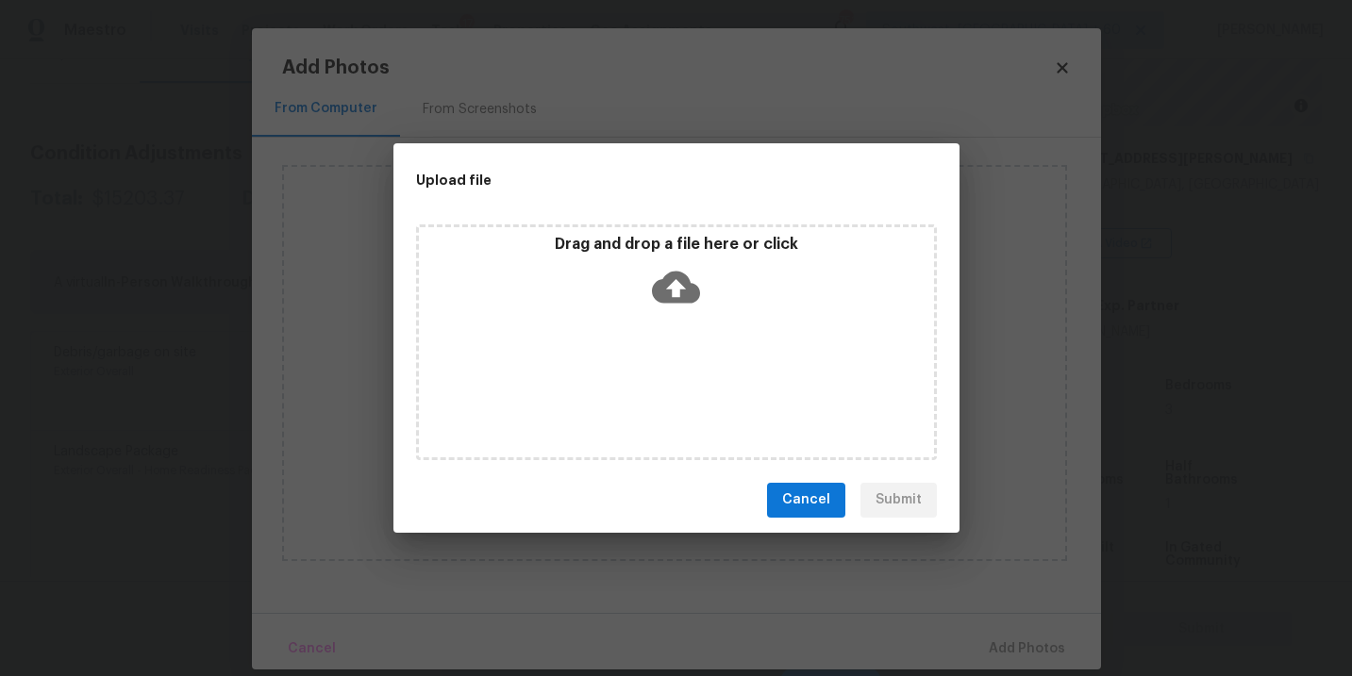
click at [652, 321] on div "Drag and drop a file here or click" at bounding box center [676, 343] width 521 height 236
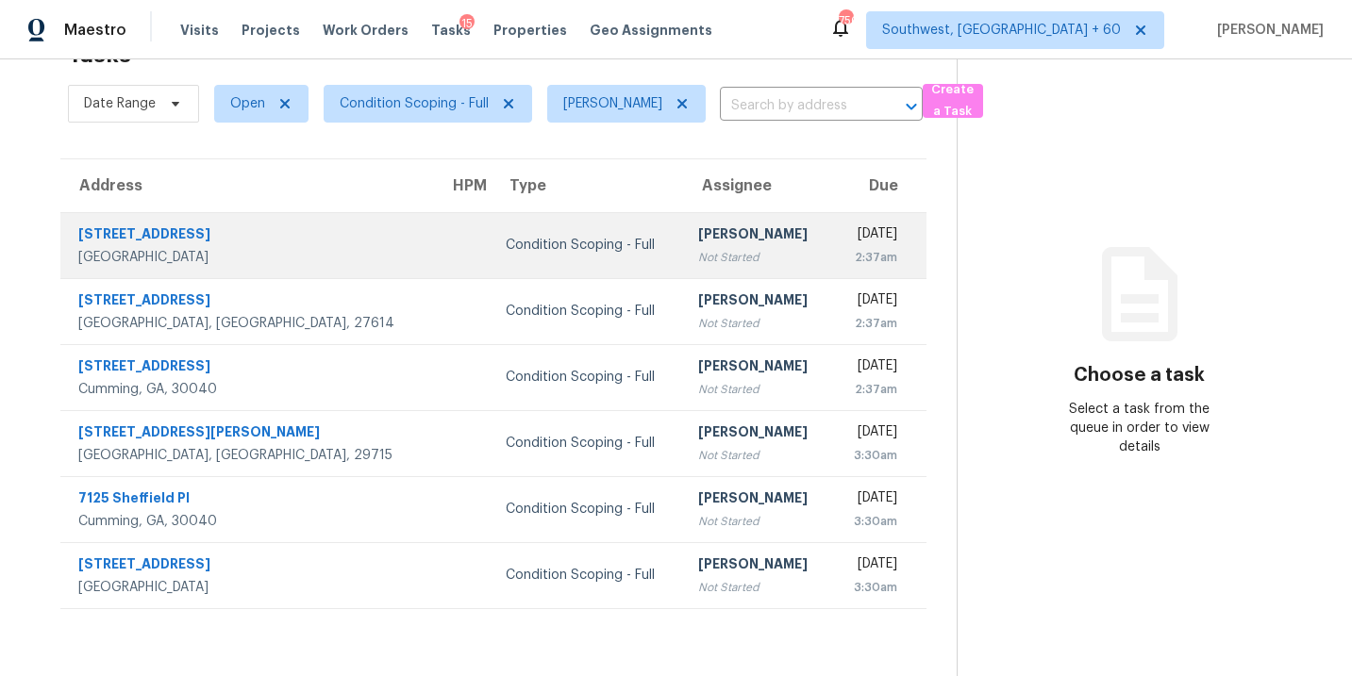
scroll to position [13, 0]
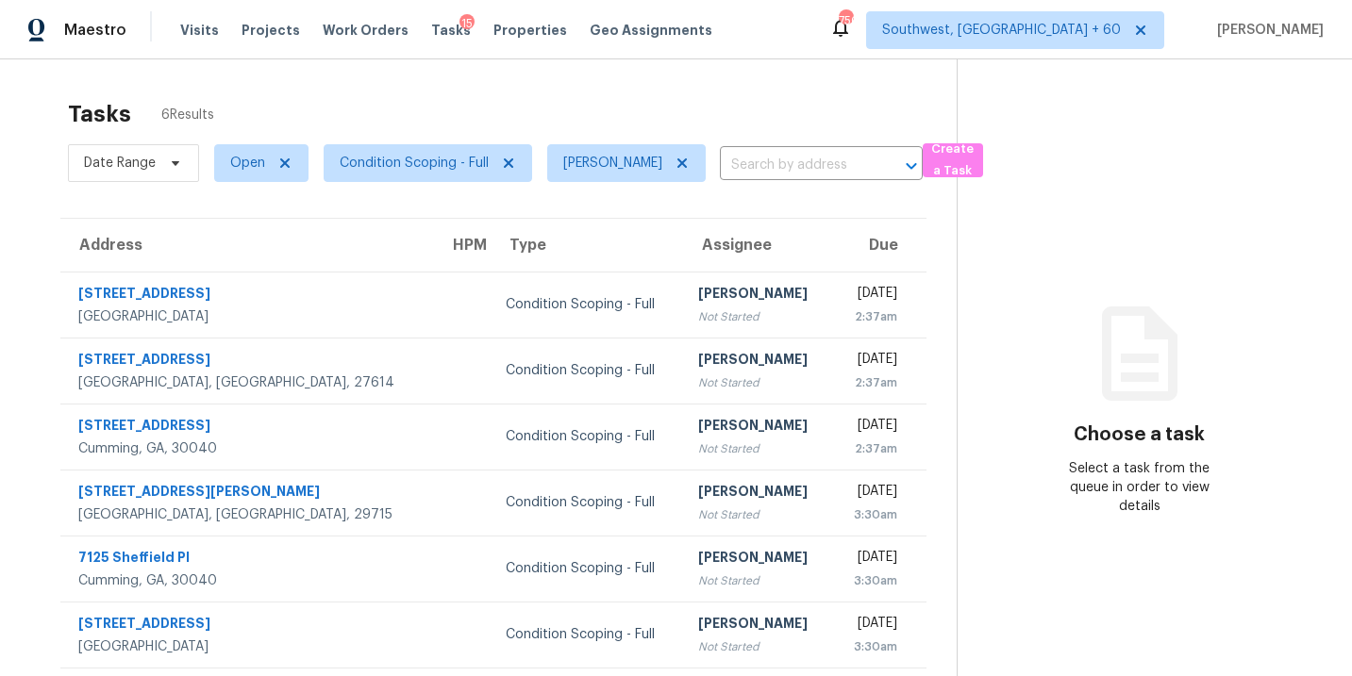
scroll to position [59, 0]
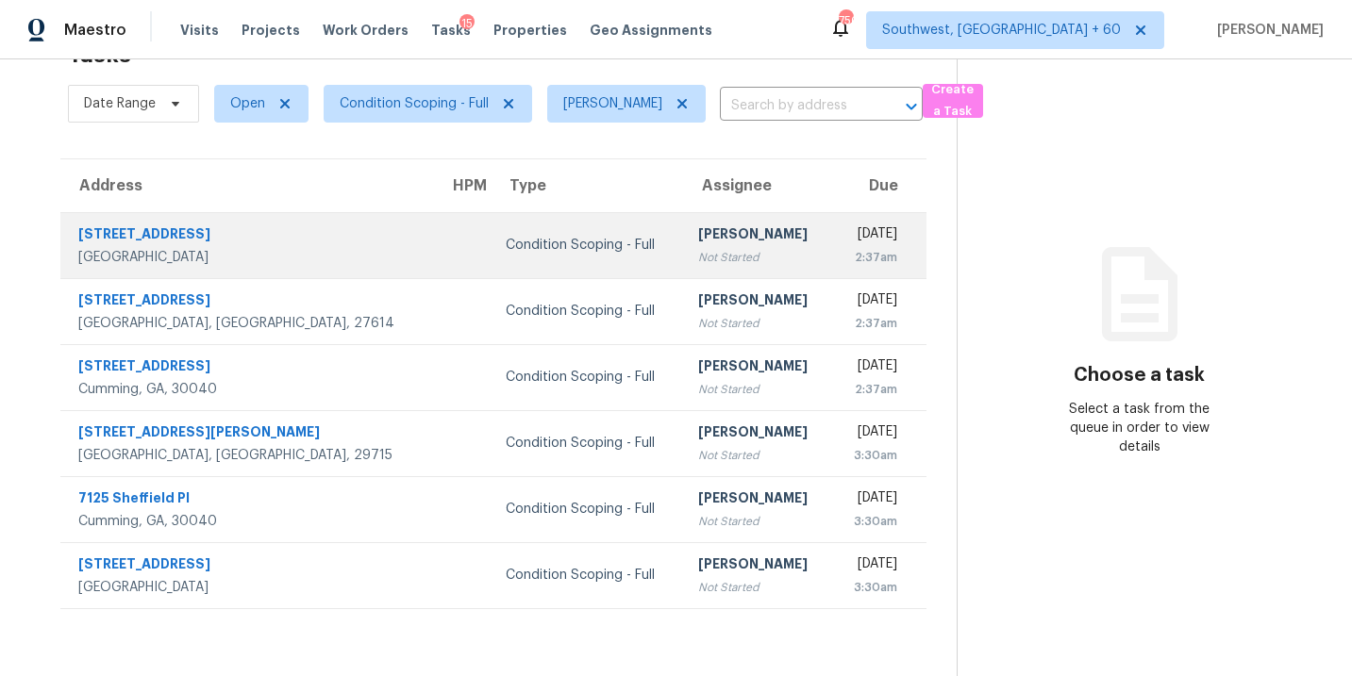
click at [506, 240] on div "Condition Scoping - Full" at bounding box center [586, 245] width 161 height 19
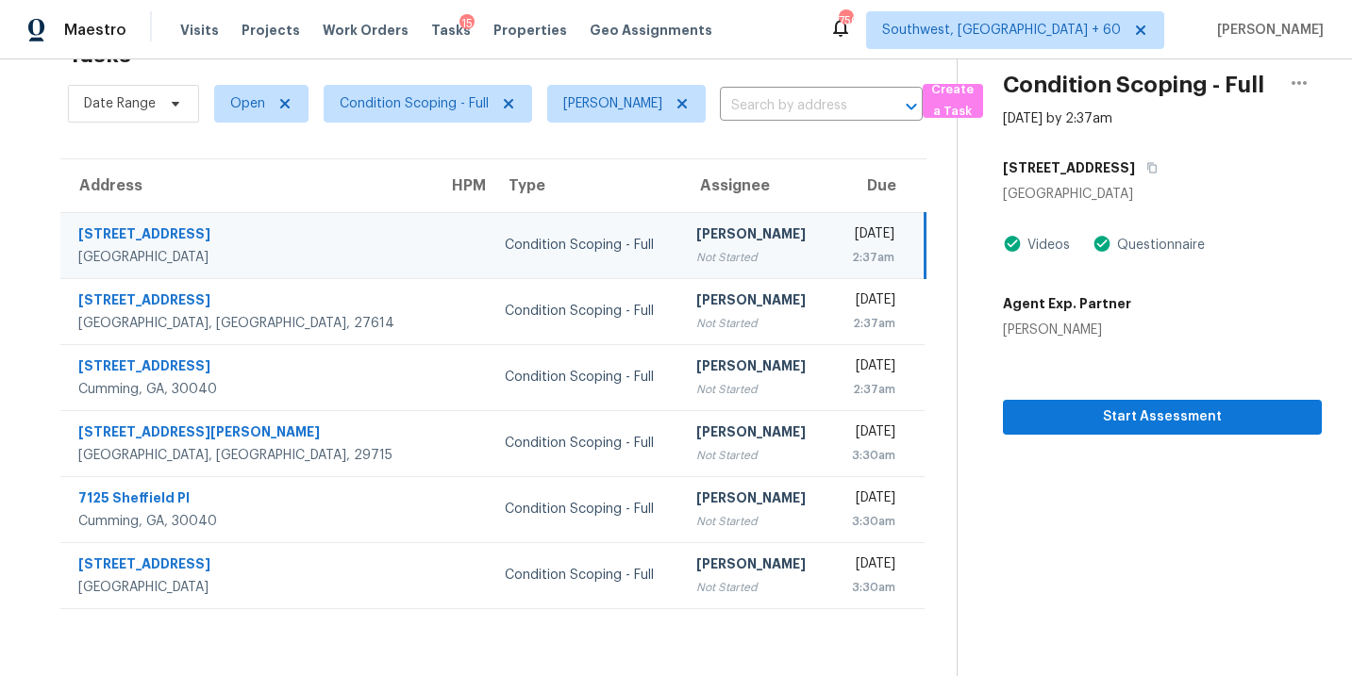
click at [719, 254] on div "Not Started" at bounding box center [755, 257] width 119 height 19
click at [1120, 413] on span "Start Assessment" at bounding box center [1162, 418] width 289 height 24
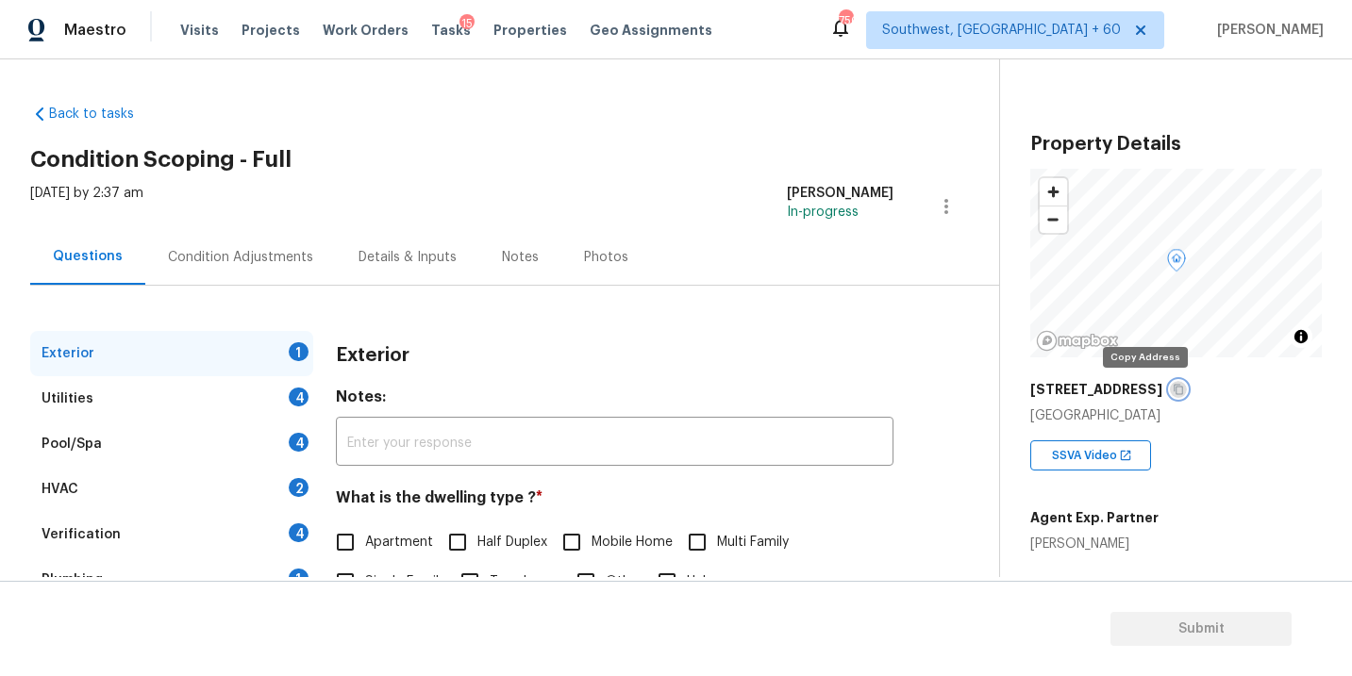
click at [1173, 389] on icon "button" at bounding box center [1178, 389] width 11 height 11
click at [1173, 387] on icon "button" at bounding box center [1178, 389] width 11 height 11
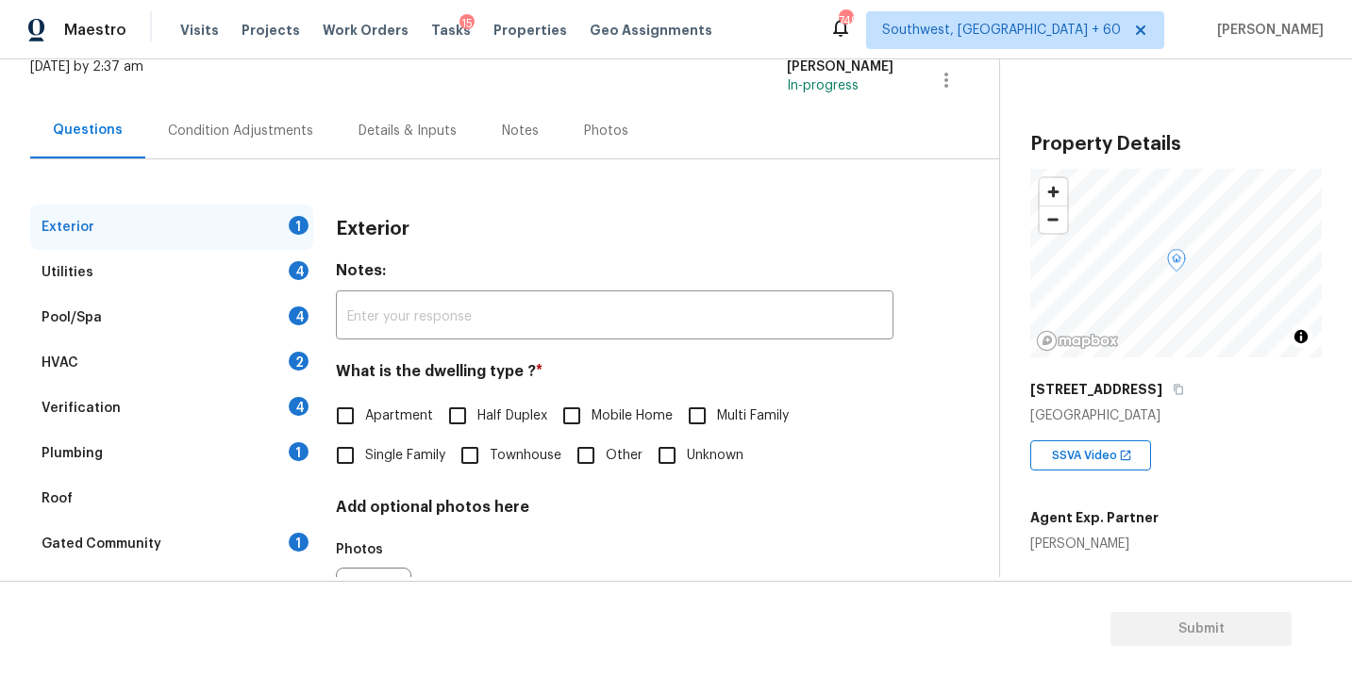
click at [517, 449] on span "Townhouse" at bounding box center [526, 456] width 72 height 20
click at [490, 449] on input "Townhouse" at bounding box center [470, 456] width 40 height 40
checkbox input "true"
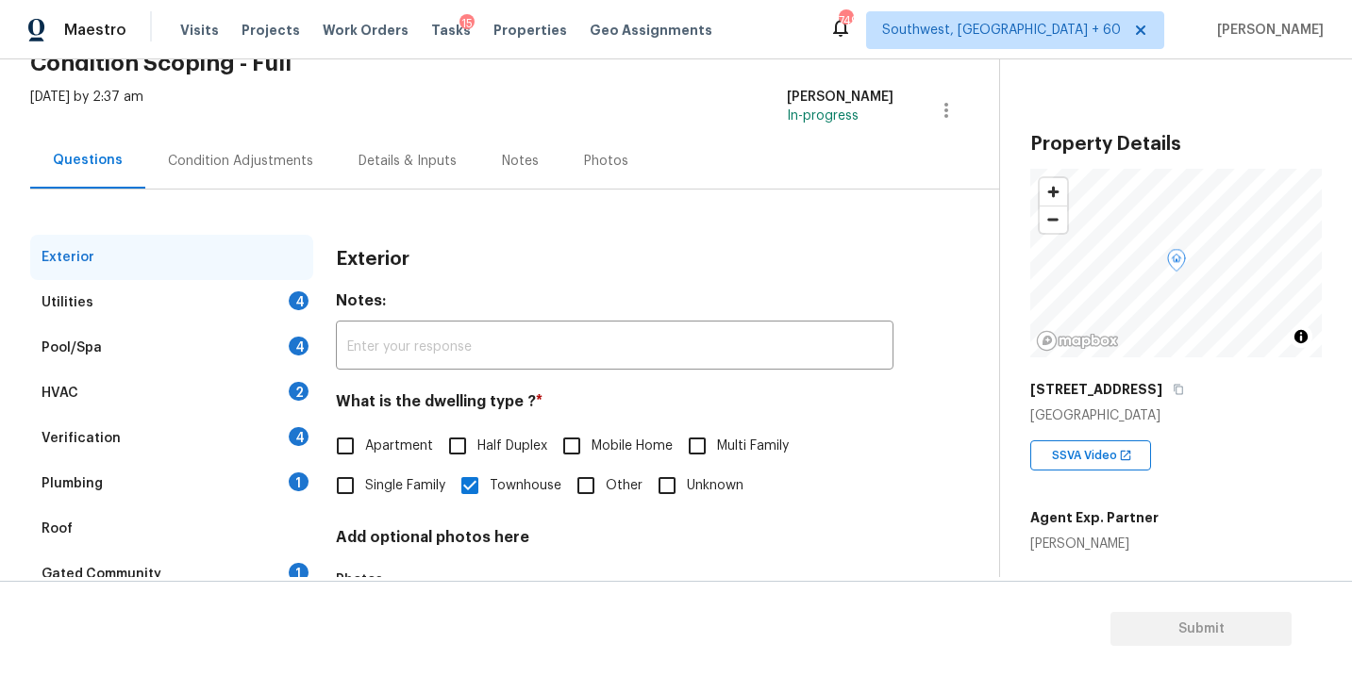
scroll to position [74, 0]
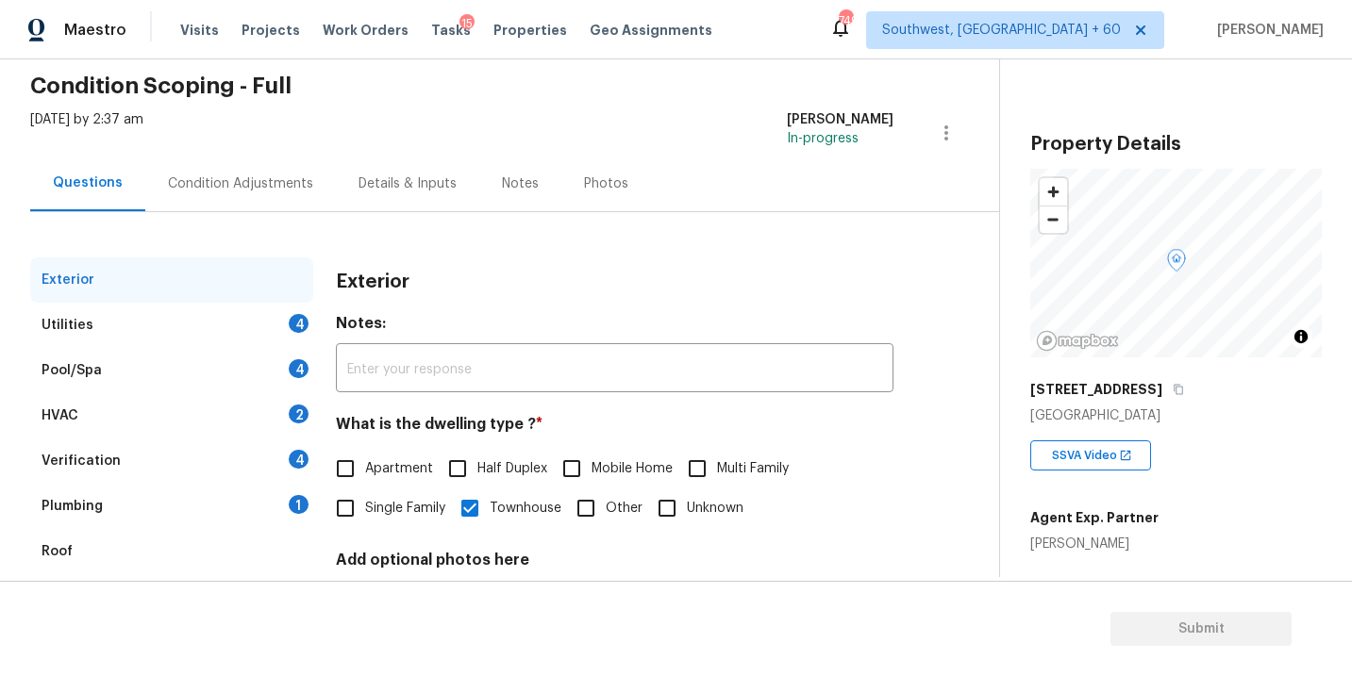
click at [157, 327] on div "Utilities 4" at bounding box center [171, 325] width 283 height 45
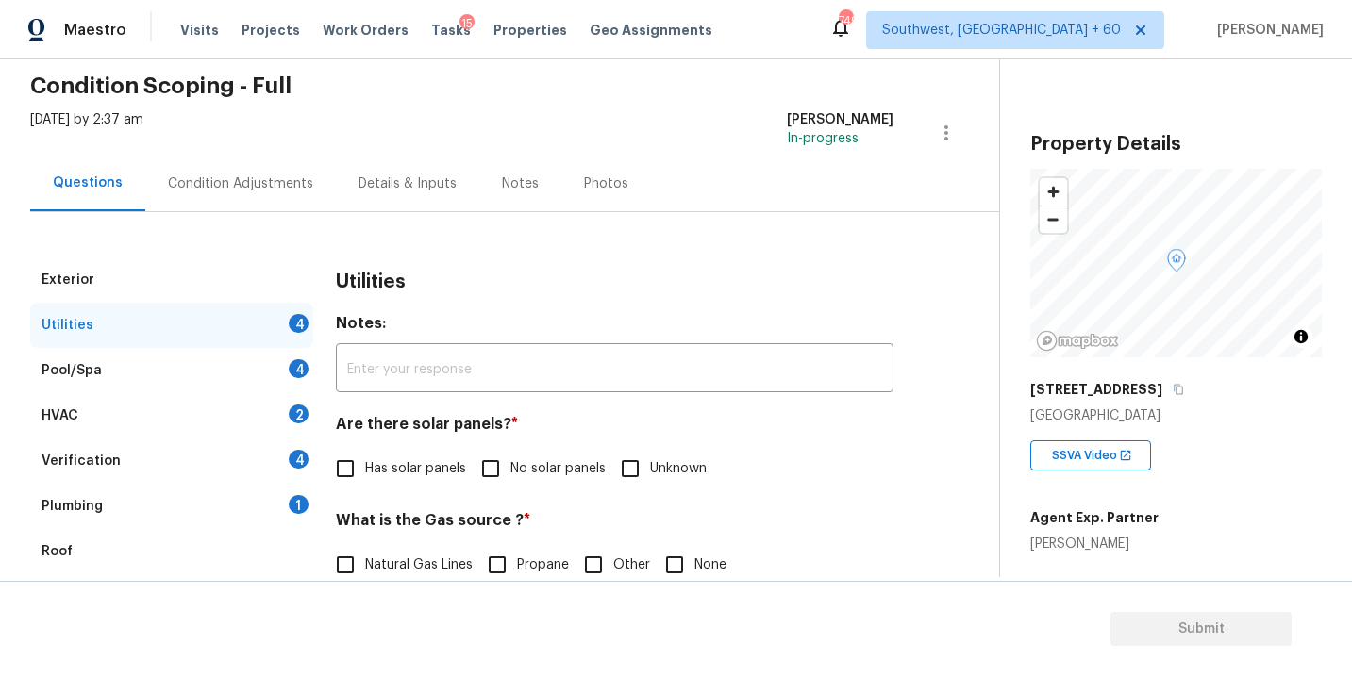
scroll to position [165, 0]
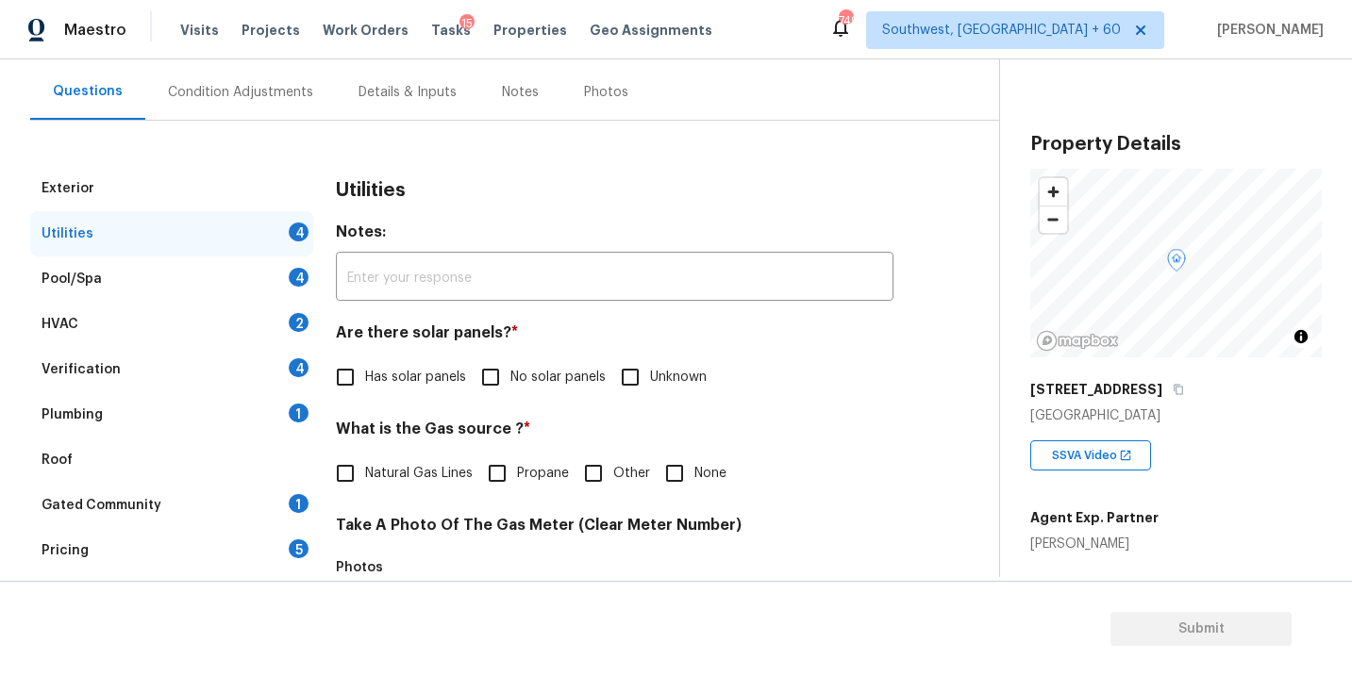
click at [538, 375] on span "No solar panels" at bounding box center [557, 378] width 95 height 20
click at [510, 375] on input "No solar panels" at bounding box center [491, 378] width 40 height 40
checkbox input "true"
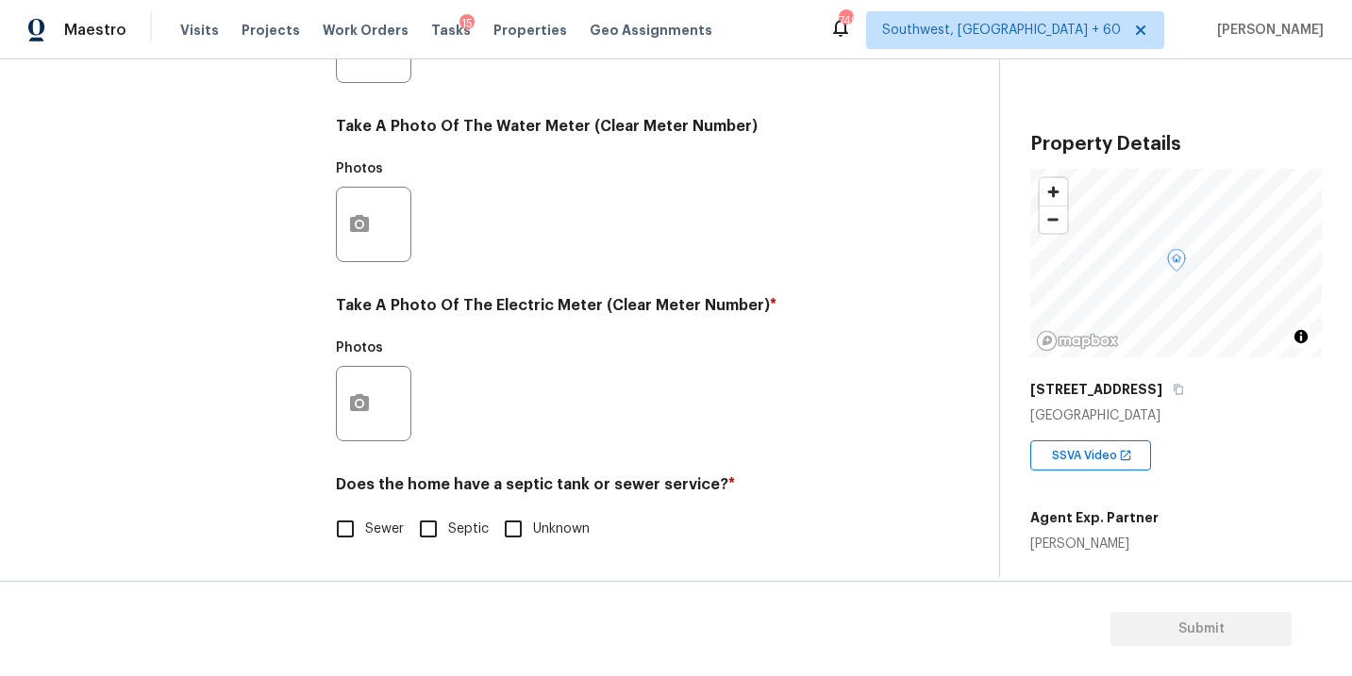
scroll to position [743, 0]
click at [400, 499] on h4 "Does the home have a septic tank or sewer service? *" at bounding box center [615, 488] width 558 height 26
click at [361, 541] on input "Sewer" at bounding box center [345, 529] width 40 height 40
checkbox input "true"
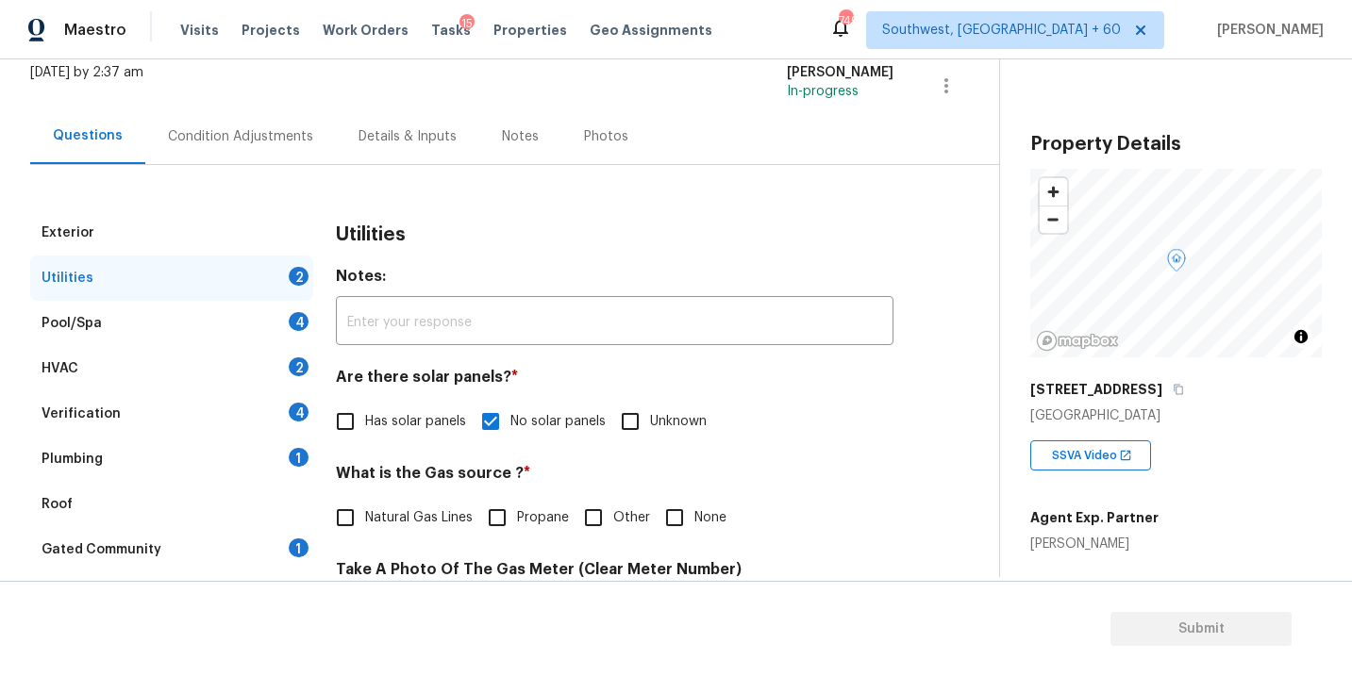
scroll to position [0, 0]
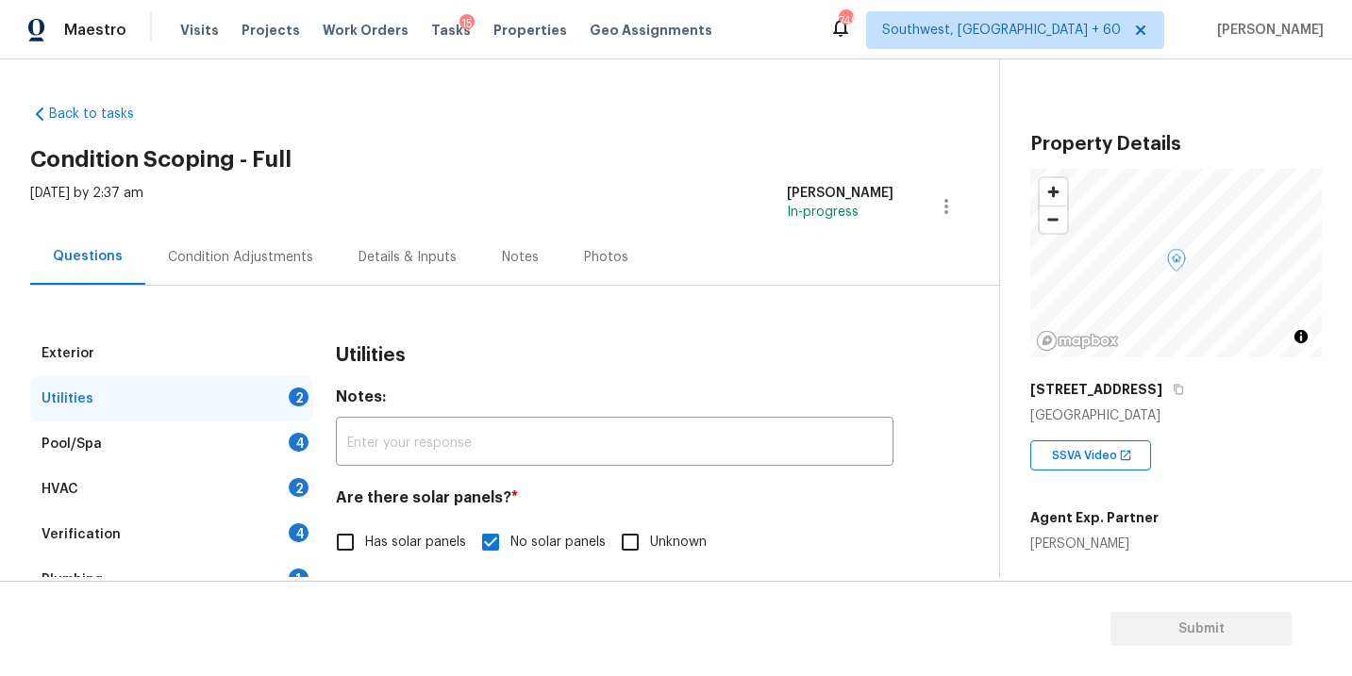
click at [124, 537] on div "Verification 4" at bounding box center [171, 534] width 283 height 45
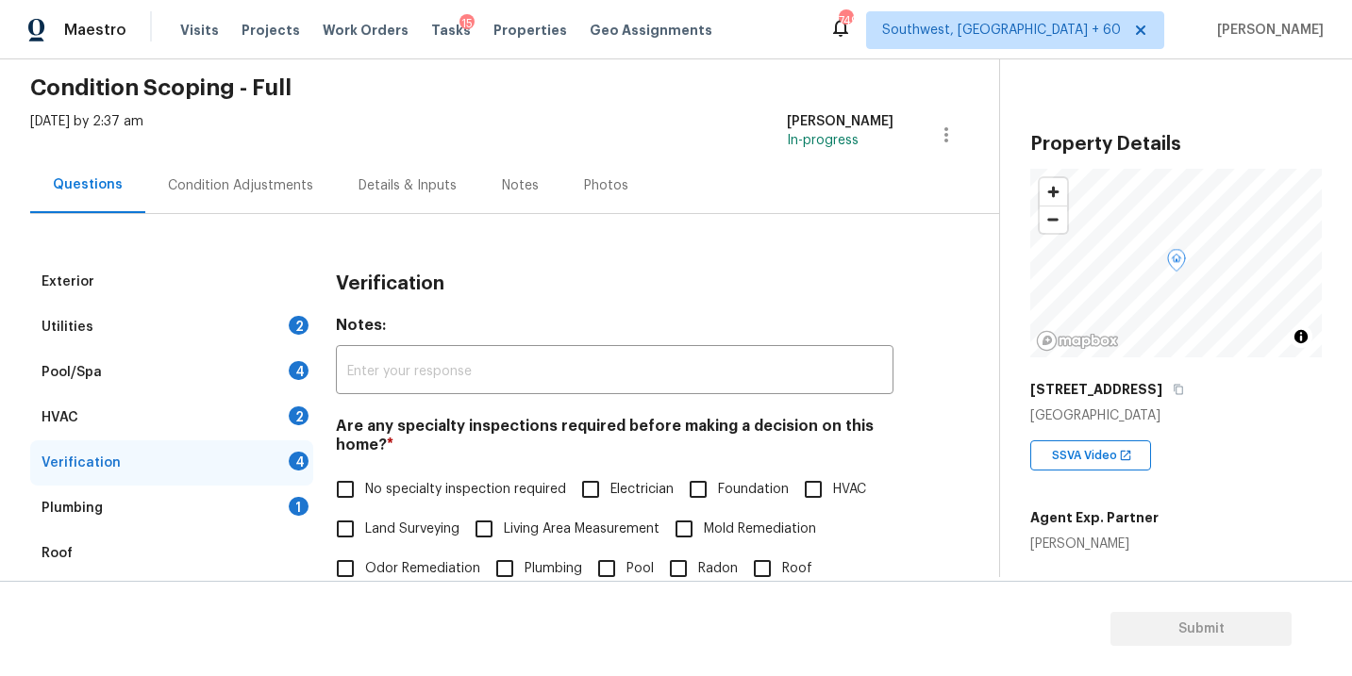
scroll to position [152, 0]
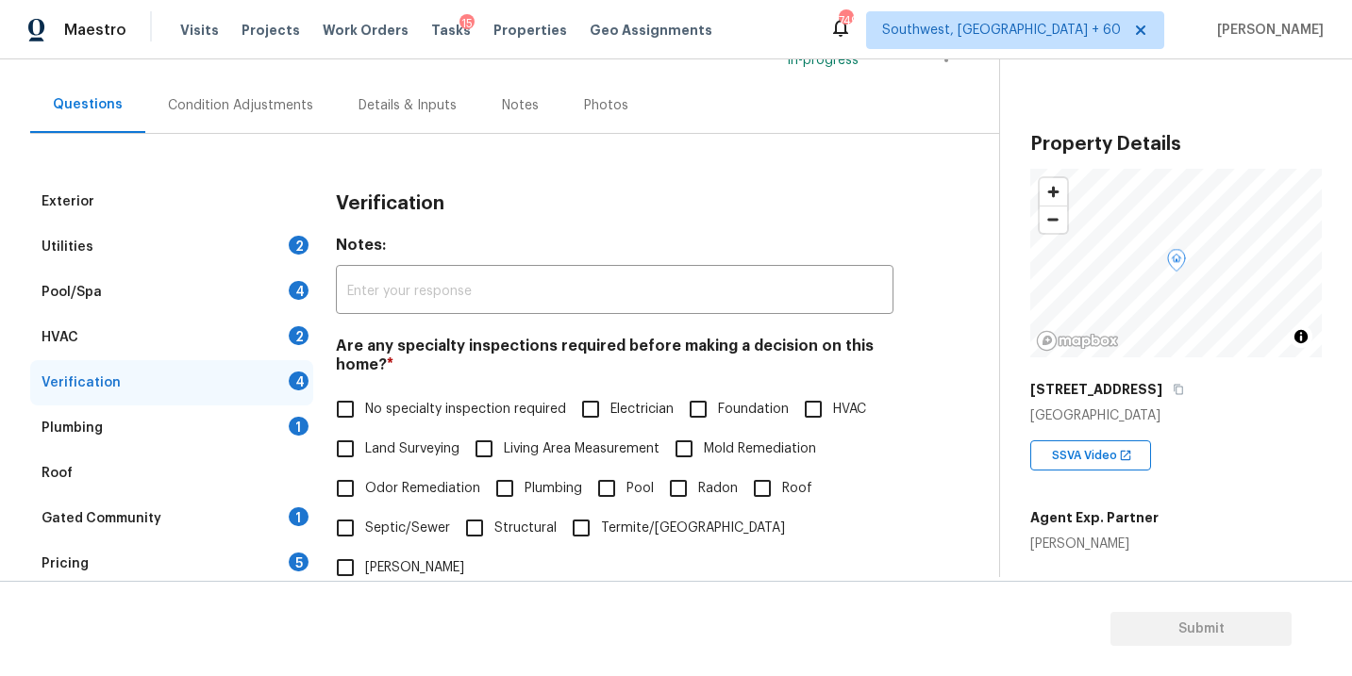
click at [150, 419] on div "Plumbing 1" at bounding box center [171, 428] width 283 height 45
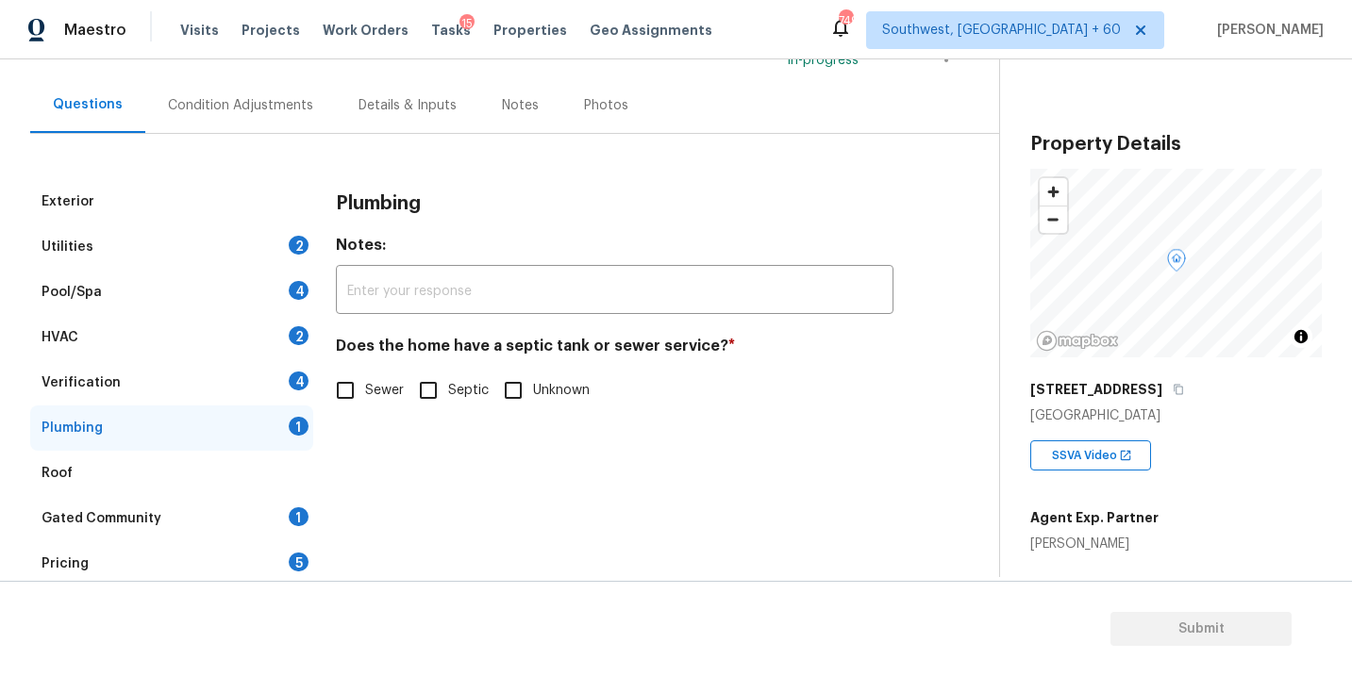
click at [371, 389] on span "Sewer" at bounding box center [384, 391] width 39 height 20
click at [365, 389] on input "Sewer" at bounding box center [345, 391] width 40 height 40
checkbox input "true"
click at [182, 531] on div "Gated Community 1" at bounding box center [171, 518] width 283 height 45
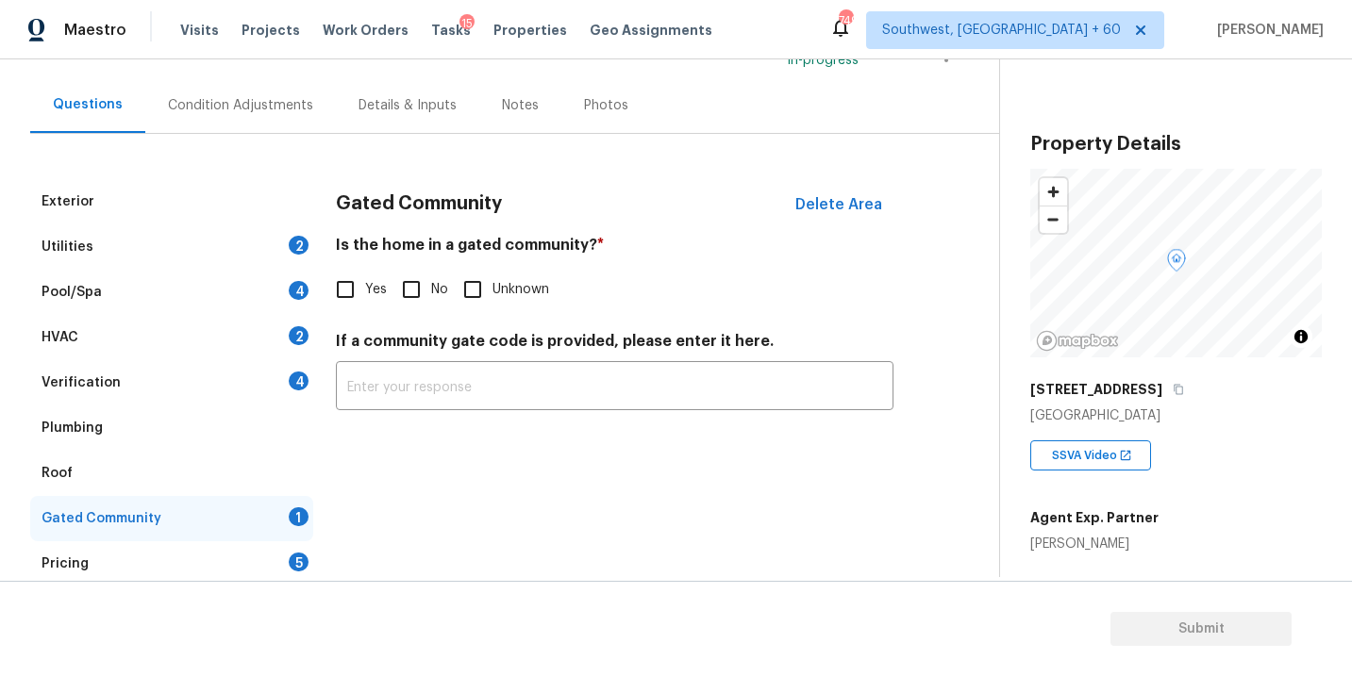
click at [425, 293] on input "No" at bounding box center [411, 290] width 40 height 40
checkbox input "true"
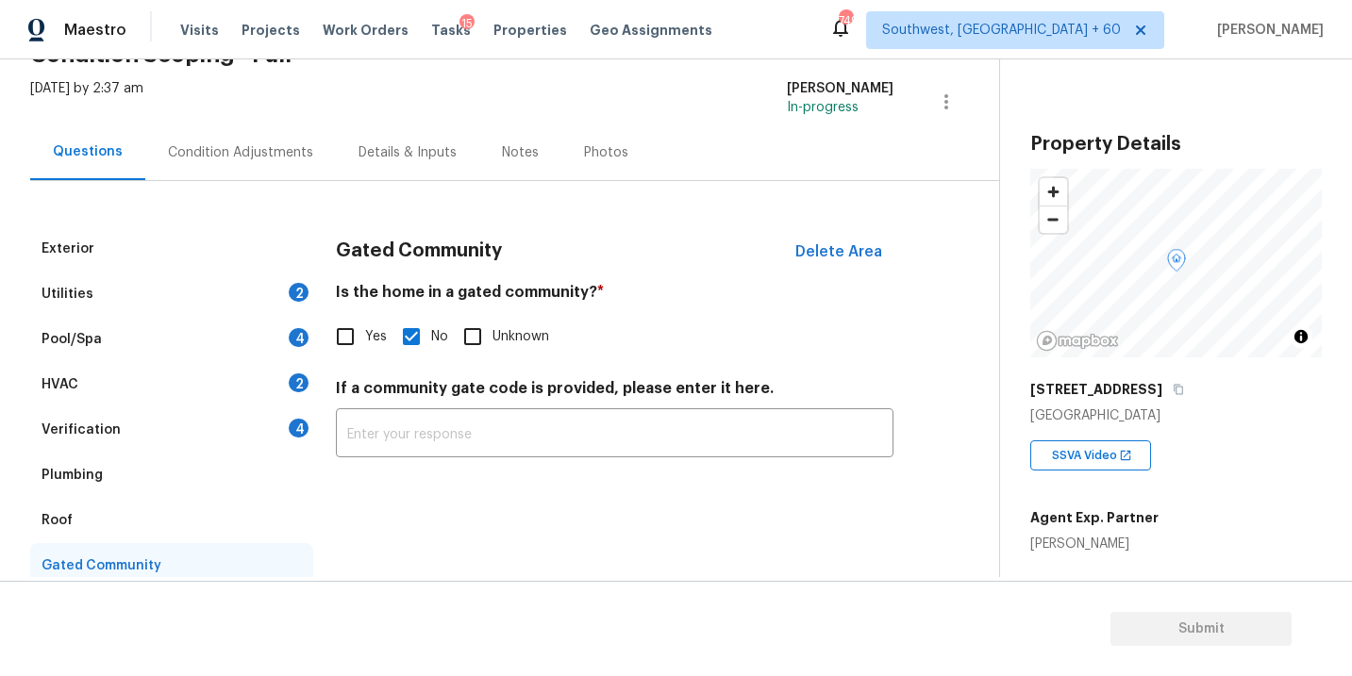
click at [264, 143] on div "Condition Adjustments" at bounding box center [240, 152] width 145 height 19
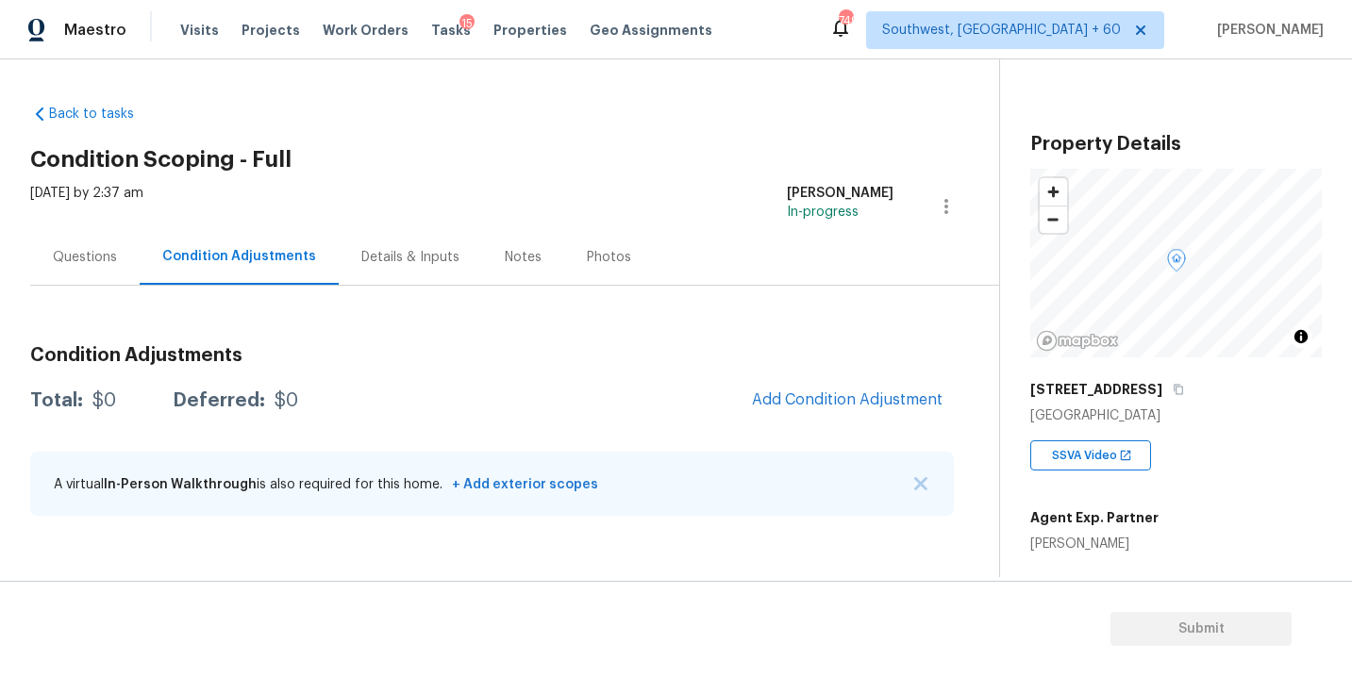
click at [111, 254] on div "Questions" at bounding box center [85, 257] width 64 height 19
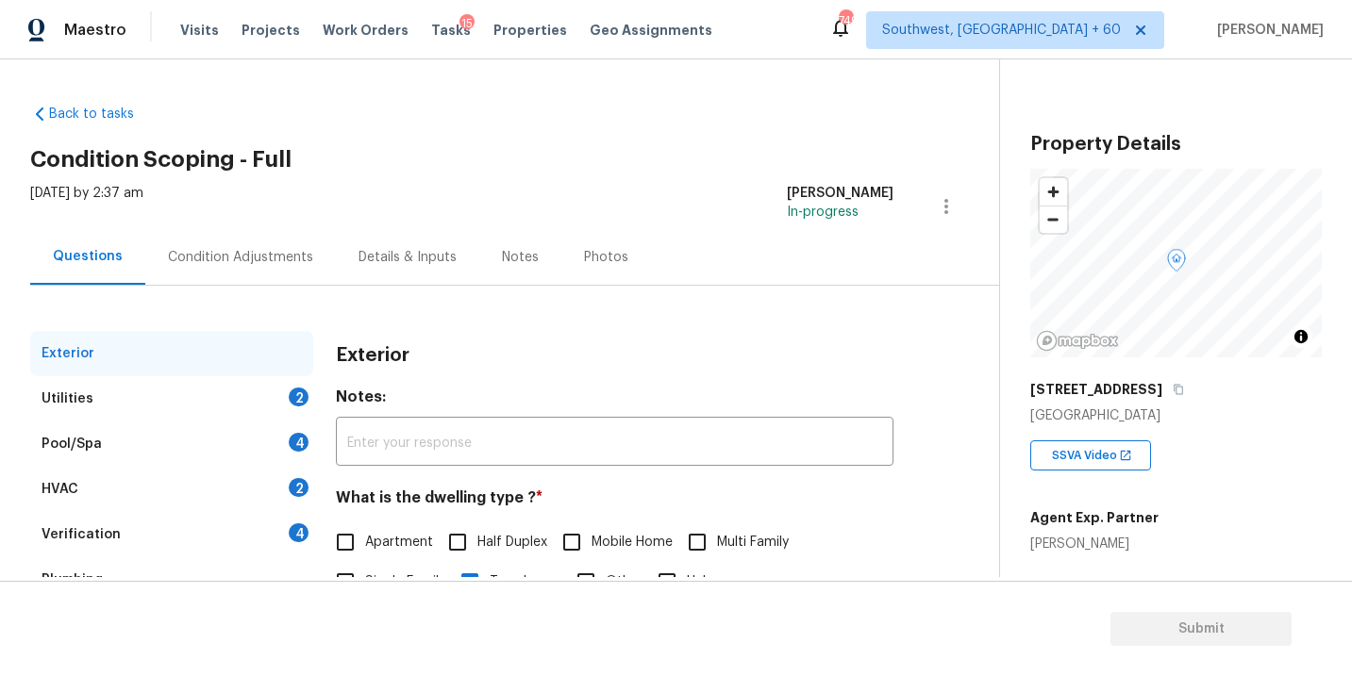
scroll to position [97, 0]
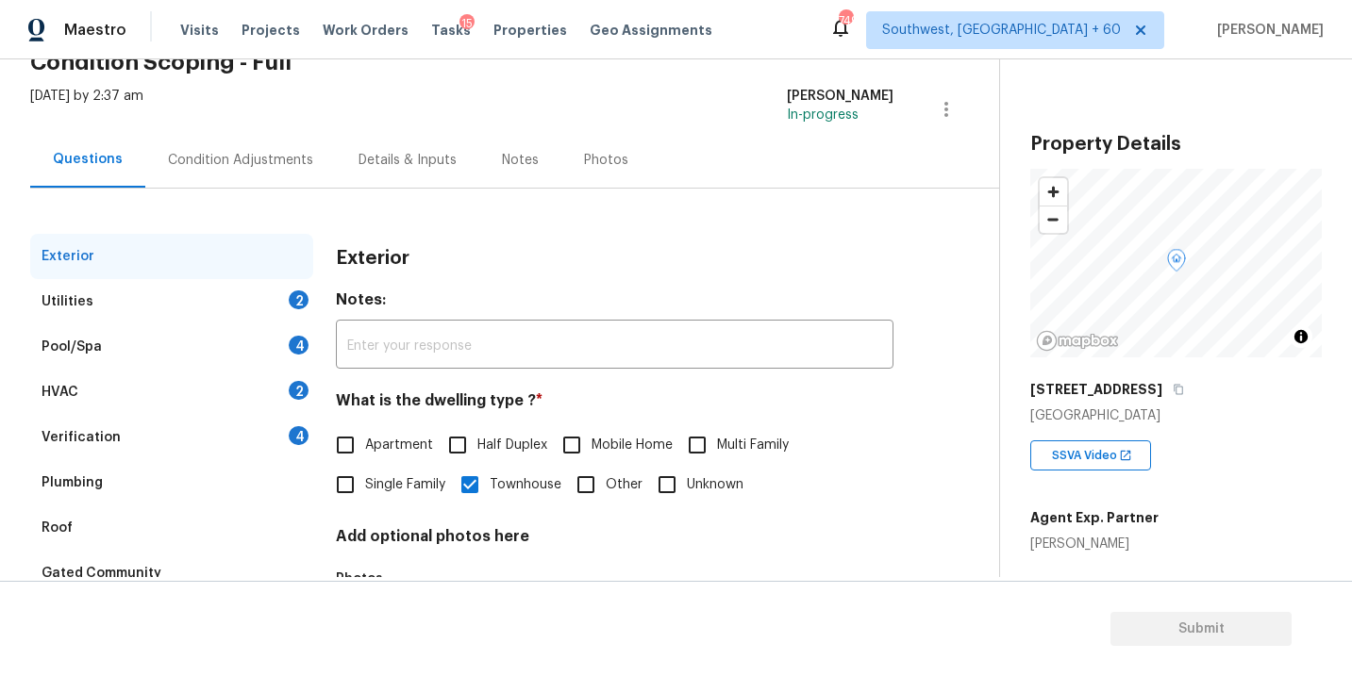
click at [367, 455] on span "Apartment" at bounding box center [399, 446] width 68 height 20
click at [365, 455] on input "Apartment" at bounding box center [345, 445] width 40 height 40
checkbox input "true"
checkbox input "false"
click at [229, 301] on div "Utilities 2" at bounding box center [171, 301] width 283 height 45
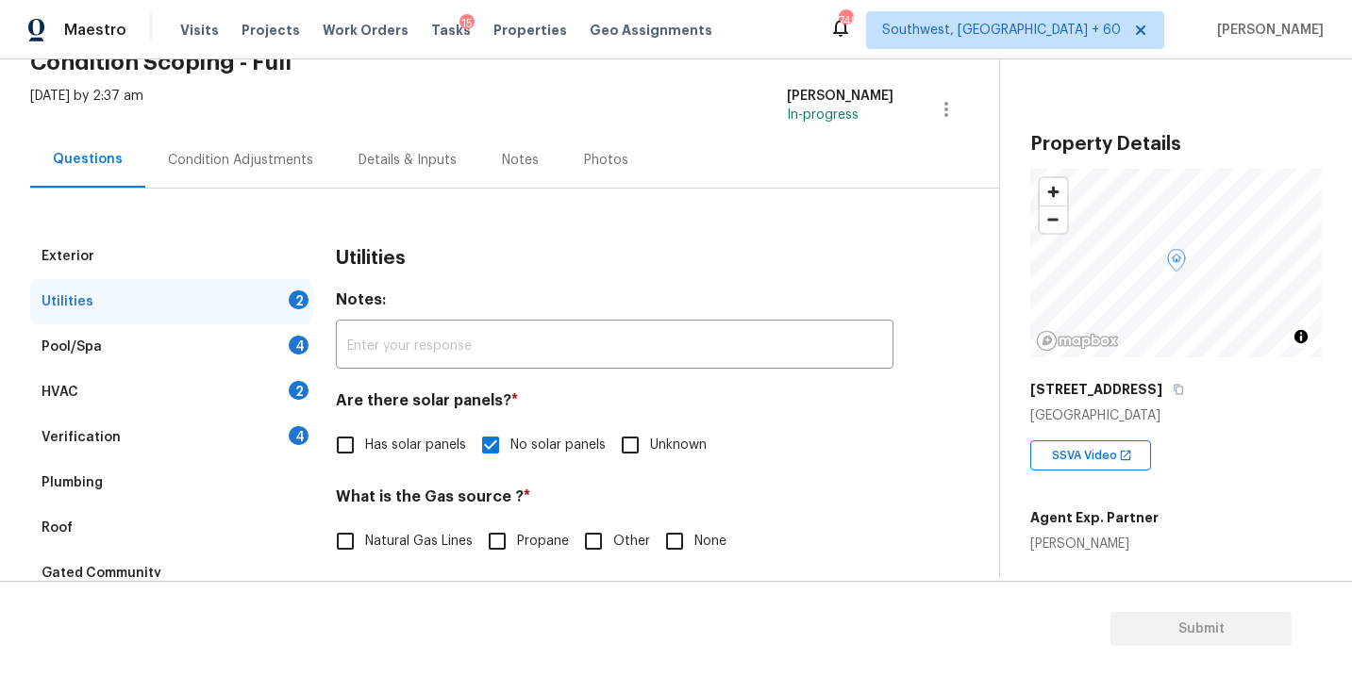
scroll to position [234, 0]
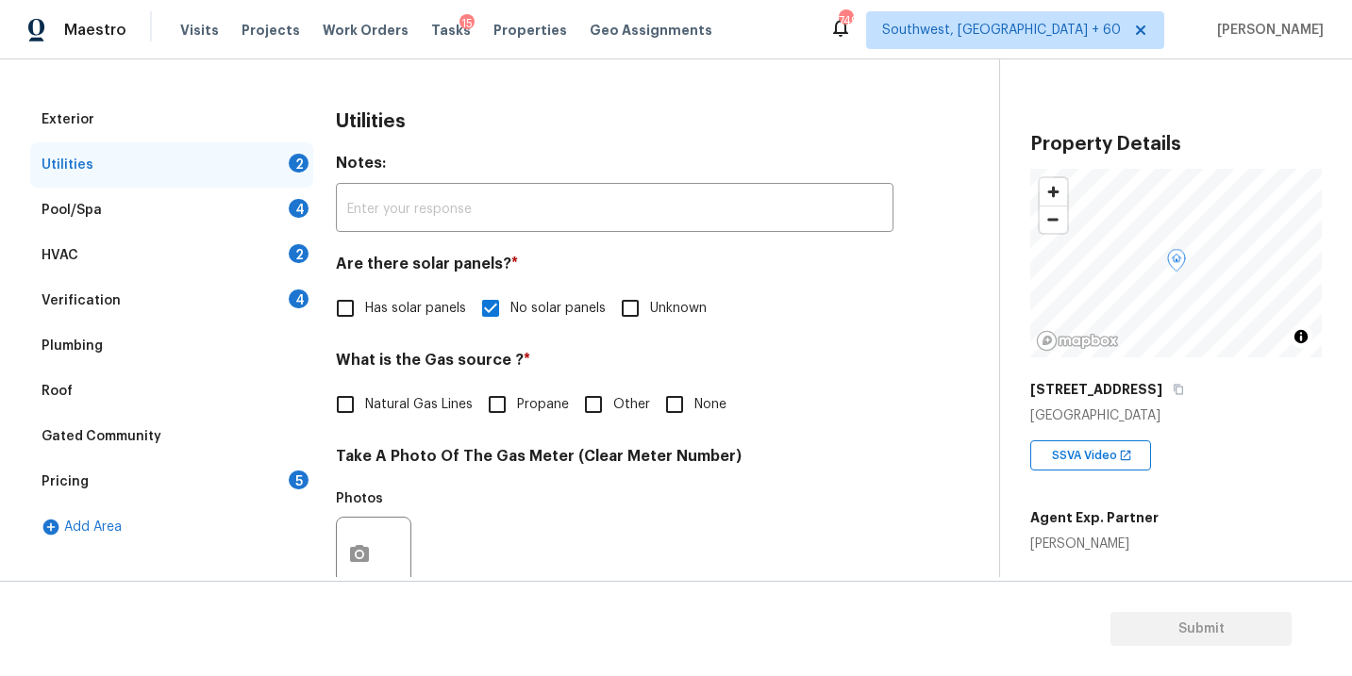
click at [200, 225] on div "Pool/Spa 4" at bounding box center [171, 210] width 283 height 45
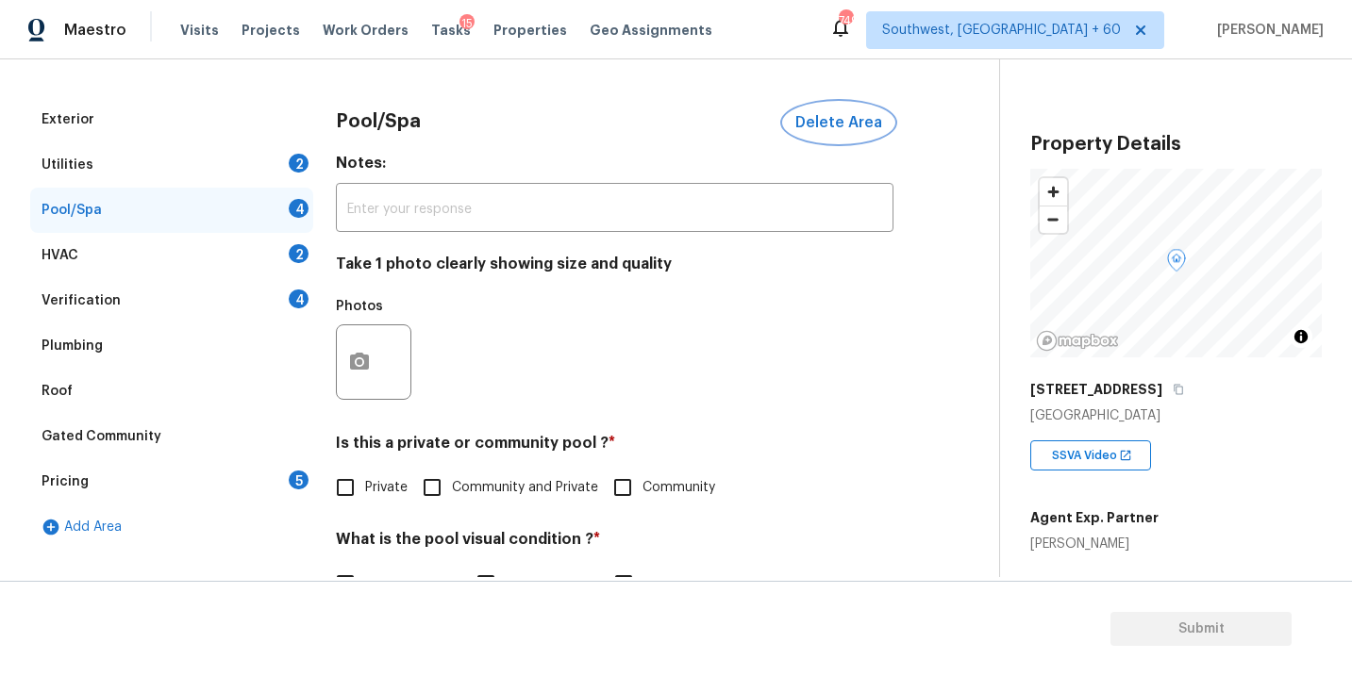
click at [867, 108] on button "Delete Area" at bounding box center [838, 123] width 109 height 40
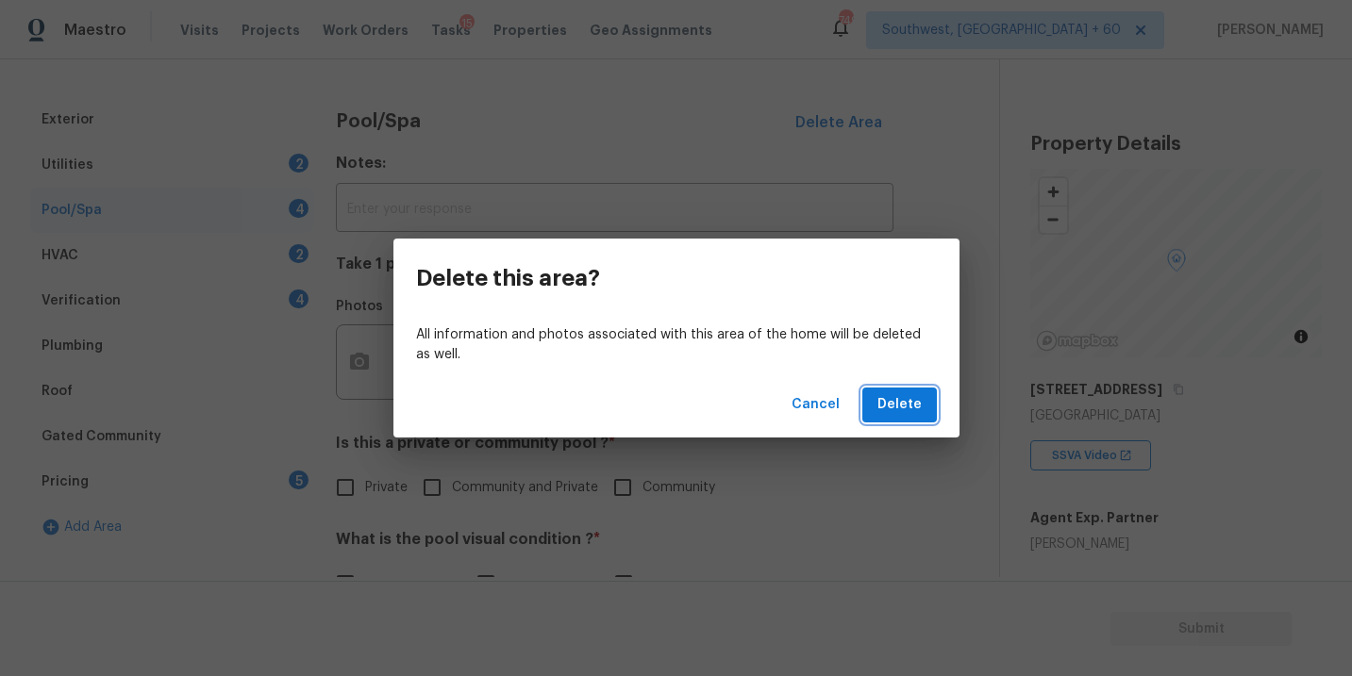
click at [894, 411] on span "Delete" at bounding box center [899, 405] width 44 height 24
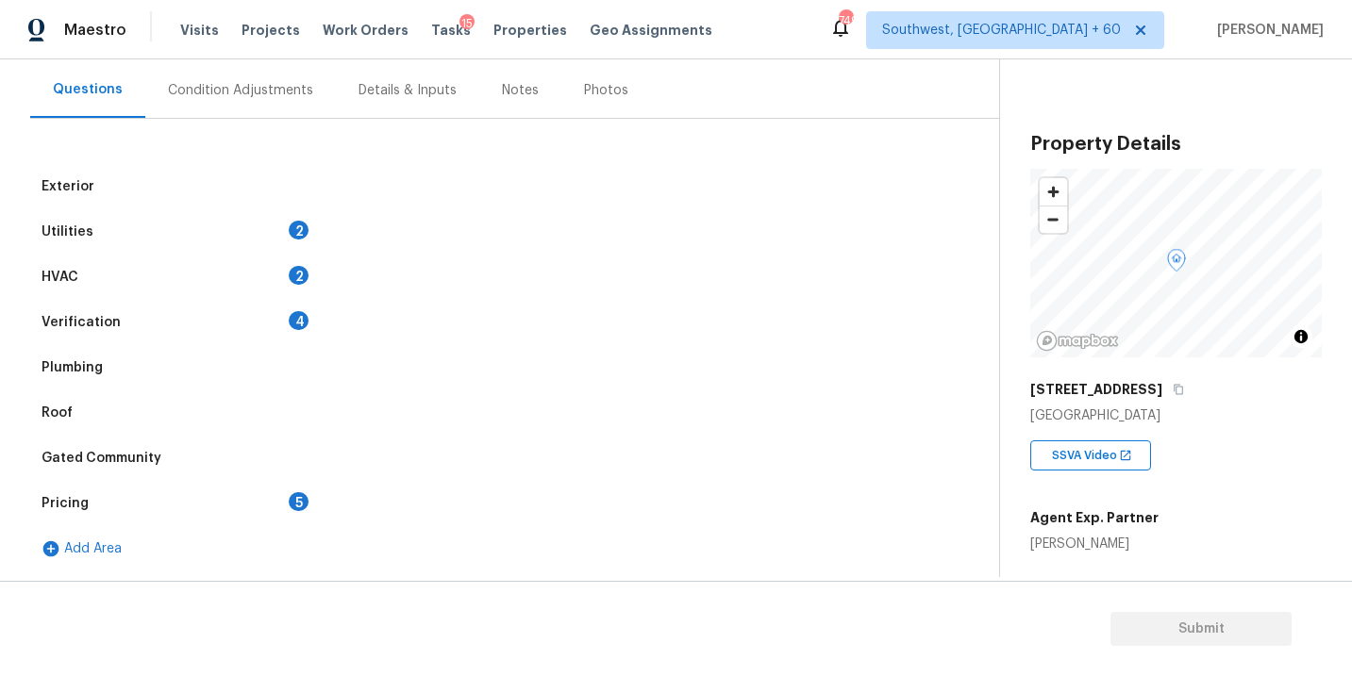
scroll to position [167, 0]
click at [1174, 393] on icon "button" at bounding box center [1178, 390] width 9 height 10
click at [163, 228] on div "Utilities 2" at bounding box center [171, 231] width 283 height 45
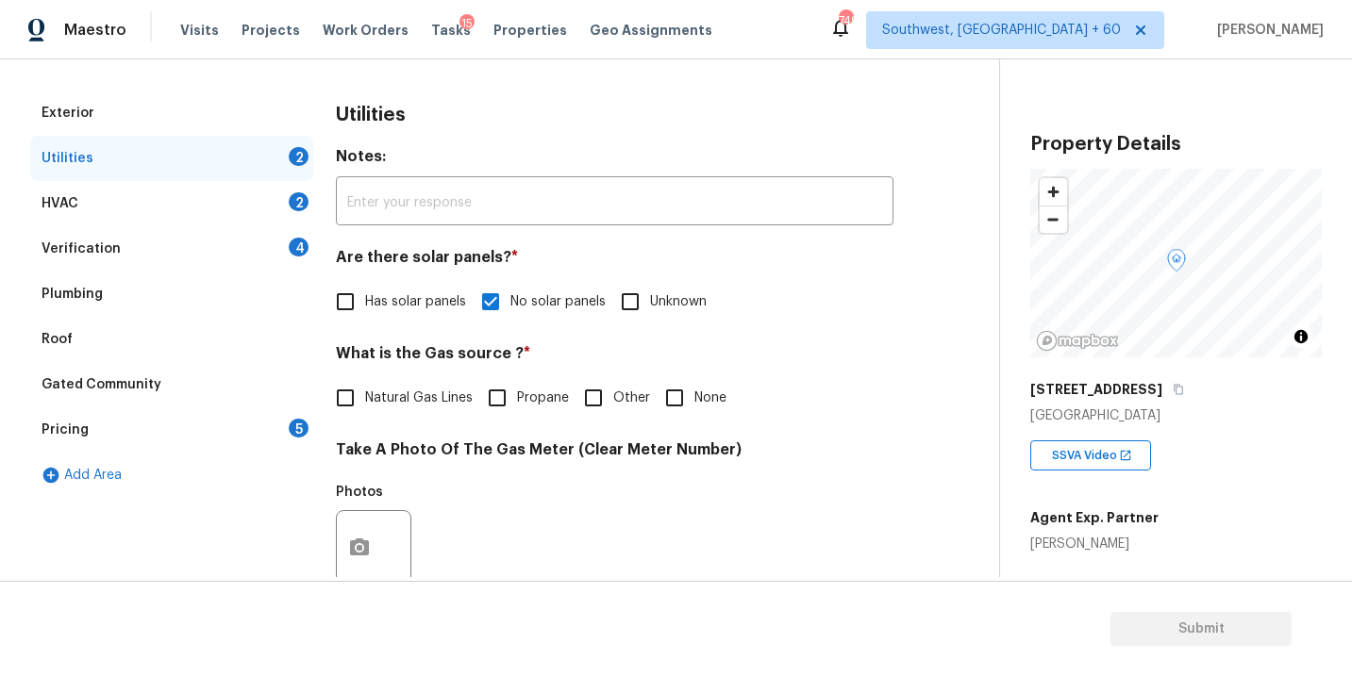
scroll to position [306, 0]
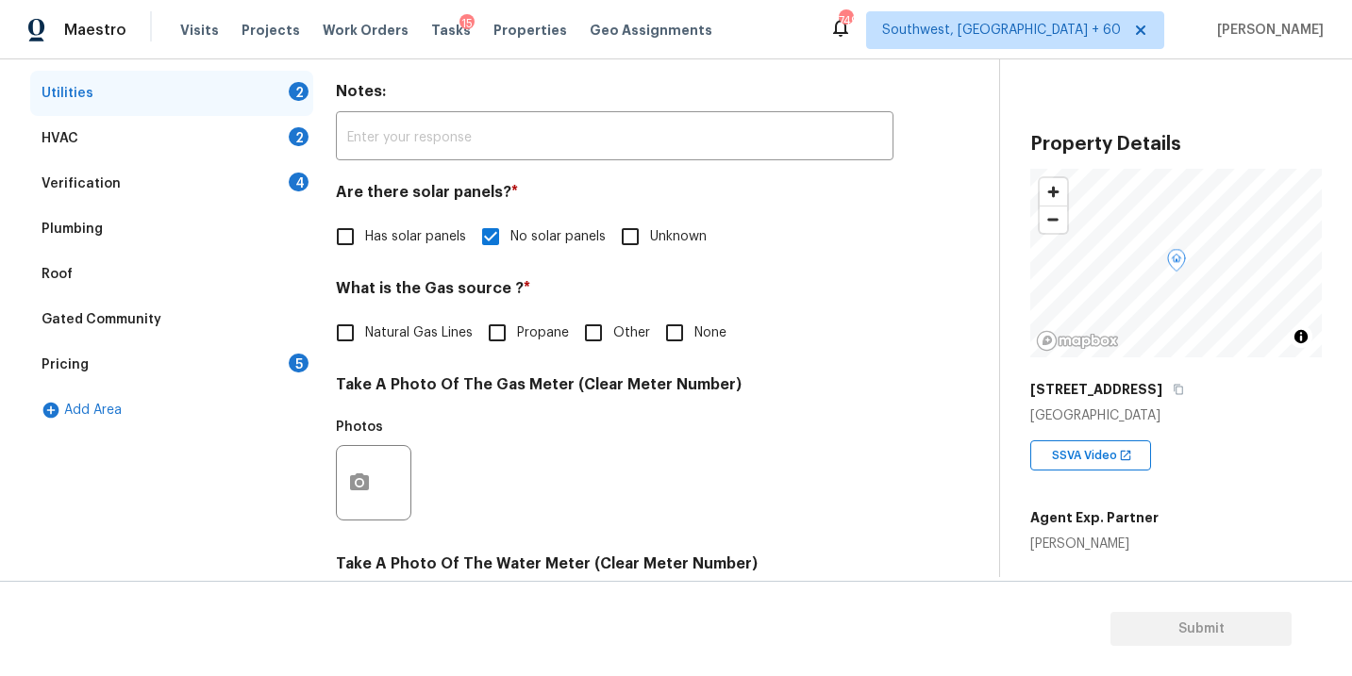
click at [722, 316] on label "None" at bounding box center [691, 333] width 72 height 40
click at [694, 316] on input "None" at bounding box center [675, 333] width 40 height 40
click at [694, 335] on span "None" at bounding box center [710, 335] width 32 height 20
click at [692, 335] on input "None" at bounding box center [675, 335] width 40 height 40
click at [694, 335] on span "None" at bounding box center [710, 334] width 32 height 20
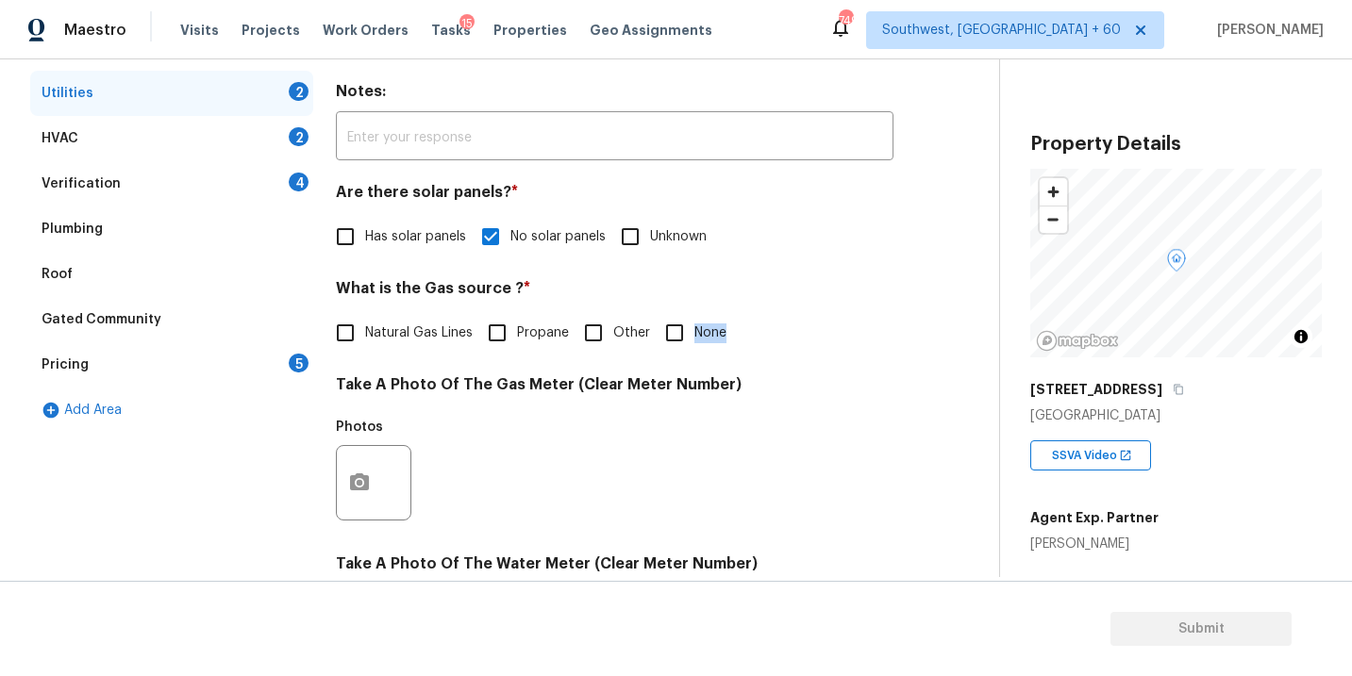
click at [692, 335] on input "None" at bounding box center [675, 333] width 40 height 40
checkbox input "true"
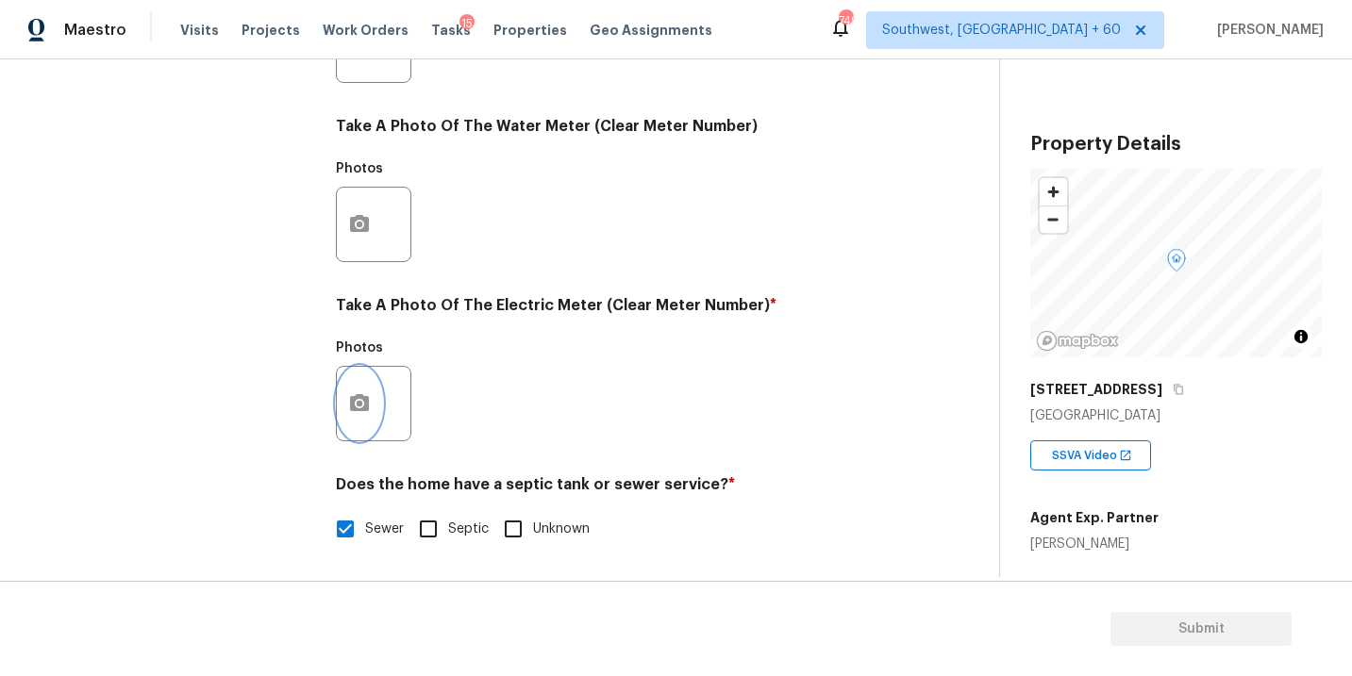
click at [341, 408] on button "button" at bounding box center [359, 404] width 45 height 74
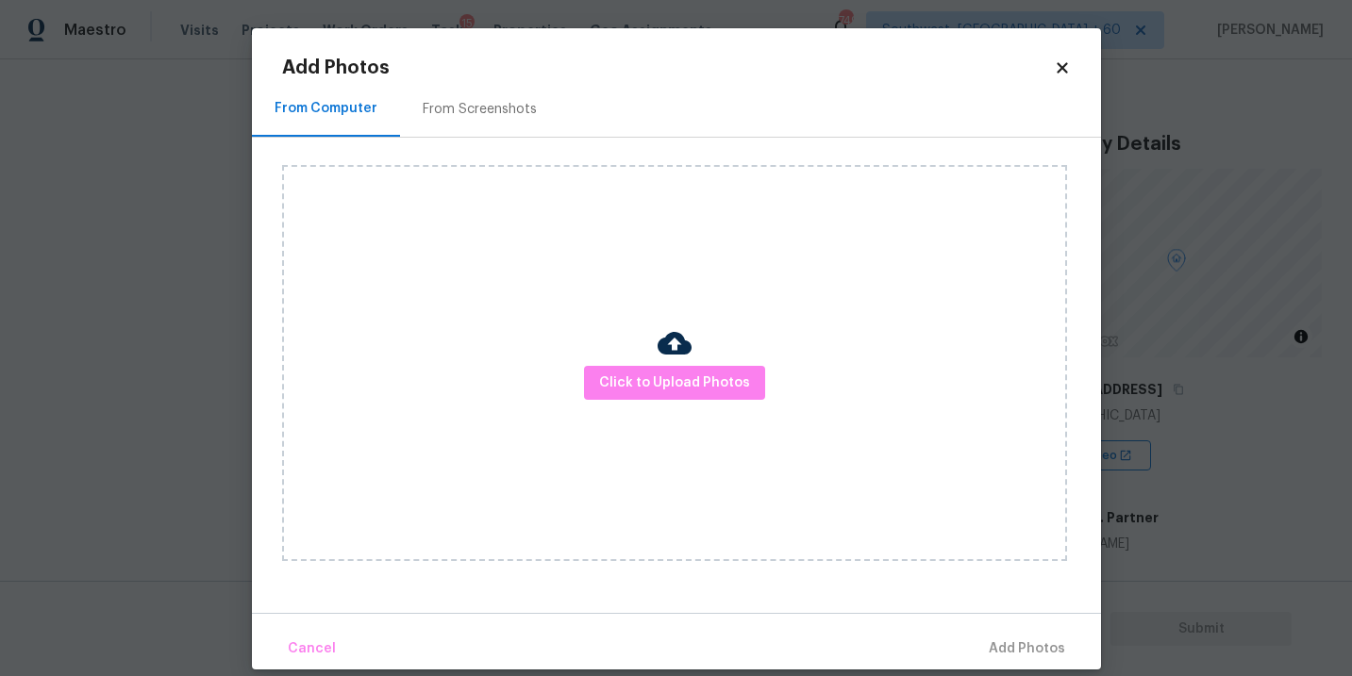
click at [694, 350] on div "Click to Upload Photos" at bounding box center [674, 363] width 785 height 396
click at [680, 368] on button "Click to Upload Photos" at bounding box center [674, 383] width 181 height 35
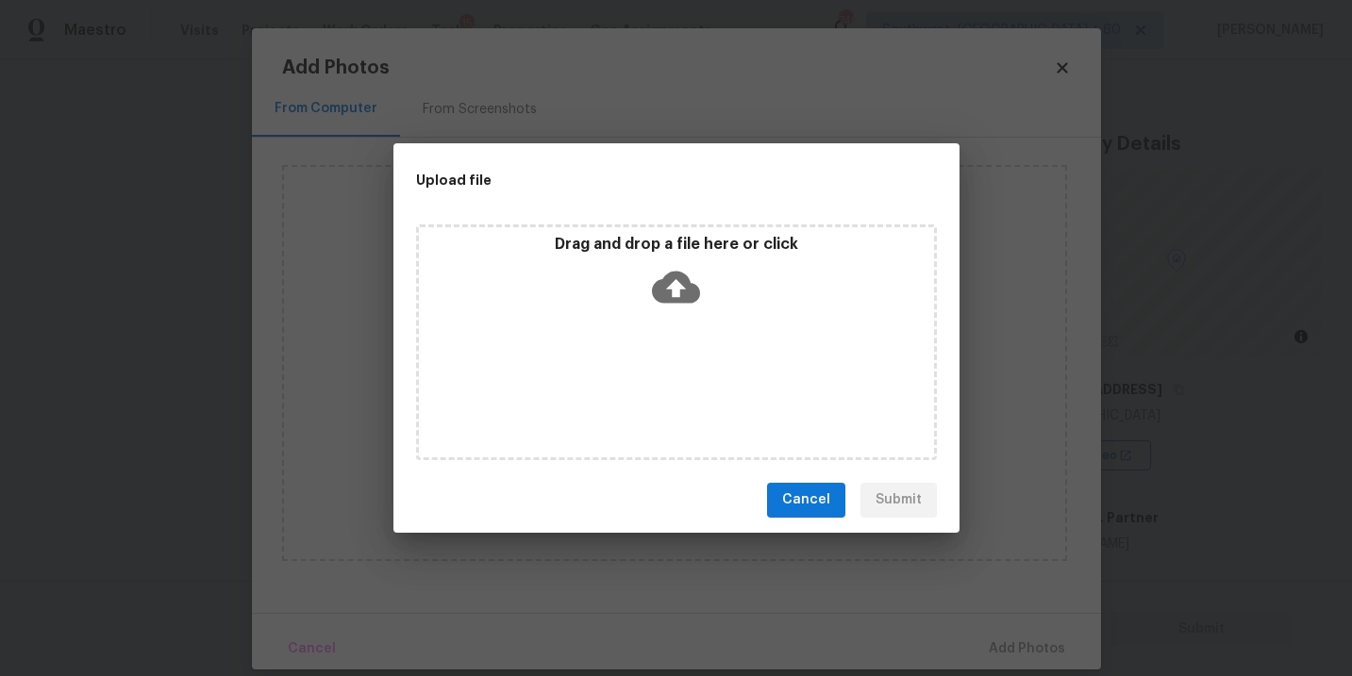
click at [679, 321] on div "Drag and drop a file here or click" at bounding box center [676, 343] width 521 height 236
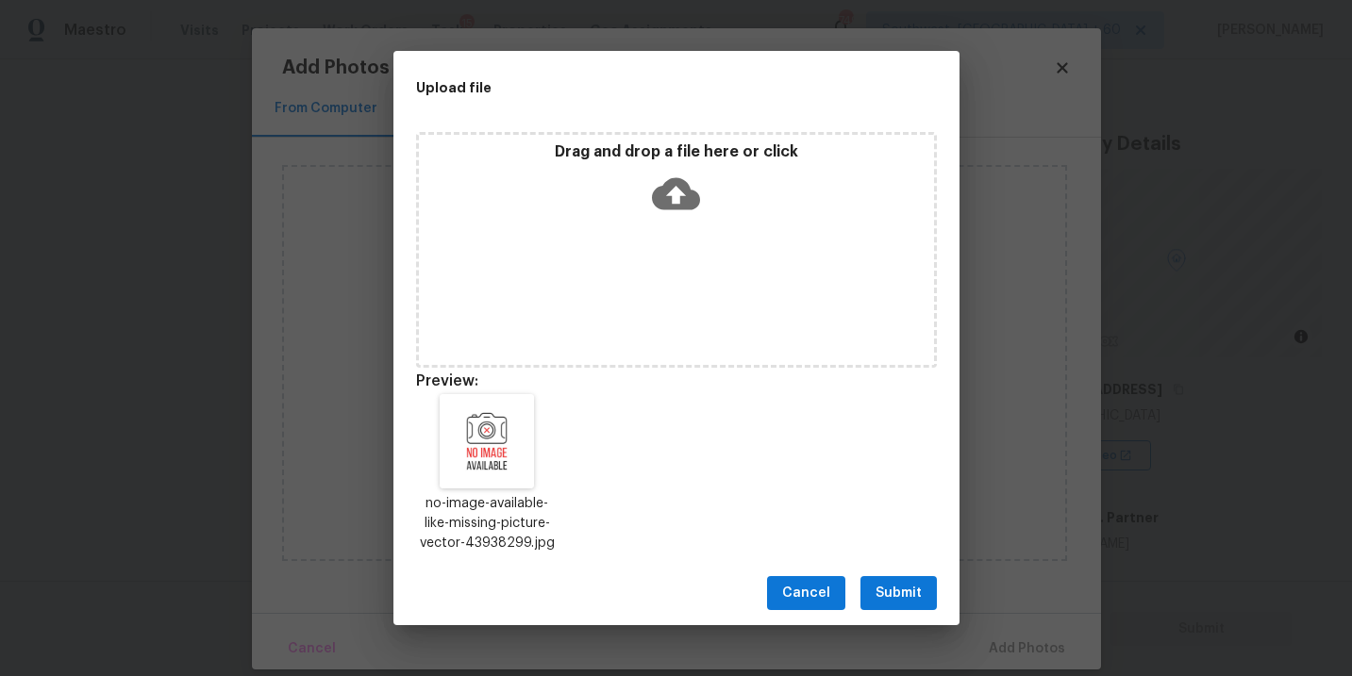
click at [908, 594] on span "Submit" at bounding box center [898, 594] width 46 height 24
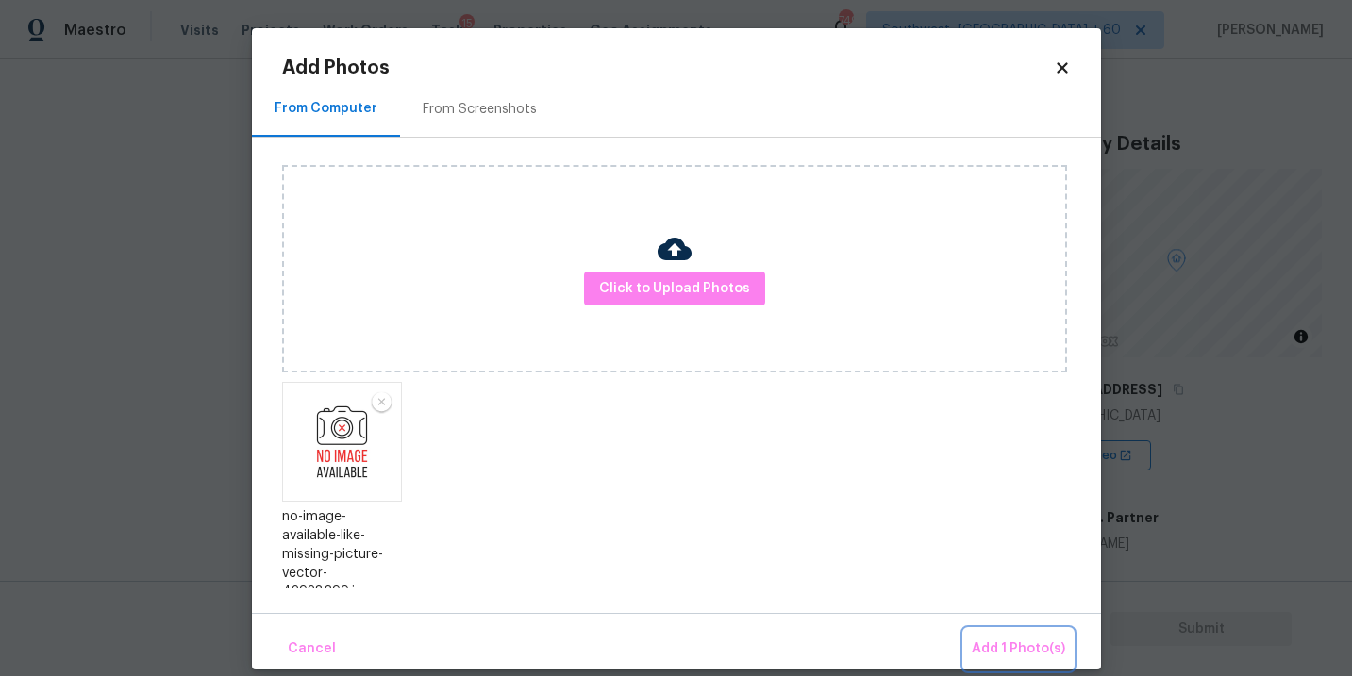
click at [989, 634] on button "Add 1 Photo(s)" at bounding box center [1018, 649] width 108 height 41
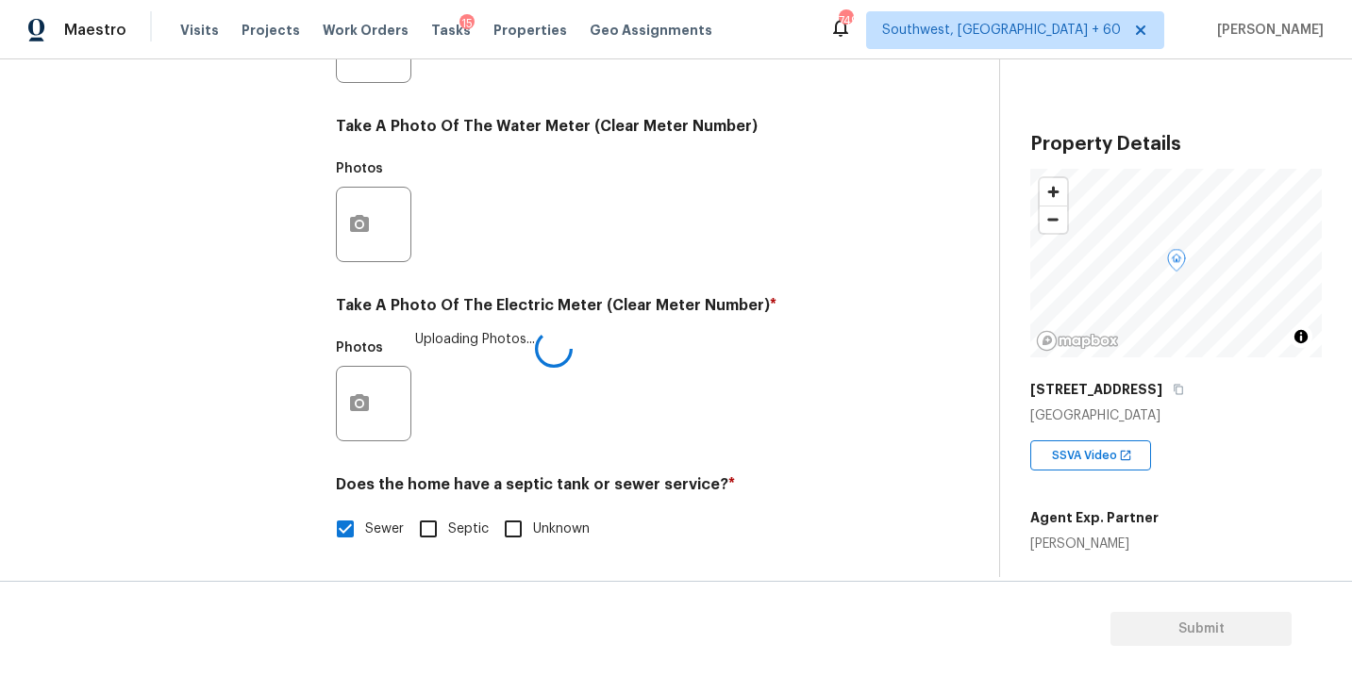
click at [764, 458] on div "Utilities Notes: ​ Are there solar panels? * Has solar panels No solar panels U…" at bounding box center [615, 80] width 558 height 984
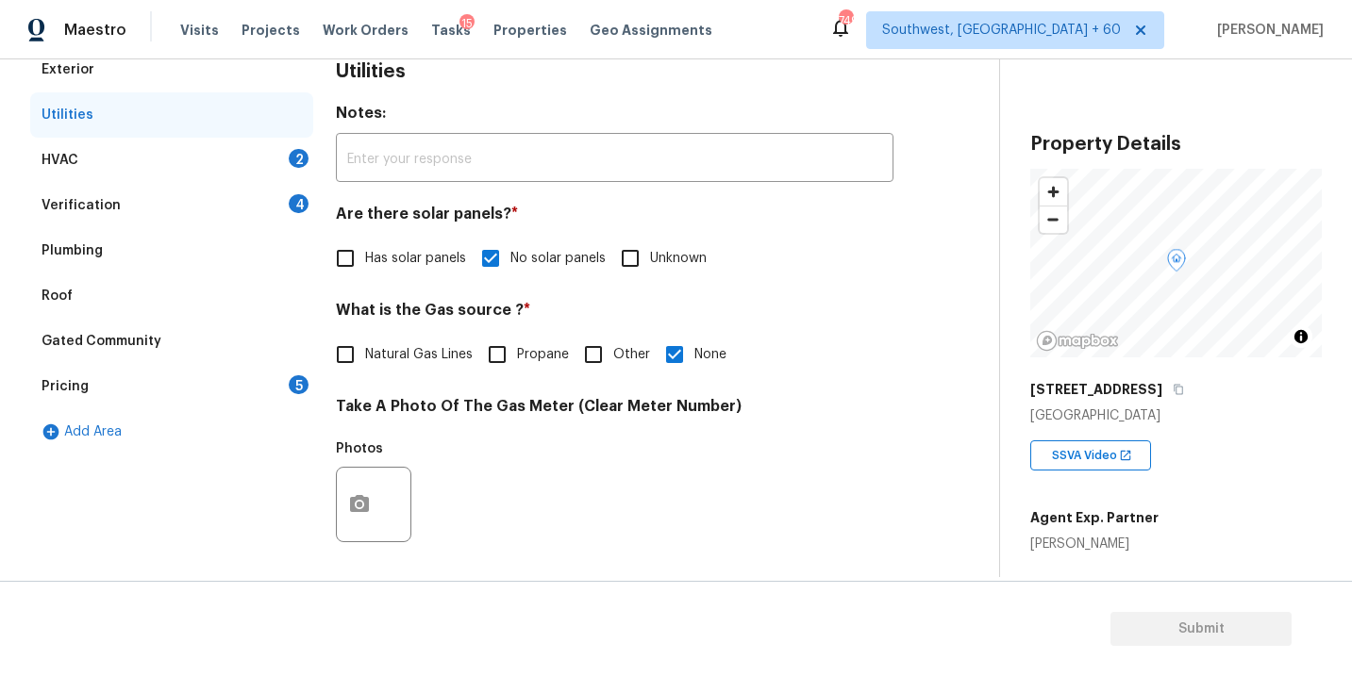
scroll to position [267, 0]
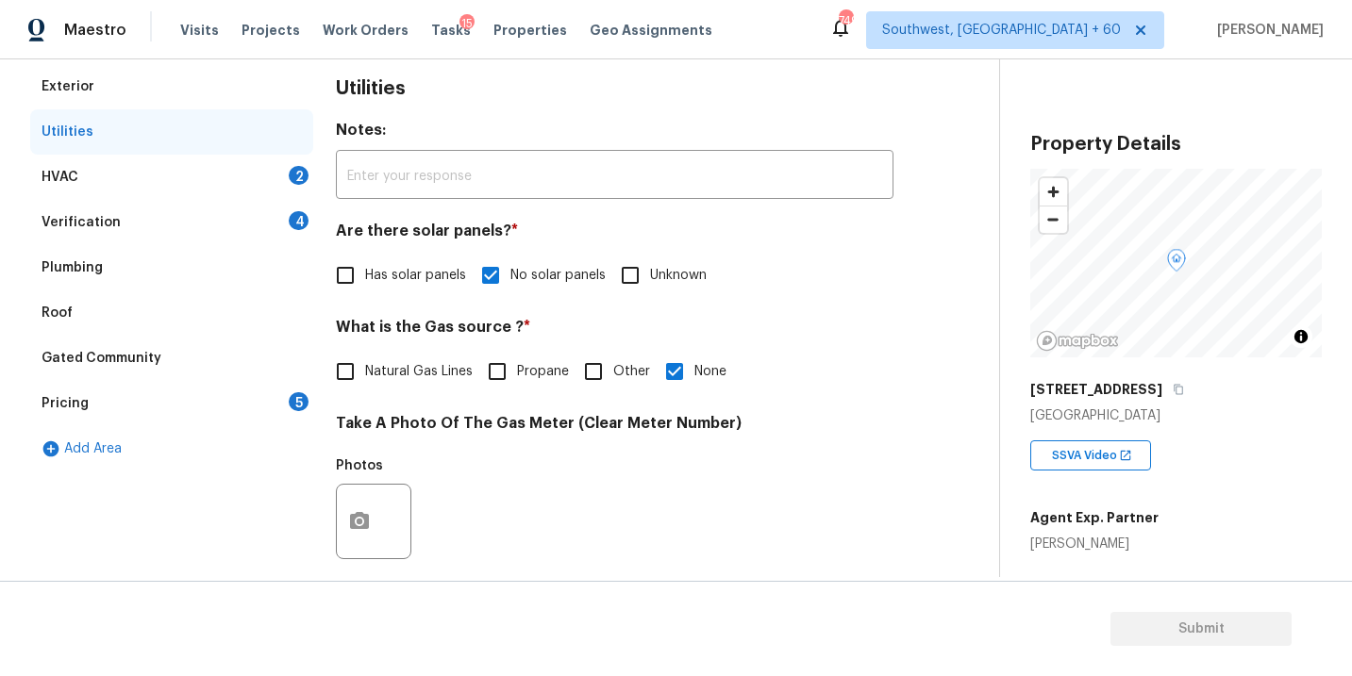
click at [215, 201] on div "Verification 4" at bounding box center [171, 222] width 283 height 45
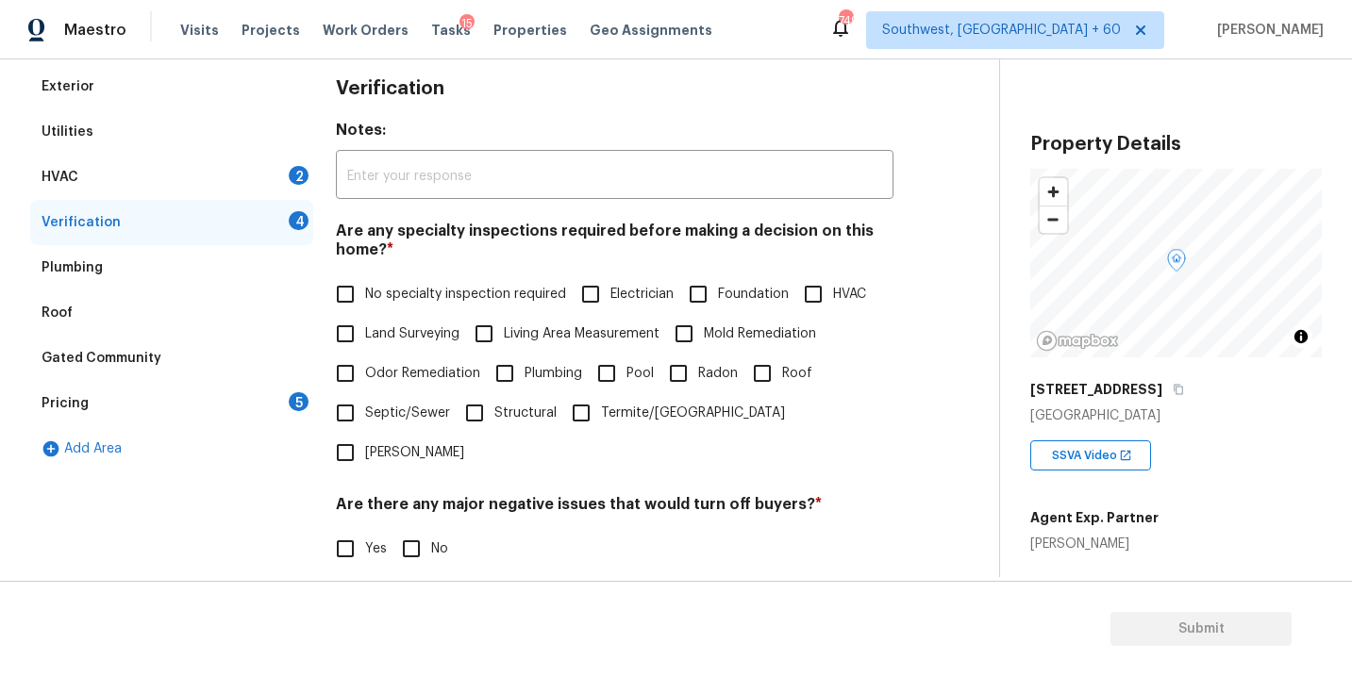
click at [207, 180] on div "HVAC 2" at bounding box center [171, 177] width 283 height 45
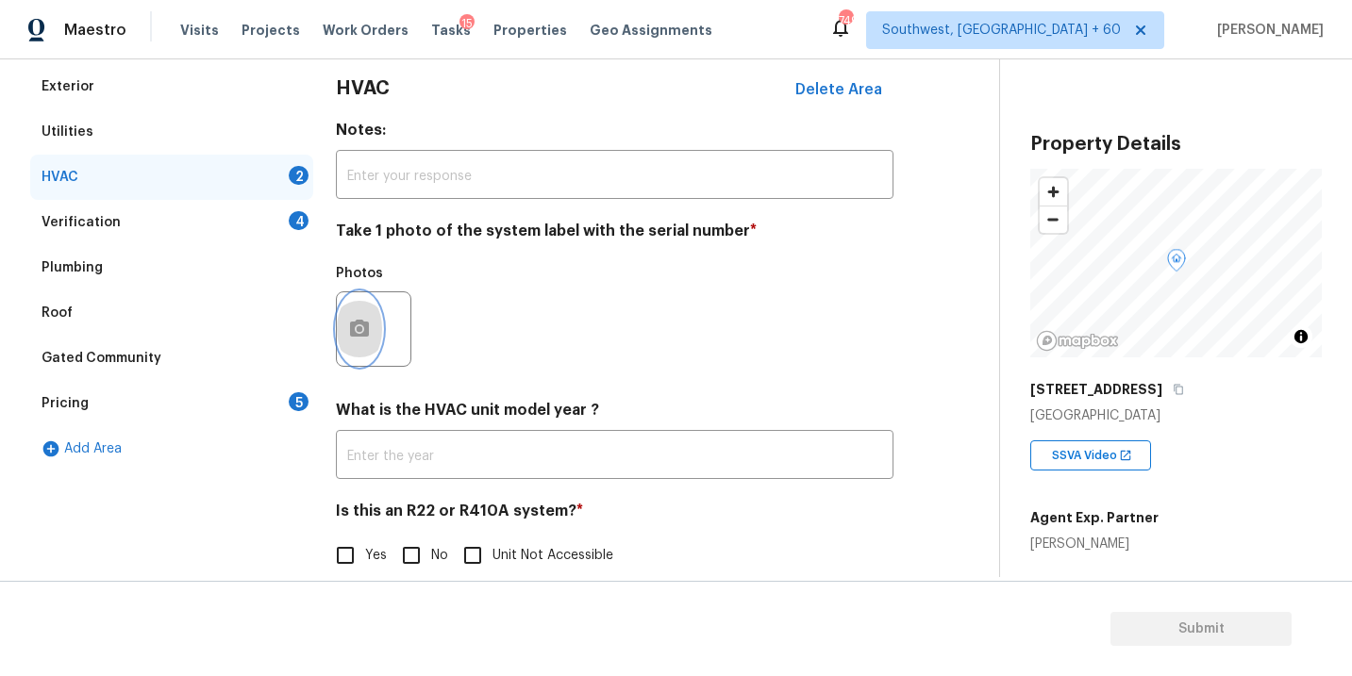
click at [369, 332] on icon "button" at bounding box center [359, 329] width 23 height 23
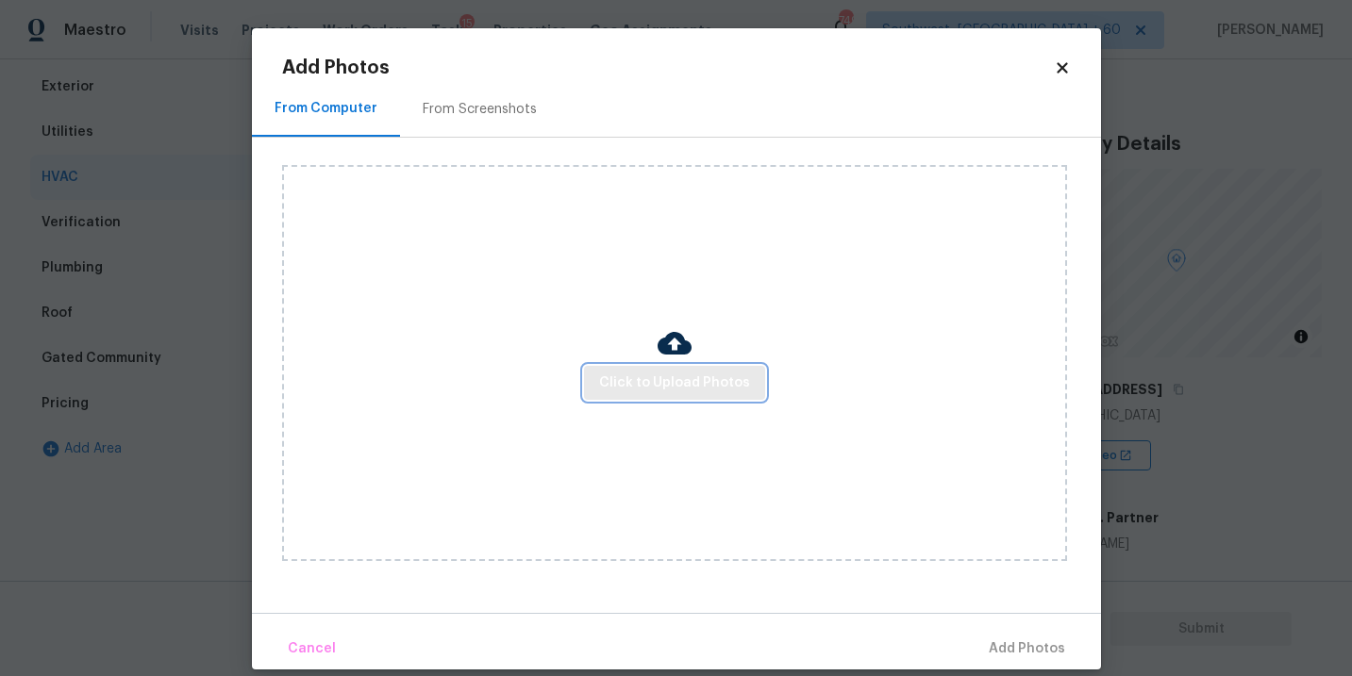
click at [671, 370] on button "Click to Upload Photos" at bounding box center [674, 383] width 181 height 35
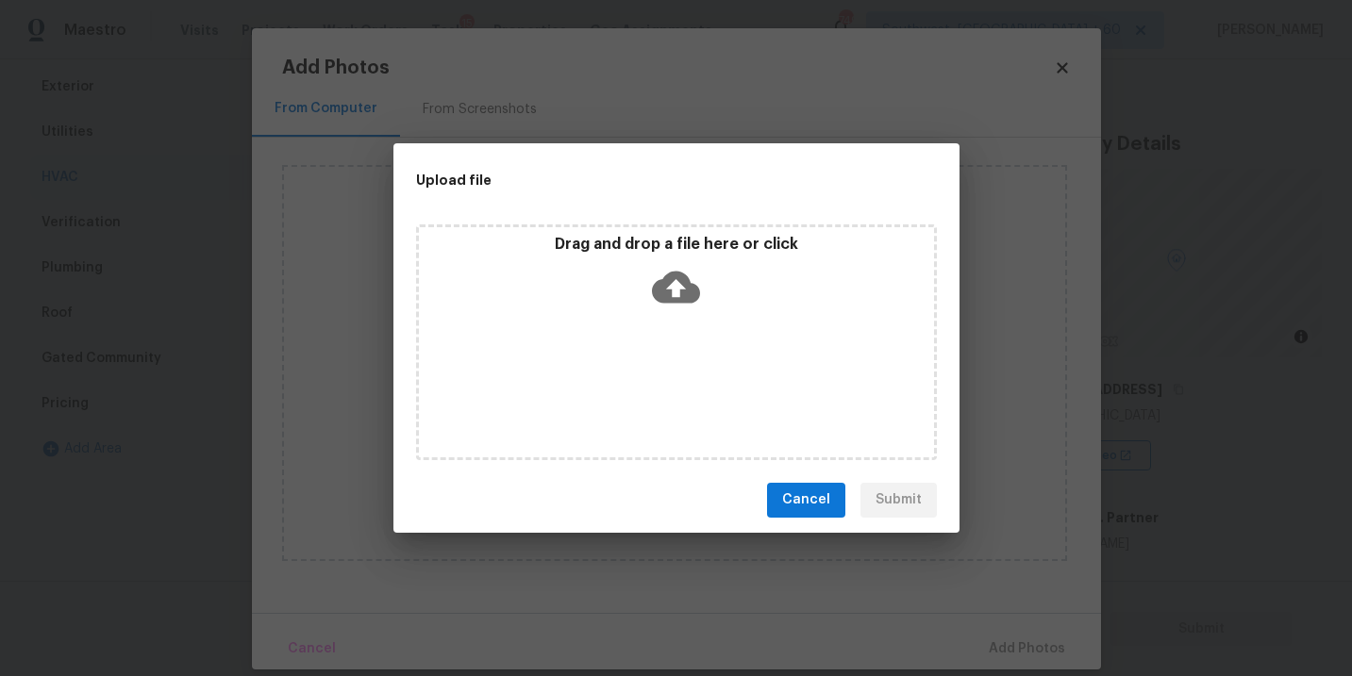
click at [682, 329] on div "Drag and drop a file here or click" at bounding box center [676, 343] width 521 height 236
click at [822, 511] on span "Cancel" at bounding box center [806, 501] width 48 height 24
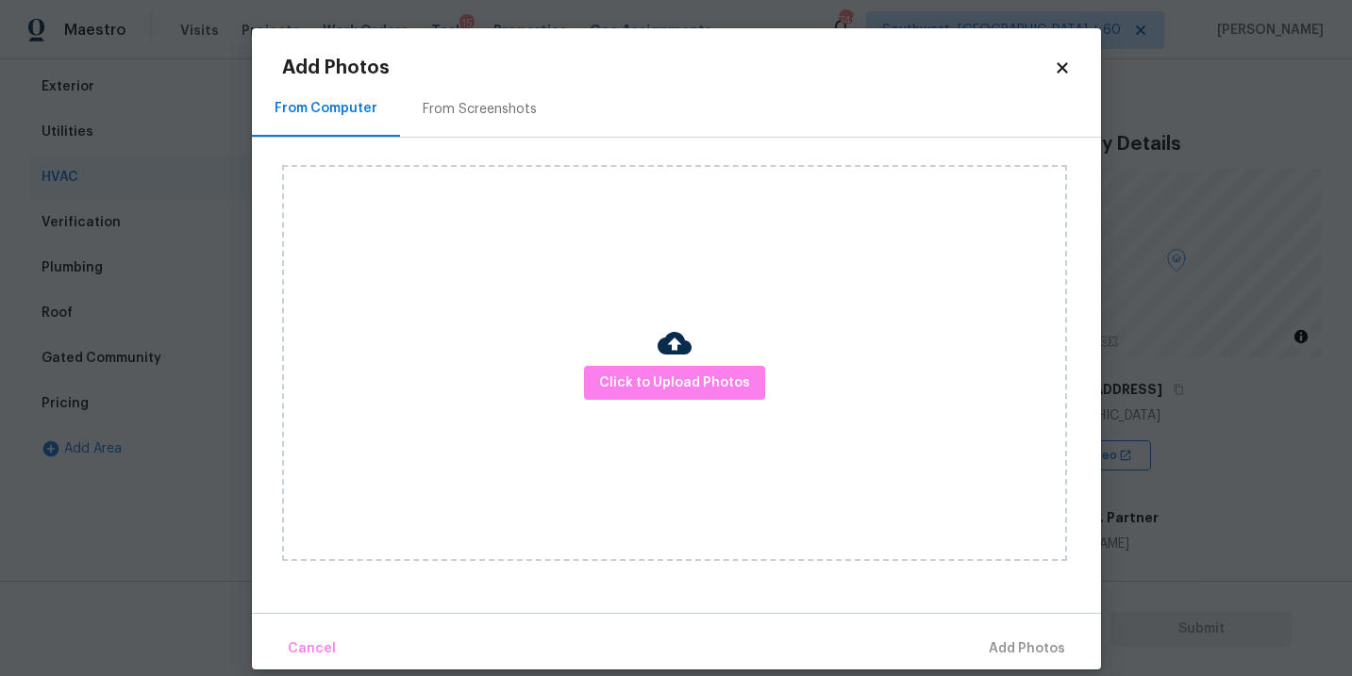
click at [1103, 496] on body "Maestro Visits Projects Work Orders Tasks 15 Properties Geo Assignments 749 Sou…" at bounding box center [676, 338] width 1352 height 676
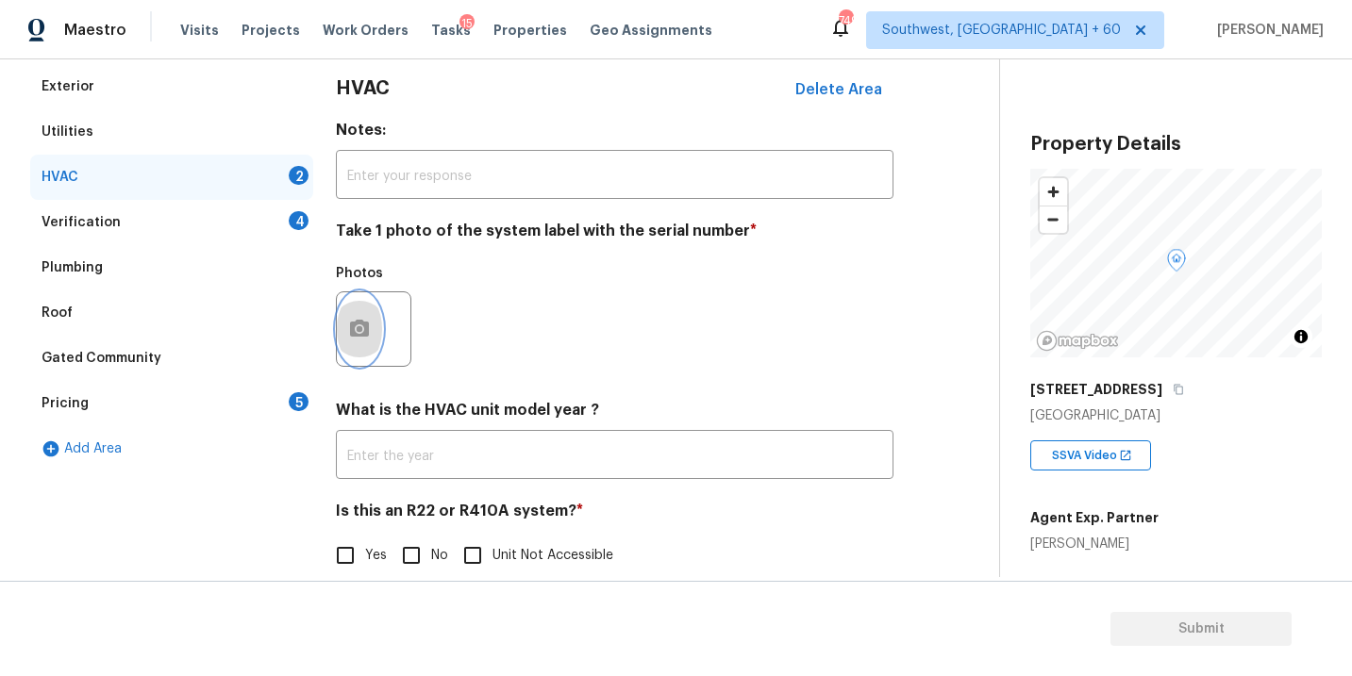
click at [369, 341] on button "button" at bounding box center [359, 329] width 45 height 74
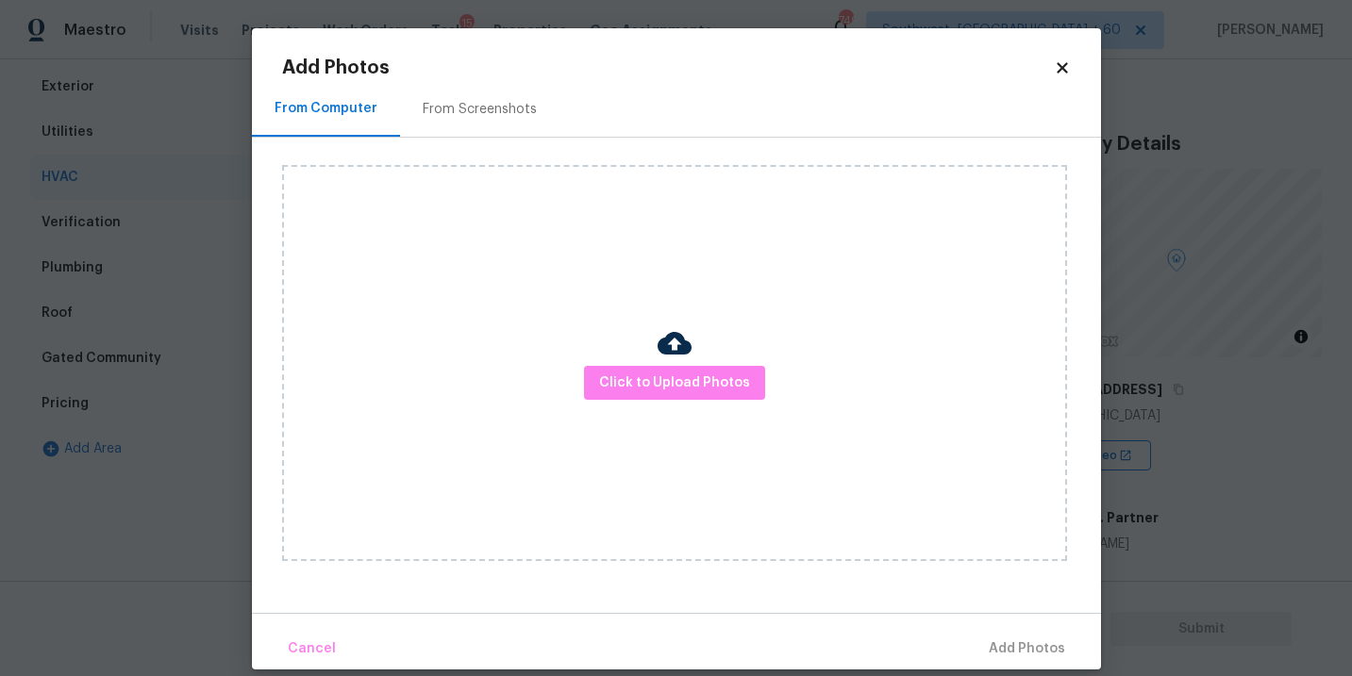
click at [1181, 491] on body "Maestro Visits Projects Work Orders Tasks 15 Properties Geo Assignments 749 Sou…" at bounding box center [676, 338] width 1352 height 676
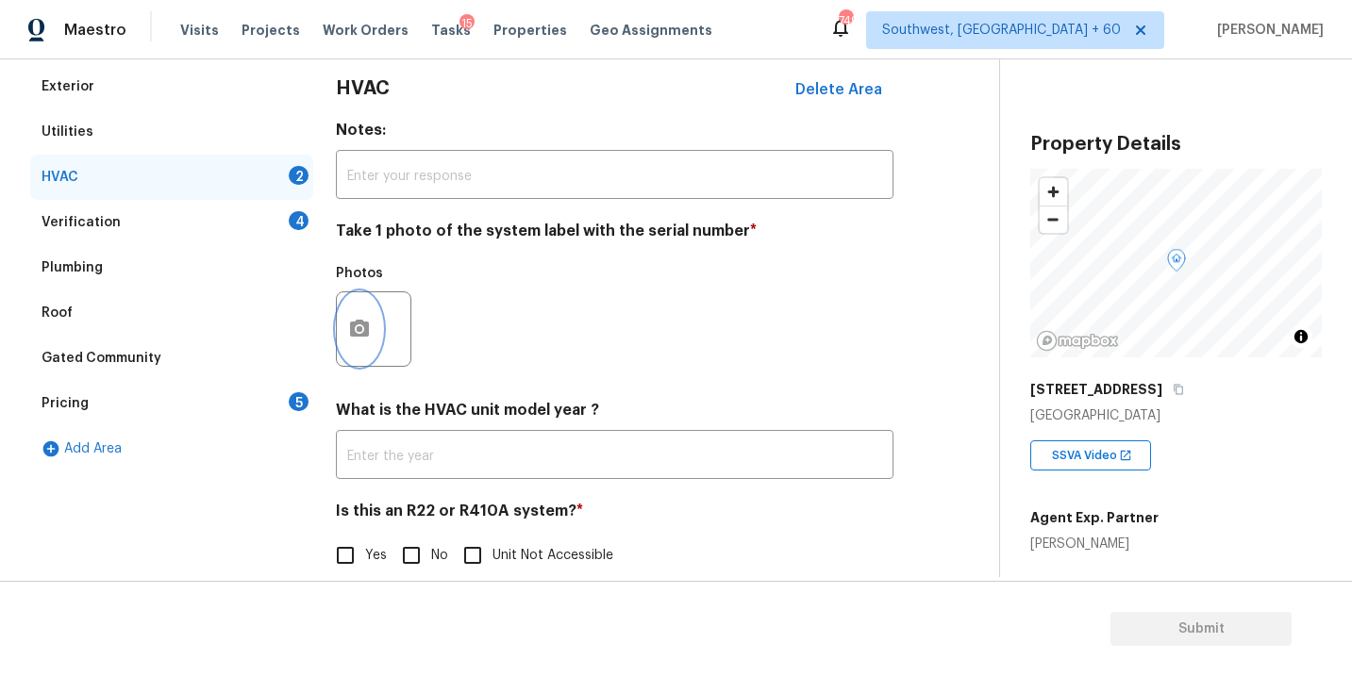
click at [363, 338] on icon "button" at bounding box center [359, 329] width 23 height 23
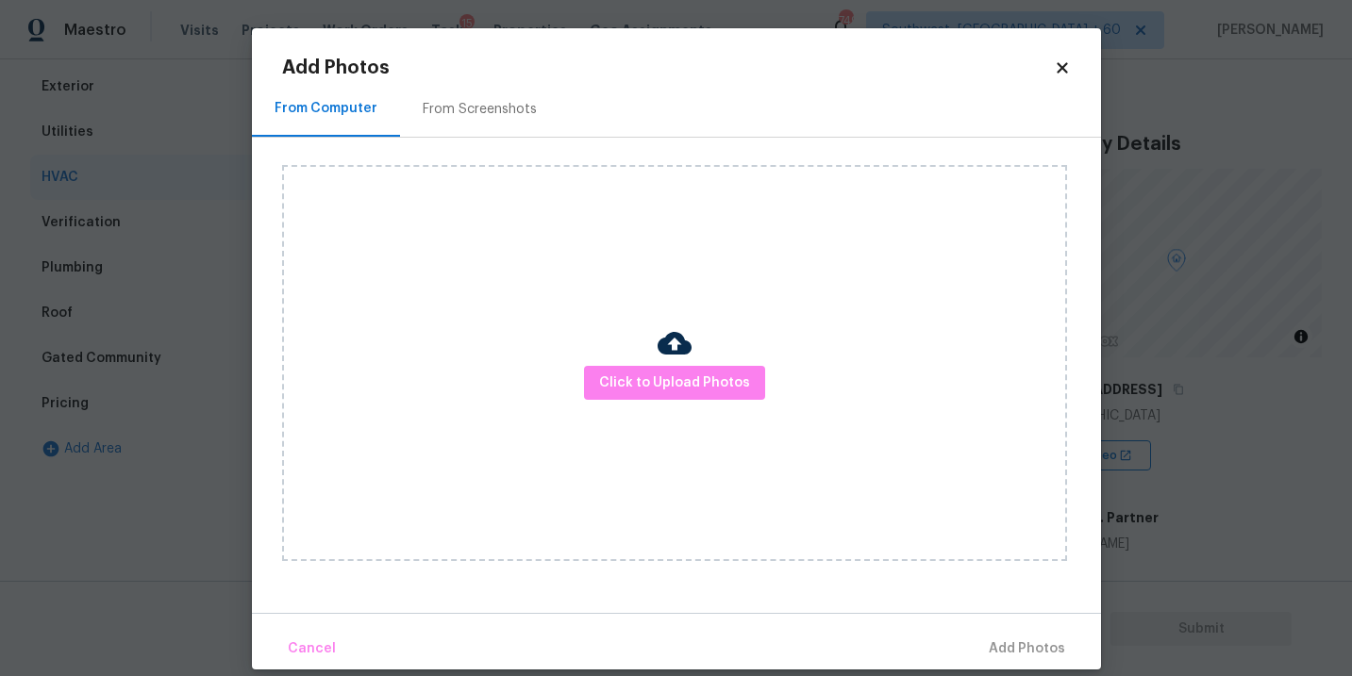
click at [598, 353] on div "Click to Upload Photos" at bounding box center [674, 363] width 785 height 396
click at [650, 391] on span "Click to Upload Photos" at bounding box center [674, 384] width 151 height 24
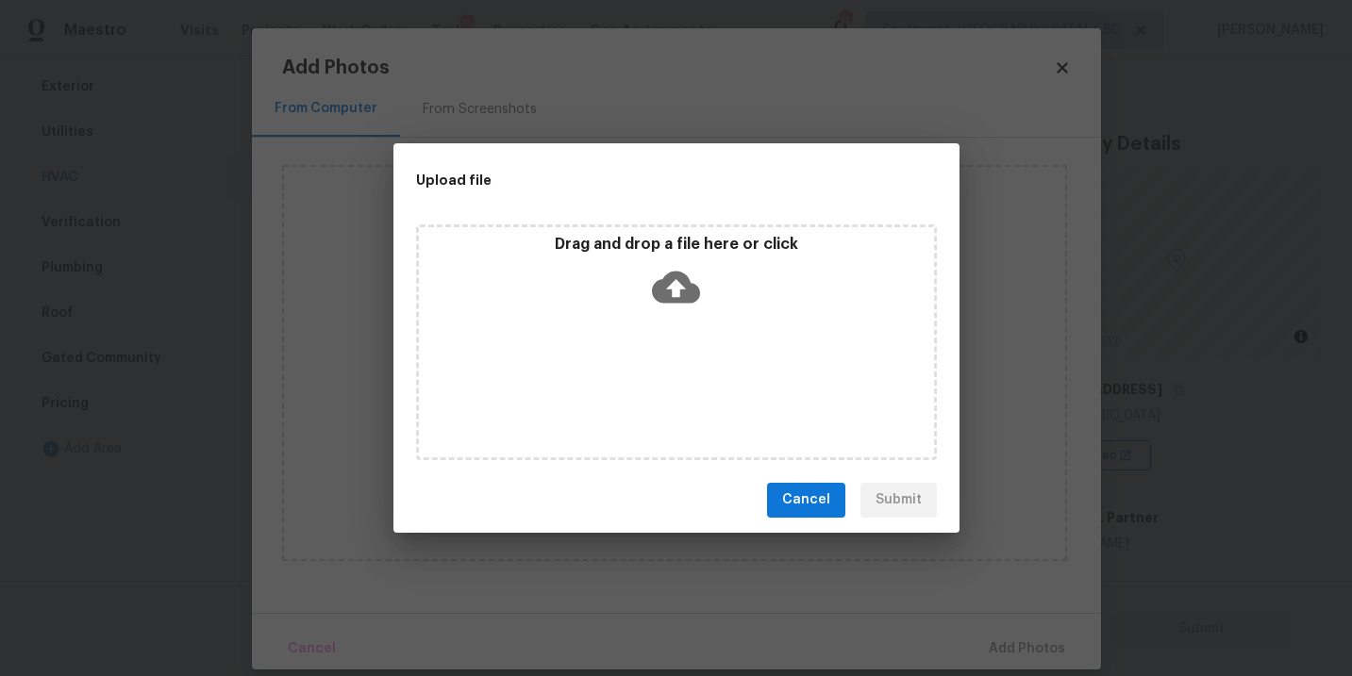
click at [678, 313] on div "Drag and drop a file here or click" at bounding box center [676, 343] width 521 height 236
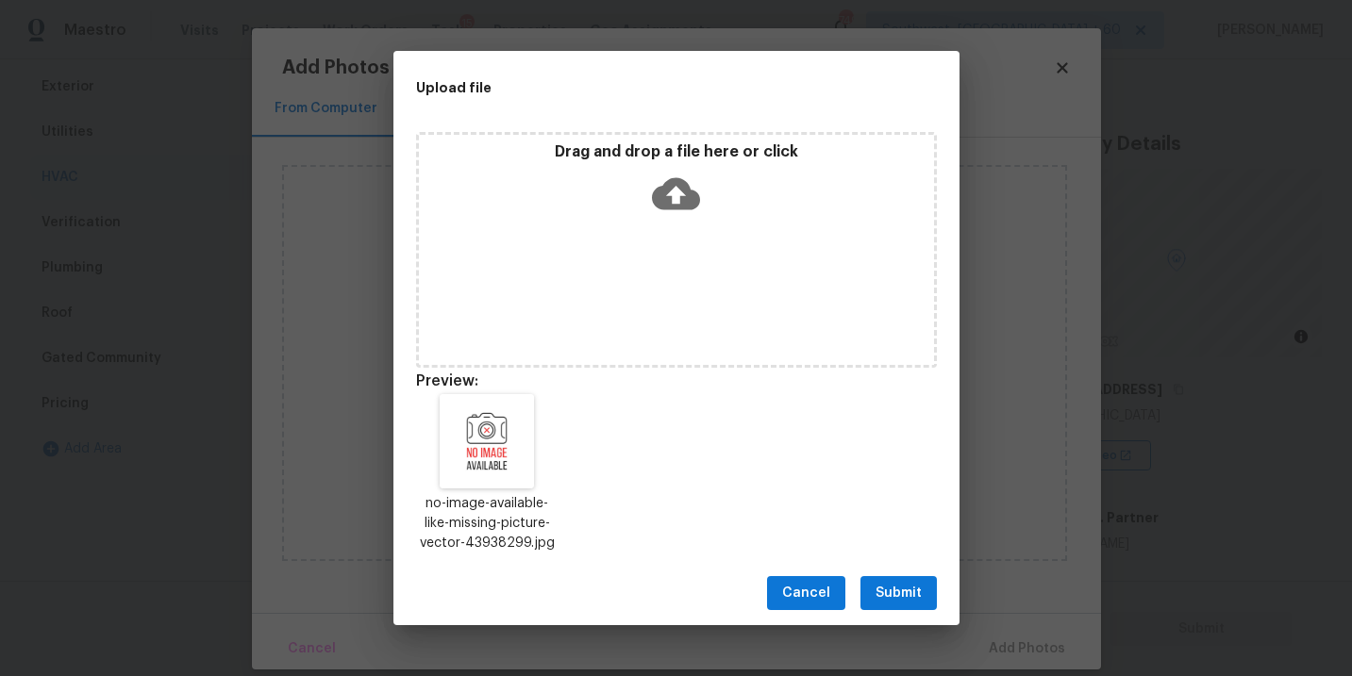
click at [910, 587] on span "Submit" at bounding box center [898, 594] width 46 height 24
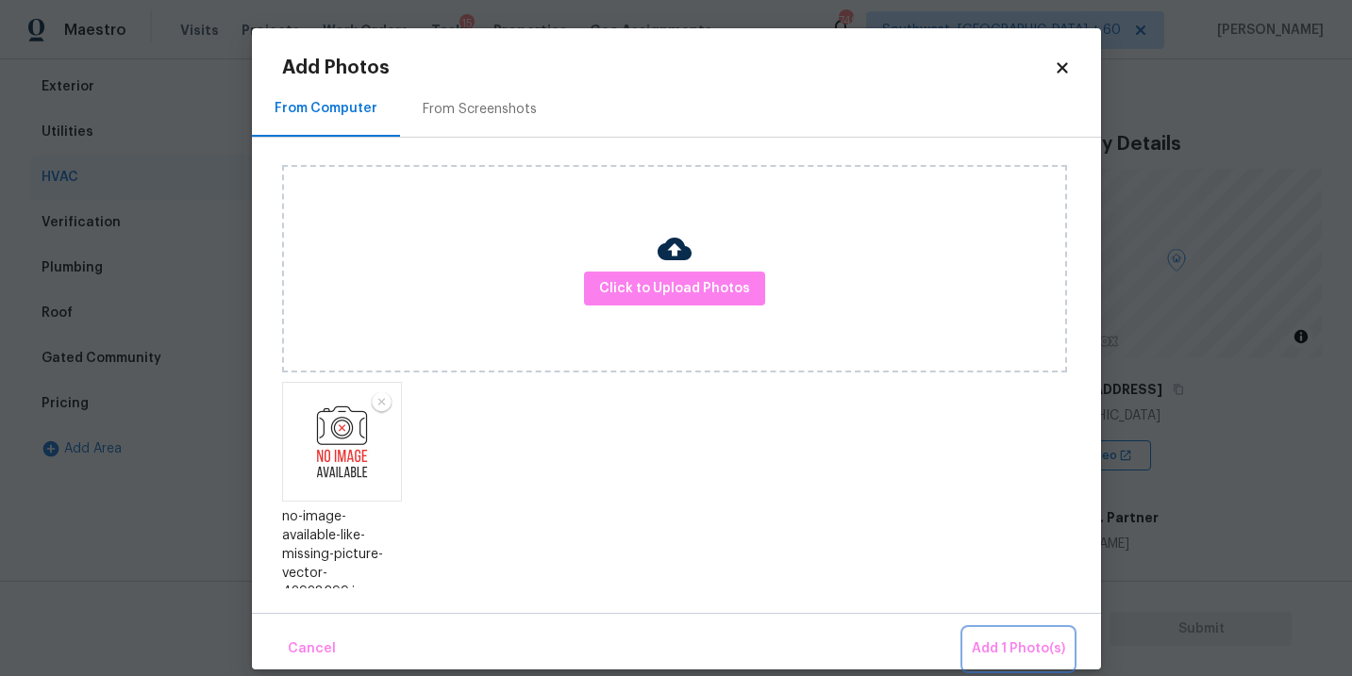
click at [991, 631] on button "Add 1 Photo(s)" at bounding box center [1018, 649] width 108 height 41
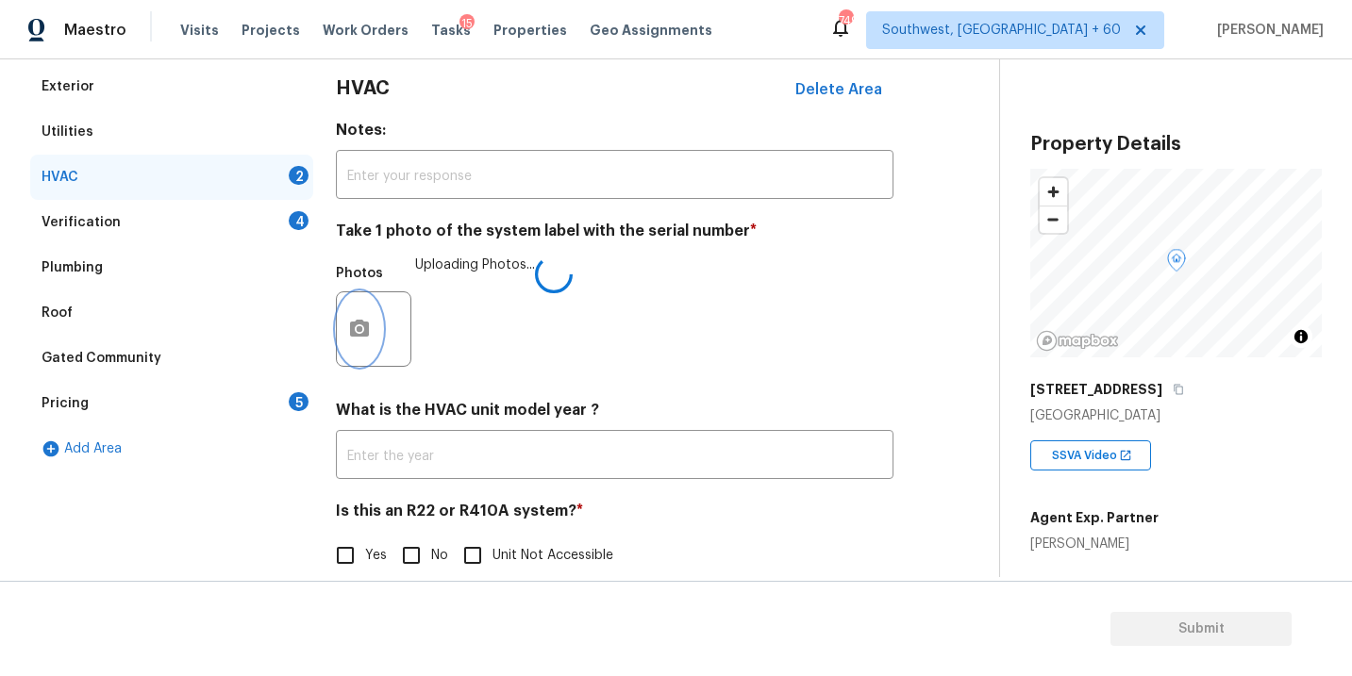
scroll to position [294, 0]
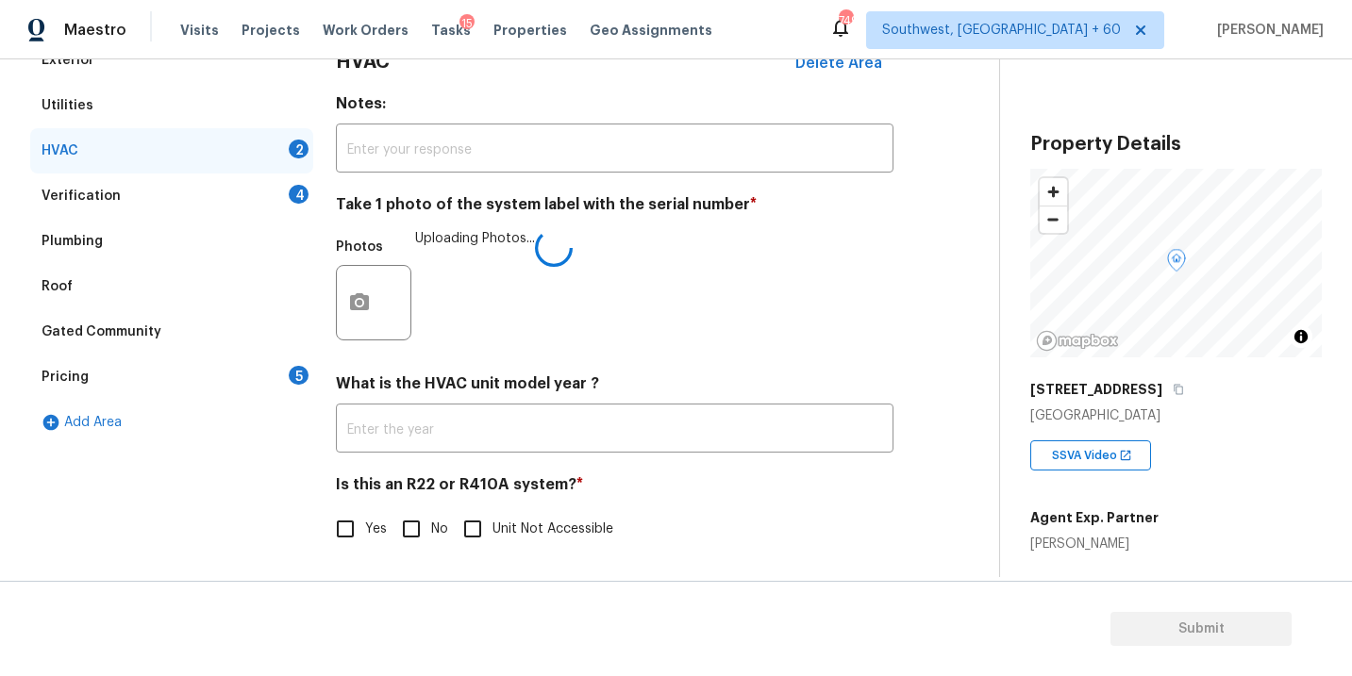
click at [425, 531] on input "No" at bounding box center [411, 529] width 40 height 40
checkbox input "true"
click at [704, 384] on h4 "What is the HVAC unit model year ?" at bounding box center [615, 387] width 558 height 26
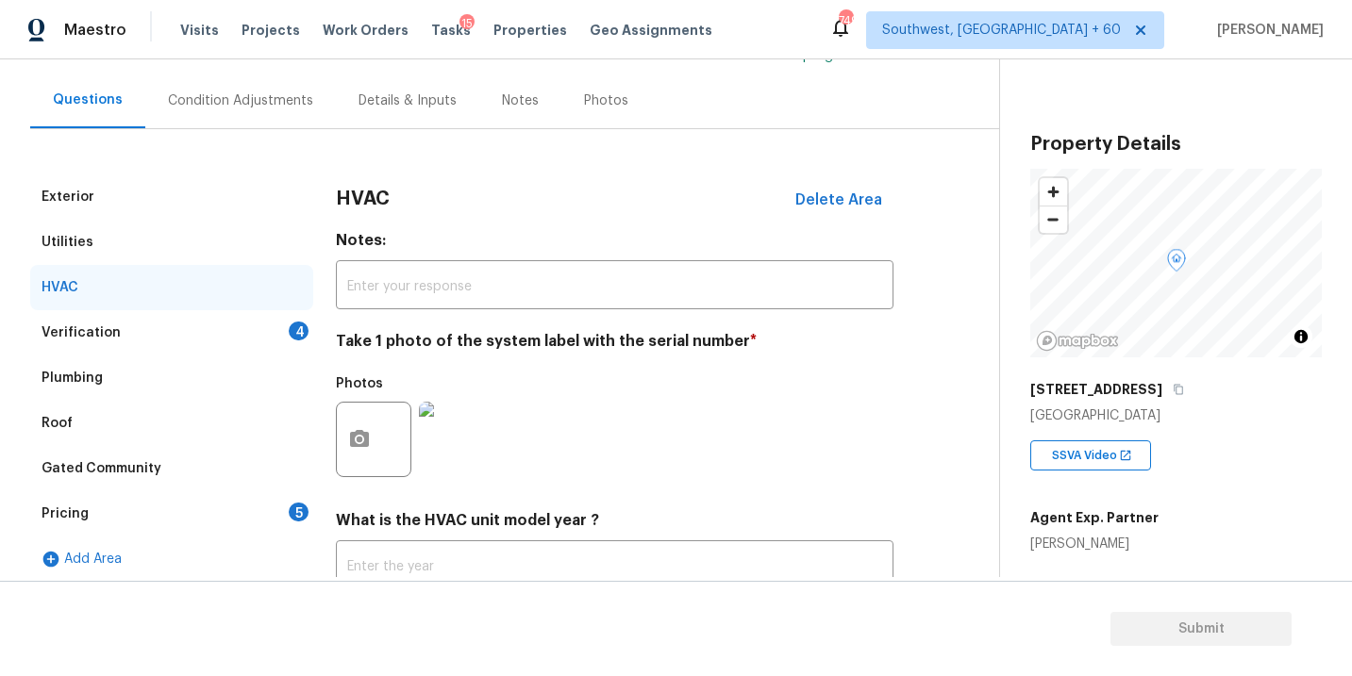
click at [171, 325] on div "Verification 4" at bounding box center [171, 332] width 283 height 45
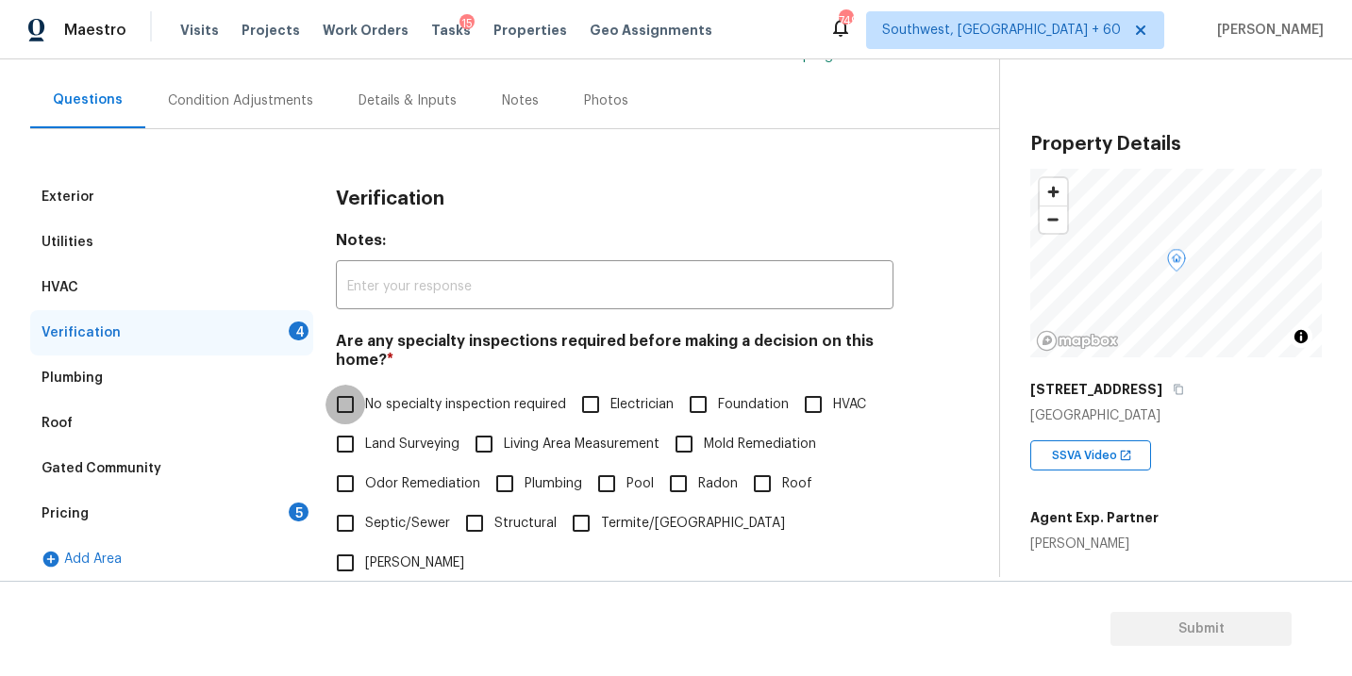
click at [344, 400] on input "No specialty inspection required" at bounding box center [345, 405] width 40 height 40
checkbox input "true"
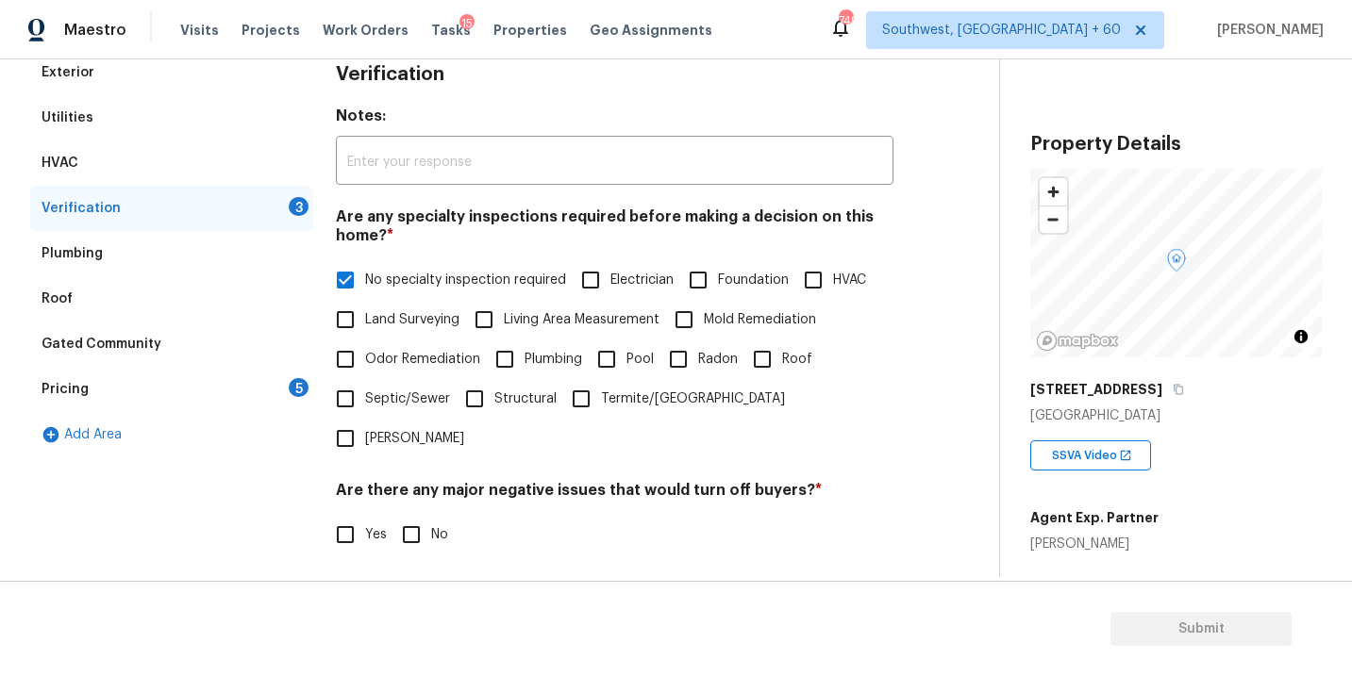
scroll to position [401, 0]
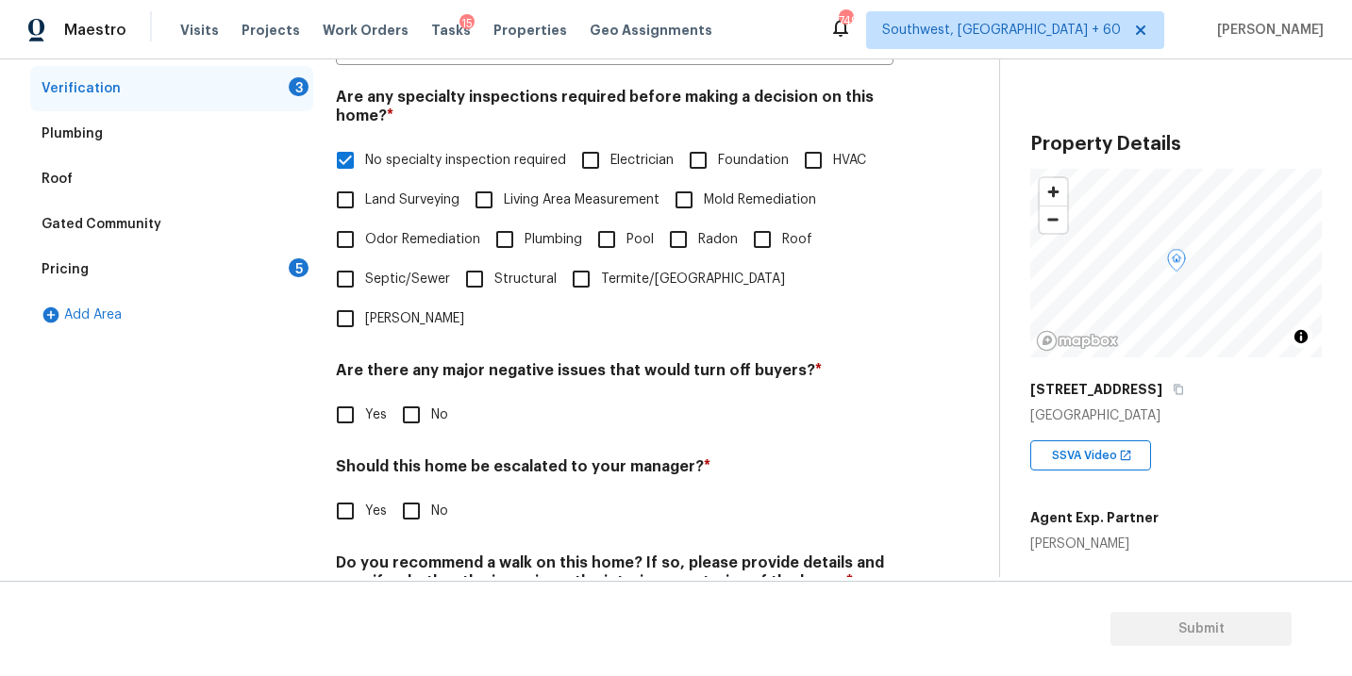
click at [387, 395] on div "Yes No" at bounding box center [615, 415] width 558 height 40
click at [399, 395] on input "No" at bounding box center [411, 415] width 40 height 40
checkbox input "true"
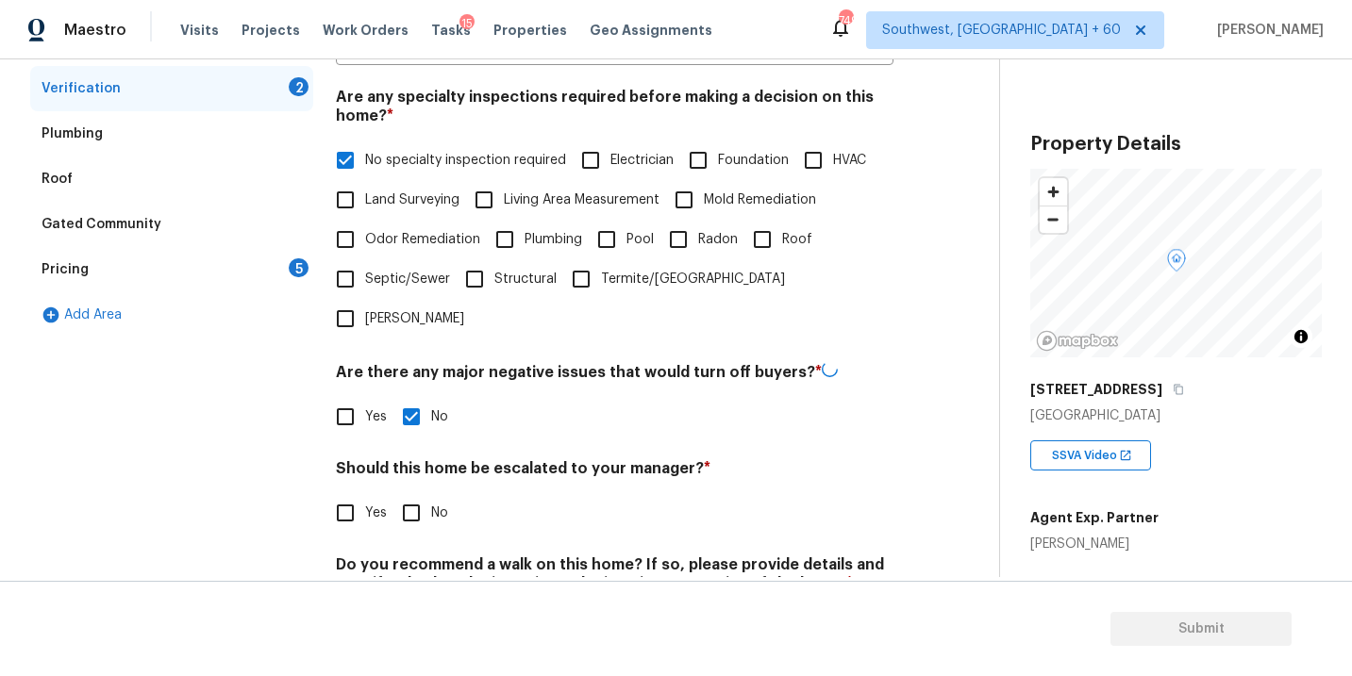
scroll to position [458, 0]
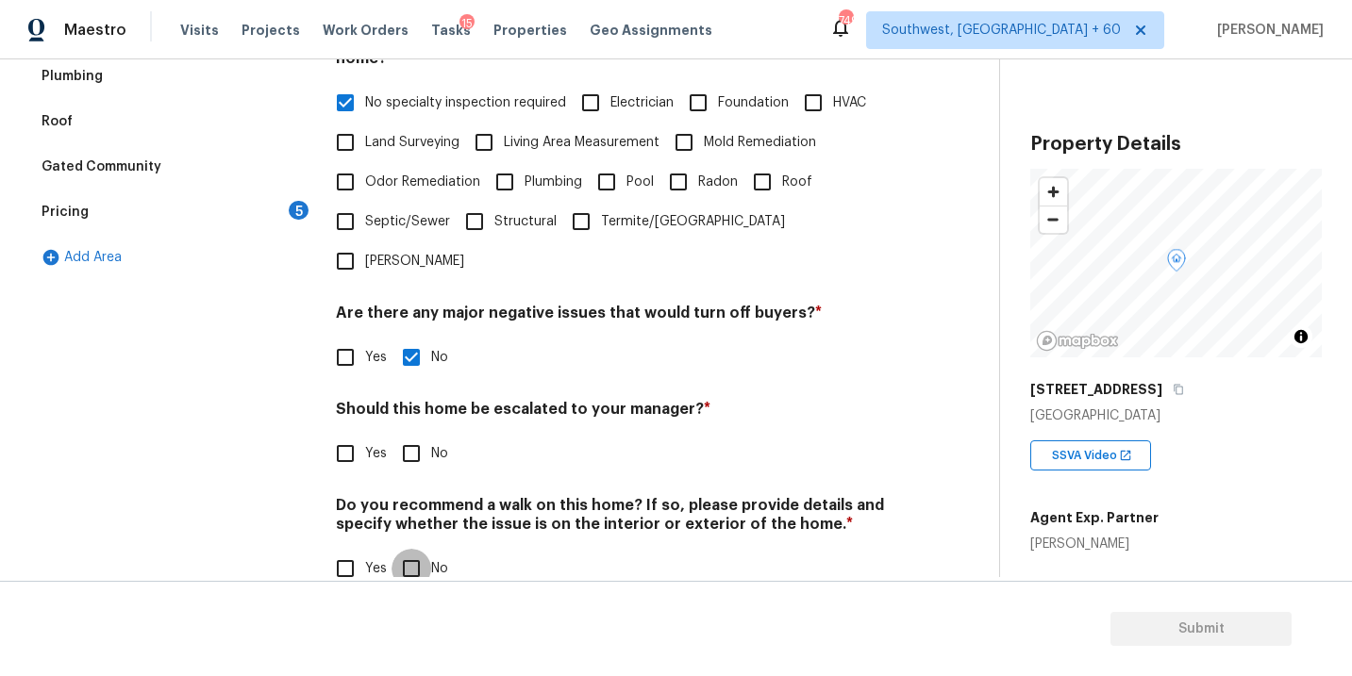
click at [413, 549] on input "No" at bounding box center [411, 569] width 40 height 40
checkbox input "true"
click at [347, 338] on input "Yes" at bounding box center [345, 358] width 40 height 40
checkbox input "true"
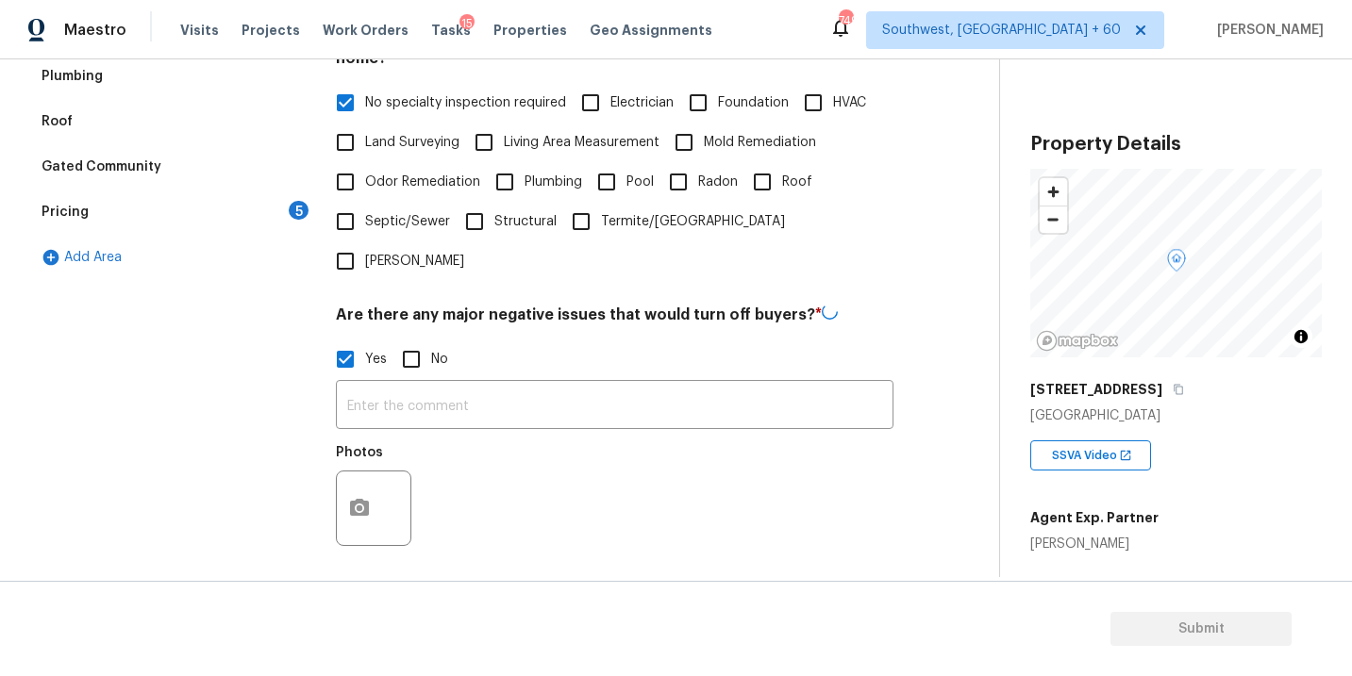
click at [346, 435] on div "Photos" at bounding box center [375, 496] width 79 height 123
click at [423, 338] on input "No" at bounding box center [411, 358] width 40 height 40
checkbox input "true"
checkbox input "false"
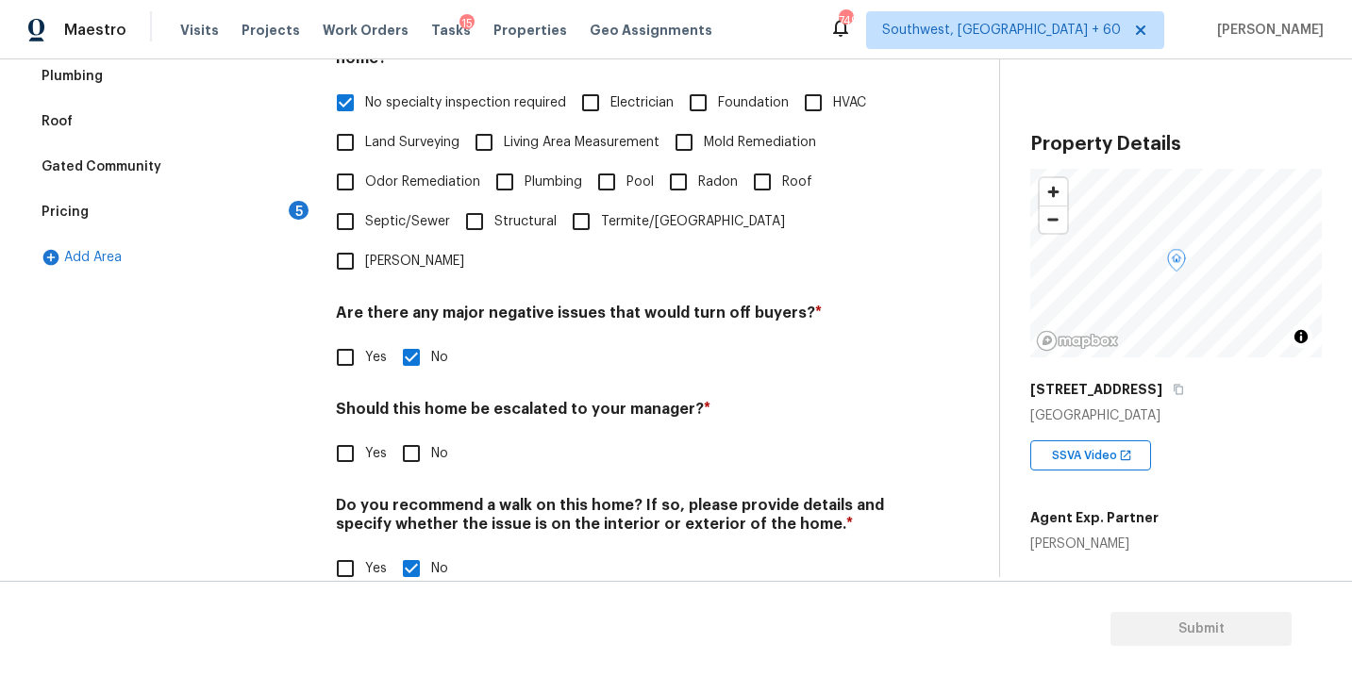
click at [340, 434] on input "Yes" at bounding box center [345, 454] width 40 height 40
checkbox input "true"
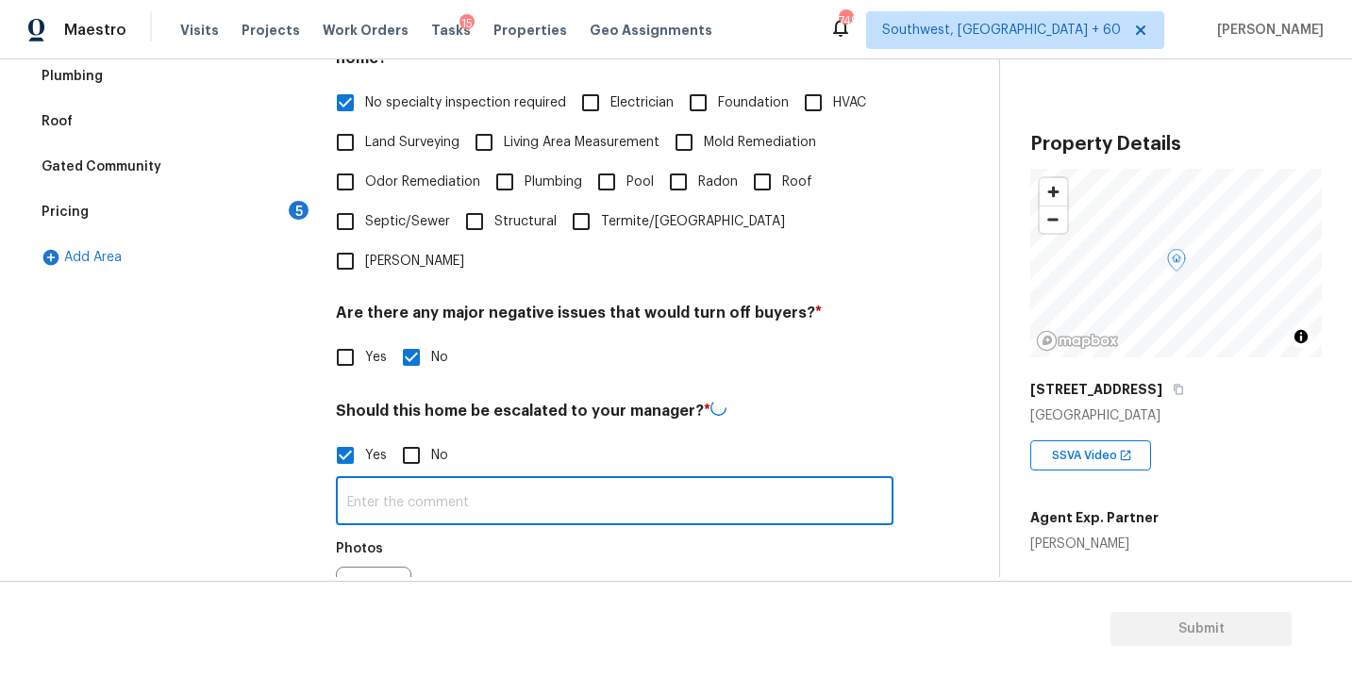
click at [461, 481] on input "text" at bounding box center [615, 503] width 558 height 44
type input "ALA pilot"
click at [542, 529] on div "Photos" at bounding box center [615, 590] width 558 height 123
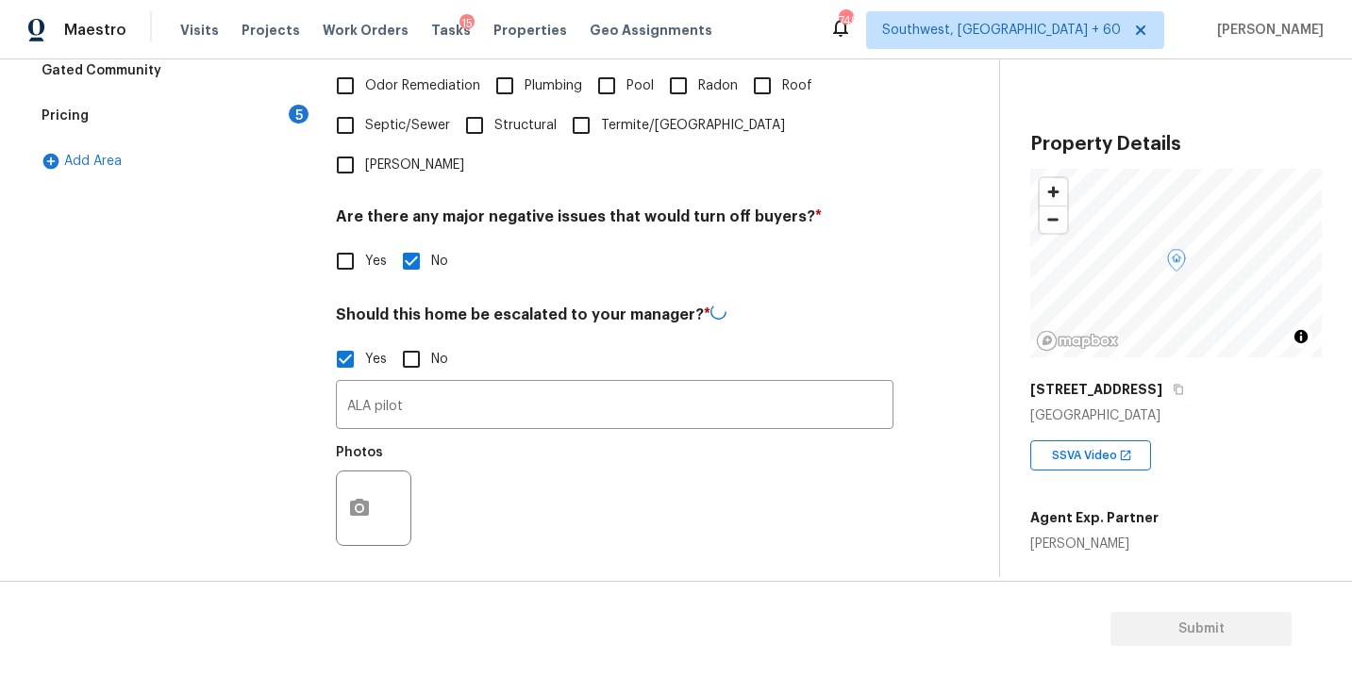
scroll to position [618, 0]
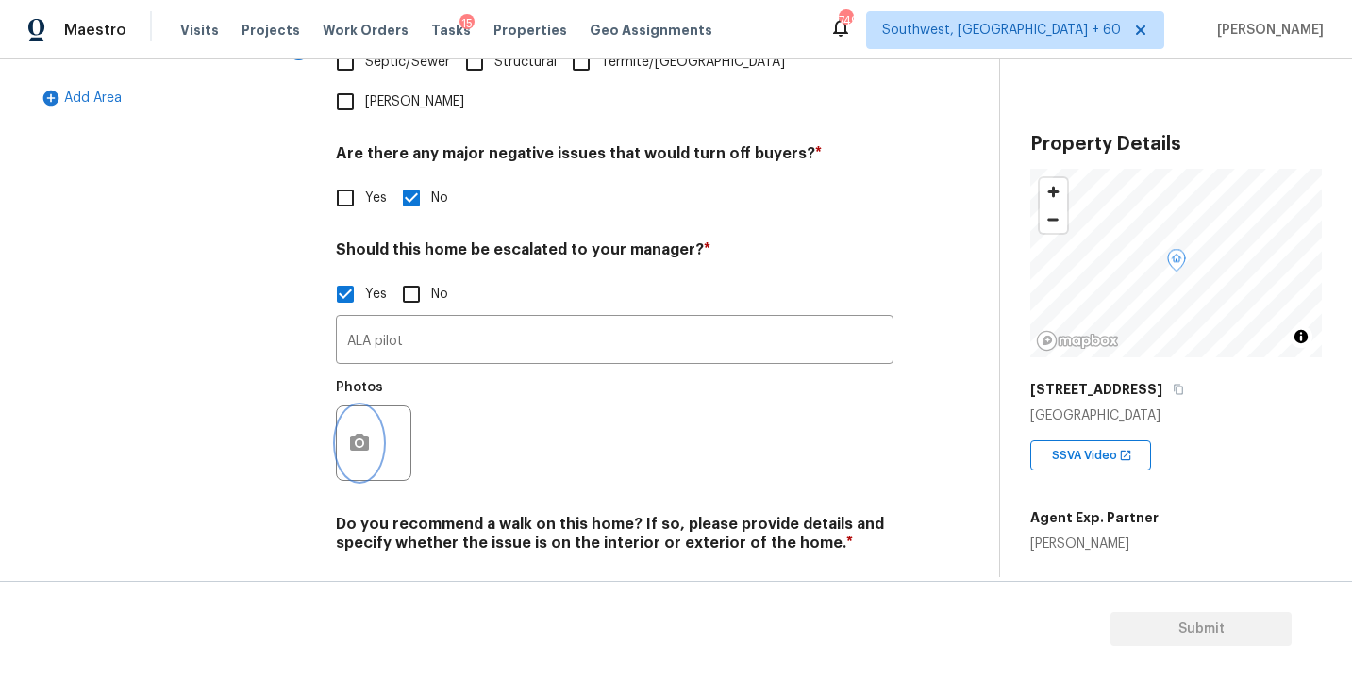
click at [371, 419] on button "button" at bounding box center [359, 444] width 45 height 74
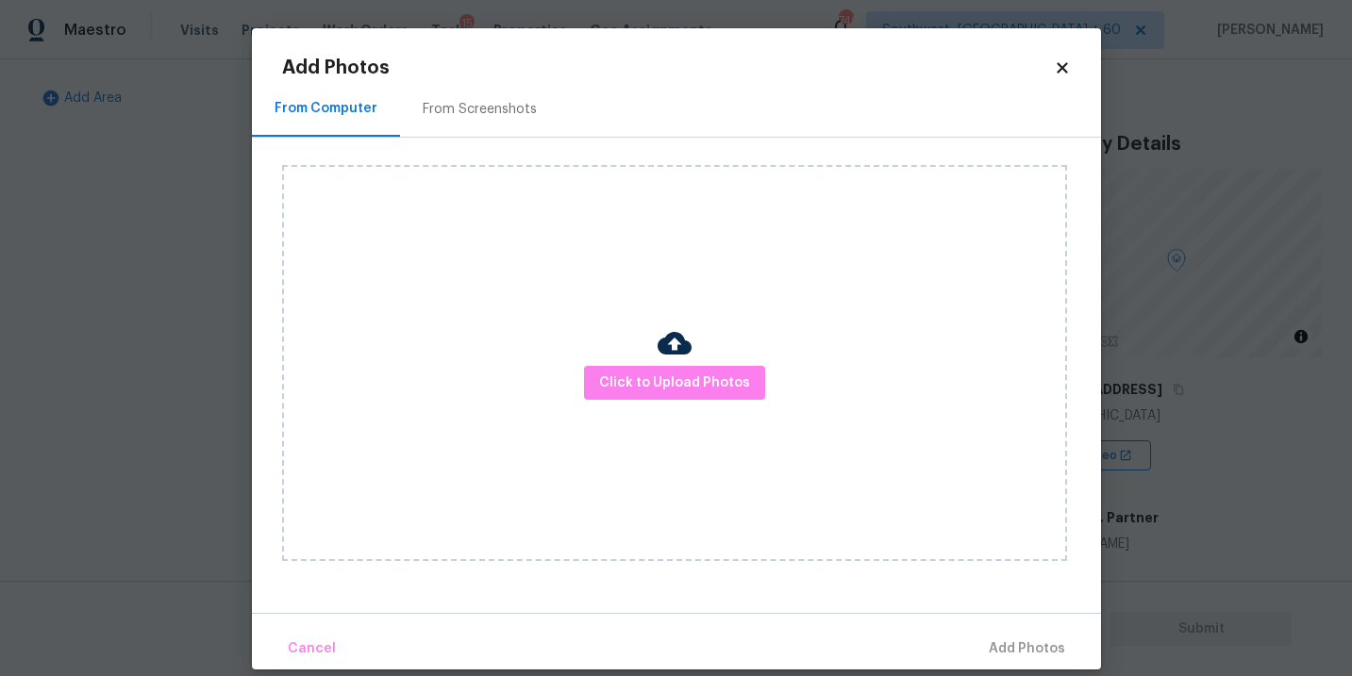
click at [599, 419] on div "Click to Upload Photos" at bounding box center [674, 363] width 785 height 396
click at [645, 377] on span "Click to Upload Photos" at bounding box center [674, 384] width 151 height 24
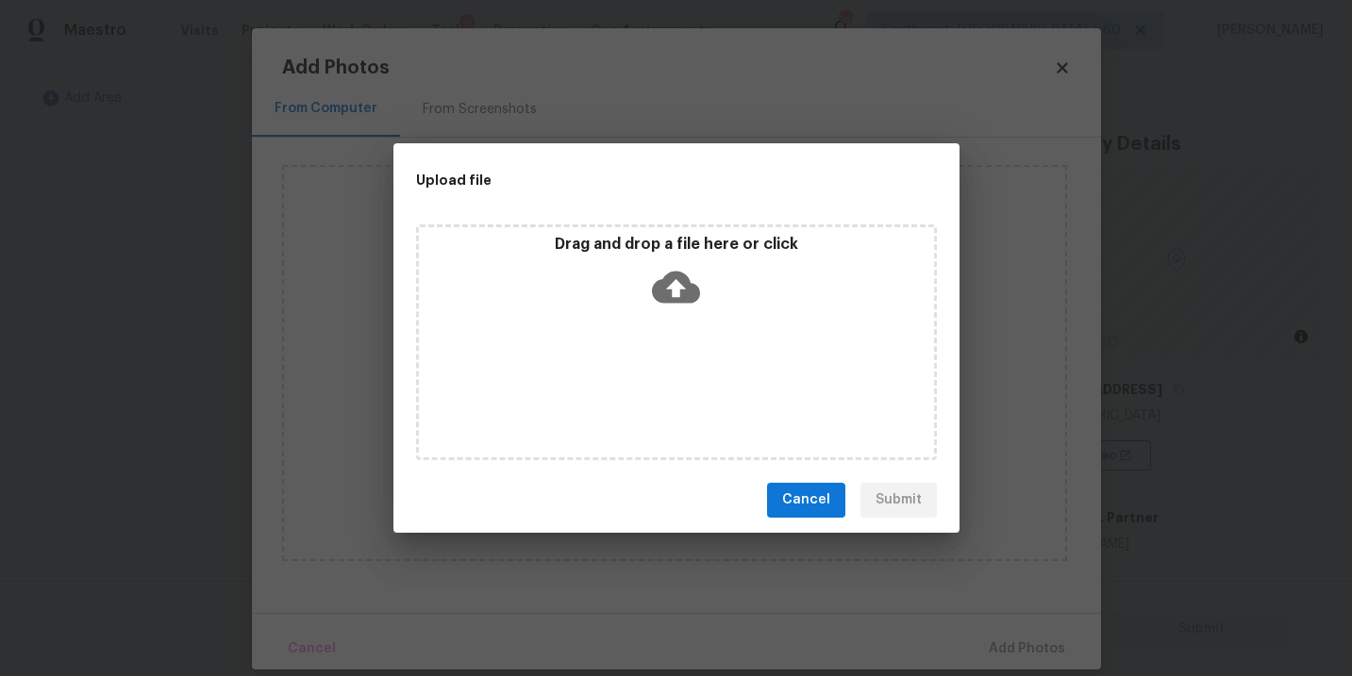
click at [673, 317] on div "Drag and drop a file here or click" at bounding box center [676, 343] width 521 height 236
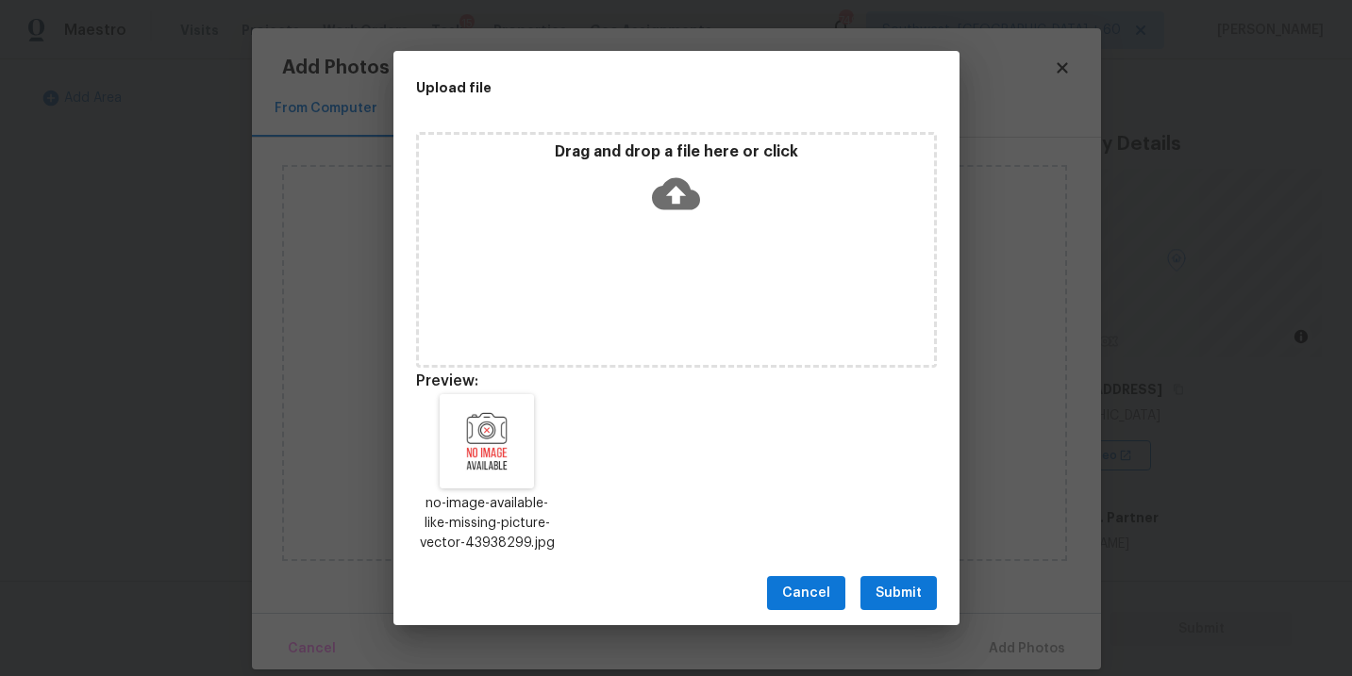
click at [888, 591] on span "Submit" at bounding box center [898, 594] width 46 height 24
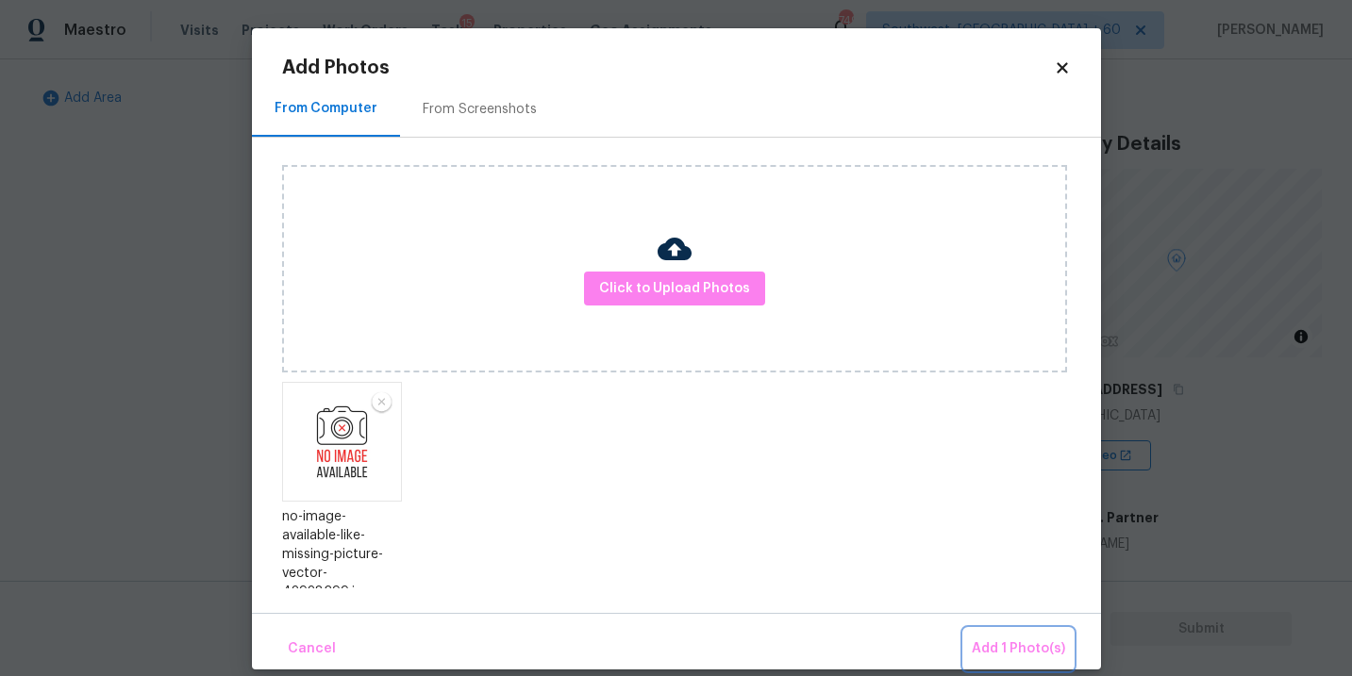
click at [1024, 651] on span "Add 1 Photo(s)" at bounding box center [1018, 650] width 93 height 24
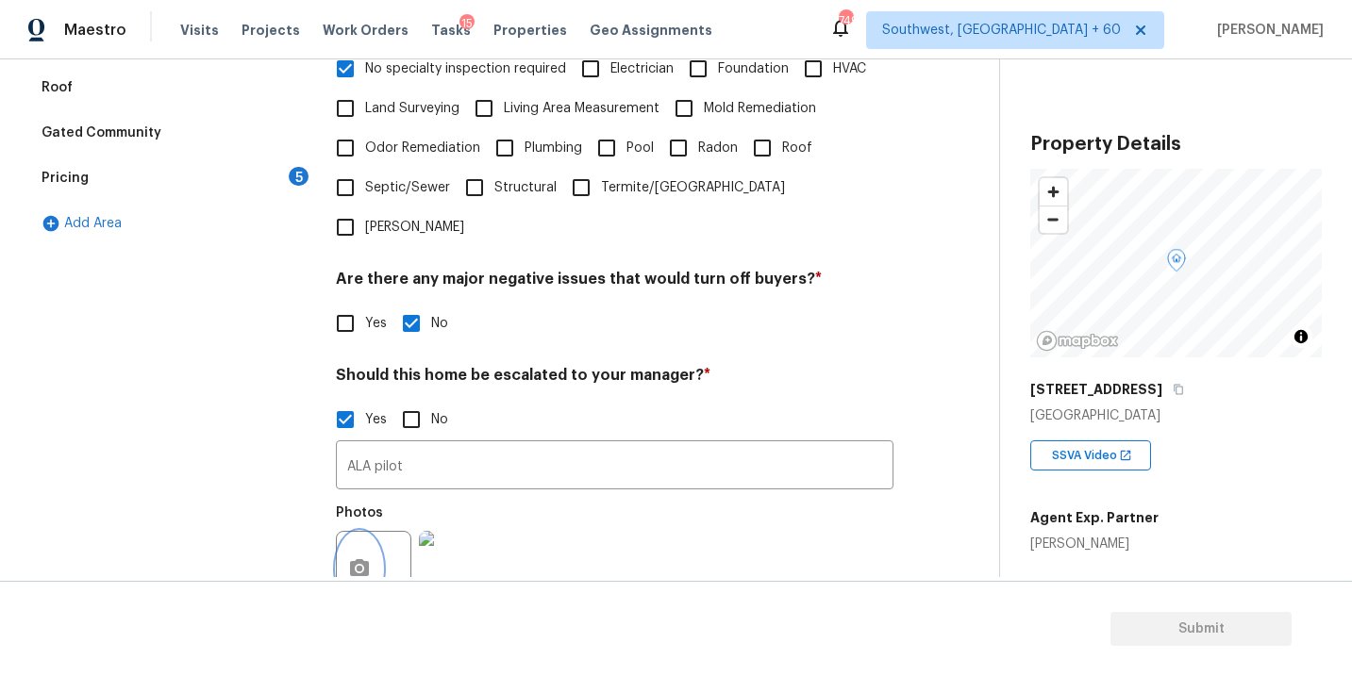
scroll to position [321, 0]
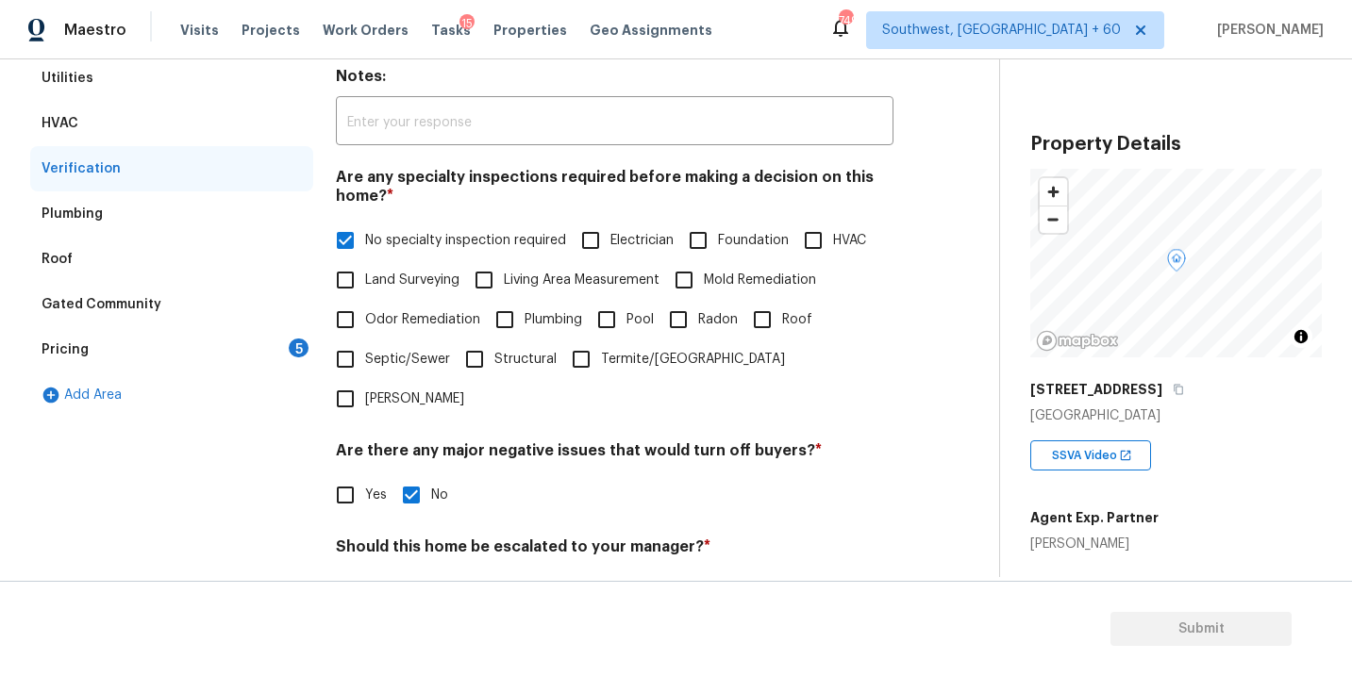
click at [213, 360] on div "Pricing 5" at bounding box center [171, 349] width 283 height 45
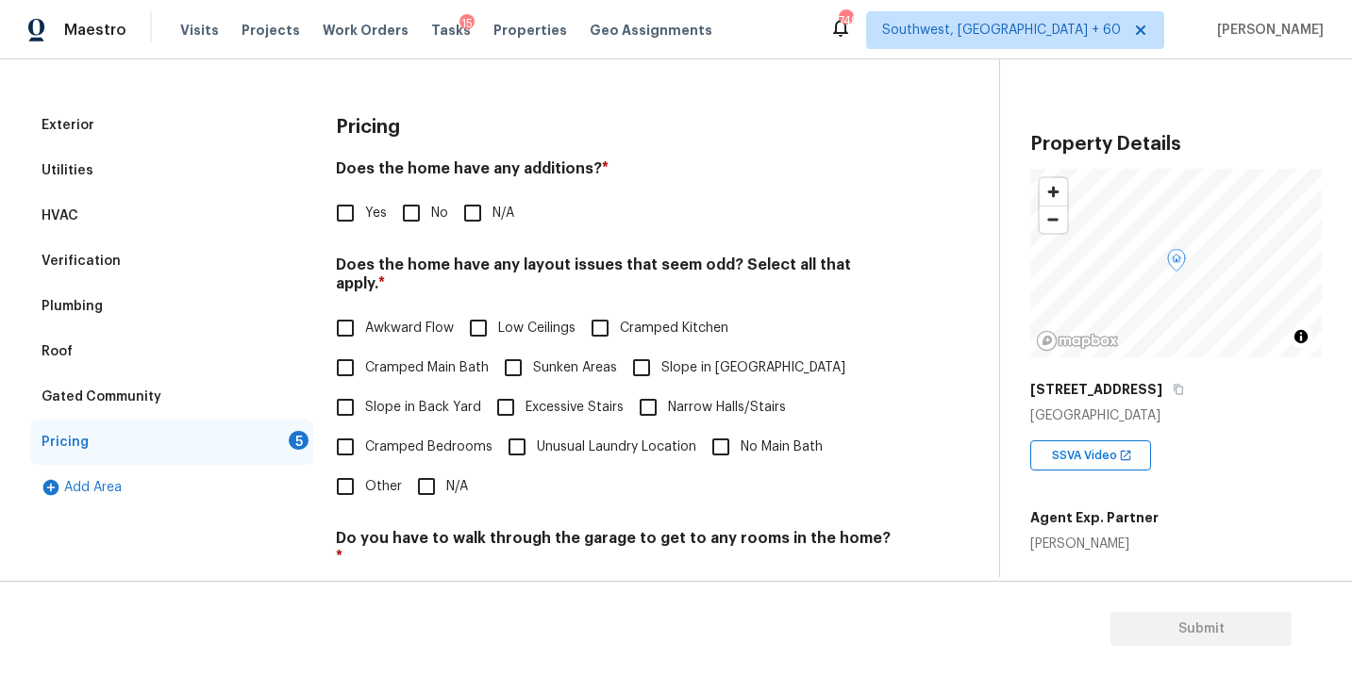
scroll to position [226, 0]
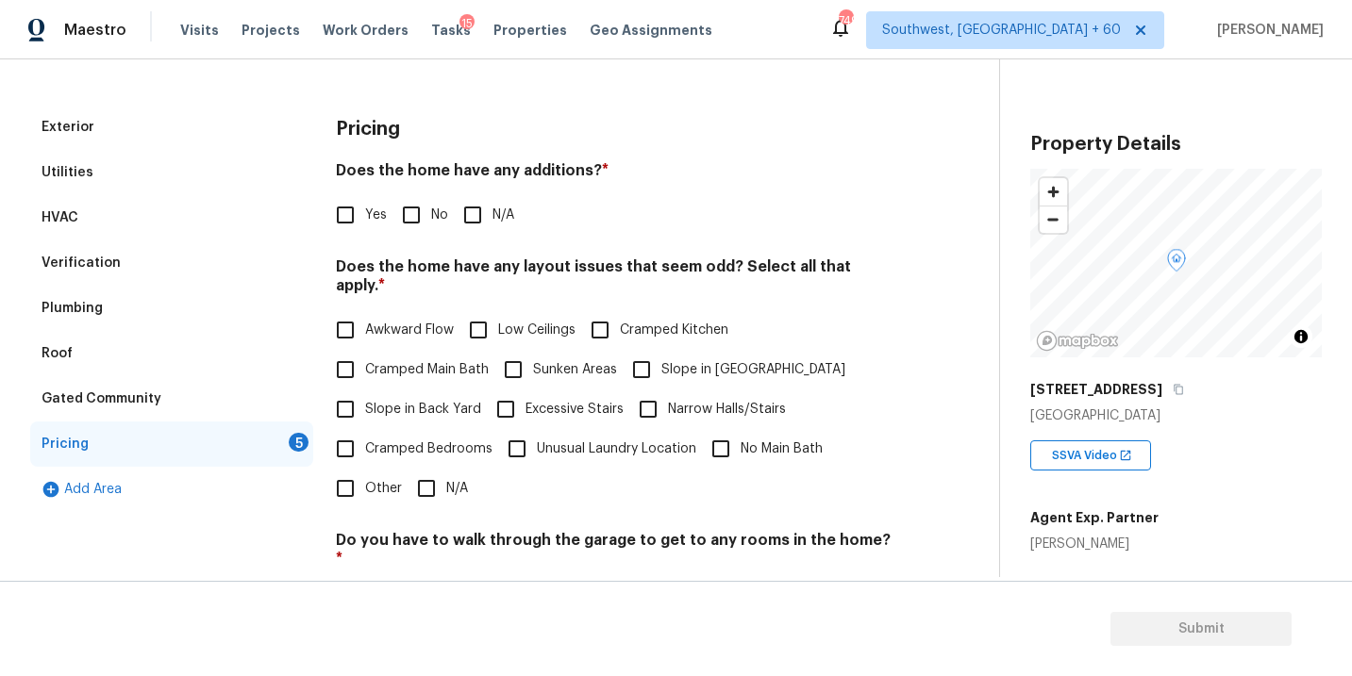
click at [487, 228] on input "N/A" at bounding box center [473, 215] width 40 height 40
checkbox input "true"
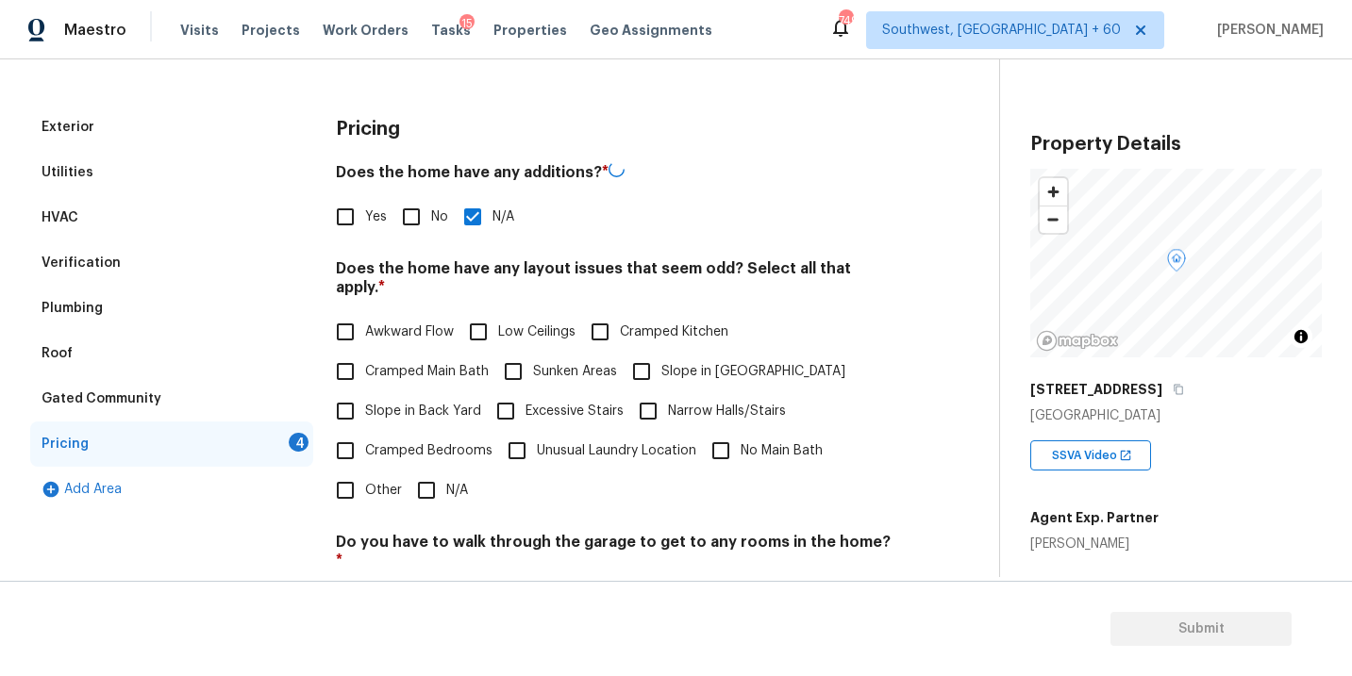
scroll to position [342, 0]
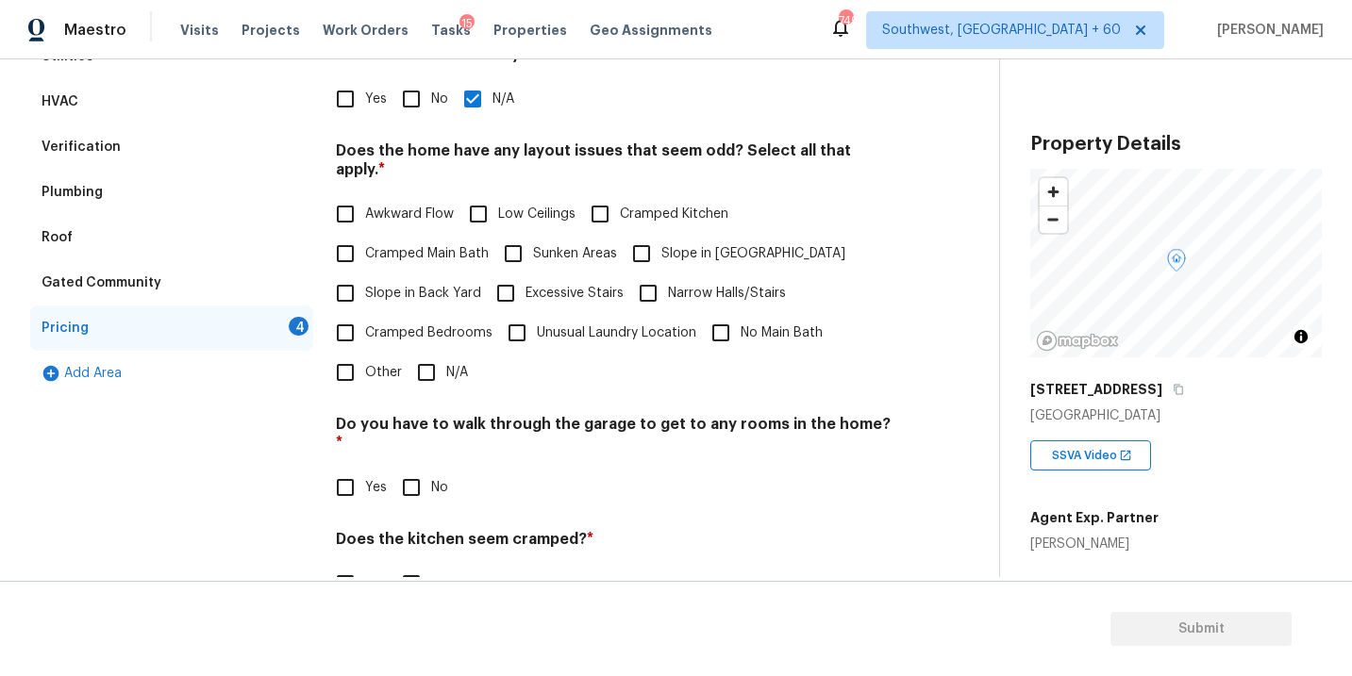
click at [688, 244] on span "Slope in [GEOGRAPHIC_DATA]" at bounding box center [753, 254] width 184 height 20
click at [661, 234] on input "Slope in [GEOGRAPHIC_DATA]" at bounding box center [642, 254] width 40 height 40
checkbox input "true"
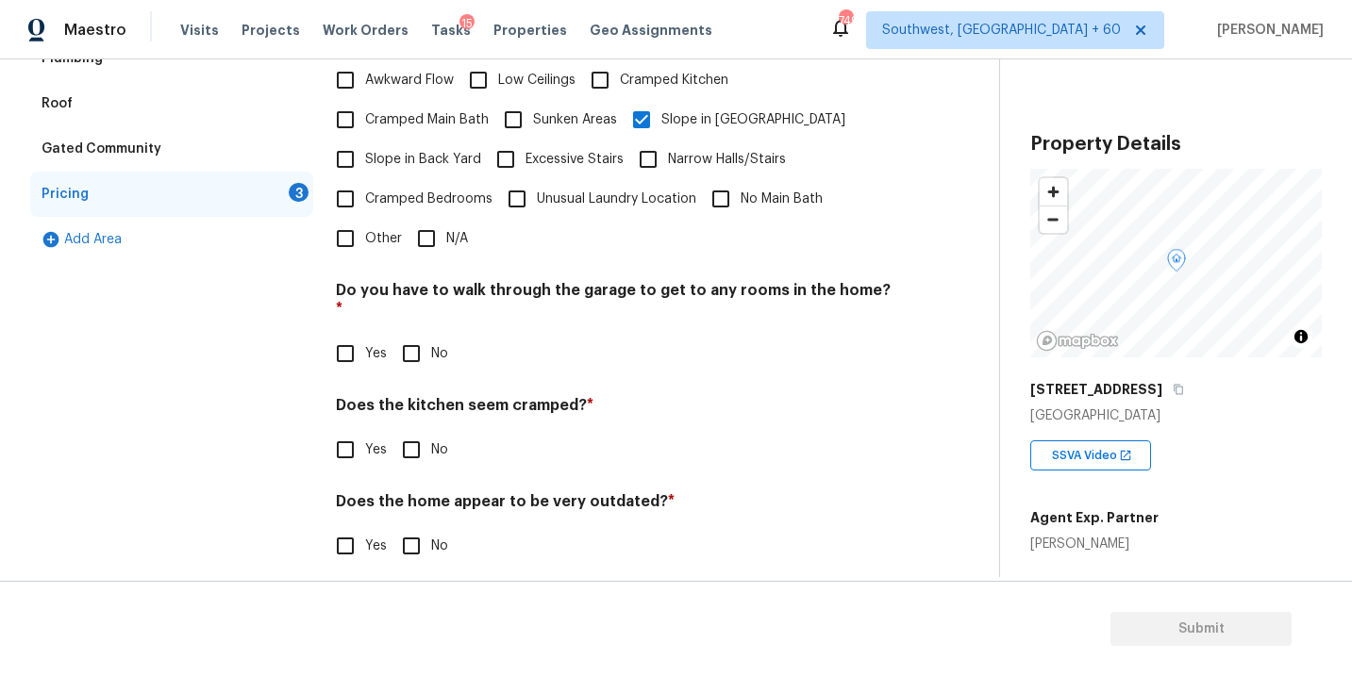
scroll to position [456, 0]
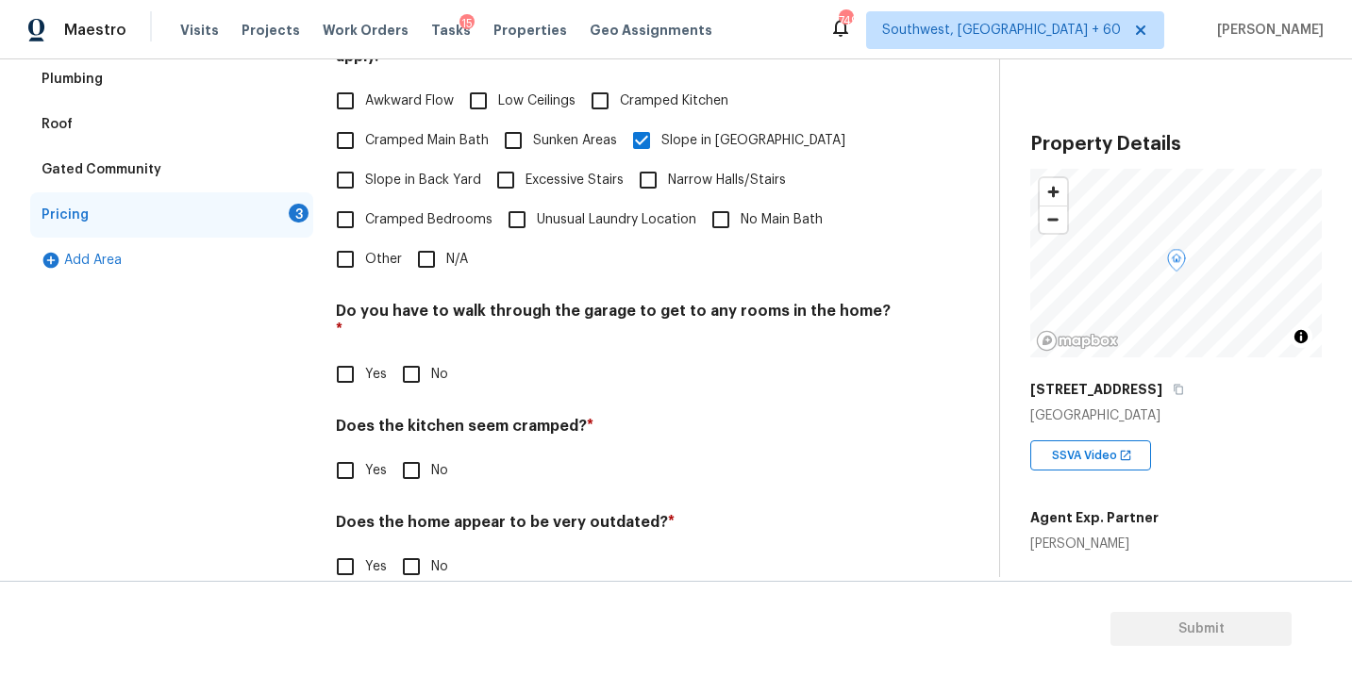
click at [411, 355] on input "No" at bounding box center [411, 375] width 40 height 40
checkbox input "true"
click at [413, 453] on input "No" at bounding box center [411, 473] width 40 height 40
checkbox input "true"
click at [411, 549] on input "No" at bounding box center [411, 569] width 40 height 40
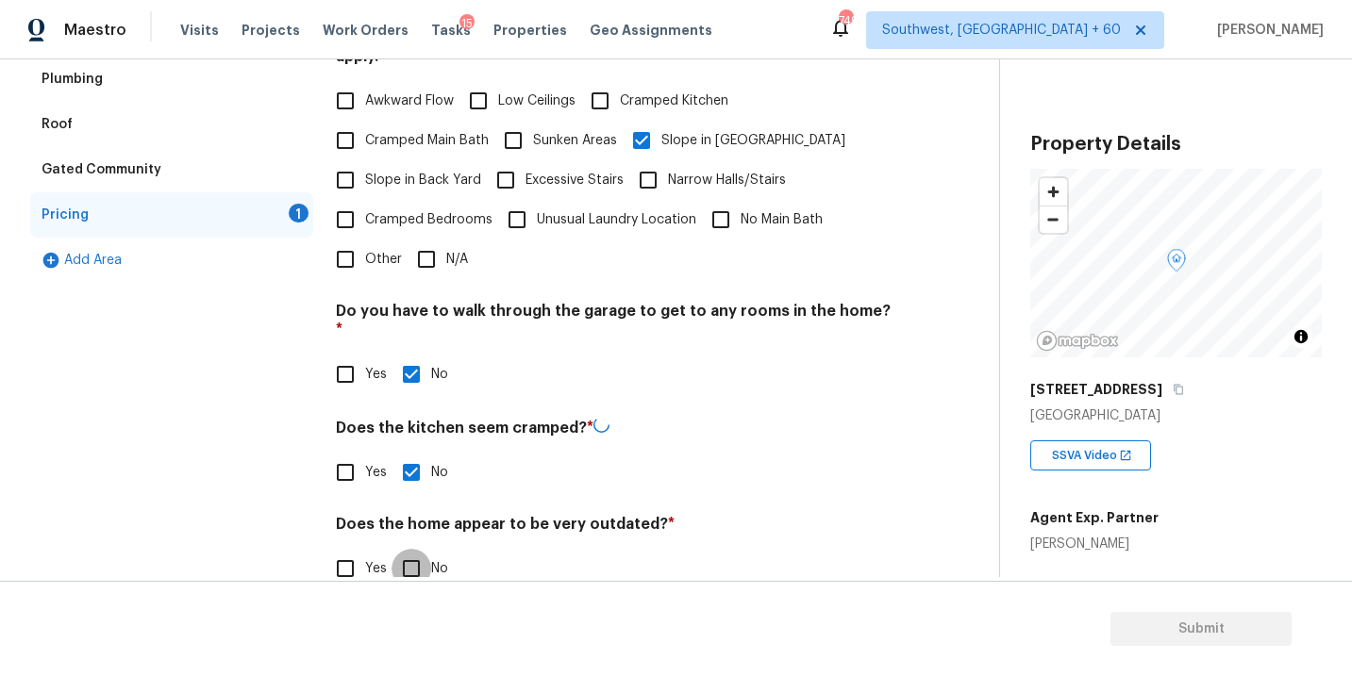
checkbox input "true"
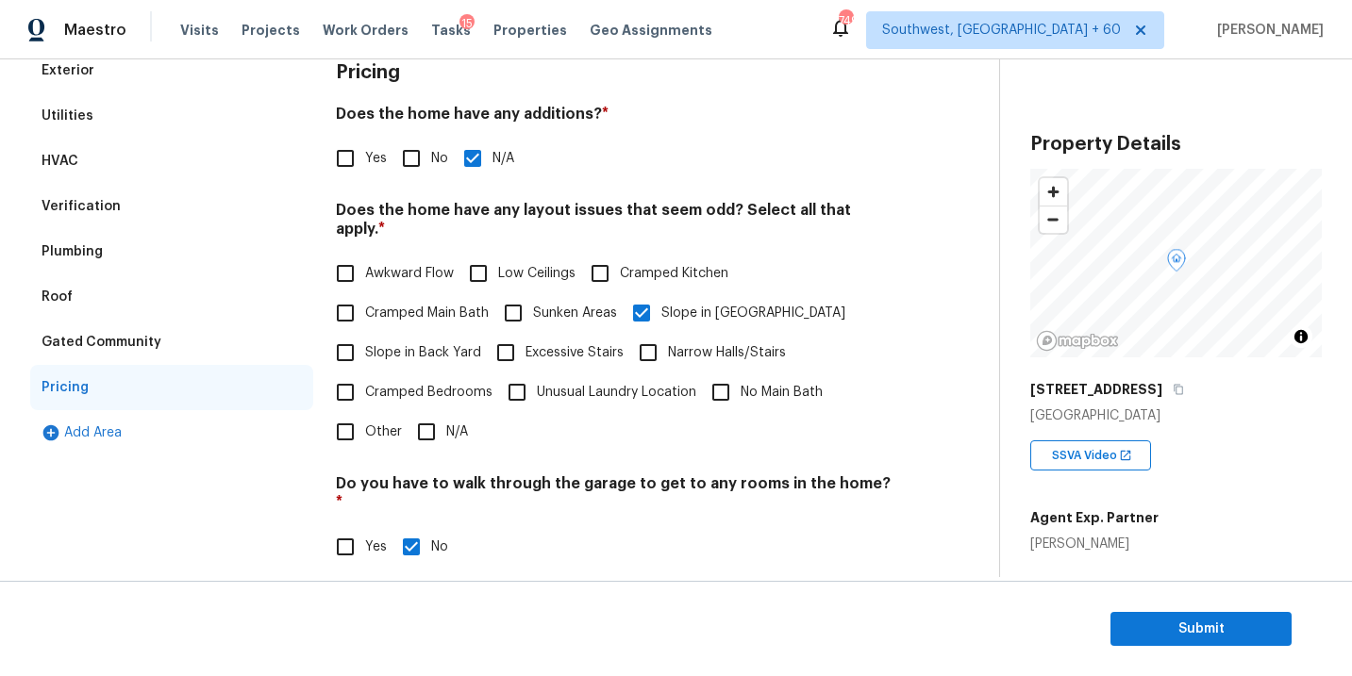
scroll to position [25, 0]
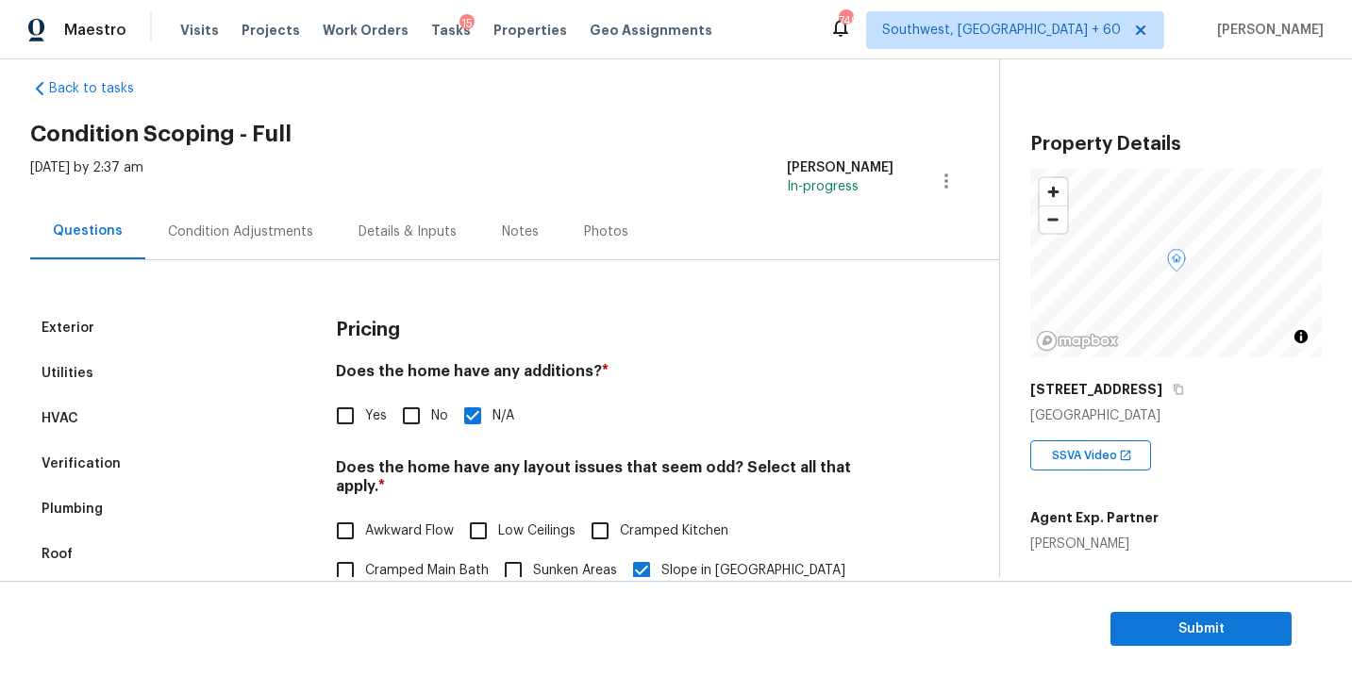
click at [257, 243] on div "Condition Adjustments" at bounding box center [240, 232] width 191 height 56
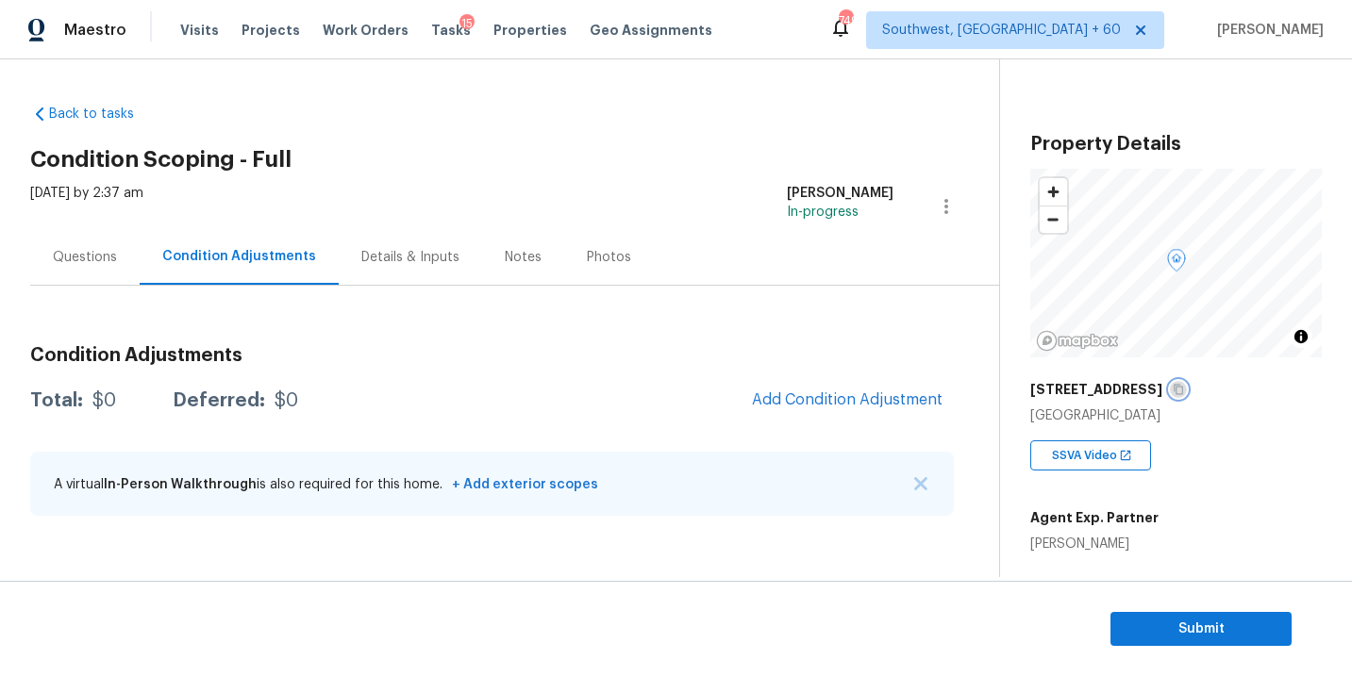
click at [1173, 391] on icon "button" at bounding box center [1178, 389] width 11 height 11
click at [834, 366] on div "Condition Adjustments Total: $0 Deferred: $0 Add Condition Adjustment A virtual…" at bounding box center [492, 432] width 924 height 202
click at [815, 391] on span "Add Condition Adjustment" at bounding box center [847, 399] width 191 height 17
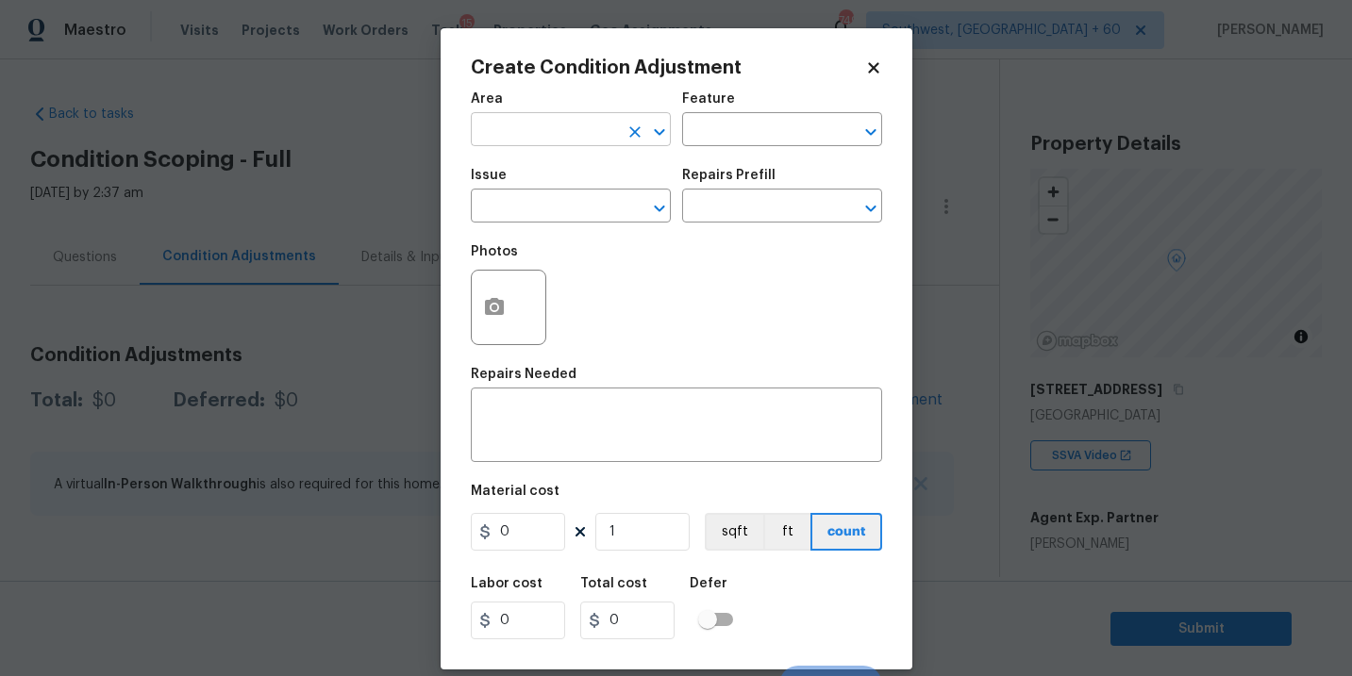
click at [578, 143] on input "text" at bounding box center [544, 131] width 147 height 29
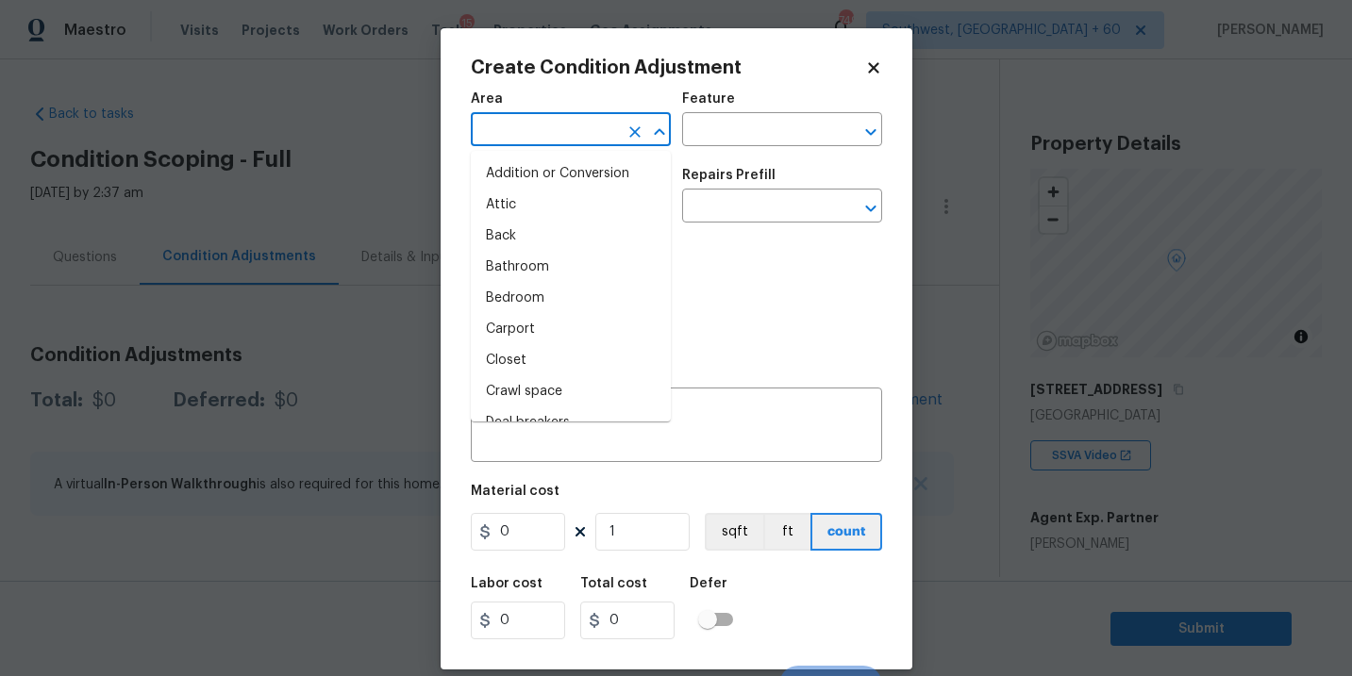
type input "r"
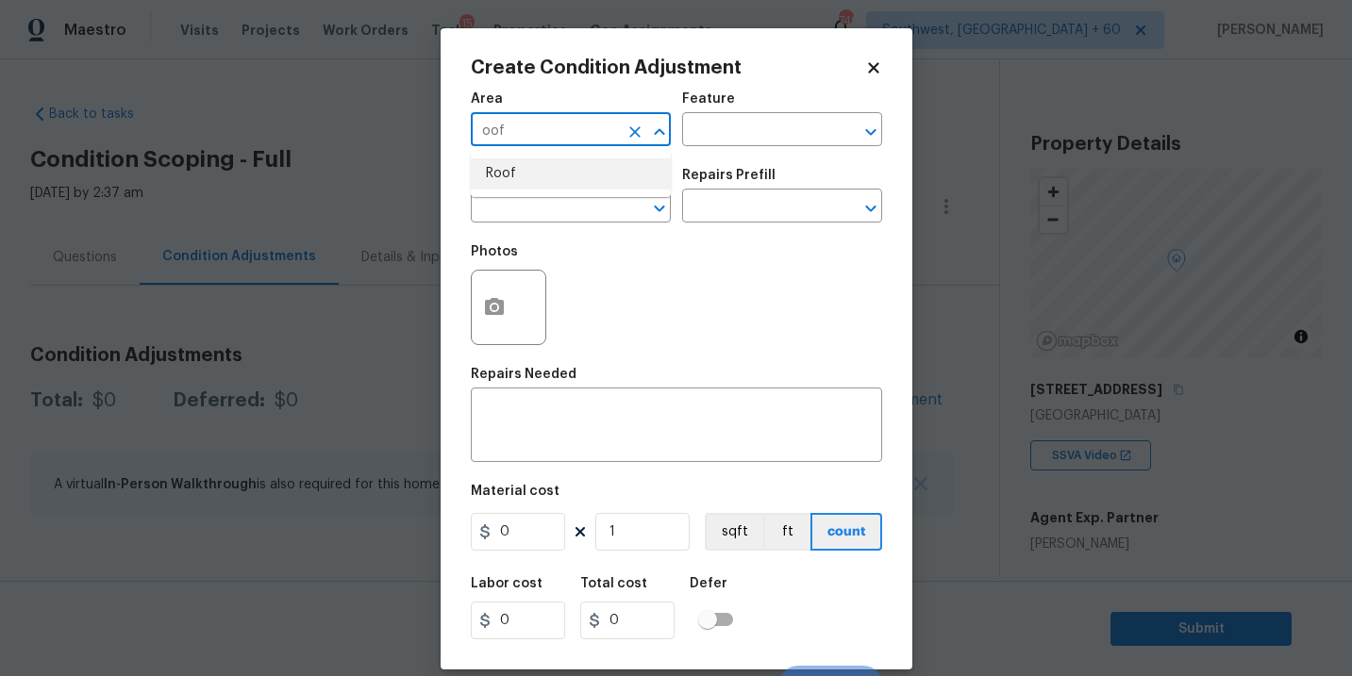
click at [581, 180] on li "Roof" at bounding box center [571, 173] width 200 height 31
type input "Roof"
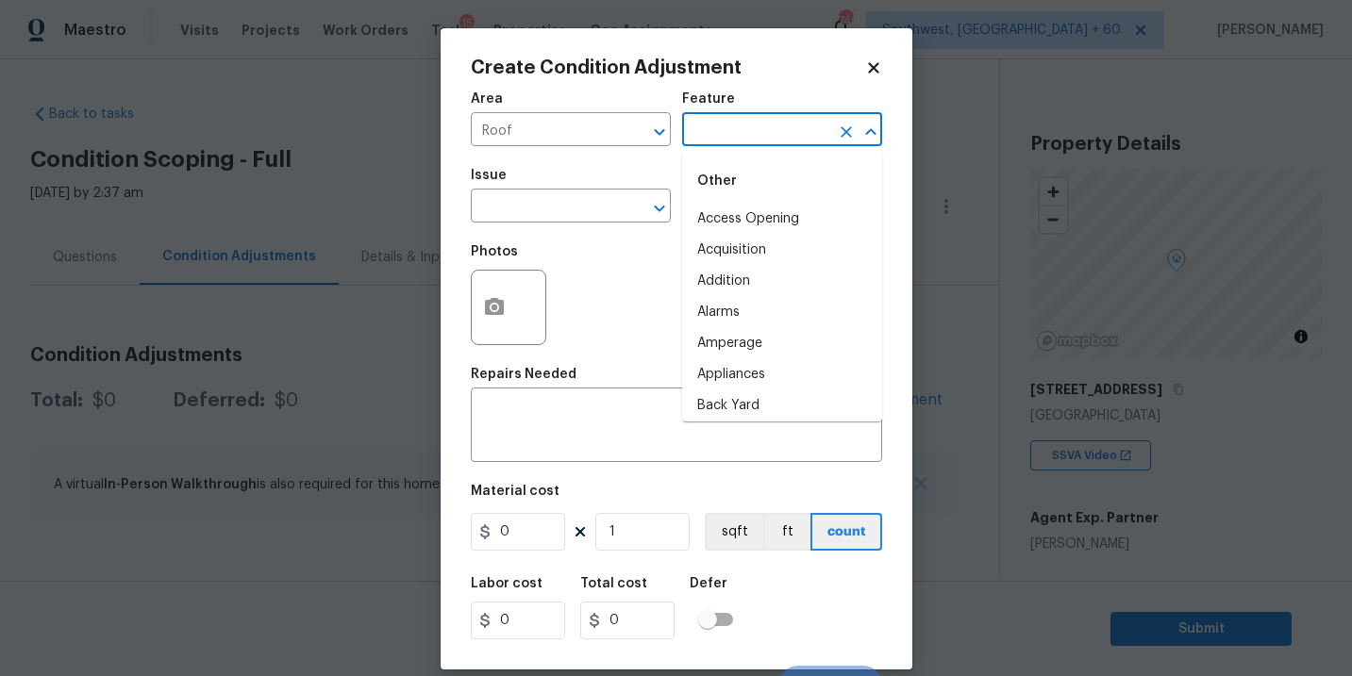
click at [716, 140] on input "text" at bounding box center [755, 131] width 147 height 29
click at [730, 258] on li "Roof" at bounding box center [782, 250] width 200 height 31
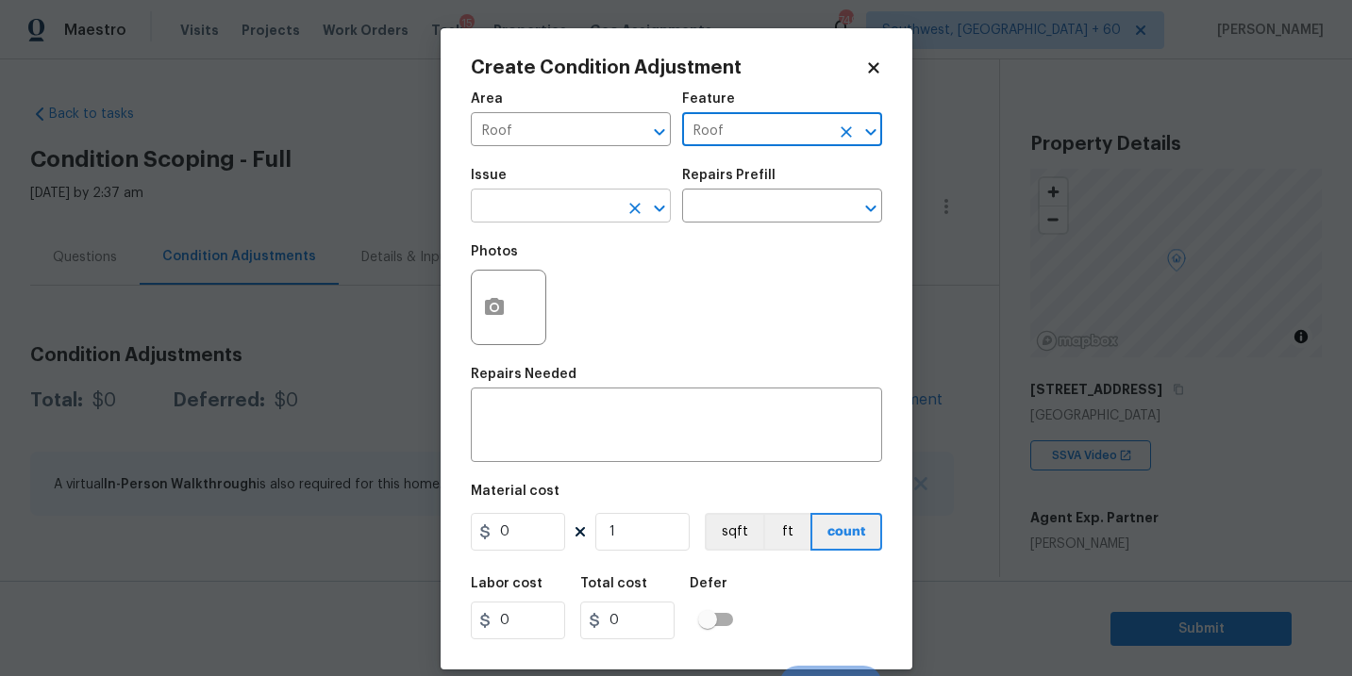
type input "Roof"
click at [602, 223] on body "Maestro Visits Projects Work Orders Tasks 15 Properties Geo Assignments 749 Sou…" at bounding box center [676, 338] width 1352 height 676
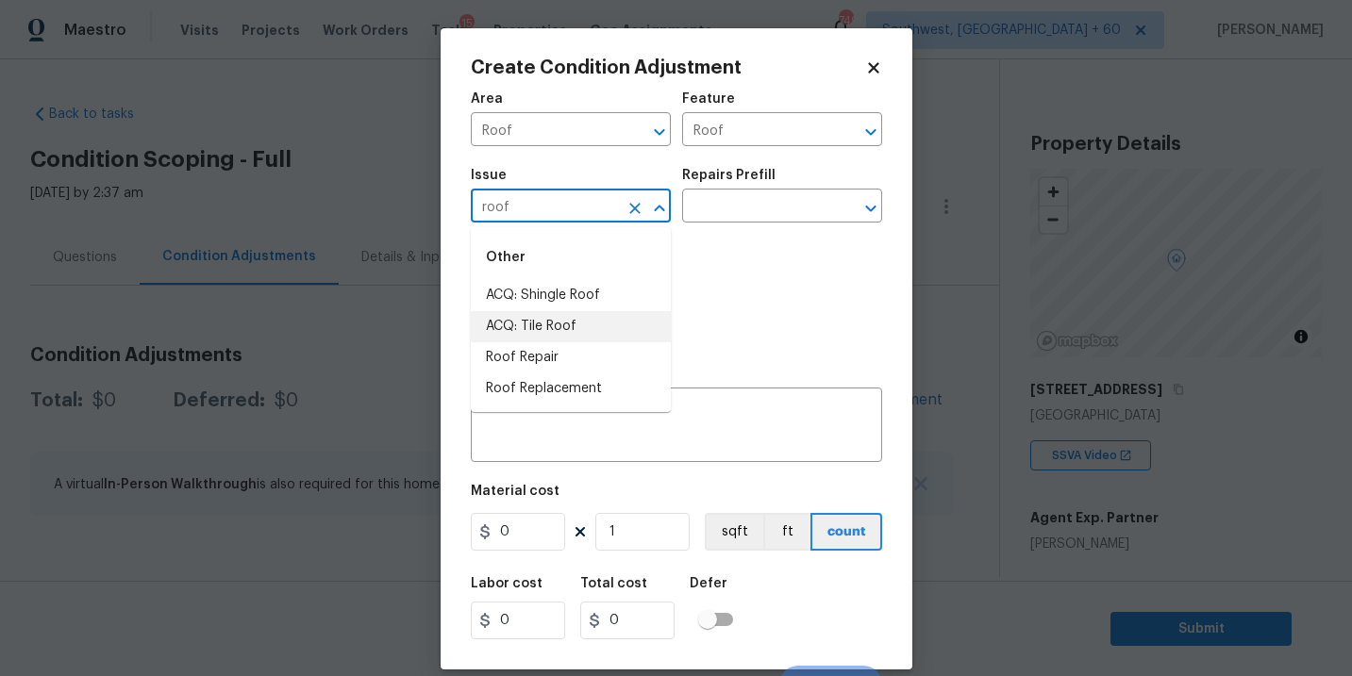
click at [564, 305] on li "ACQ: Shingle Roof" at bounding box center [571, 295] width 200 height 31
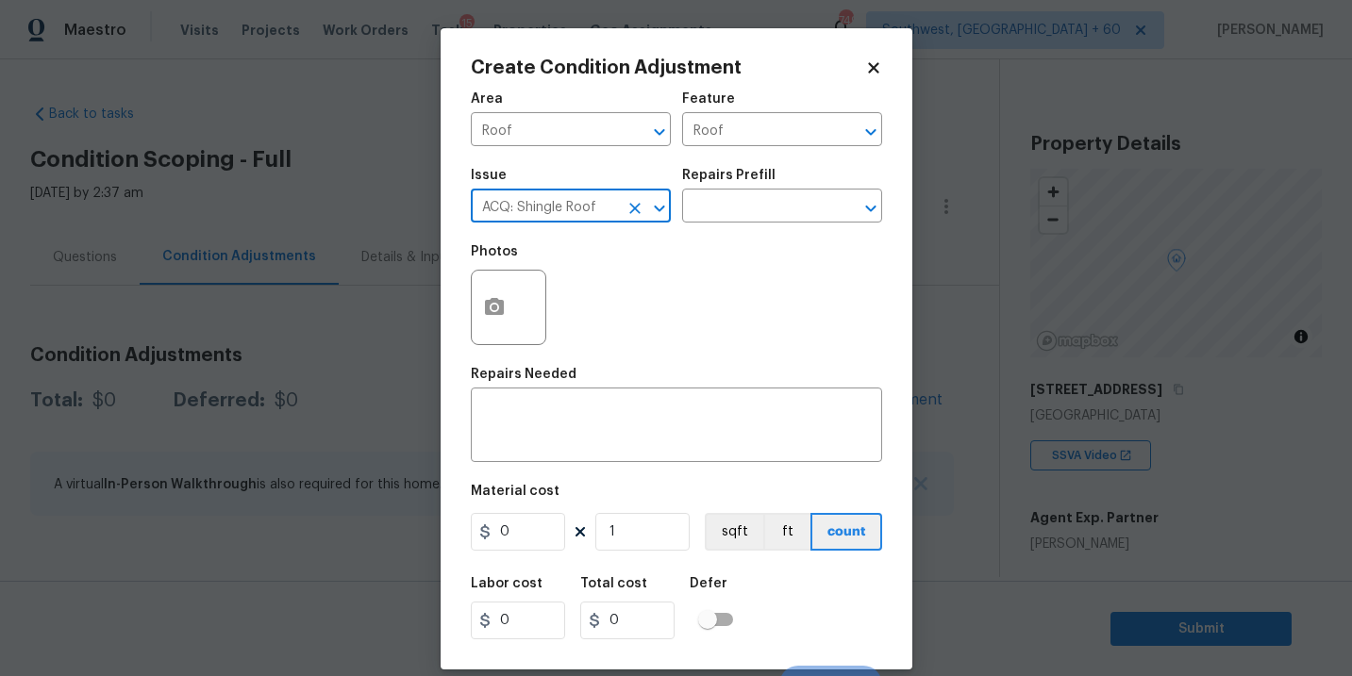
type input "ACQ: Shingle Roof"
click at [714, 225] on div "Issue ACQ: Shingle Roof ​ Repairs Prefill ​" at bounding box center [676, 196] width 411 height 76
click at [735, 210] on input "text" at bounding box center [755, 207] width 147 height 29
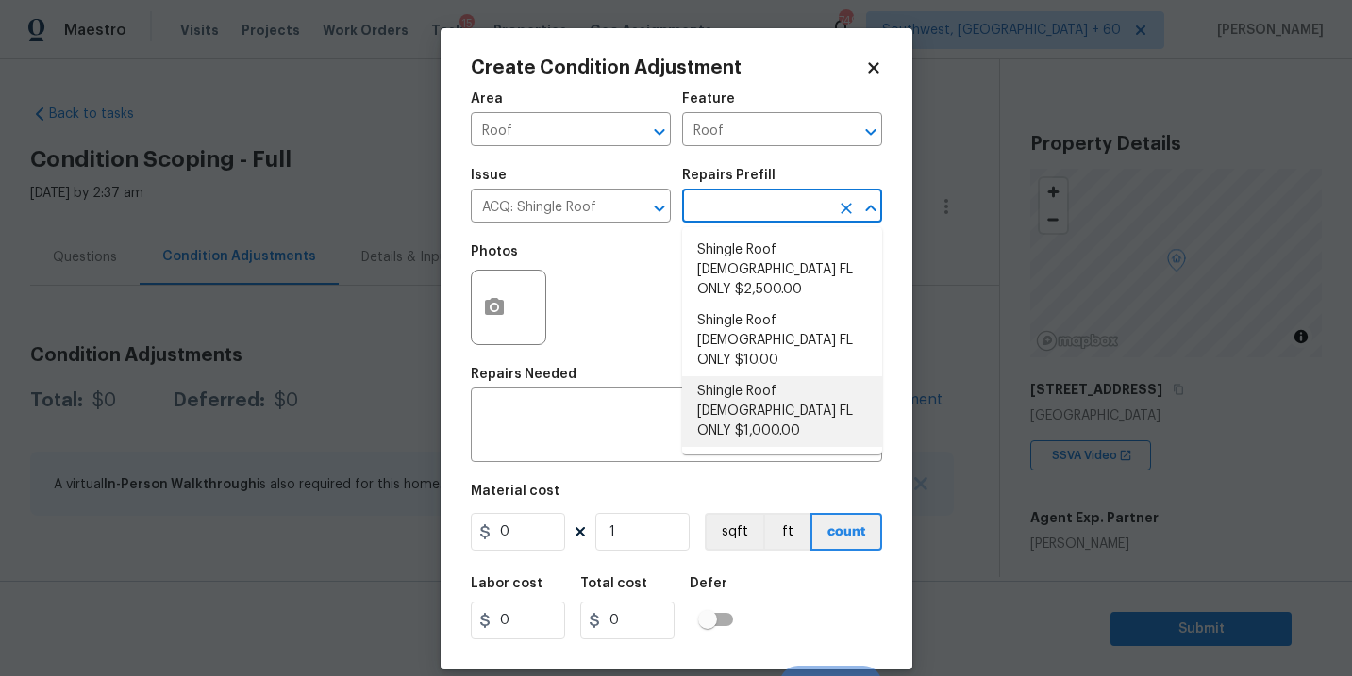
click at [743, 376] on li "Shingle Roof [DEMOGRAPHIC_DATA] FL ONLY $1,000.00" at bounding box center [782, 411] width 200 height 71
type input "Acquisition"
type textarea "Acquisition Scope ([US_STATE] Only): Shingle Roof 5-9 years in age maintenance."
type input "1000"
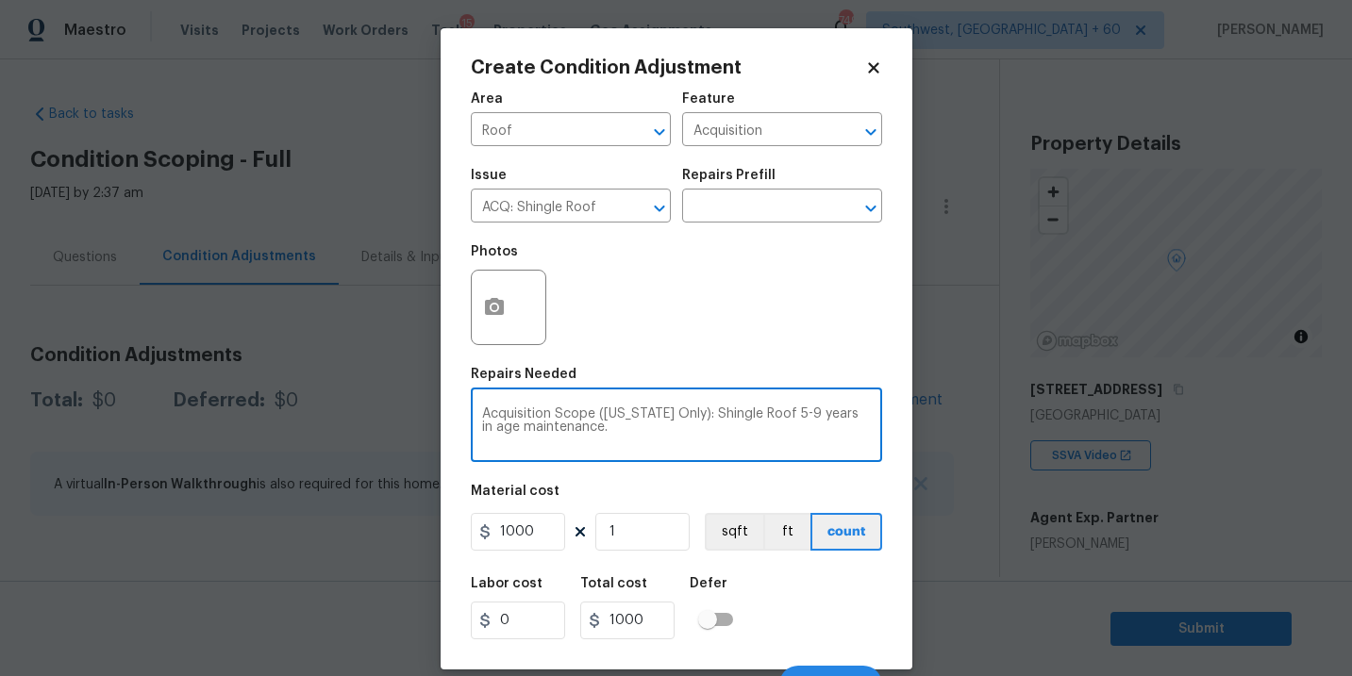
click at [772, 411] on textarea "Acquisition Scope ([US_STATE] Only): Shingle Roof 5-9 years in age maintenance." at bounding box center [676, 428] width 389 height 40
click at [778, 415] on textarea "Acquisition Scope ([US_STATE] Only): Shingle Roof 5-9 years in age maintenance." at bounding box center [676, 428] width 389 height 40
type textarea "Acquisition Scope ([US_STATE] Only): Shingle Roof 0-9 years in age maintenance."
click at [794, 598] on div "Labor cost 0 Total cost 1000 Defer" at bounding box center [676, 608] width 411 height 85
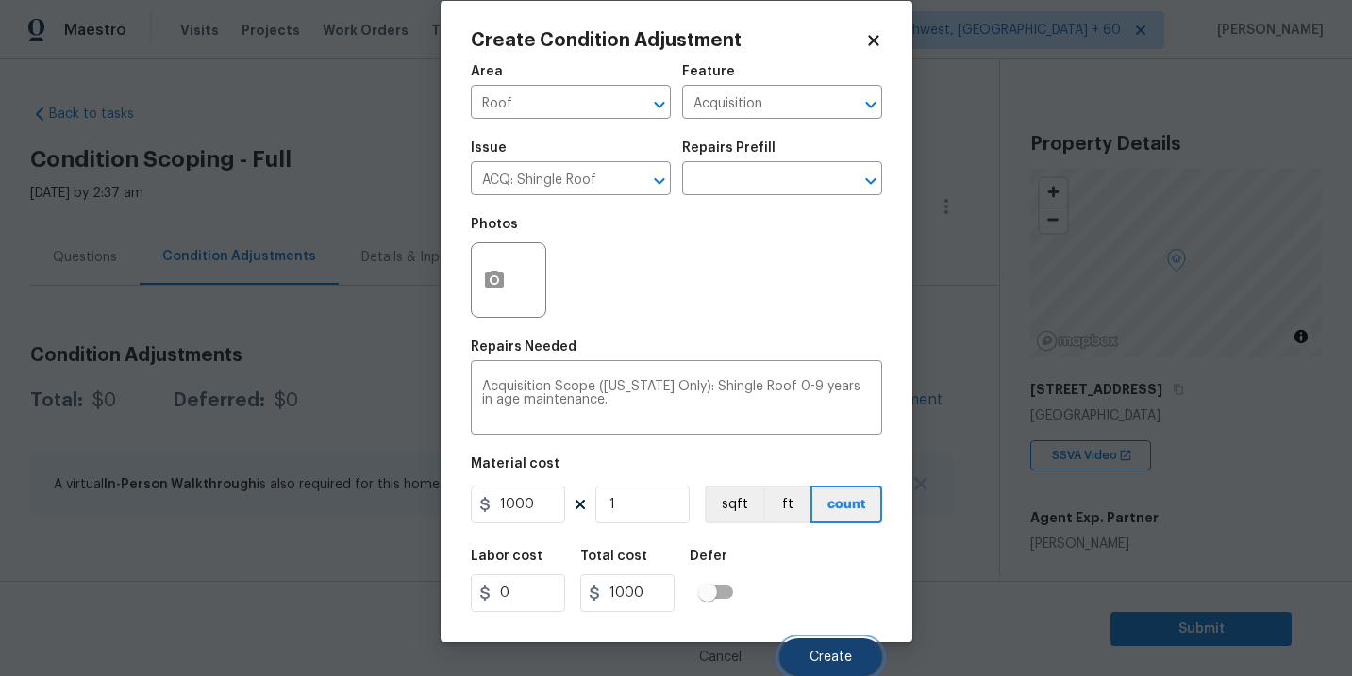
click at [808, 641] on button "Create" at bounding box center [830, 658] width 103 height 38
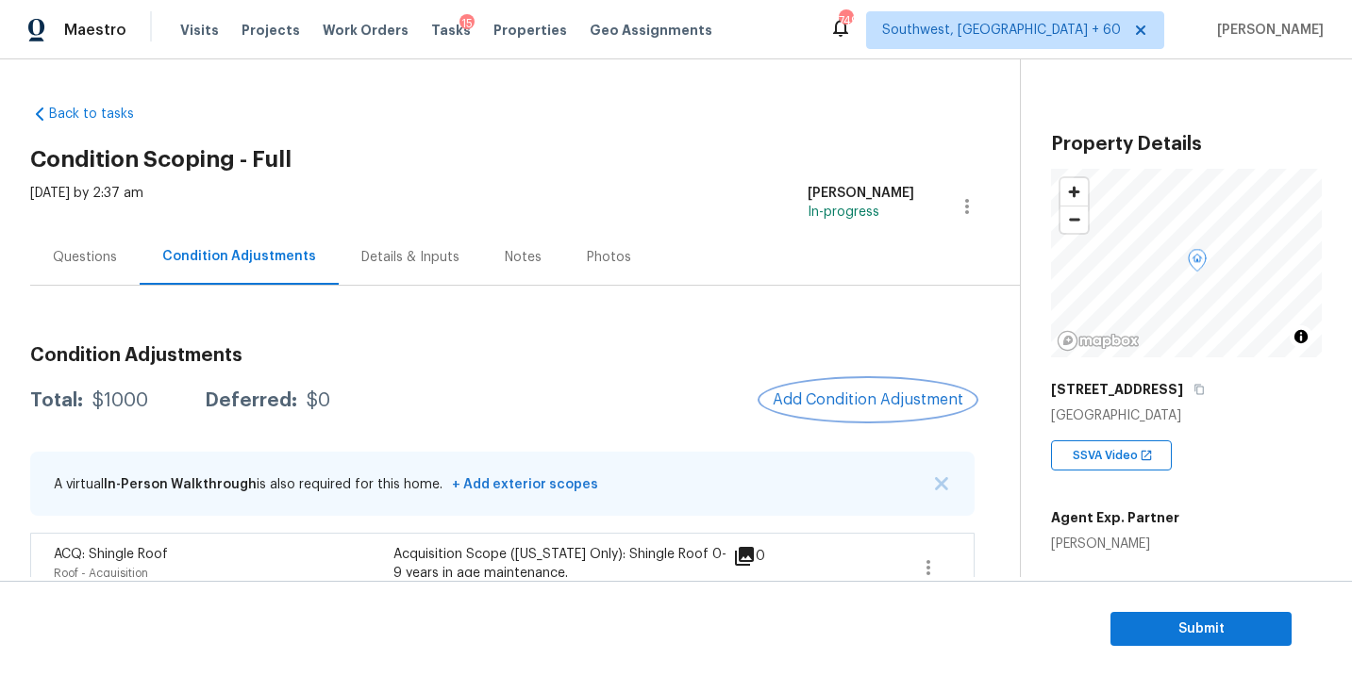
scroll to position [42, 0]
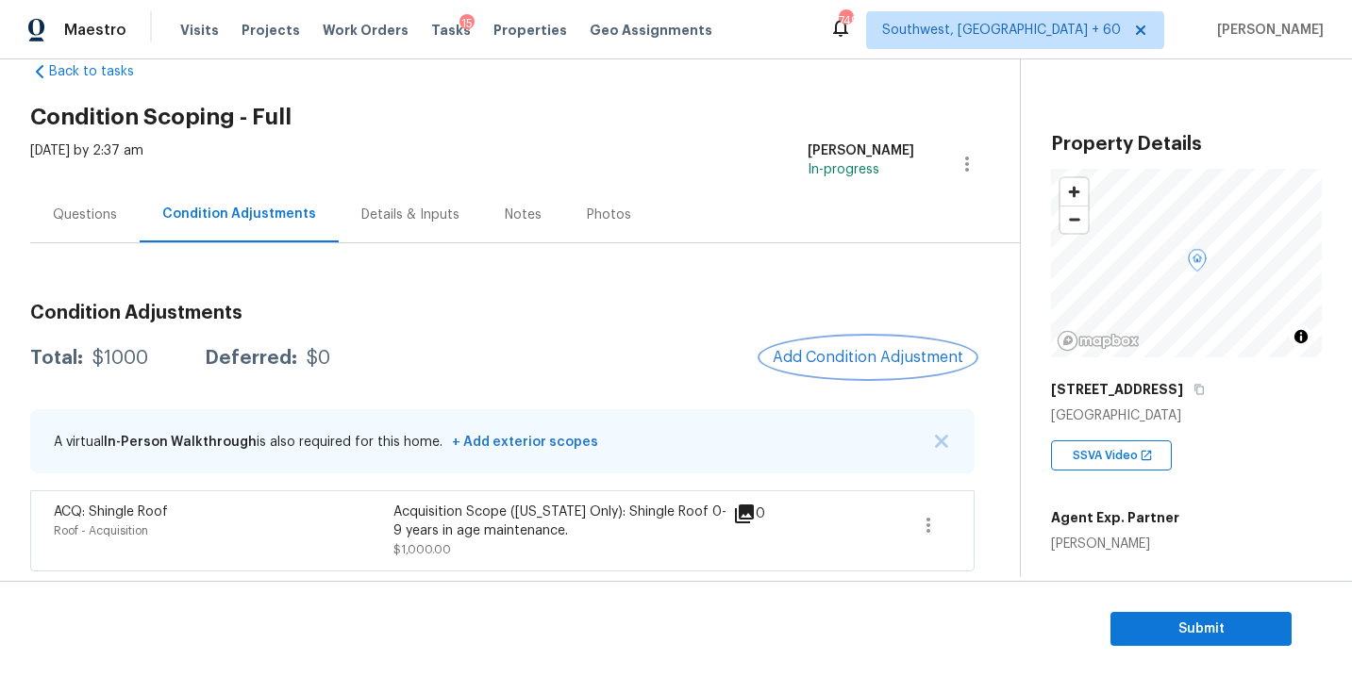
click at [818, 373] on button "Add Condition Adjustment" at bounding box center [867, 358] width 213 height 40
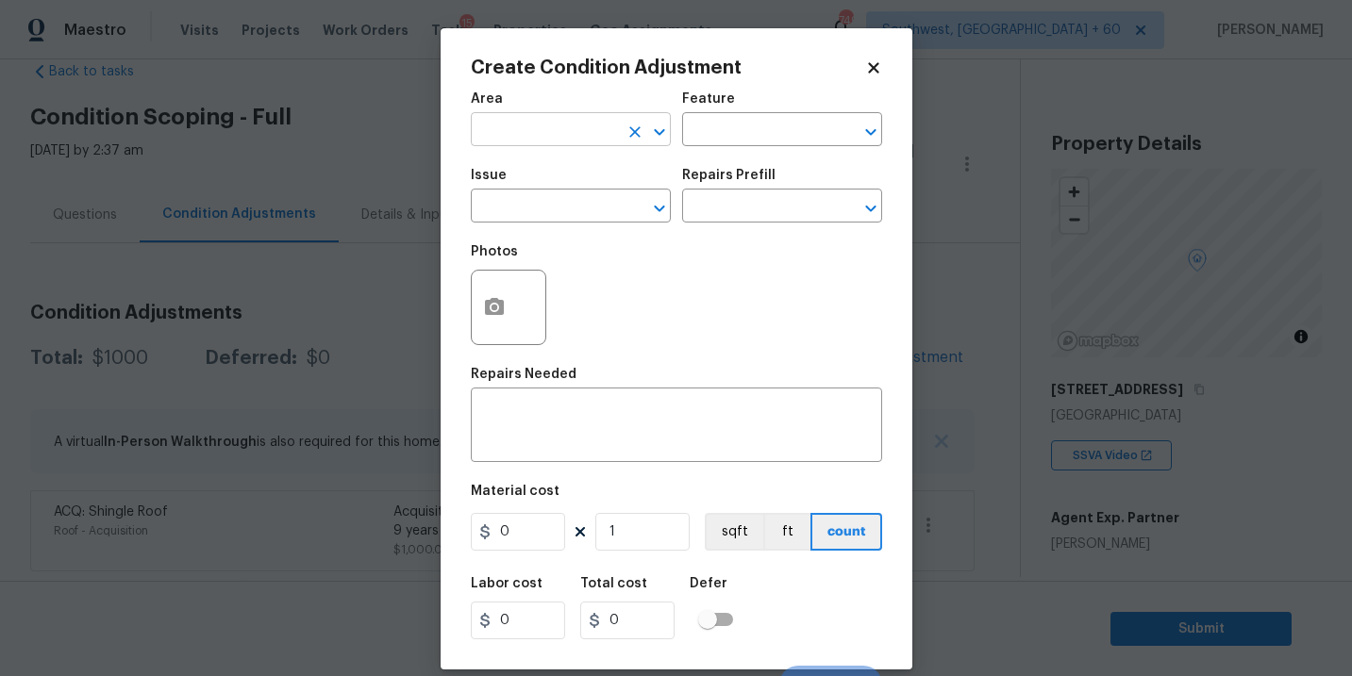
click at [558, 135] on input "text" at bounding box center [544, 131] width 147 height 29
click at [556, 179] on li "HVAC" at bounding box center [571, 173] width 200 height 31
type input "HVAC"
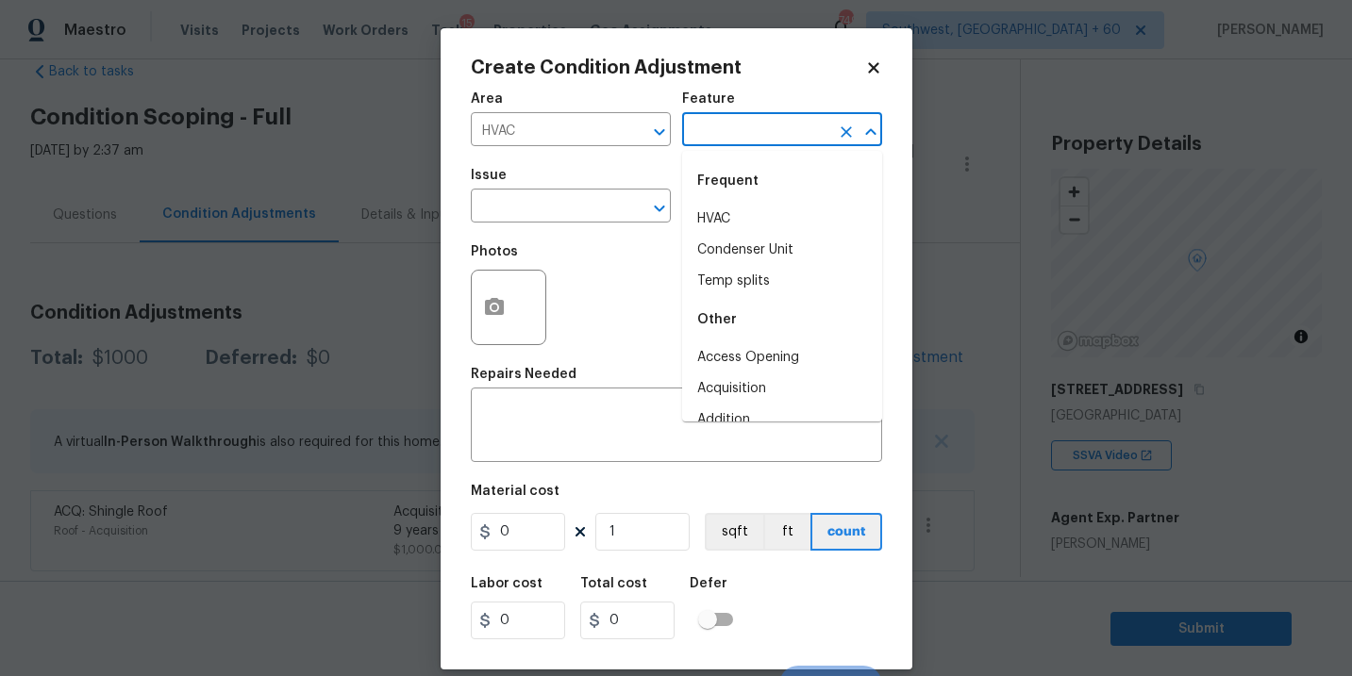
click at [724, 131] on input "text" at bounding box center [755, 131] width 147 height 29
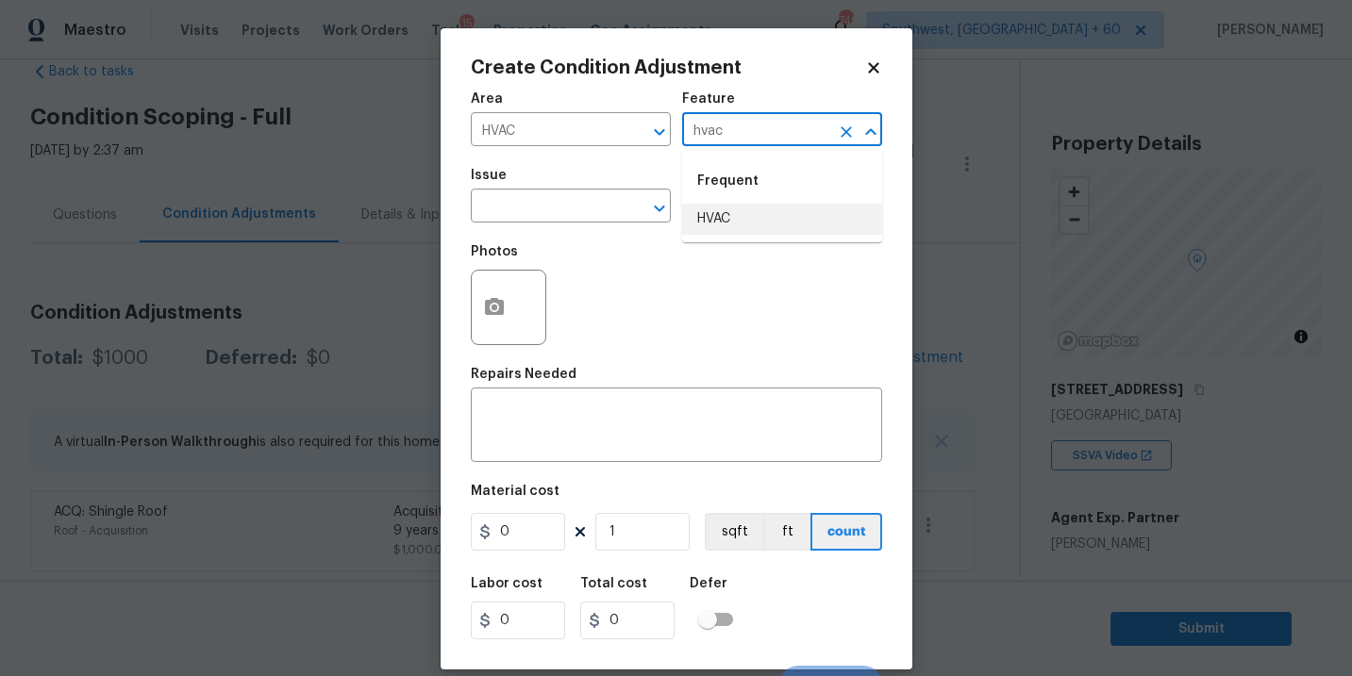
click at [727, 231] on li "HVAC" at bounding box center [782, 219] width 200 height 31
type input "HVAC"
click at [601, 217] on input "text" at bounding box center [544, 207] width 147 height 29
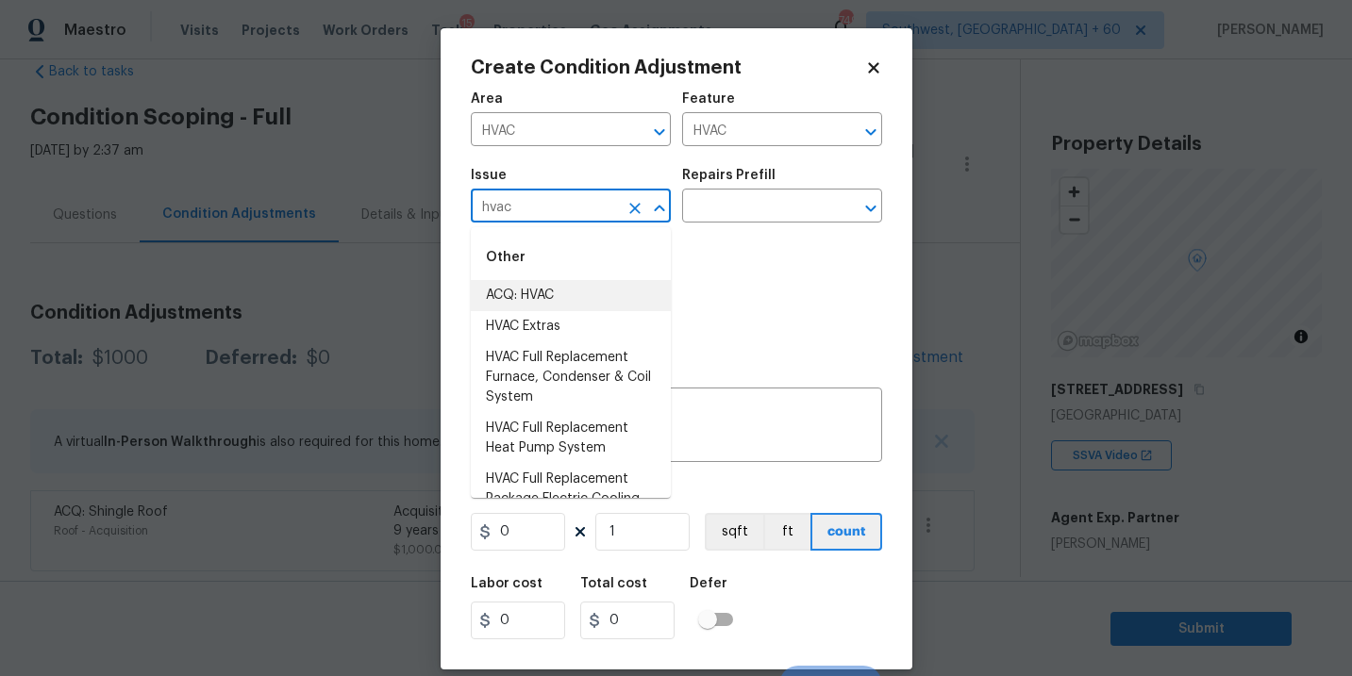
click at [587, 295] on li "ACQ: HVAC" at bounding box center [571, 295] width 200 height 31
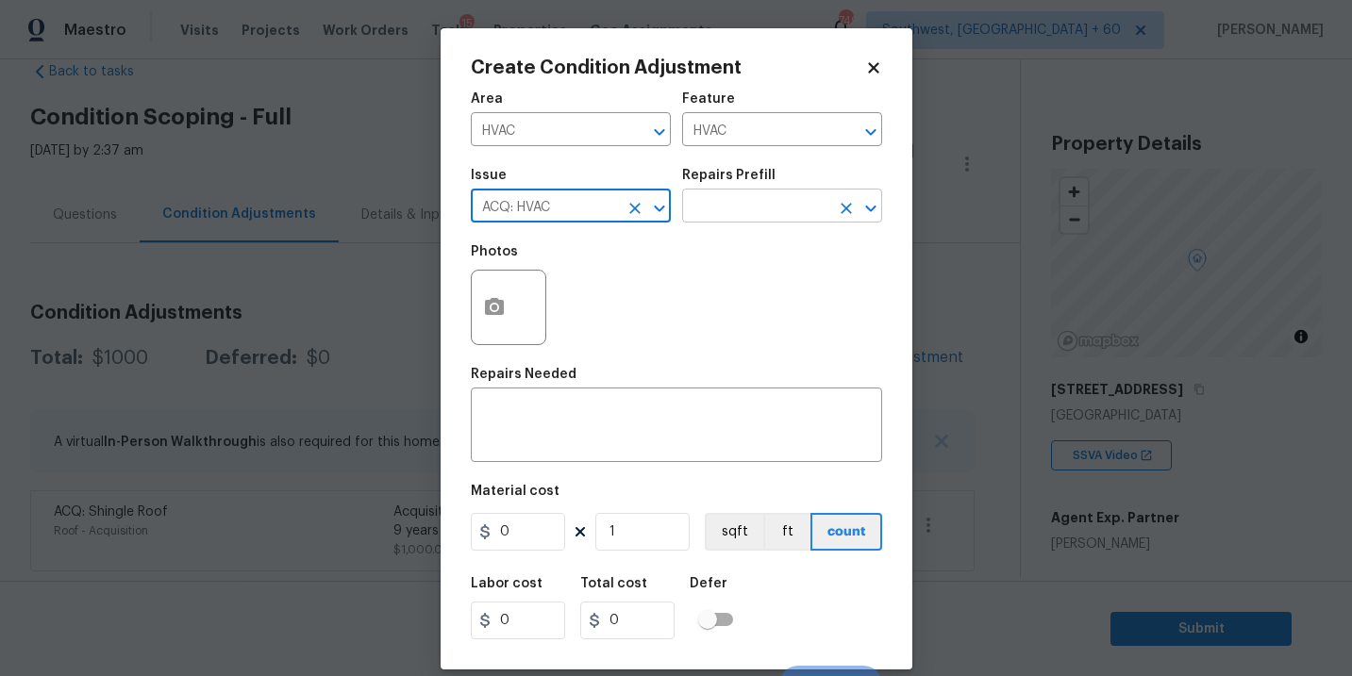
type input "ACQ: HVAC"
click at [766, 200] on input "text" at bounding box center [755, 207] width 147 height 29
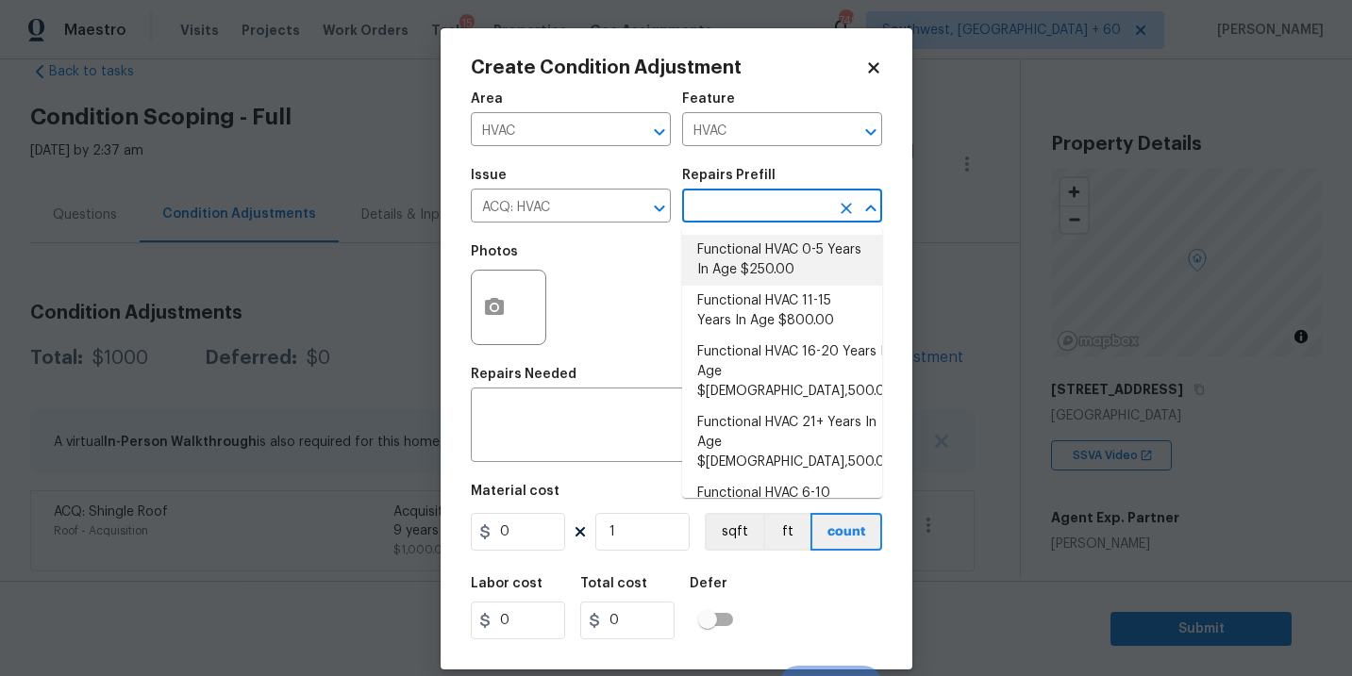
click at [766, 256] on li "Functional HVAC 0-5 Years In Age $250.00" at bounding box center [782, 260] width 200 height 51
type input "Acquisition"
type textarea "Acquisition Scope: Functional HVAC 0-5 years"
type input "250"
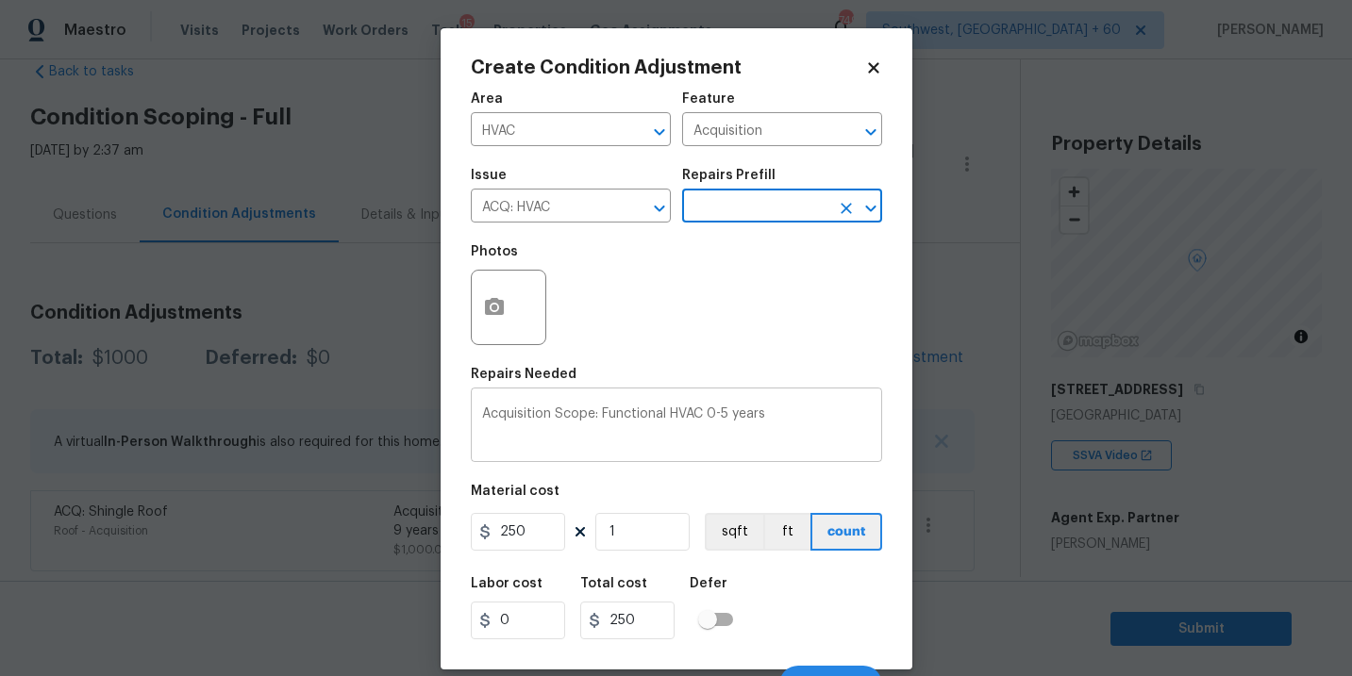
scroll to position [28, 0]
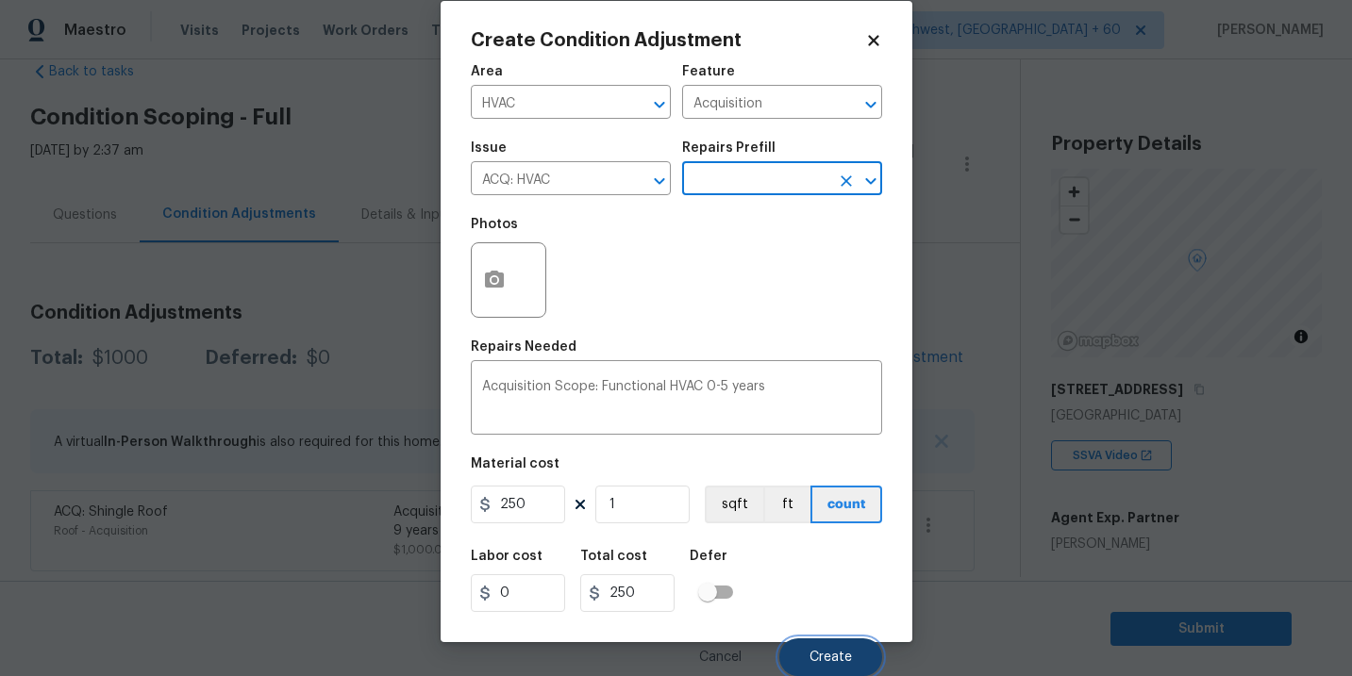
click at [834, 663] on span "Create" at bounding box center [830, 658] width 42 height 14
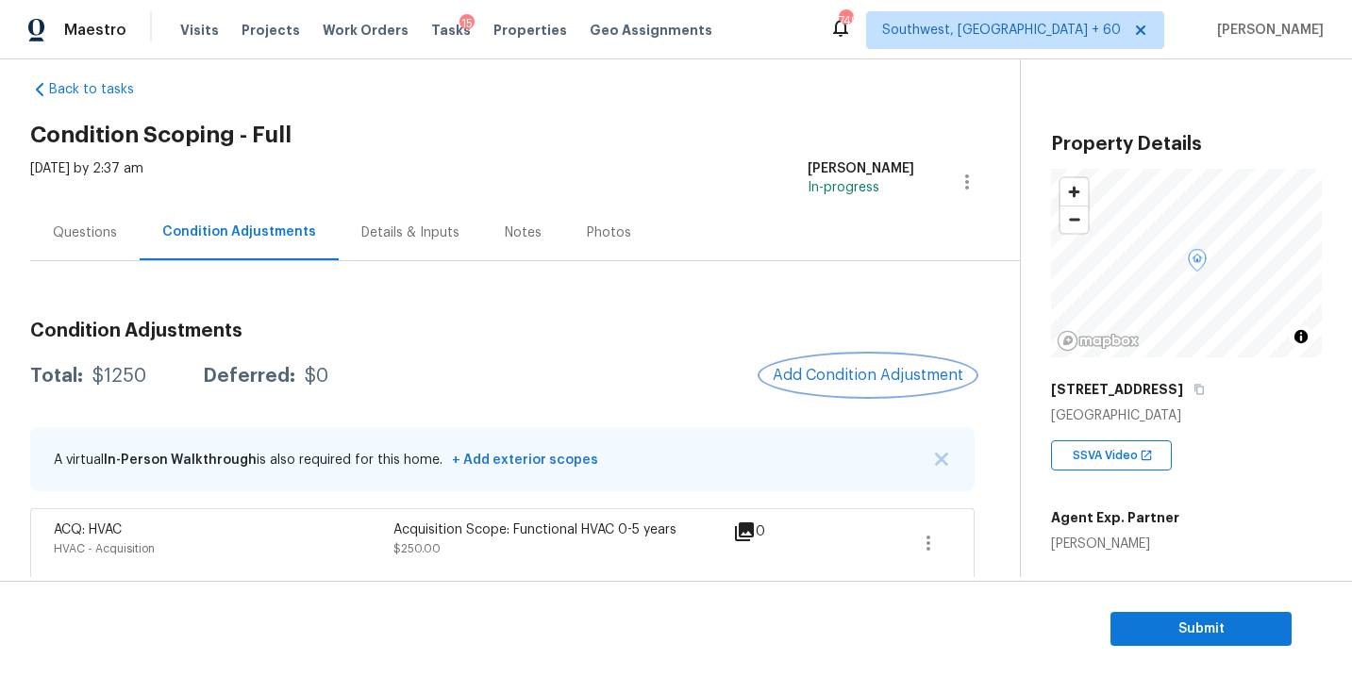
scroll to position [111, 0]
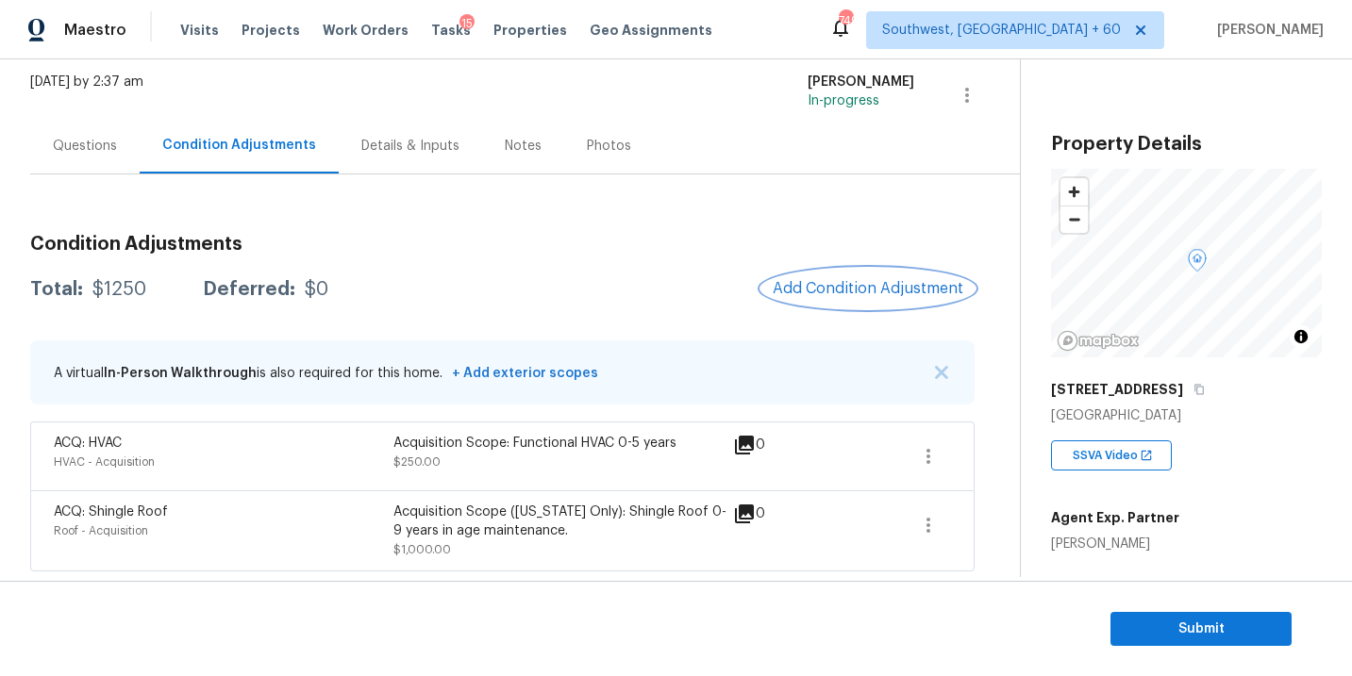
click at [860, 280] on span "Add Condition Adjustment" at bounding box center [868, 288] width 191 height 17
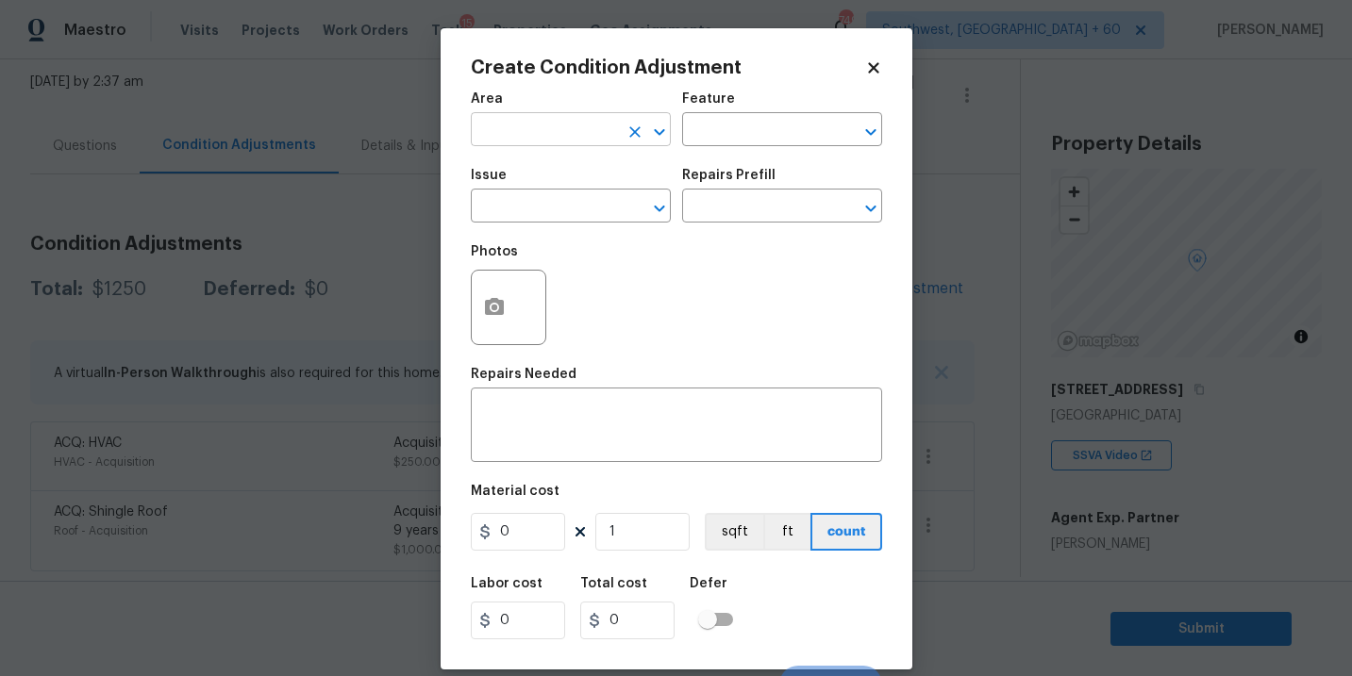
click at [550, 134] on input "text" at bounding box center [544, 131] width 147 height 29
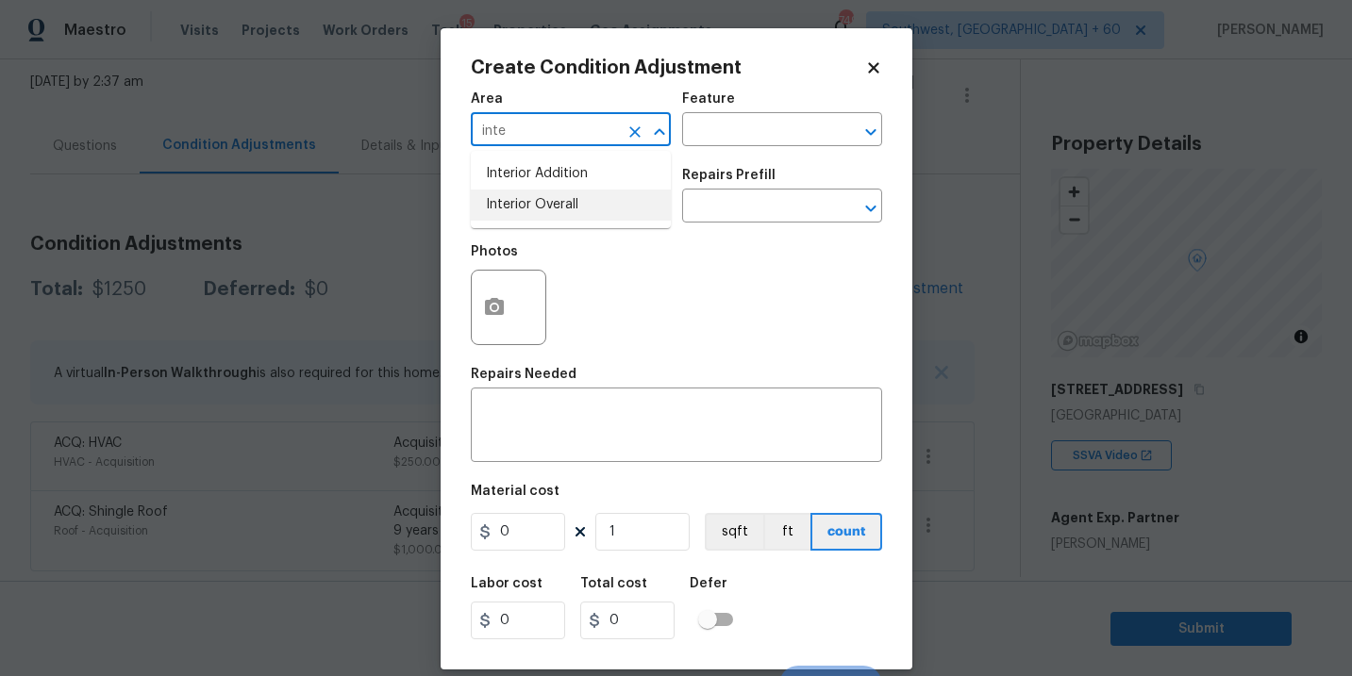
click at [566, 198] on li "Interior Overall" at bounding box center [571, 205] width 200 height 31
type input "Interior Overall"
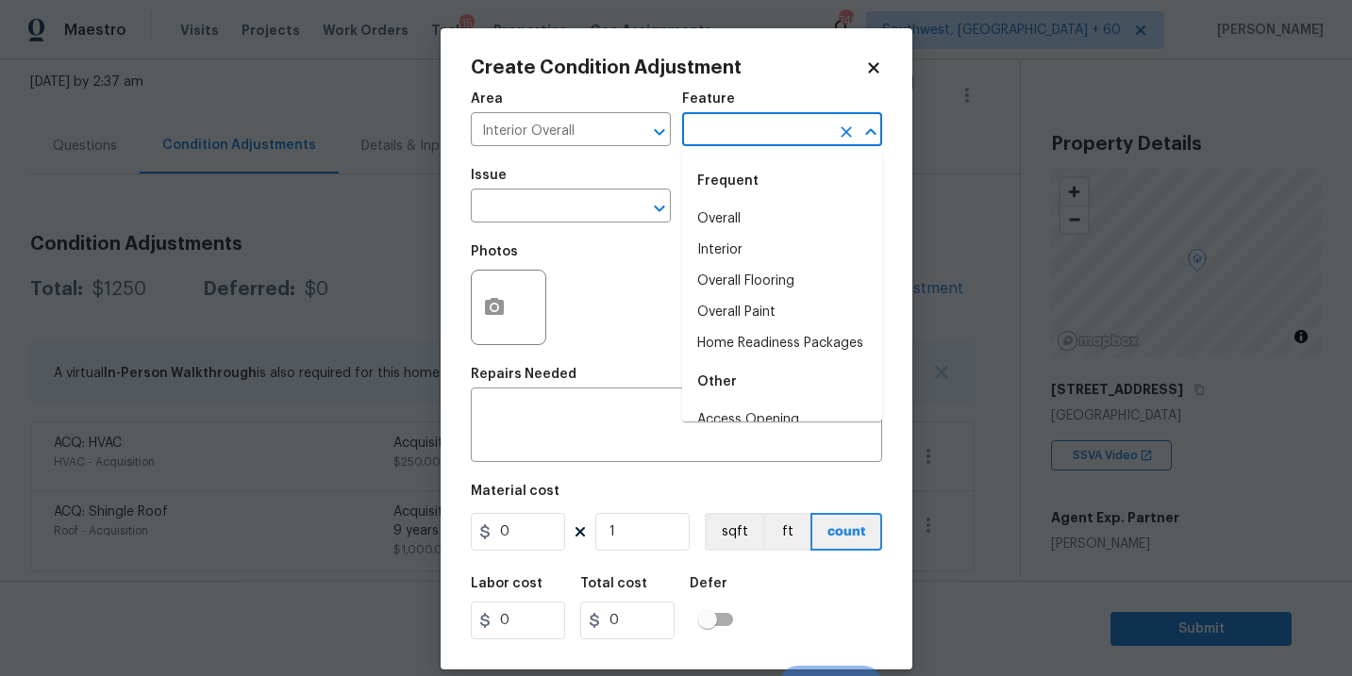
click at [714, 134] on input "text" at bounding box center [755, 131] width 147 height 29
click at [743, 302] on li "Overall Paint" at bounding box center [782, 312] width 200 height 31
type input "Overall Paint"
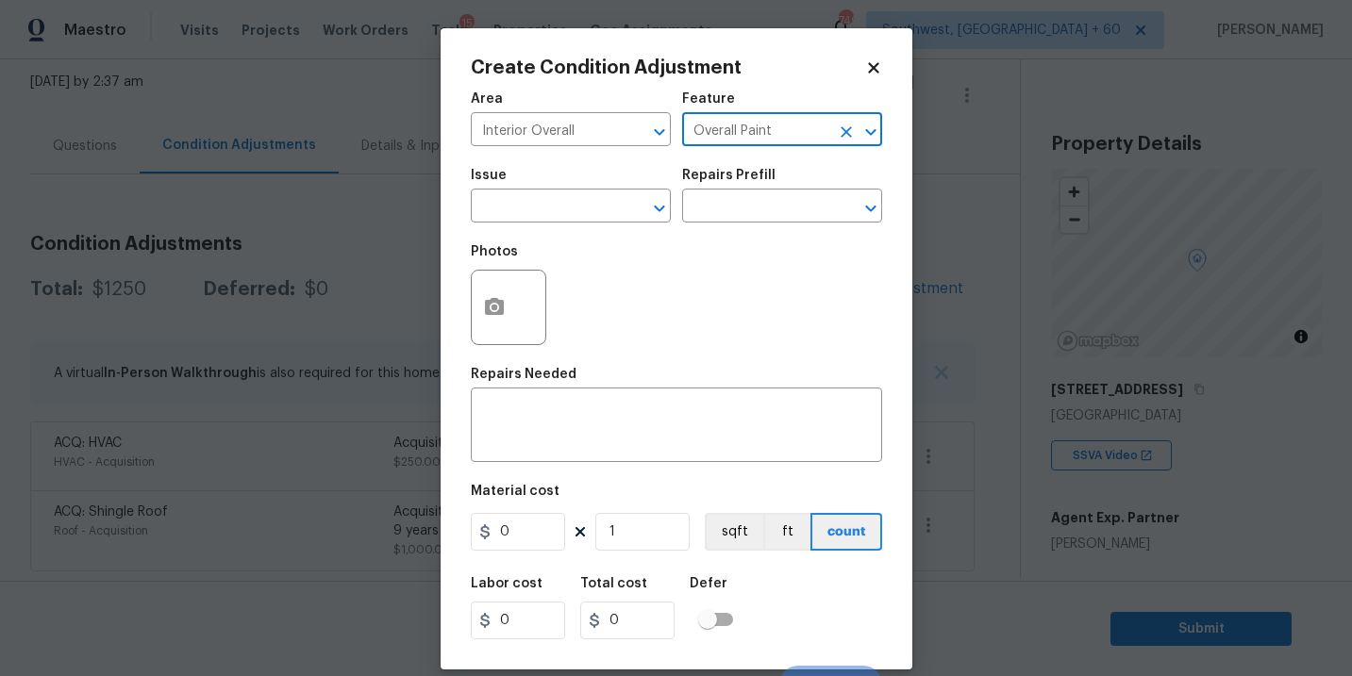
click at [602, 248] on div "Photos" at bounding box center [676, 295] width 411 height 123
click at [579, 225] on span "Issue ​" at bounding box center [571, 196] width 200 height 76
click at [548, 210] on input "text" at bounding box center [544, 207] width 147 height 29
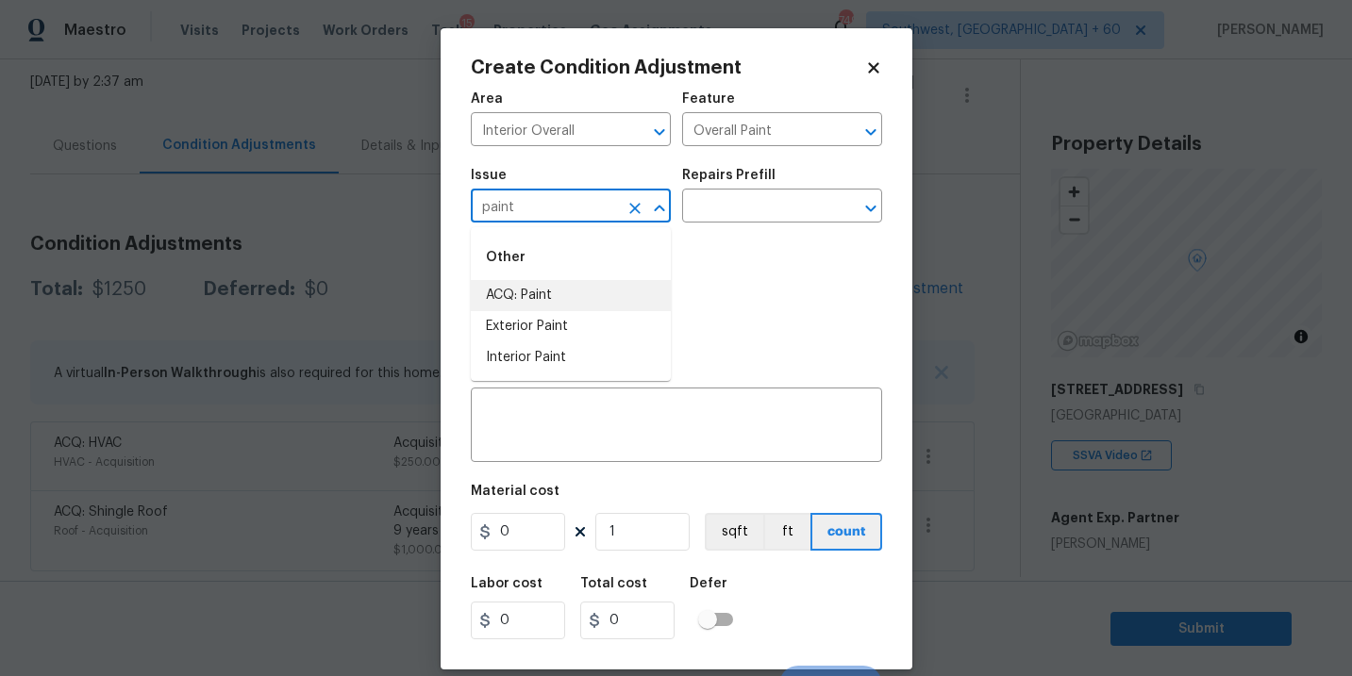
click at [552, 302] on li "ACQ: Paint" at bounding box center [571, 295] width 200 height 31
type input "ACQ: Paint"
click at [742, 208] on input "text" at bounding box center [755, 207] width 147 height 29
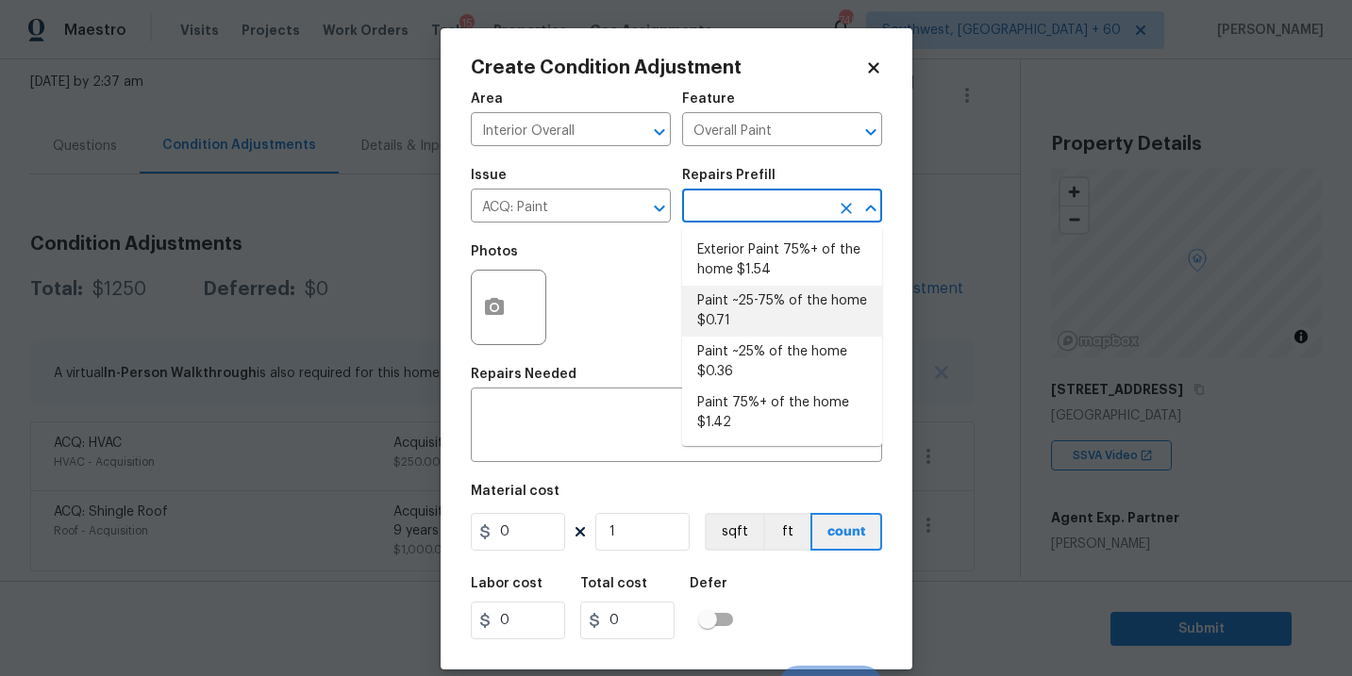
click at [757, 315] on li "Paint ~25-75% of the home $0.71" at bounding box center [782, 311] width 200 height 51
type input "Acquisition"
type textarea "Acquisition Scope: ~25 - 75% of the home needs interior paint"
type input "0.71"
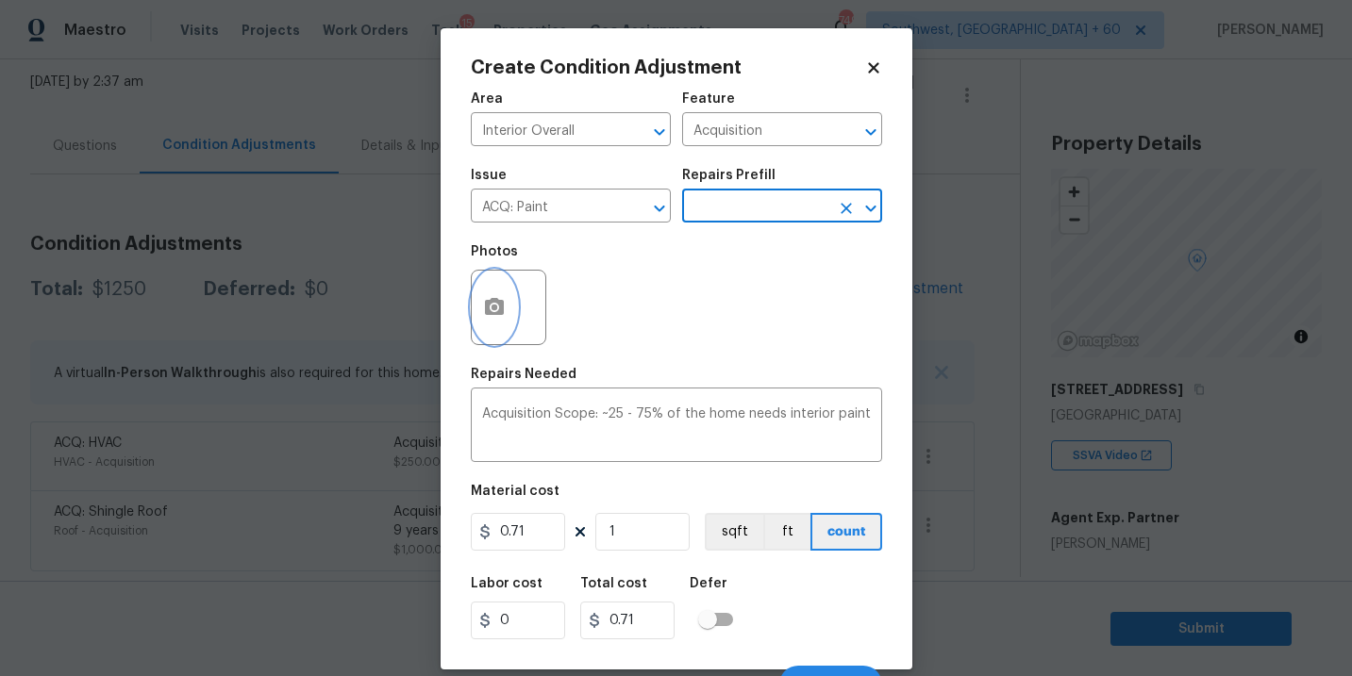
click at [497, 313] on icon "button" at bounding box center [494, 306] width 19 height 17
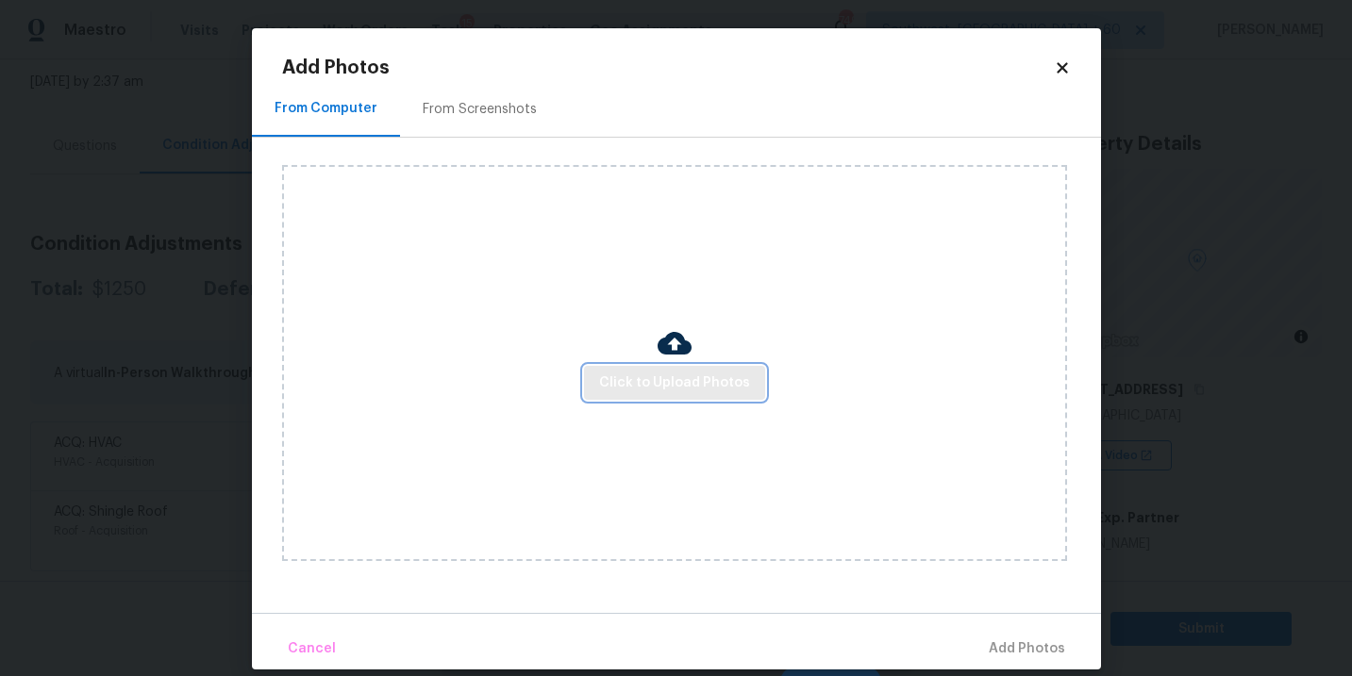
click at [616, 371] on button "Click to Upload Photos" at bounding box center [674, 383] width 181 height 35
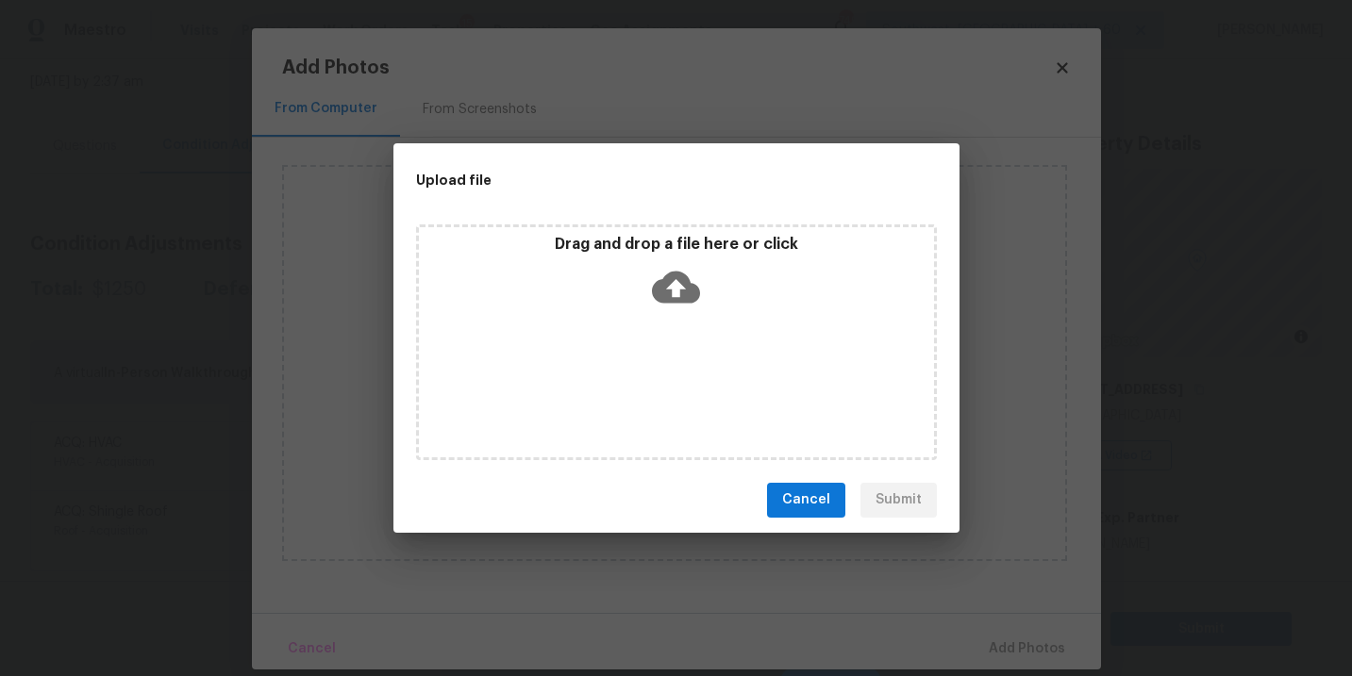
click at [659, 317] on div "Drag and drop a file here or click" at bounding box center [676, 343] width 521 height 236
